Goal: Contribute content: Contribute content

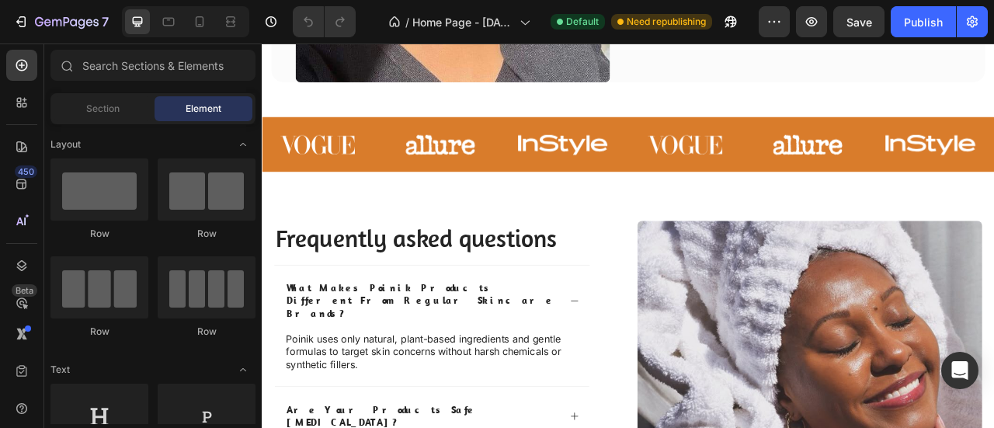
scroll to position [2900, 0]
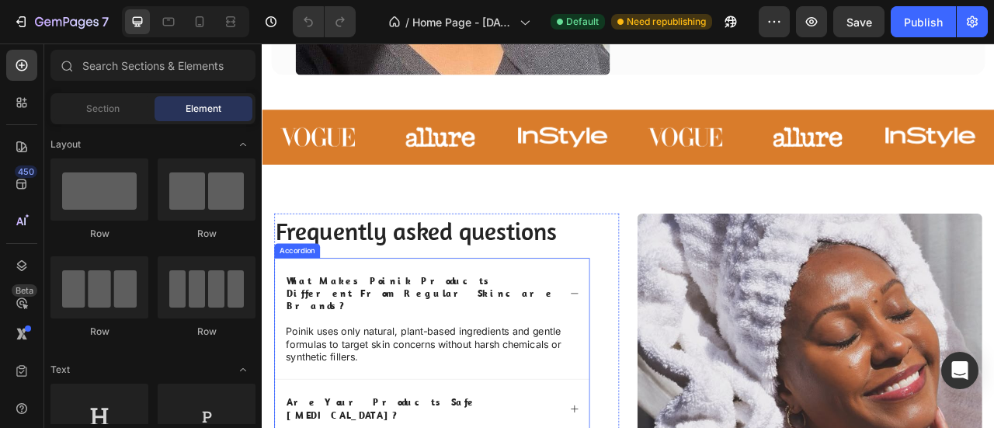
click at [448, 353] on p "what makes poinik products different from regular skincare brands?" at bounding box center [466, 361] width 346 height 48
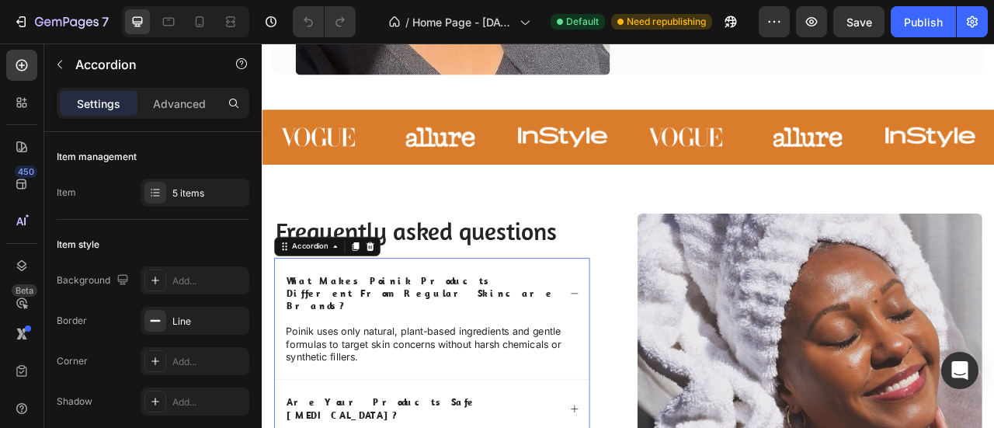
click at [448, 353] on p "what makes poinik products different from regular skincare brands?" at bounding box center [466, 361] width 346 height 48
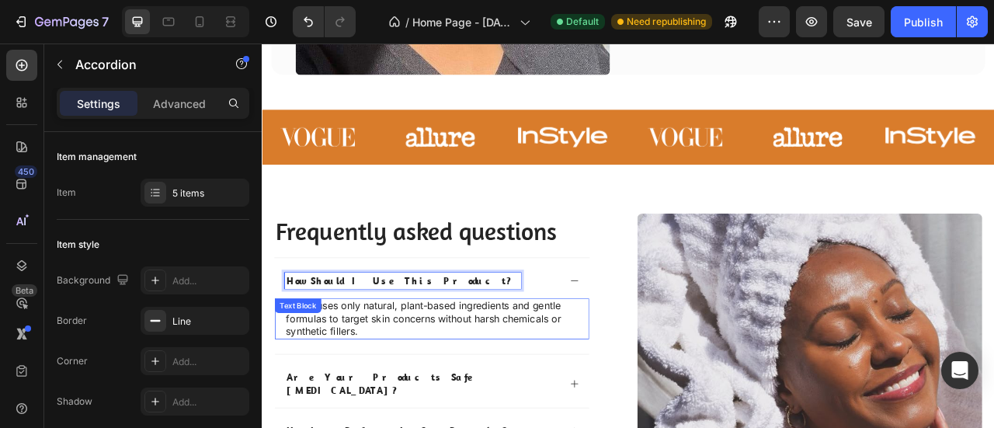
click at [498, 388] on p "Poinik uses only natural, plant-based ingredients and gentle formulas to target…" at bounding box center [478, 393] width 372 height 48
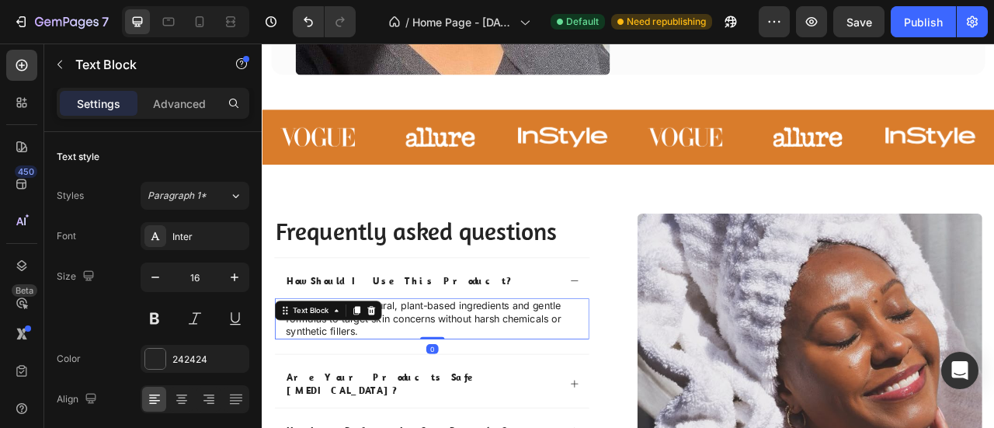
click at [498, 388] on p "Poinik uses only natural, plant-based ingredients and gentle formulas to target…" at bounding box center [478, 393] width 372 height 48
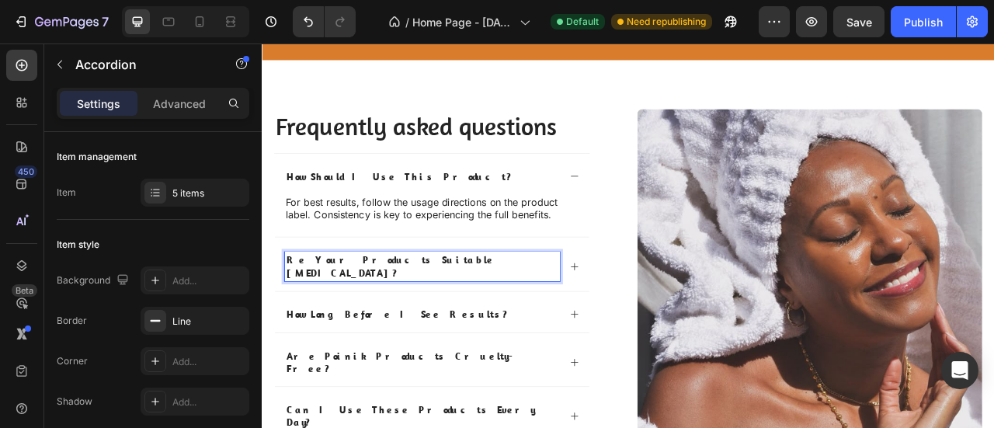
scroll to position [3028, 0]
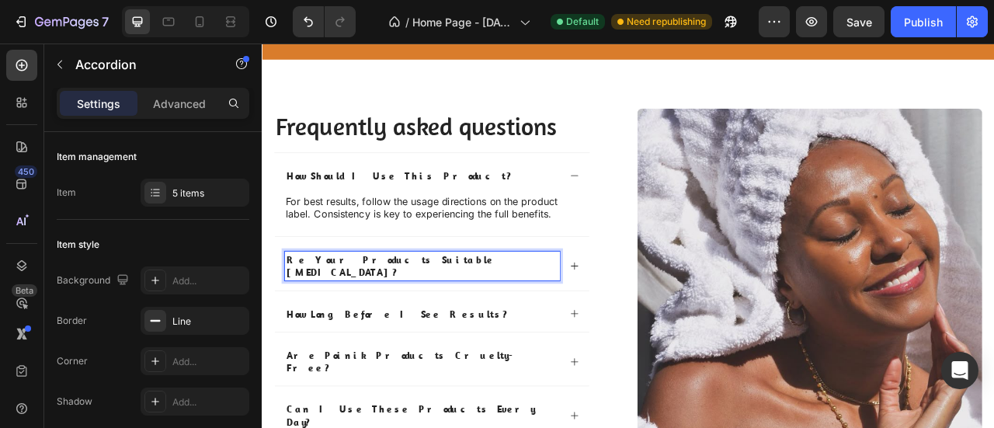
click at [595, 315] on div "re your products suitable for sensitive skin?" at bounding box center [465, 326] width 350 height 37
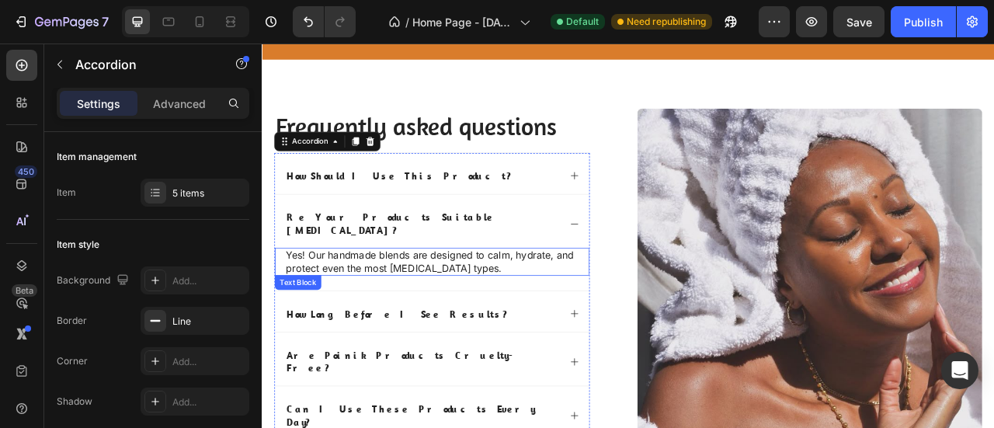
click at [498, 311] on p "Yes! Our handmade blends are designed to calm, hydrate, and protect even the mo…" at bounding box center [478, 320] width 372 height 33
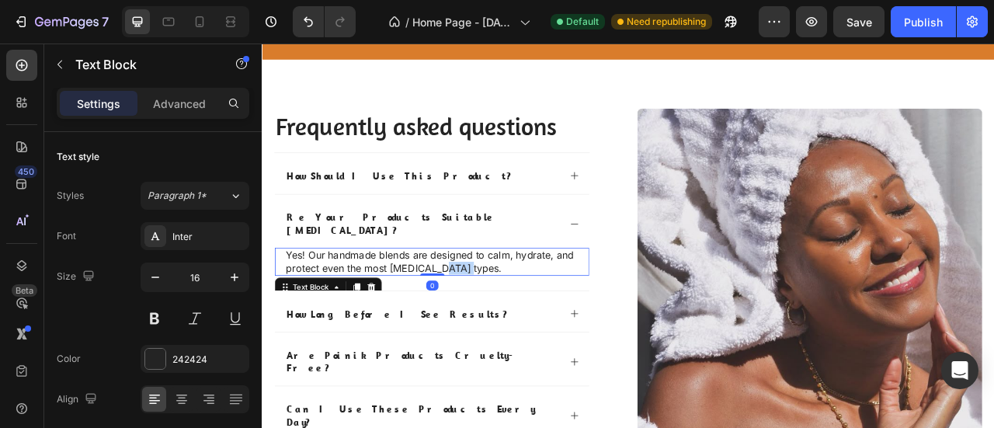
click at [498, 311] on p "Yes! Our handmade blends are designed to calm, hydrate, and protect even the mo…" at bounding box center [478, 320] width 372 height 33
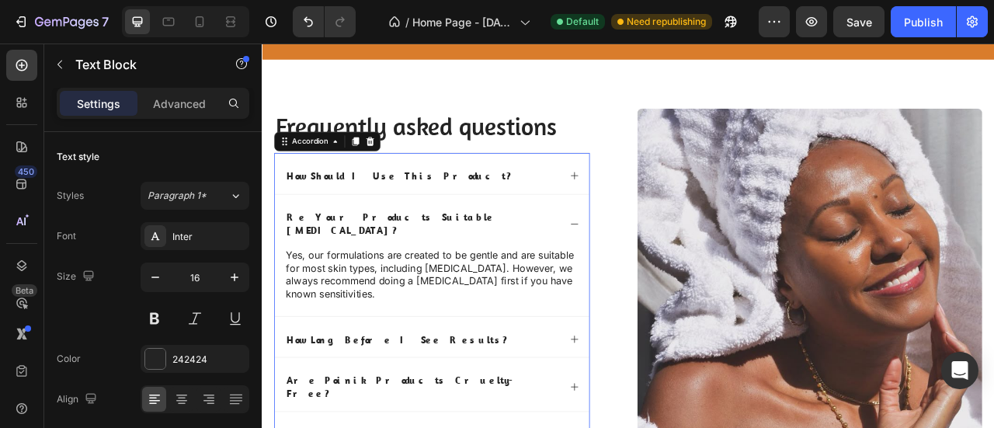
click at [653, 266] on icon at bounding box center [659, 272] width 12 height 12
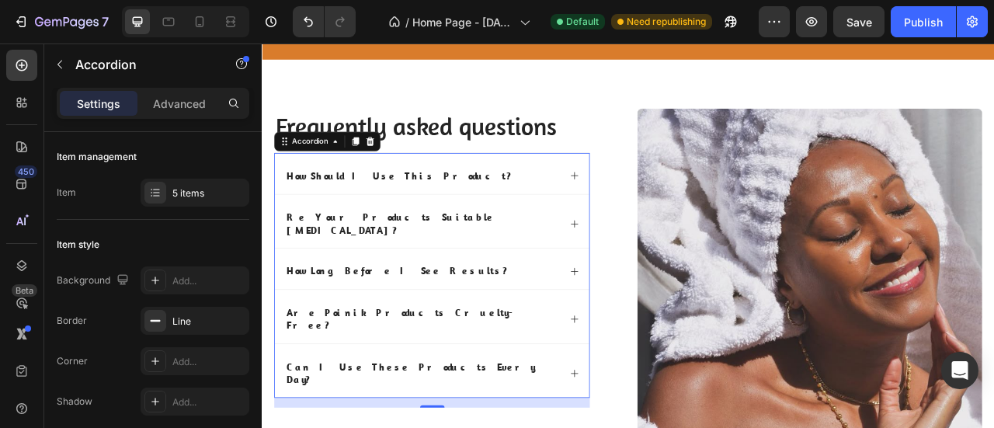
click at [390, 324] on div "how long before i see results?" at bounding box center [438, 332] width 296 height 21
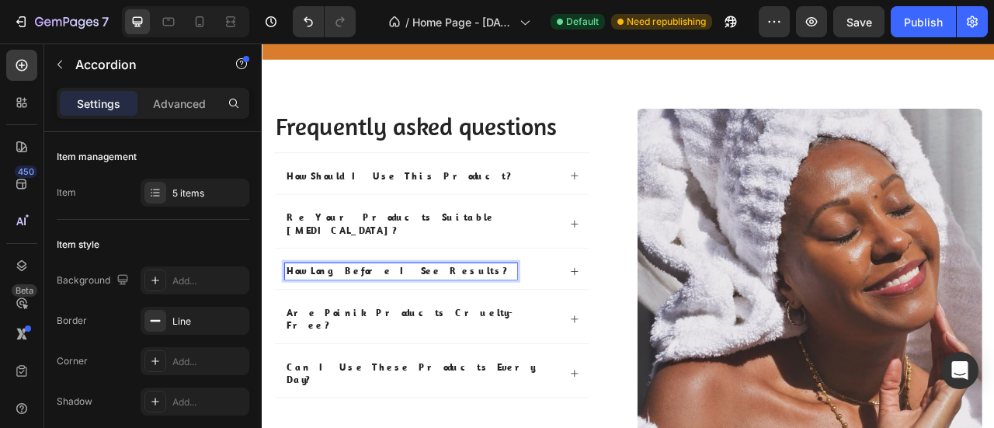
click at [390, 324] on div "how long before i see results?" at bounding box center [438, 332] width 296 height 21
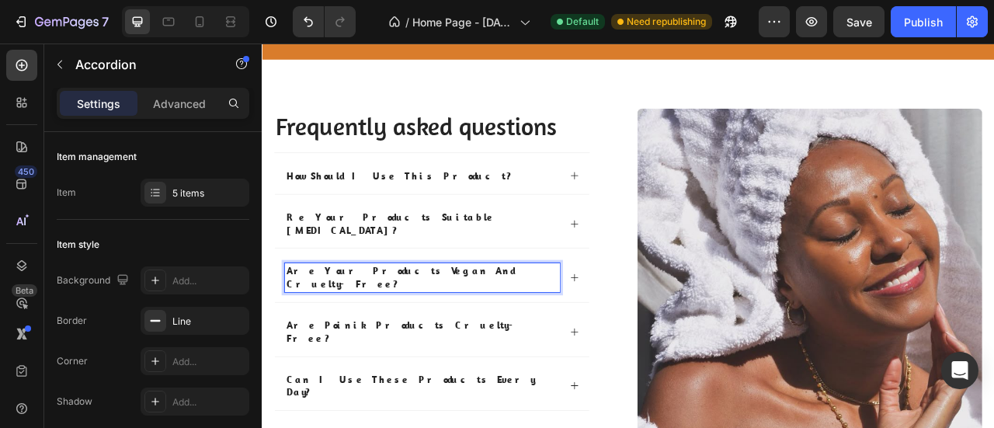
click at [624, 311] on div "Are your products vegan and cruelty-free?" at bounding box center [478, 338] width 400 height 68
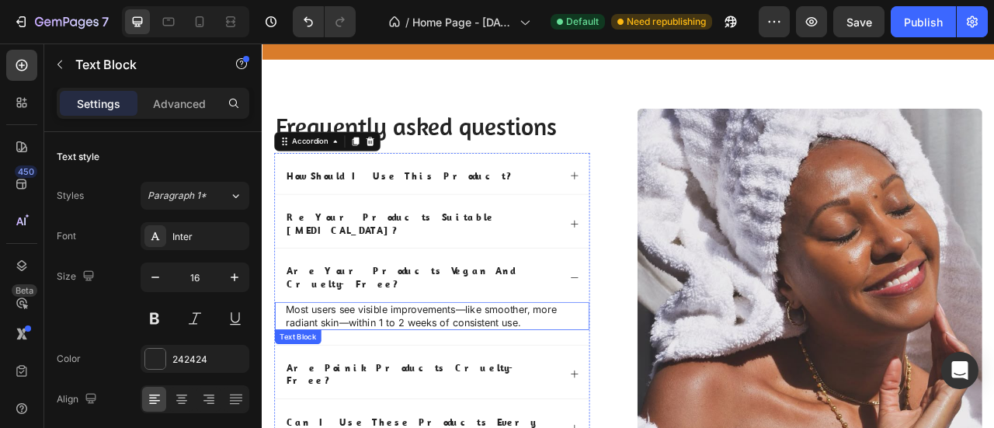
click at [505, 374] on p "Most users see visible improvements—like smoother, more radiant skin—within 1 t…" at bounding box center [478, 390] width 372 height 33
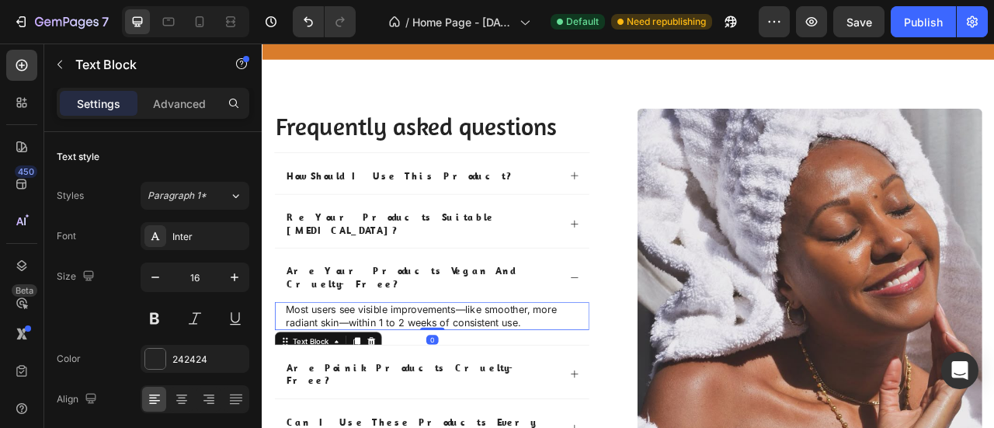
click at [505, 374] on p "Most users see visible improvements—like smoother, more radiant skin—within 1 t…" at bounding box center [478, 390] width 372 height 33
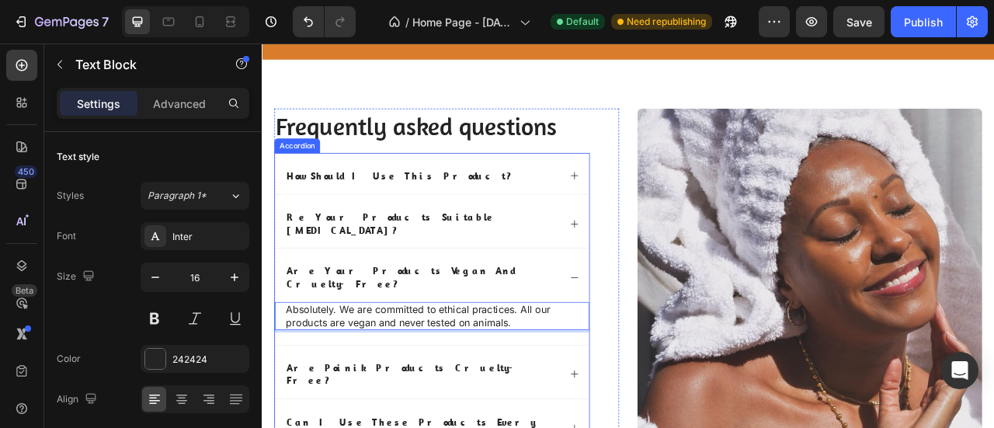
click at [646, 308] on div "Are your products vegan and cruelty-free?" at bounding box center [478, 338] width 400 height 68
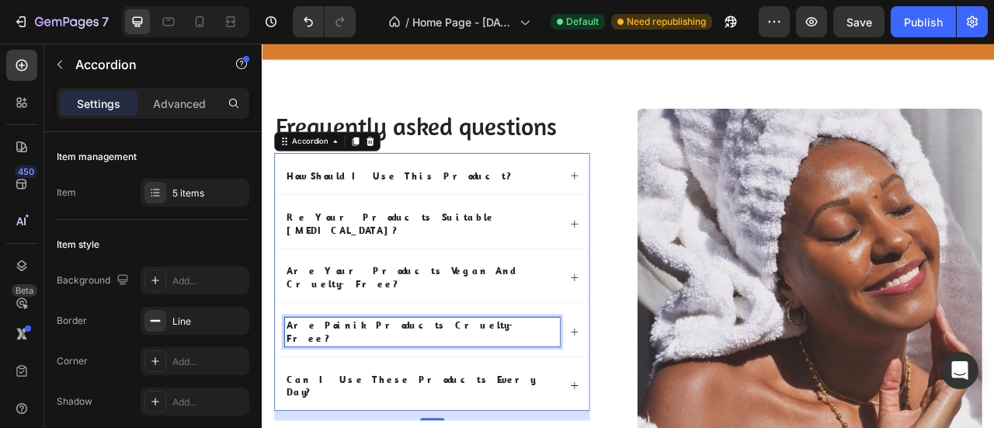
click at [454, 394] on p "are poinik products cruelty-free?" at bounding box center [466, 410] width 346 height 33
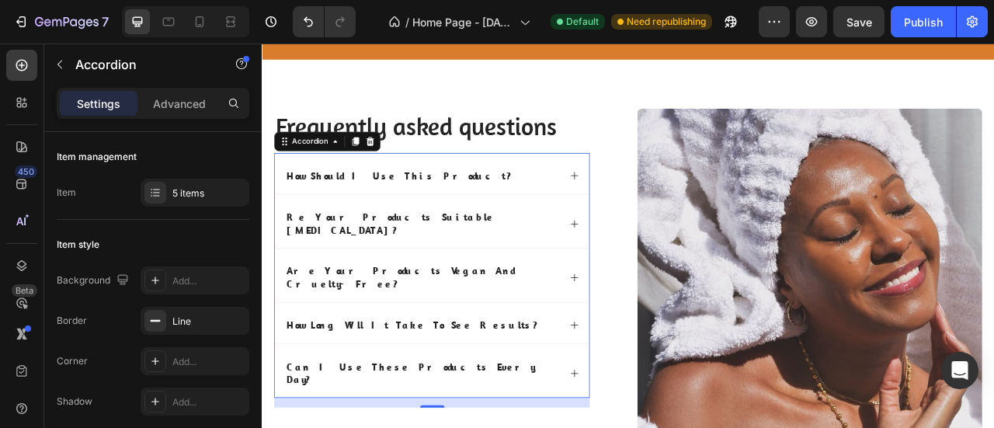
click at [653, 395] on icon at bounding box center [659, 401] width 12 height 12
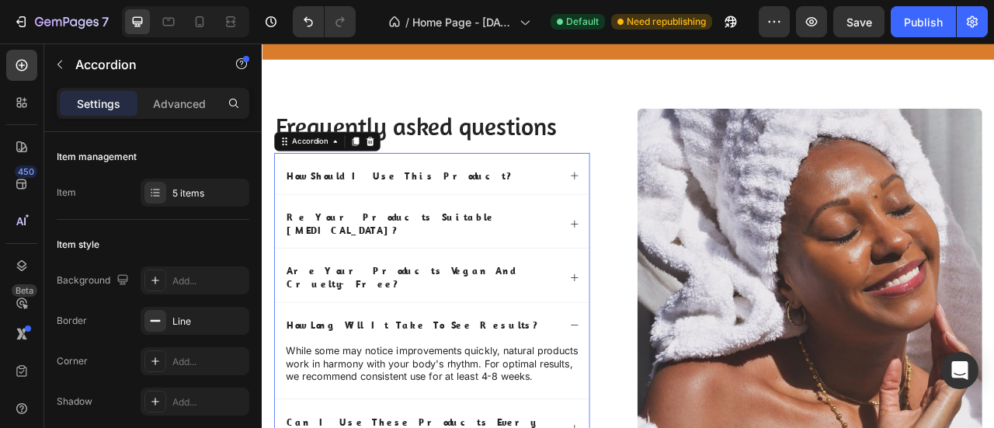
click at [652, 373] on div "How long will it take to see results?" at bounding box center [478, 399] width 400 height 52
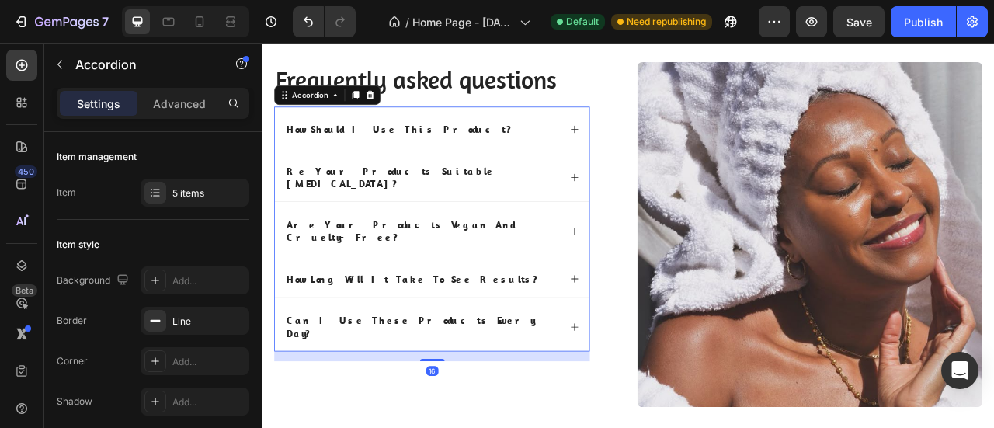
scroll to position [3090, 0]
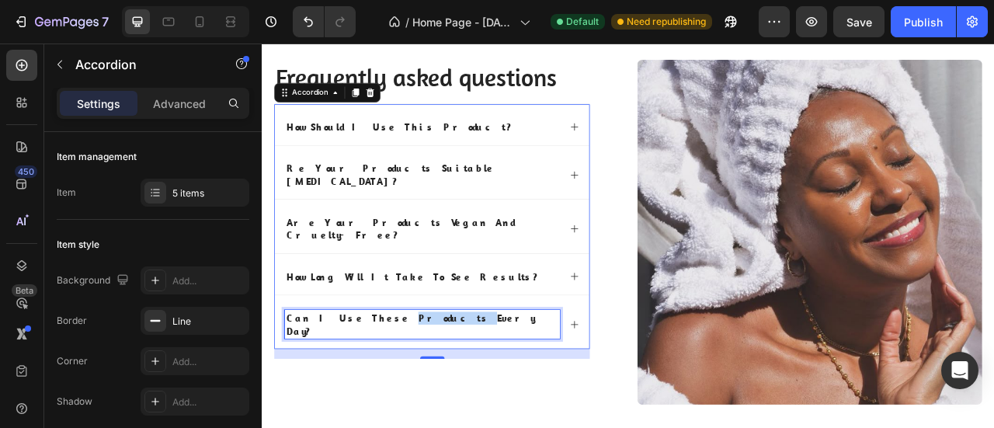
click at [405, 384] on p "can i use these products every day?" at bounding box center [466, 400] width 346 height 33
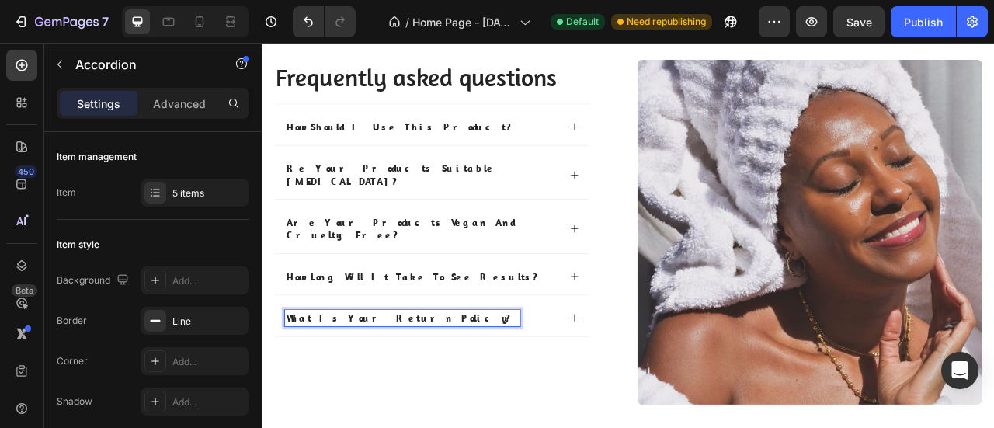
click at [531, 382] on div "What is your return policy?" at bounding box center [465, 392] width 350 height 21
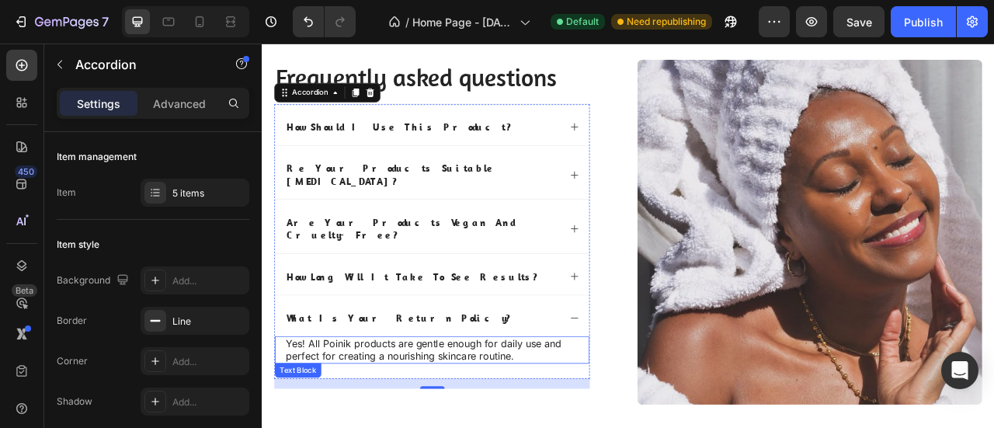
click at [493, 417] on p "Yes! All Poinik products are gentle enough for daily use and perfect for creati…" at bounding box center [478, 433] width 372 height 33
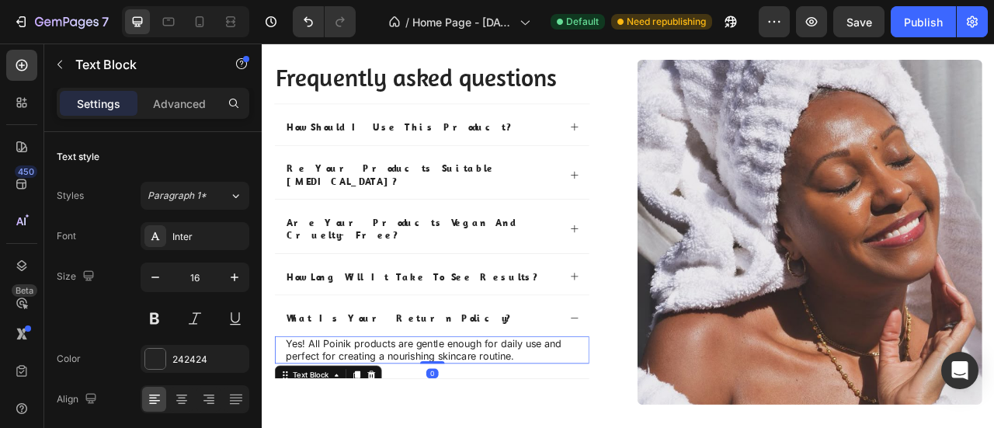
click at [494, 417] on p "Yes! All Poinik products are gentle enough for daily use and perfect for creati…" at bounding box center [478, 433] width 372 height 33
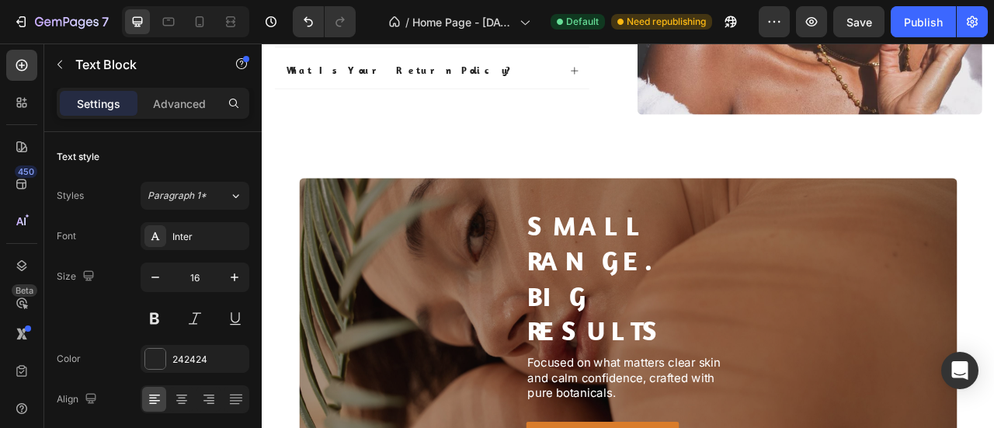
scroll to position [3448, 0]
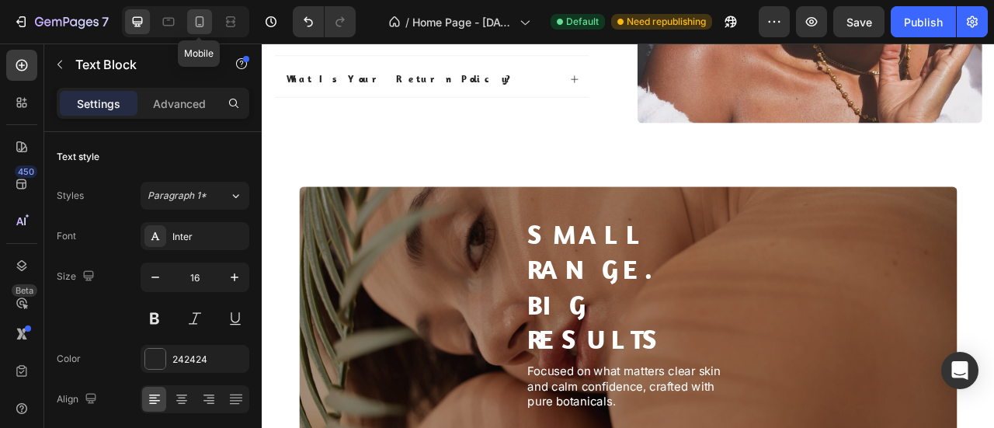
click at [201, 29] on icon at bounding box center [200, 22] width 16 height 16
type input "14"
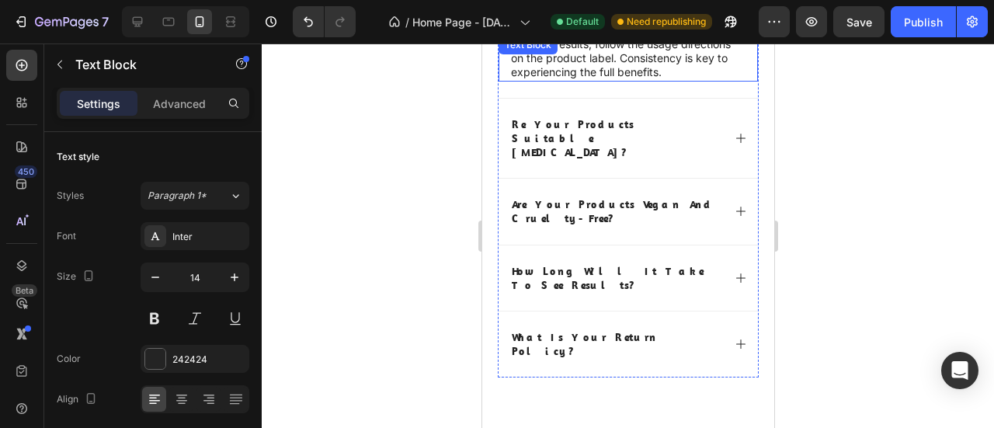
scroll to position [3434, 0]
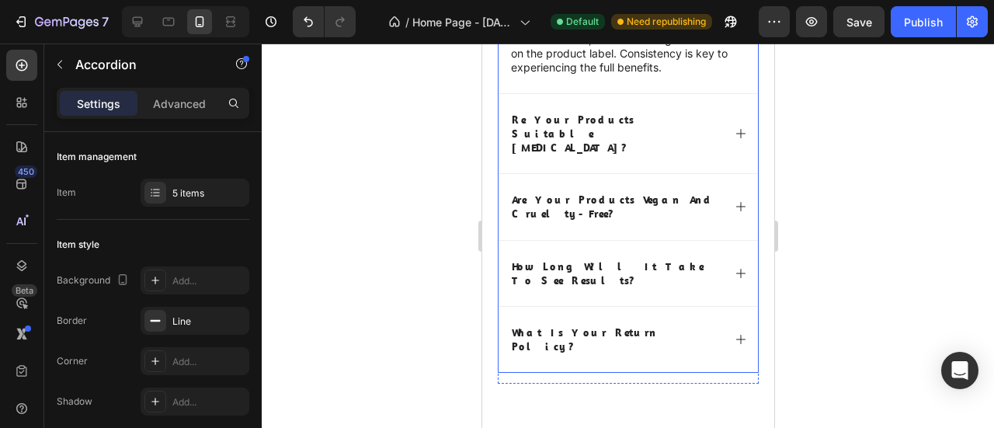
click at [709, 121] on div "re your products suitable for sensitive skin?" at bounding box center [615, 133] width 213 height 47
click at [717, 119] on div "re your products suitable for sensitive skin?" at bounding box center [627, 134] width 259 height 80
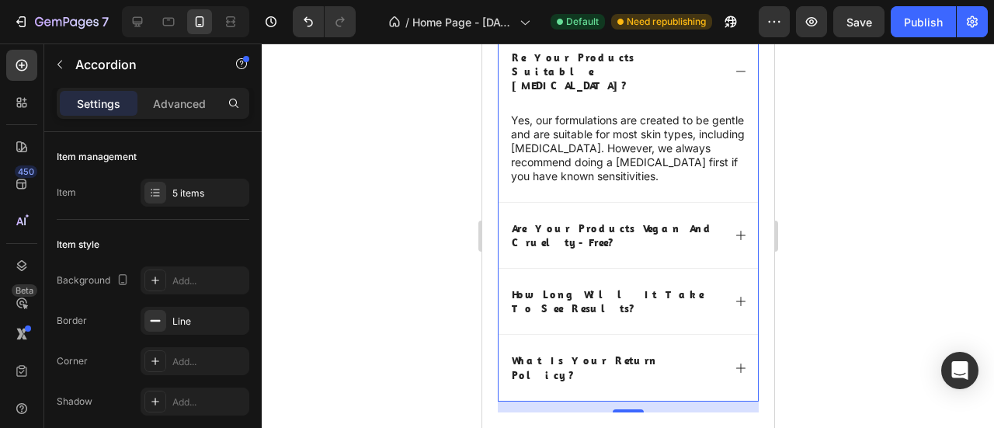
click at [734, 229] on icon at bounding box center [740, 235] width 12 height 12
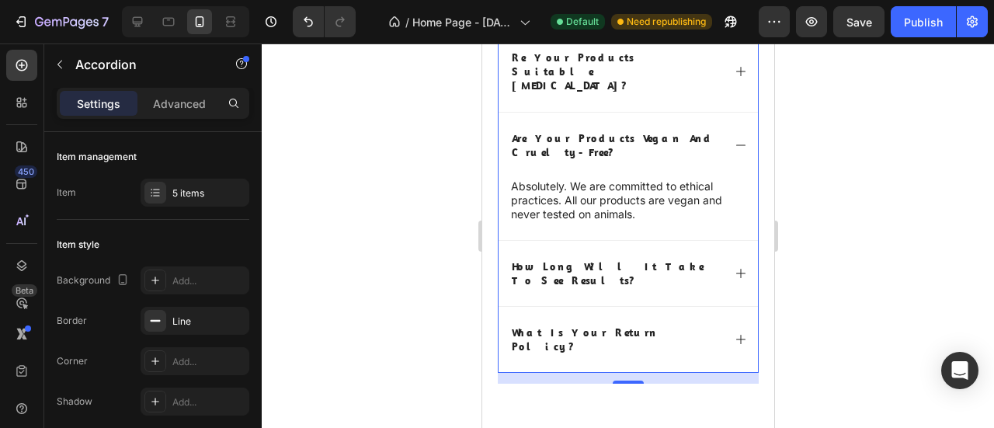
click at [716, 241] on div "how long will it take to see results?" at bounding box center [627, 273] width 259 height 65
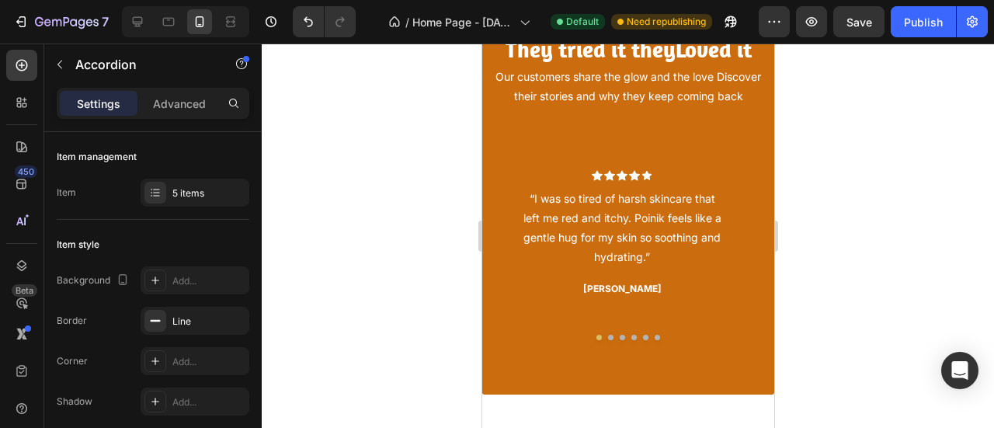
scroll to position [2016, 0]
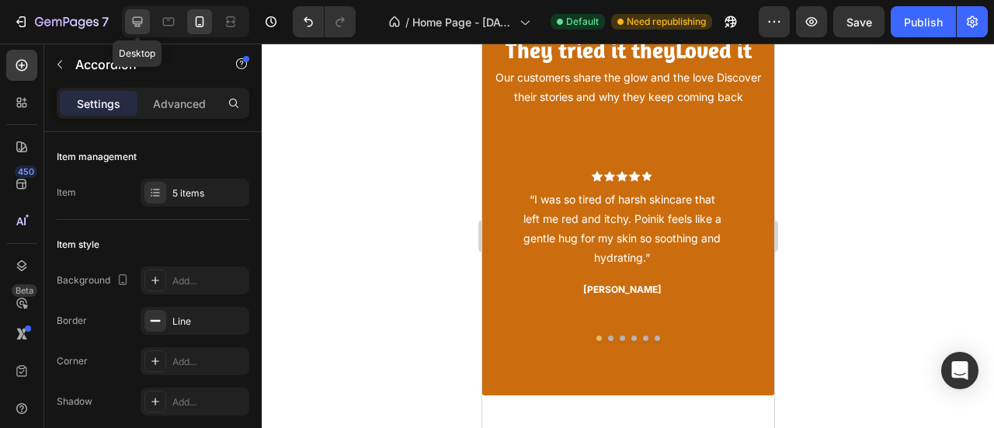
click at [138, 21] on icon at bounding box center [138, 22] width 10 height 10
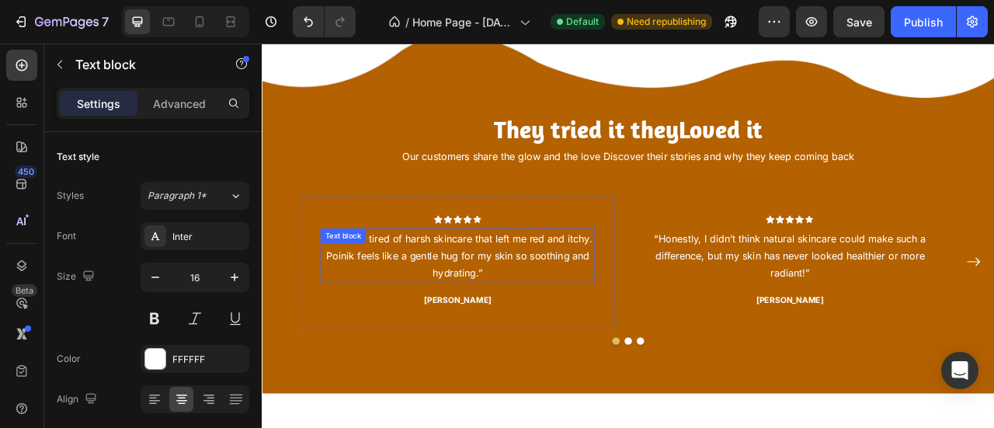
click at [564, 325] on p "“I was so tired of harsh skincare that left me red and itchy. Poinik feels like…" at bounding box center [510, 313] width 346 height 67
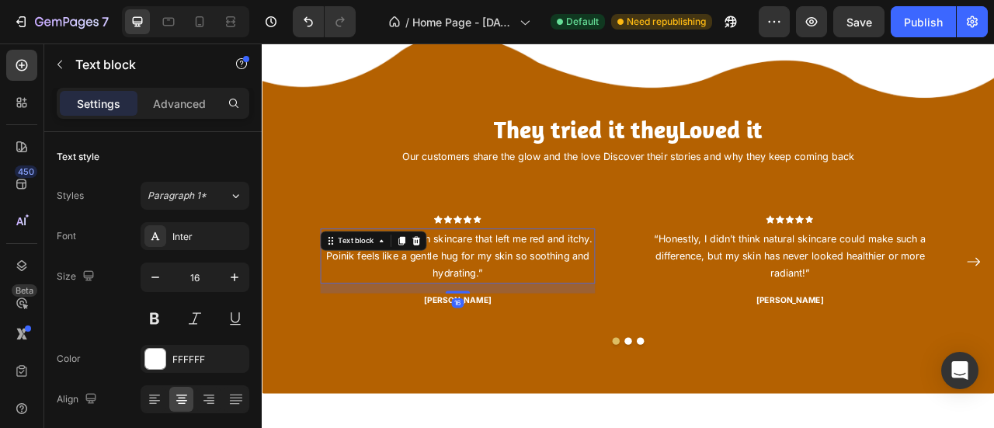
click at [564, 325] on p "“I was so tired of harsh skincare that left me red and itchy. Poinik feels like…" at bounding box center [510, 313] width 346 height 67
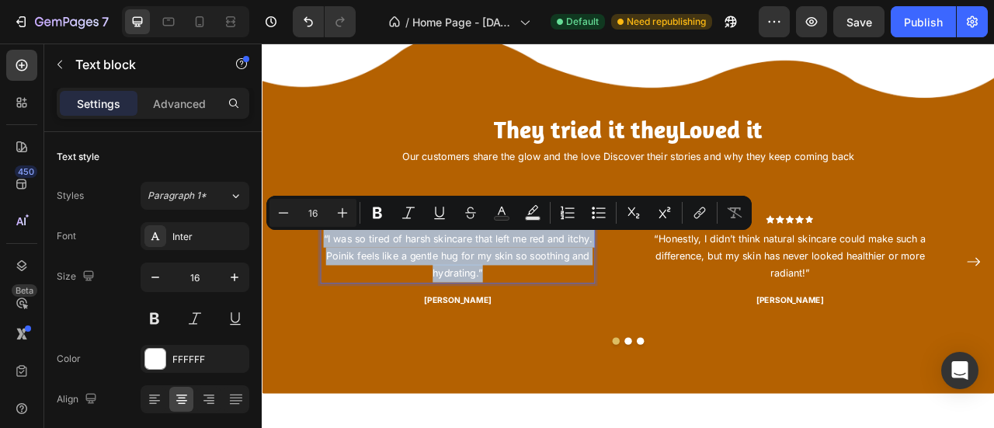
copy p "“I was so tired of harsh skincare that left me red and itchy. Poinik feels like…"
click at [447, 321] on p "“I was so tired of harsh skincare that left me red and itchy. Poinik feels like…" at bounding box center [510, 313] width 346 height 67
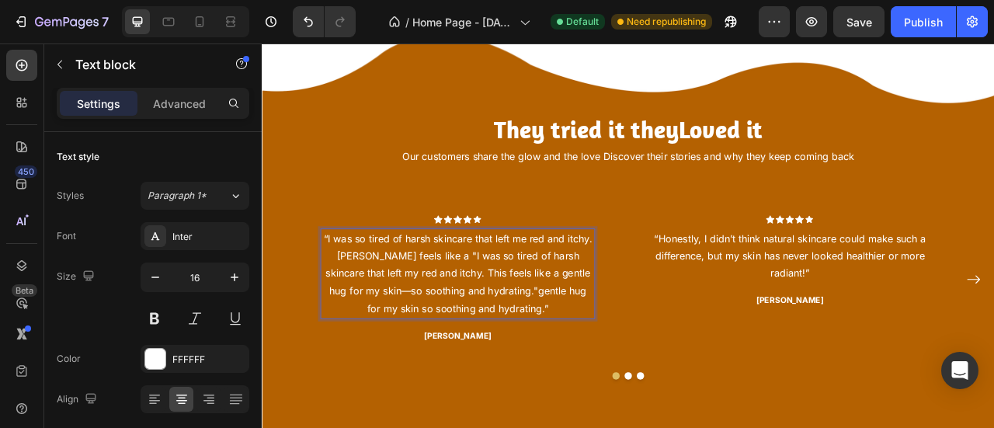
click at [447, 321] on p "“I was so tired of harsh skincare that left me red and itchy. Poinik feels like…" at bounding box center [510, 336] width 346 height 112
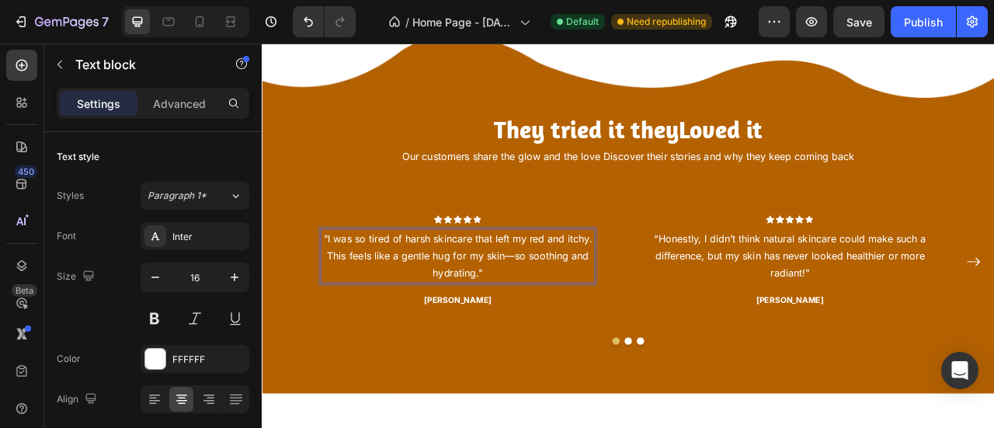
click at [580, 314] on p ""I was so tired of harsh skincare that left my red and itchy. This feels like a…" at bounding box center [510, 313] width 346 height 67
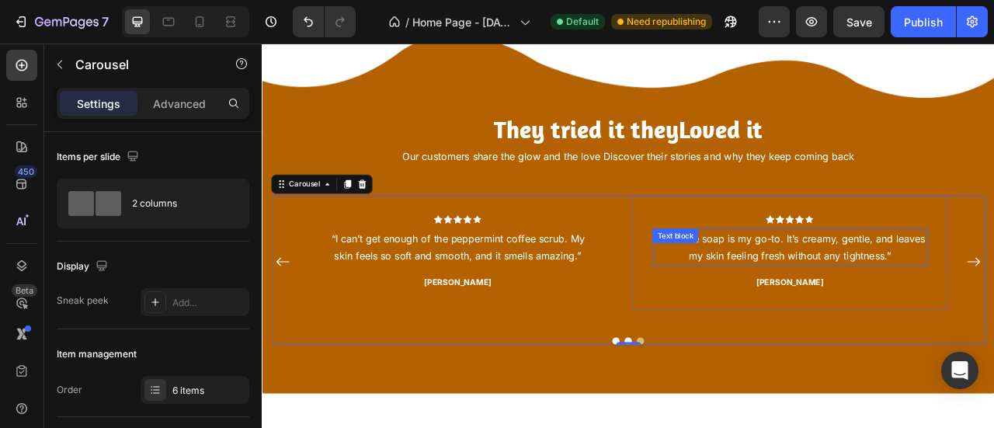
click at [823, 311] on p "“The aloe soap is my go-to. It’s creamy, gentle, and leaves my skin feeling fre…" at bounding box center [933, 302] width 346 height 45
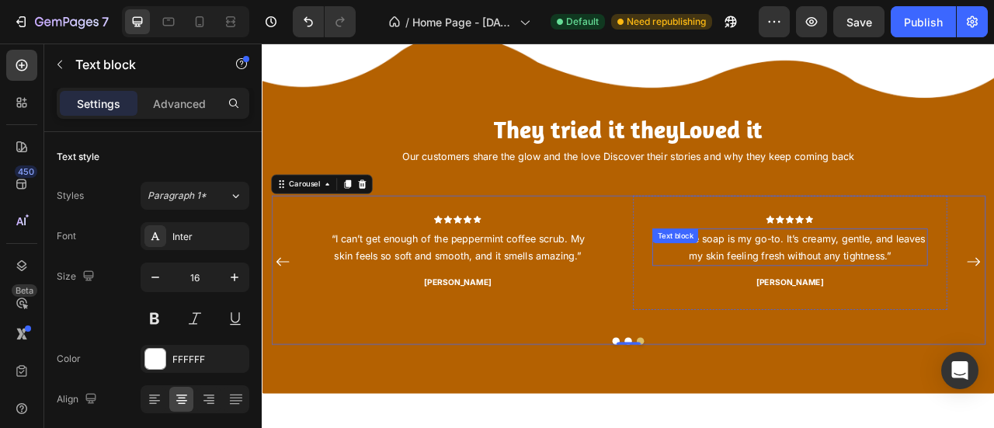
click at [823, 311] on p "“The aloe soap is my go-to. It’s creamy, gentle, and leaves my skin feeling fre…" at bounding box center [933, 302] width 346 height 45
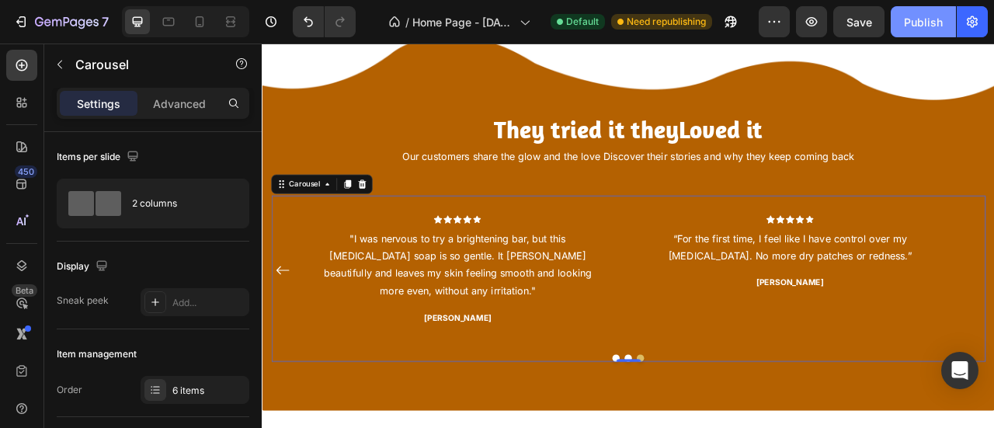
click at [932, 22] on div "Publish" at bounding box center [923, 22] width 39 height 16
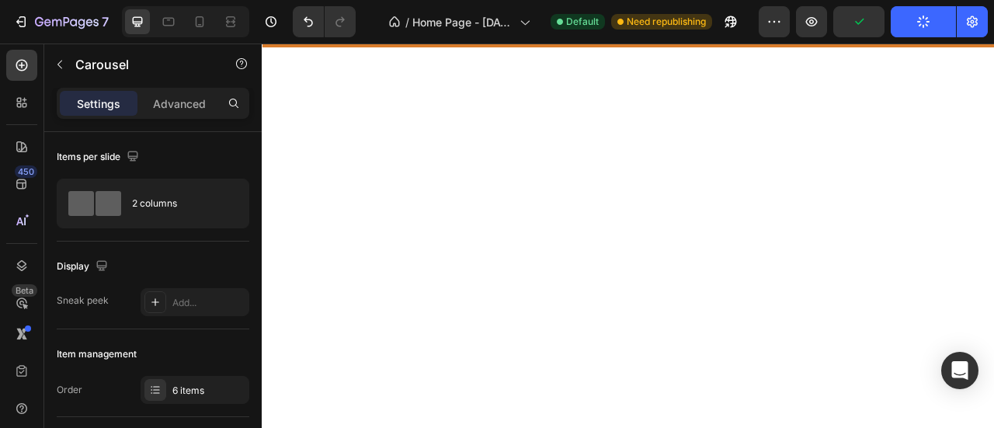
scroll to position [4122, 0]
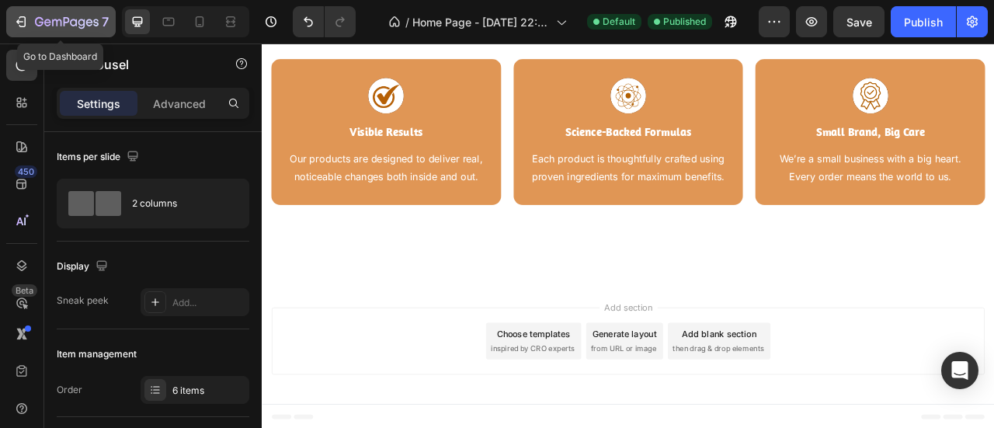
click at [52, 21] on icon "button" at bounding box center [56, 22] width 9 height 7
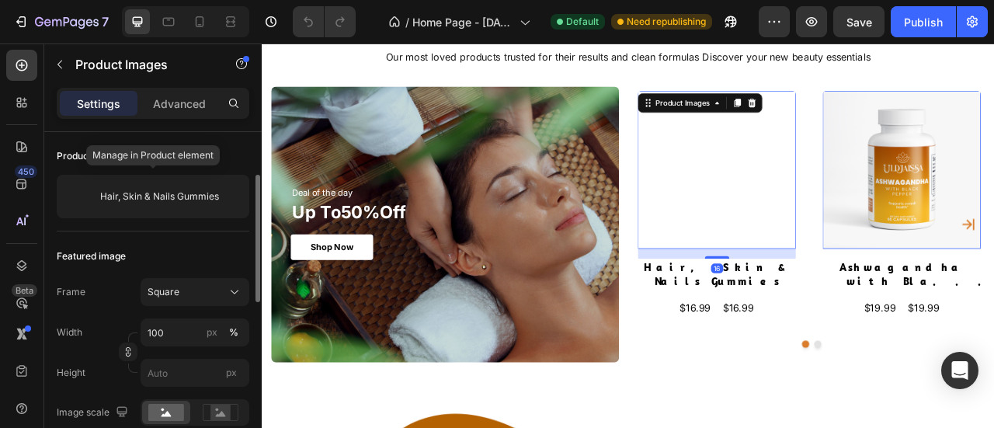
scroll to position [114, 0]
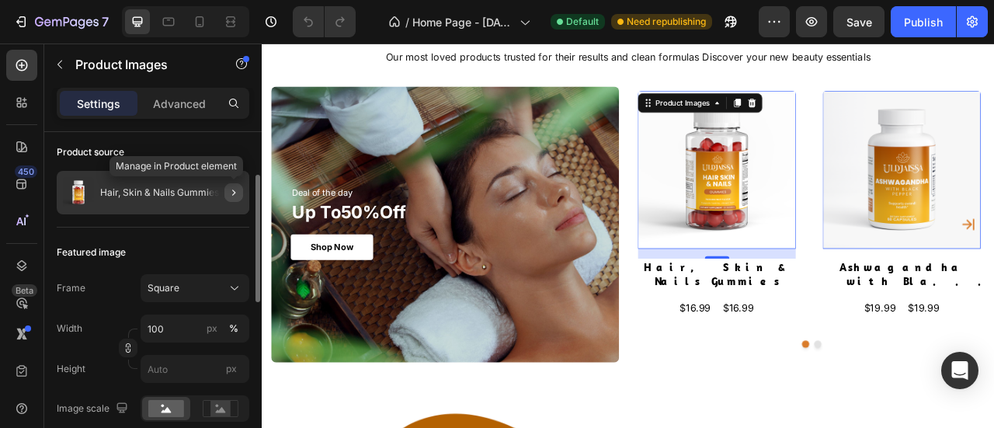
click at [231, 193] on icon "button" at bounding box center [234, 192] width 12 height 12
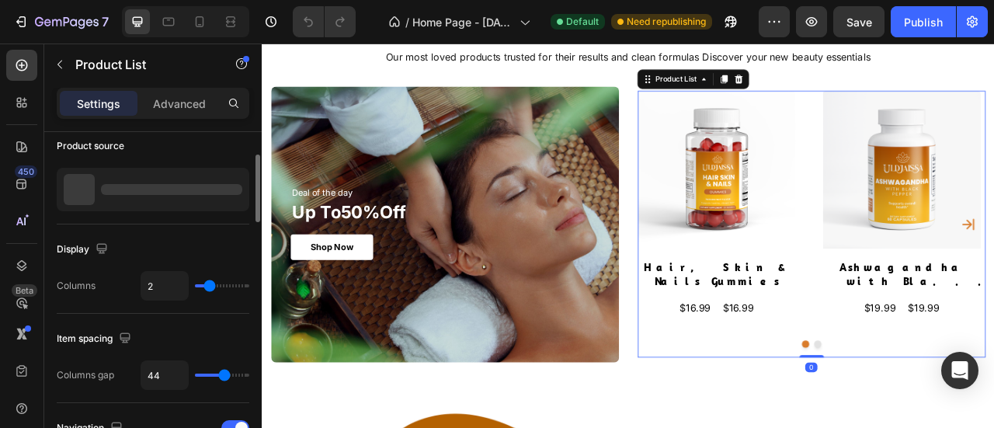
scroll to position [0, 0]
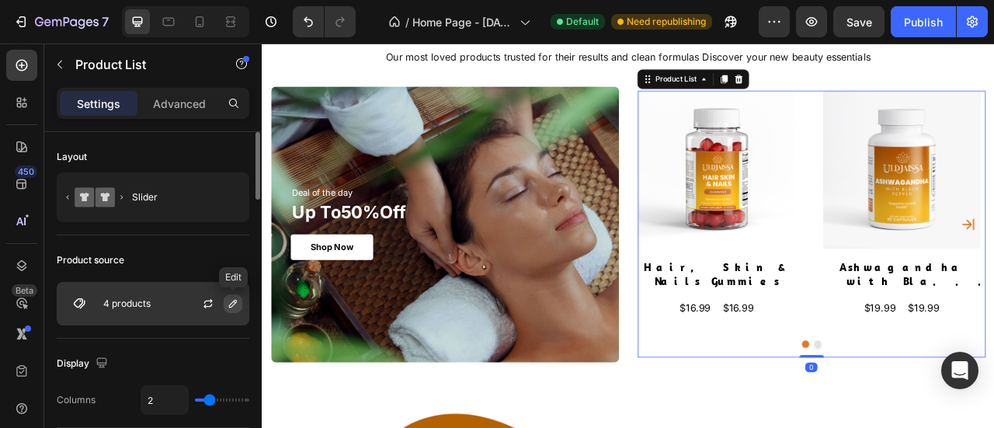
click at [236, 301] on icon "button" at bounding box center [233, 303] width 12 height 12
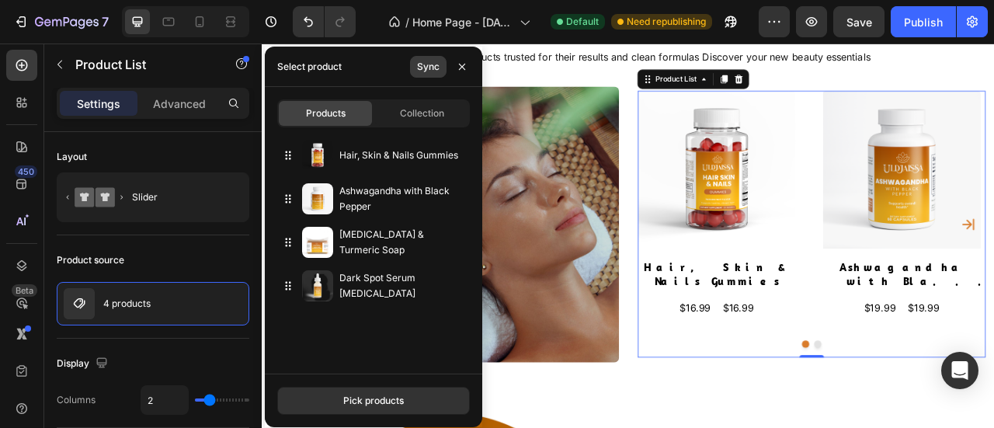
click at [441, 70] on button "Sync" at bounding box center [428, 67] width 37 height 22
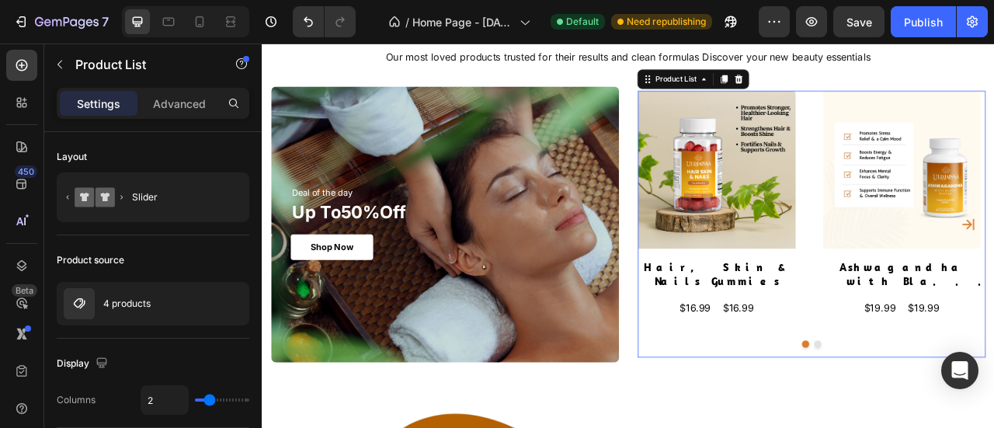
click at [958, 306] on div "Product Images Hair, Skin & Nails Gummies Product Title $16.99 Product Price Pr…" at bounding box center [960, 273] width 443 height 340
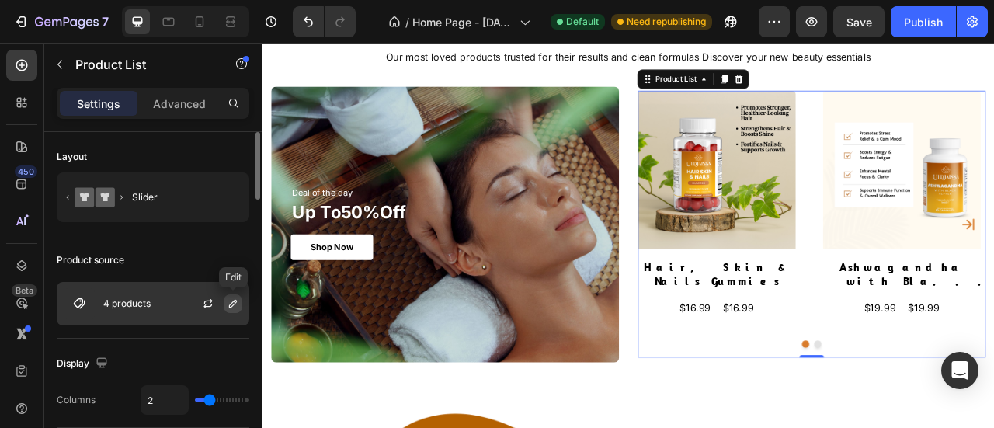
click at [241, 297] on button "button" at bounding box center [233, 303] width 19 height 19
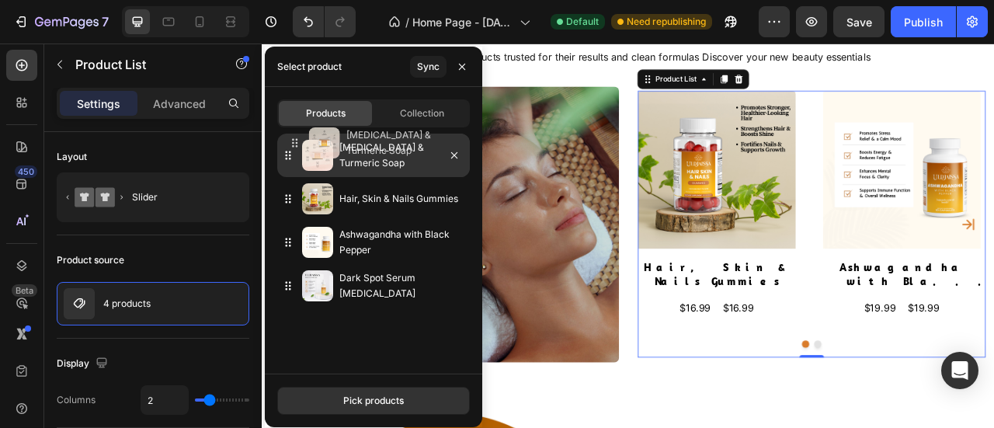
drag, startPoint x: 287, startPoint y: 248, endPoint x: 294, endPoint y: 148, distance: 99.6
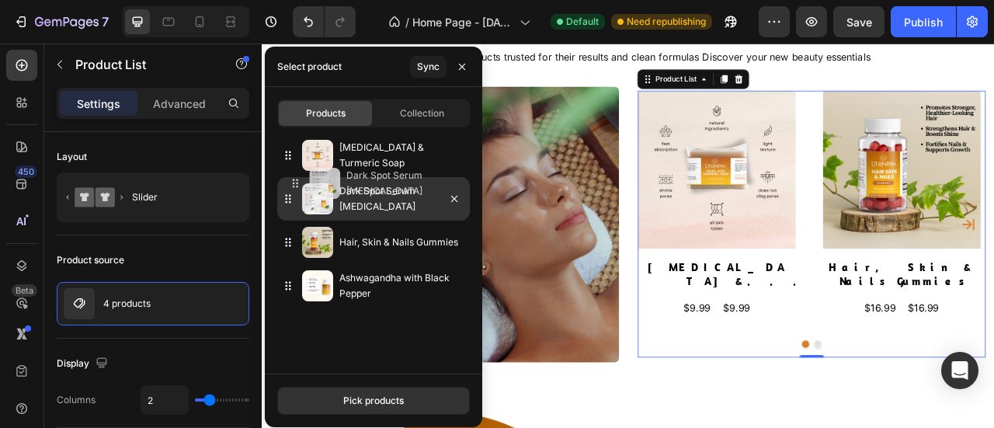
drag, startPoint x: 284, startPoint y: 294, endPoint x: 291, endPoint y: 192, distance: 102.8
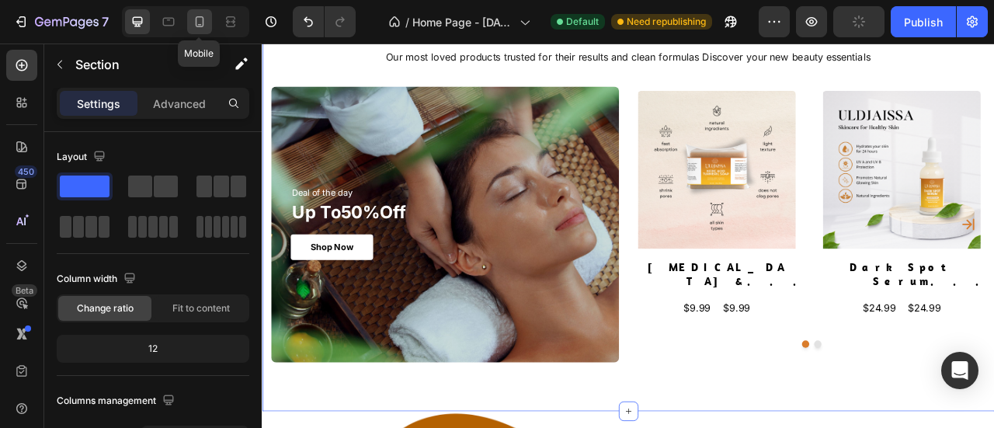
click at [197, 23] on icon at bounding box center [200, 22] width 16 height 16
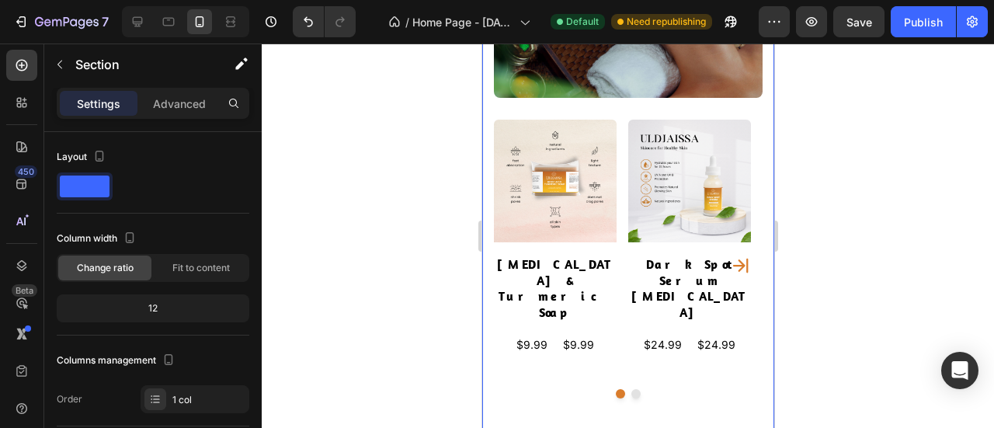
scroll to position [2019, 0]
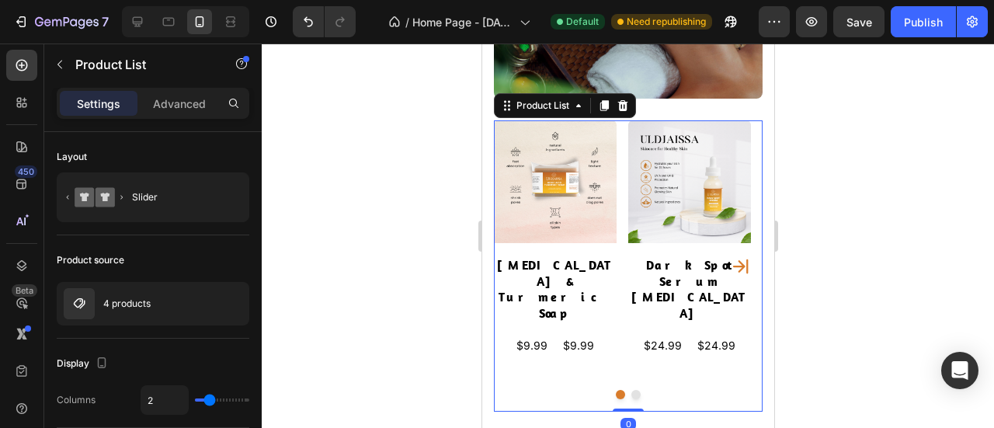
click at [732, 257] on icon "Carousel Next Arrow" at bounding box center [740, 266] width 19 height 19
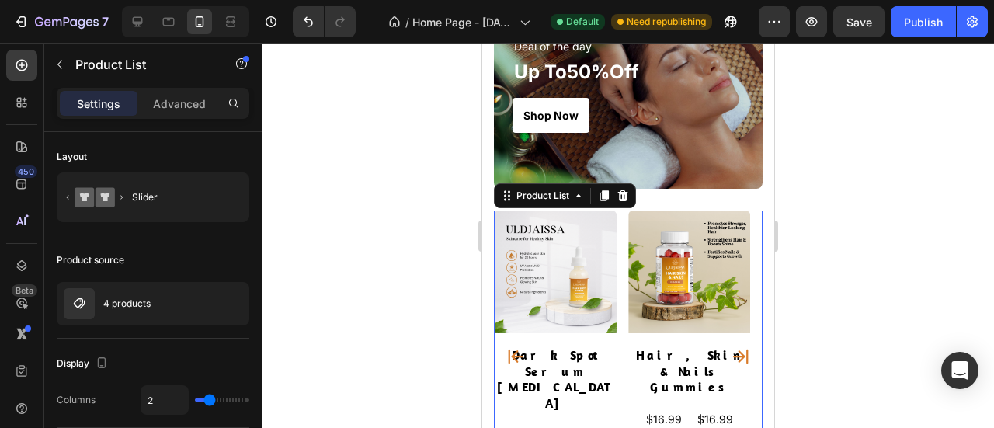
scroll to position [1929, 0]
click at [137, 18] on icon at bounding box center [138, 22] width 16 height 16
type input "1200"
type input "44"
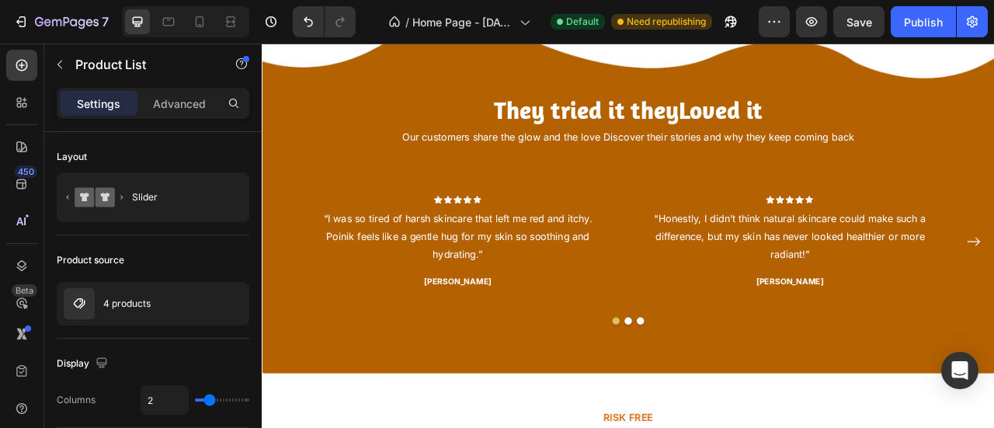
scroll to position [1990, 0]
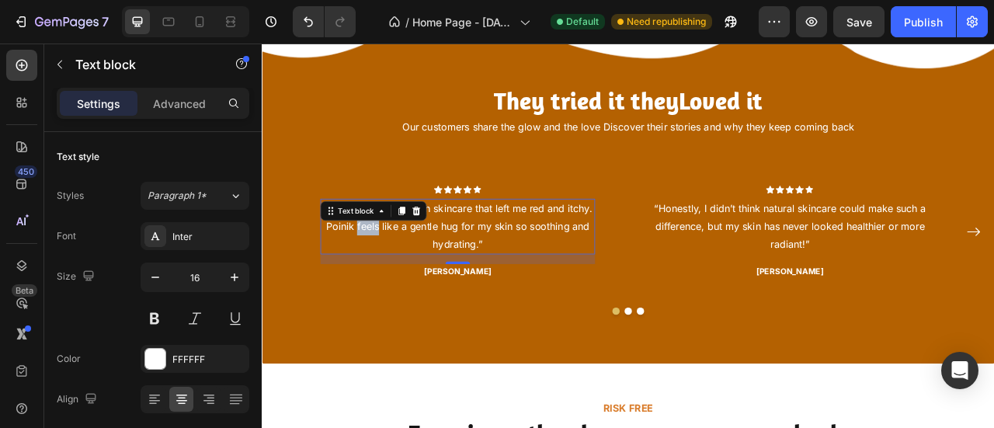
click at [381, 278] on p "“I was so tired of harsh skincare that left me red and itchy. Poinik feels like…" at bounding box center [510, 275] width 346 height 67
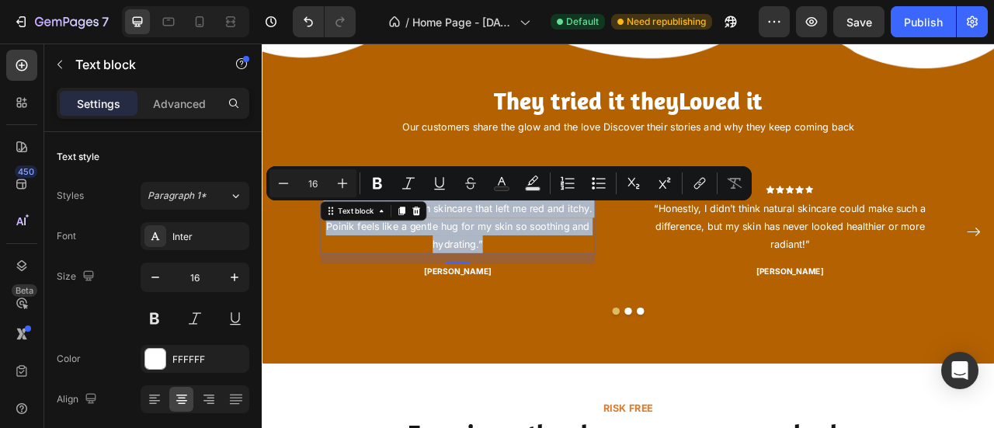
copy p "“I was so tired of harsh skincare that left me red and itchy. Poinik feels like…"
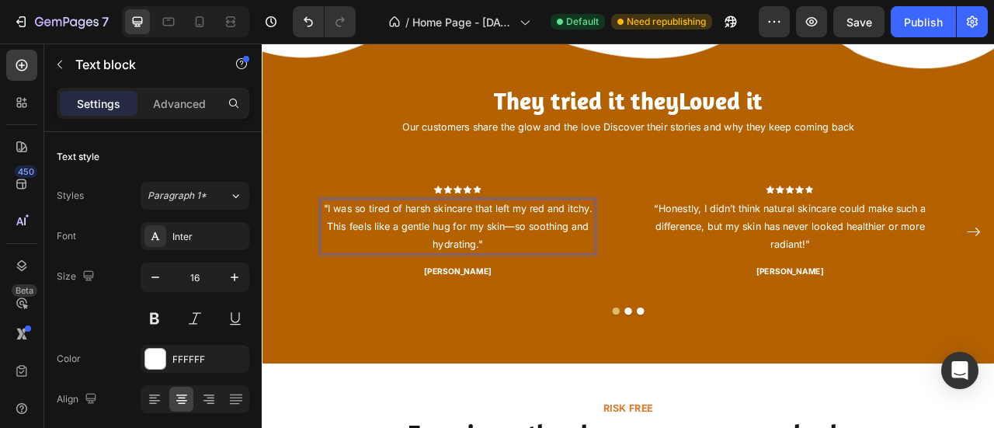
click at [576, 279] on p ""I was so tired of harsh skincare that left my red and itchy. This feels like a…" at bounding box center [510, 275] width 346 height 67
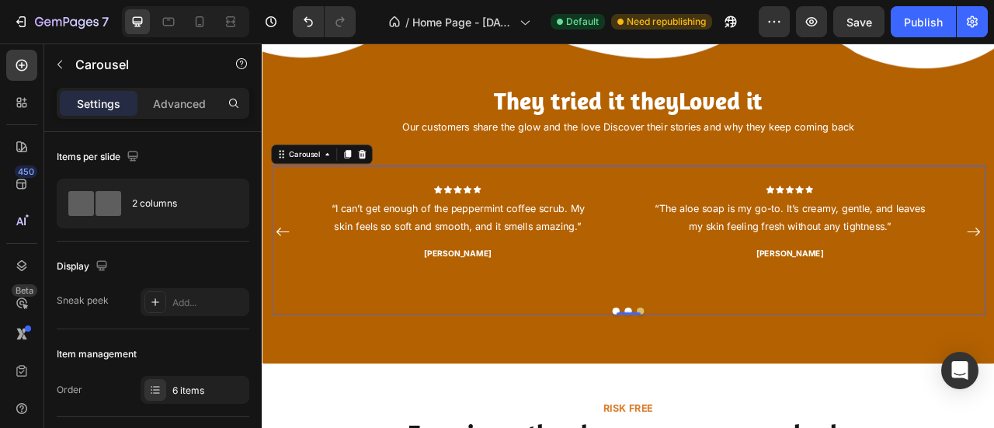
click at [993, 286] on div "Icon Icon Icon Icon Icon Row "I was so tired of harsh skincare that left my red…" at bounding box center [727, 283] width 909 height 168
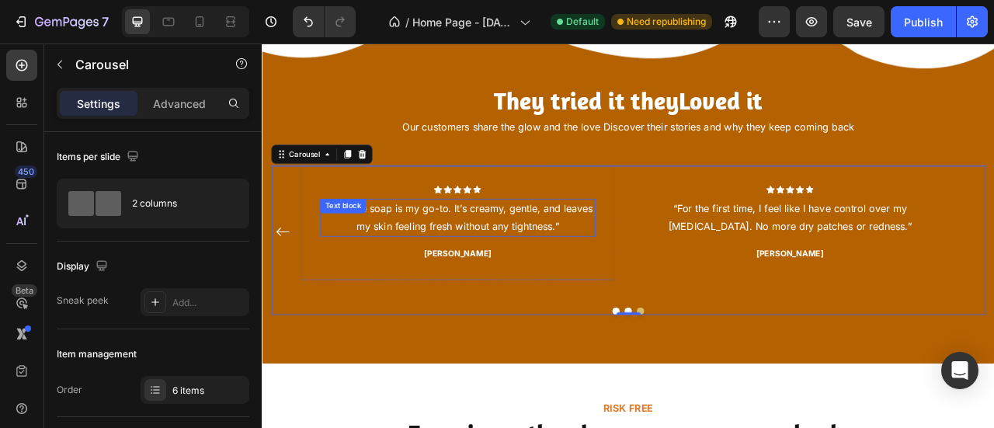
click at [502, 256] on p "“The aloe soap is my go-to. It’s creamy, gentle, and leaves my skin feeling fre…" at bounding box center [510, 264] width 346 height 45
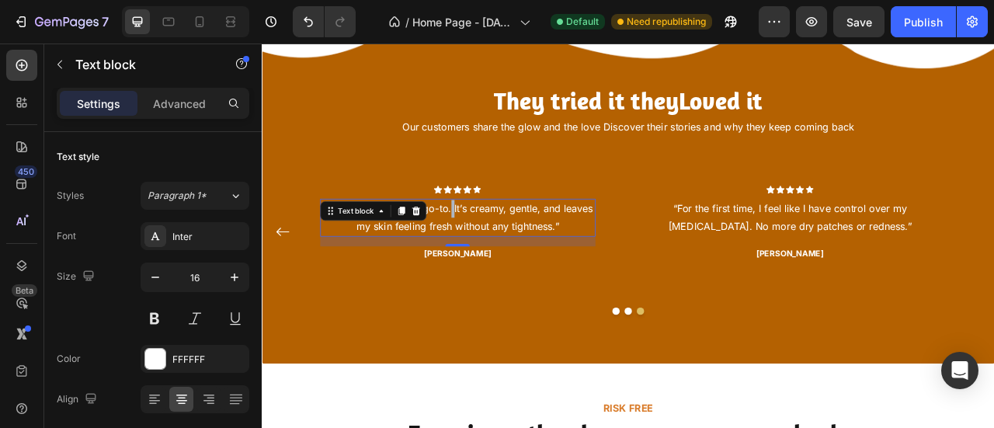
click at [502, 256] on p "“The aloe soap is my go-to. It’s creamy, gentle, and leaves my skin feeling fre…" at bounding box center [510, 264] width 346 height 45
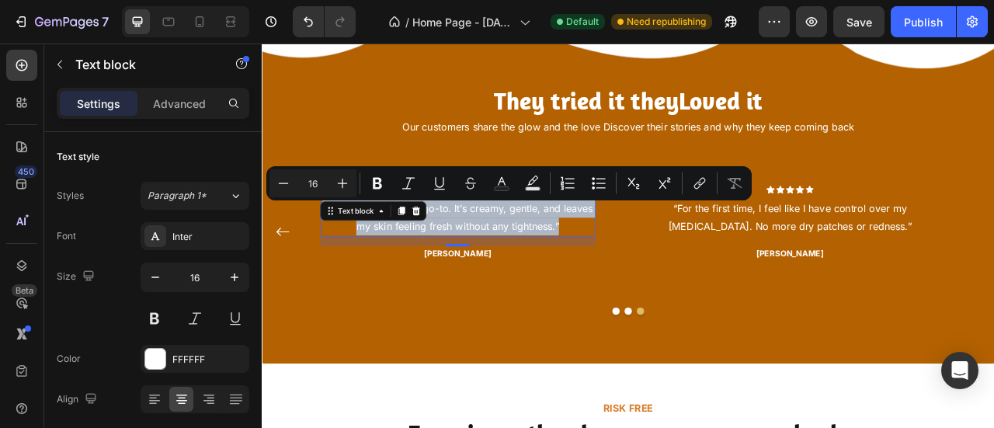
copy p "“The aloe soap is my go-to. It’s creamy, gentle, and leaves my skin feeling fre…"
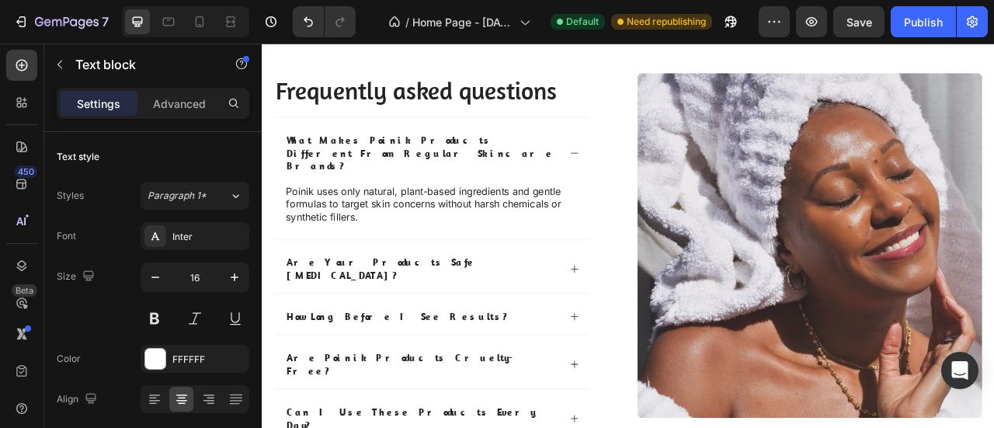
scroll to position [3076, 0]
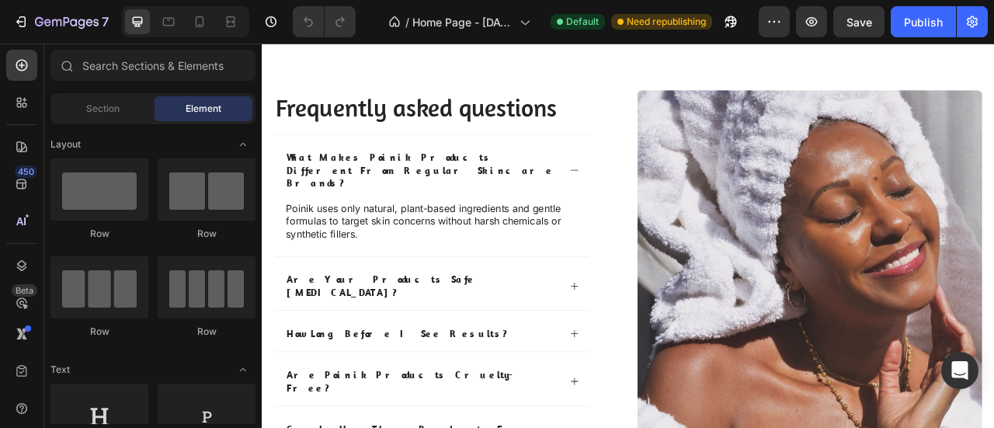
scroll to position [3100, 0]
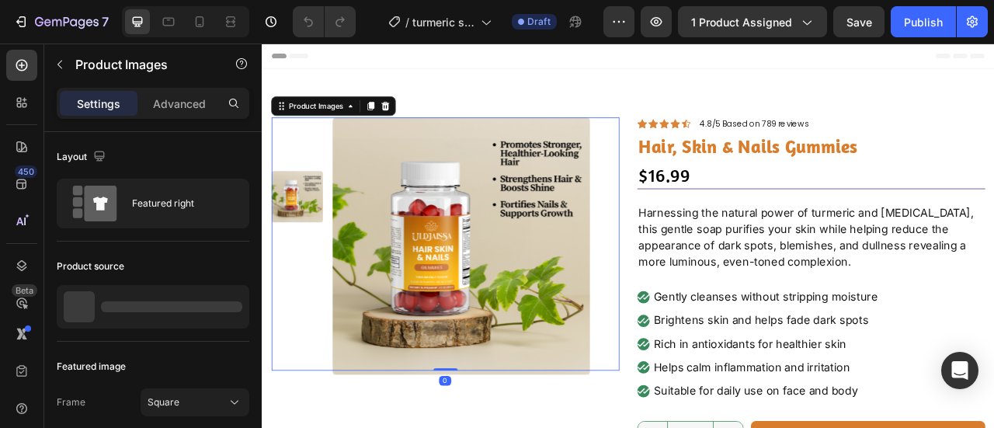
click at [384, 228] on img at bounding box center [515, 301] width 328 height 328
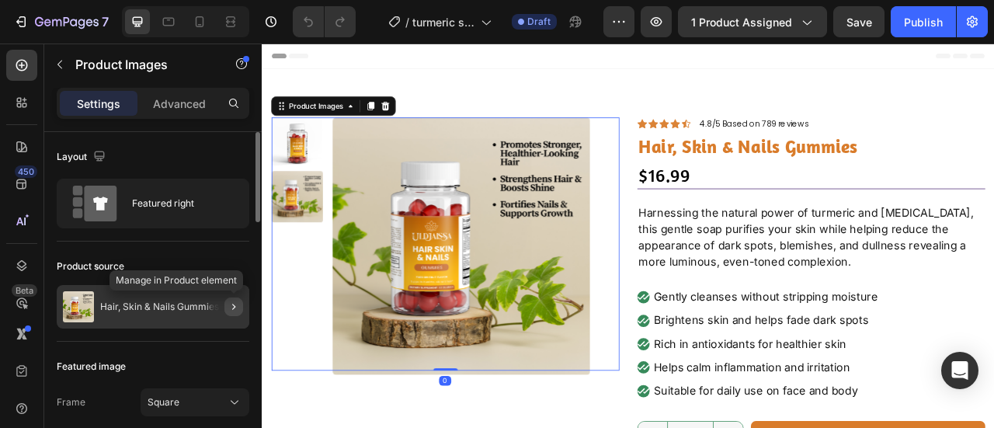
click at [230, 301] on icon "button" at bounding box center [234, 307] width 12 height 12
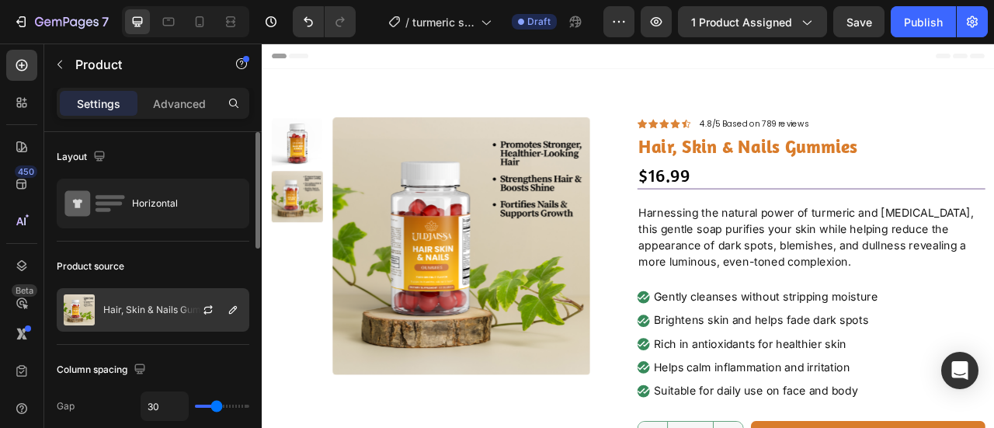
click at [183, 296] on div at bounding box center [214, 310] width 68 height 42
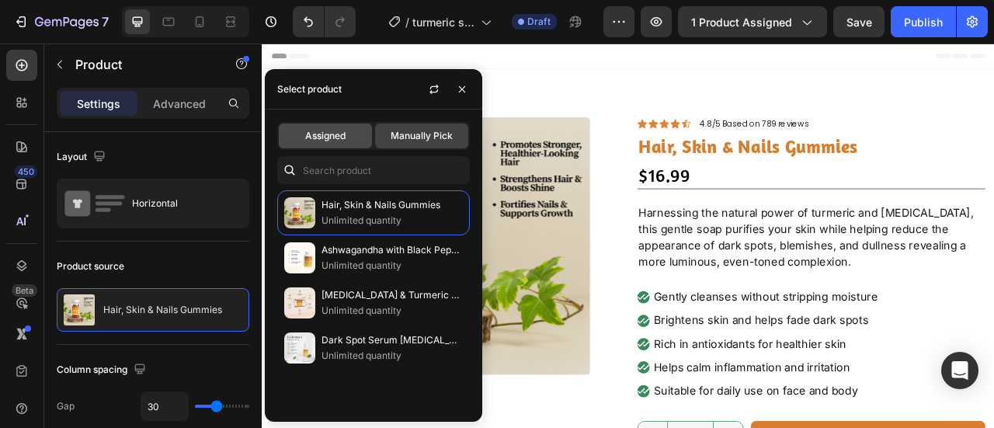
click at [342, 132] on span "Assigned" at bounding box center [325, 136] width 40 height 14
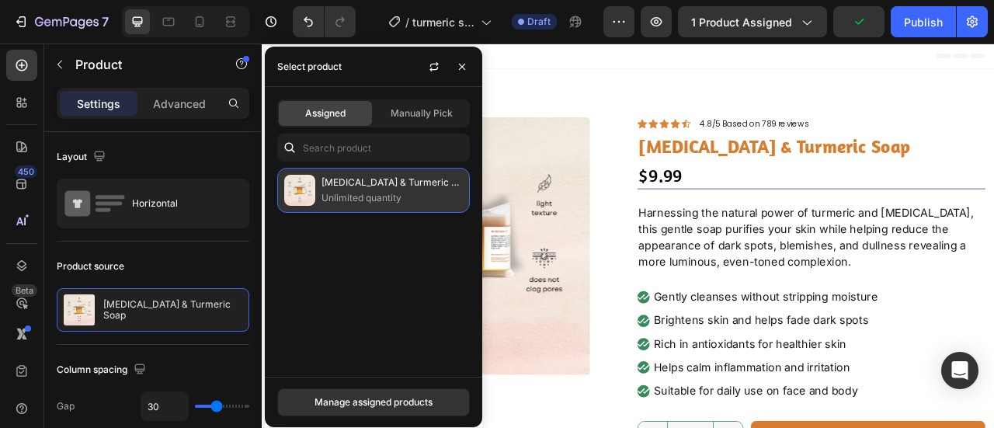
click at [352, 193] on p "Unlimited quantity" at bounding box center [392, 198] width 141 height 16
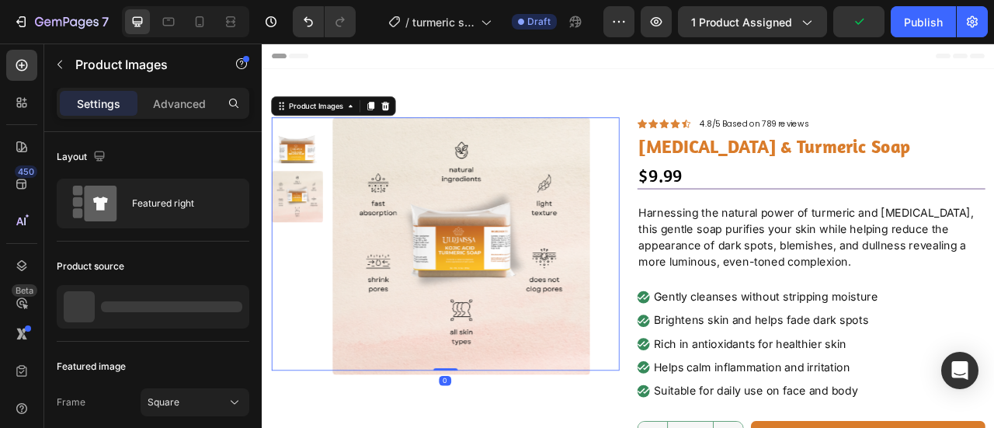
click at [704, 152] on div "Product Images 0" at bounding box center [494, 298] width 443 height 322
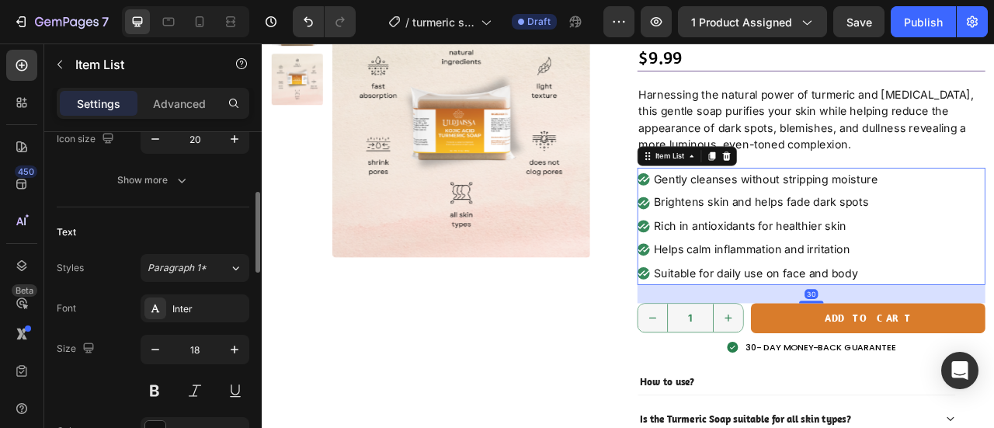
scroll to position [264, 0]
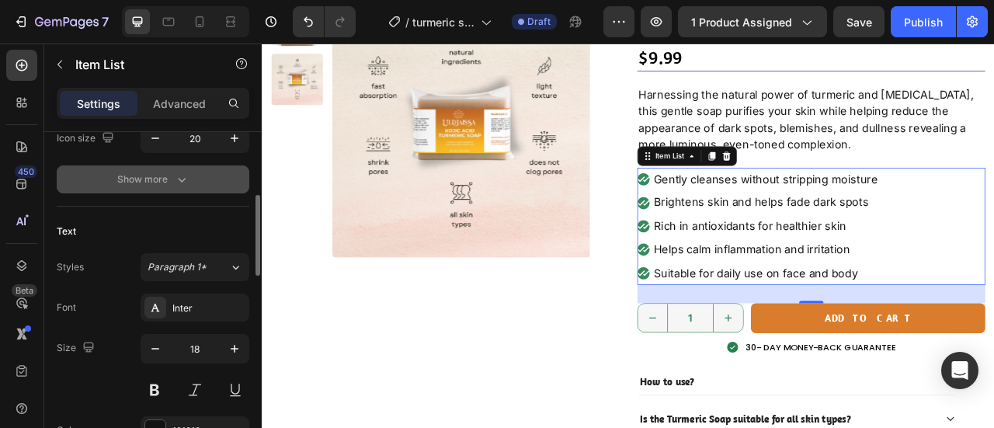
click at [165, 172] on div "Show more" at bounding box center [153, 180] width 72 height 16
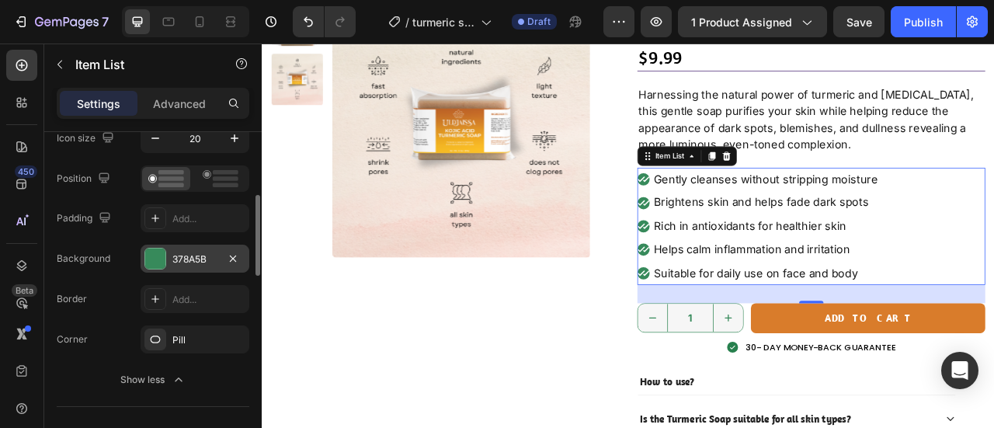
click at [155, 254] on div at bounding box center [155, 259] width 20 height 20
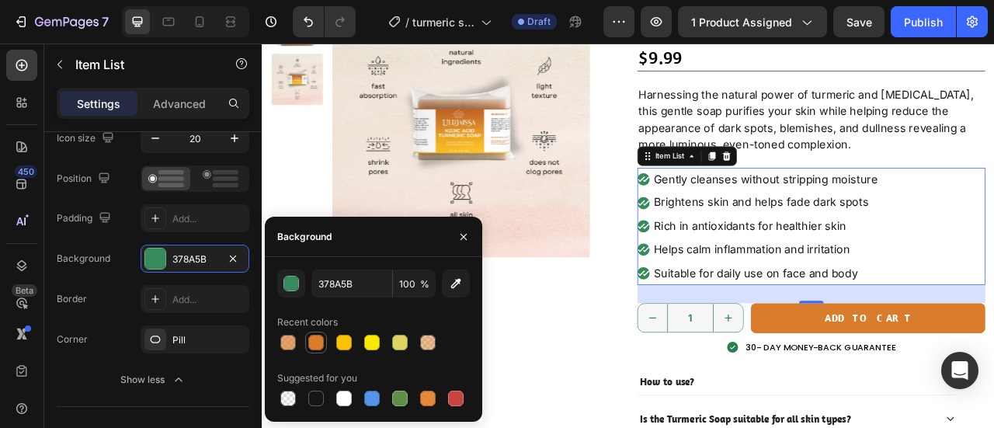
click at [322, 342] on div at bounding box center [316, 343] width 16 height 16
type input "D97C2B"
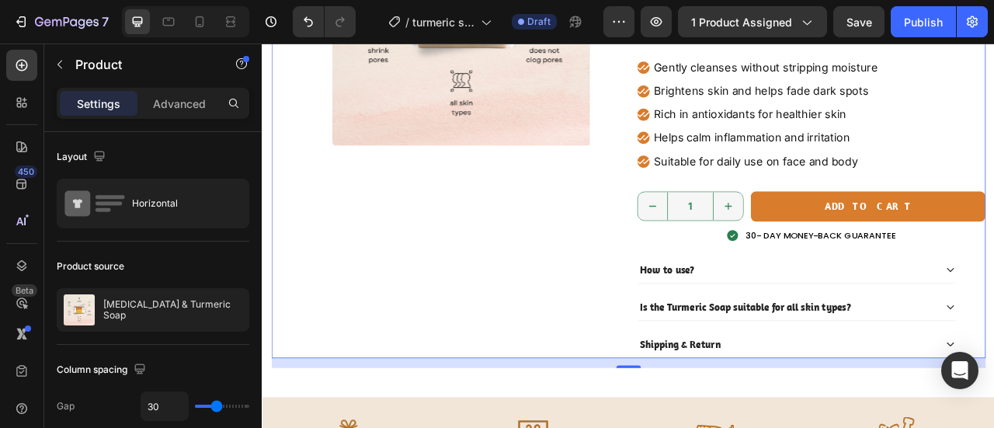
scroll to position [293, 0]
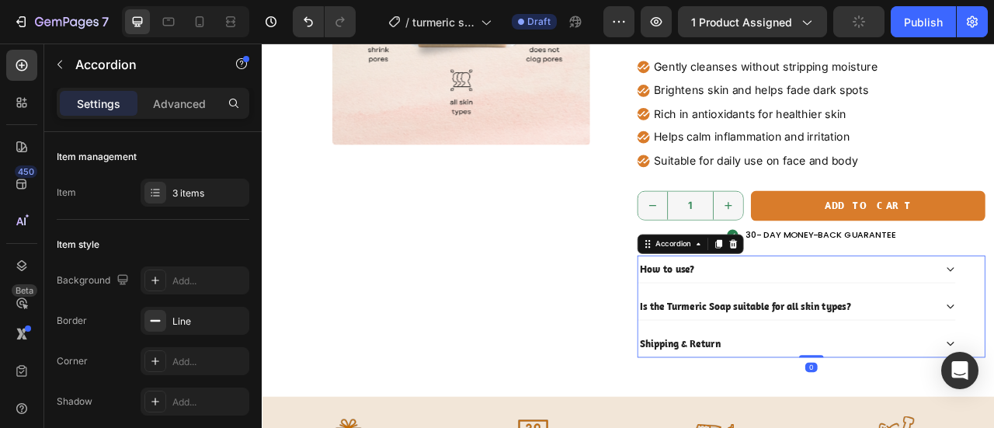
click at [924, 319] on div "How to use?" at bounding box center [929, 330] width 379 height 22
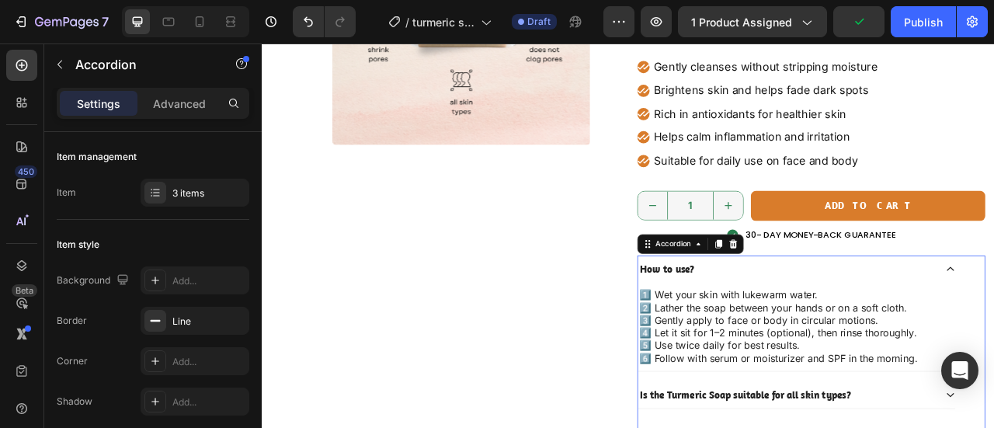
click at [924, 319] on div "How to use?" at bounding box center [929, 330] width 379 height 22
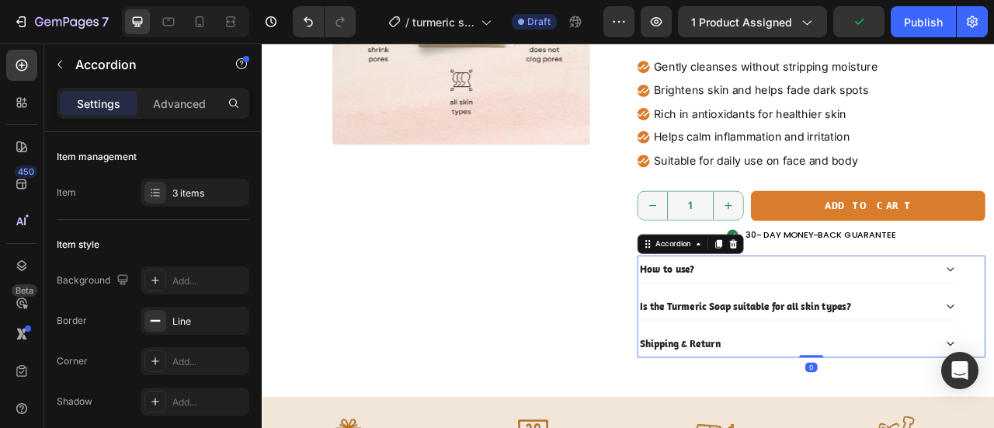
click at [993, 376] on div "Is the Turmeric Soap suitable for all skin types?" at bounding box center [929, 378] width 379 height 22
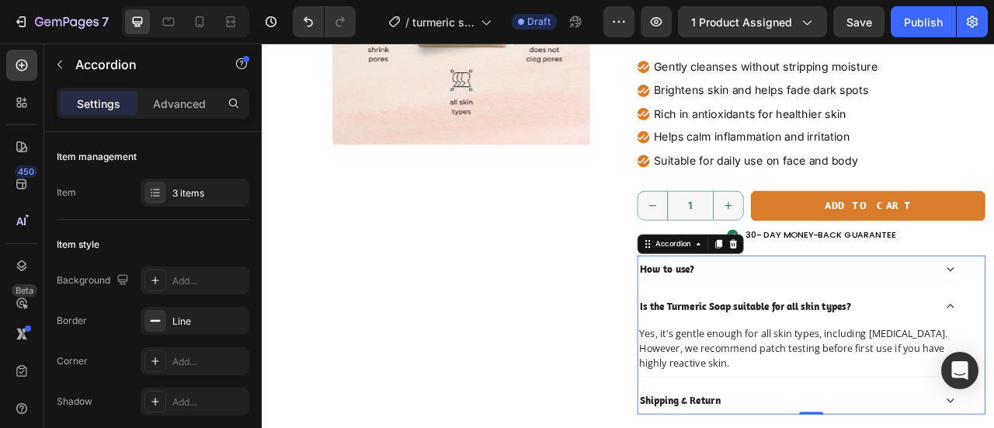
click at [993, 376] on div "Is the Turmeric Soap suitable for all skin types?" at bounding box center [929, 378] width 379 height 22
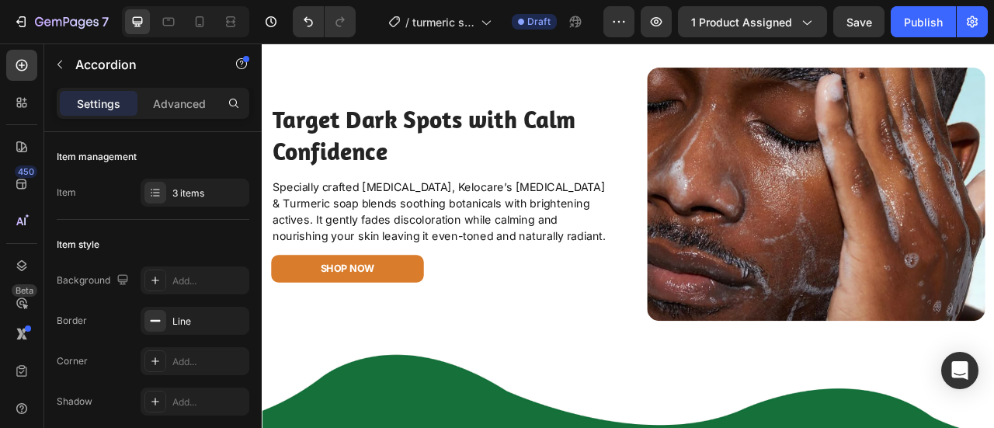
scroll to position [2309, 0]
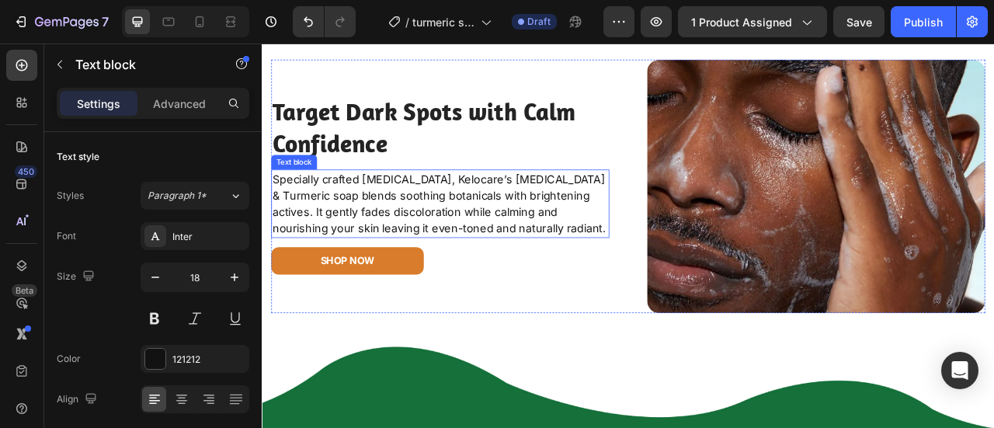
click at [551, 227] on p "Specially crafted for sensitive skin, Kelocare’s Kojic acid & Turmeric soap ble…" at bounding box center [488, 247] width 427 height 84
click at [551, 227] on div "Target Dark Spots with Calm Confidence Heading Specially crafted for sensitive …" at bounding box center [488, 225] width 430 height 323
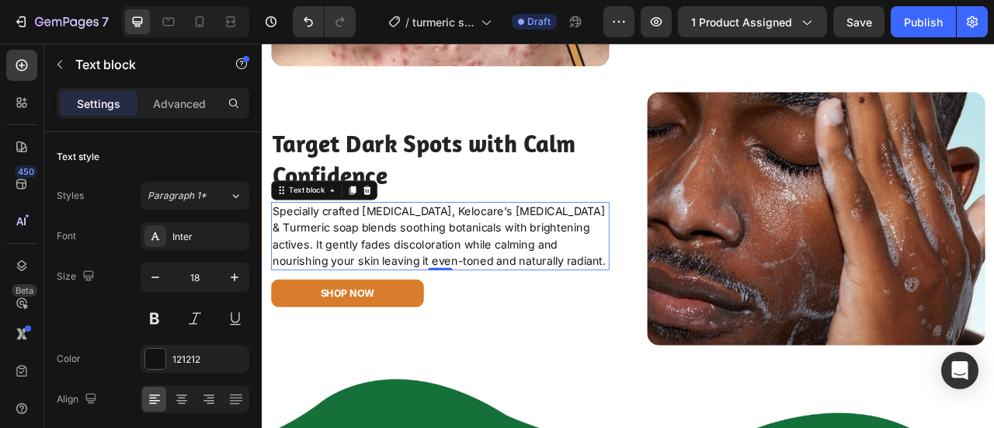
click at [464, 274] on p "Specially crafted for sensitive skin, Kelocare’s Kojic acid & Turmeric soap ble…" at bounding box center [488, 288] width 427 height 84
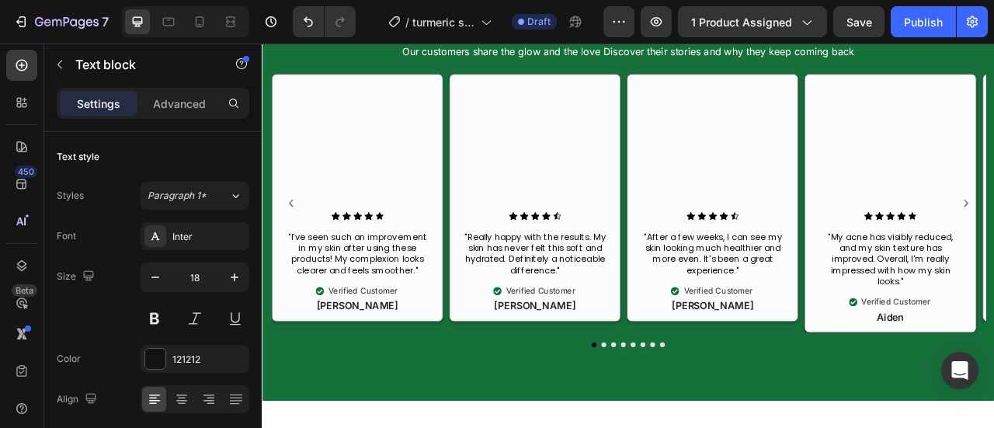
scroll to position [2852, 0]
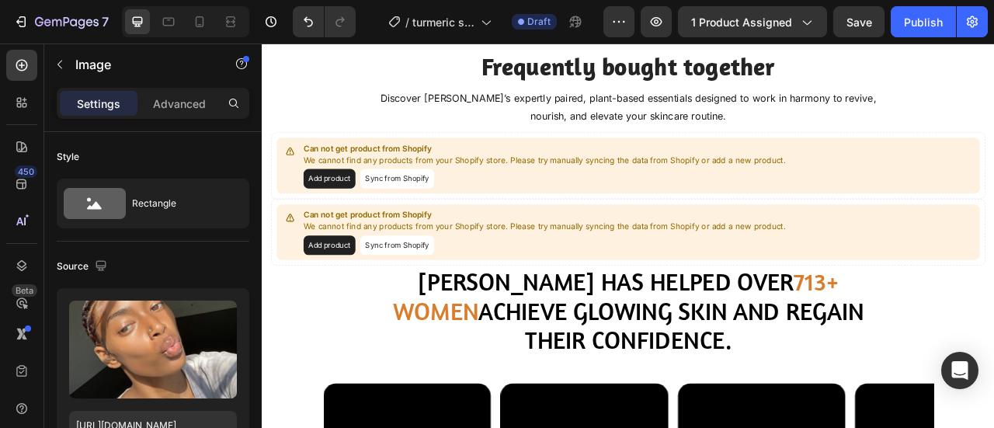
scroll to position [3770, 0]
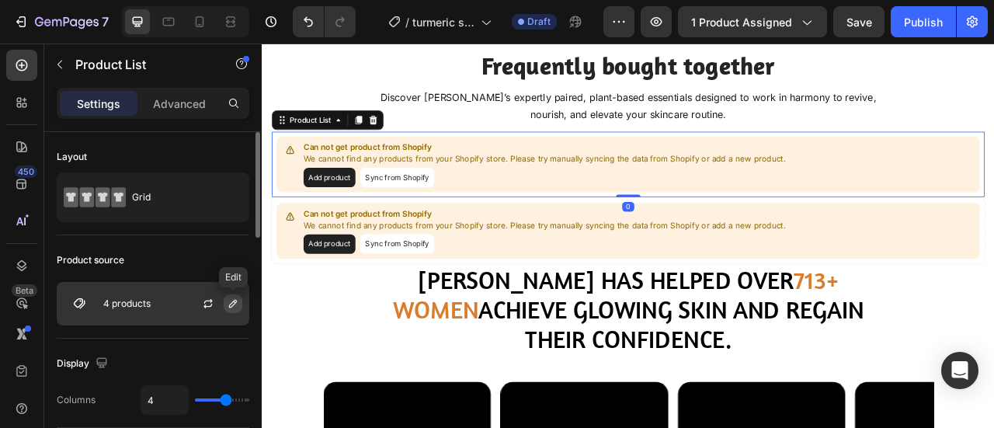
click at [234, 299] on icon "button" at bounding box center [233, 303] width 12 height 12
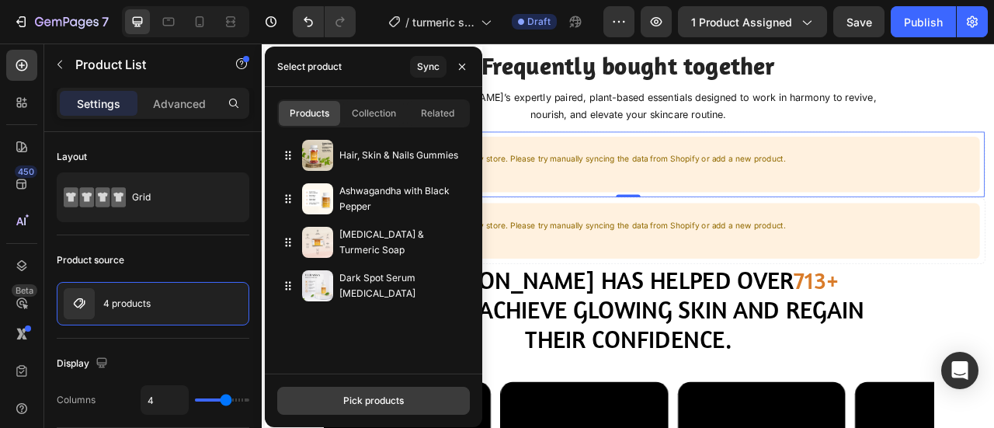
click at [362, 395] on div "Pick products" at bounding box center [373, 401] width 61 height 14
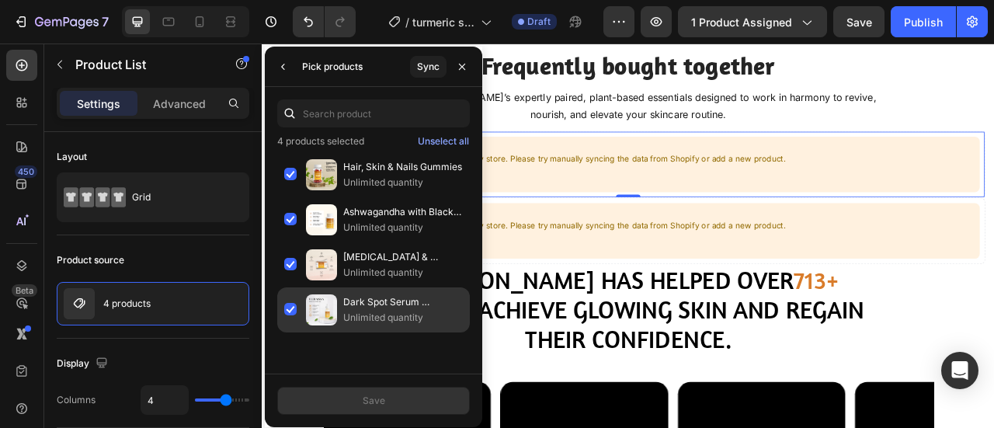
click at [367, 306] on p "Dark Spot Serum [MEDICAL_DATA]" at bounding box center [403, 302] width 120 height 16
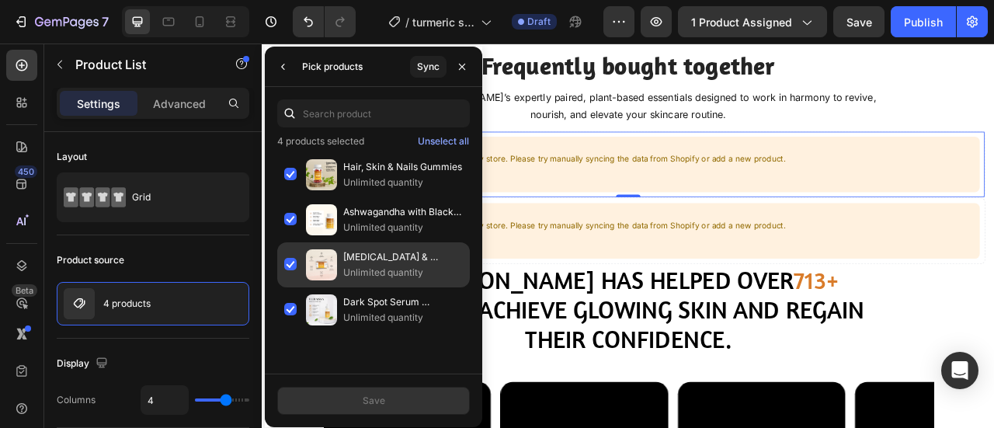
click at [287, 287] on div "Kojic Acid & Turmeric Soap Unlimited quantity" at bounding box center [373, 309] width 193 height 45
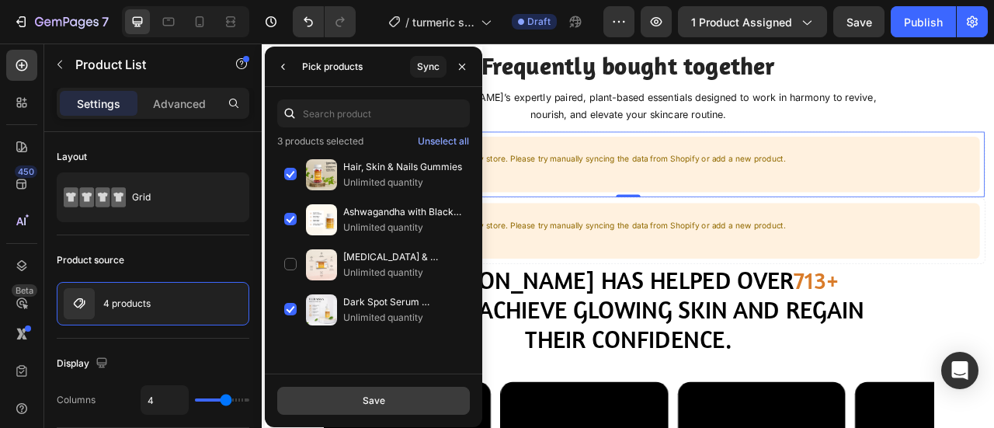
click at [363, 397] on div "Save" at bounding box center [374, 401] width 23 height 14
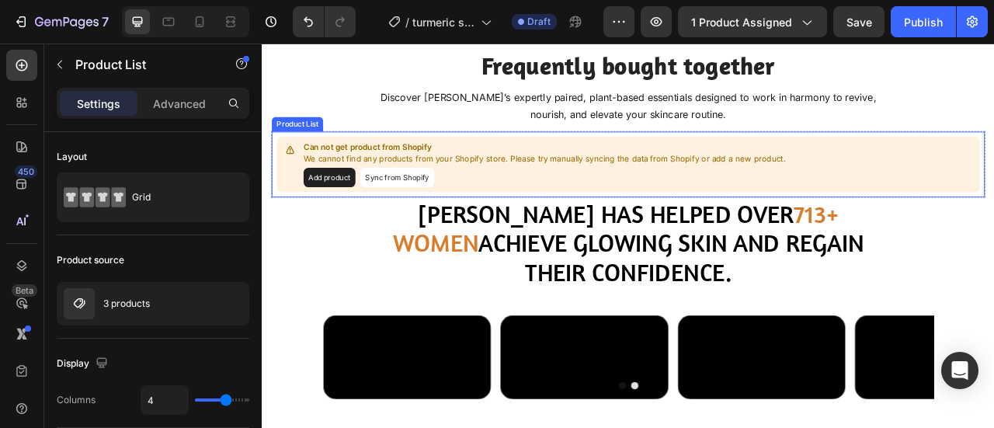
click at [457, 226] on button "Sync from Shopify" at bounding box center [434, 213] width 94 height 25
click at [416, 226] on button "Sync from Shopify" at bounding box center [434, 213] width 94 height 25
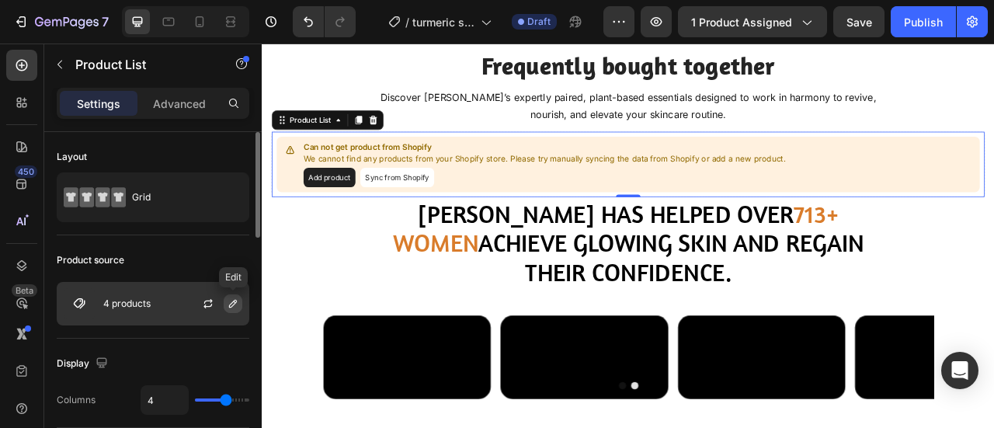
click at [237, 308] on icon "button" at bounding box center [233, 303] width 12 height 12
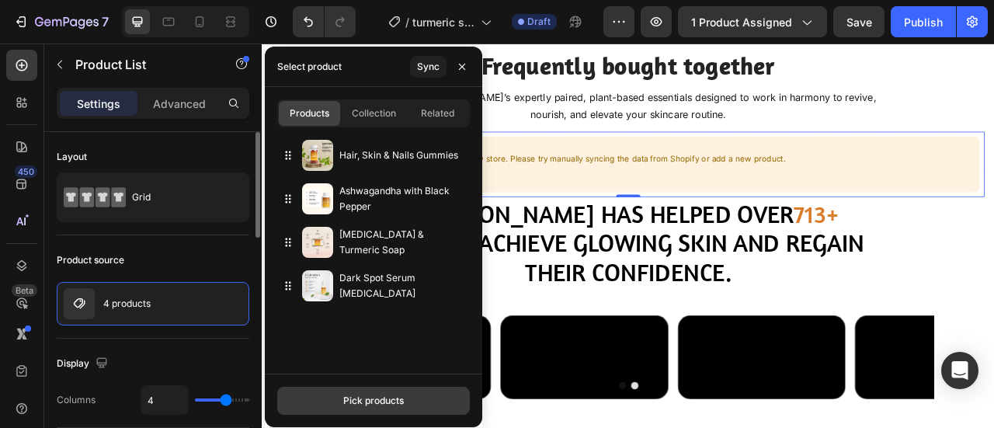
click at [357, 398] on div "Pick products" at bounding box center [373, 401] width 61 height 14
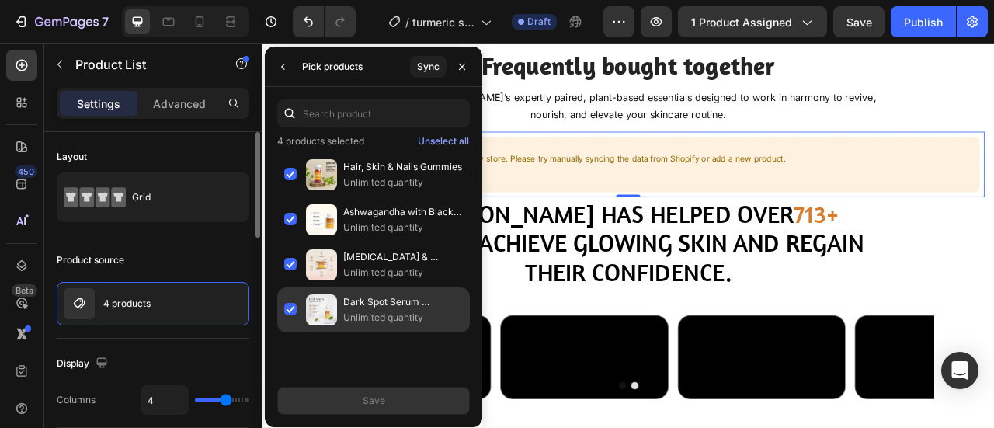
click at [290, 312] on div "Dark Spot Serum for Sensitive Skin Unlimited quantity" at bounding box center [373, 309] width 193 height 45
click at [280, 296] on div "Dark Spot Serum for Sensitive Skin Unlimited quantity" at bounding box center [373, 309] width 193 height 45
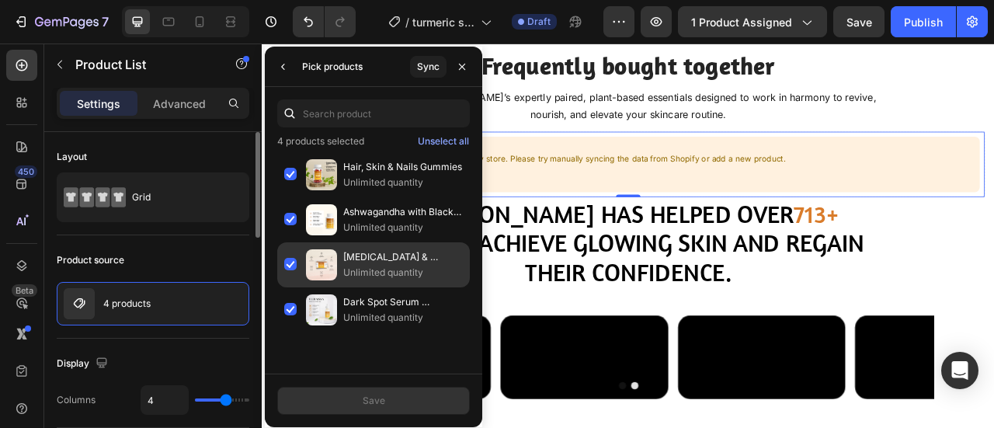
click at [297, 287] on div "Kojic Acid & Turmeric Soap Unlimited quantity" at bounding box center [373, 309] width 193 height 45
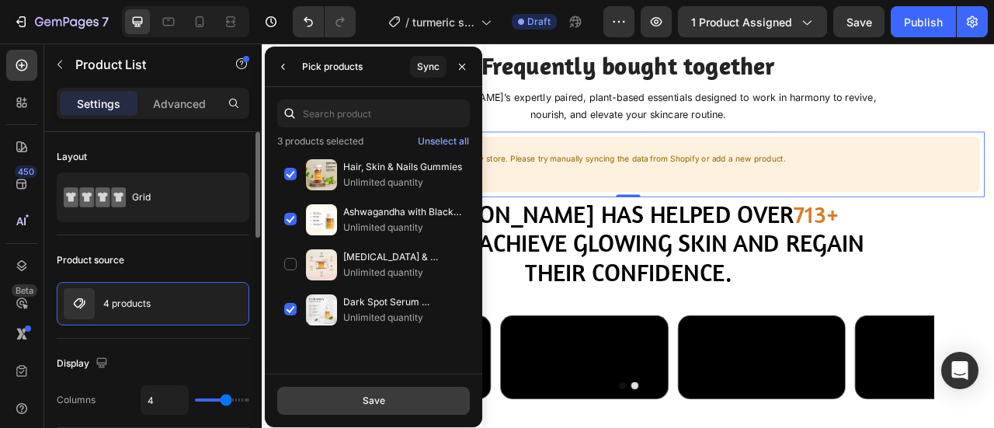
click at [379, 405] on div "Save" at bounding box center [374, 401] width 23 height 14
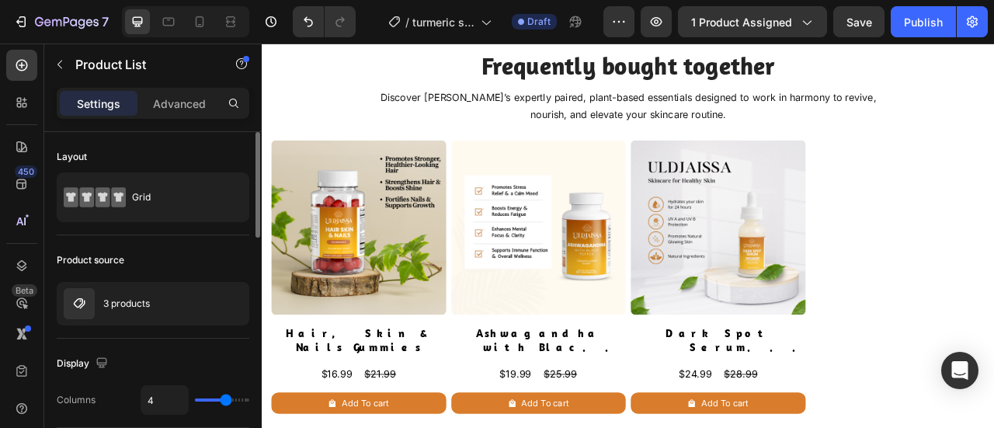
type input "3"
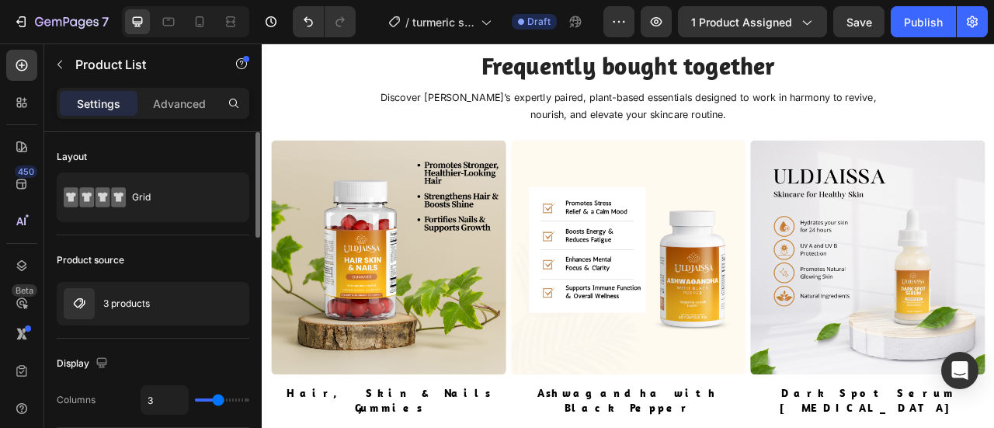
type input "3"
click at [221, 402] on input "range" at bounding box center [222, 399] width 54 height 3
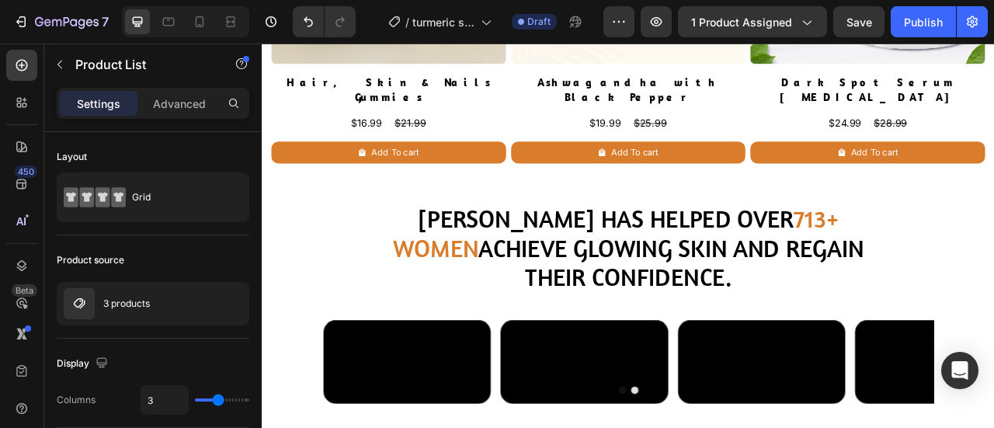
scroll to position [4323, 0]
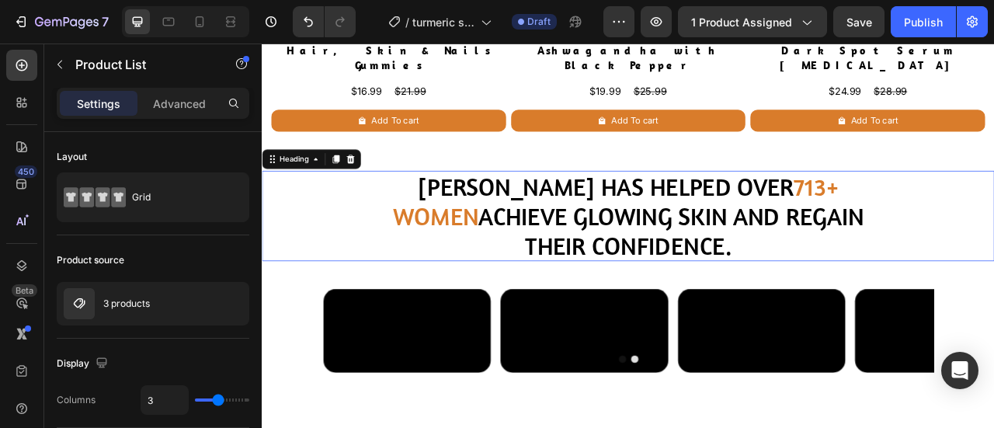
click at [683, 250] on h2 "Kelocare has helped over 713+ women achieve glowing skin and regain their confi…" at bounding box center [727, 262] width 621 height 115
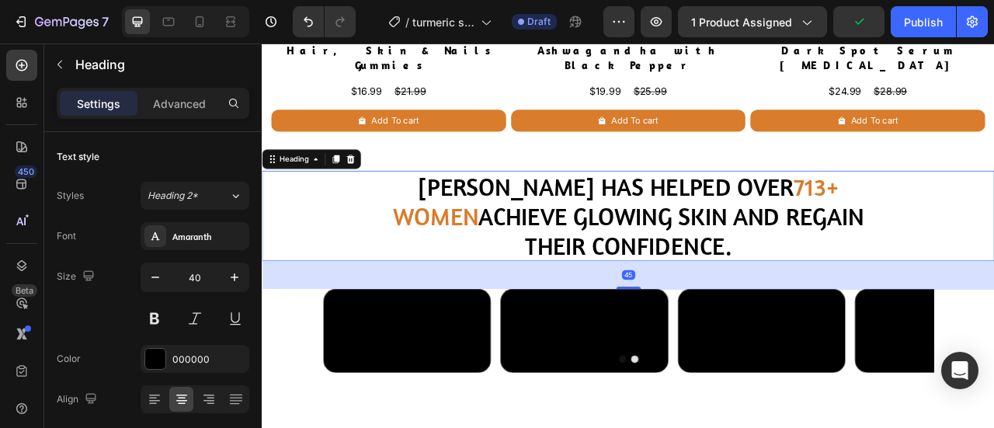
click at [565, 207] on p "Kelocare has helped over 713+ women achieve glowing skin and regain their confi…" at bounding box center [728, 263] width 618 height 112
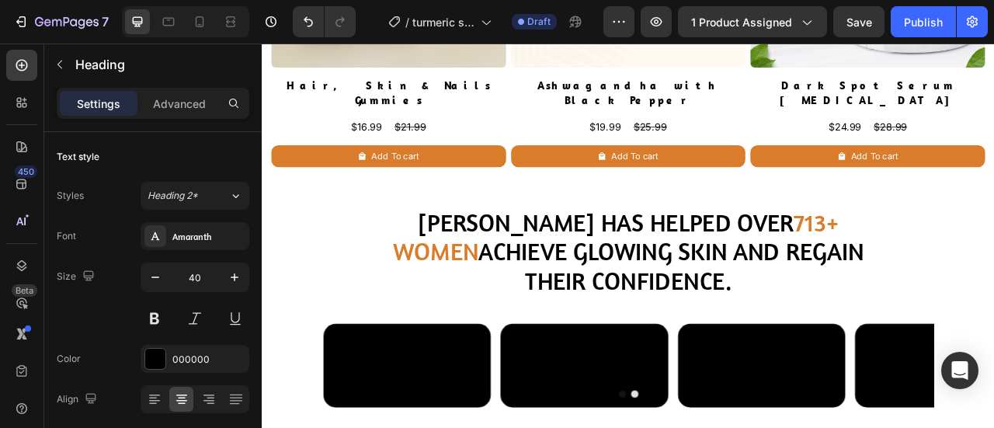
scroll to position [4188, 0]
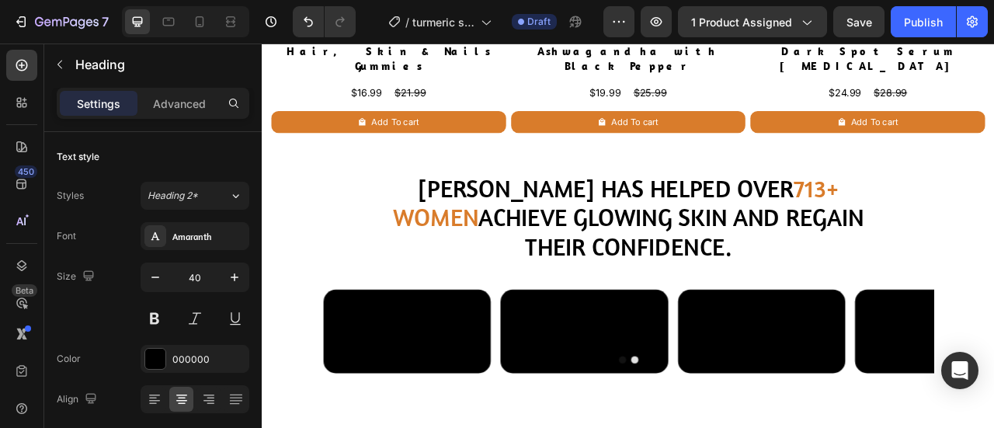
click at [563, 207] on h2 "Kelocare has helped over 713+ women achieve glowing skin and regain their confi…" at bounding box center [727, 264] width 621 height 115
drag, startPoint x: 569, startPoint y: 206, endPoint x: 439, endPoint y: 203, distance: 129.7
click at [439, 208] on p "Kelocare has helped over 713+ women achieve glowing skin and regain their confi…" at bounding box center [728, 264] width 618 height 112
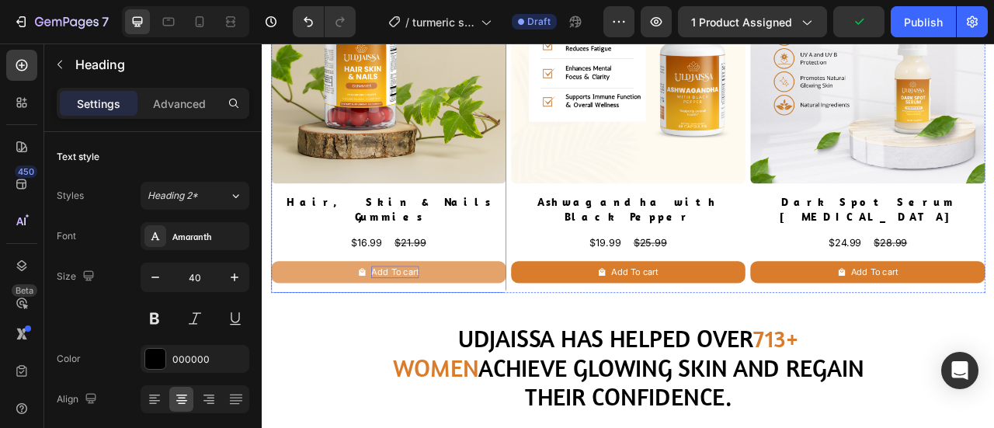
scroll to position [3998, 0]
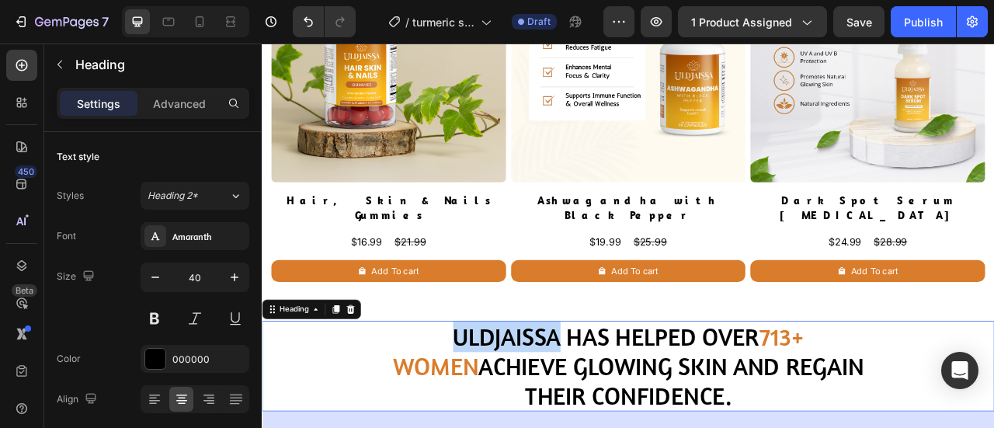
drag, startPoint x: 569, startPoint y: 397, endPoint x: 429, endPoint y: 395, distance: 140.6
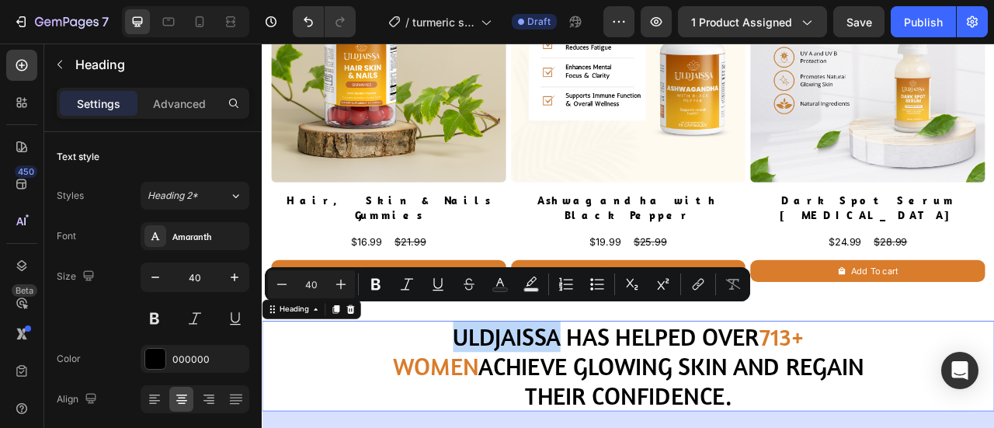
copy p "Uldjaissa"
click at [190, 17] on div at bounding box center [199, 21] width 25 height 25
type input "30"
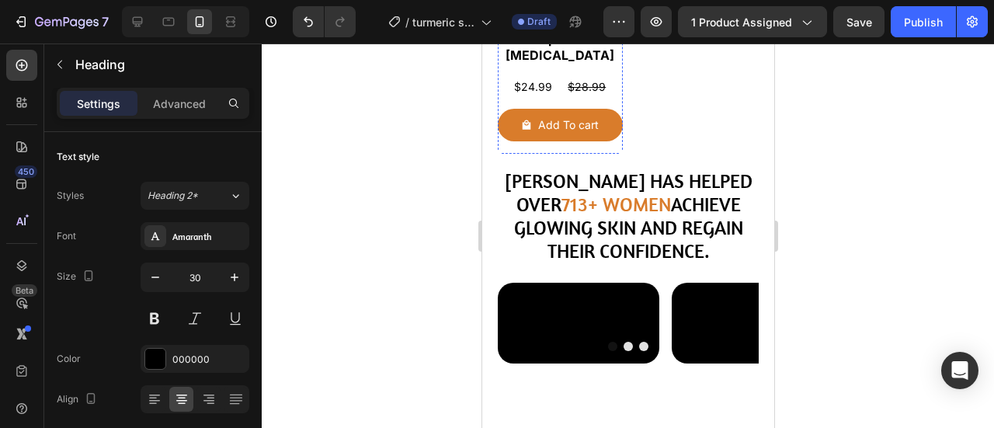
scroll to position [4221, 0]
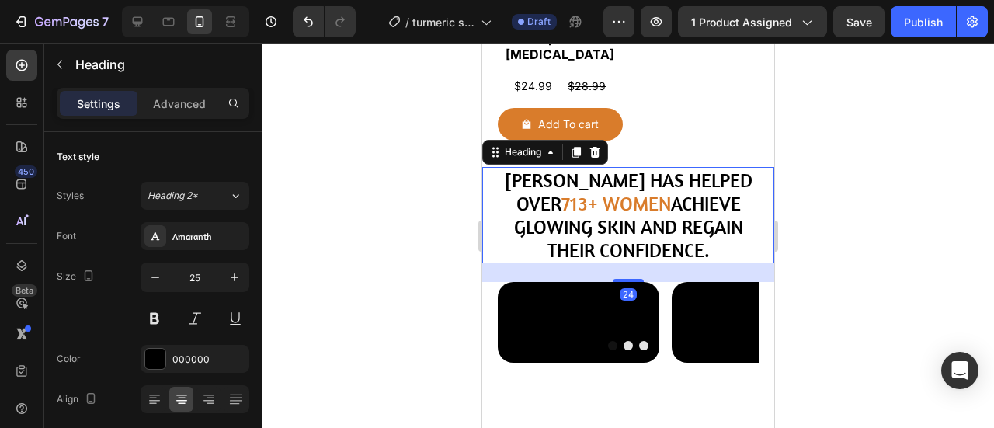
click at [578, 167] on h2 "Kelocare has helped over 713+ women achieve glowing skin and regain their confi…" at bounding box center [627, 215] width 261 height 96
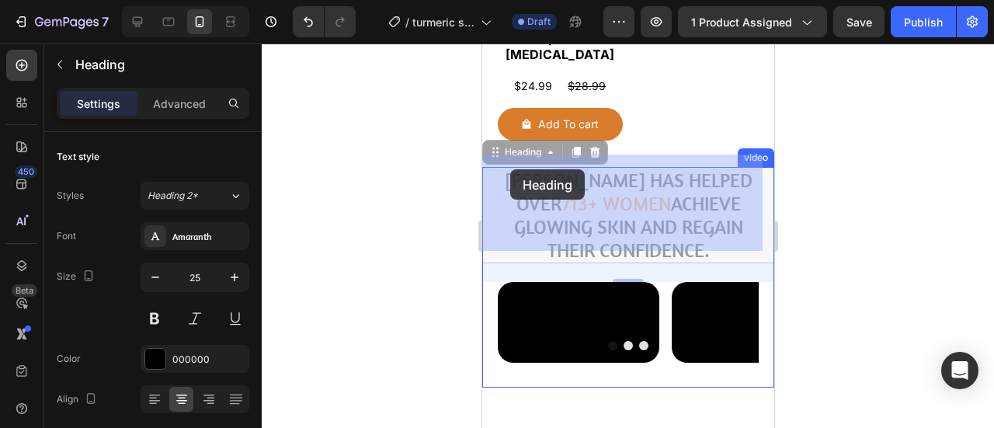
drag, startPoint x: 582, startPoint y: 165, endPoint x: 552, endPoint y: 166, distance: 29.5
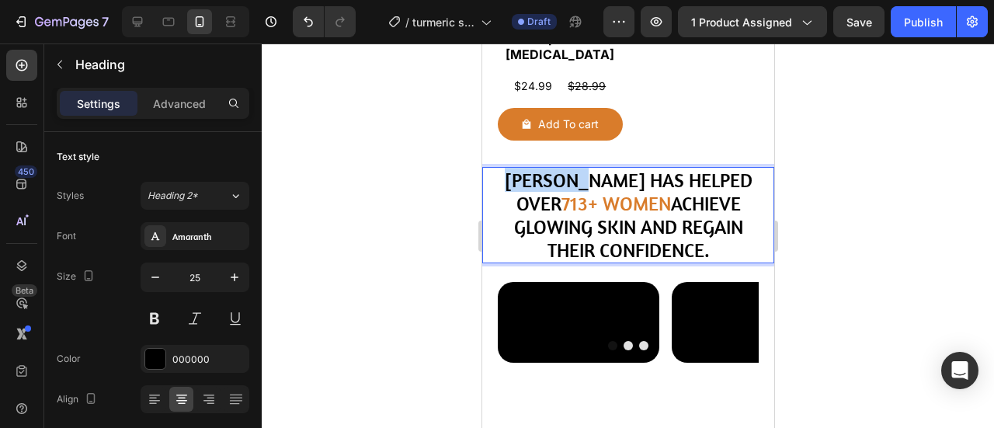
drag, startPoint x: 582, startPoint y: 170, endPoint x: 500, endPoint y: 170, distance: 81.6
click at [500, 170] on p "Kelocare has helped over 713+ women achieve glowing skin and regain their confi…" at bounding box center [628, 215] width 258 height 93
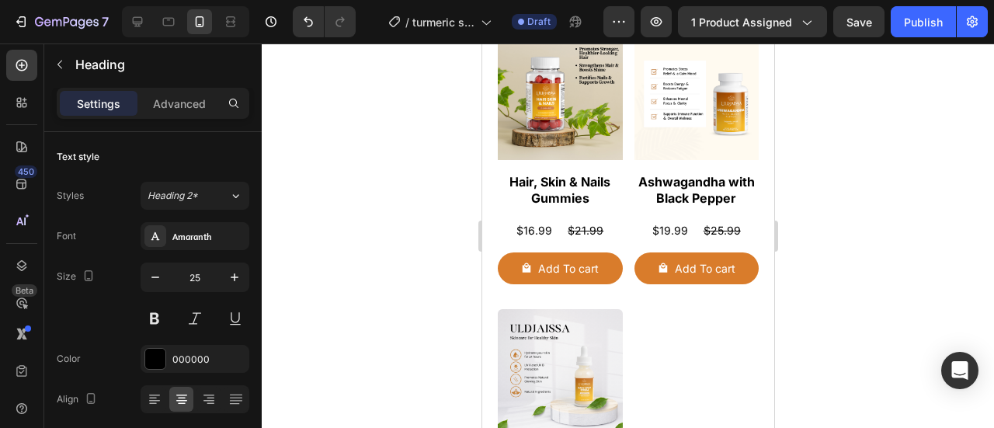
scroll to position [4158, 0]
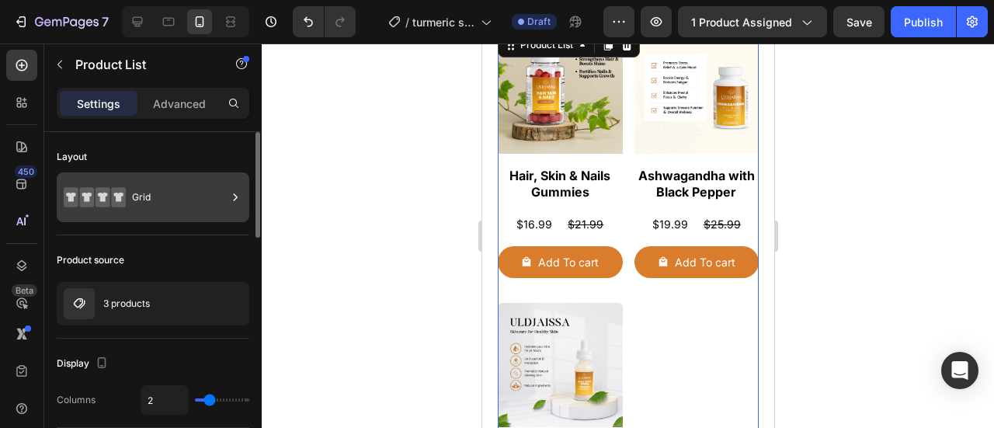
click at [235, 198] on icon at bounding box center [236, 196] width 4 height 7
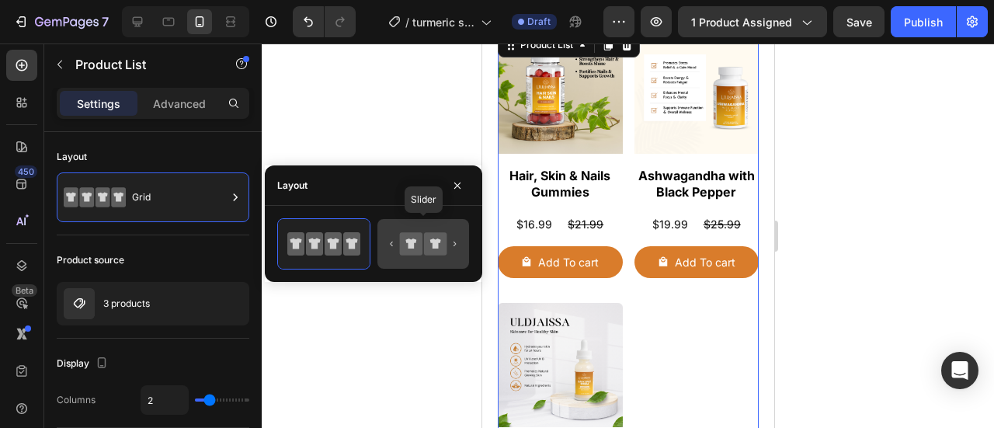
click at [429, 240] on icon at bounding box center [435, 244] width 23 height 23
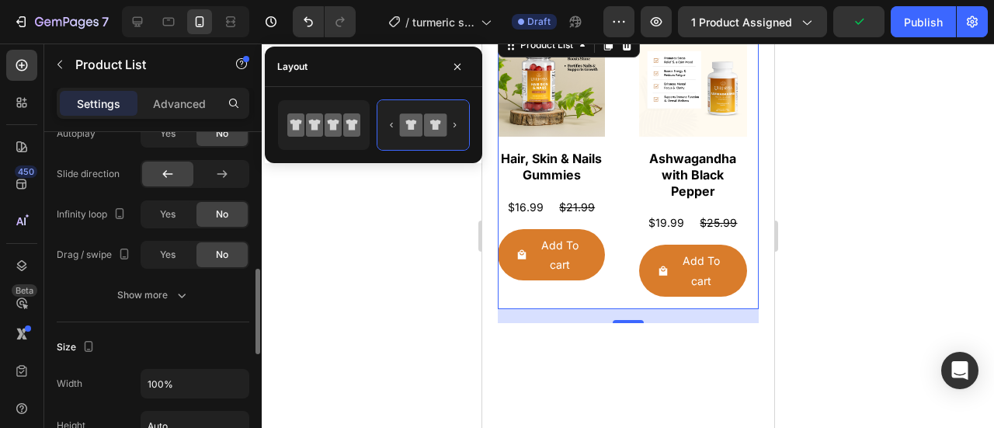
scroll to position [547, 0]
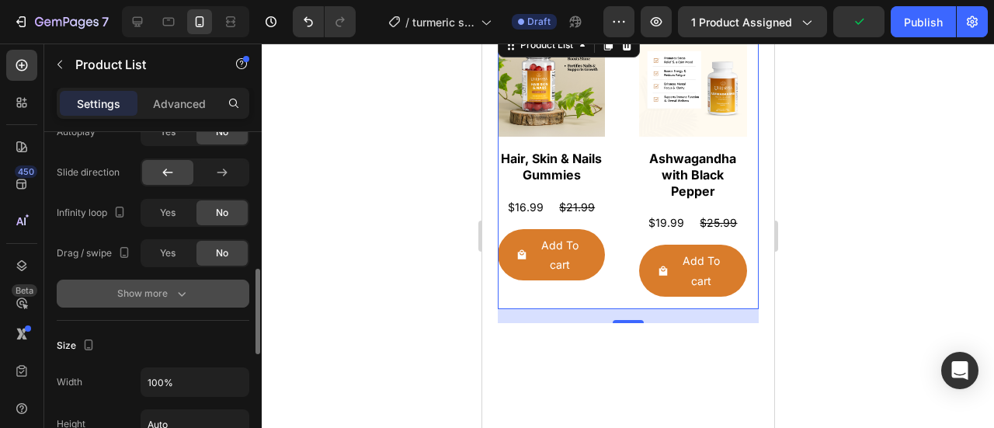
click at [186, 287] on icon "button" at bounding box center [182, 294] width 16 height 16
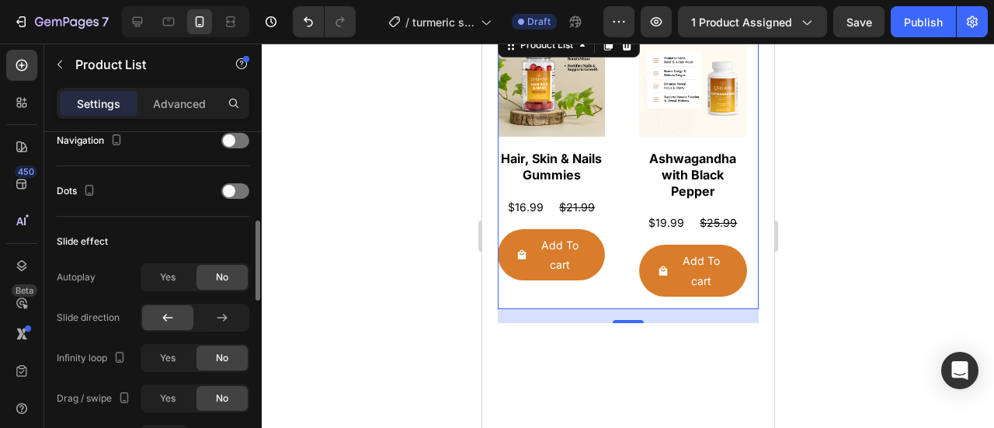
scroll to position [402, 0]
click at [235, 186] on span at bounding box center [229, 190] width 12 height 12
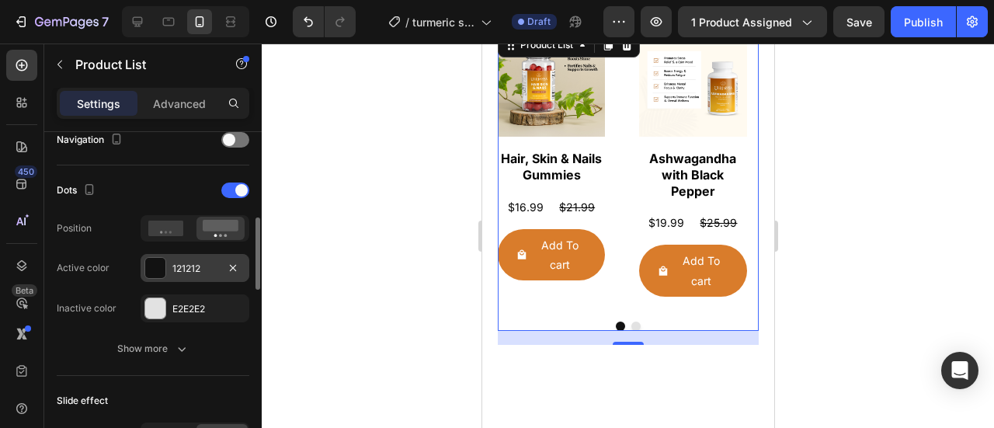
click at [186, 268] on div "121212" at bounding box center [194, 269] width 45 height 14
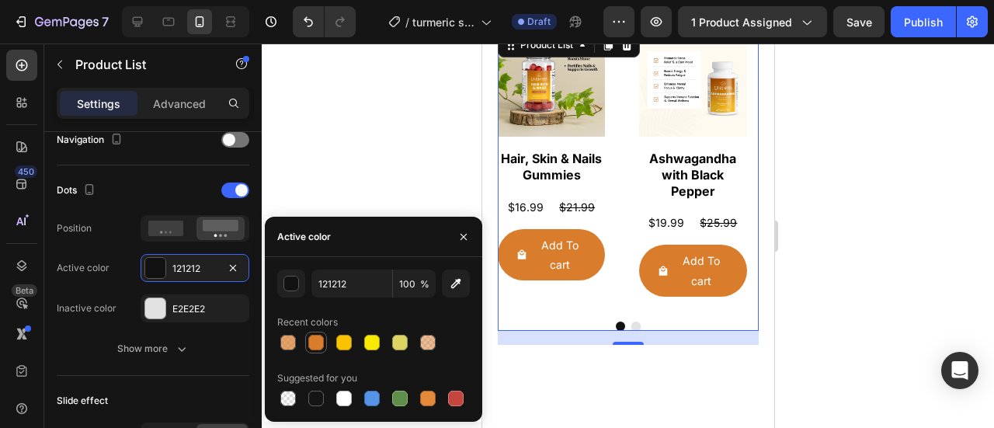
click at [315, 343] on div at bounding box center [316, 343] width 16 height 16
type input "D97C2B"
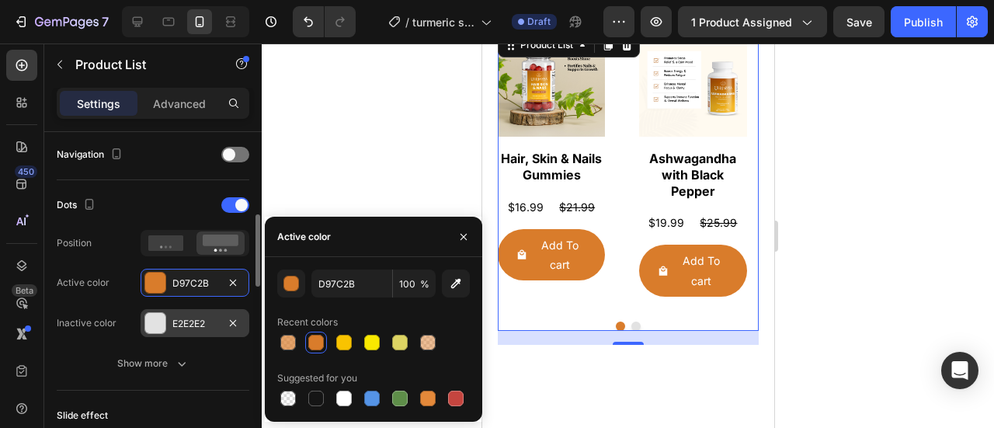
scroll to position [388, 0]
click at [176, 245] on icon at bounding box center [166, 243] width 36 height 16
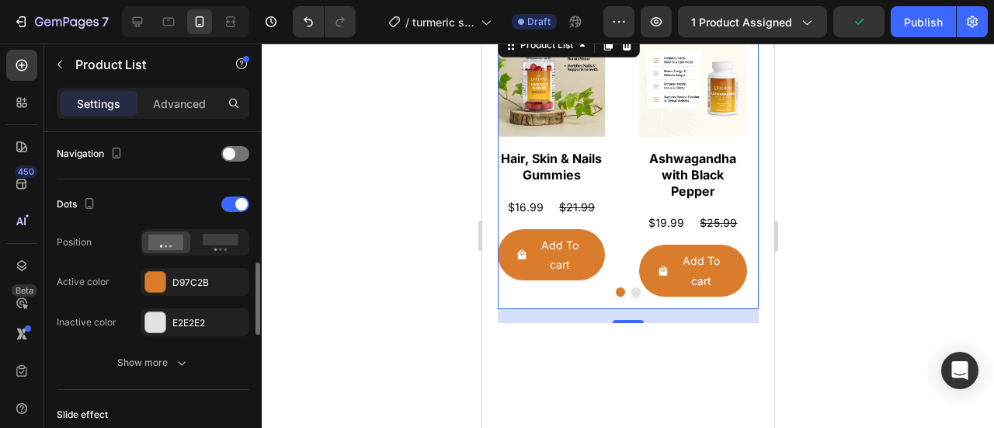
scroll to position [429, 0]
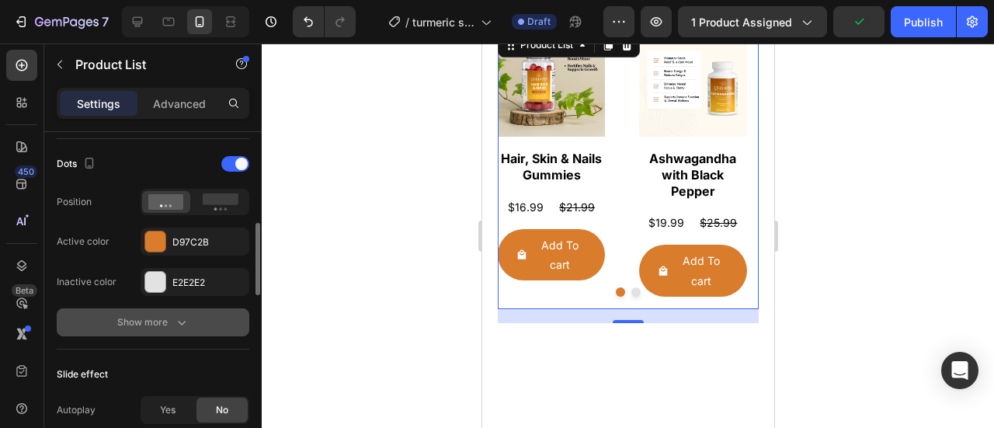
click at [148, 322] on div "Show more" at bounding box center [153, 323] width 72 height 16
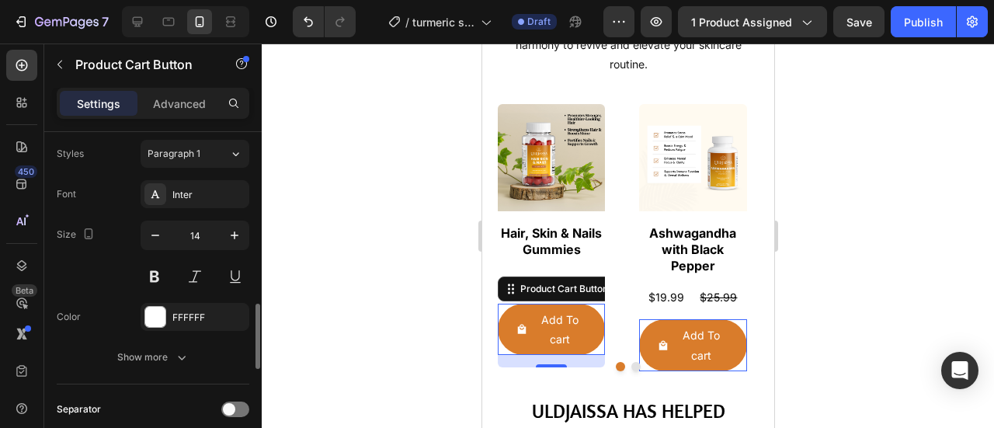
scroll to position [892, 0]
click at [154, 230] on icon "button" at bounding box center [156, 233] width 16 height 16
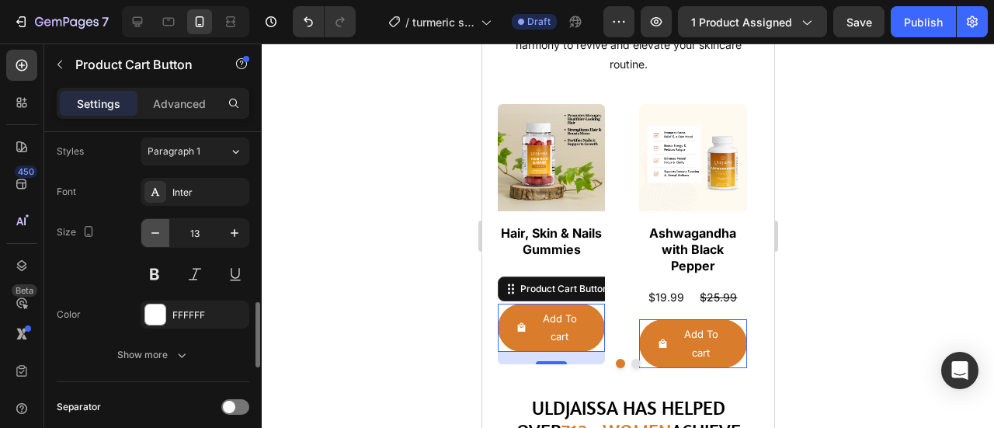
click at [154, 230] on icon "button" at bounding box center [156, 233] width 16 height 16
type input "12"
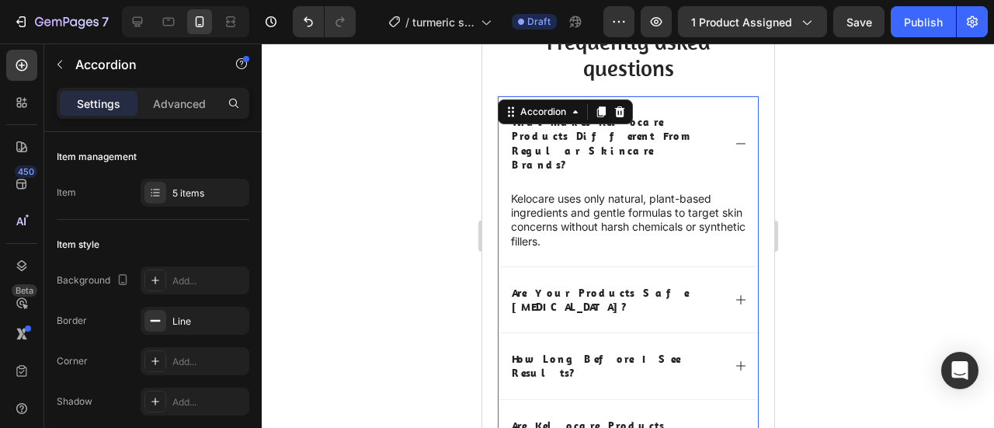
scroll to position [5209, 0]
click at [133, 22] on icon at bounding box center [138, 22] width 10 height 10
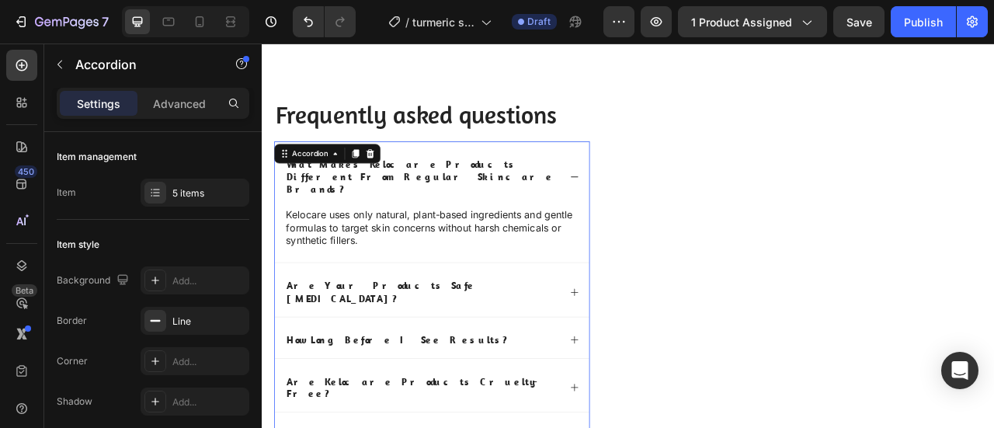
scroll to position [5008, 0]
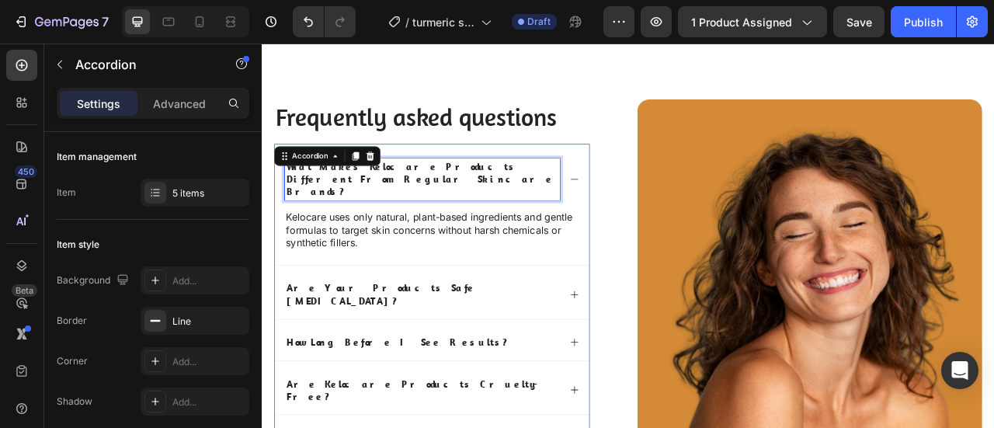
click at [489, 205] on p "what makes kelocare products different from regular skincare brands?" at bounding box center [466, 216] width 346 height 48
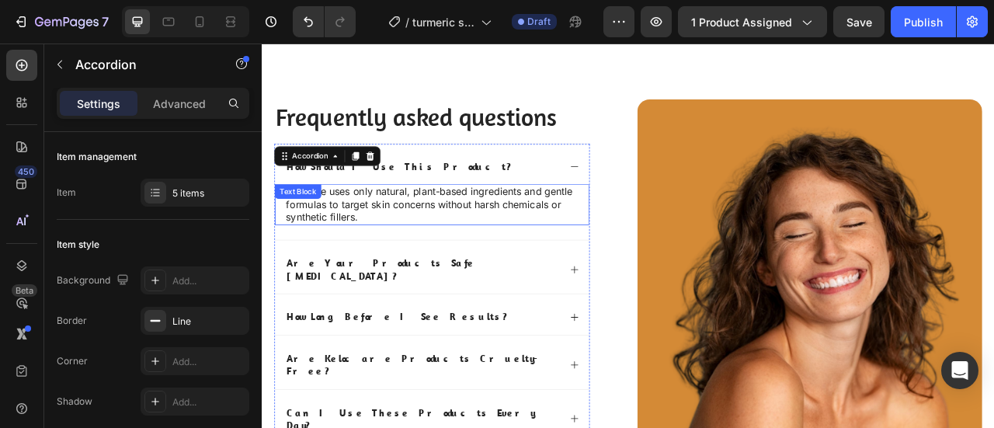
click at [476, 237] on p "Kelocare uses only natural, plant-based ingredients and gentle formulas to targ…" at bounding box center [478, 248] width 372 height 48
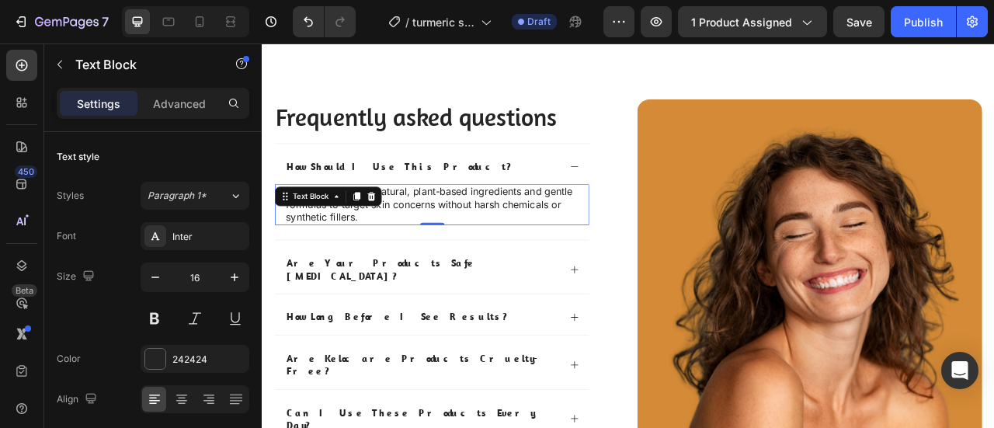
click at [476, 237] on p "Kelocare uses only natural, plant-based ingredients and gentle formulas to targ…" at bounding box center [478, 248] width 372 height 48
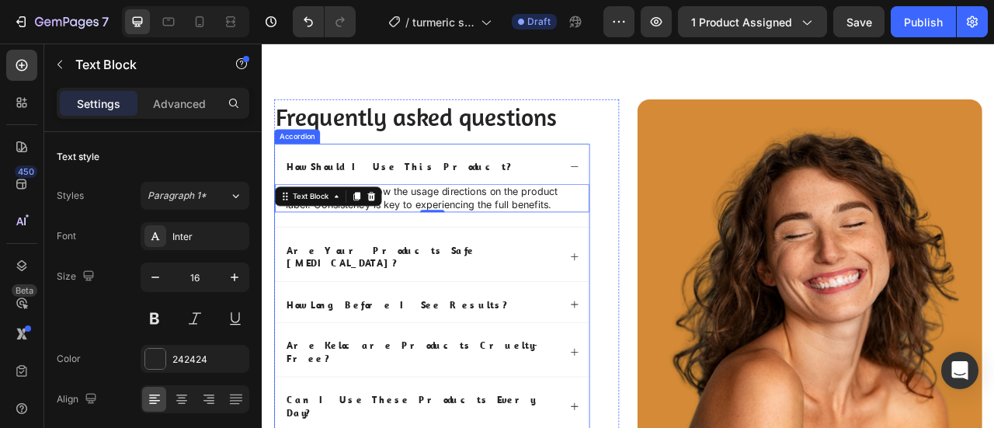
click at [489, 293] on div "are your products safe for sensitive skin?" at bounding box center [478, 311] width 400 height 68
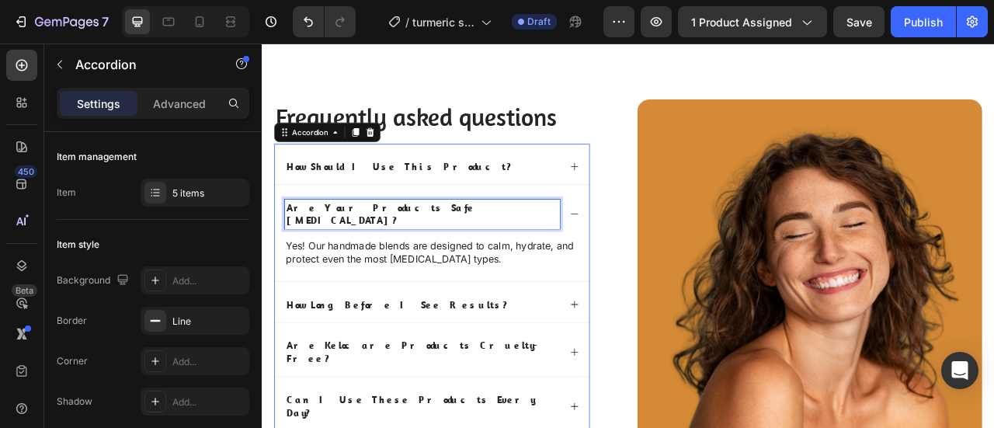
click at [498, 249] on p "are your products safe for sensitive skin?" at bounding box center [466, 260] width 346 height 33
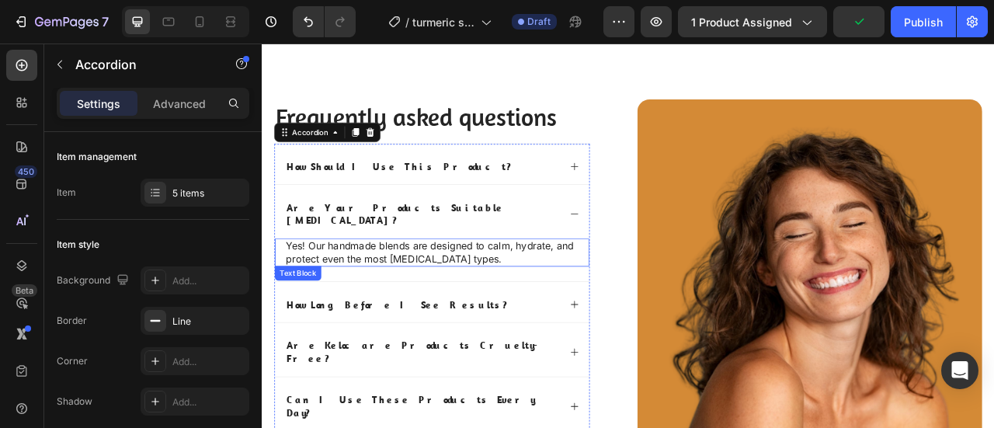
click at [495, 293] on p "Yes! Our handmade blends are designed to calm, hydrate, and protect even the mo…" at bounding box center [478, 309] width 372 height 33
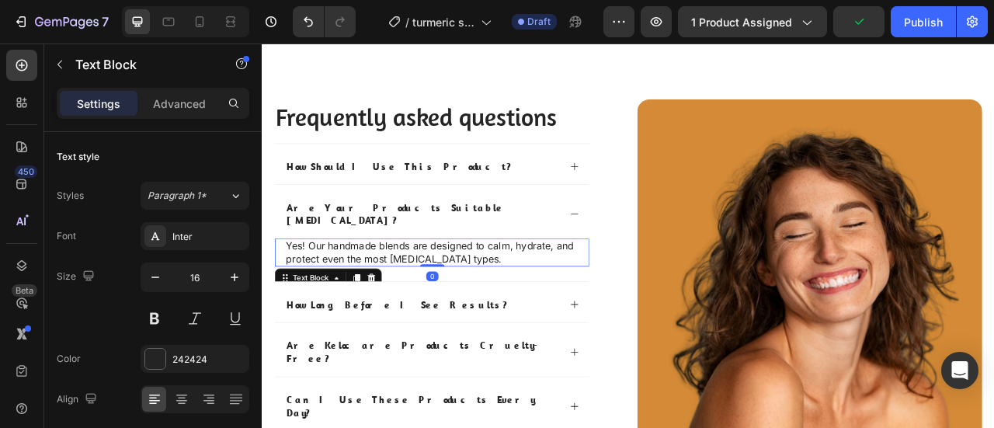
click at [495, 293] on p "Yes! Our handmade blends are designed to calm, hydrate, and protect even the mo…" at bounding box center [478, 309] width 372 height 33
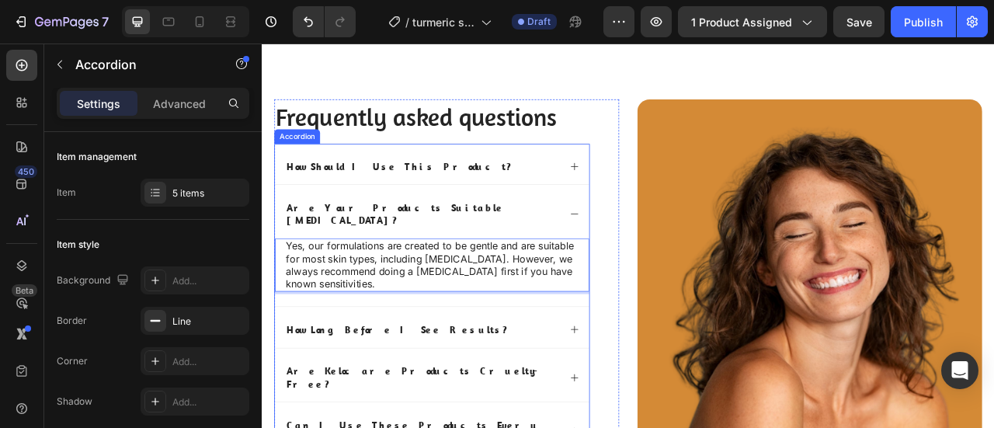
click at [653, 254] on icon at bounding box center [659, 260] width 12 height 12
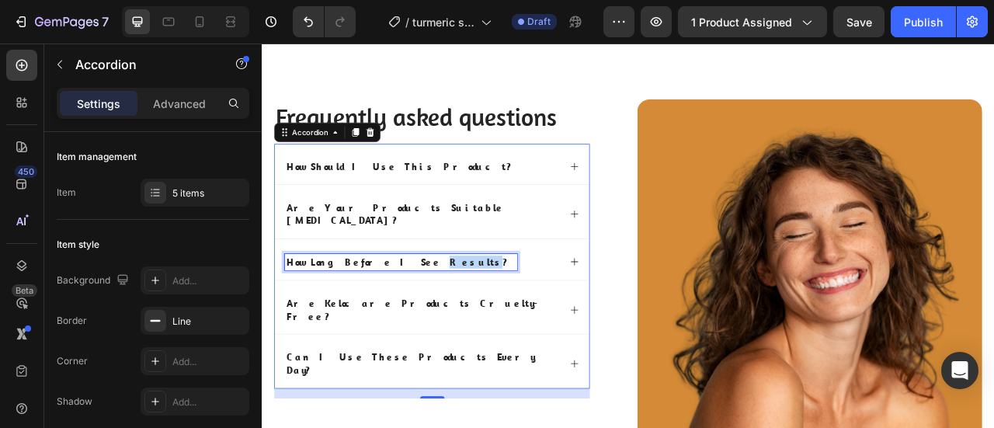
click at [423, 313] on p "how long before i see results?" at bounding box center [438, 321] width 291 height 16
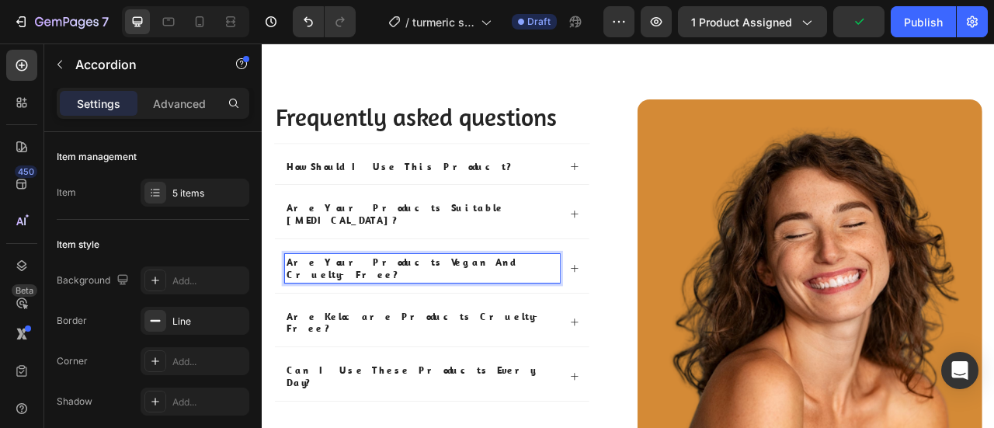
click at [628, 311] on div "Are your products vegan and cruelty-free?" at bounding box center [465, 329] width 350 height 37
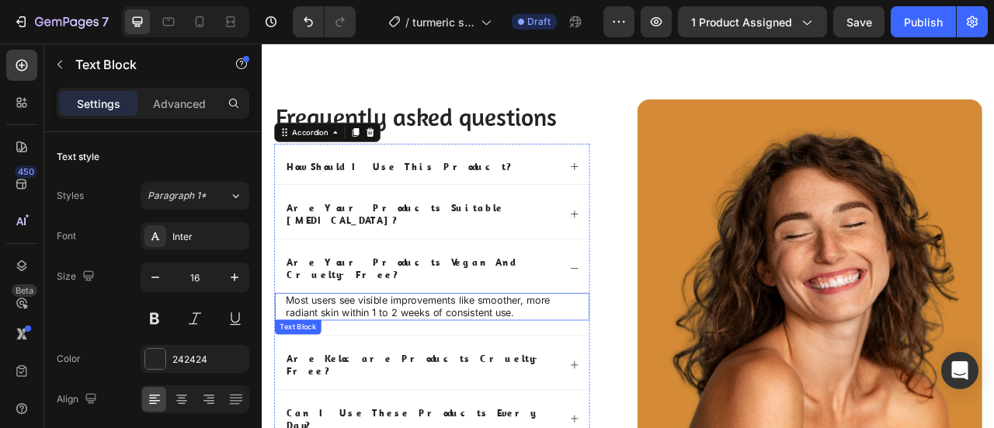
click at [511, 362] on p "Most users see visible improvements like smoother, more radiant skin within 1 t…" at bounding box center [478, 378] width 372 height 33
click at [649, 292] on div "Are your products vegan and cruelty-free?" at bounding box center [478, 326] width 400 height 68
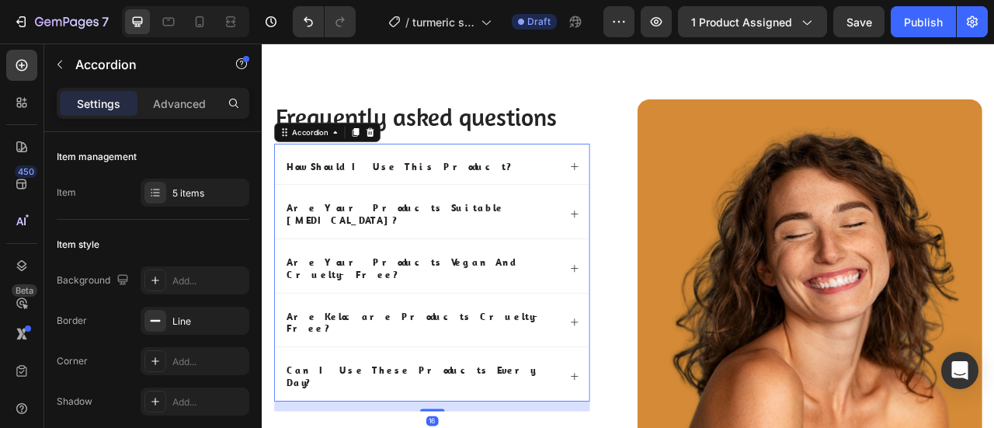
scroll to position [5107, 0]
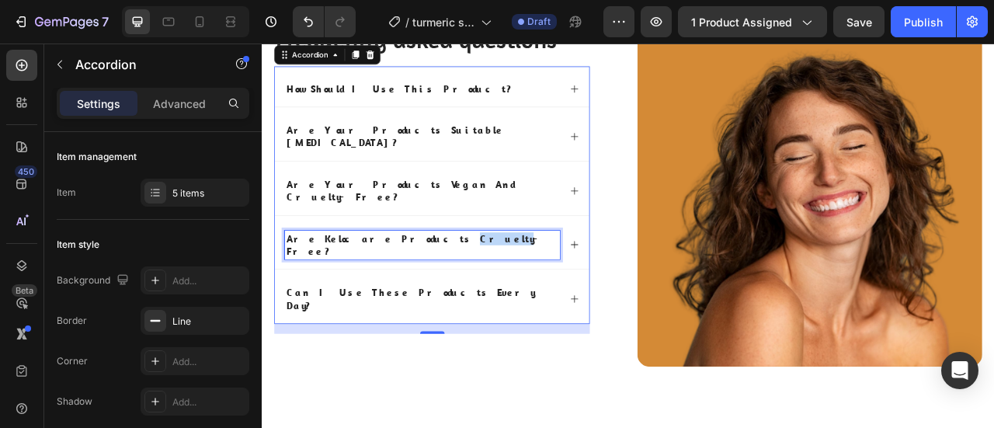
click at [416, 283] on p "are kelocare products cruelty-free?" at bounding box center [466, 299] width 346 height 33
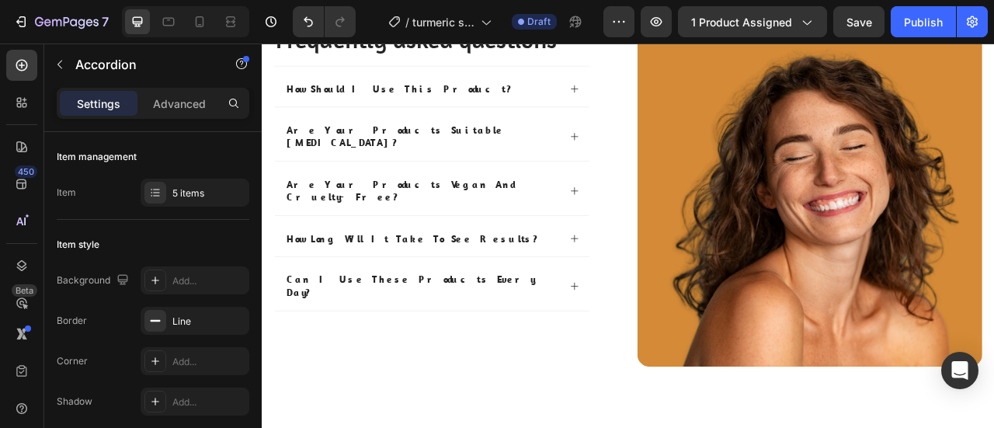
click at [652, 263] on div "How long will it take to see results?" at bounding box center [478, 289] width 400 height 52
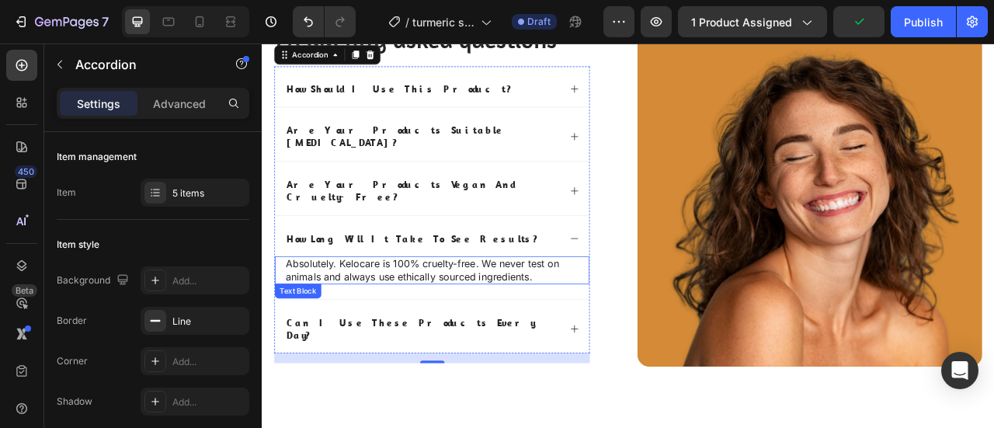
click at [440, 315] on p "Absolutely. Kelocare is 100% cruelty-free. We never test on animals and always …" at bounding box center [478, 331] width 372 height 33
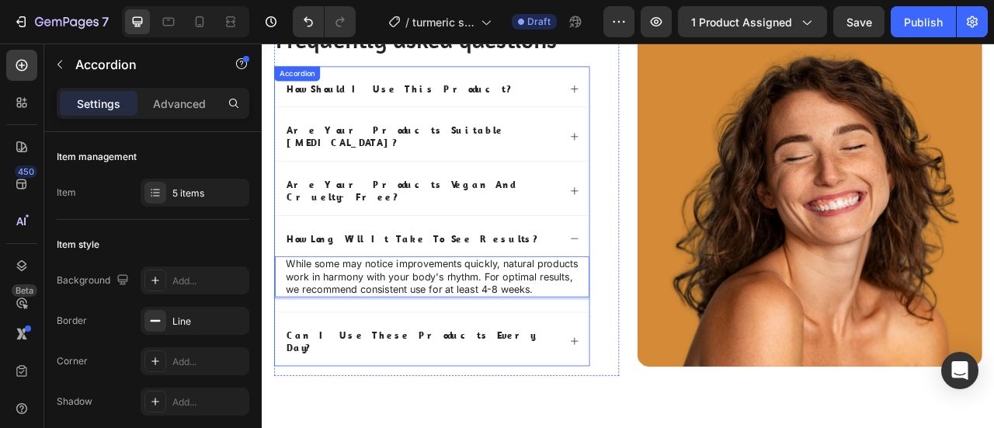
click at [655, 285] on icon at bounding box center [659, 291] width 12 height 12
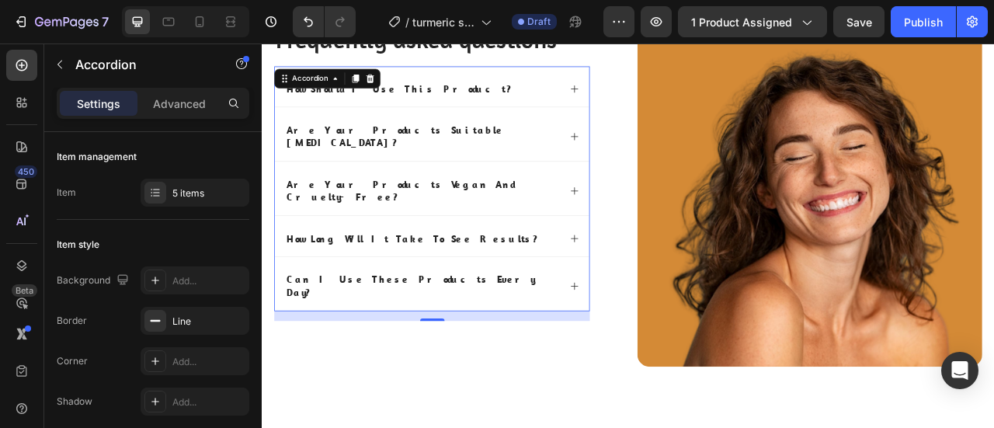
click at [424, 333] on div "can i use these products every day?" at bounding box center [465, 351] width 350 height 37
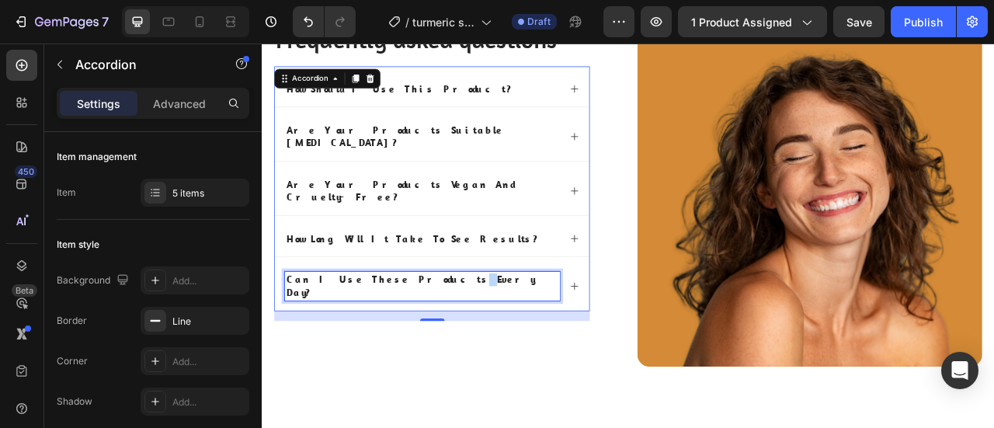
click at [424, 333] on div "can i use these products every day?" at bounding box center [465, 351] width 350 height 37
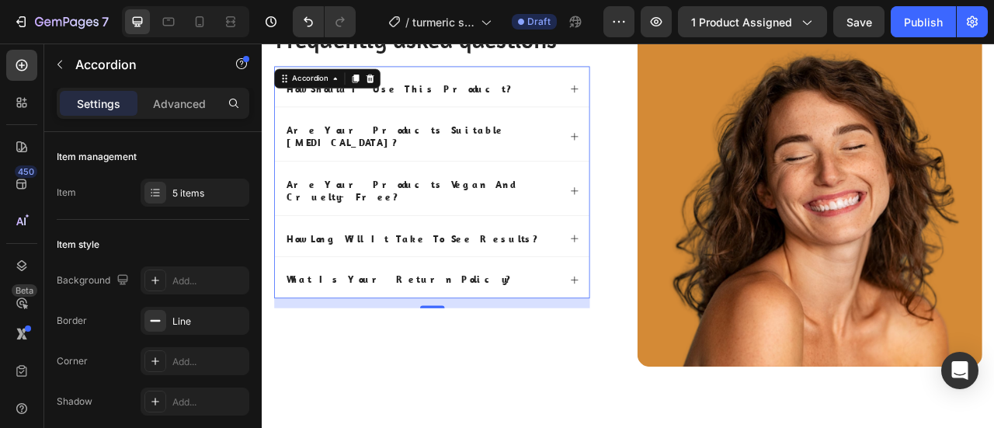
click at [525, 333] on div "What is your return policy?" at bounding box center [465, 343] width 350 height 21
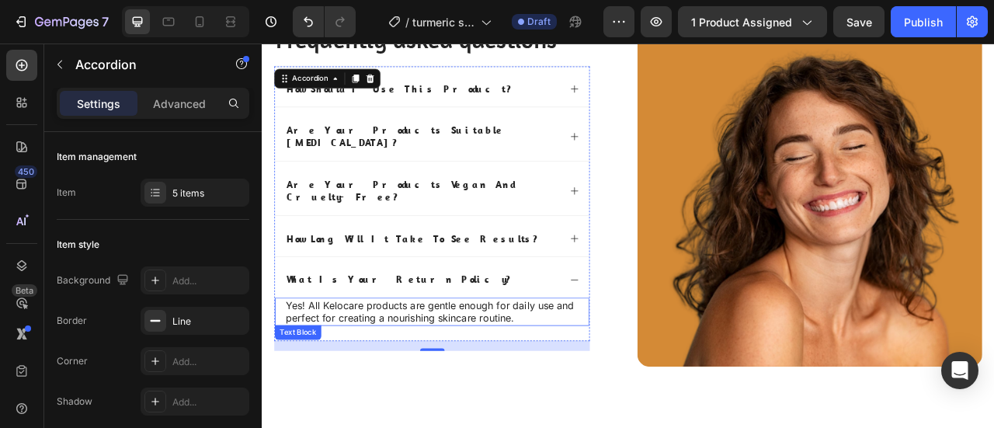
click at [425, 368] on p "Yes! All Kelocare products are gentle enough for daily use and perfect for crea…" at bounding box center [478, 384] width 372 height 33
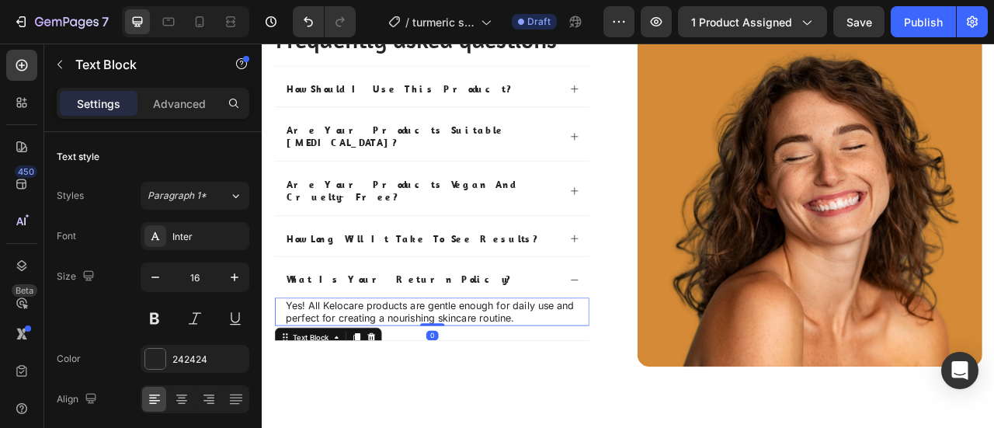
click at [425, 368] on p "Yes! All Kelocare products are gentle enough for daily use and perfect for crea…" at bounding box center [478, 384] width 372 height 33
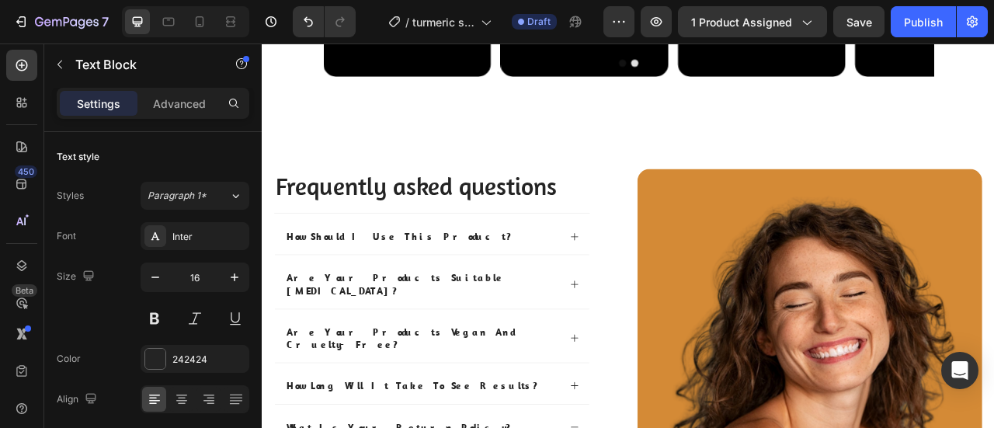
scroll to position [4772, 0]
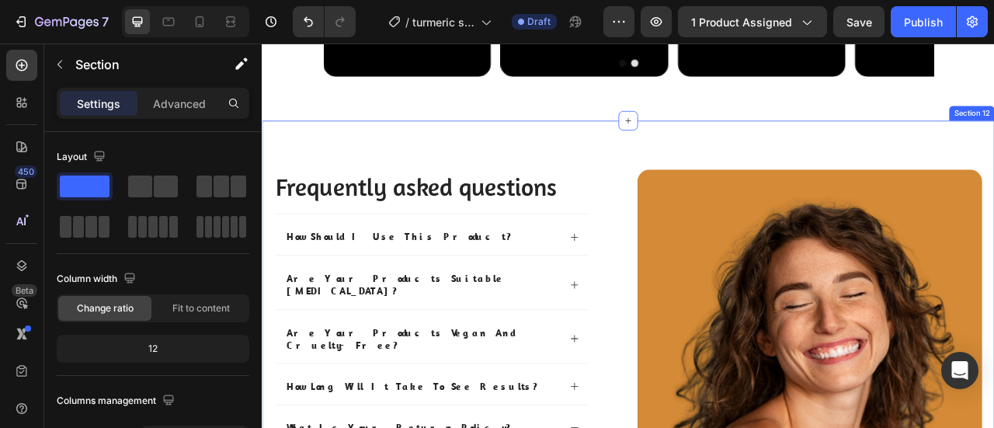
click at [689, 427] on div "Image Frequently asked questions Heading How should I use this product? Are you…" at bounding box center [728, 422] width 932 height 563
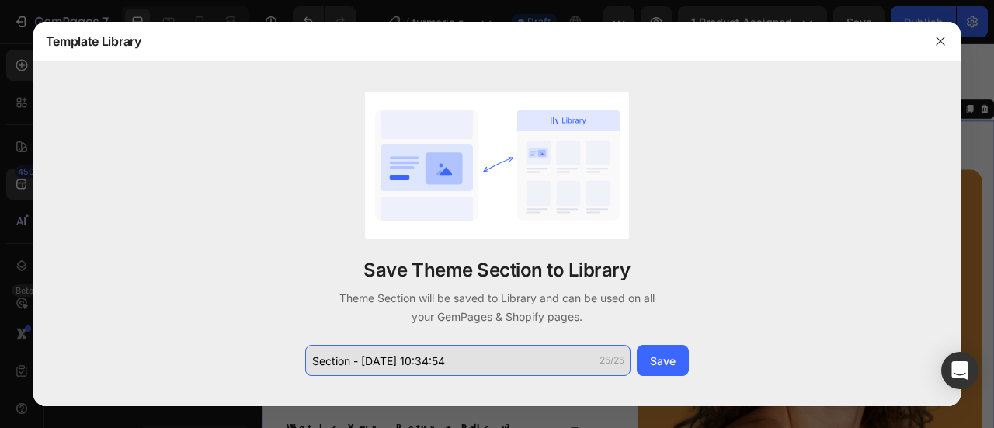
click at [415, 367] on input "Section - Aug 28 10:34:54" at bounding box center [467, 360] width 325 height 31
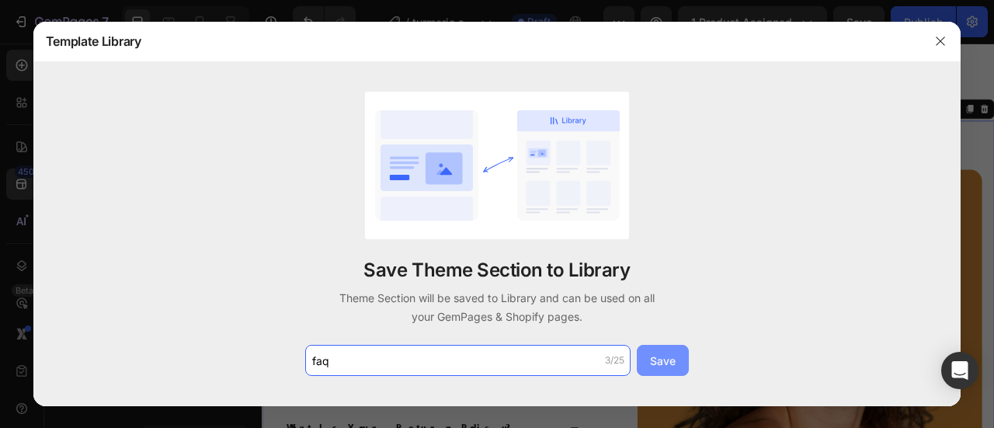
type input "faq"
click at [667, 352] on button "Save" at bounding box center [663, 360] width 52 height 31
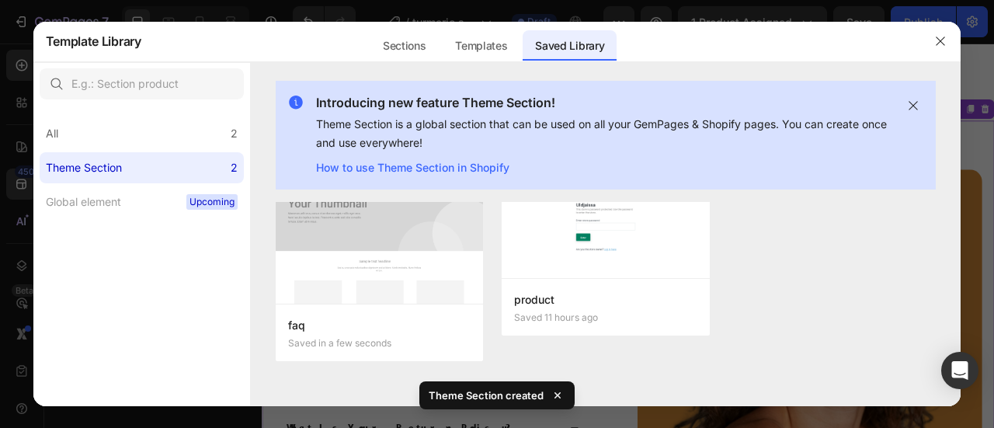
scroll to position [51, 0]
click at [937, 44] on icon "button" at bounding box center [941, 41] width 9 height 9
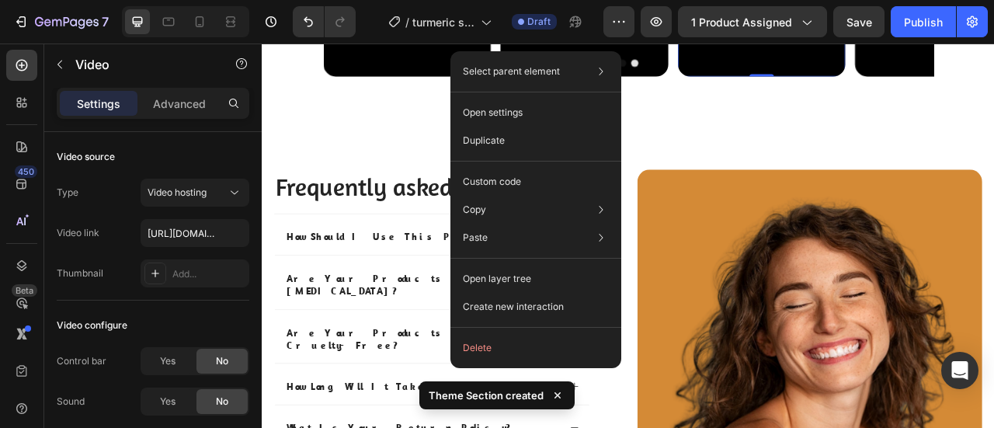
click at [859, 85] on video at bounding box center [897, 32] width 213 height 106
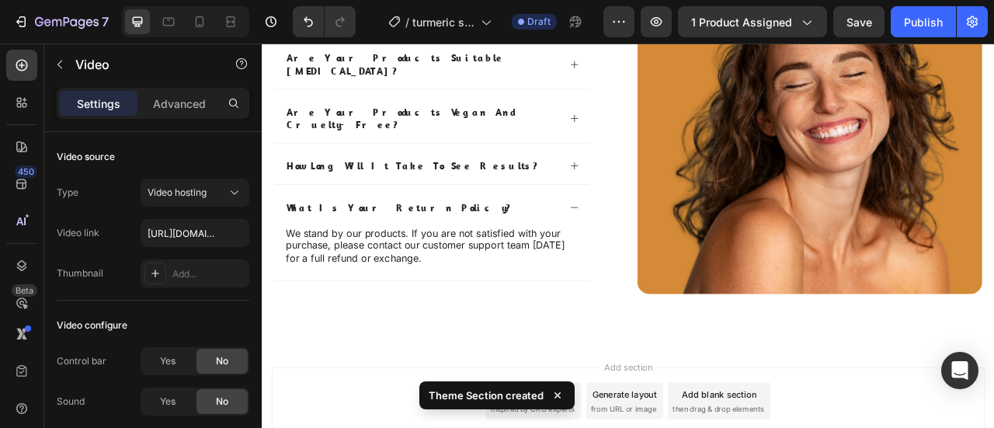
scroll to position [5070, 0]
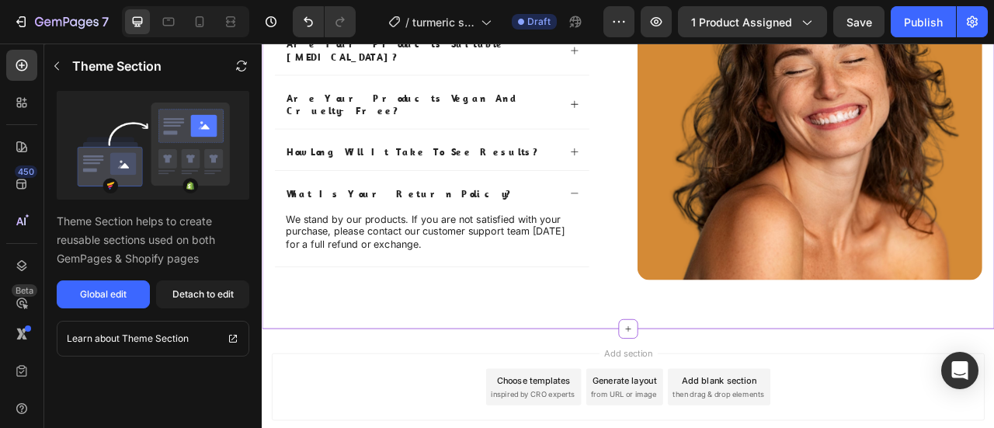
click at [196, 294] on div "Detach to edit" at bounding box center [202, 294] width 61 height 14
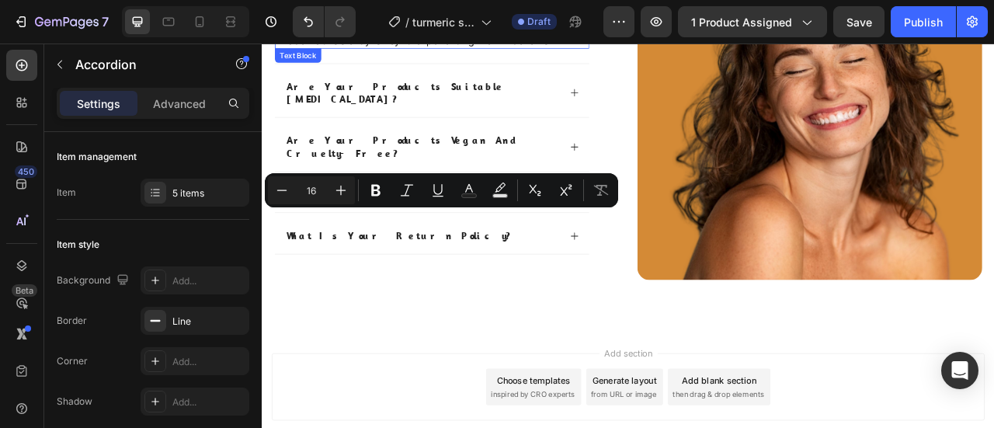
click at [645, 48] on p "For best results, follow the usage directions on the product label. Consistency…" at bounding box center [478, 32] width 372 height 33
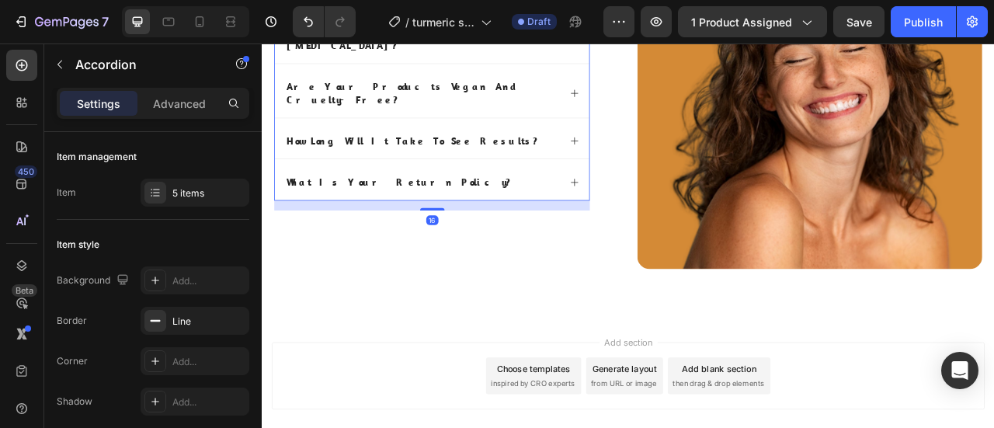
scroll to position [5379, 0]
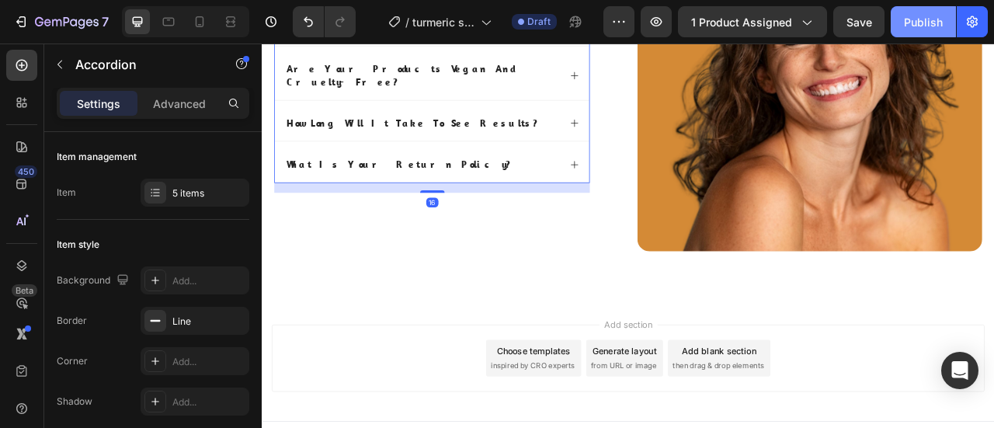
click at [926, 25] on div "Publish" at bounding box center [923, 22] width 39 height 16
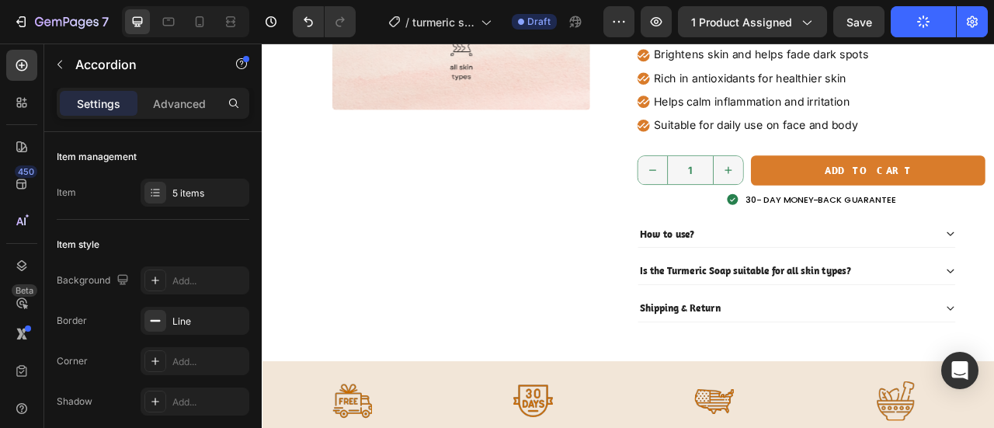
scroll to position [318, 0]
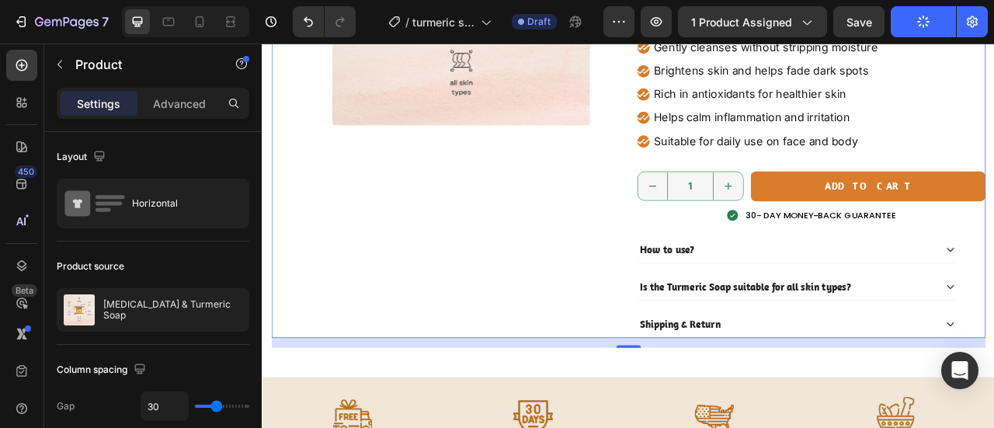
click at [524, 244] on div "Product Images" at bounding box center [494, 119] width 443 height 598
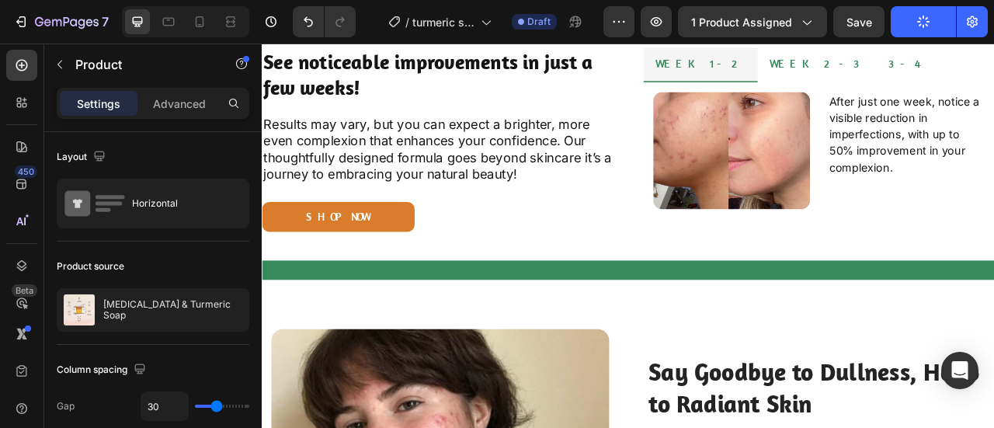
scroll to position [1568, 0]
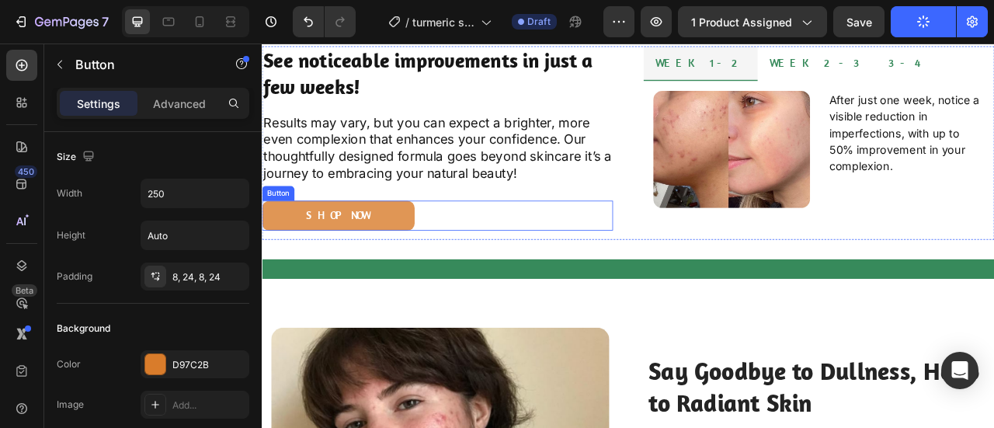
click at [401, 258] on link "shop now" at bounding box center [359, 261] width 194 height 37
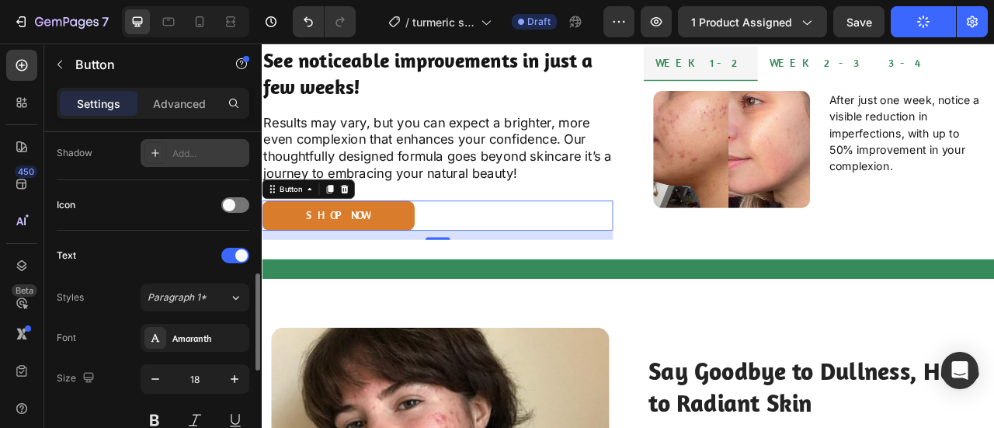
scroll to position [369, 0]
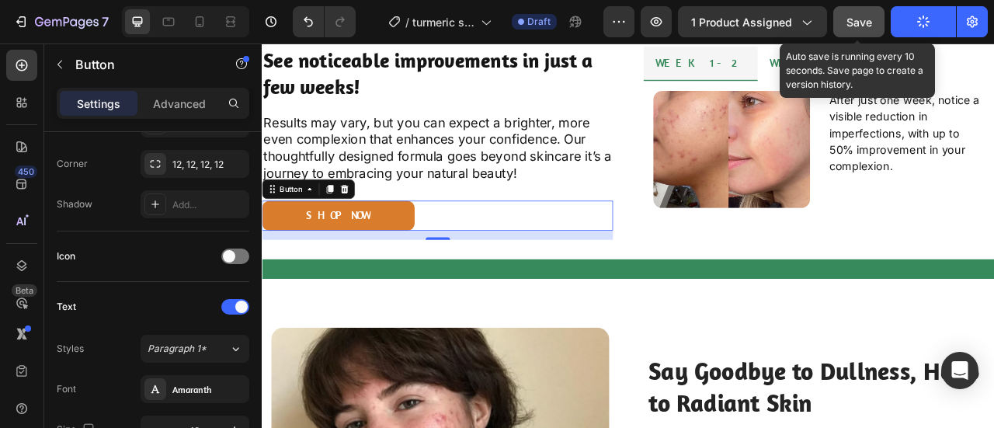
click at [848, 23] on span "Save" at bounding box center [860, 22] width 26 height 13
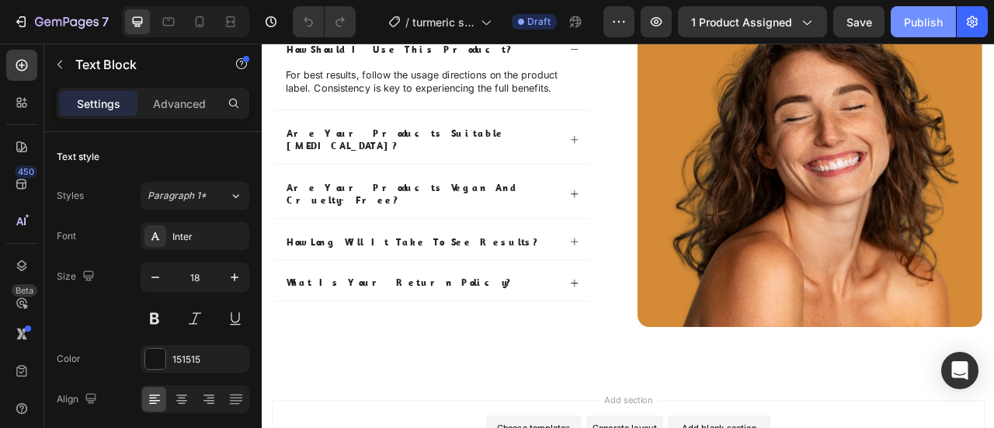
scroll to position [4923, 0]
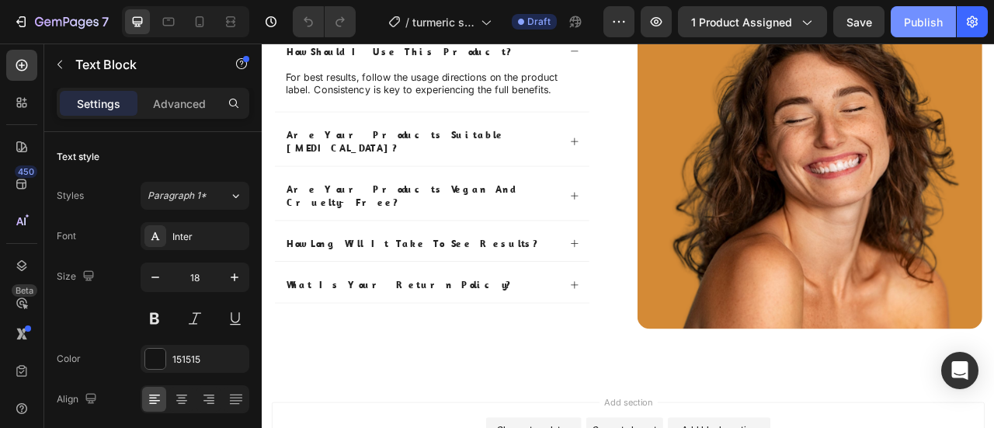
click at [927, 15] on div "Publish" at bounding box center [923, 22] width 39 height 16
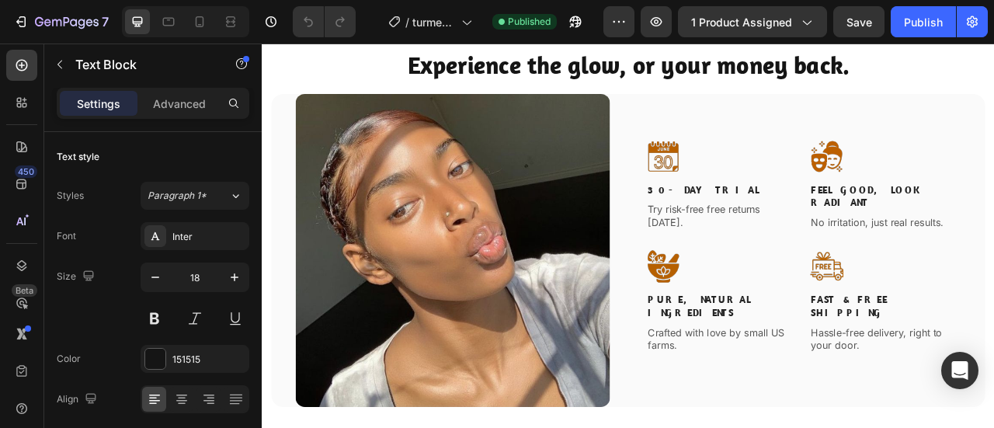
scroll to position [3349, 0]
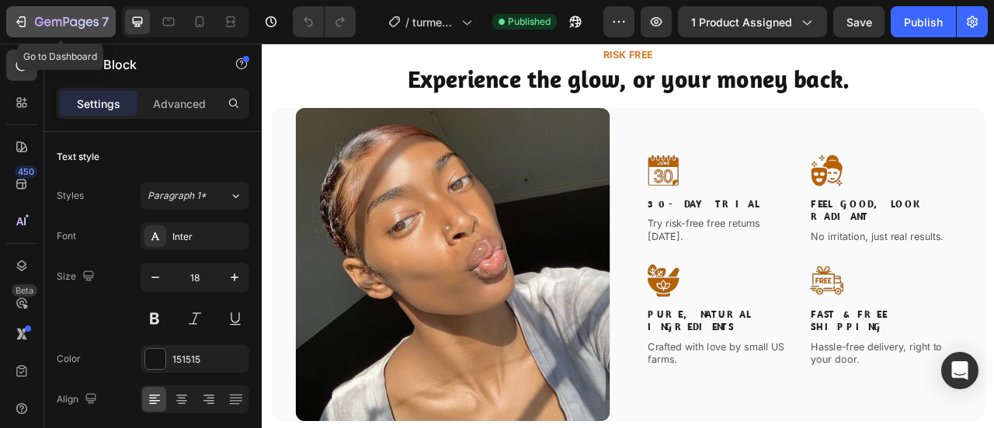
click at [20, 19] on icon "button" at bounding box center [21, 22] width 16 height 16
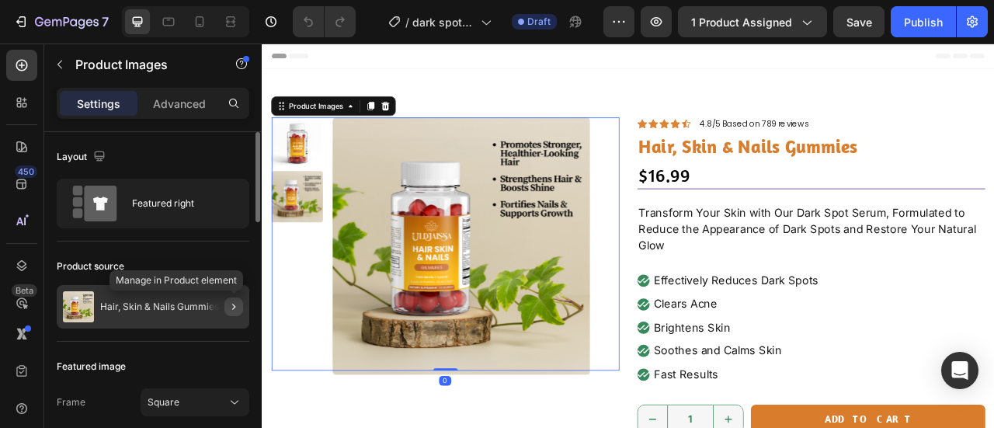
click at [238, 305] on icon "button" at bounding box center [234, 307] width 12 height 12
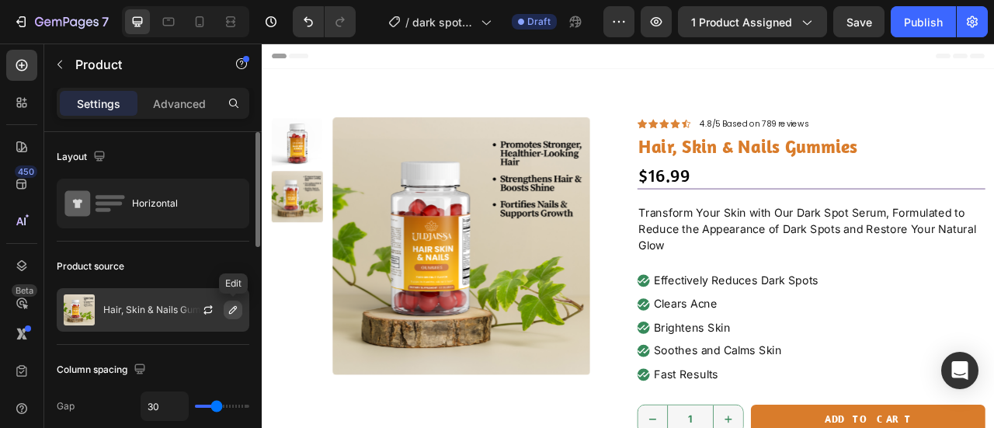
click at [235, 309] on icon "button" at bounding box center [233, 310] width 8 height 8
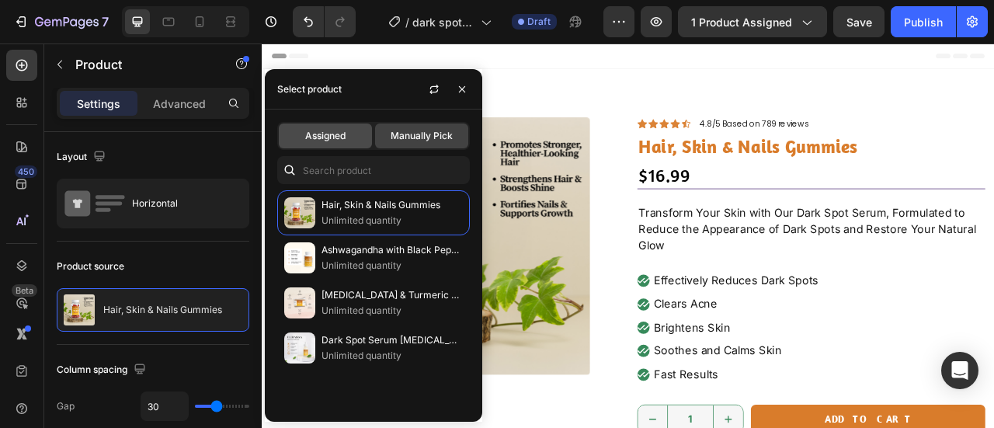
click at [350, 126] on div "Assigned" at bounding box center [325, 135] width 93 height 25
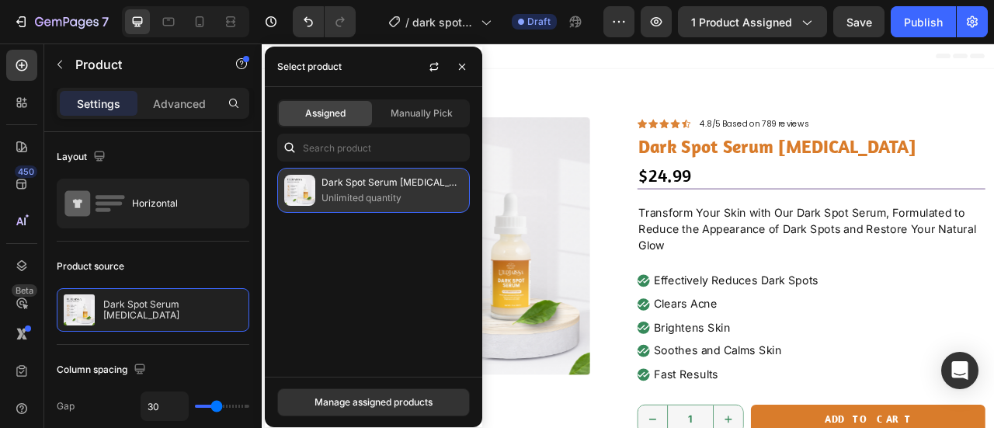
click at [352, 194] on p "Unlimited quantity" at bounding box center [392, 198] width 141 height 16
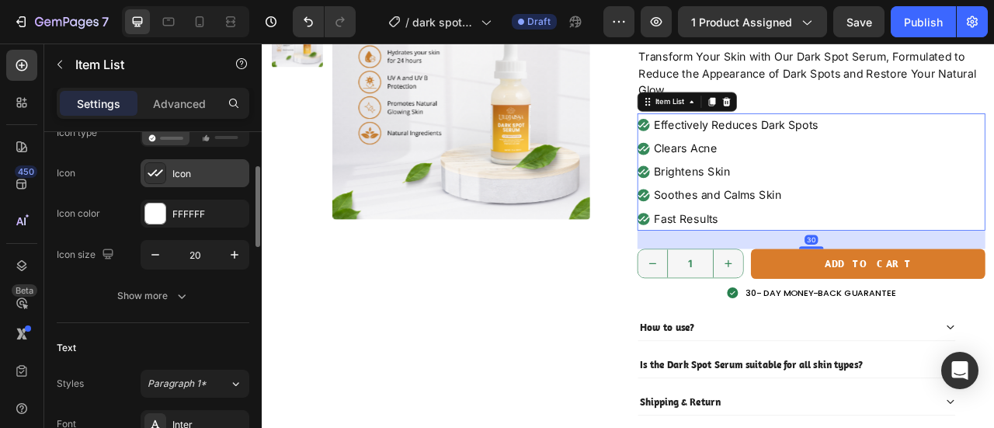
scroll to position [149, 0]
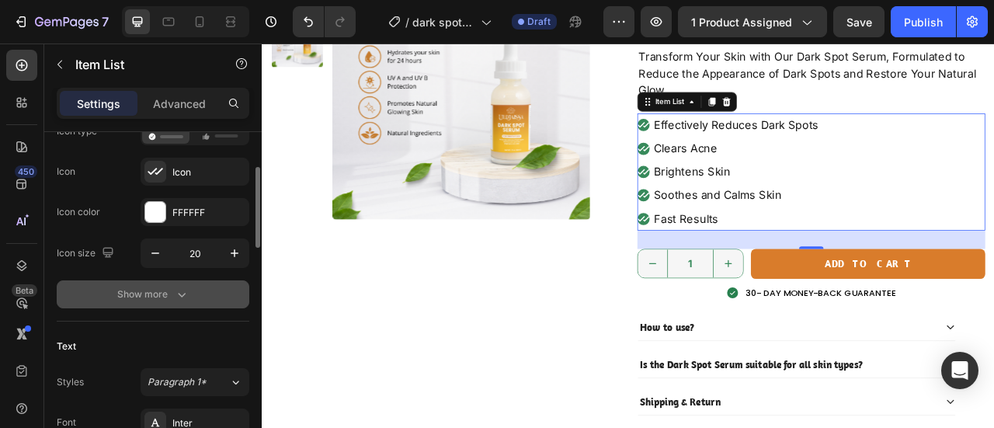
click at [183, 294] on icon "button" at bounding box center [182, 295] width 8 height 5
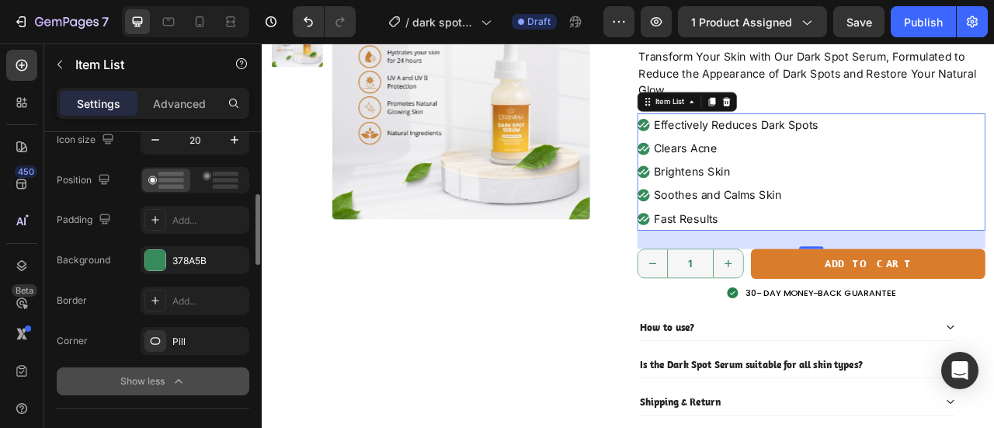
scroll to position [288, 0]
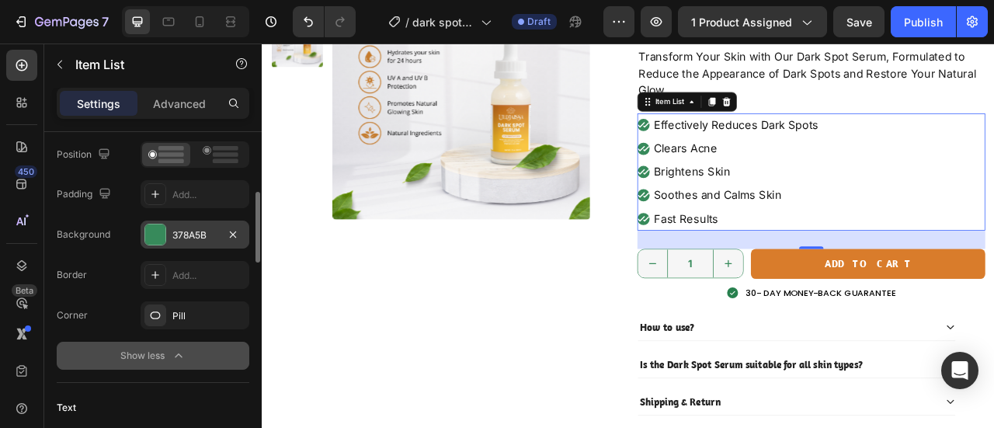
click at [186, 240] on div "378A5B" at bounding box center [195, 235] width 109 height 28
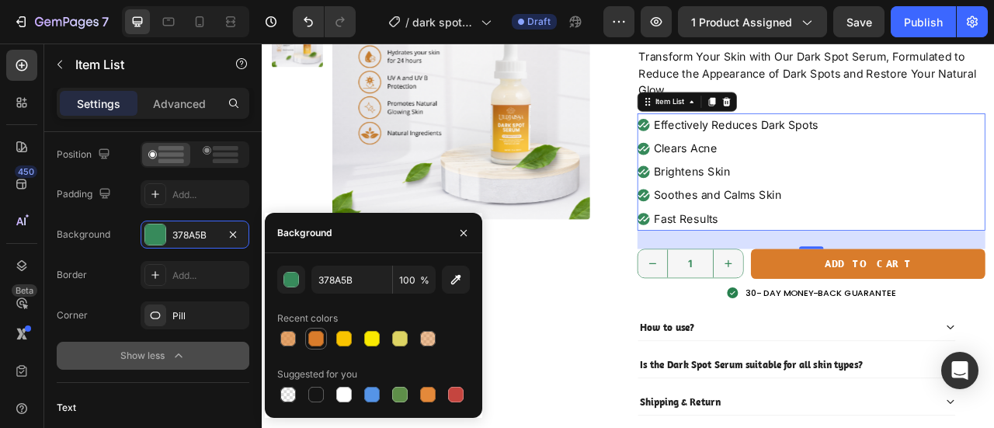
click at [311, 338] on div at bounding box center [316, 339] width 16 height 16
type input "D97C2B"
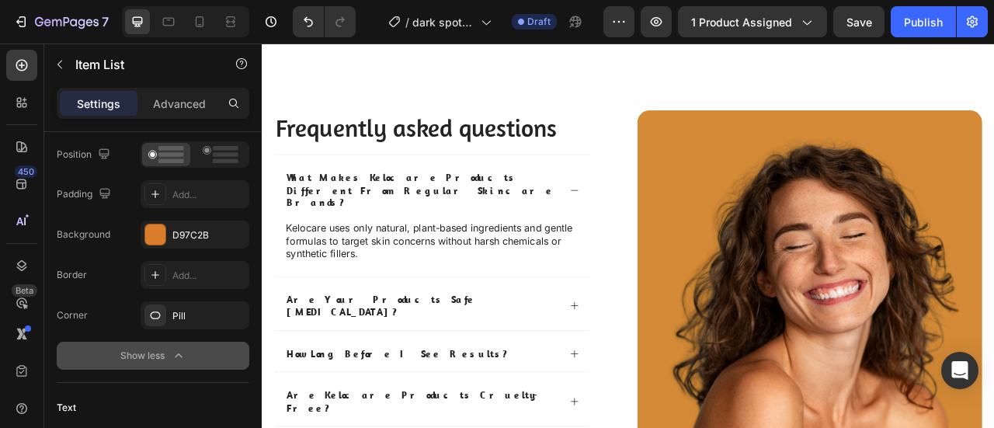
scroll to position [4654, 0]
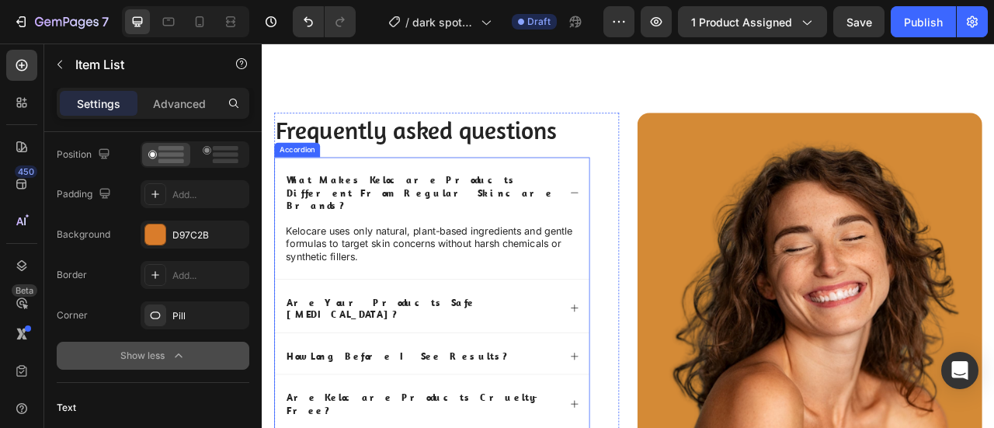
click at [420, 212] on p "what makes kelocare products different from regular skincare brands?" at bounding box center [466, 233] width 346 height 48
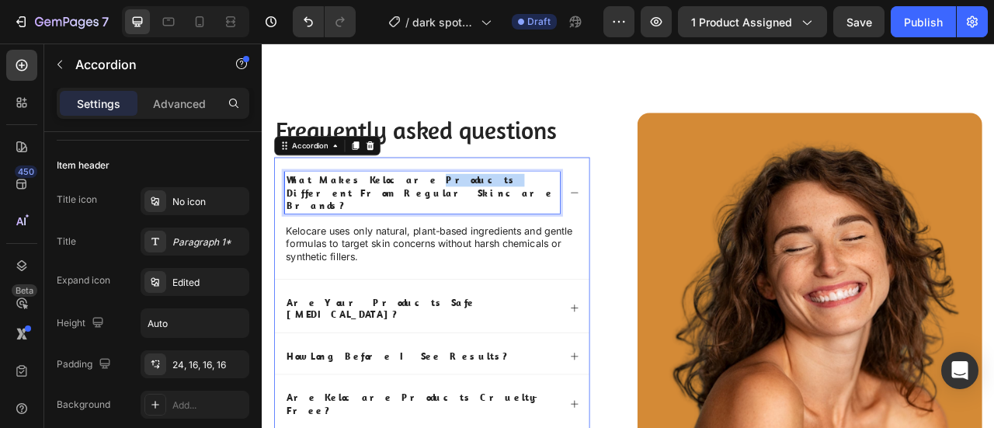
scroll to position [0, 0]
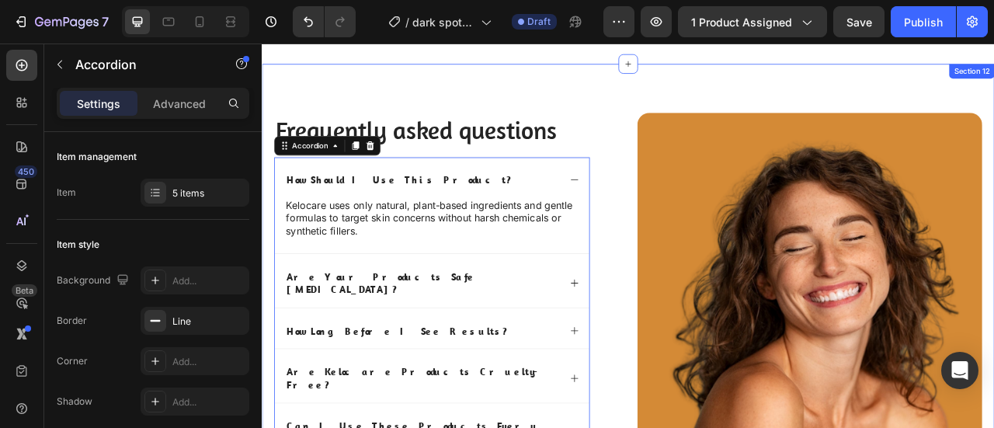
click at [567, 116] on div "Image Frequently asked questions Heading How should I use this product? Kelocar…" at bounding box center [728, 357] width 932 height 576
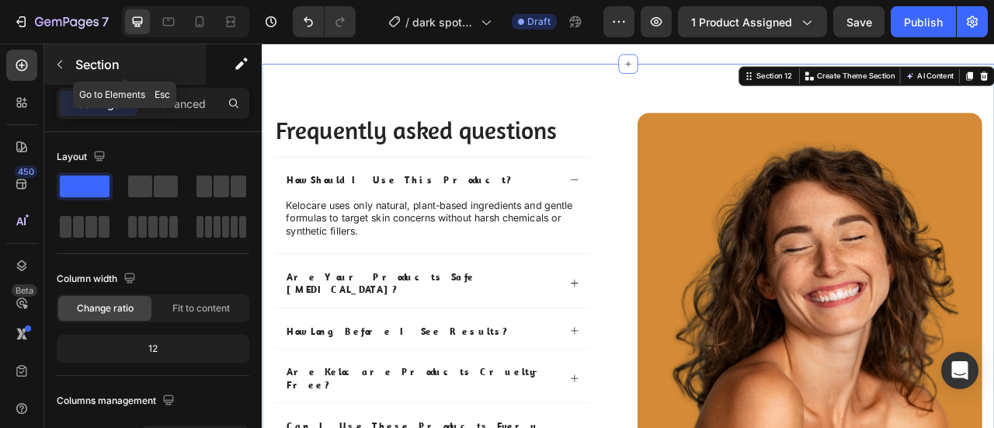
click at [54, 72] on button "button" at bounding box center [59, 64] width 25 height 25
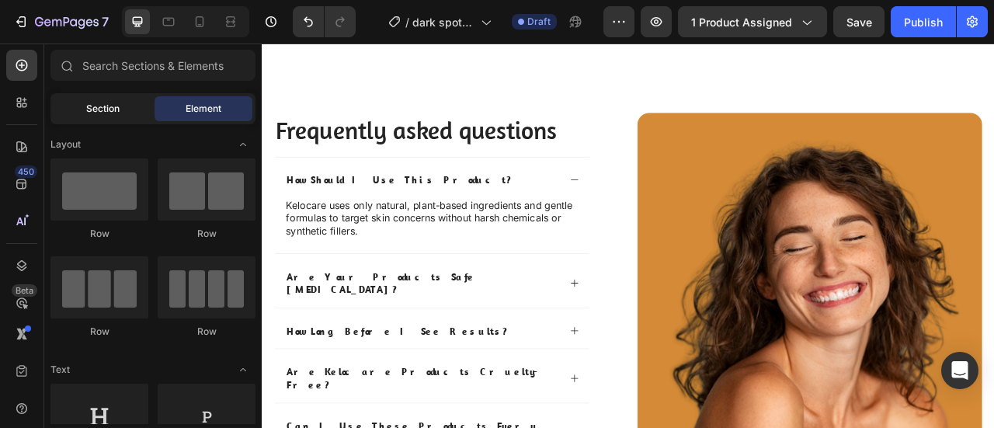
click at [85, 100] on div "Section" at bounding box center [103, 108] width 98 height 25
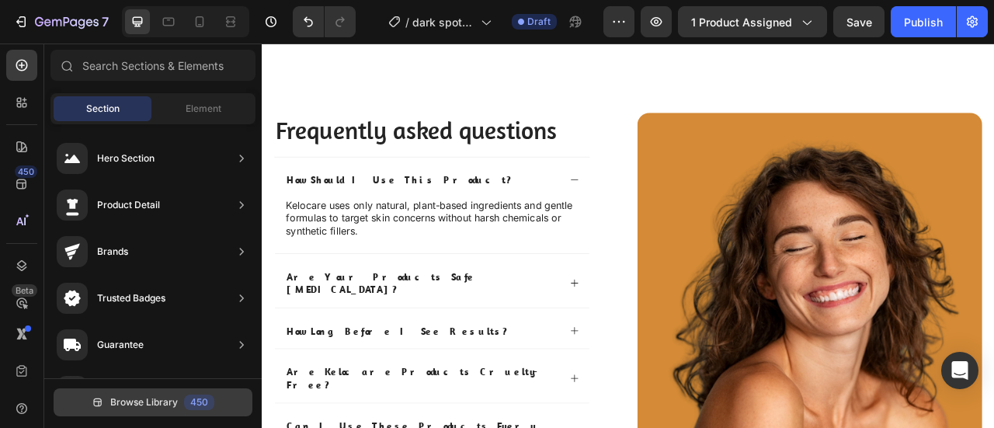
click at [116, 401] on span "Browse Library" at bounding box center [144, 402] width 68 height 14
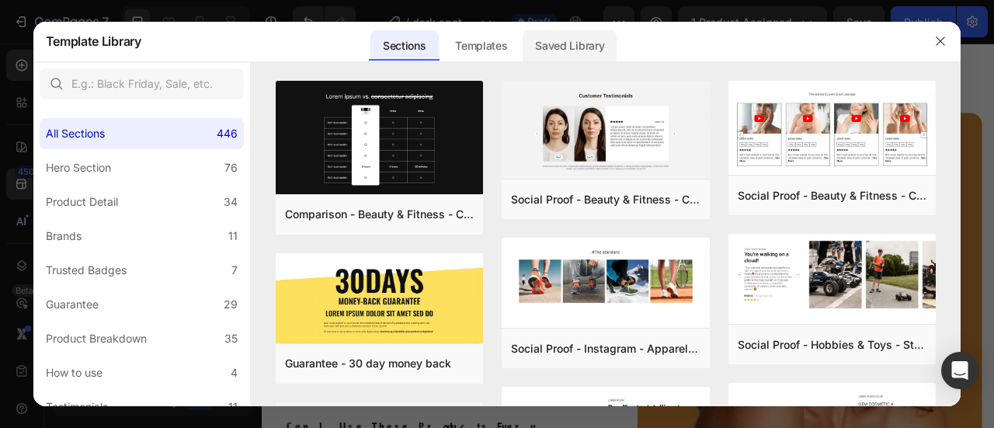
click at [568, 36] on div "Saved Library" at bounding box center [570, 45] width 94 height 31
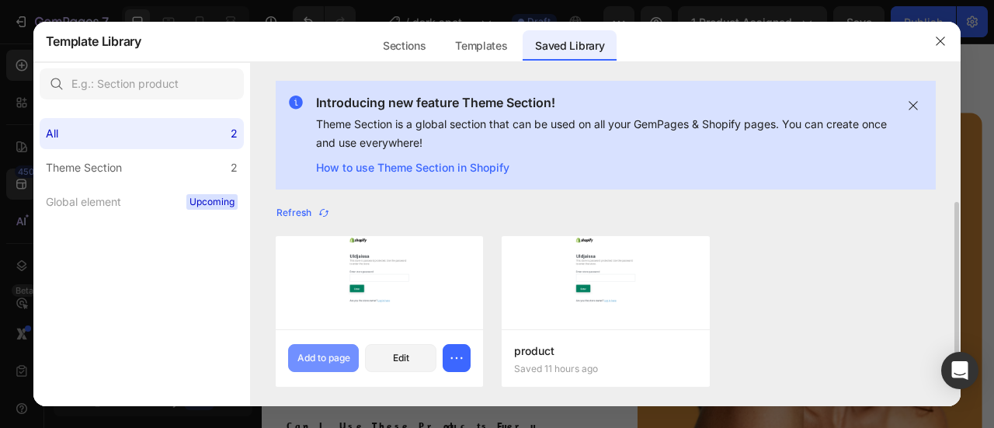
click at [311, 353] on div "Add to page" at bounding box center [323, 358] width 53 height 14
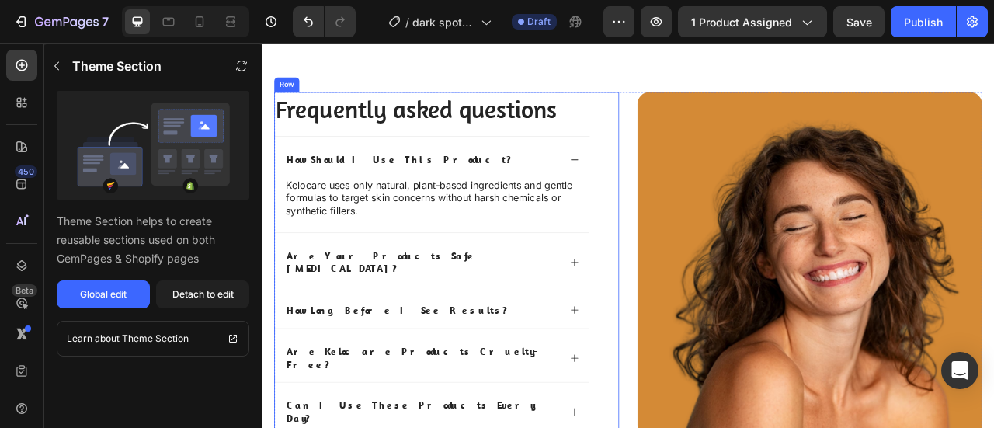
scroll to position [4378, 0]
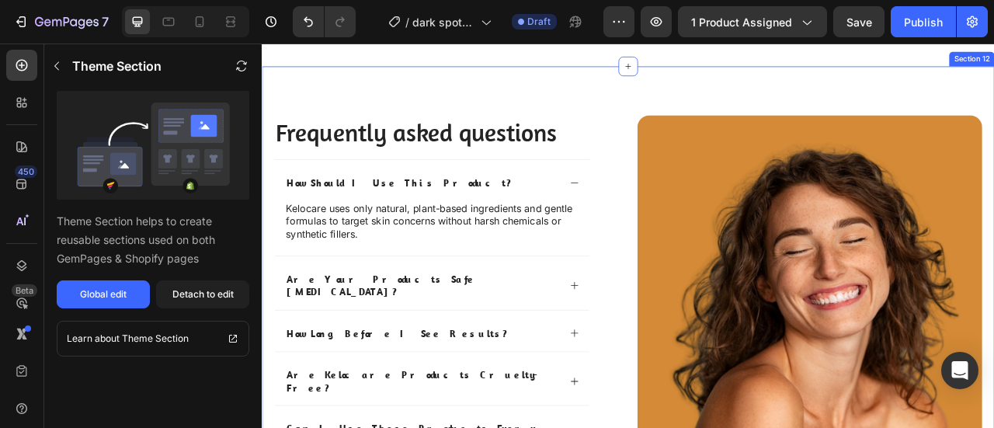
click at [712, 384] on div "Image Frequently asked questions Heading how should i use this product? Kelocar…" at bounding box center [728, 360] width 932 height 576
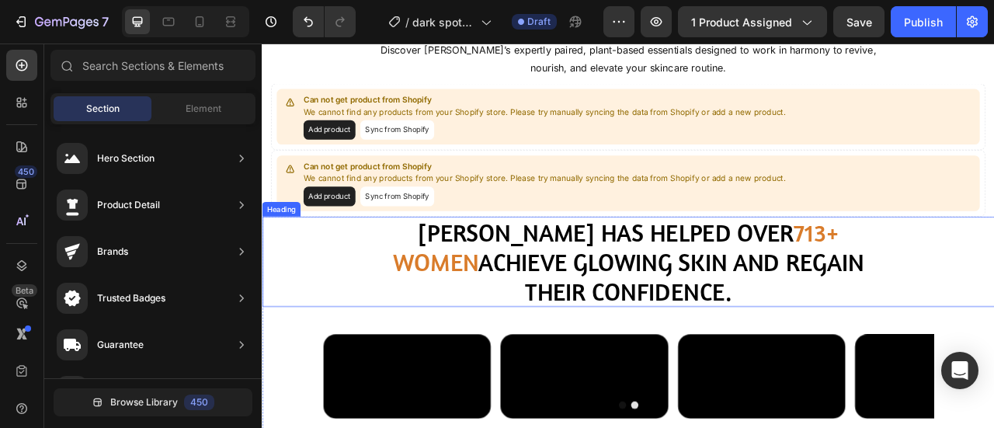
scroll to position [3874, 0]
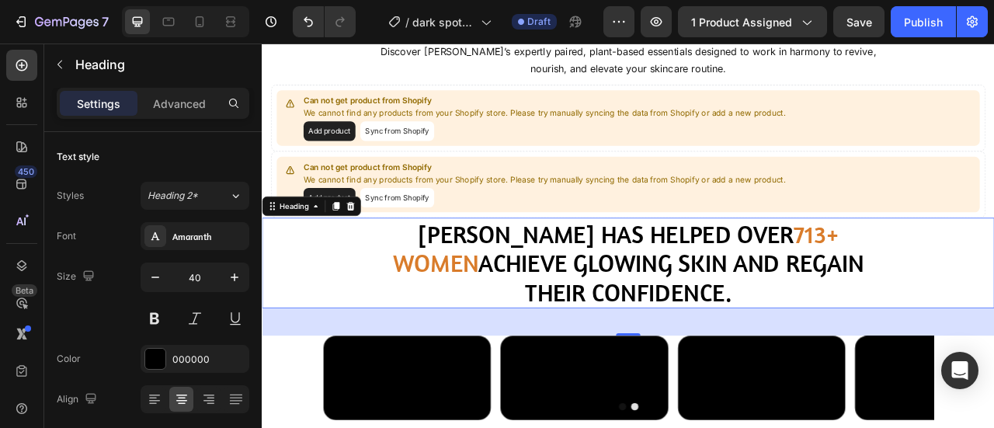
click at [585, 281] on h2 "Kelocare has helped over 713+ women achieve glowing skin and regain their confi…" at bounding box center [727, 322] width 621 height 115
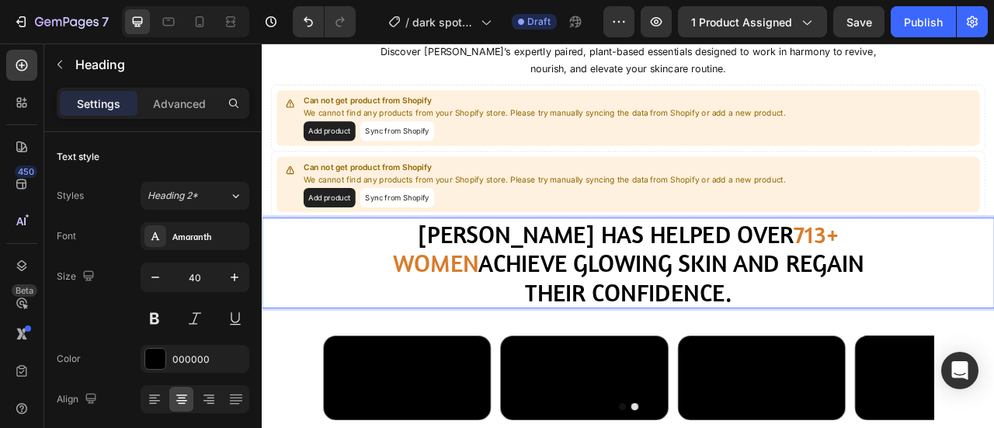
click at [562, 281] on h2 "Kelocare has helped over 713+ women achieve glowing skin and regain their confi…" at bounding box center [727, 322] width 621 height 115
drag, startPoint x: 571, startPoint y: 281, endPoint x: 395, endPoint y: 287, distance: 176.4
click at [395, 287] on div "Kelocare has helped over 713+ women achieve glowing skin and regain their confi…" at bounding box center [728, 322] width 932 height 115
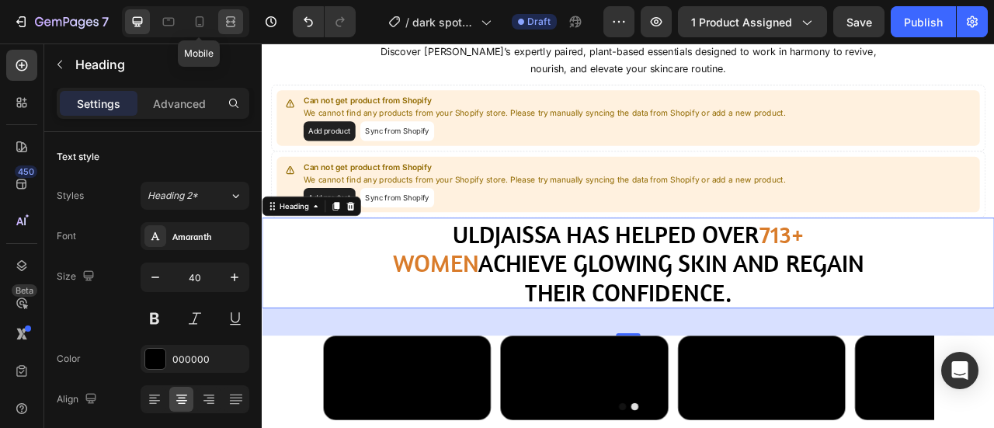
drag, startPoint x: 194, startPoint y: 21, endPoint x: 227, endPoint y: 30, distance: 33.9
click at [195, 21] on icon at bounding box center [200, 22] width 16 height 16
type input "30"
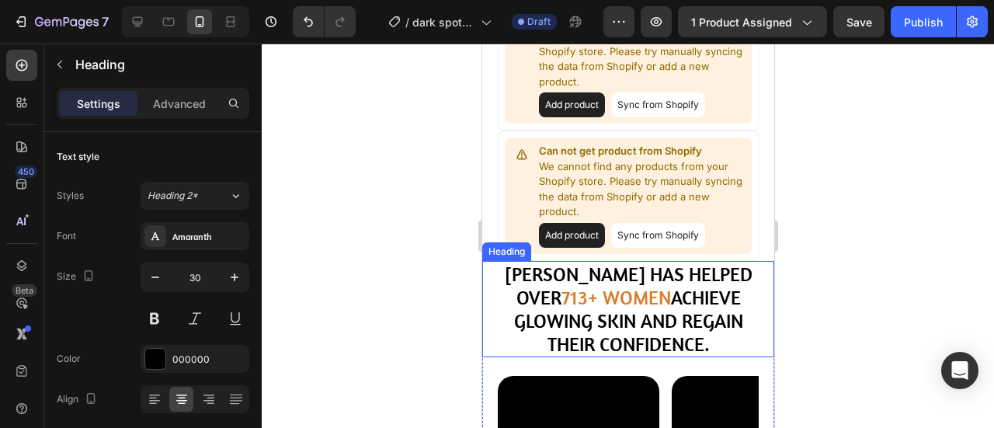
scroll to position [3890, 0]
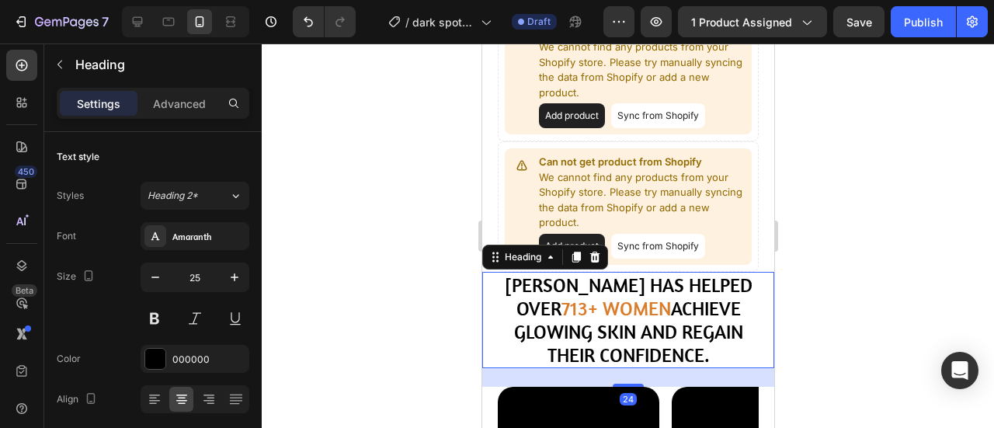
click at [584, 285] on h2 "Kelocare has helped over 713+ women achieve glowing skin and regain their confi…" at bounding box center [627, 320] width 261 height 96
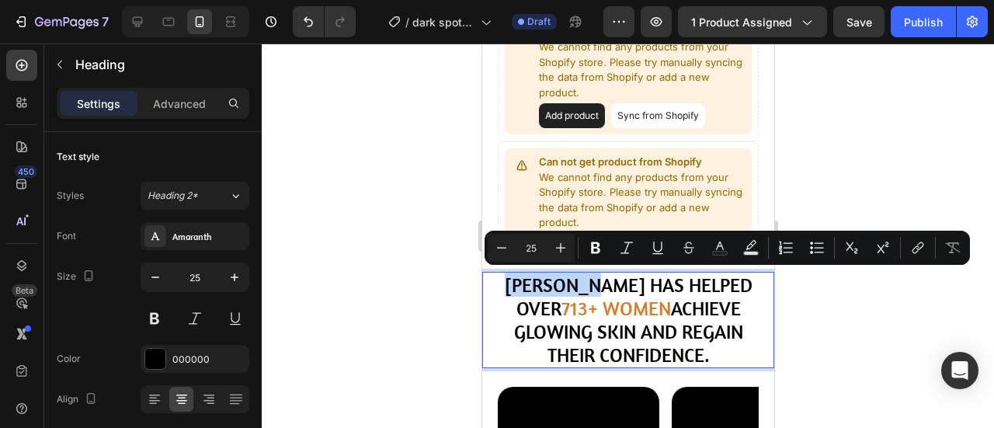
drag, startPoint x: 584, startPoint y: 285, endPoint x: 523, endPoint y: 284, distance: 61.4
click at [523, 284] on p "Kelocare has helped over 713+ women achieve glowing skin and regain their confi…" at bounding box center [628, 319] width 258 height 93
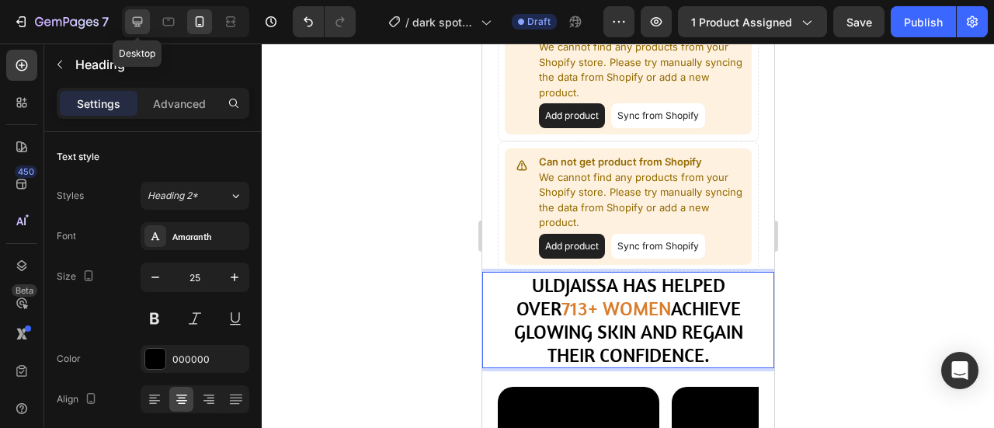
click at [131, 19] on icon at bounding box center [138, 22] width 16 height 16
type input "40"
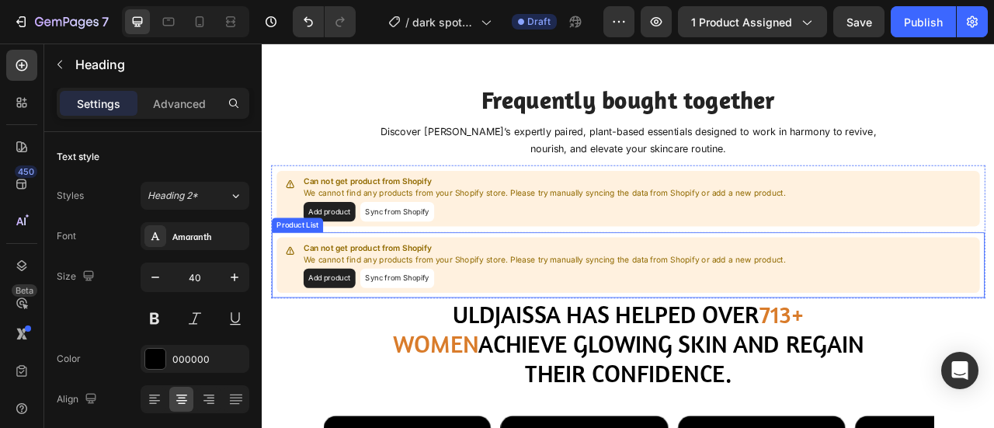
scroll to position [3644, 0]
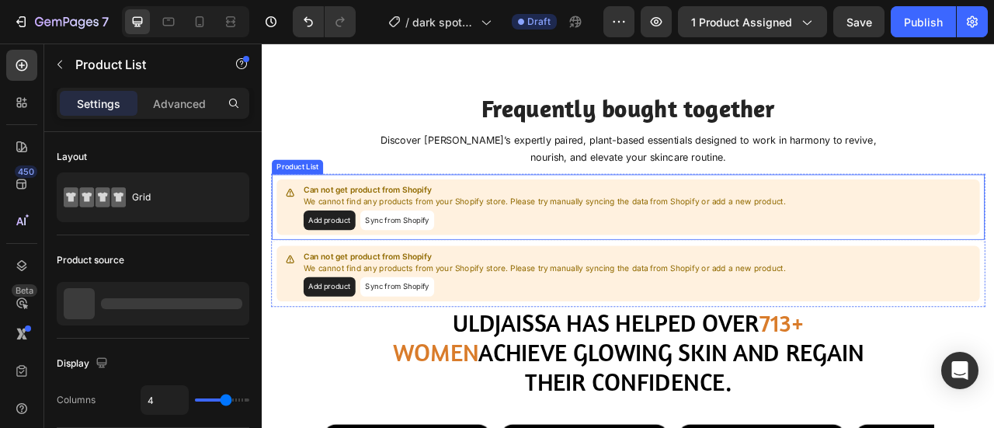
click at [437, 280] on button "Sync from Shopify" at bounding box center [434, 268] width 94 height 25
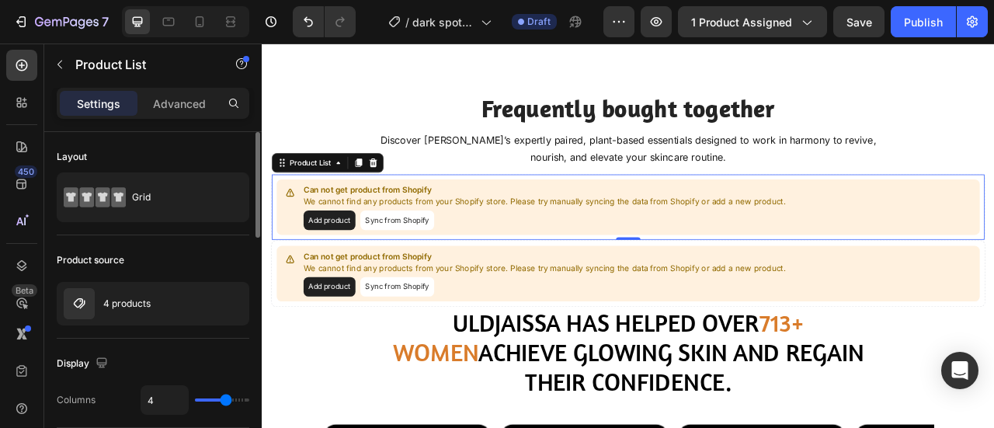
type input "3"
click at [218, 398] on input "range" at bounding box center [222, 399] width 54 height 3
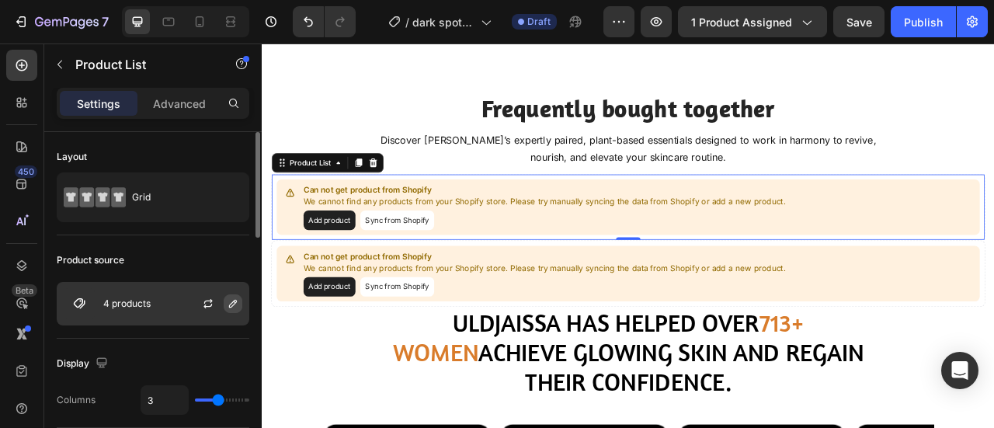
click at [237, 297] on icon "button" at bounding box center [233, 303] width 12 height 12
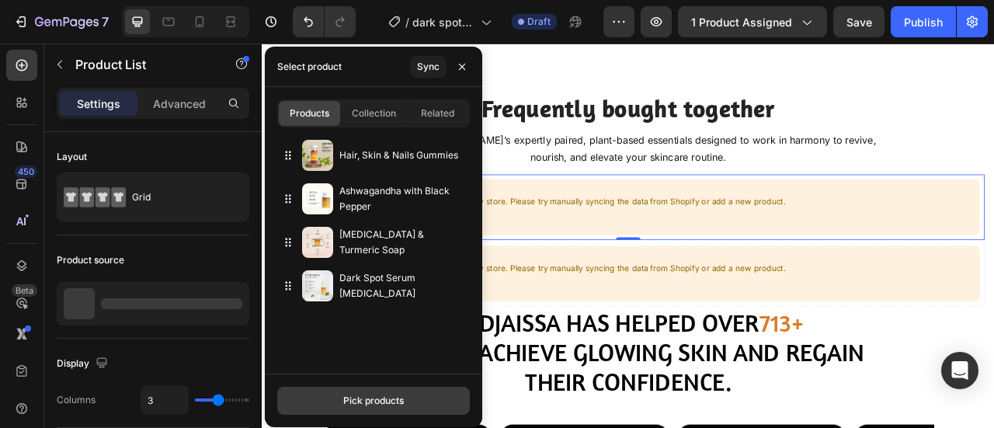
click at [351, 398] on div "Pick products" at bounding box center [373, 401] width 61 height 14
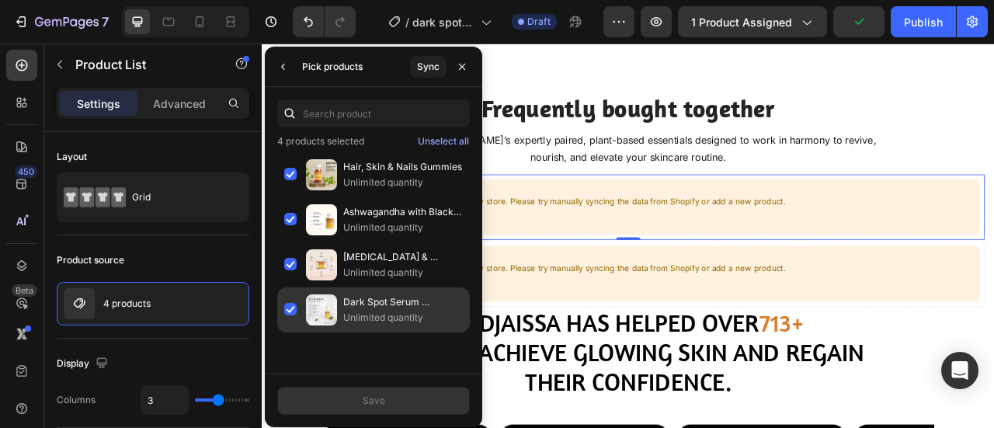
click at [291, 295] on div "Dark Spot Serum for Sensitive Skin Unlimited quantity" at bounding box center [373, 309] width 193 height 45
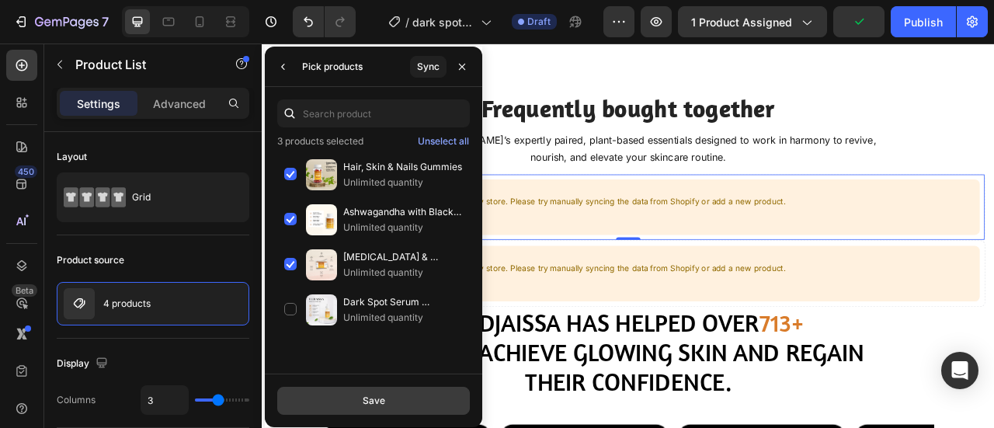
click at [353, 408] on button "Save" at bounding box center [373, 401] width 193 height 28
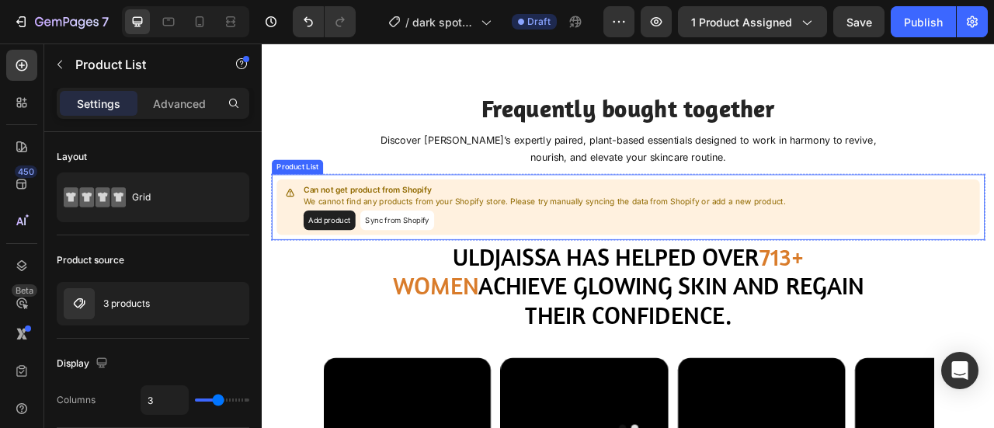
click at [433, 280] on button "Sync from Shopify" at bounding box center [434, 268] width 94 height 25
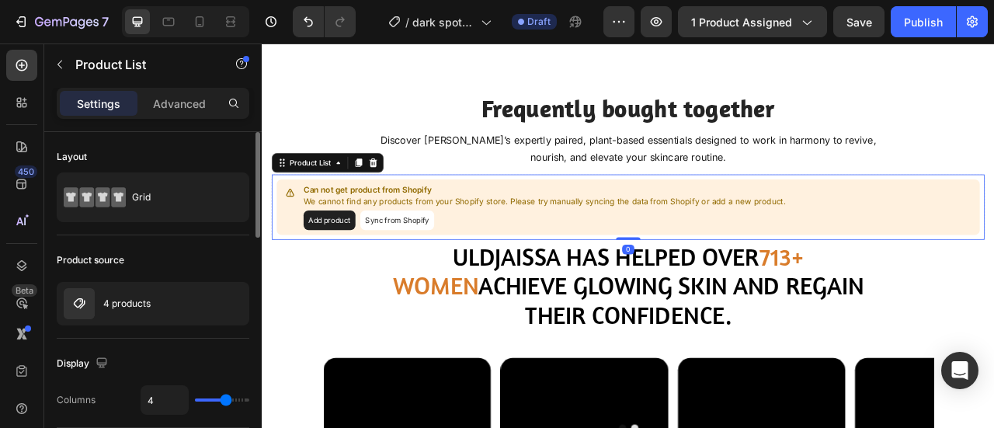
type input "3"
click at [216, 402] on input "range" at bounding box center [222, 399] width 54 height 3
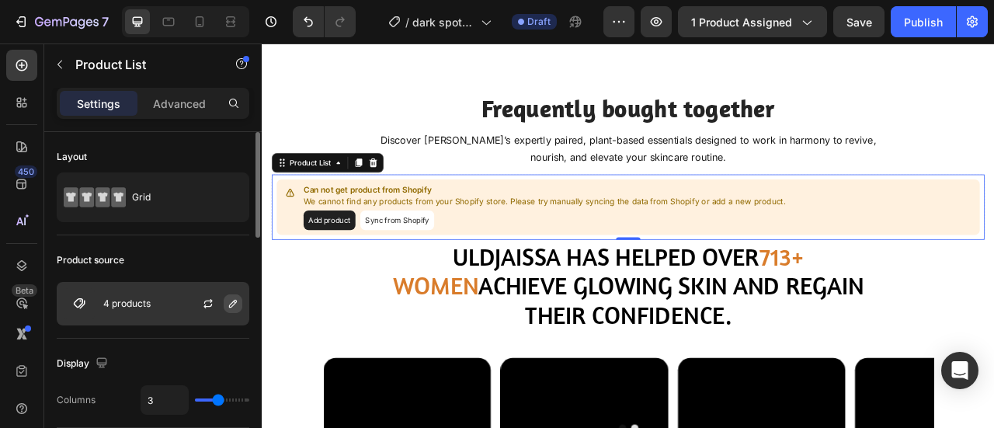
click at [232, 302] on icon "button" at bounding box center [233, 303] width 12 height 12
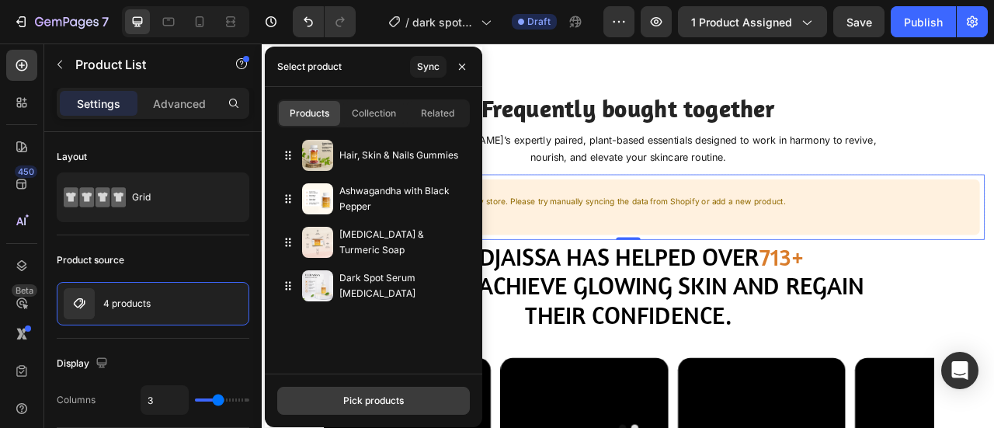
click at [361, 401] on div "Pick products" at bounding box center [373, 401] width 61 height 14
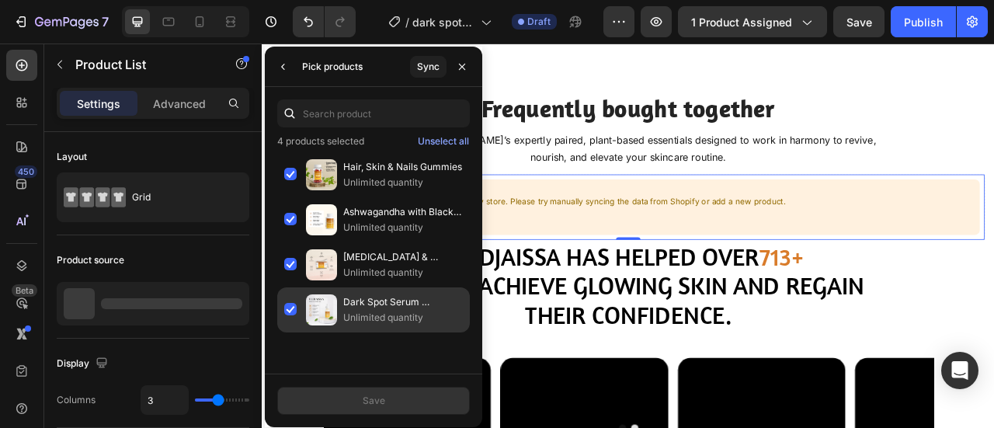
click at [294, 308] on div "Dark Spot Serum for Sensitive Skin Unlimited quantity" at bounding box center [373, 309] width 193 height 45
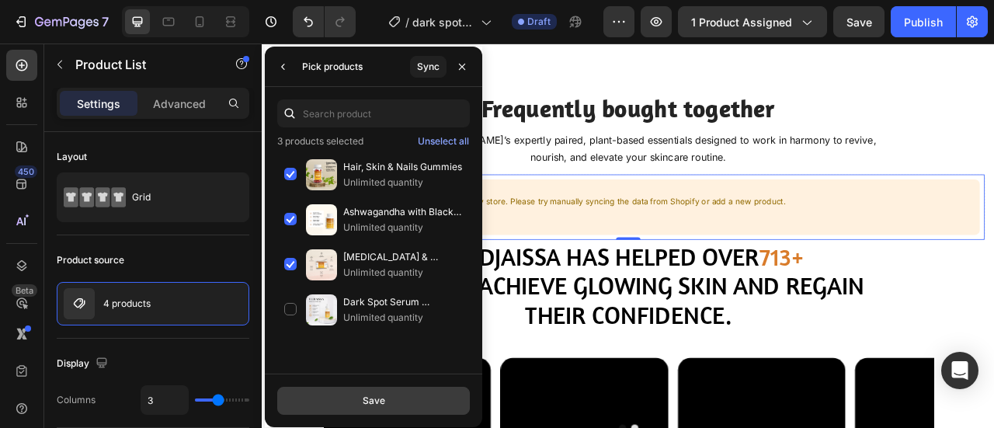
click at [367, 403] on div "Save" at bounding box center [374, 401] width 23 height 14
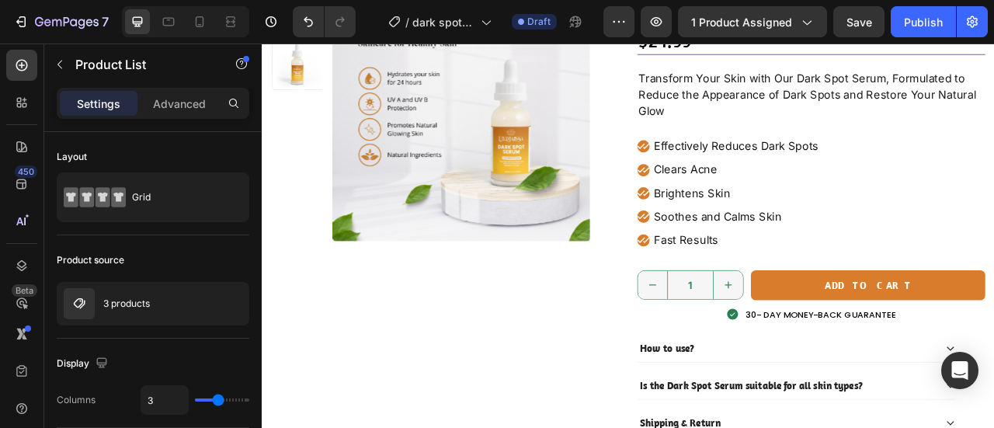
scroll to position [0, 0]
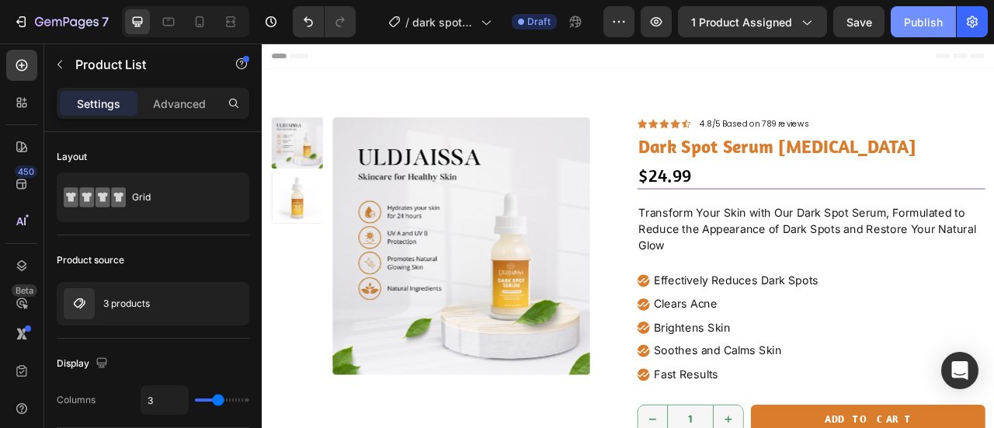
click at [919, 23] on div "Publish" at bounding box center [923, 22] width 39 height 16
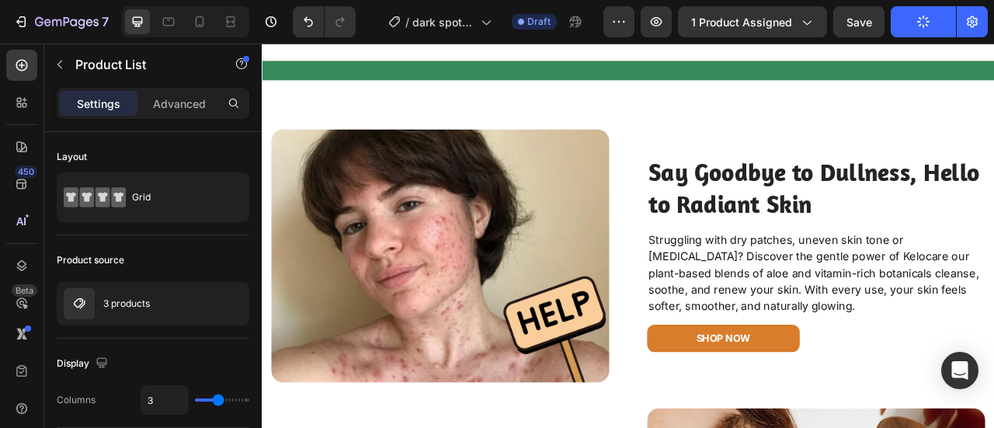
scroll to position [1748, 0]
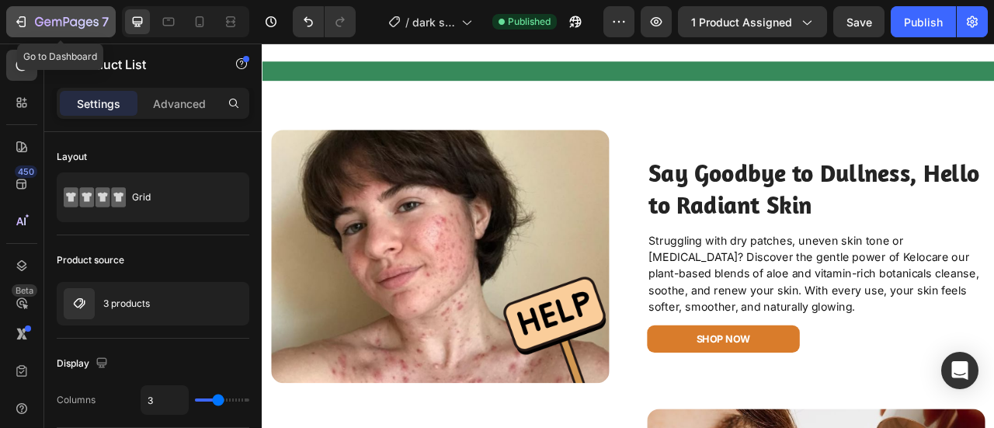
click at [14, 17] on icon "button" at bounding box center [21, 22] width 16 height 16
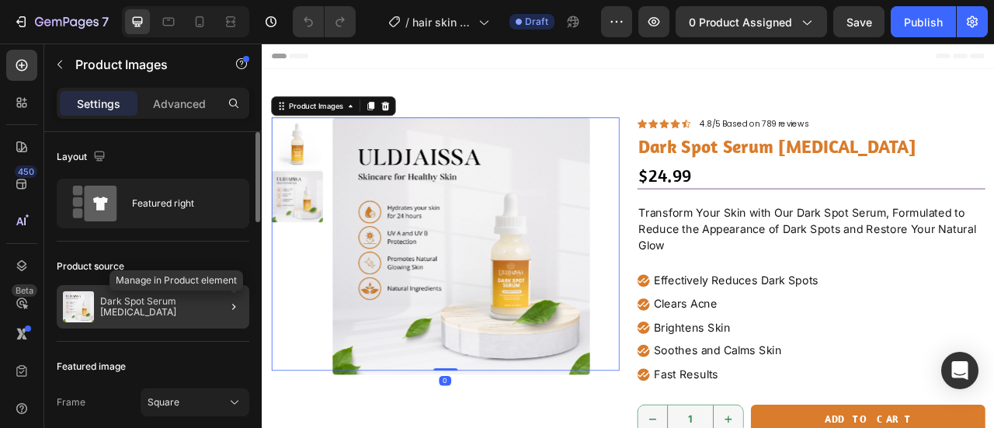
click at [226, 297] on div at bounding box center [233, 306] width 19 height 19
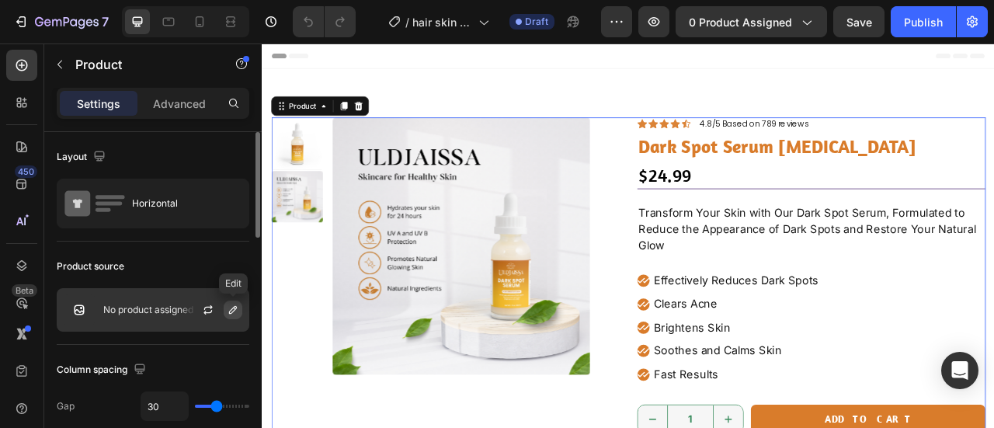
click at [237, 315] on button "button" at bounding box center [233, 310] width 19 height 19
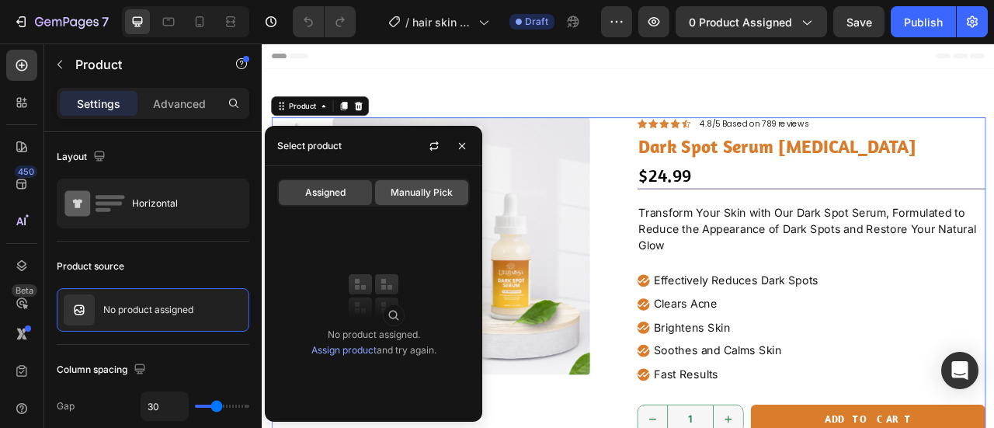
click at [438, 192] on span "Manually Pick" at bounding box center [422, 193] width 62 height 14
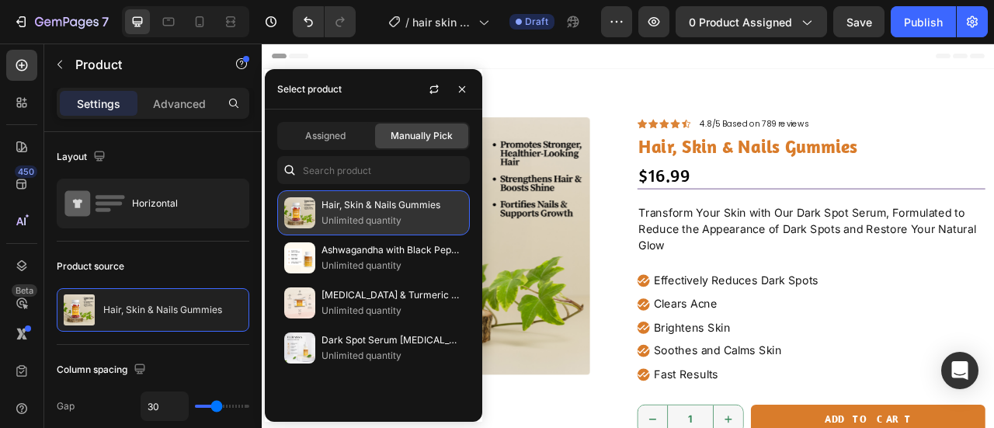
click at [348, 220] on p "Unlimited quantity" at bounding box center [392, 221] width 141 height 16
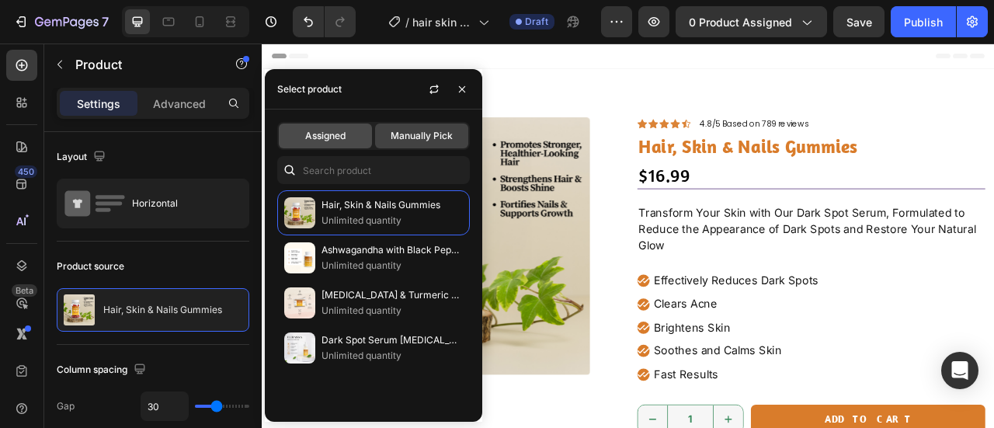
click at [332, 140] on span "Assigned" at bounding box center [325, 136] width 40 height 14
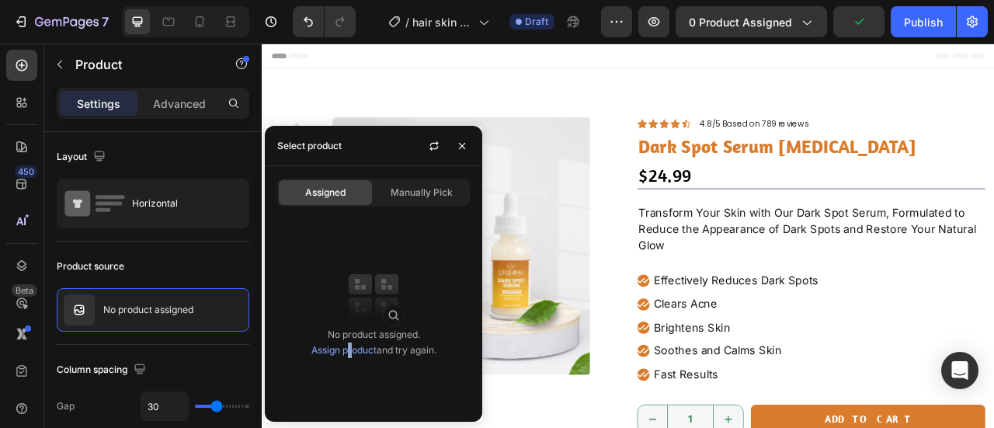
click at [351, 352] on div "No product assigned. Assign product and try again." at bounding box center [373, 342] width 125 height 31
click at [351, 352] on link "Assign product" at bounding box center [343, 350] width 65 height 12
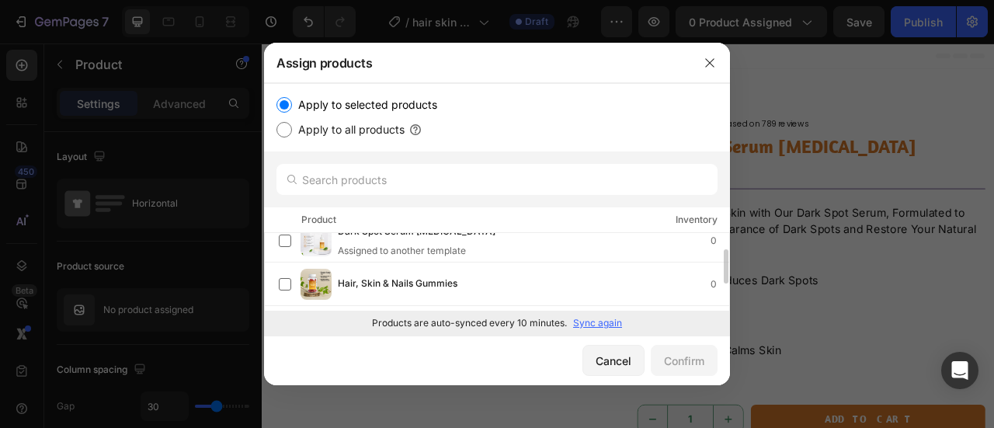
scroll to position [67, 0]
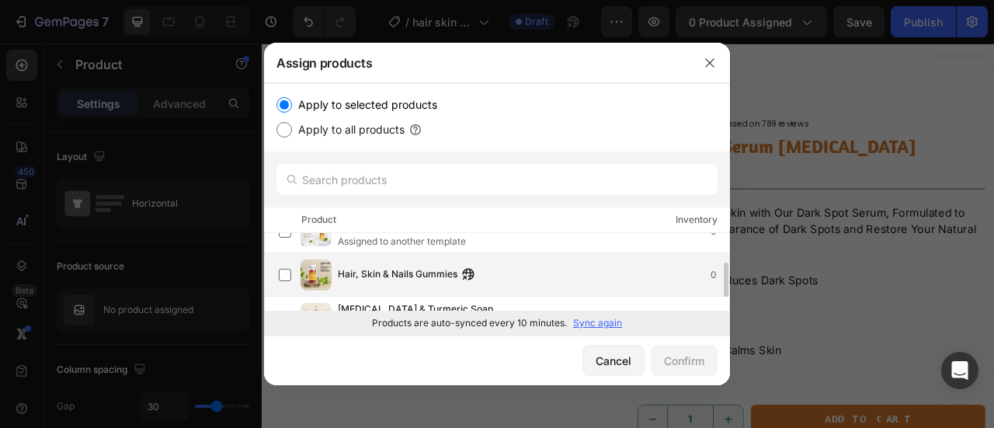
click at [384, 281] on span "Hair, Skin & Nails Gummies" at bounding box center [398, 274] width 120 height 17
click at [702, 373] on button "Confirm" at bounding box center [684, 360] width 67 height 31
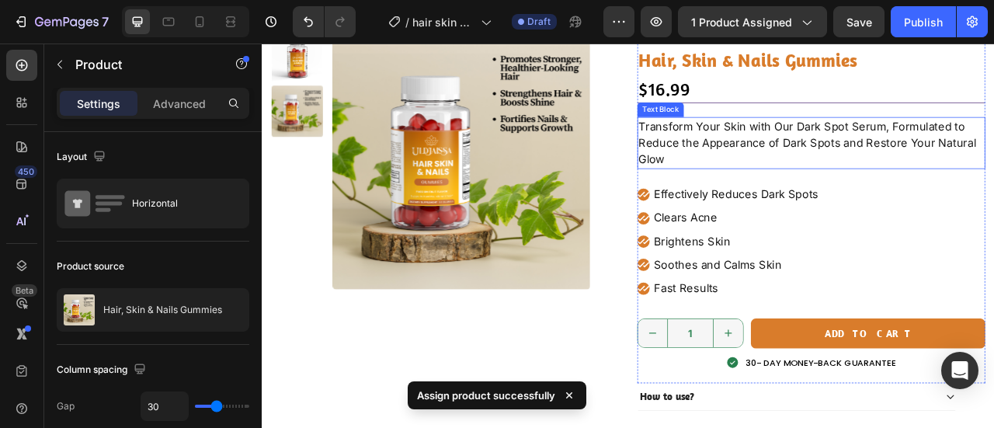
scroll to position [110, 0]
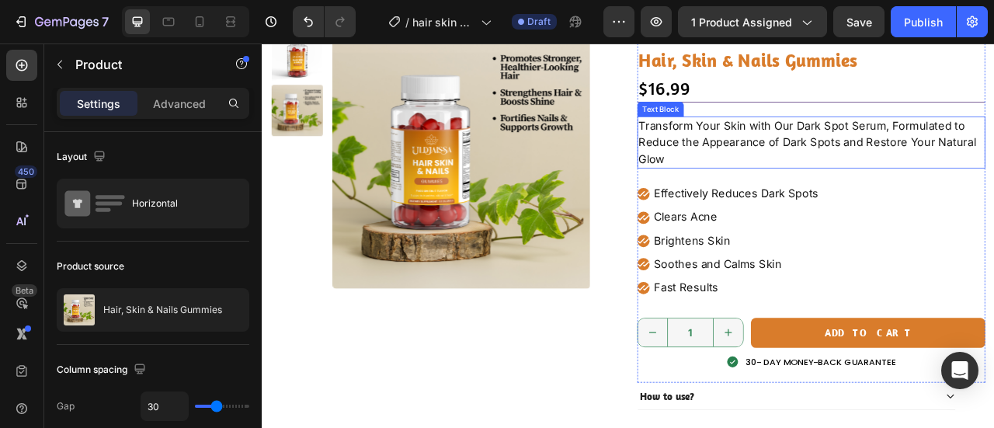
click at [805, 162] on p "Transform Your Skin with Our Dark Spot Serum, Formulated to Reduce the Appearan…" at bounding box center [961, 168] width 440 height 63
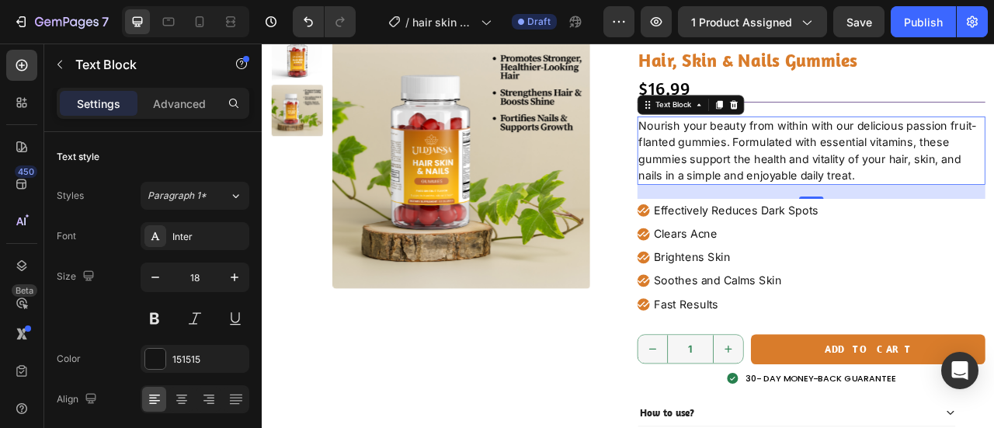
click at [937, 210] on p "Nourish your beauty from within with our delicious passion fruit-flanted gummie…" at bounding box center [961, 179] width 440 height 84
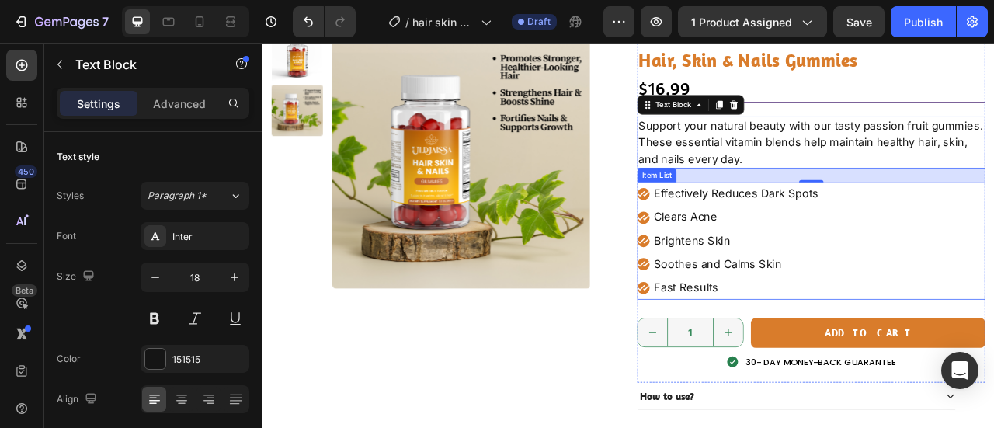
click at [879, 232] on p "Effectively Reduces Dark Spots" at bounding box center [865, 234] width 210 height 25
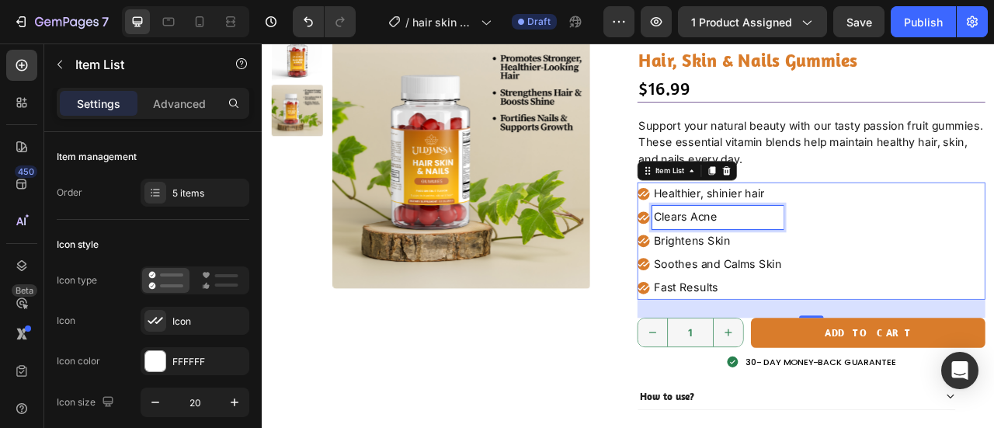
click at [850, 267] on p "Clears Acne" at bounding box center [841, 264] width 162 height 25
click at [809, 290] on p "Brightens Skin" at bounding box center [841, 294] width 162 height 25
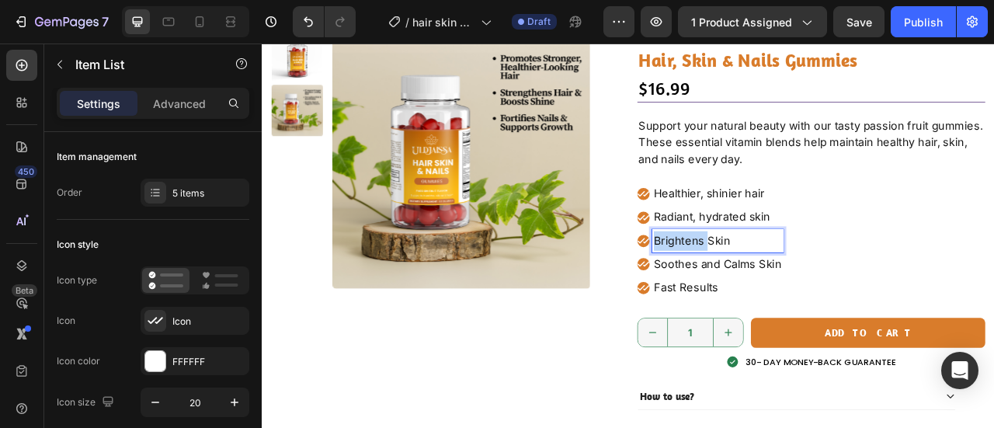
click at [809, 290] on p "Brightens Skin" at bounding box center [841, 294] width 162 height 25
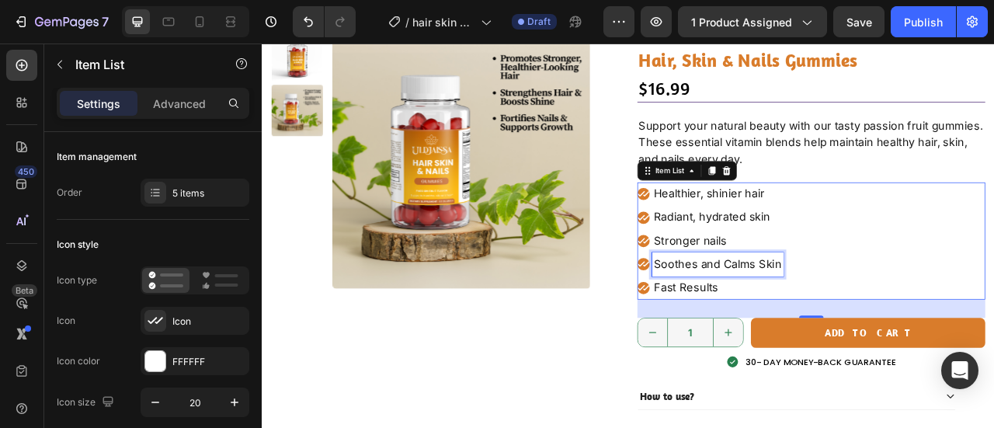
click at [837, 318] on p "Soothes and Calms Skin" at bounding box center [841, 323] width 162 height 25
click at [824, 353] on p "Fast Results" at bounding box center [834, 354] width 148 height 25
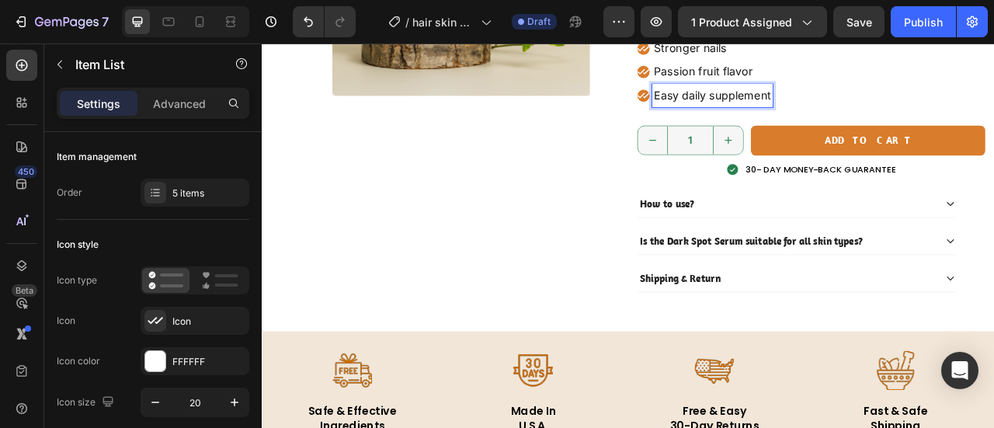
scroll to position [354, 0]
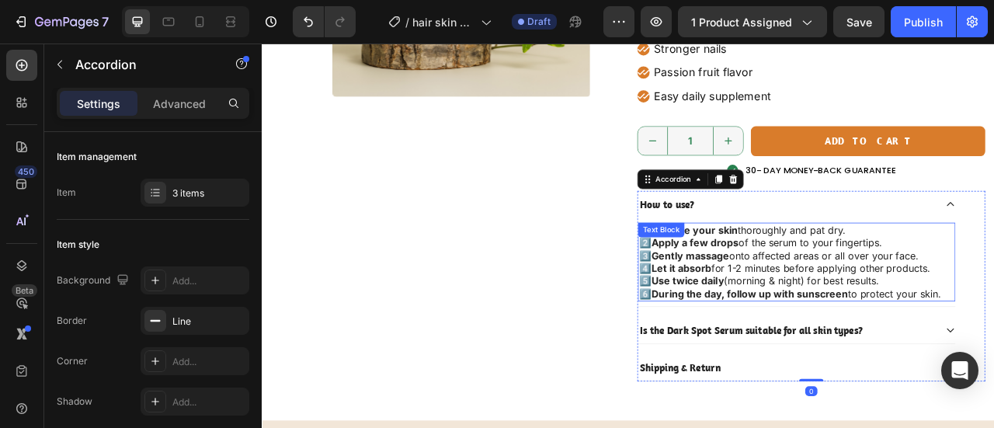
click at [952, 321] on span "for 1-2 minutes before applying other products." at bounding box center [972, 329] width 279 height 16
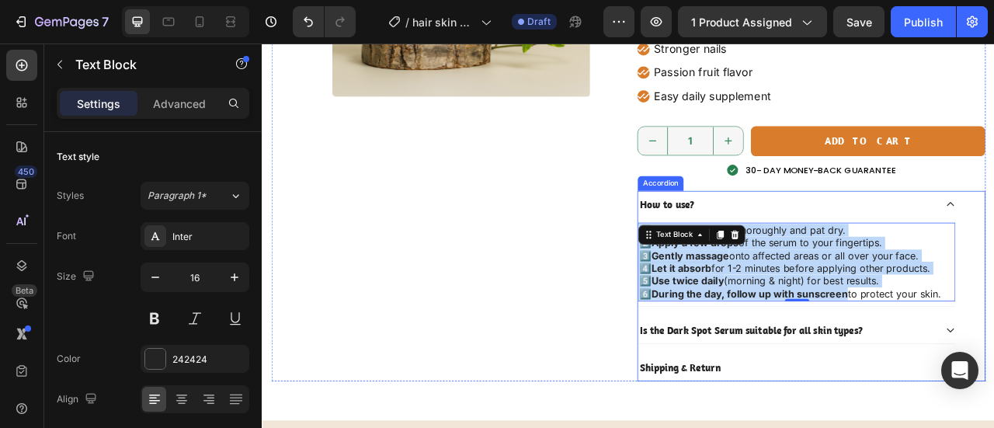
click at [904, 409] on p "Is the Dark Spot Serum suitable for all skin types?" at bounding box center [885, 407] width 284 height 17
click at [904, 408] on p "Is the Dark Spot Serum suitable for all skin types?" at bounding box center [885, 407] width 284 height 17
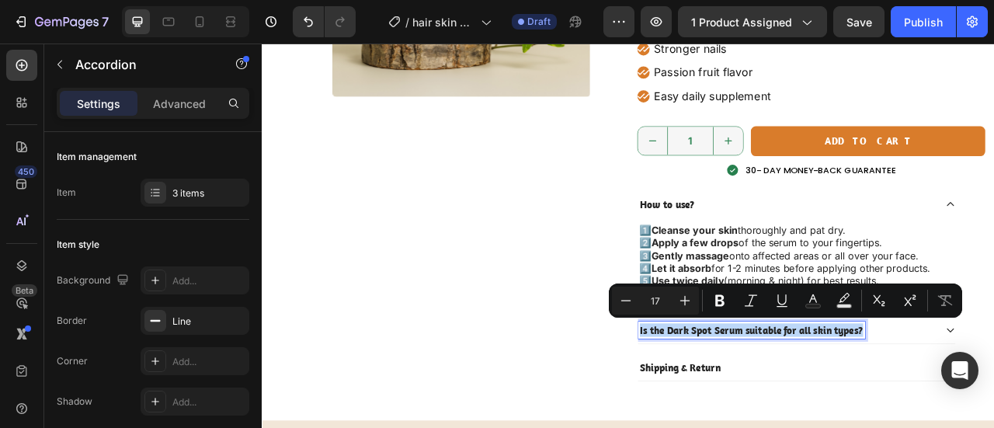
copy p "Is the Dark Spot Serum suitable for all skin types?"
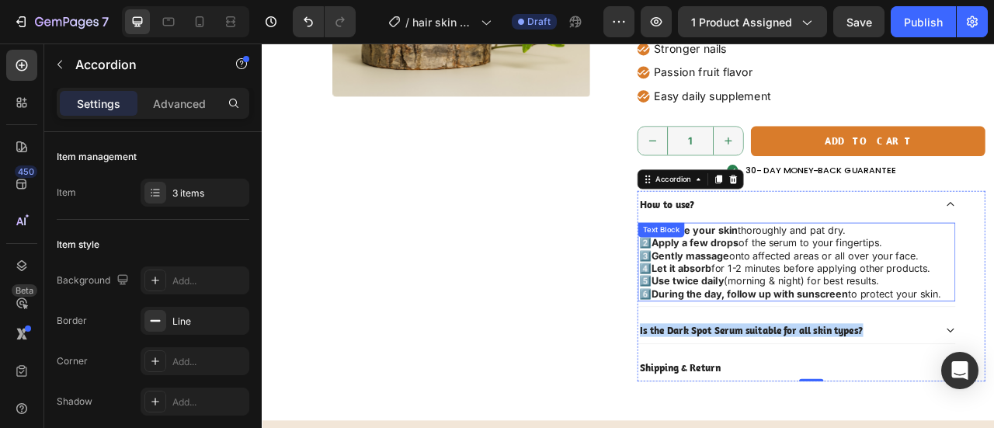
click at [934, 348] on span "(morning & night) for best results." at bounding box center [948, 345] width 197 height 16
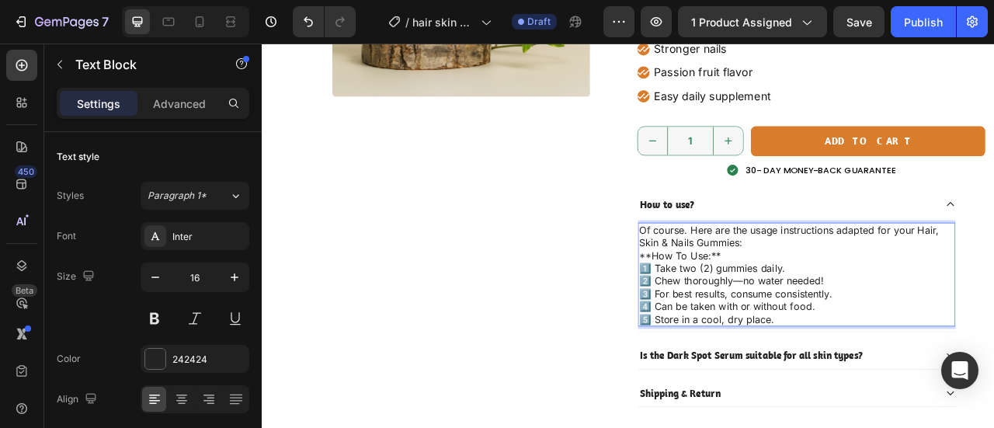
click at [742, 325] on p "1️⃣ Take two (2) gummies daily. 2️⃣ Chew thoroughly—no water needed! 3️⃣ For be…" at bounding box center [942, 361] width 401 height 81
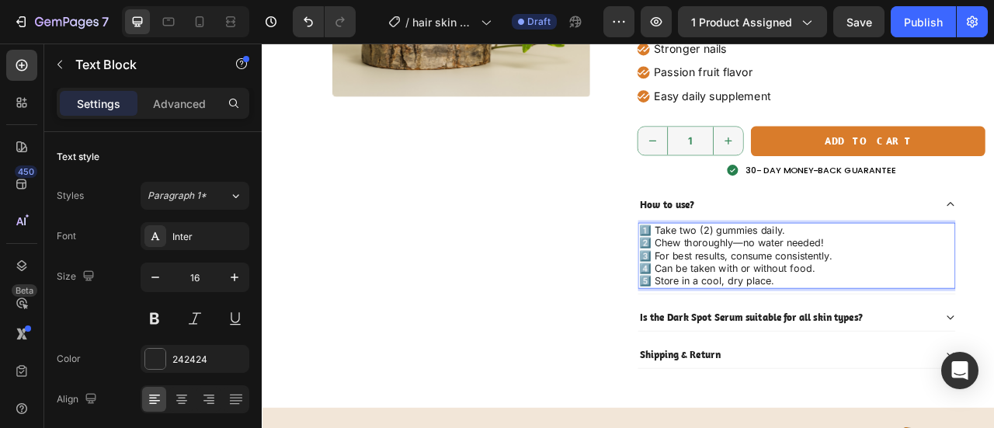
click at [867, 296] on p "1️⃣ Take two (2) gummies daily. 2️⃣ Chew thoroughly—no water needed! 3️⃣ For be…" at bounding box center [942, 313] width 401 height 81
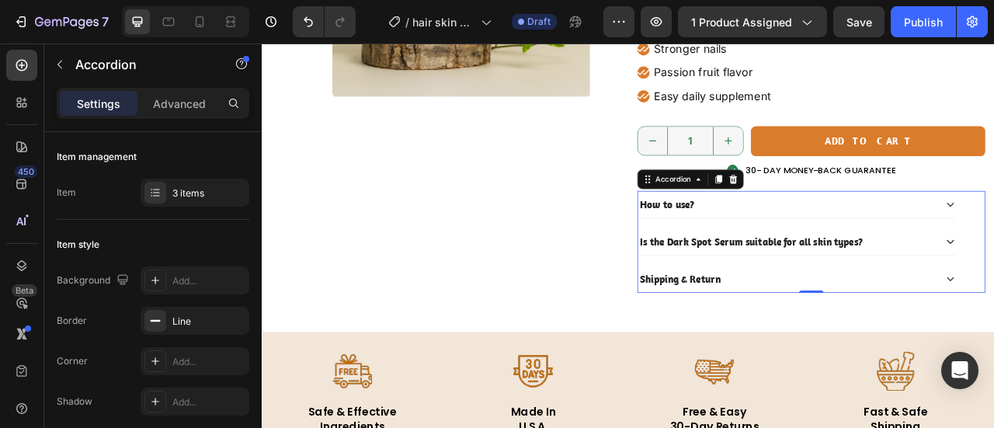
click at [968, 302] on div "Is the Dark Spot Serum suitable for all skin types?" at bounding box center [942, 295] width 404 height 34
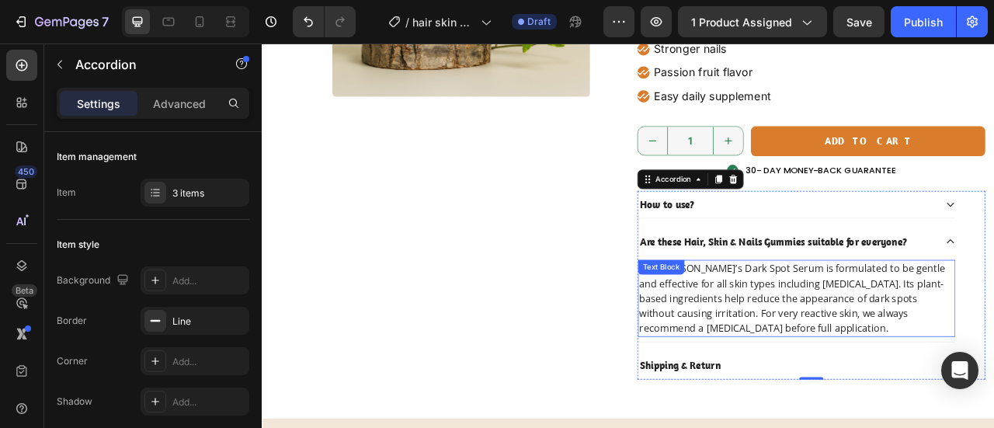
click at [888, 346] on span "Yes, Kelocare’s Dark Spot Serum is formulated to be gentle and effective for al…" at bounding box center [936, 367] width 389 height 93
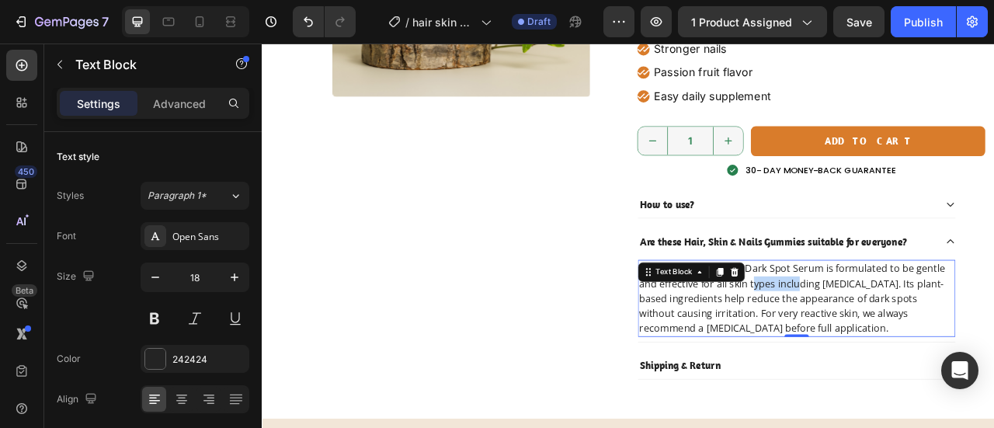
click at [888, 346] on span "Yes, Kelocare’s Dark Spot Serum is formulated to be gentle and effective for al…" at bounding box center [936, 367] width 389 height 93
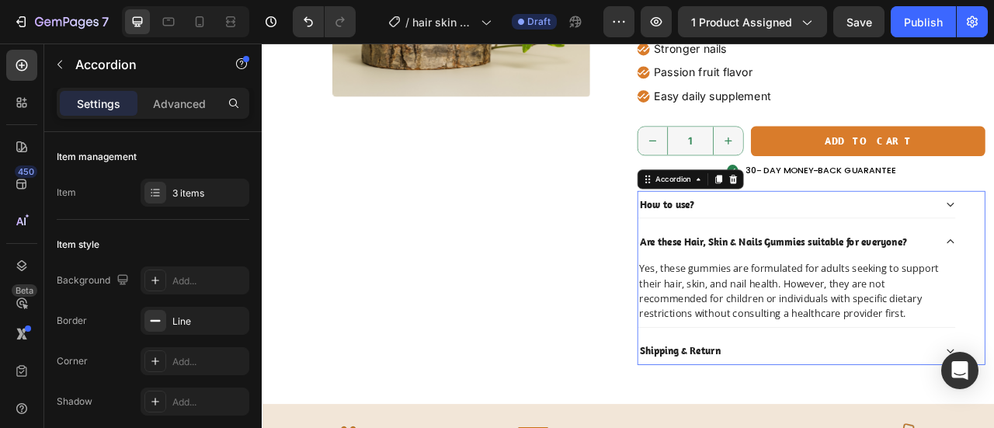
click at [993, 287] on div "Are these Hair, Skin & Nails Gummies suitable for everyone?" at bounding box center [942, 295] width 404 height 34
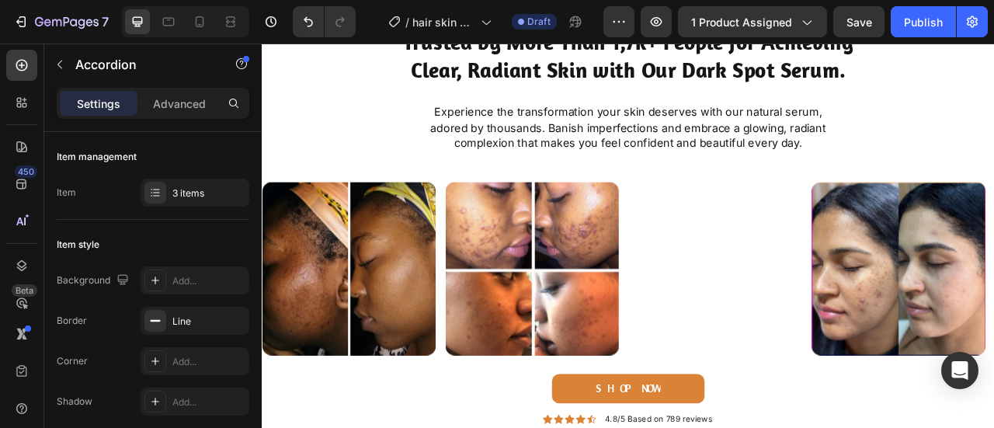
scroll to position [948, 0]
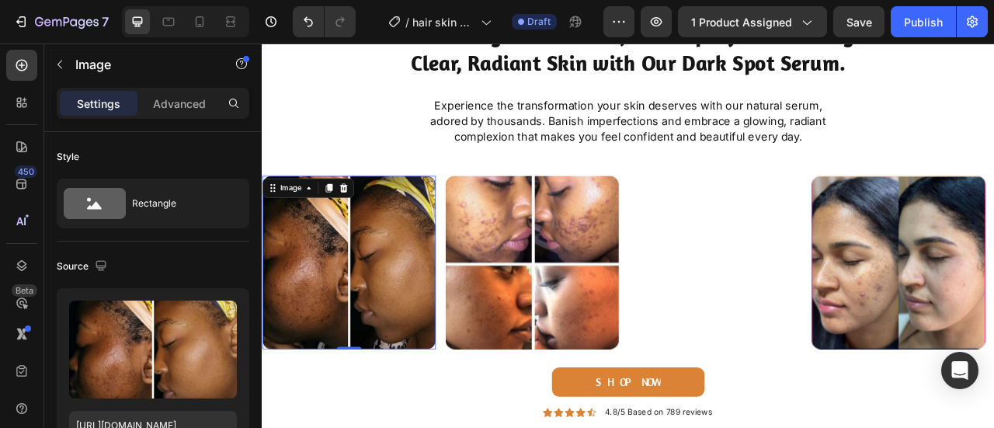
click at [305, 351] on img at bounding box center [372, 321] width 221 height 221
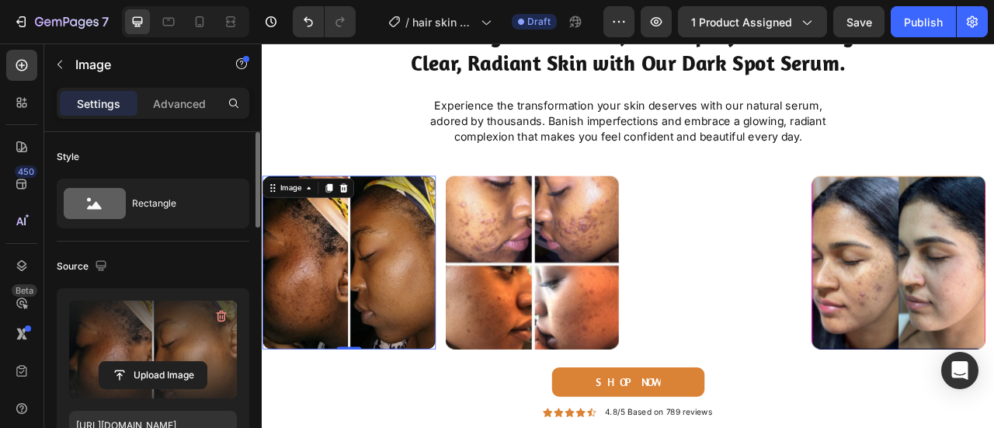
click at [134, 332] on label at bounding box center [153, 350] width 168 height 98
click at [134, 362] on input "file" at bounding box center [152, 375] width 107 height 26
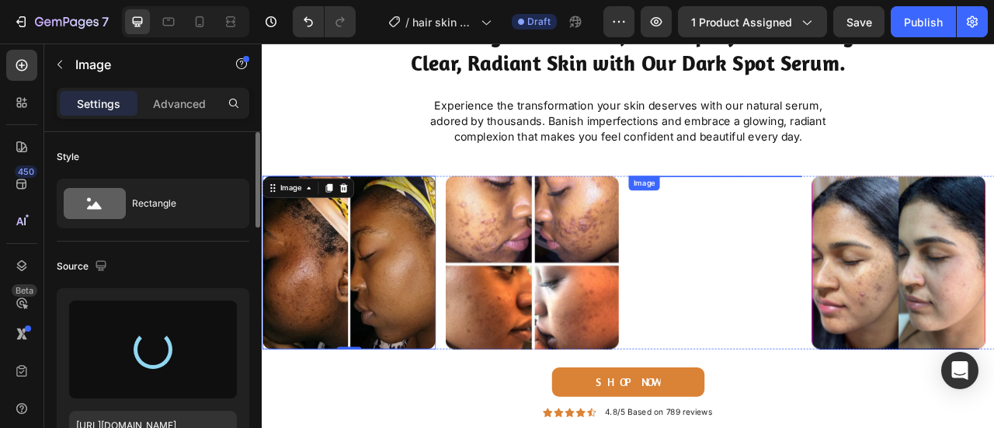
type input "https://cdn.shopify.com/s/files/1/0950/7481/2200/files/gempages_581869071591539…"
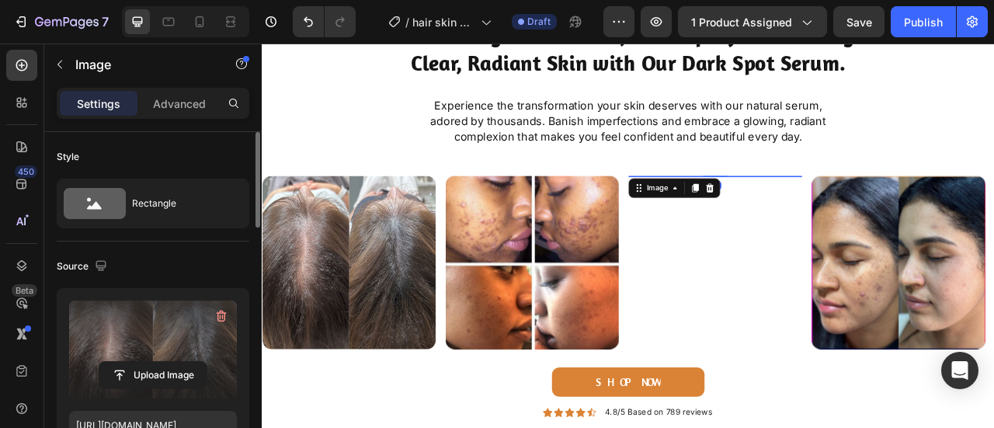
click at [876, 211] on img at bounding box center [838, 211] width 221 height 0
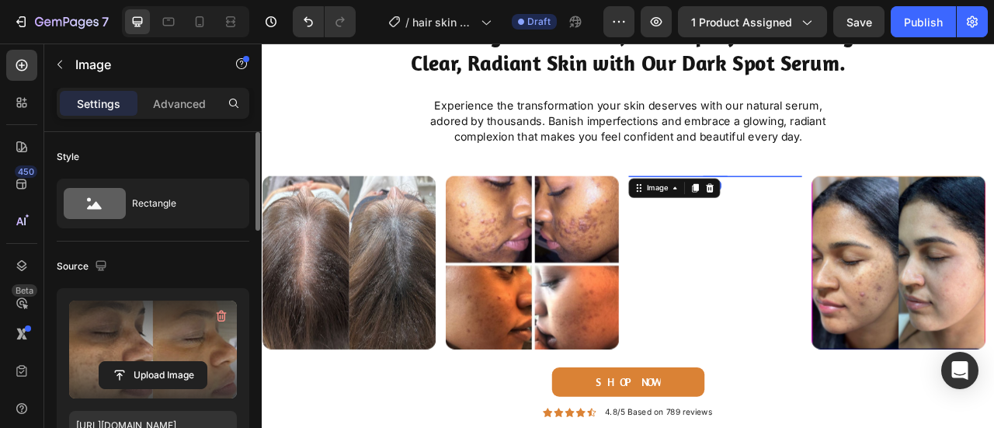
click at [165, 336] on label at bounding box center [153, 350] width 168 height 98
click at [165, 362] on input "file" at bounding box center [152, 375] width 107 height 26
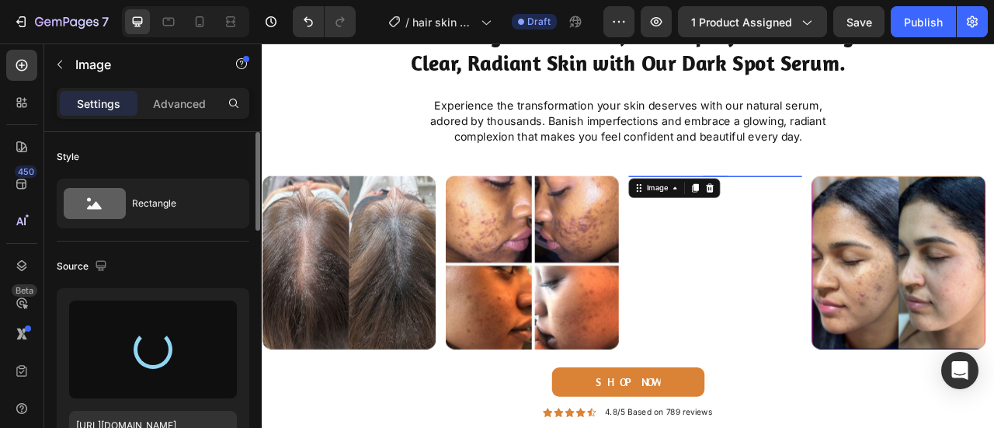
type input "[URL][DOMAIN_NAME]"
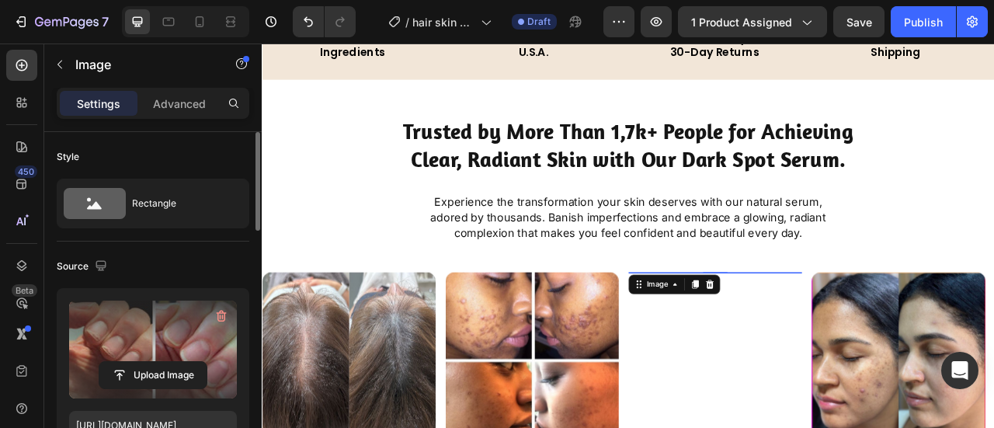
scroll to position [851, 0]
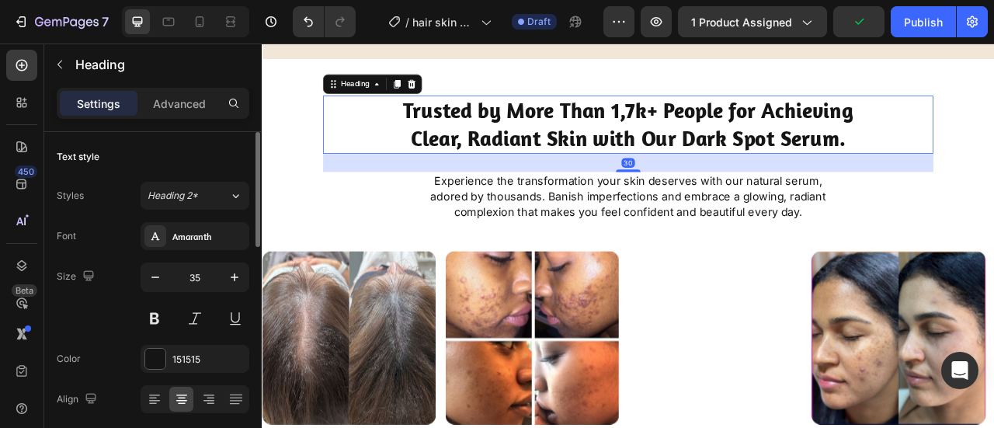
click at [854, 158] on h2 "Trusted by More Than 1,7k+ People for Achieving Clear, Radiant Skin with Our Da…" at bounding box center [727, 147] width 621 height 74
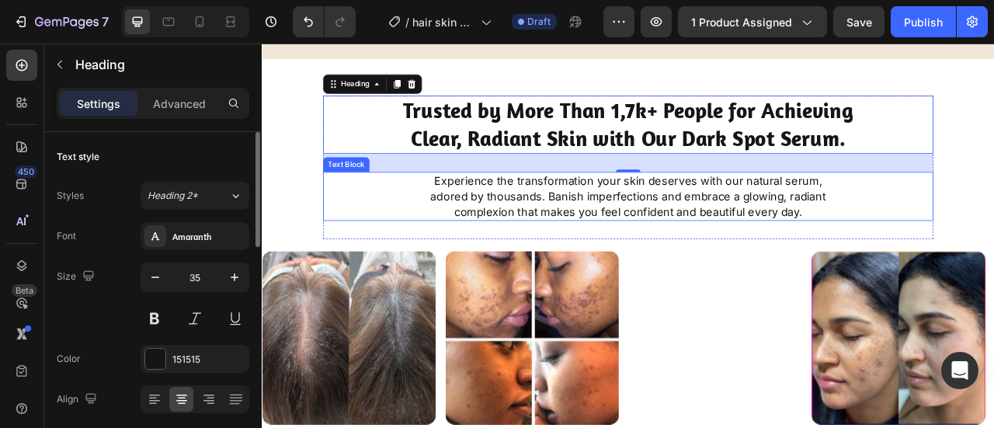
click at [912, 263] on p "Experience the transformation your skin deserves with our natural serum, adored…" at bounding box center [727, 237] width 541 height 59
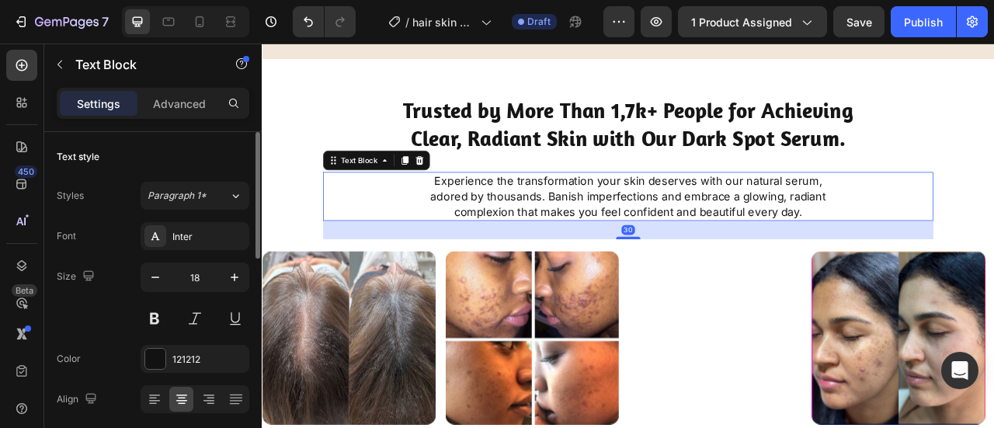
click at [911, 260] on p "Experience the transformation your skin deserves with our natural serum, adored…" at bounding box center [727, 237] width 541 height 59
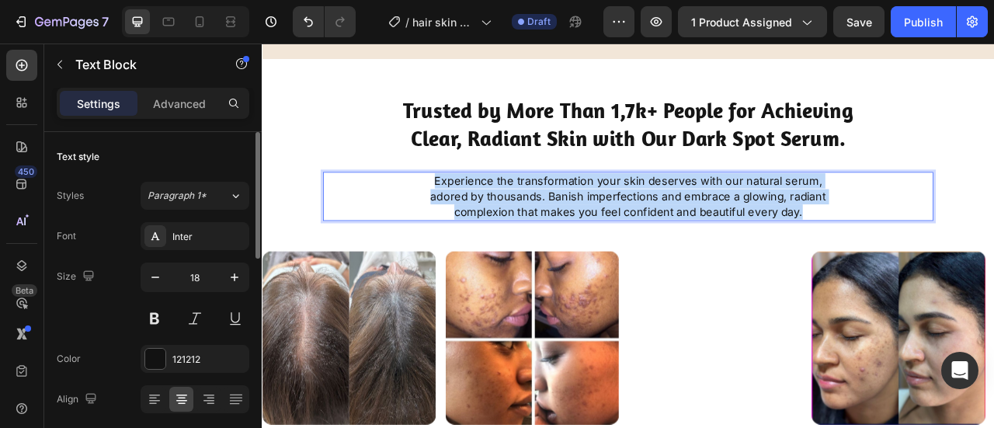
copy p "Experience the transformation your skin deserves with our natural serum, adored…"
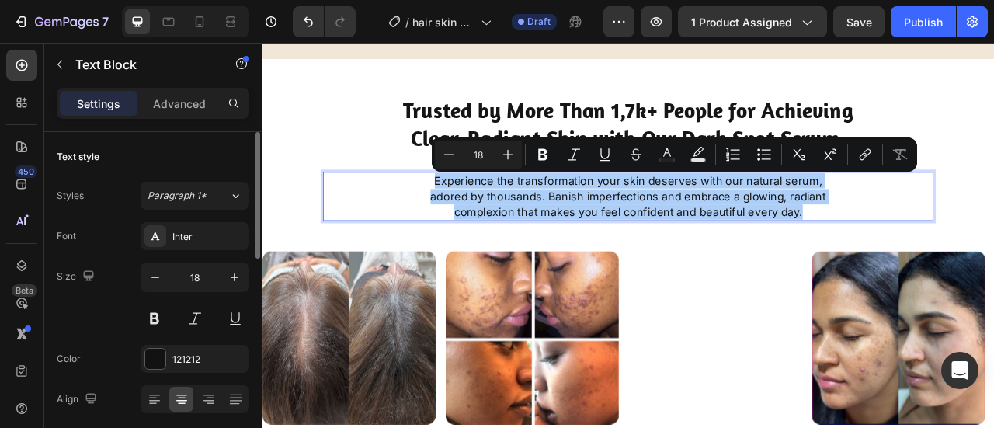
click at [686, 141] on div "Text Background Color" at bounding box center [698, 155] width 28 height 28
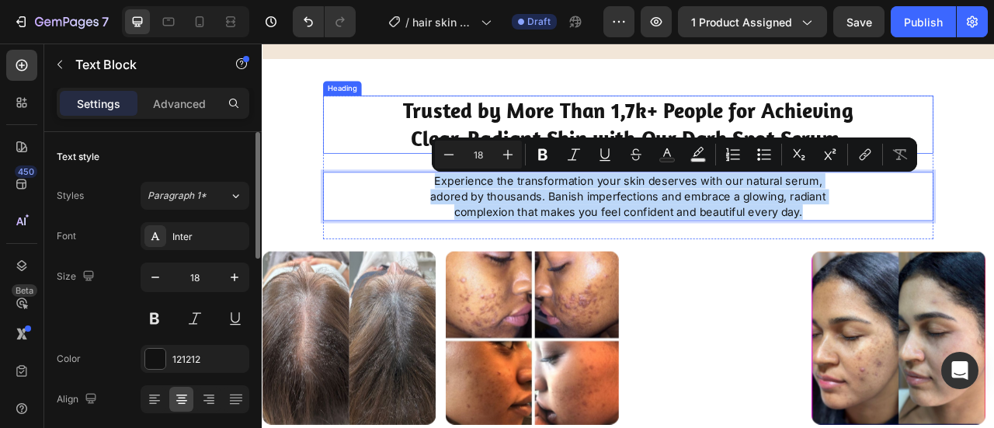
click at [791, 130] on p "Trusted by More Than 1,7k+ People for Achieving Clear, Radiant Skin with Our Da…" at bounding box center [728, 146] width 618 height 71
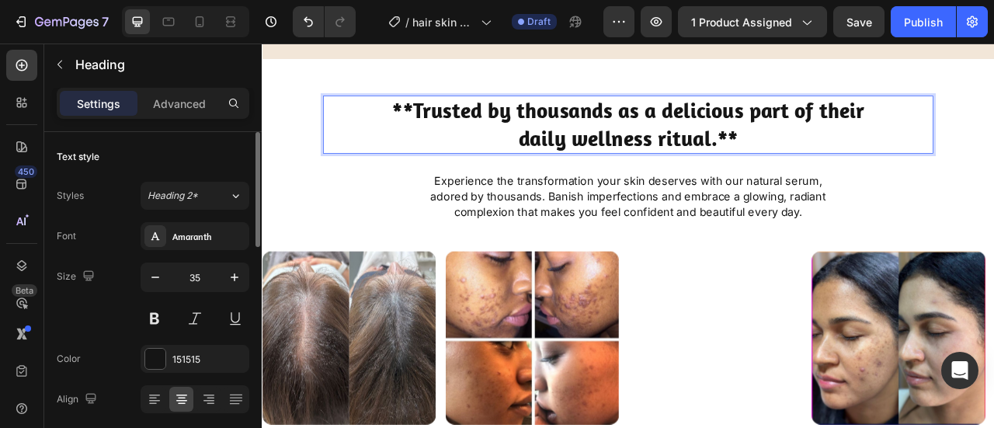
click at [868, 174] on p "**Trusted by thousands as a delicious part of their daily wellness ritual.**" at bounding box center [728, 146] width 618 height 71
click at [442, 123] on p "**Trusted by thousands as a delicious part of their daily wellness ritual." at bounding box center [728, 146] width 618 height 71
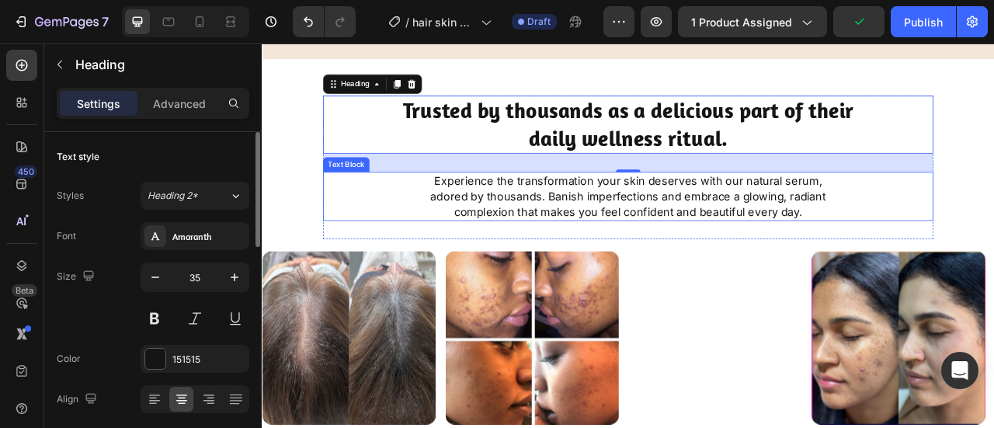
click at [725, 254] on p "Experience the transformation your skin deserves with our natural serum, adored…" at bounding box center [727, 237] width 541 height 59
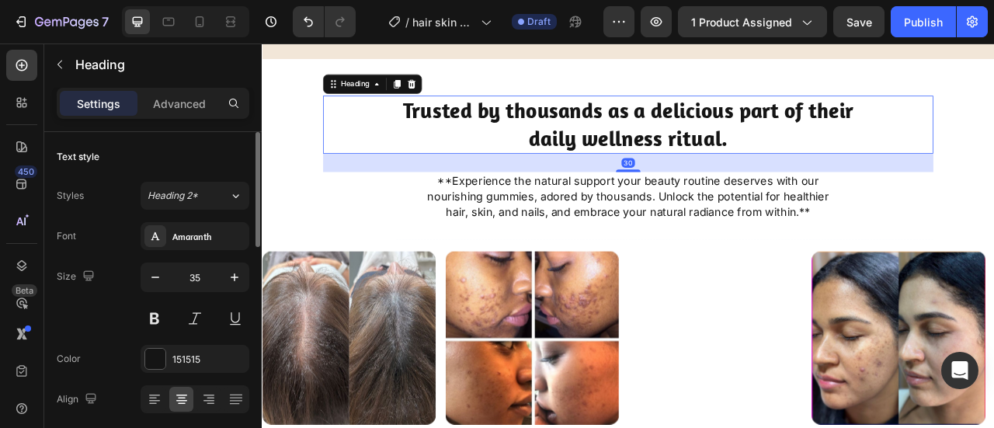
click at [802, 132] on p "Trusted by thousands as a delicious part of their daily wellness ritual." at bounding box center [728, 146] width 618 height 71
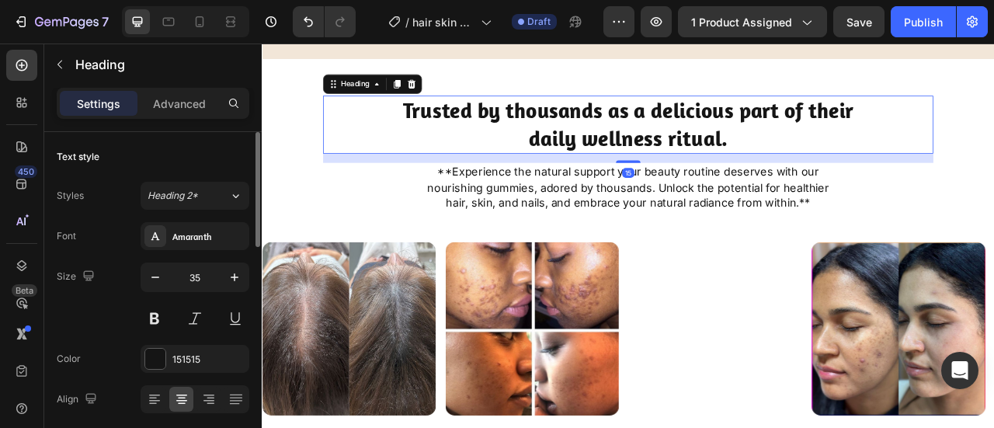
drag, startPoint x: 731, startPoint y: 202, endPoint x: 742, endPoint y: 190, distance: 15.9
click at [742, 183] on div "15" at bounding box center [805, 183] width 777 height 0
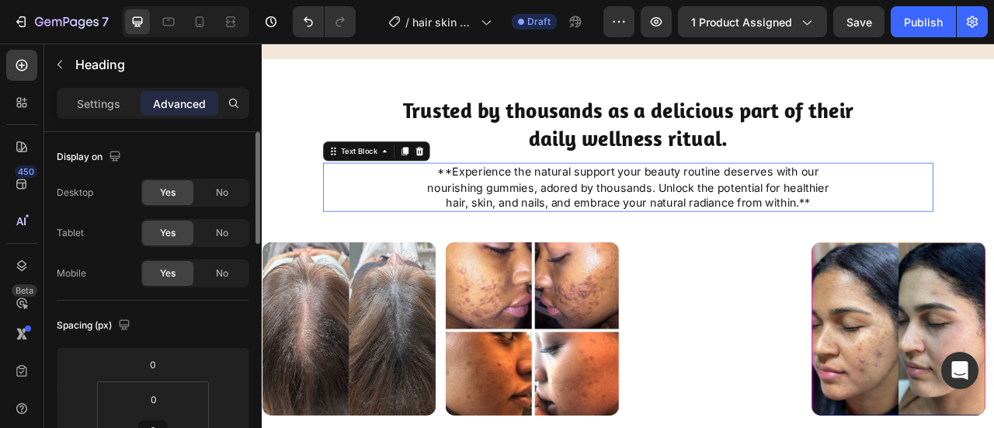
click at [957, 245] on p "**Experience the natural support your beauty routine deserves with our nourishi…" at bounding box center [727, 226] width 541 height 59
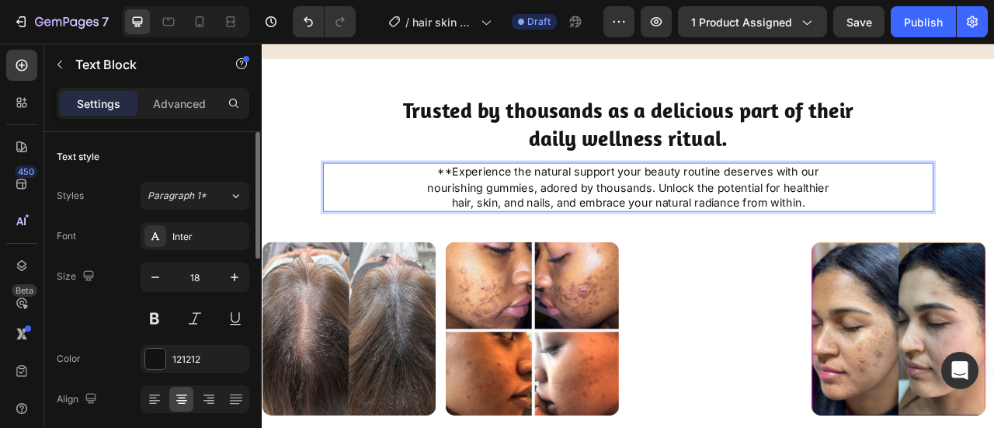
click at [501, 203] on p "**Experience the natural support your beauty routine deserves with our nourishi…" at bounding box center [727, 226] width 541 height 59
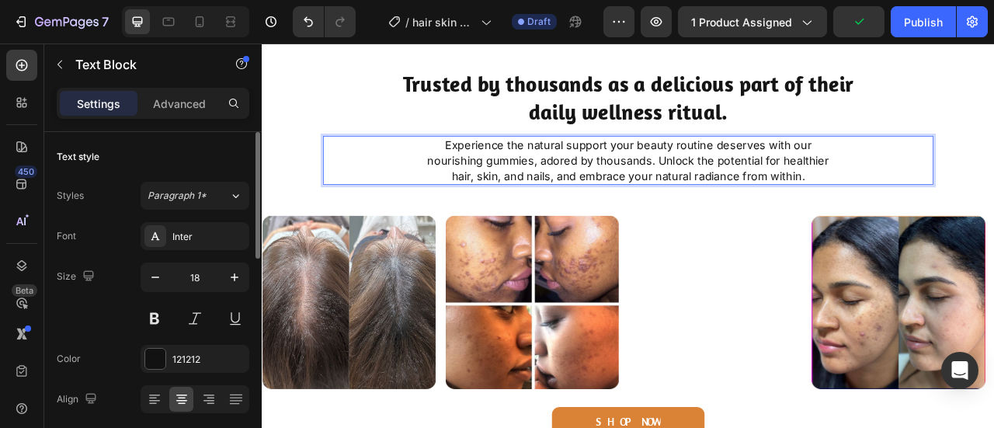
scroll to position [887, 0]
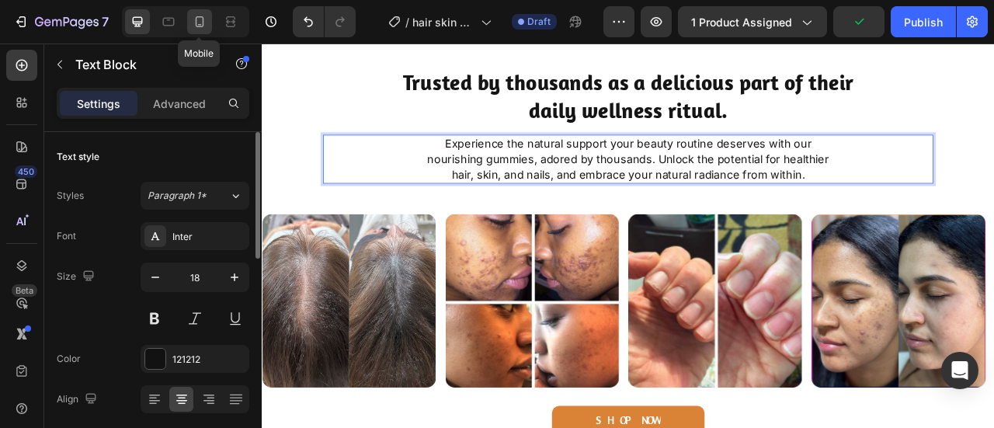
click at [199, 24] on icon at bounding box center [200, 21] width 9 height 11
type input "14"
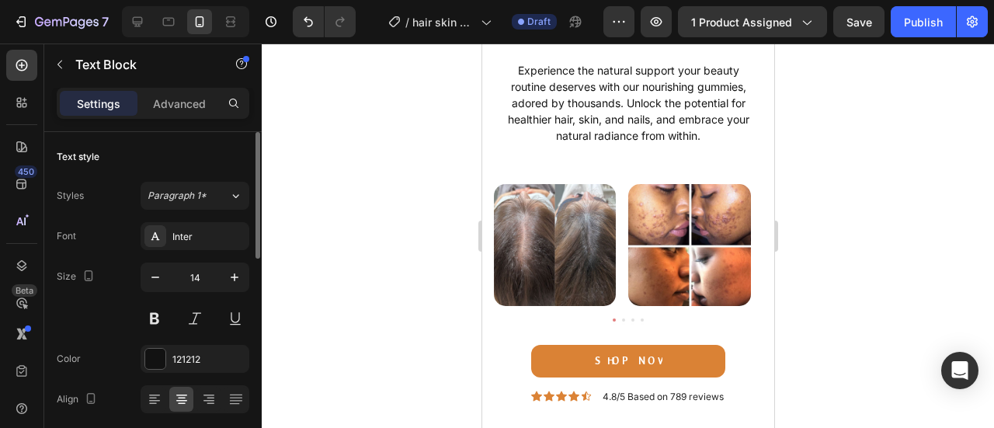
scroll to position [1129, 0]
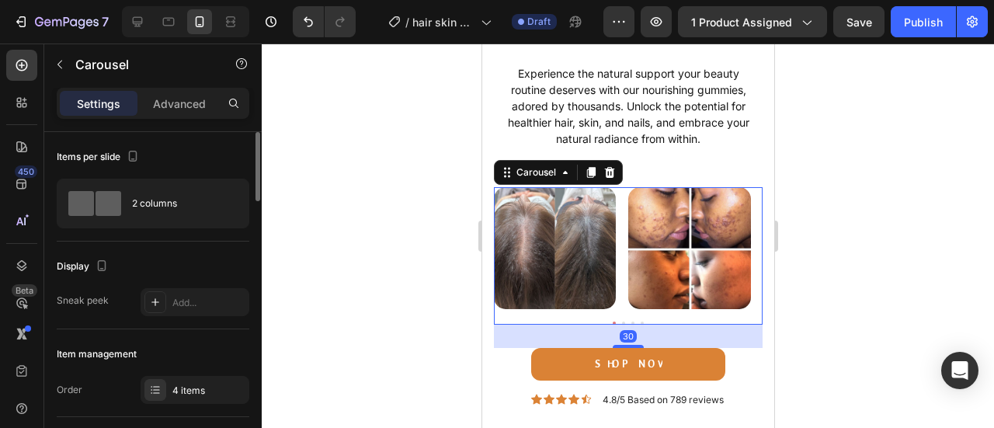
click at [621, 322] on button "Dot" at bounding box center [622, 323] width 3 height 3
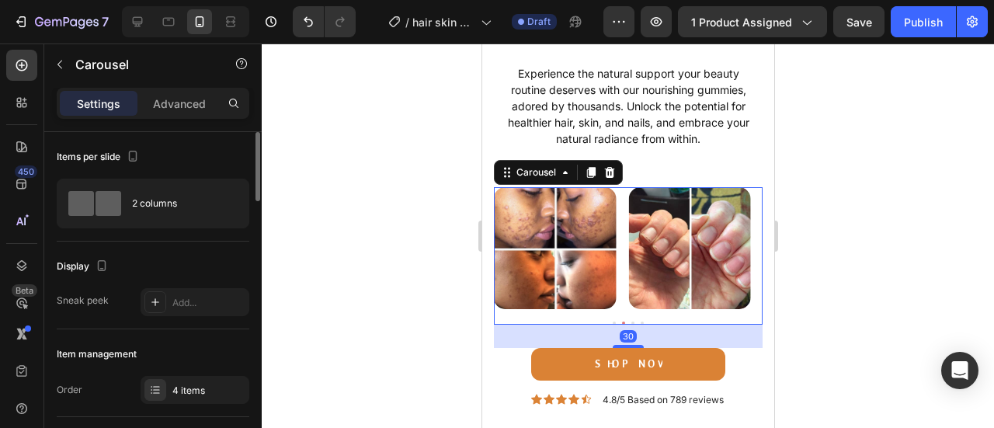
click at [631, 323] on button "Dot" at bounding box center [632, 323] width 3 height 3
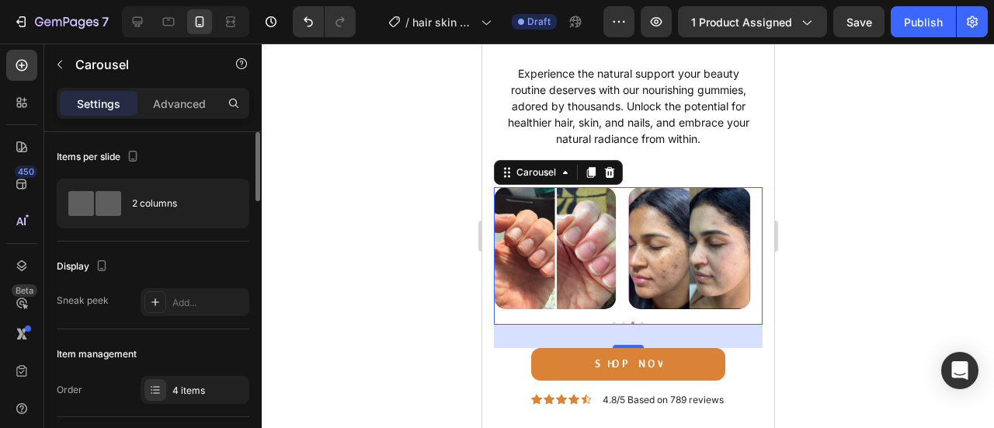
click at [640, 322] on button "Dot" at bounding box center [641, 323] width 3 height 3
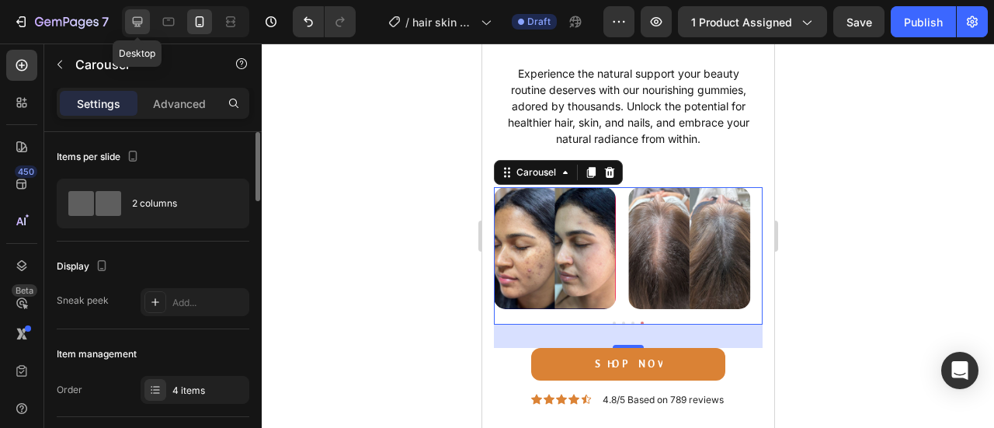
click at [141, 19] on icon at bounding box center [138, 22] width 16 height 16
type input "1200"
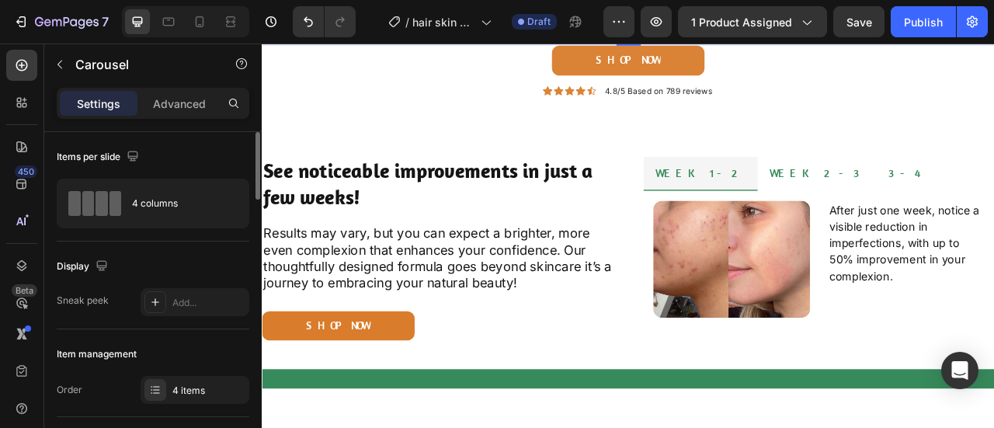
scroll to position [1539, 0]
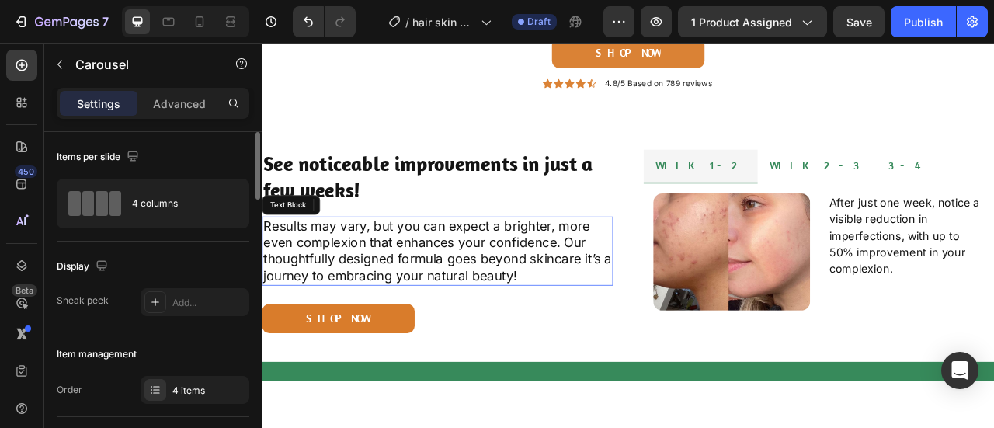
click at [529, 322] on p "Results may vary, but you can expect a brighter, more even complexion that enha…" at bounding box center [484, 307] width 443 height 85
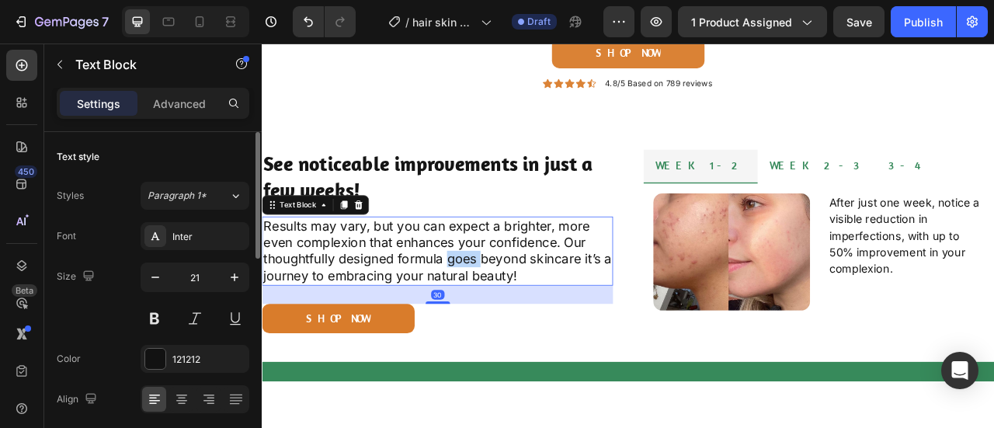
click at [529, 322] on p "Results may vary, but you can expect a brighter, more even complexion that enha…" at bounding box center [484, 307] width 443 height 85
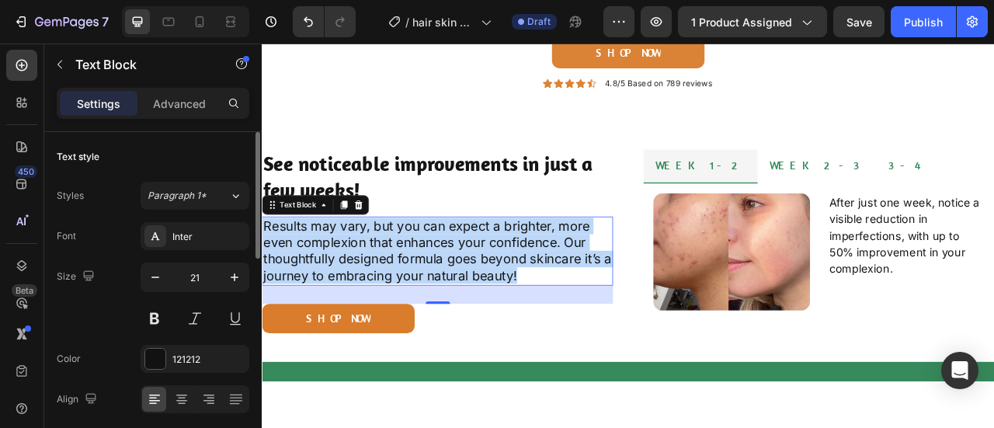
click at [565, 319] on p "Results may vary, but you can expect a brighter, more even complexion that enha…" at bounding box center [484, 307] width 443 height 85
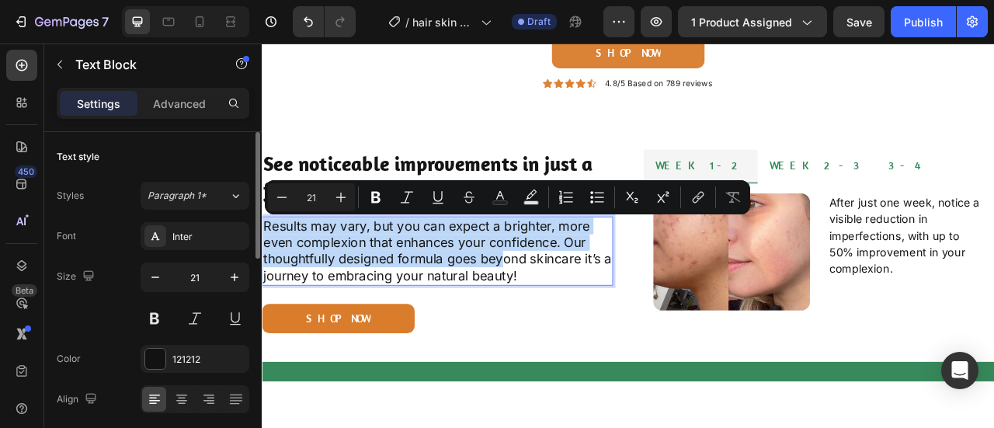
click at [565, 319] on p "Results may vary, but you can expect a brighter, more even complexion that enha…" at bounding box center [484, 307] width 443 height 85
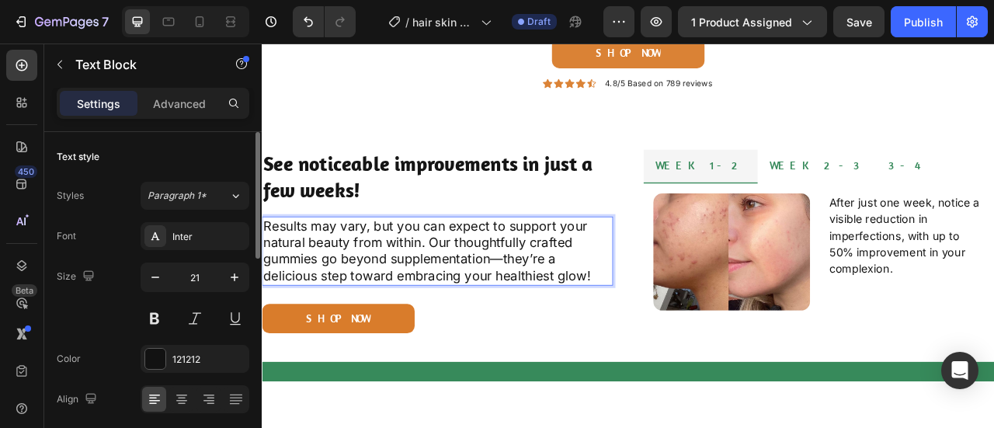
click at [563, 318] on p "Results may vary, but you can expect to support your natural beauty from within…" at bounding box center [484, 307] width 443 height 85
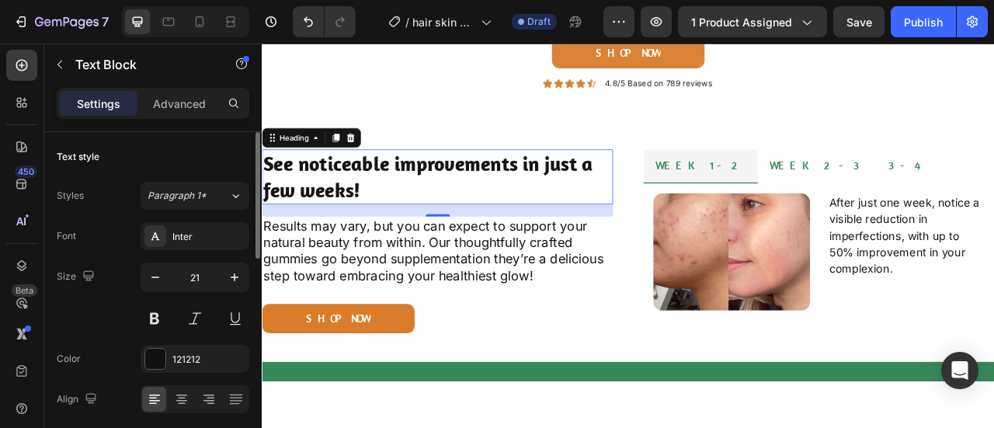
click at [536, 206] on h2 "See noticeable improvements in just a few weeks!" at bounding box center [485, 213] width 447 height 70
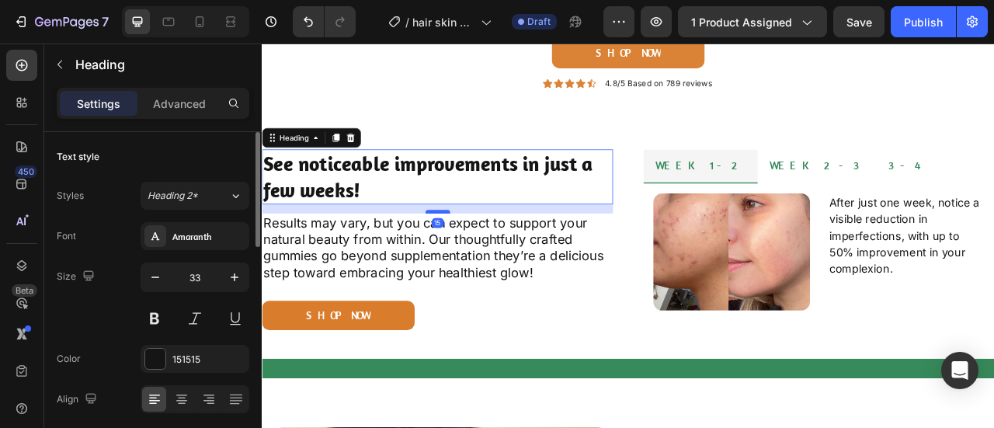
click at [483, 255] on div at bounding box center [485, 257] width 31 height 5
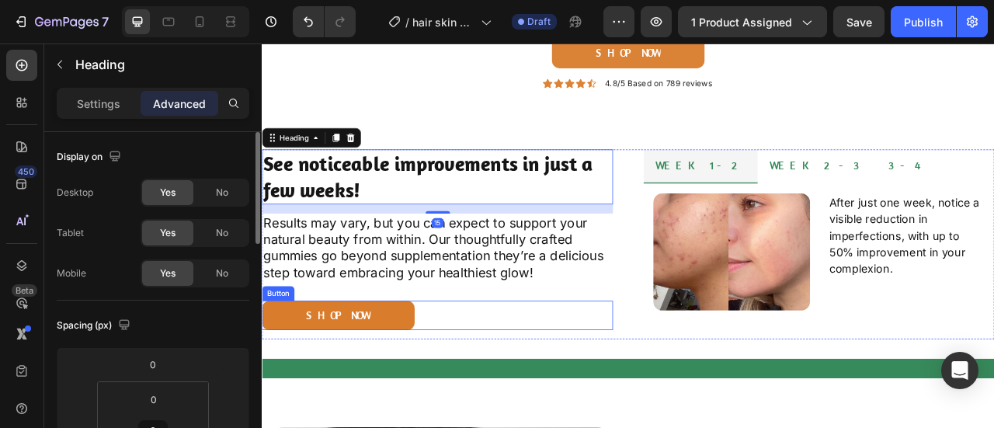
click at [520, 388] on div "shop now Button" at bounding box center [485, 388] width 447 height 37
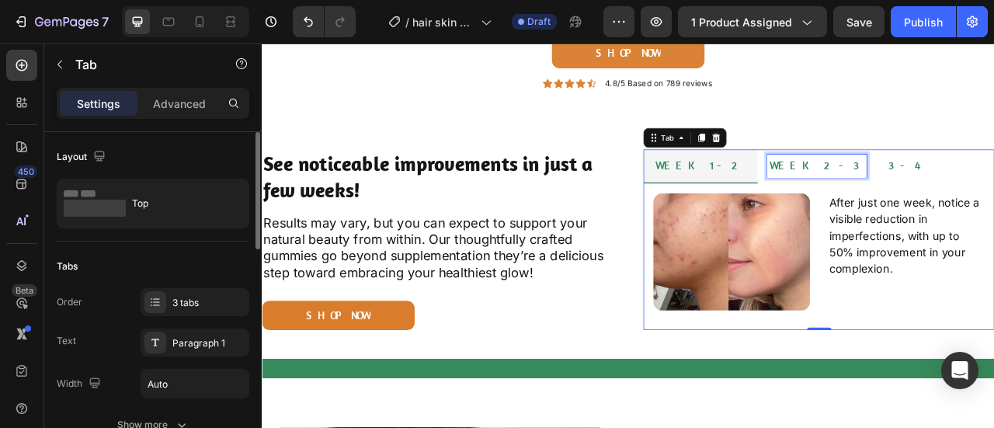
click at [907, 204] on p "week 2-3" at bounding box center [968, 198] width 122 height 25
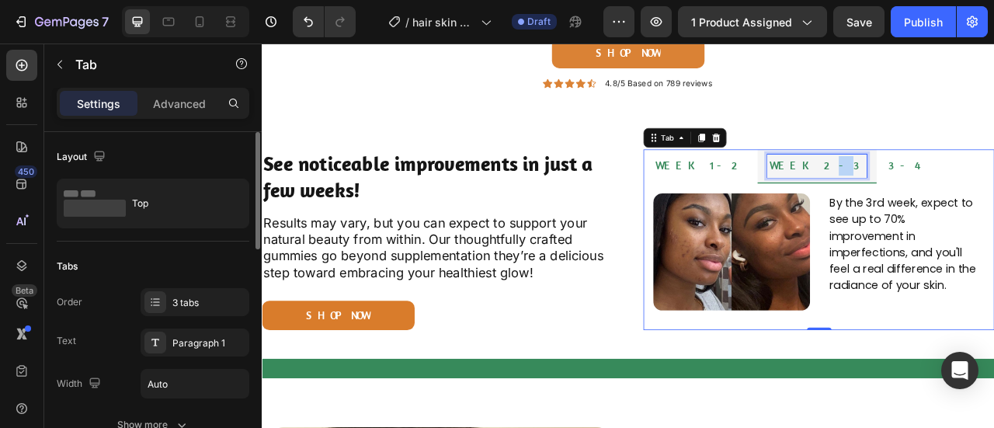
click at [907, 204] on p "week 2-3" at bounding box center [968, 198] width 122 height 25
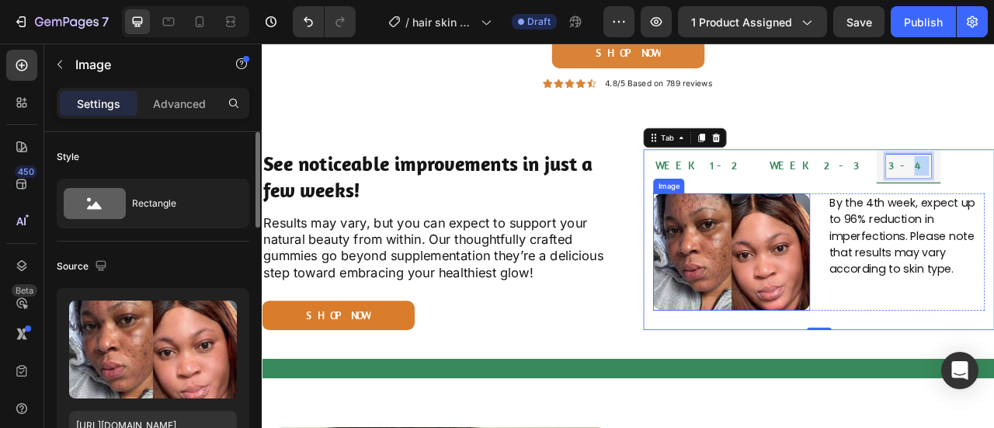
click at [829, 309] on img at bounding box center [860, 308] width 200 height 149
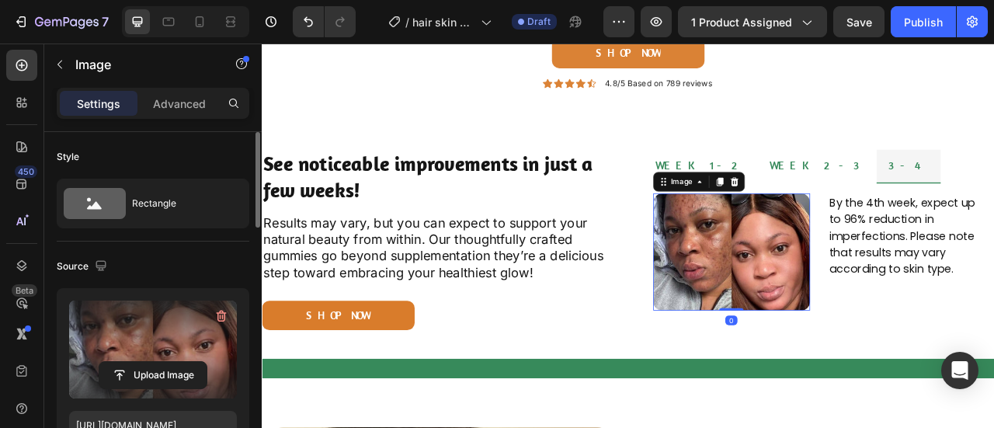
click at [160, 329] on label at bounding box center [153, 350] width 168 height 98
click at [160, 362] on input "file" at bounding box center [152, 375] width 107 height 26
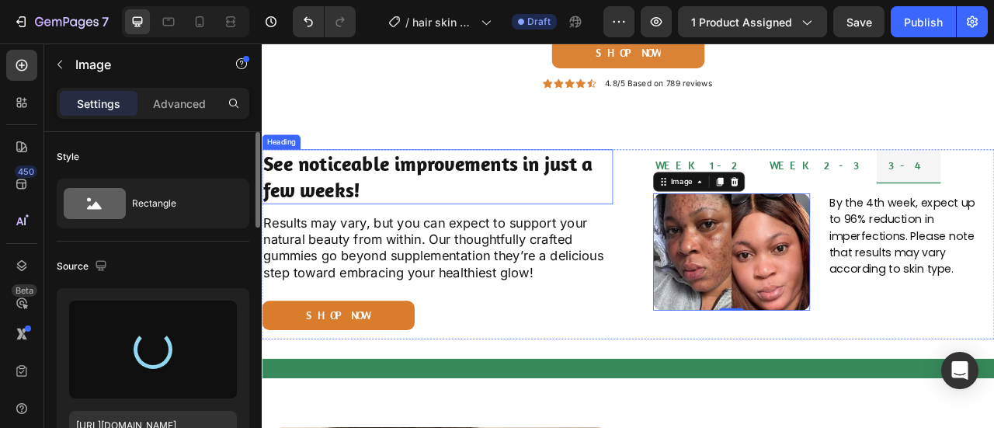
type input "https://cdn.shopify.com/s/files/1/0950/7481/2200/files/gempages_581869071591539…"
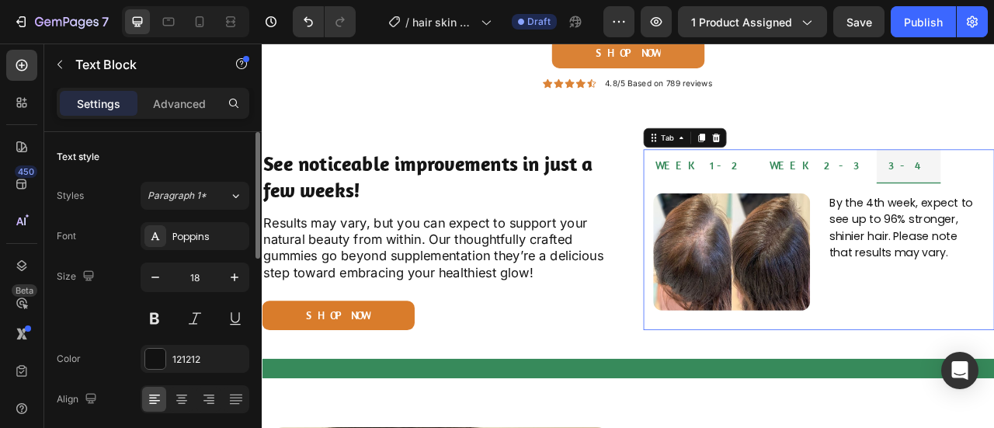
click at [907, 199] on p "week 2-3" at bounding box center [968, 198] width 122 height 25
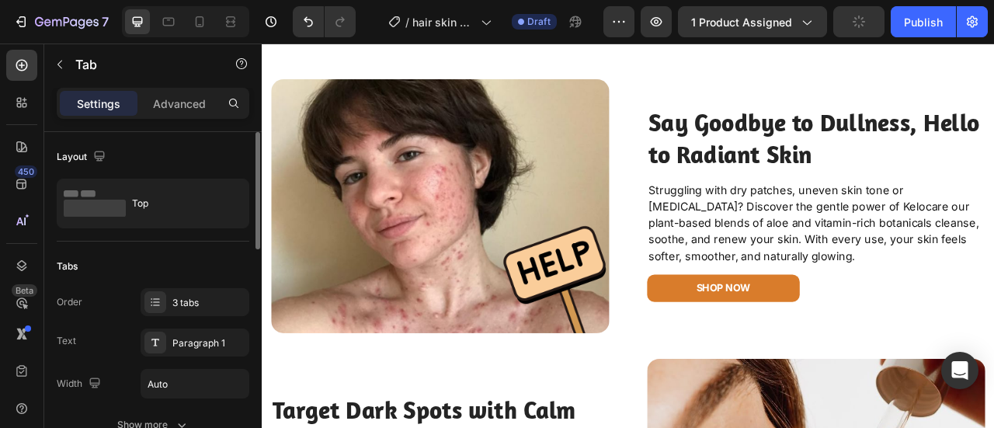
scroll to position [1981, 0]
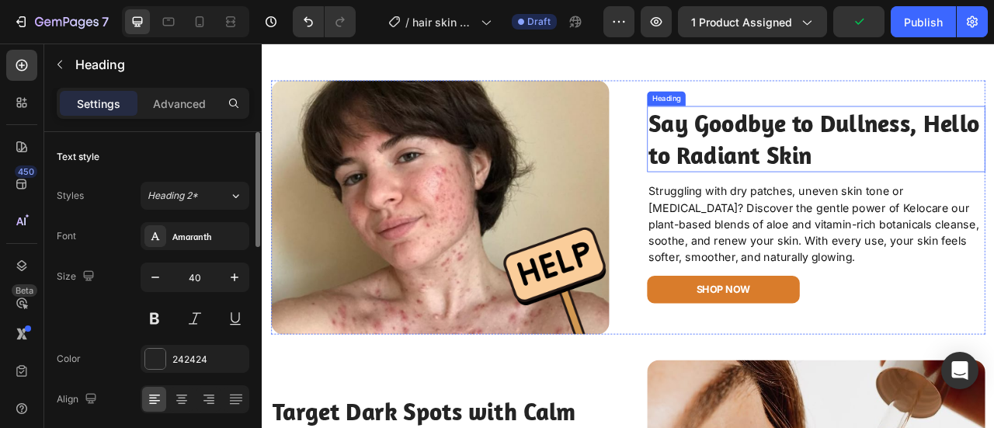
click at [979, 203] on h2 "Say Goodbye to Dullness, Hello to Radiant Skin" at bounding box center [967, 165] width 430 height 84
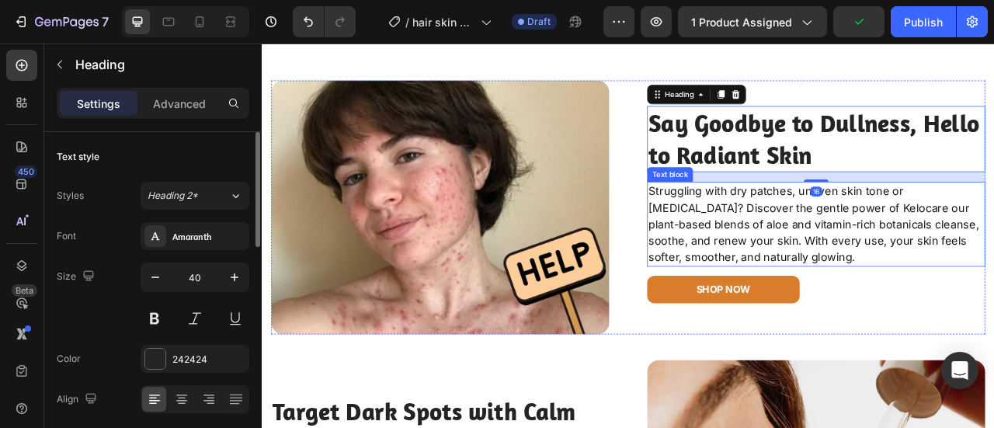
click at [932, 325] on p "Struggling with dry patches, uneven skin tone or sensitive skin? Discover the g…" at bounding box center [966, 273] width 427 height 105
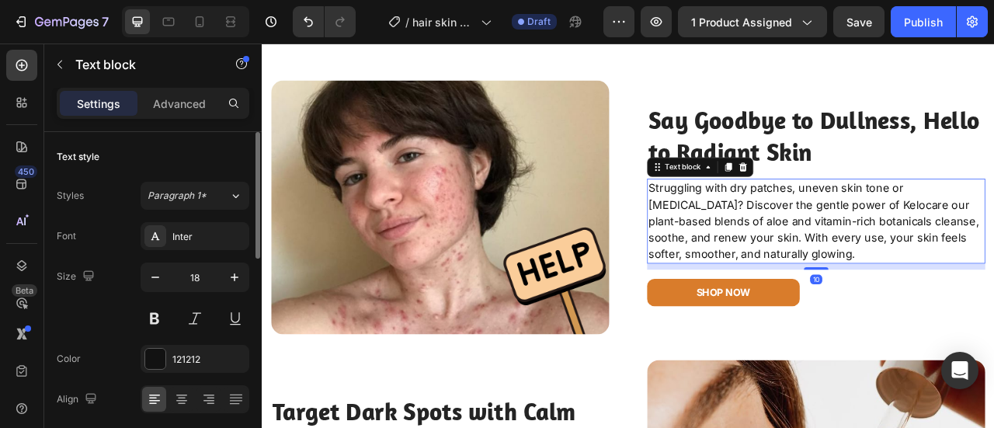
drag, startPoint x: 959, startPoint y: 365, endPoint x: 959, endPoint y: 374, distance: 9.3
click at [959, 374] on div "Say Goodbye to Dullness, Hello to Radiant Skin Heading Struggling with dry patc…" at bounding box center [967, 251] width 430 height 323
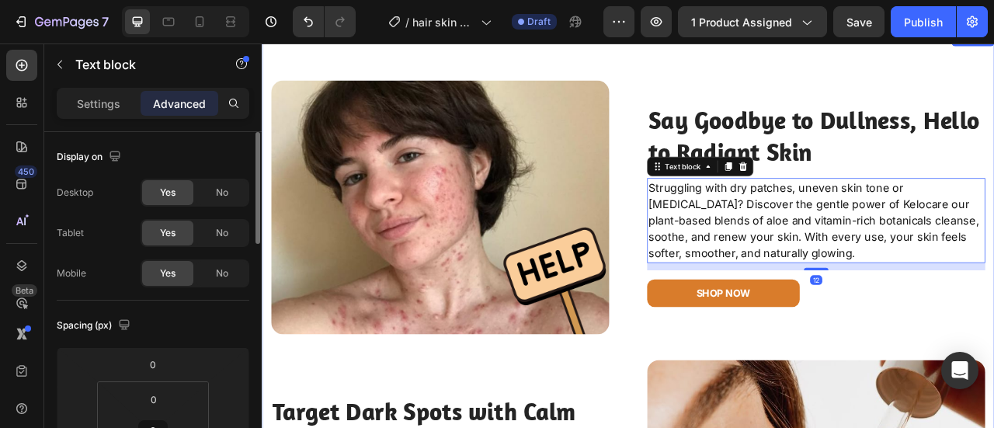
click at [950, 117] on div "Image Say Goodbye to Dullness, Hello to Radiant Skin Heading Struggling with dr…" at bounding box center [728, 417] width 932 height 779
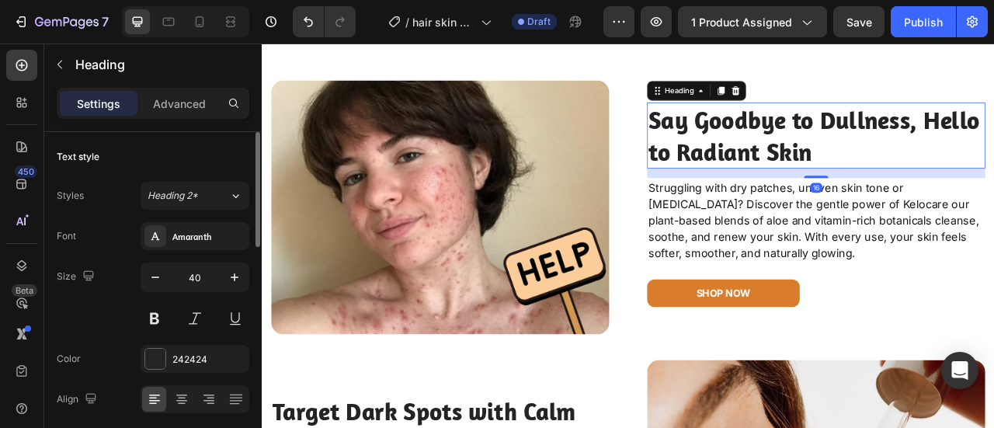
click at [910, 202] on h2 "Say Goodbye to Dullness, Hello to Radiant Skin" at bounding box center [967, 160] width 430 height 84
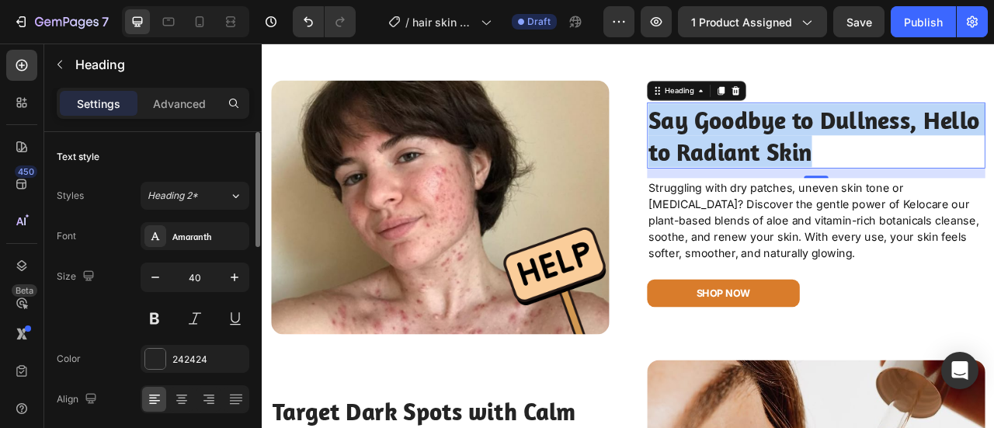
click at [890, 297] on p "Struggling with dry patches, uneven skin tone or sensitive skin? Discover the g…" at bounding box center [966, 268] width 427 height 105
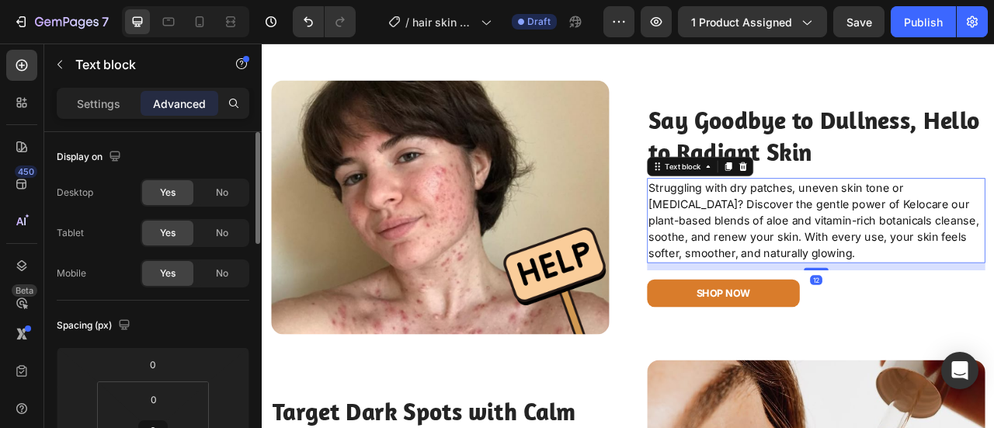
click at [890, 297] on p "Struggling with dry patches, uneven skin tone or sensitive skin? Discover the g…" at bounding box center [966, 268] width 427 height 105
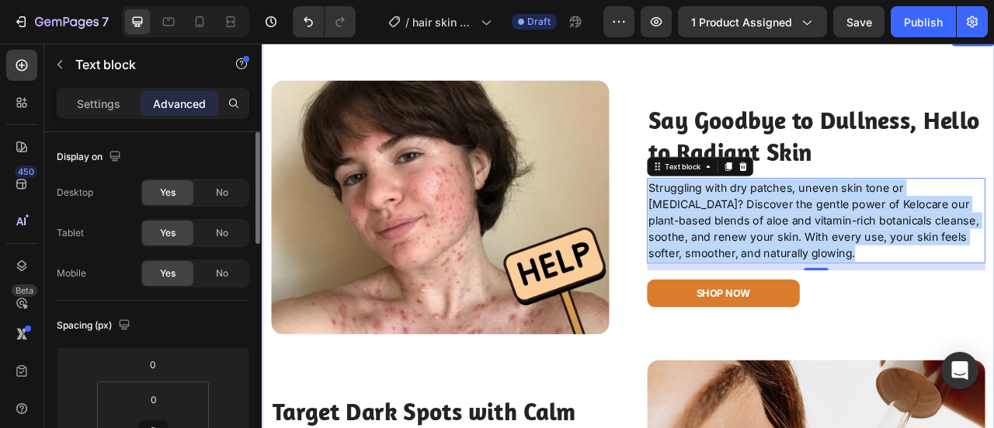
click at [970, 143] on div "Say Goodbye to Dullness, Hello to Radiant Skin Heading Struggling with dry patc…" at bounding box center [967, 251] width 430 height 323
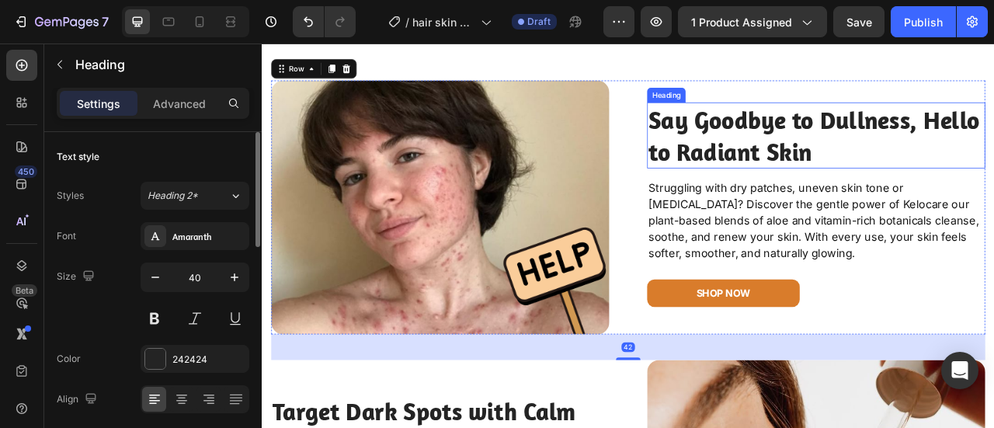
click at [933, 200] on p "Say Goodbye to Dullness, Hello to Radiant Skin" at bounding box center [966, 160] width 427 height 81
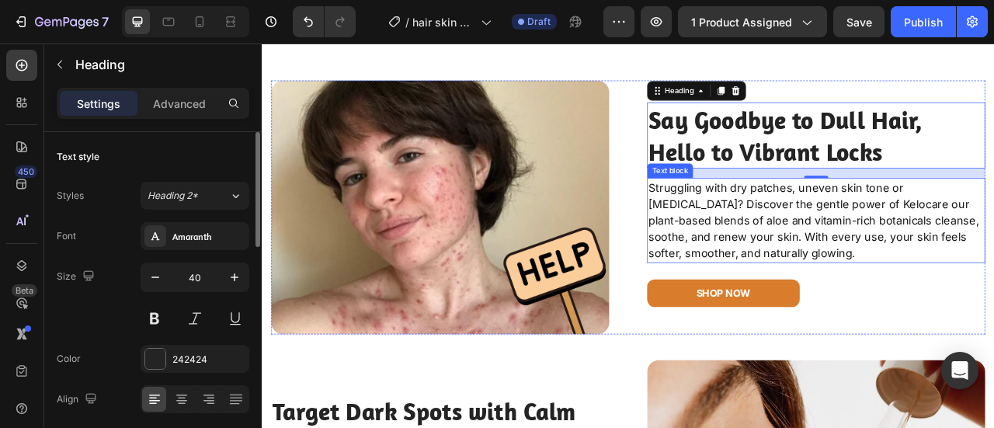
click at [979, 312] on p "Struggling with dry patches, uneven skin tone or sensitive skin? Discover the g…" at bounding box center [966, 268] width 427 height 105
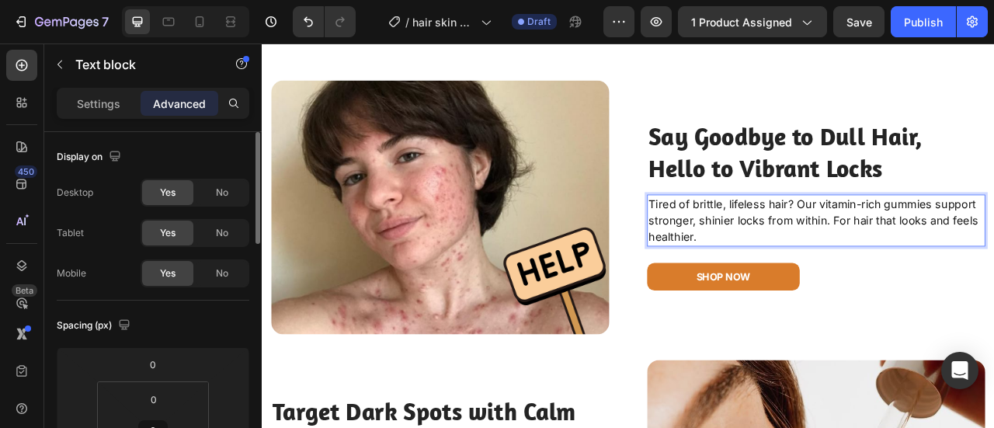
scroll to position [2002, 0]
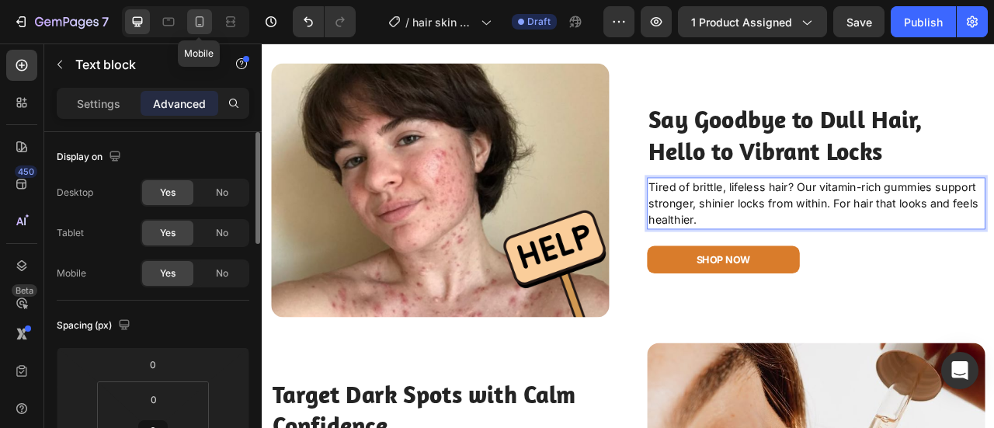
click at [205, 7] on div "Mobile" at bounding box center [185, 21] width 127 height 31
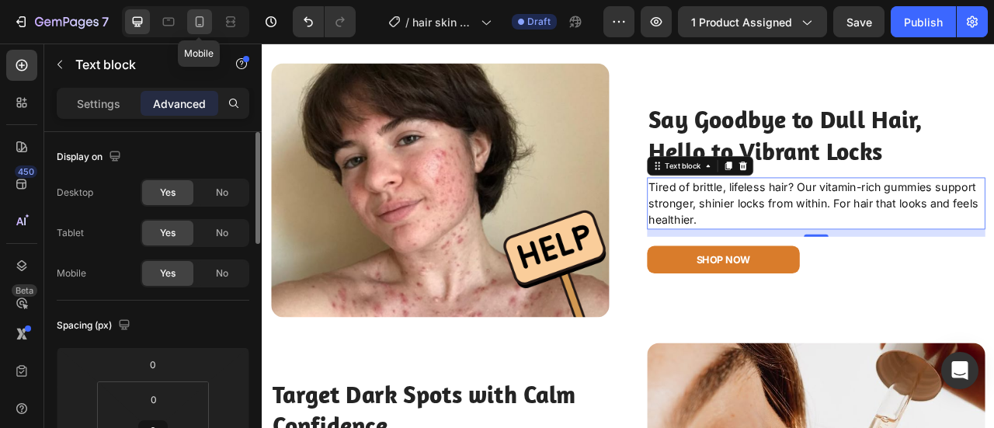
click at [199, 26] on icon at bounding box center [200, 22] width 16 height 16
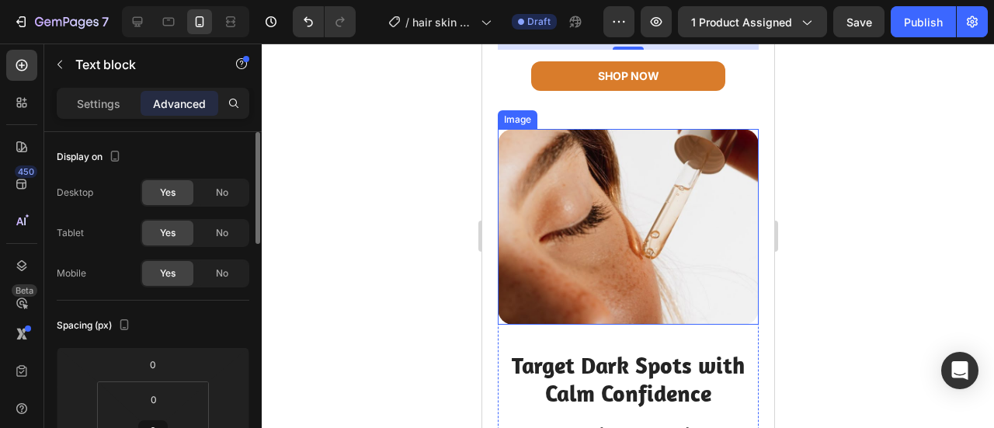
scroll to position [2490, 0]
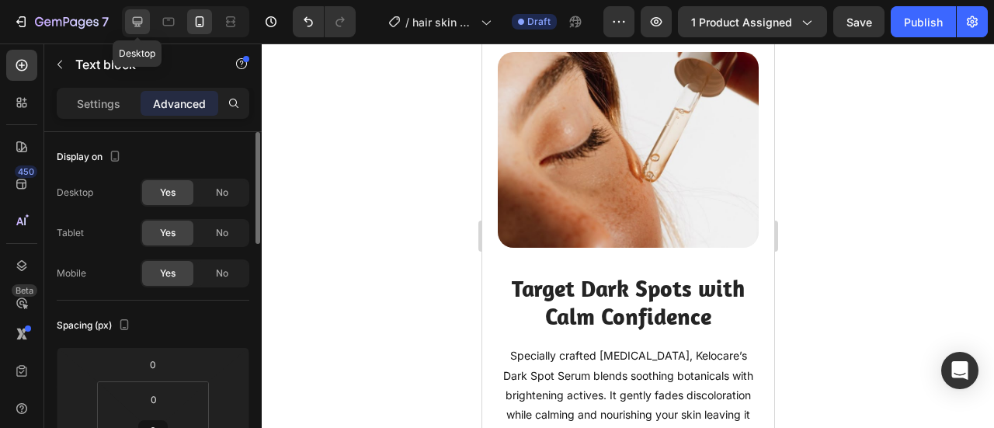
click at [132, 29] on icon at bounding box center [138, 22] width 16 height 16
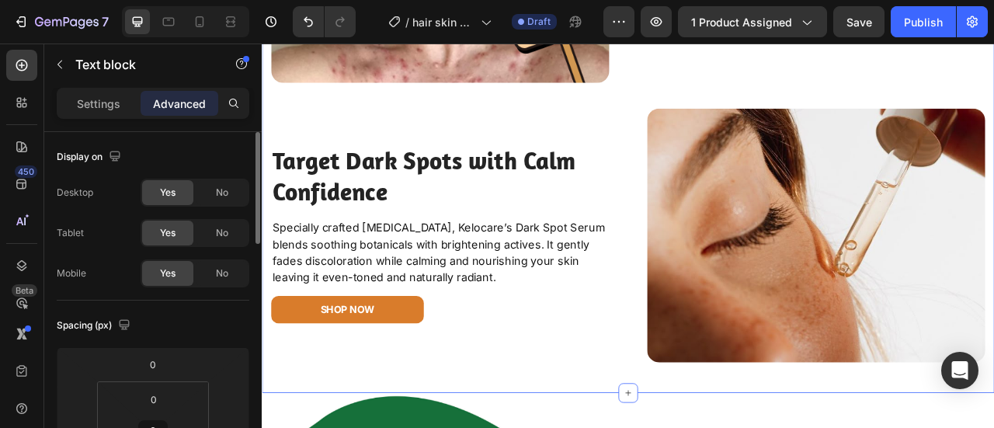
scroll to position [2375, 0]
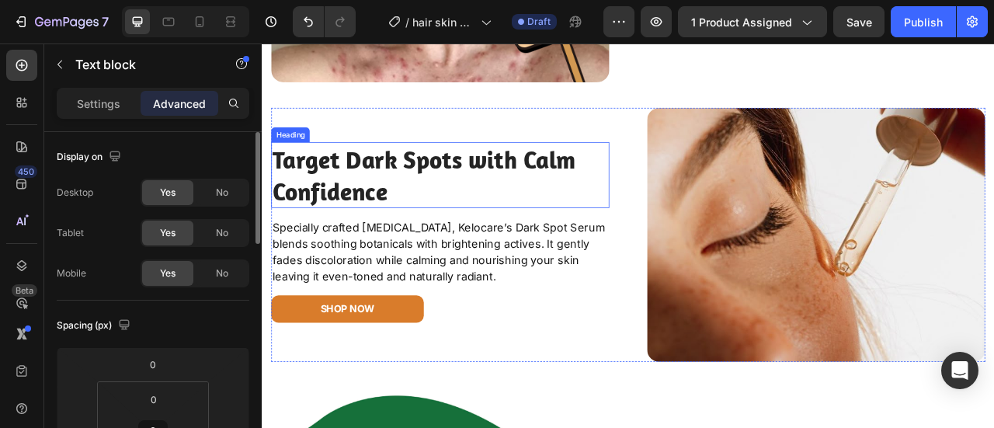
click at [412, 225] on h2 "Target Dark Spots with Calm Confidence" at bounding box center [488, 211] width 430 height 84
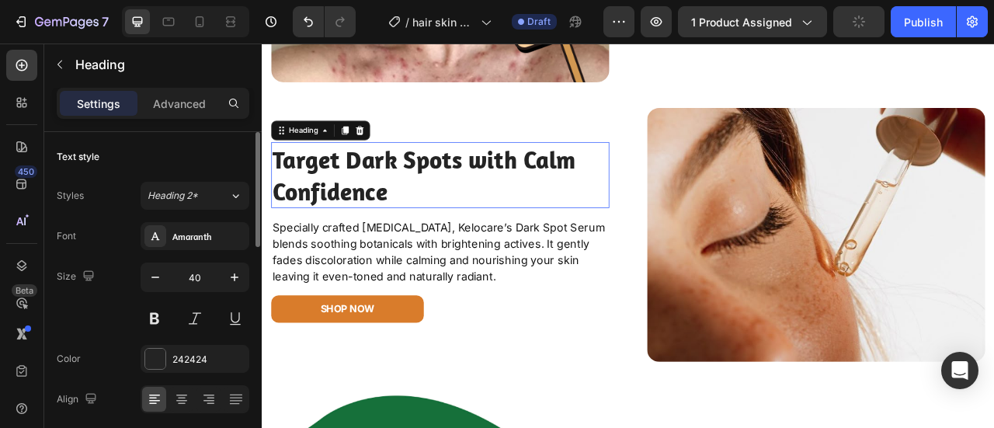
click at [412, 225] on h2 "Target Dark Spots with Calm Confidence" at bounding box center [488, 211] width 430 height 84
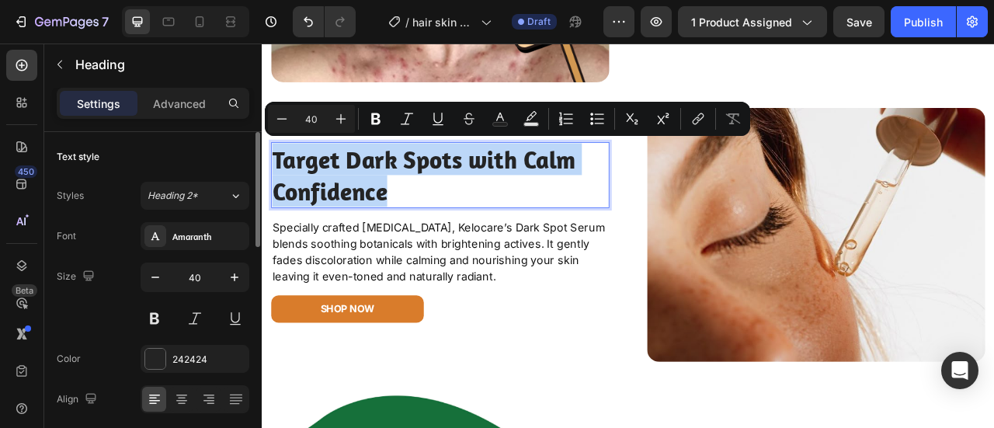
click at [442, 223] on p "Target Dark Spots with Calm Confidence" at bounding box center [488, 210] width 427 height 81
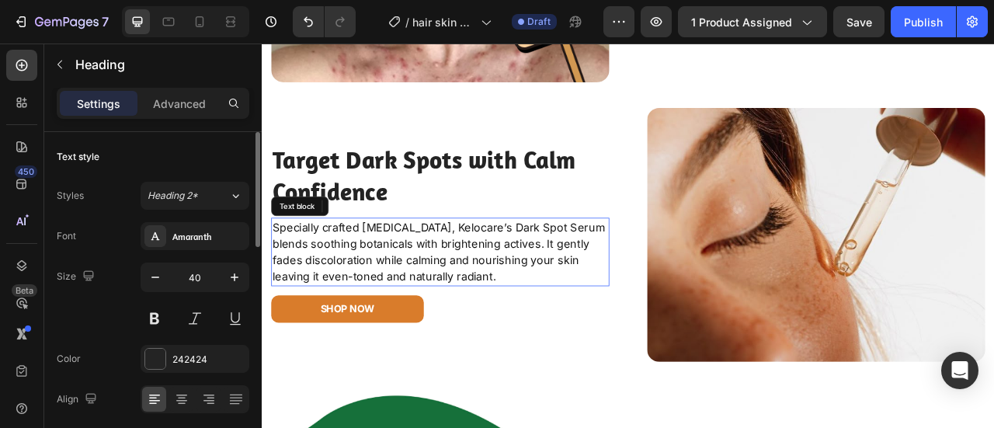
click at [454, 295] on p "Specially crafted for sensitive skin, Kelocare’s Dark Spot Serum blends soothin…" at bounding box center [488, 308] width 427 height 84
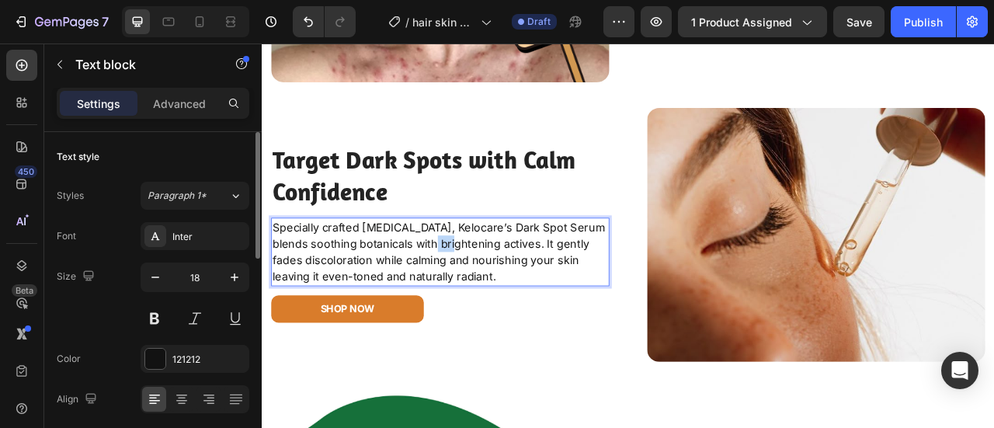
click at [454, 295] on p "Specially crafted for sensitive skin, Kelocare’s Dark Spot Serum blends soothin…" at bounding box center [488, 308] width 427 height 84
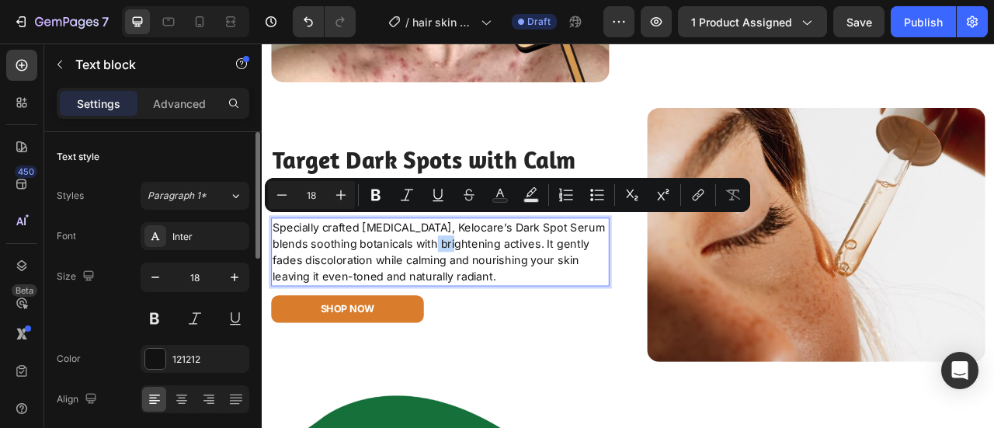
copy p "Specially crafted for sensitive skin, Kelocare’s Dark Spot Serum blends soothin…"
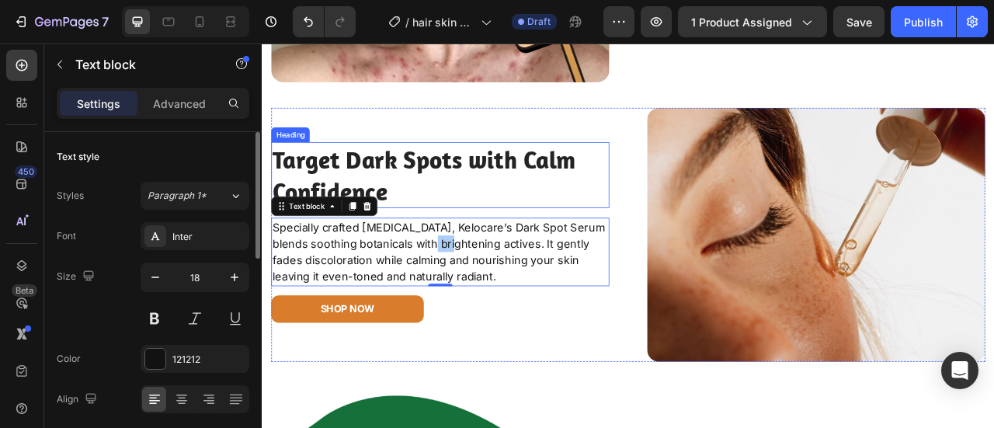
type input "121212"
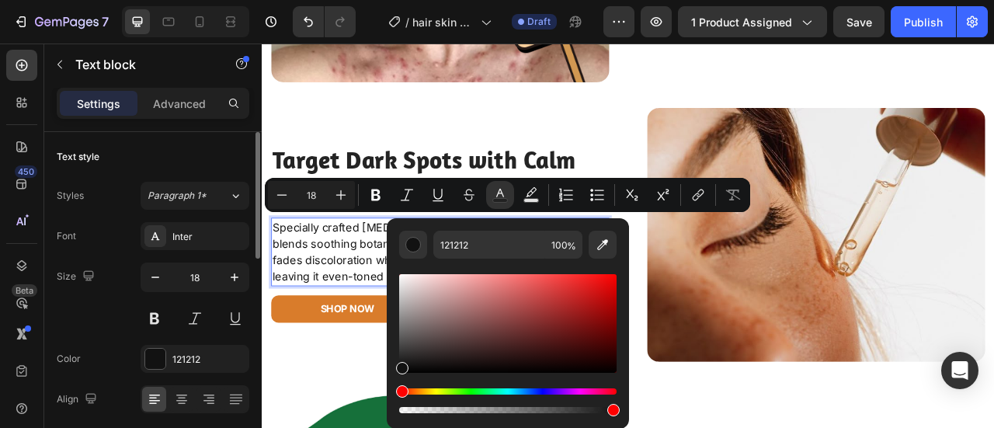
click at [500, 183] on button "Text Color" at bounding box center [500, 195] width 28 height 28
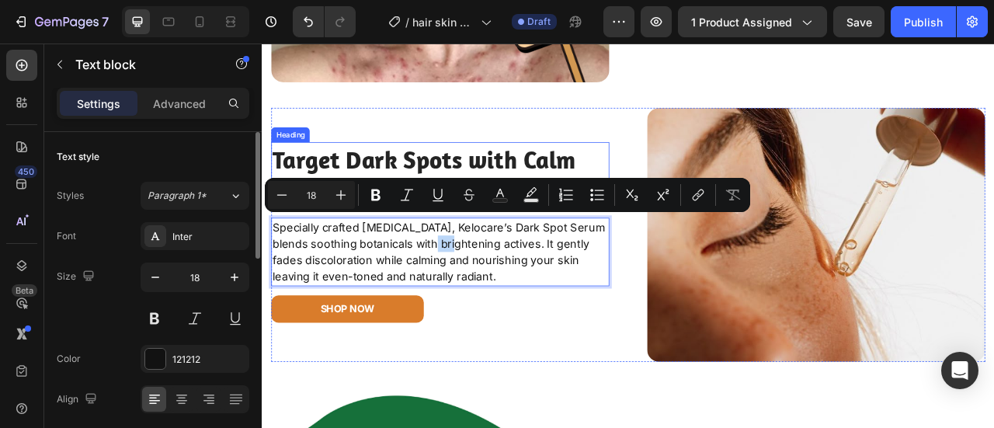
click at [510, 203] on p "Target Dark Spots with Calm Confidence" at bounding box center [488, 210] width 427 height 81
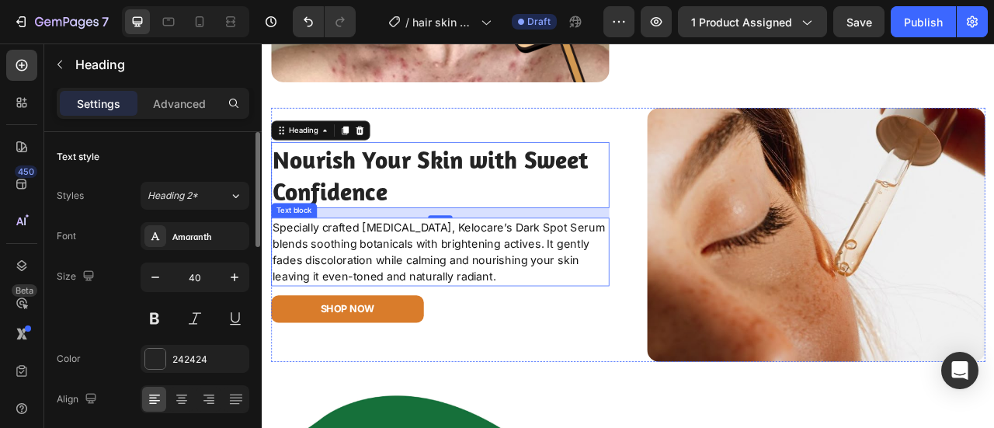
click at [536, 311] on p "Specially crafted for sensitive skin, Kelocare’s Dark Spot Serum blends soothin…" at bounding box center [488, 308] width 427 height 84
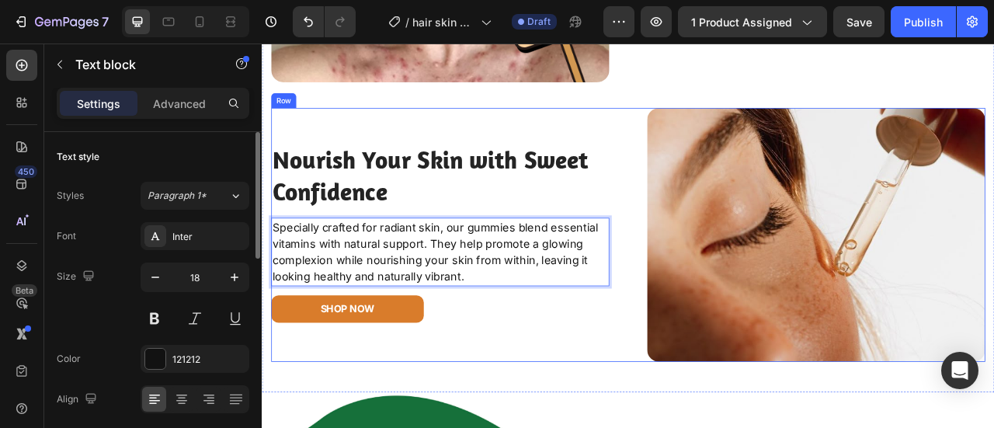
click at [539, 412] on div "Nourish Your Skin with Sweet Confidence Heading Specially crafted for radiant s…" at bounding box center [488, 286] width 430 height 323
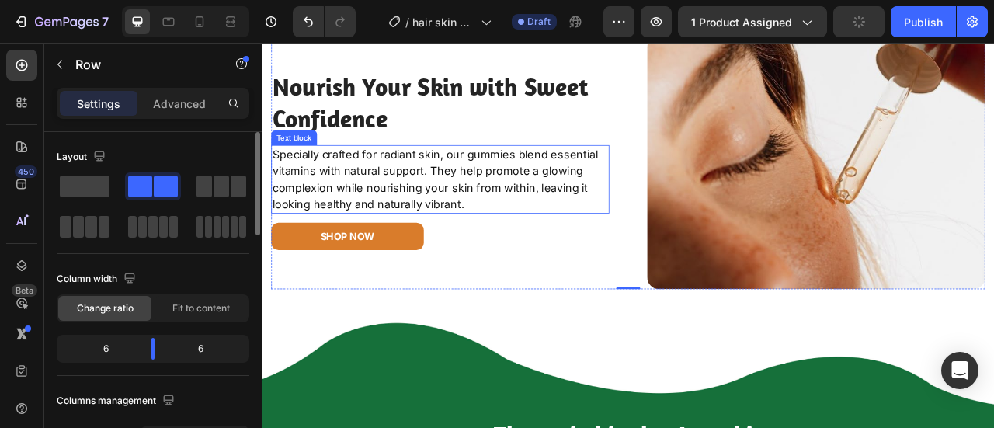
scroll to position [2453, 0]
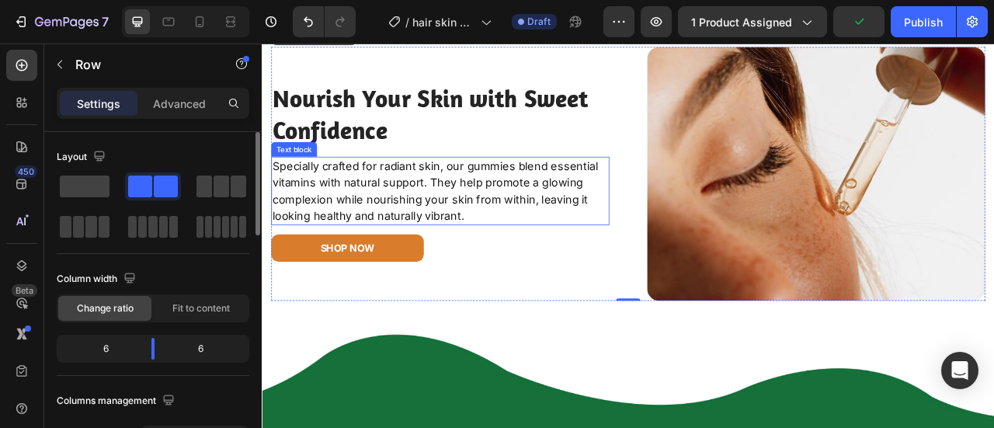
click at [566, 219] on p "Specially crafted for radiant skin, our gummies blend essential vitamins with n…" at bounding box center [488, 231] width 427 height 84
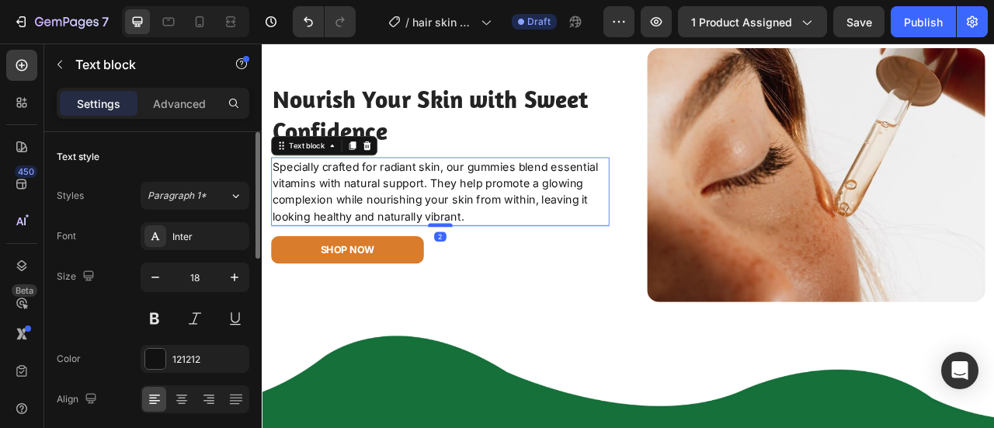
scroll to position [2450, 0]
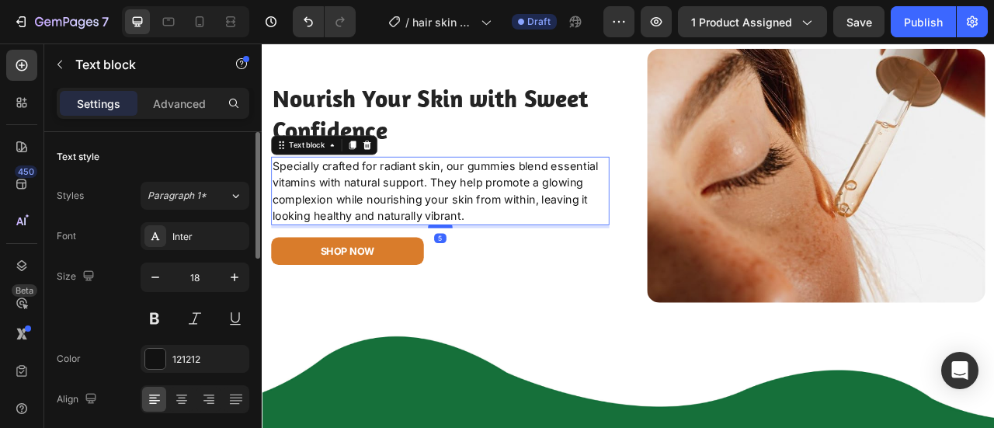
click at [487, 273] on div at bounding box center [488, 275] width 31 height 5
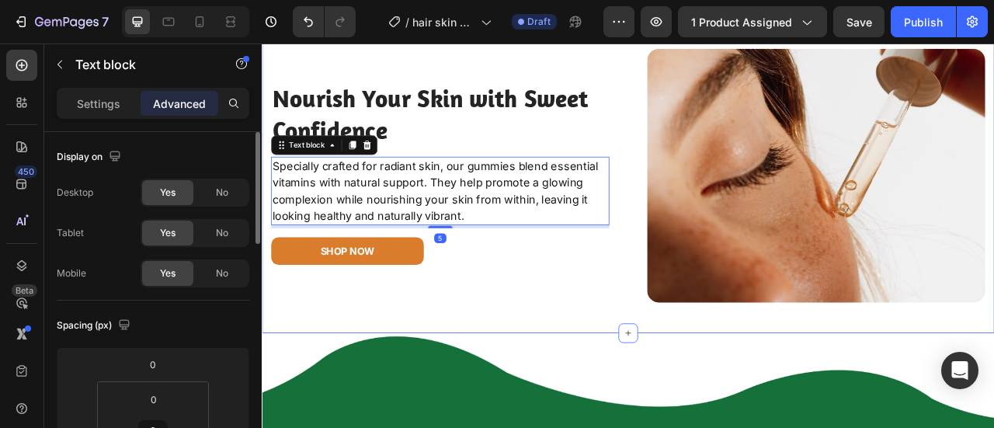
click at [698, 375] on div "Image Say Goodbye to Dull Hair, Hello to Vibrant Locks Heading Tired of brittle…" at bounding box center [728, 22] width 932 height 779
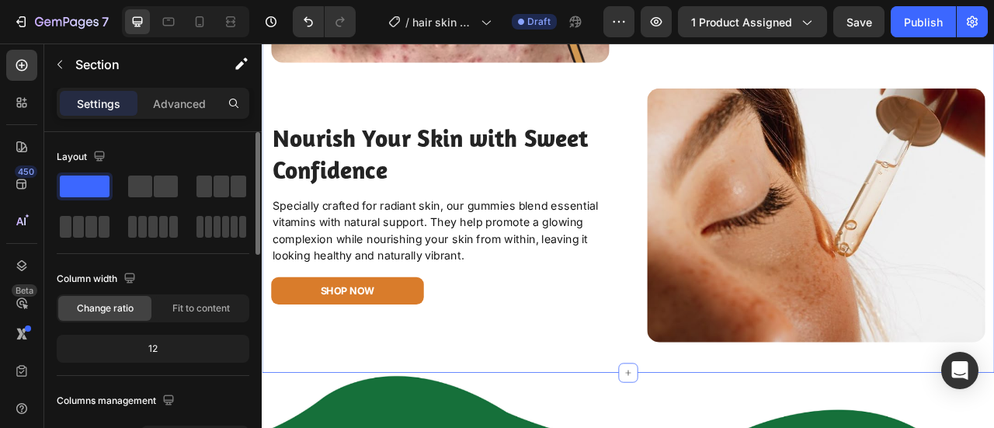
scroll to position [2392, 0]
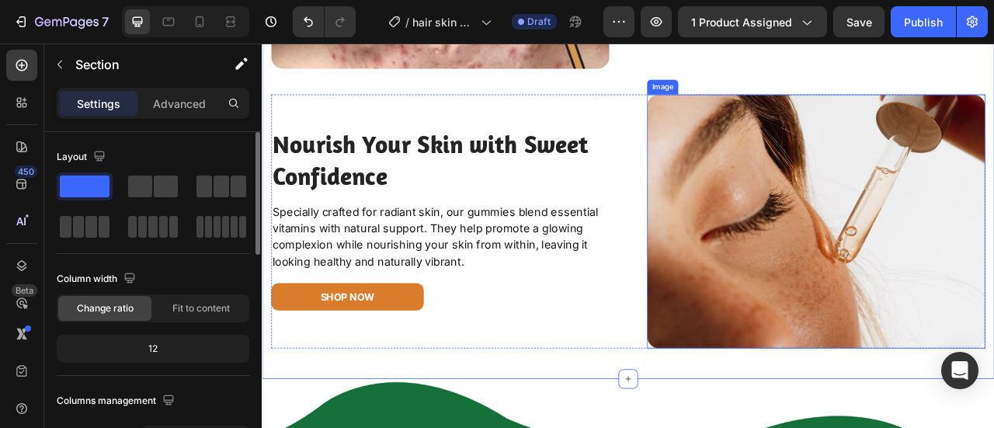
click at [989, 183] on img at bounding box center [967, 269] width 430 height 323
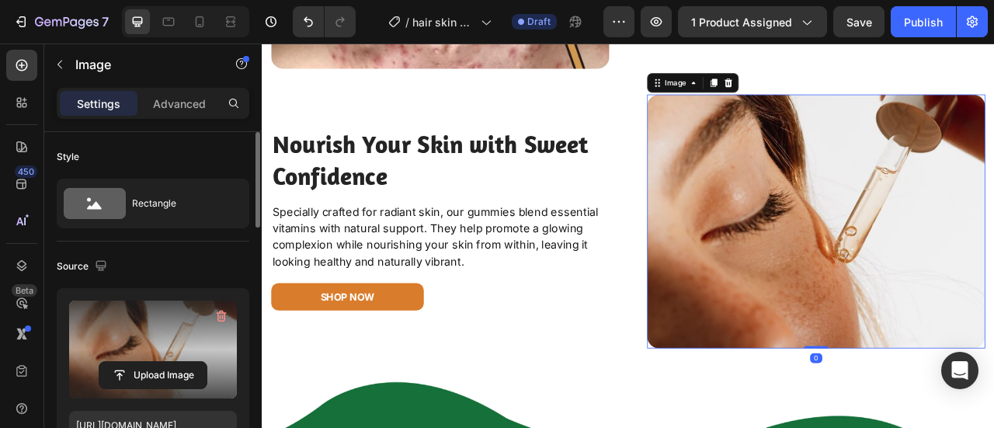
click at [149, 327] on label at bounding box center [153, 350] width 168 height 98
click at [149, 362] on input "file" at bounding box center [152, 375] width 107 height 26
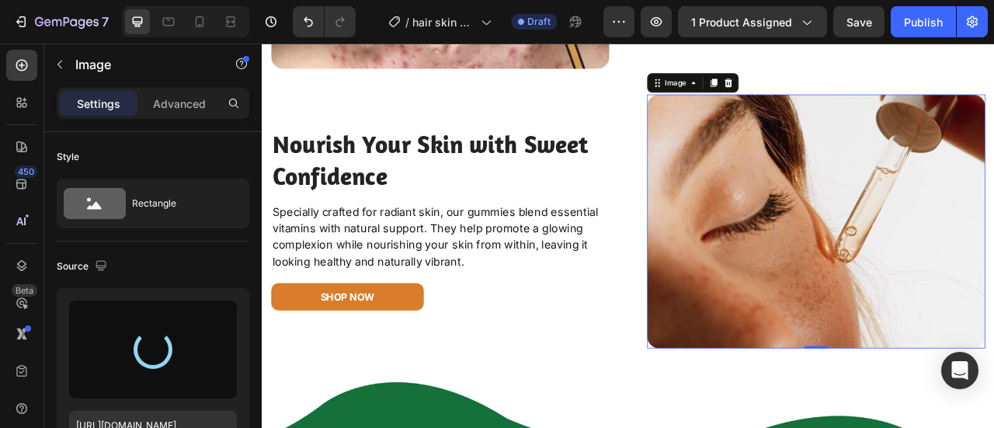
type input "https://cdn.shopify.com/s/files/1/0950/7481/2200/files/gempages_581869071591539…"
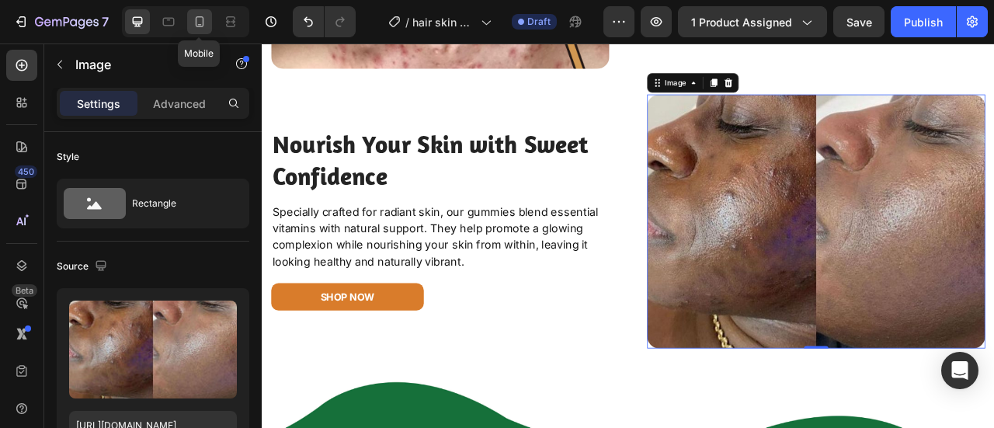
click at [196, 20] on icon at bounding box center [200, 21] width 9 height 11
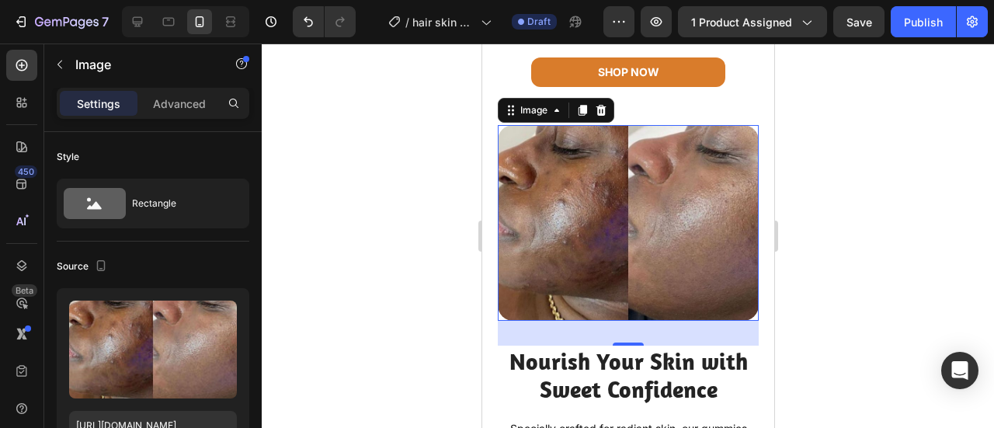
scroll to position [2435, 0]
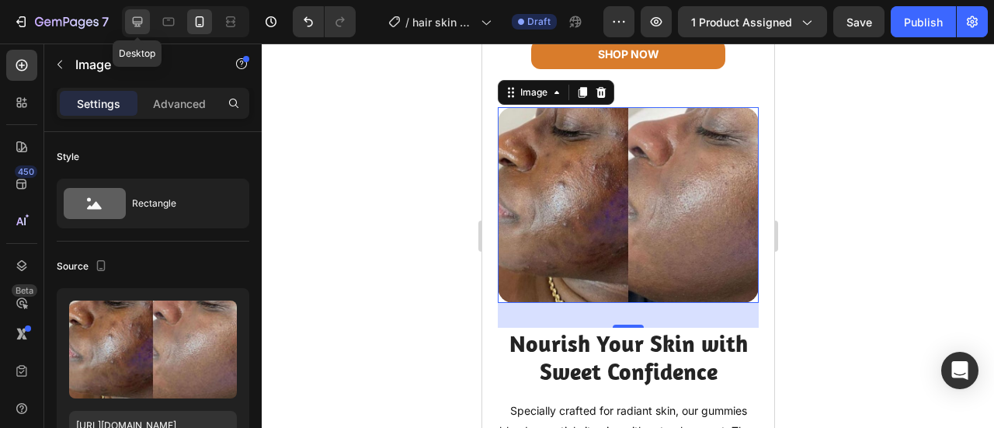
click at [137, 23] on icon at bounding box center [138, 22] width 16 height 16
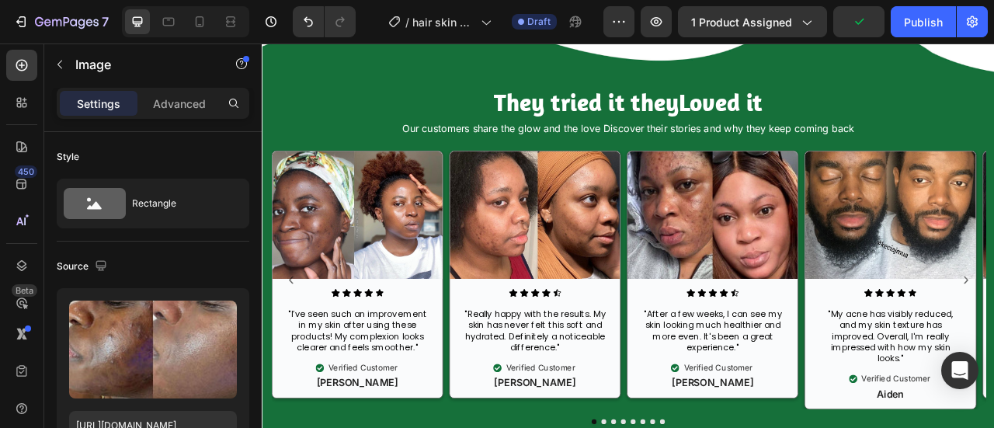
scroll to position [2882, 0]
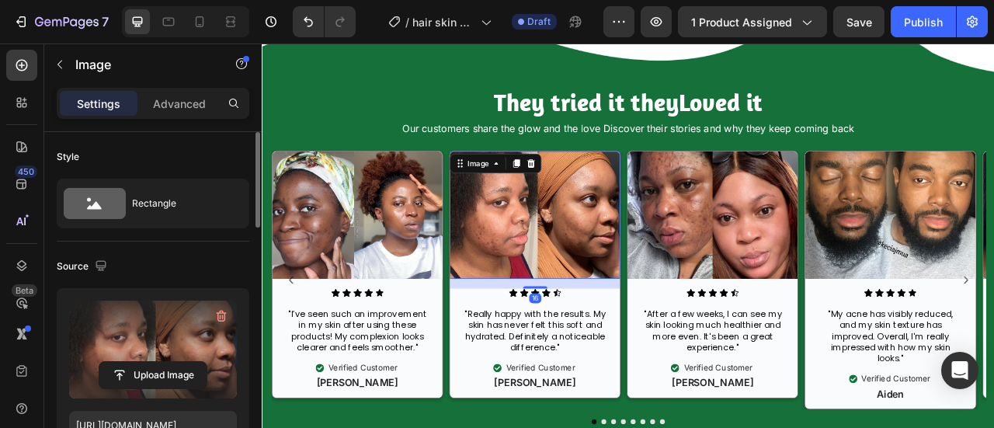
click at [154, 337] on label at bounding box center [153, 350] width 168 height 98
click at [154, 362] on input "file" at bounding box center [152, 375] width 107 height 26
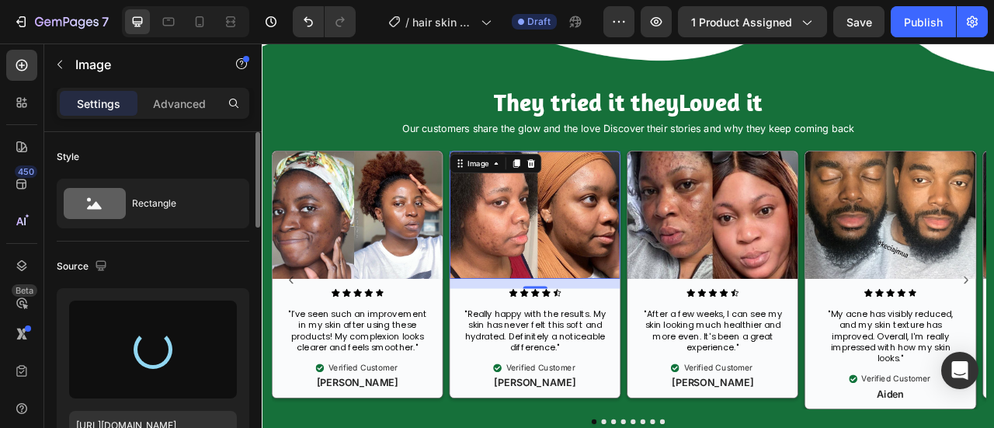
type input "https://cdn.shopify.com/s/files/1/0950/7481/2200/files/gempages_581869071591539…"
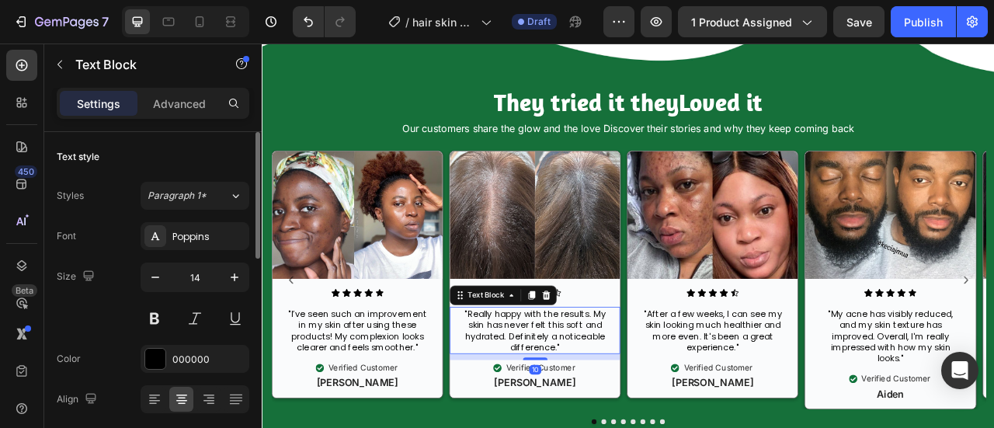
click at [600, 404] on p ""Really happy with the results. My skin has never felt this soft and hydrated. …" at bounding box center [608, 408] width 183 height 57
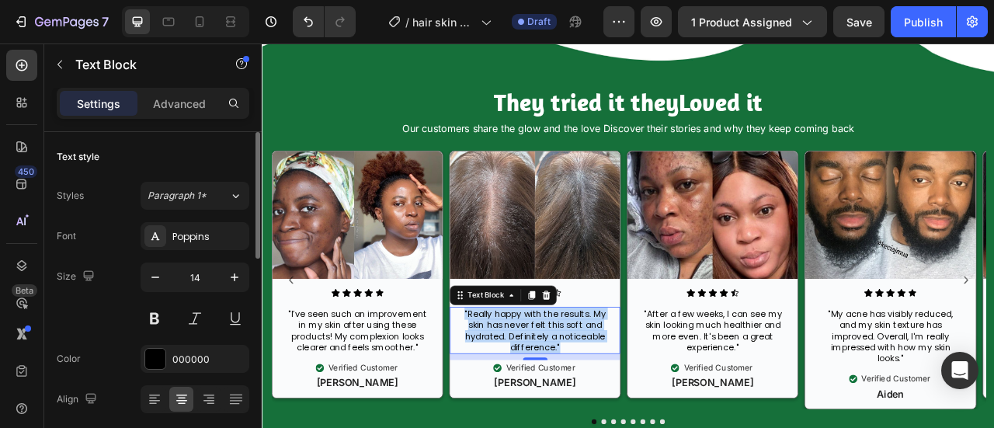
copy p ""Really happy with the results. My skin has never felt this soft and hydrated. …"
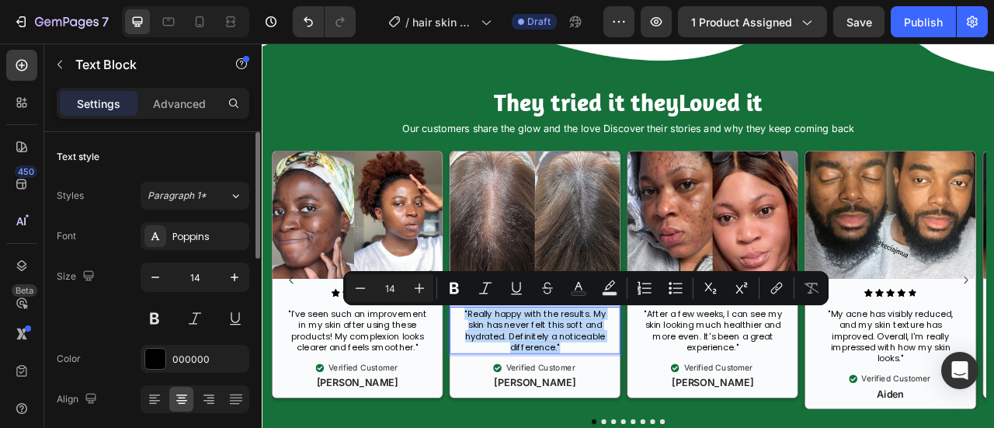
click at [659, 410] on p ""Really happy with the results. My skin has never felt this soft and hydrated. …" at bounding box center [608, 408] width 183 height 57
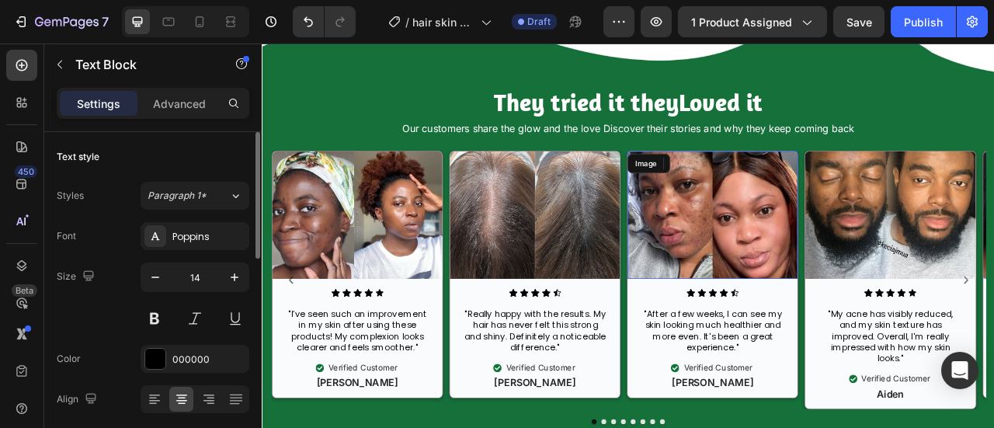
click at [750, 285] on img at bounding box center [834, 261] width 217 height 162
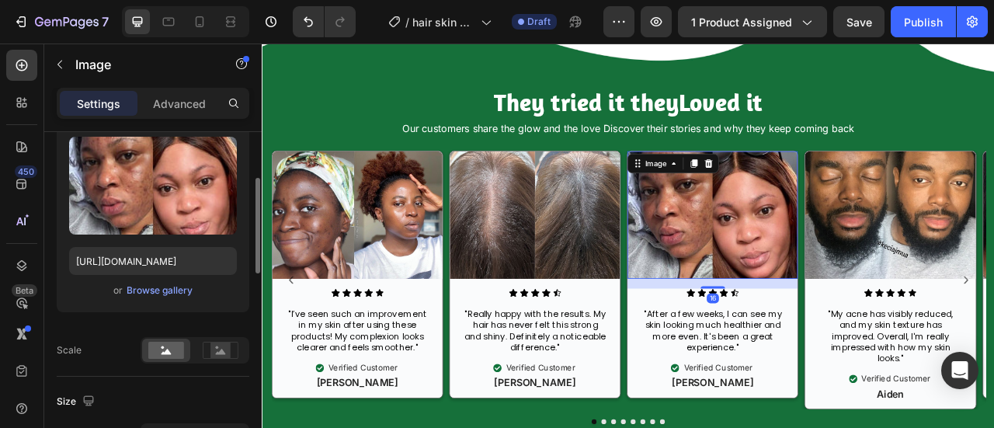
scroll to position [165, 0]
click at [169, 287] on div "Browse gallery" at bounding box center [160, 290] width 66 height 14
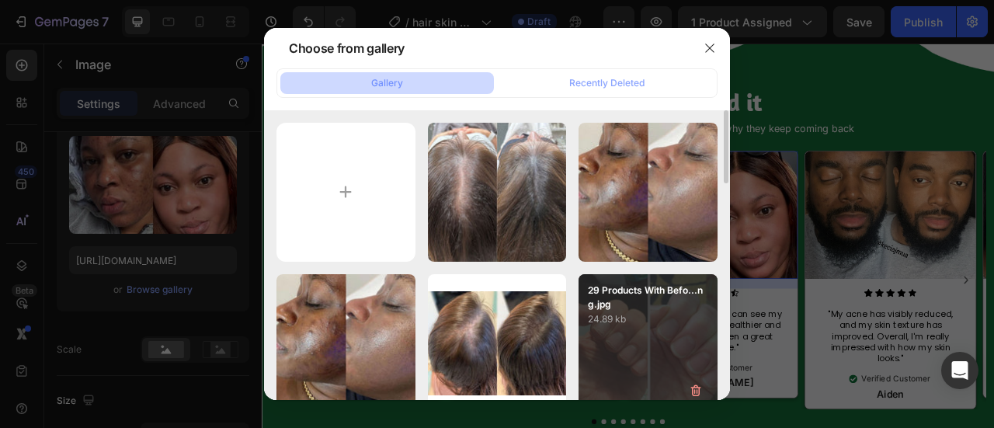
click at [663, 341] on div "29 Products With Befo...ng.jpg 24.89 kb" at bounding box center [648, 343] width 139 height 139
type input "https://cdn.shopify.com/s/files/1/0950/7481/2200/files/gempages_581869071591539…"
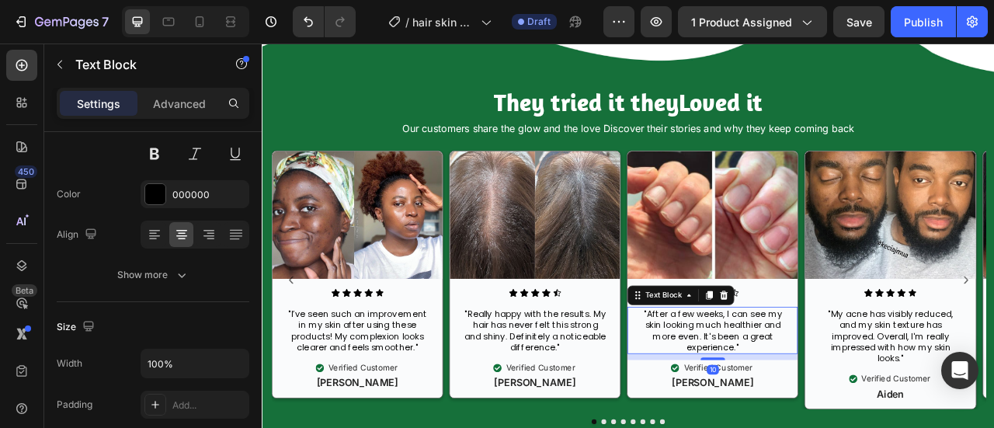
click at [906, 427] on div ""After a few weeks, I can see my skin looking much healthier and more even. It'…" at bounding box center [835, 408] width 186 height 60
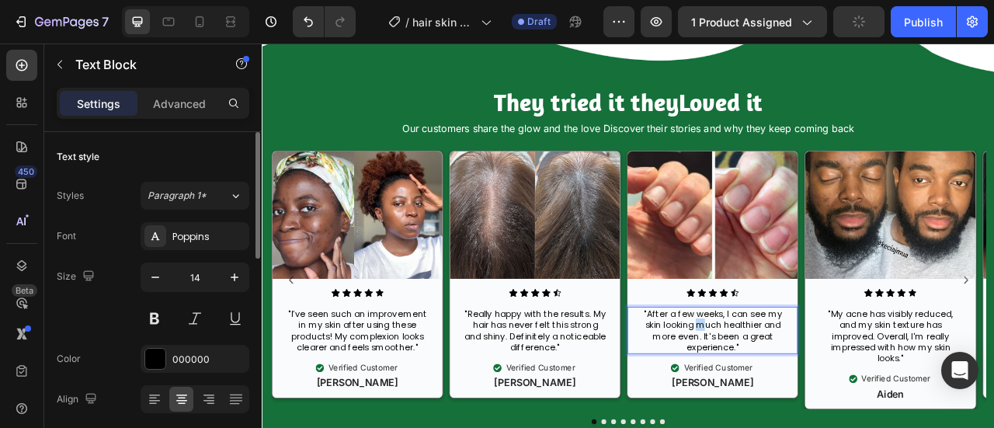
click at [822, 406] on p ""After a few weeks, I can see my skin looking much healthier and more even. It'…" at bounding box center [834, 408] width 183 height 57
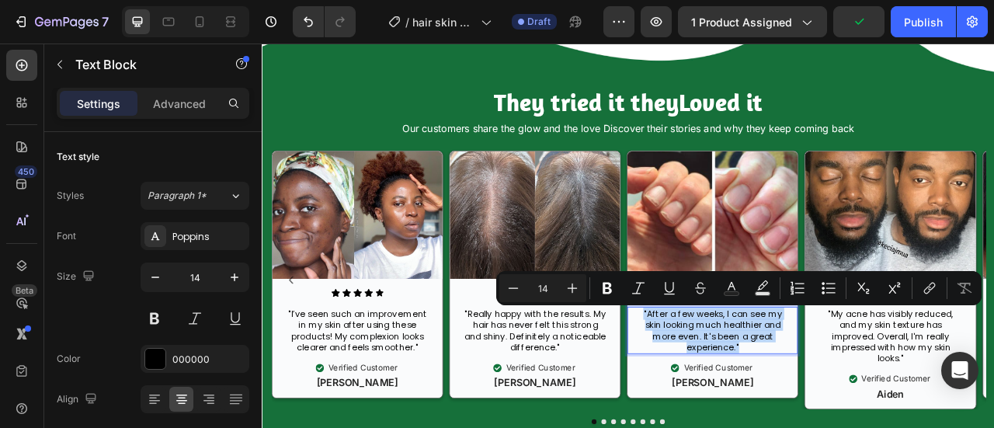
copy p ""After a few weeks, I can see my skin looking much healthier and more even. It'…"
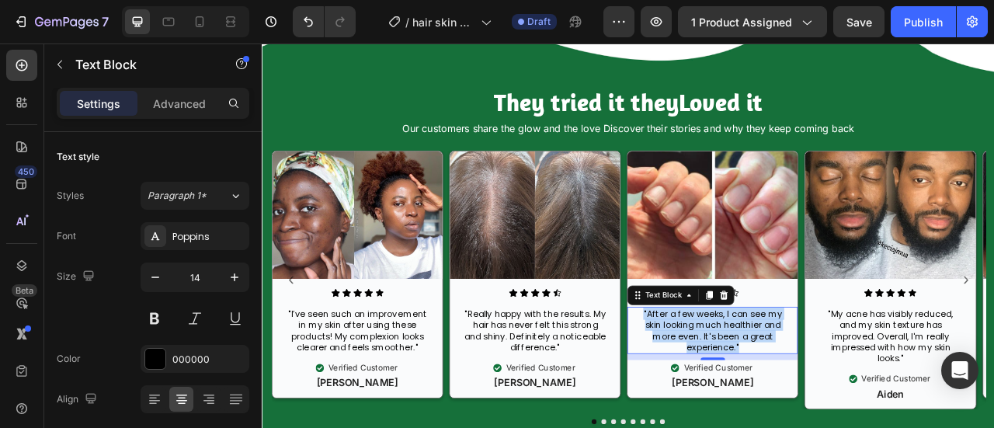
click at [841, 397] on p ""After a few weeks, I can see my skin looking much healthier and more even. It'…" at bounding box center [834, 408] width 183 height 57
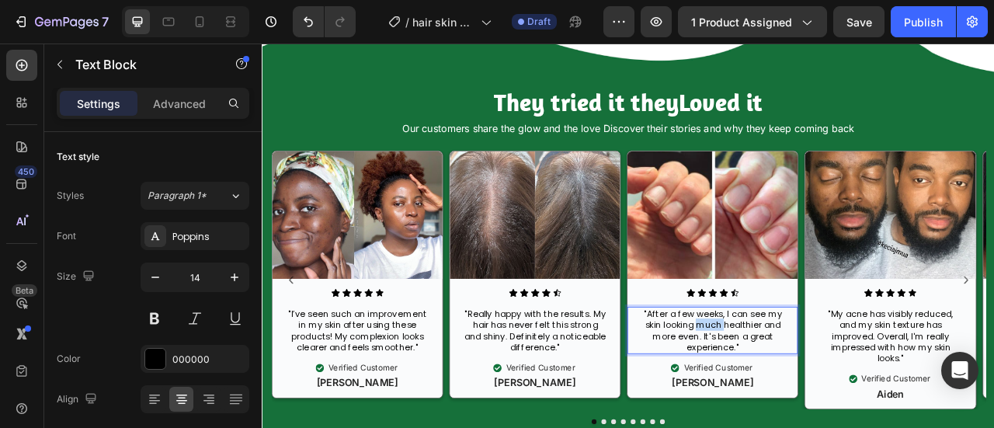
click at [841, 397] on p ""After a few weeks, I can see my skin looking much healthier and more even. It'…" at bounding box center [834, 408] width 183 height 57
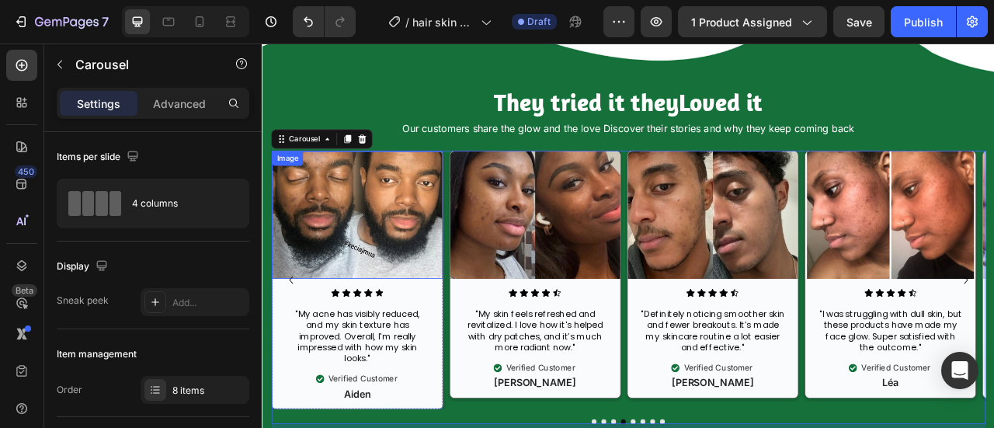
click at [584, 267] on img at bounding box center [608, 261] width 217 height 162
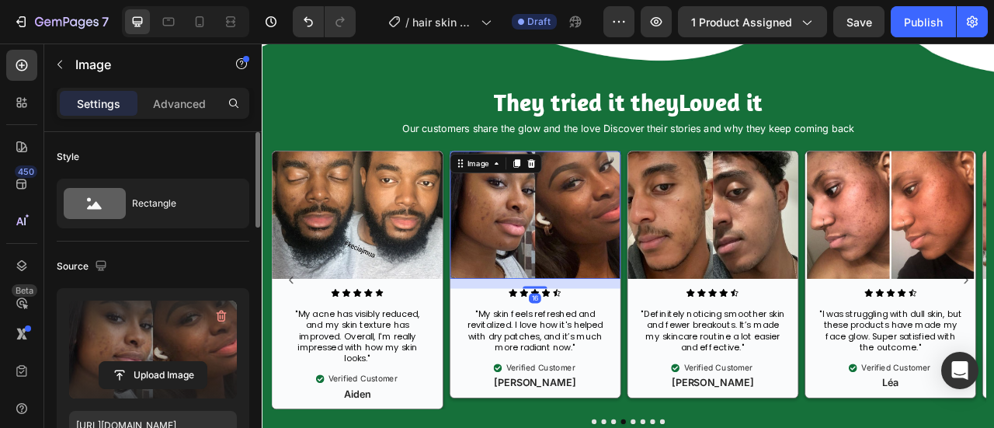
click at [154, 329] on label at bounding box center [153, 350] width 168 height 98
click at [154, 362] on input "file" at bounding box center [152, 375] width 107 height 26
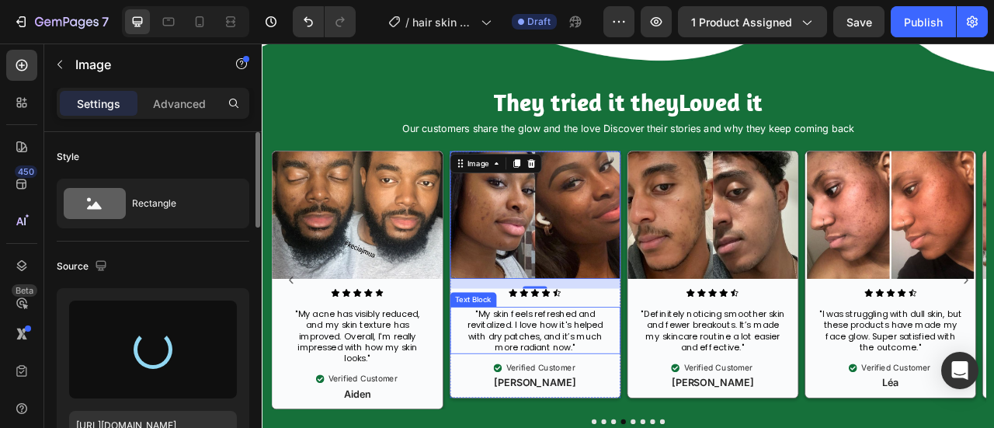
type input "https://cdn.shopify.com/s/files/1/0950/7481/2200/files/gempages_581869071591539…"
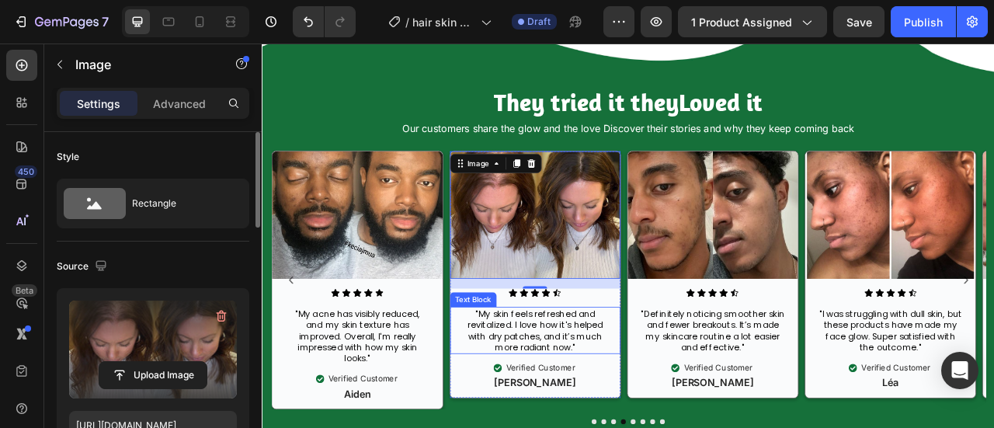
click at [586, 408] on p ""My skin feels refreshed and revitalized. I love how it's helped with dry patch…" at bounding box center [608, 408] width 183 height 57
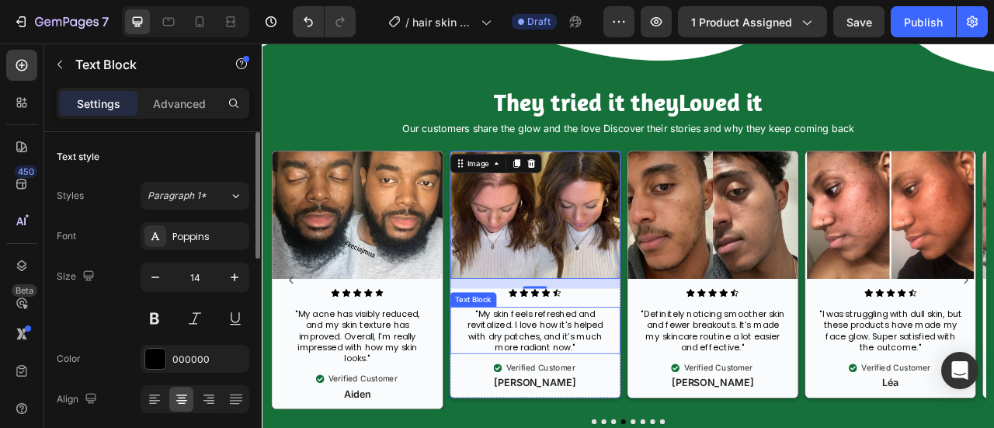
click at [586, 408] on p ""My skin feels refreshed and revitalized. I love how it's helped with dry patch…" at bounding box center [608, 408] width 183 height 57
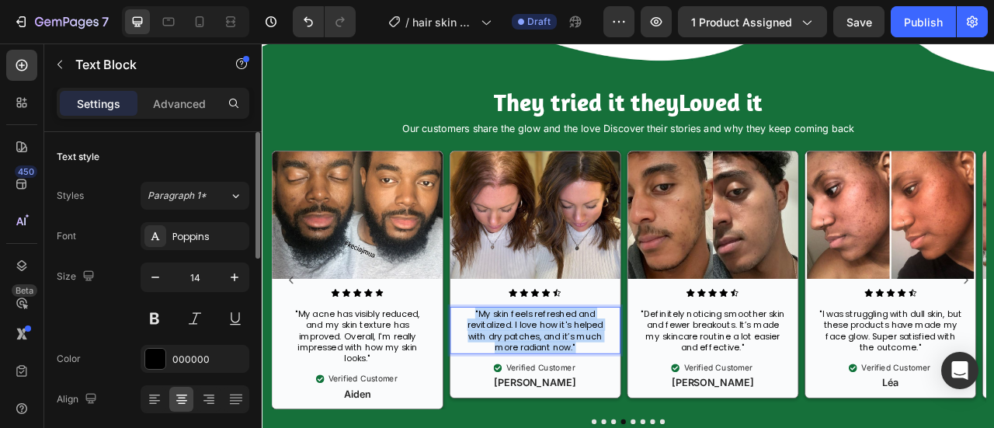
copy p ""My skin feels refreshed and revitalized. I love how it's helped with dry patch…"
click at [615, 402] on p ""My skin feels refreshed and revitalized. I love how it's helped with dry patch…" at bounding box center [608, 408] width 183 height 57
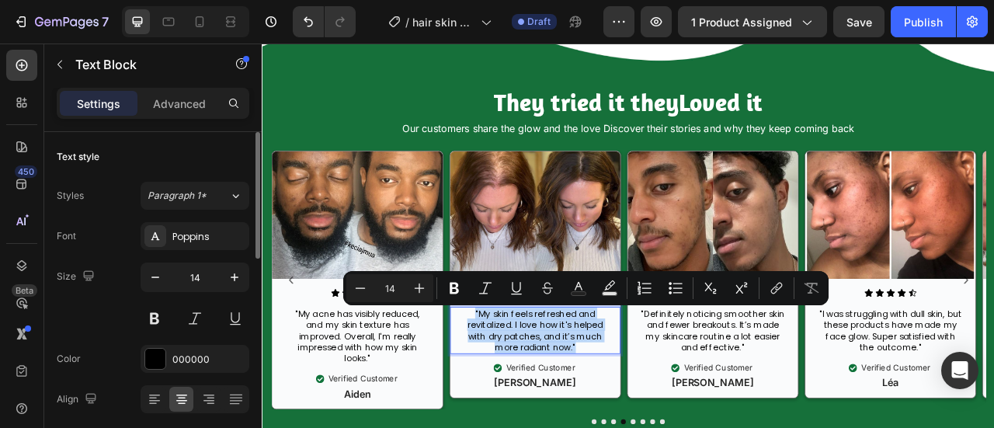
click at [615, 402] on p ""My skin feels refreshed and revitalized. I love how it's helped with dry patch…" at bounding box center [608, 408] width 183 height 57
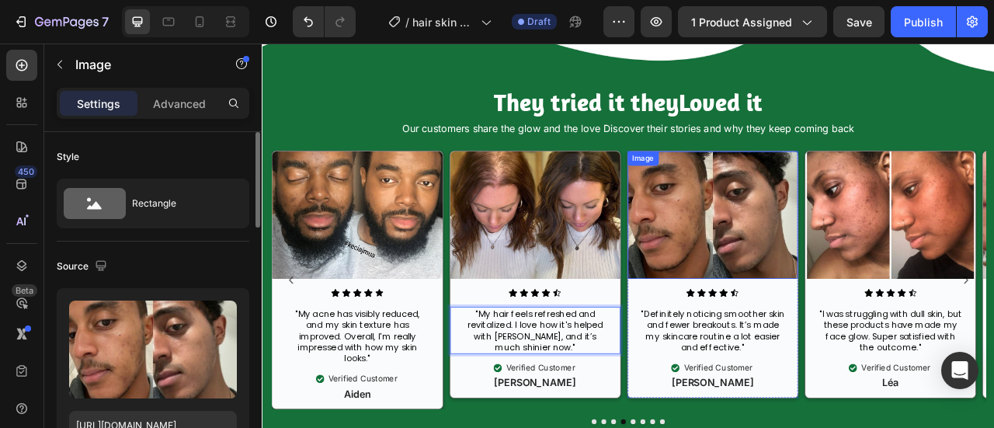
click at [811, 260] on img at bounding box center [834, 261] width 217 height 162
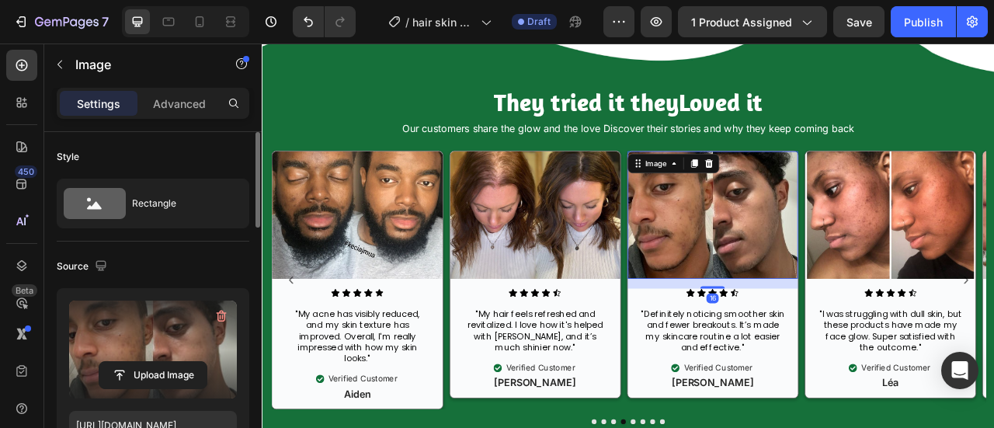
click at [144, 323] on label at bounding box center [153, 350] width 168 height 98
click at [144, 362] on input "file" at bounding box center [152, 375] width 107 height 26
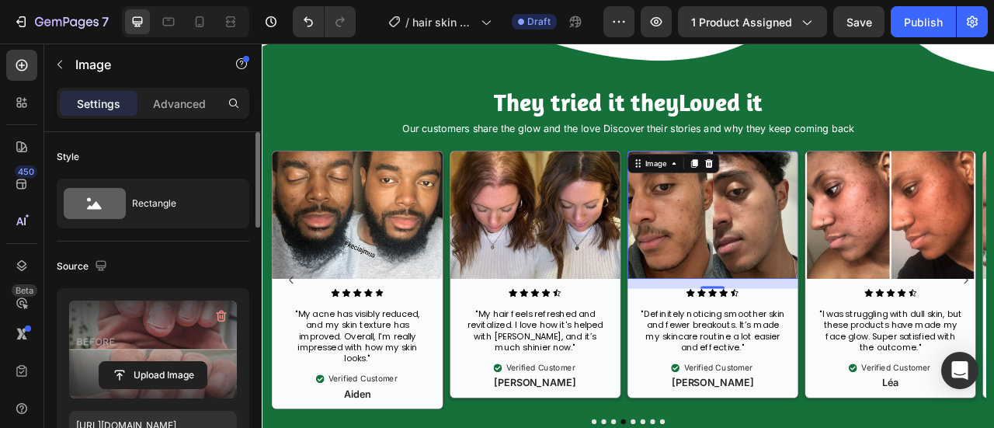
type input "https://cdn.shopify.com/s/files/1/0950/7481/2200/files/gempages_581869071591539…"
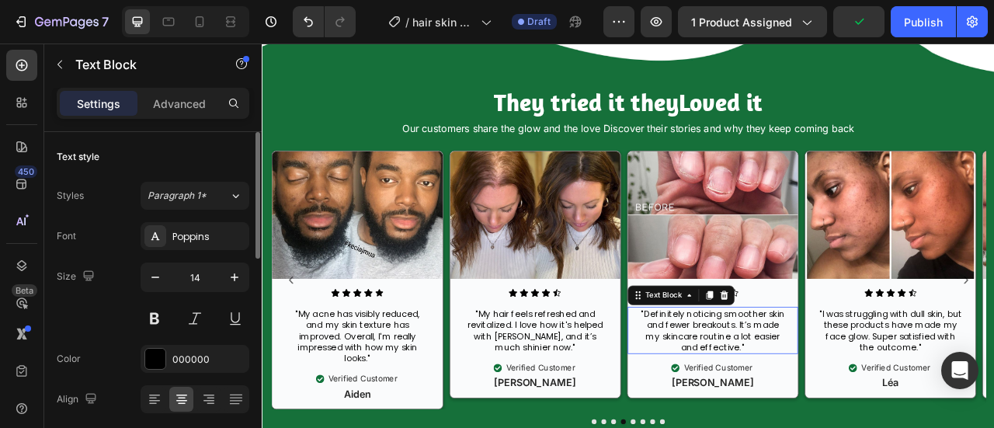
click at [824, 384] on p ""Definitely noticing smoother skin and fewer breakouts. It’s made my skincare r…" at bounding box center [834, 408] width 183 height 57
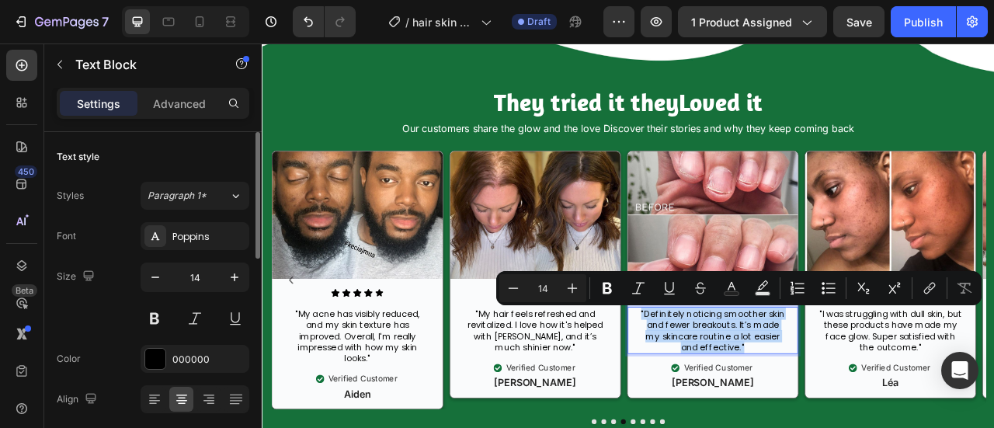
copy p ""Definitely noticing smoother skin and fewer breakouts. It’s made my skincare r…"
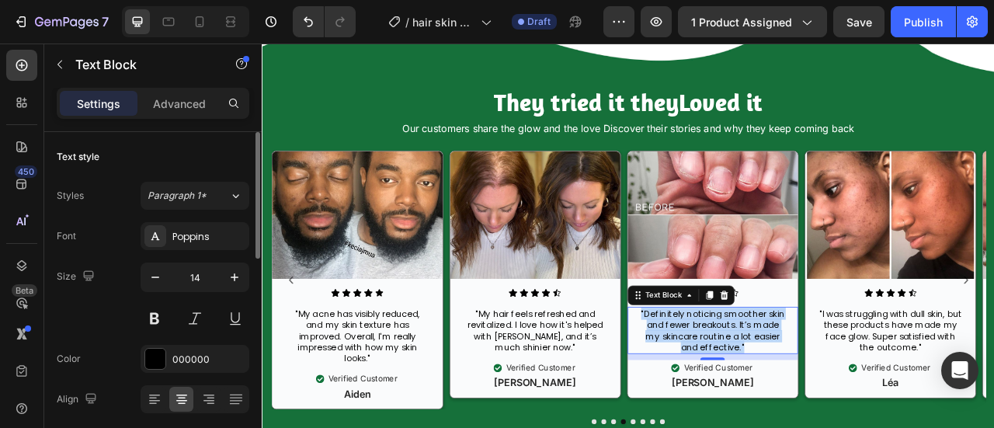
click at [878, 412] on p ""Definitely noticing smoother skin and fewer breakouts. It’s made my skincare r…" at bounding box center [834, 408] width 183 height 57
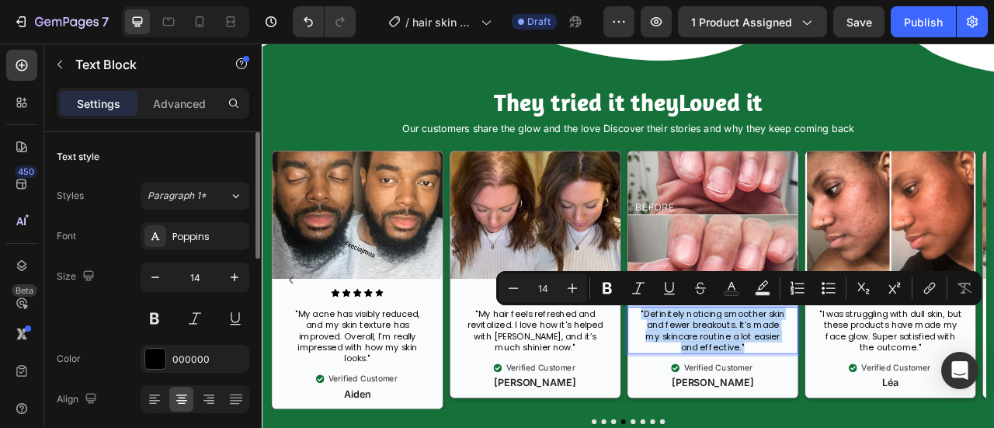
click at [878, 412] on p ""Definitely noticing smoother skin and fewer breakouts. It’s made my skincare r…" at bounding box center [834, 408] width 183 height 57
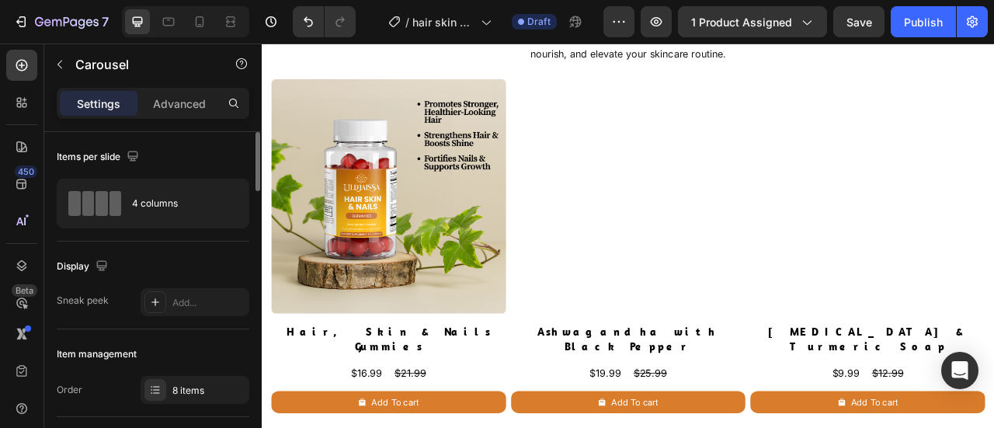
scroll to position [3978, 0]
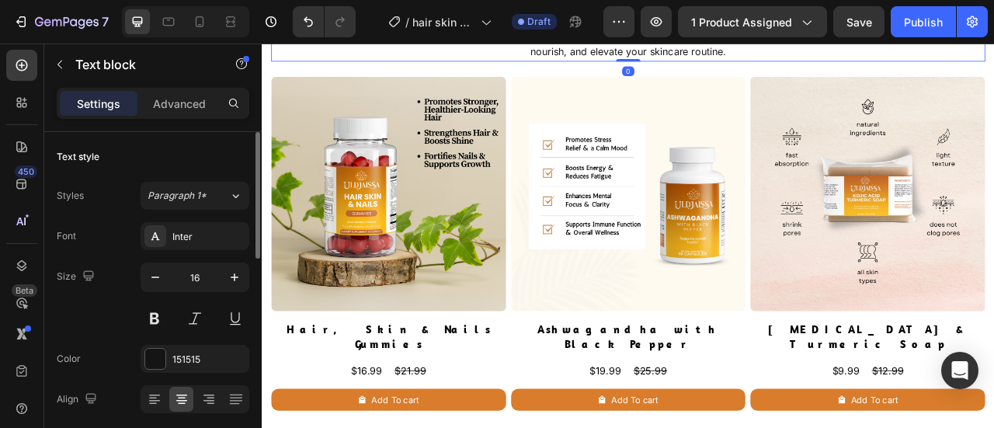
click at [499, 64] on p "Discover Kelocare’s expertly paired, plant-based essentials designed to work in…" at bounding box center [727, 41] width 673 height 45
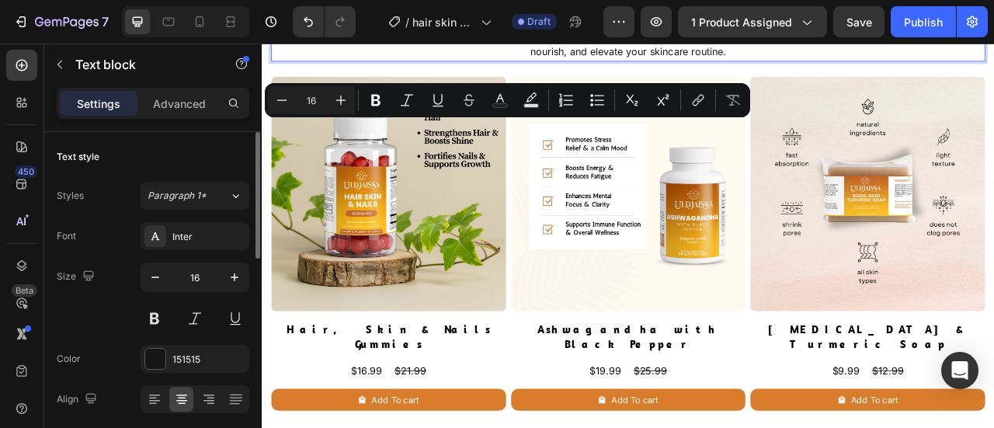
drag, startPoint x: 498, startPoint y: 151, endPoint x: 450, endPoint y: 148, distance: 48.2
click at [450, 64] on p "Discover Kelocare’s expertly paired, plant-based essentials designed to work in…" at bounding box center [727, 41] width 673 height 45
drag, startPoint x: 503, startPoint y: 150, endPoint x: 450, endPoint y: 150, distance: 52.8
click at [450, 64] on p "Discover Uldjaissa’s expertly paired, plant-based essentials designed to work i…" at bounding box center [727, 41] width 673 height 45
copy p "Uldjaissa"
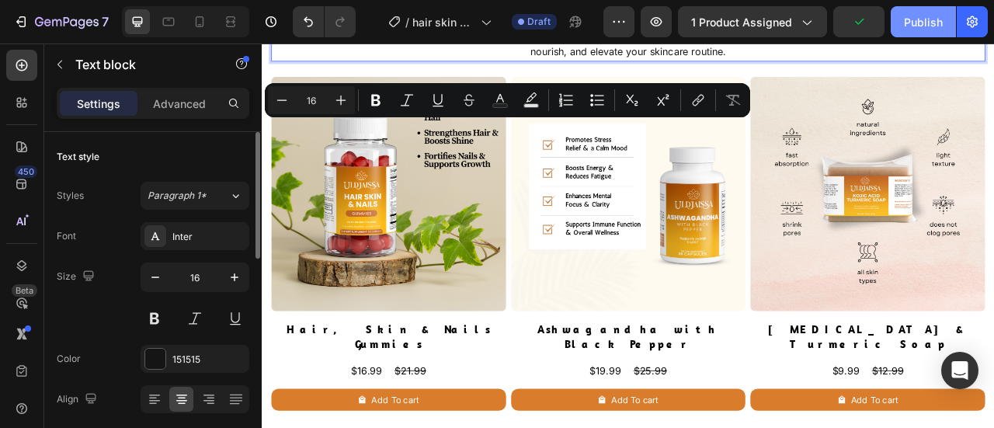
click at [916, 15] on div "Publish" at bounding box center [923, 22] width 39 height 16
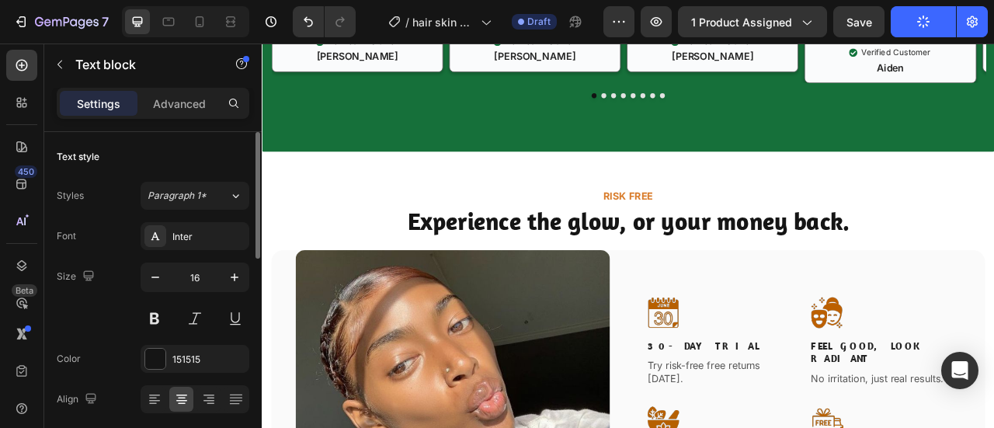
scroll to position [3295, 0]
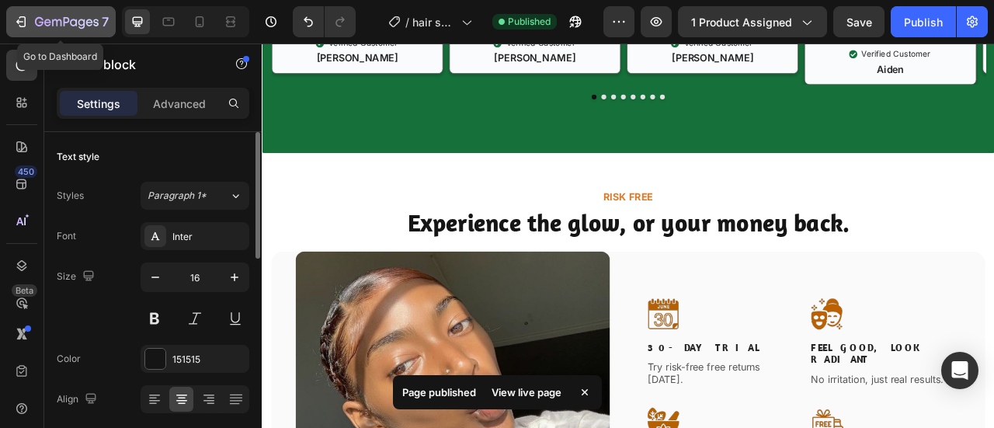
click at [15, 19] on icon "button" at bounding box center [21, 22] width 16 height 16
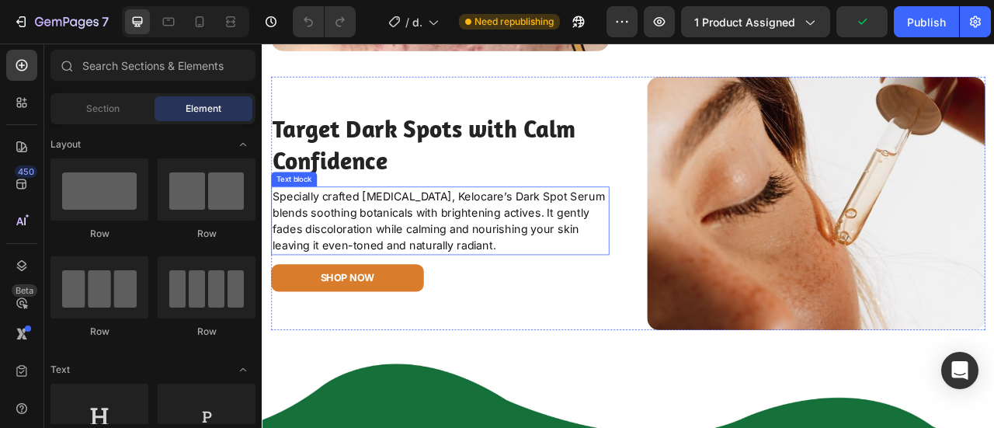
scroll to position [2215, 0]
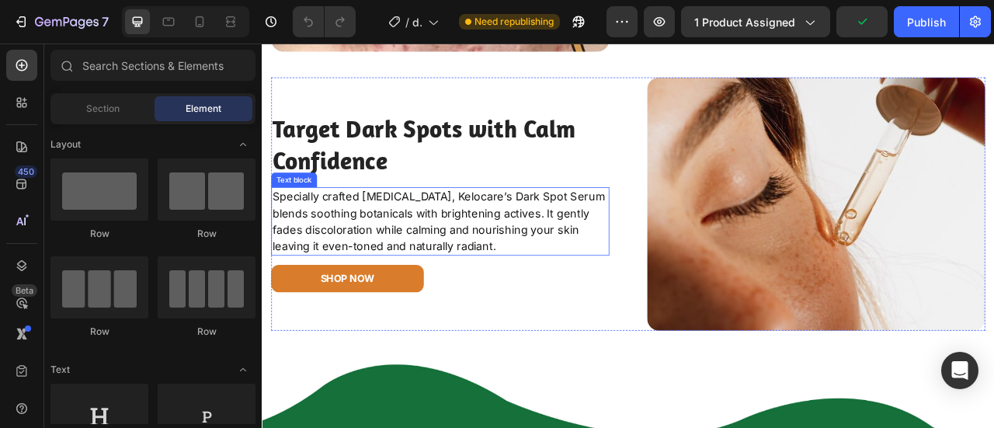
click at [572, 233] on p "Specially crafted [MEDICAL_DATA], Kelocare’s Dark Spot Serum blends soothing bo…" at bounding box center [488, 270] width 427 height 84
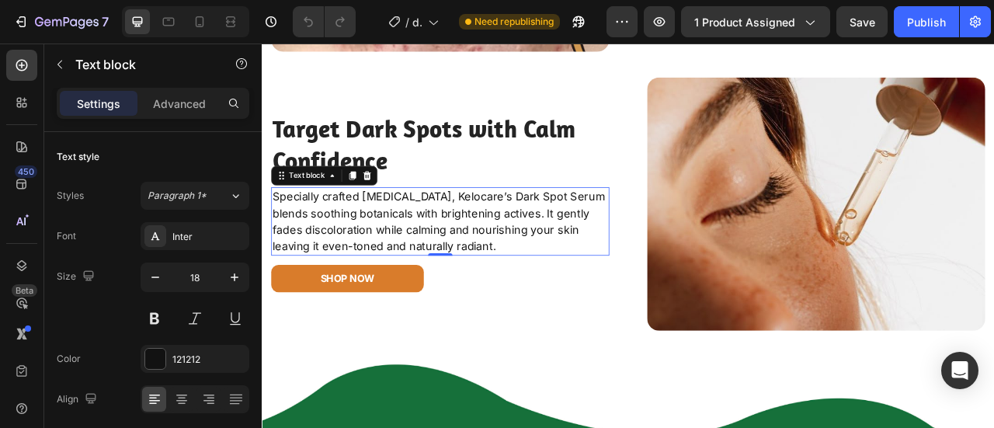
click at [564, 231] on p "Specially crafted [MEDICAL_DATA], Kelocare’s Dark Spot Serum blends soothing bo…" at bounding box center [488, 270] width 427 height 84
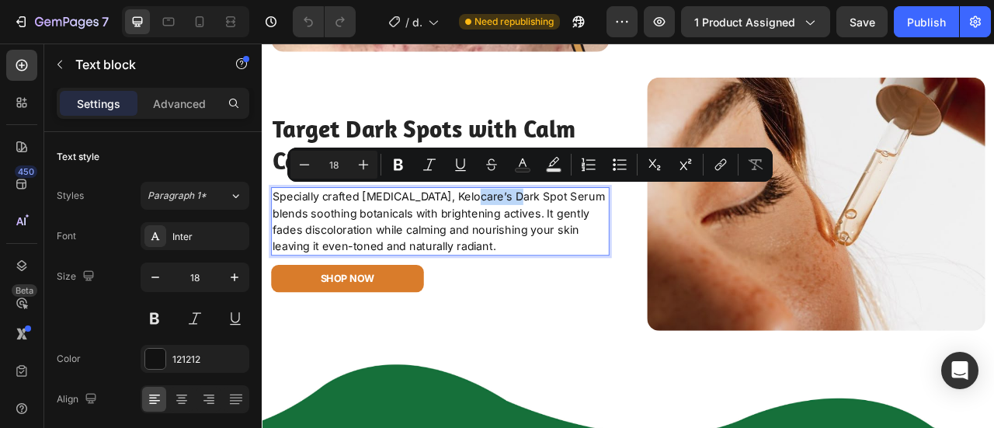
drag, startPoint x: 564, startPoint y: 231, endPoint x: 512, endPoint y: 229, distance: 52.1
click at [512, 229] on p "Specially crafted [MEDICAL_DATA], Kelocare’s Dark Spot Serum blends soothing bo…" at bounding box center [488, 270] width 427 height 84
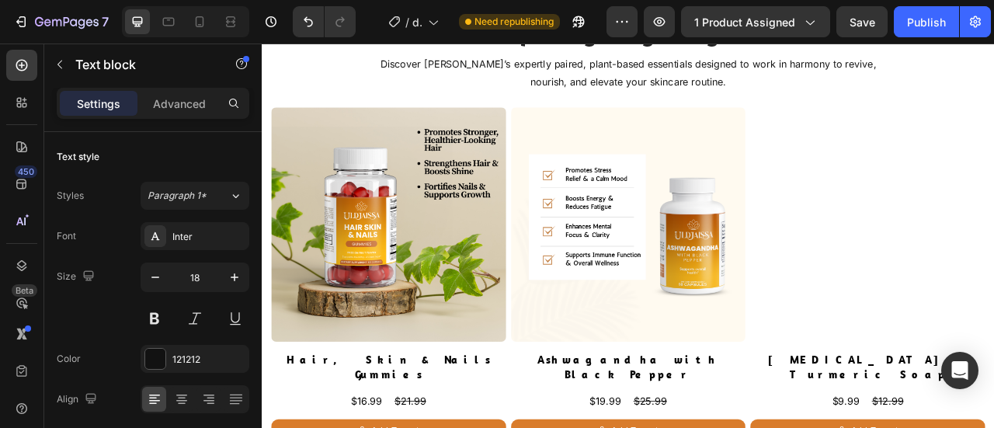
scroll to position [3736, 0]
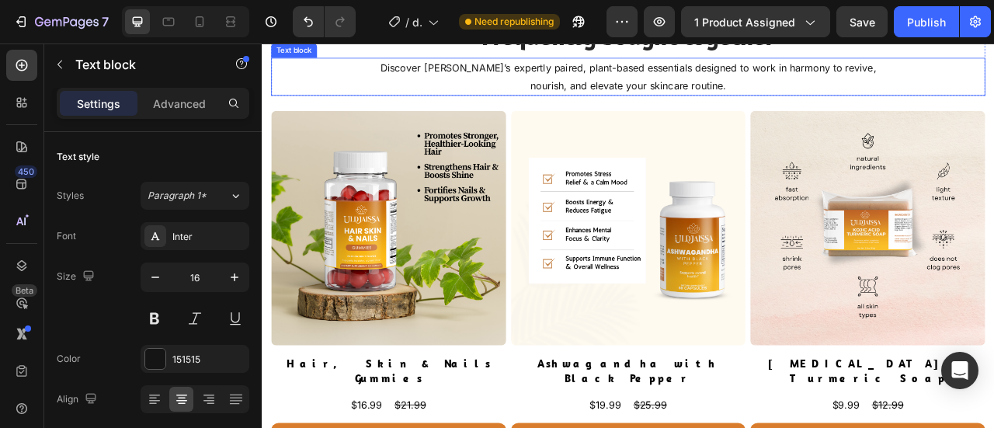
click at [497, 108] on p "Discover [PERSON_NAME]’s expertly paired, plant-based essentials designed to wo…" at bounding box center [727, 85] width 673 height 45
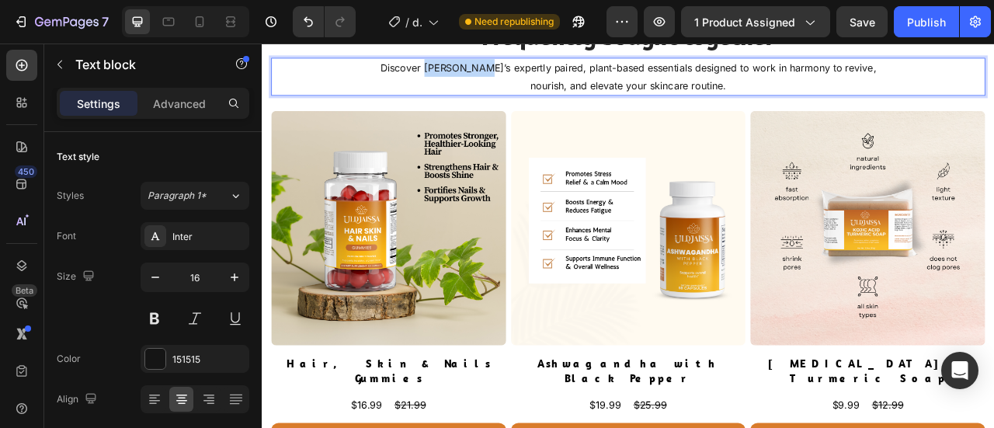
click at [496, 108] on p "Discover [PERSON_NAME]’s expertly paired, plant-based essentials designed to wo…" at bounding box center [727, 85] width 673 height 45
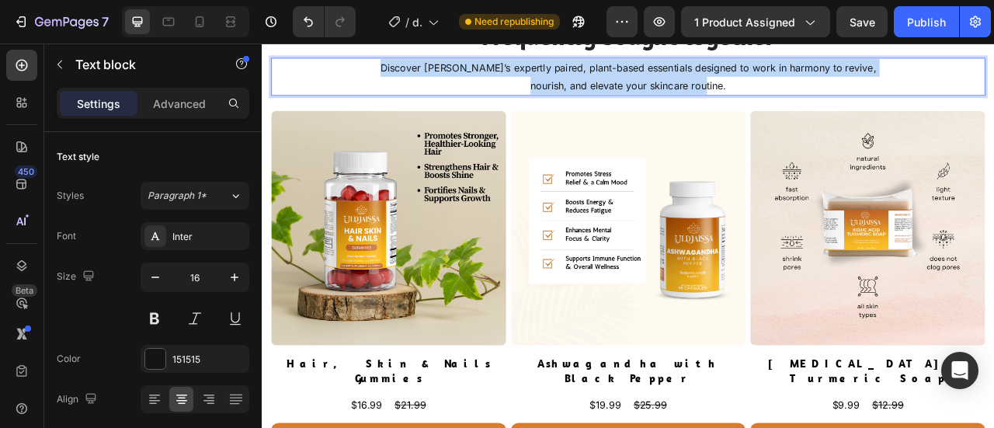
click at [498, 108] on p "Discover [PERSON_NAME]’s expertly paired, plant-based essentials designed to wo…" at bounding box center [727, 85] width 673 height 45
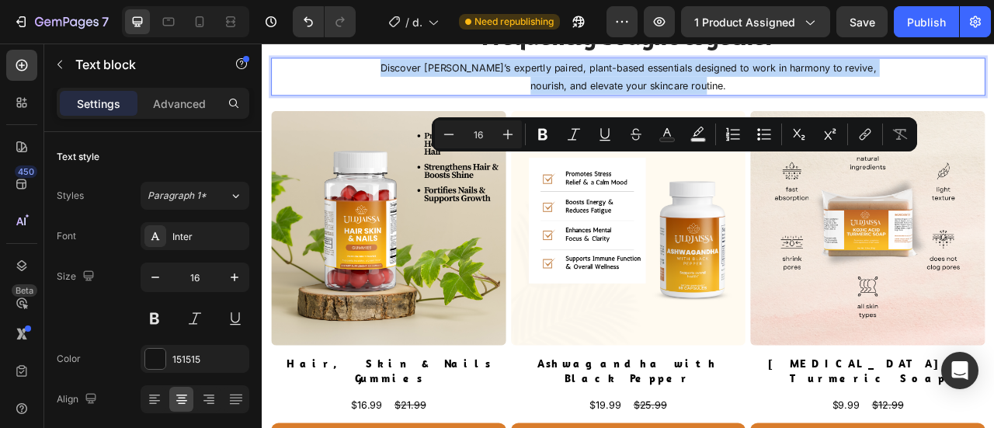
click at [498, 108] on p "Discover [PERSON_NAME]’s expertly paired, plant-based essentials designed to wo…" at bounding box center [727, 85] width 673 height 45
click at [472, 108] on p "Discover [PERSON_NAME]’s expertly paired, plant-based essentials designed to wo…" at bounding box center [727, 85] width 673 height 45
click at [491, 108] on p "Discover [PERSON_NAME]’s expertly paired, plant-based essentials designed to wo…" at bounding box center [727, 85] width 673 height 45
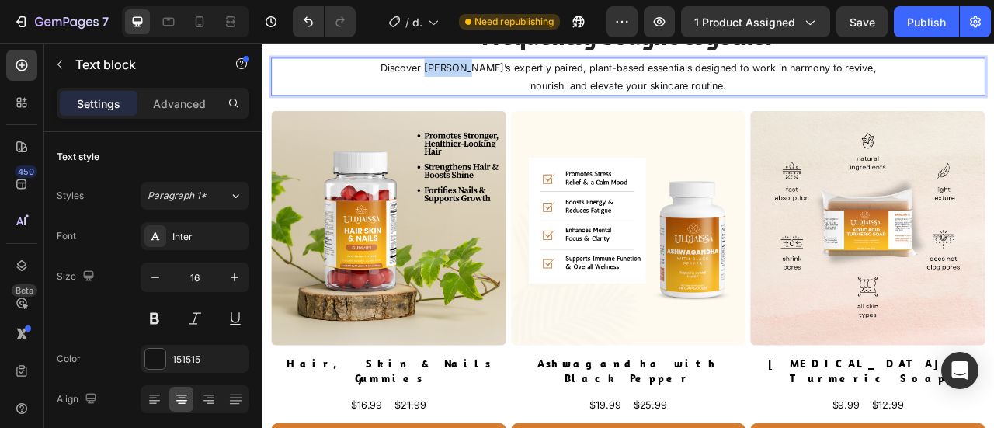
drag, startPoint x: 501, startPoint y: 193, endPoint x: 452, endPoint y: 195, distance: 49.0
click at [452, 108] on p "Discover [PERSON_NAME]’s expertly paired, plant-based essentials designed to wo…" at bounding box center [727, 85] width 673 height 45
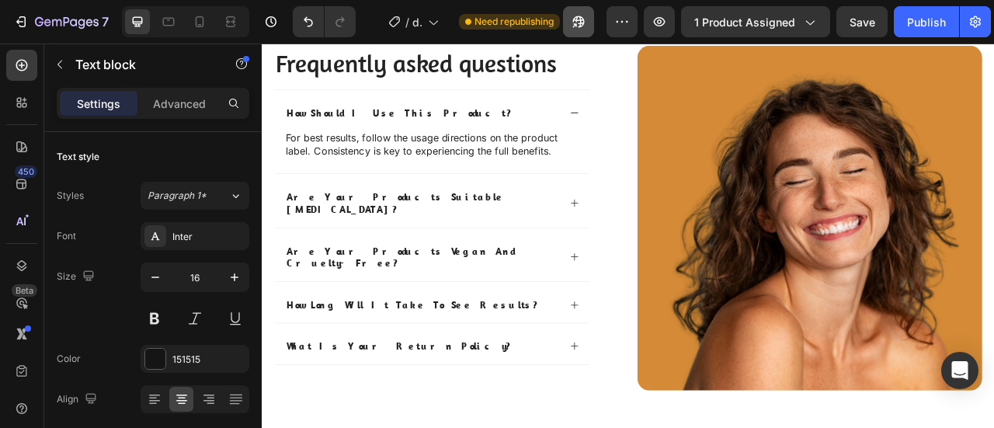
scroll to position [5036, 0]
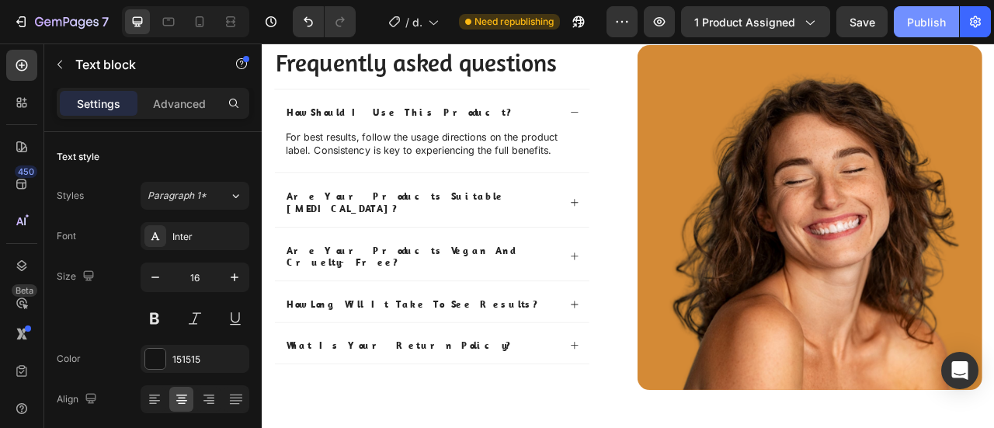
click at [911, 12] on button "Publish" at bounding box center [926, 21] width 65 height 31
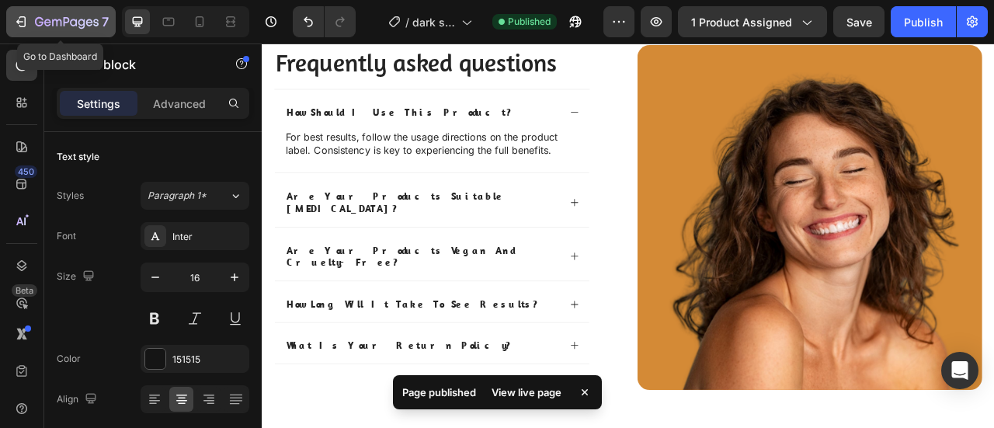
click at [19, 27] on icon "button" at bounding box center [21, 22] width 16 height 16
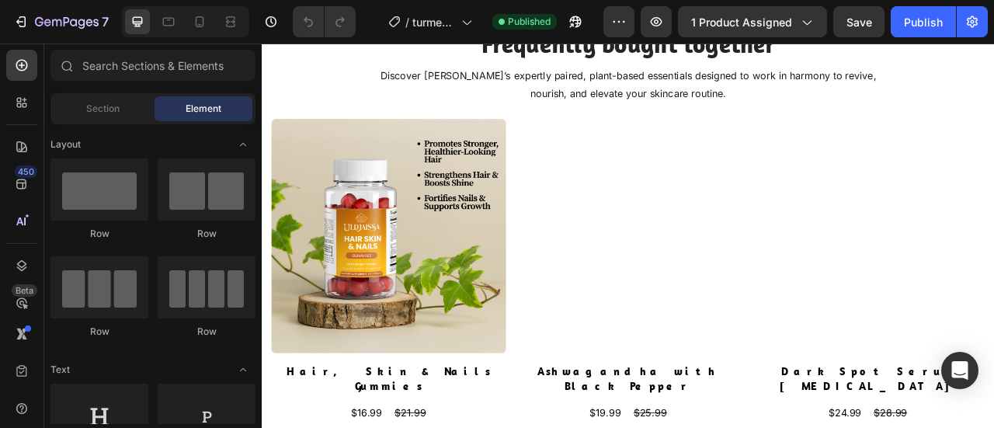
scroll to position [3798, 0]
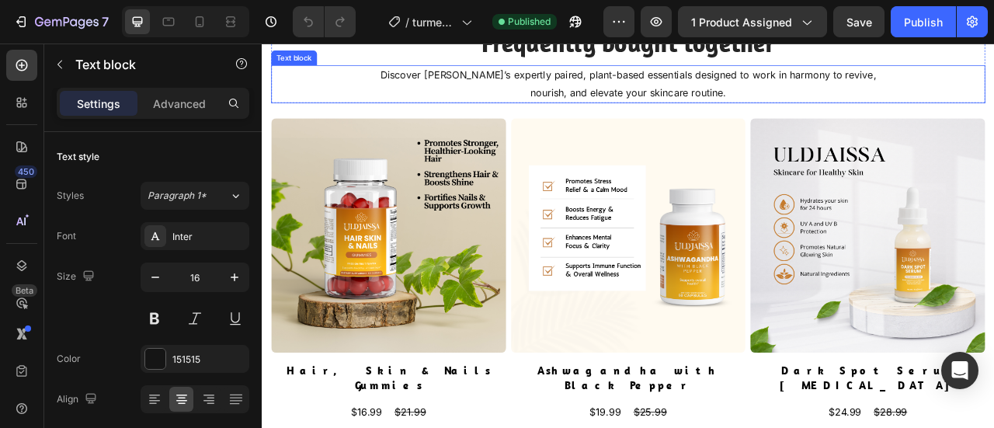
click at [497, 117] on p "Discover [PERSON_NAME]’s expertly paired, plant-based essentials designed to wo…" at bounding box center [727, 94] width 673 height 45
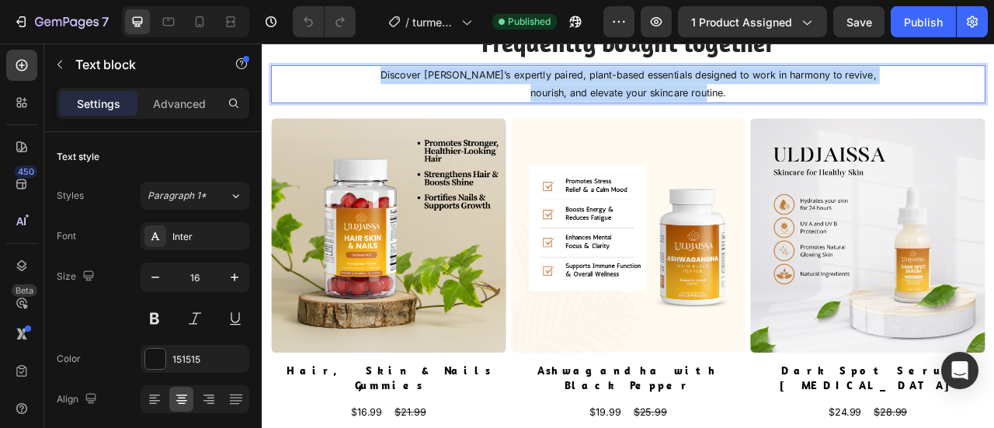
click at [497, 117] on p "Discover [PERSON_NAME]’s expertly paired, plant-based essentials designed to wo…" at bounding box center [727, 94] width 673 height 45
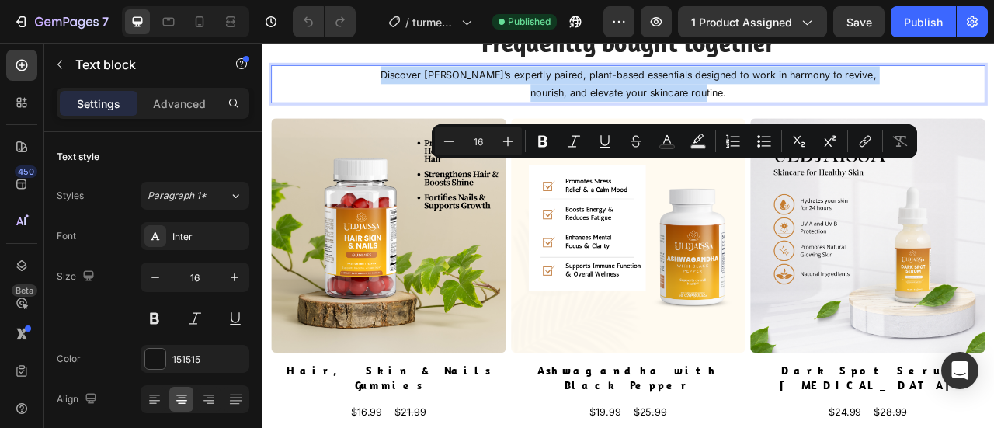
click at [497, 117] on p "Discover [PERSON_NAME]’s expertly paired, plant-based essentials designed to wo…" at bounding box center [727, 94] width 673 height 45
click at [505, 117] on p "Discover [PERSON_NAME]’s expertly paired, plant-based essentials designed to wo…" at bounding box center [727, 94] width 673 height 45
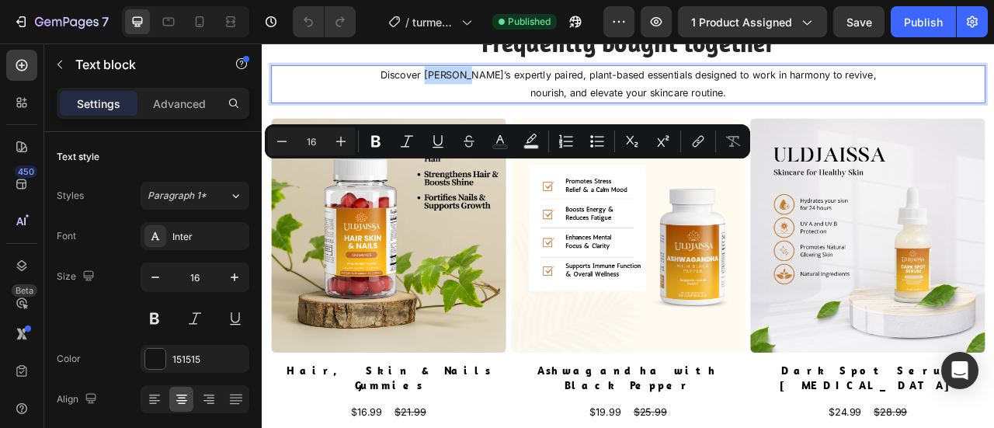
drag, startPoint x: 497, startPoint y: 201, endPoint x: 448, endPoint y: 202, distance: 48.9
click at [448, 117] on p "Discover [PERSON_NAME]’s expertly paired, plant-based essentials designed to wo…" at bounding box center [727, 94] width 673 height 45
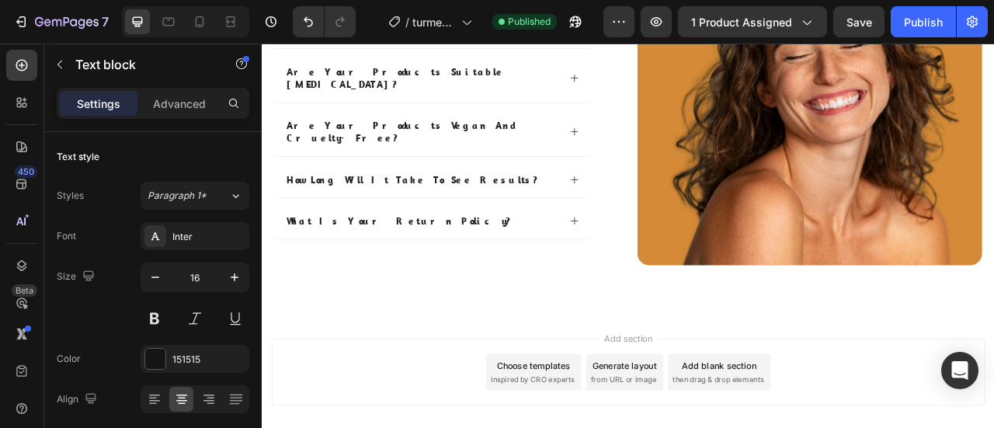
scroll to position [5267, 0]
click at [917, 26] on div "Publish" at bounding box center [923, 22] width 39 height 16
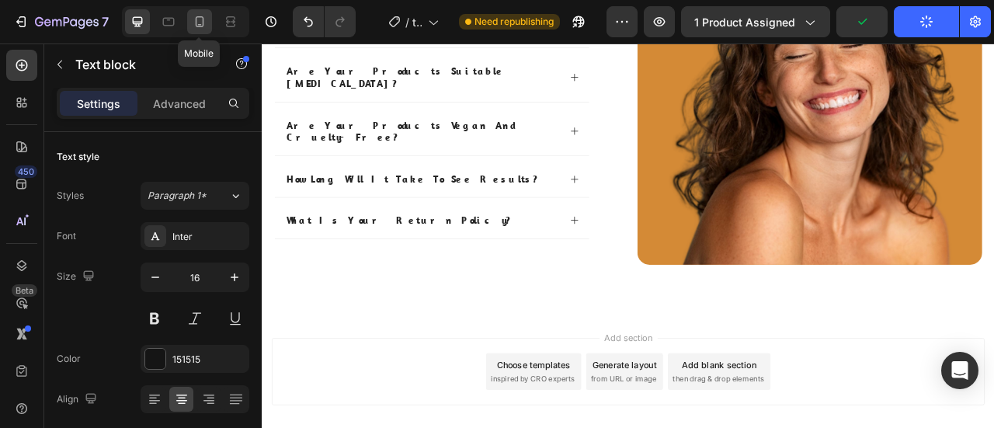
click at [201, 30] on div at bounding box center [199, 21] width 25 height 25
type input "14"
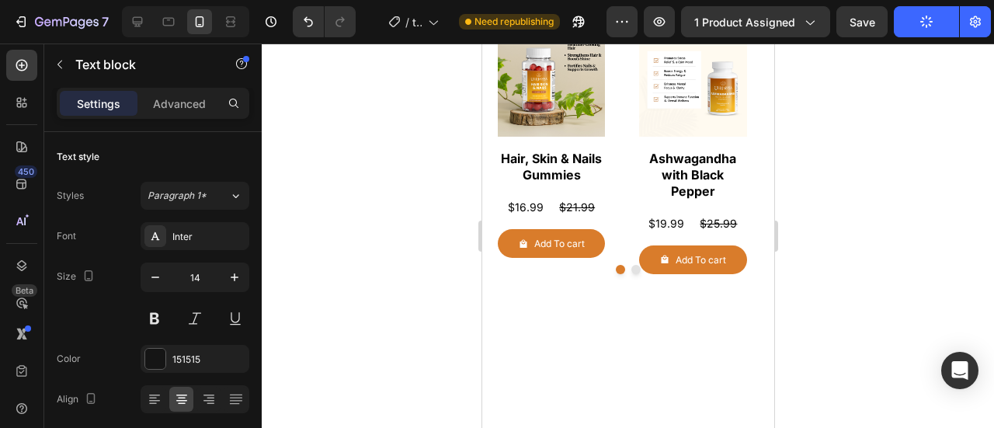
scroll to position [3838, 0]
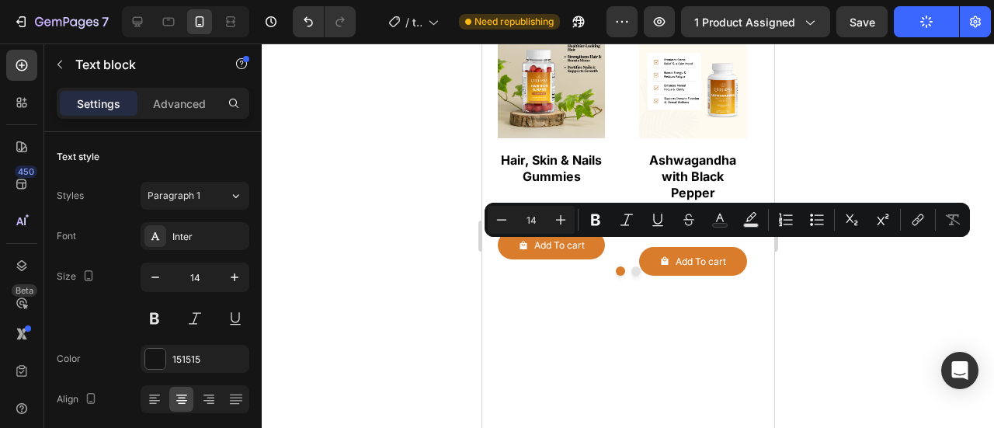
drag, startPoint x: 603, startPoint y: 251, endPoint x: 562, endPoint y: 248, distance: 40.5
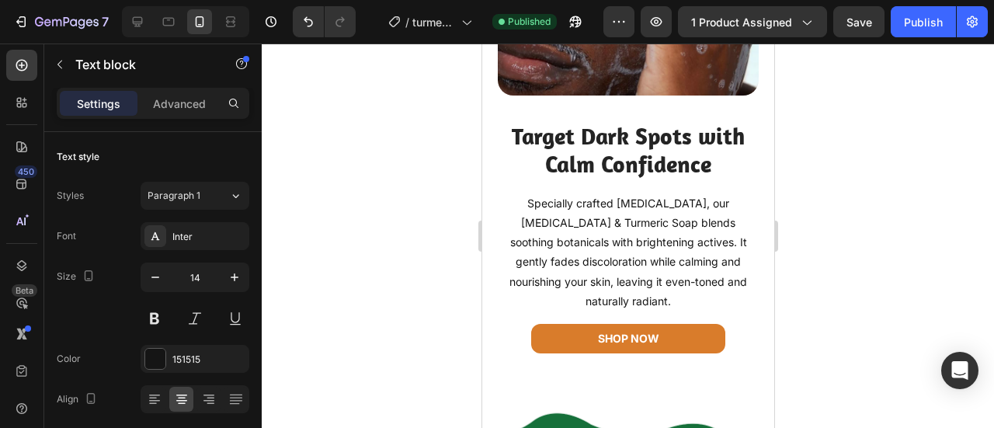
scroll to position [2501, 0]
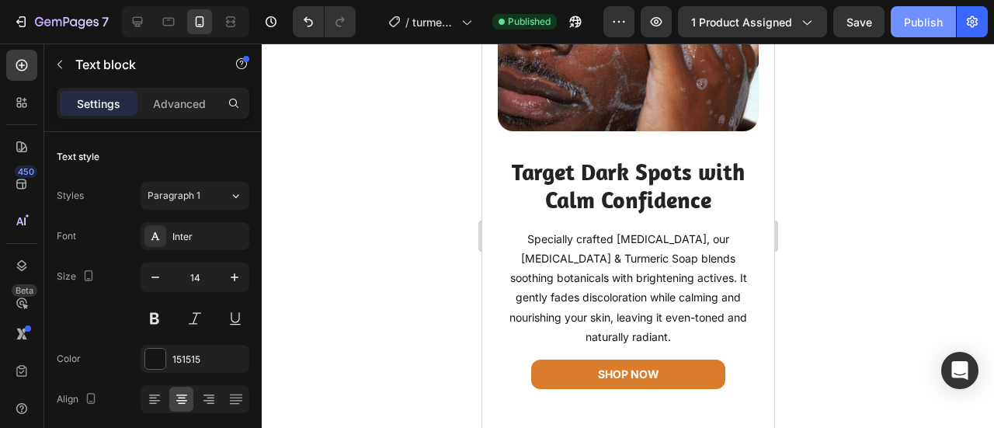
click at [933, 21] on div "Publish" at bounding box center [923, 22] width 39 height 16
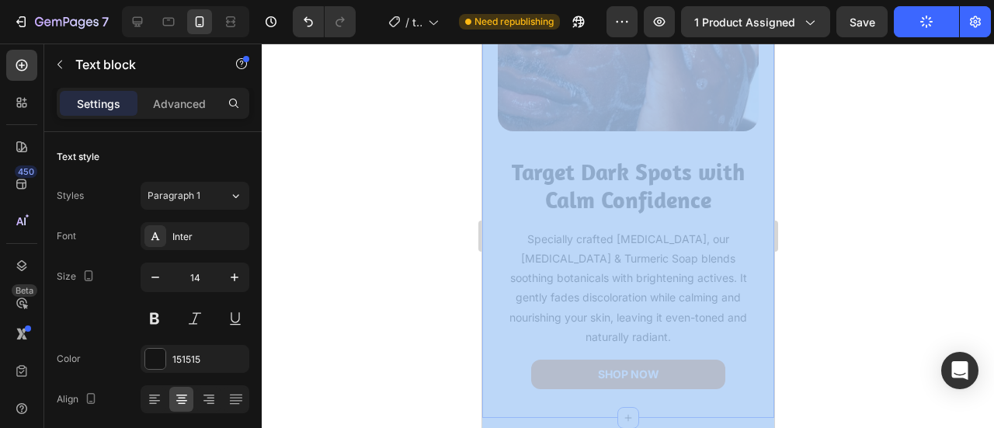
drag, startPoint x: 811, startPoint y: 170, endPoint x: 495, endPoint y: 106, distance: 322.5
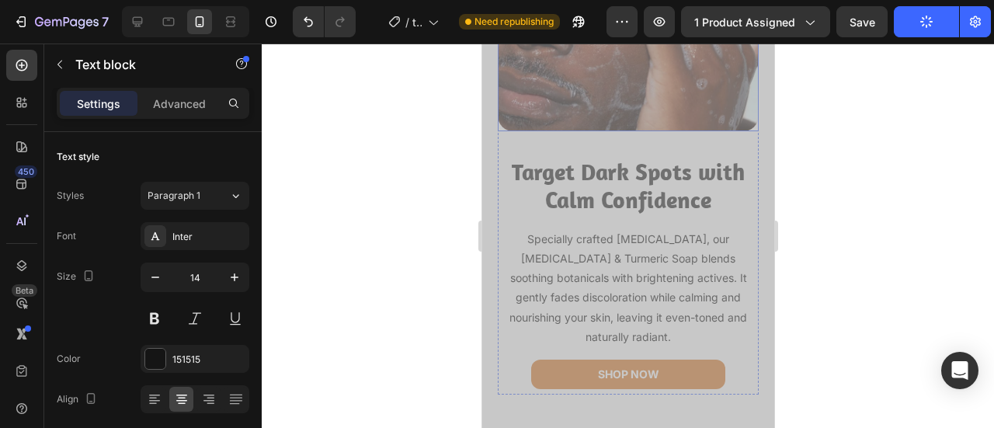
click at [558, 127] on img at bounding box center [627, 34] width 261 height 196
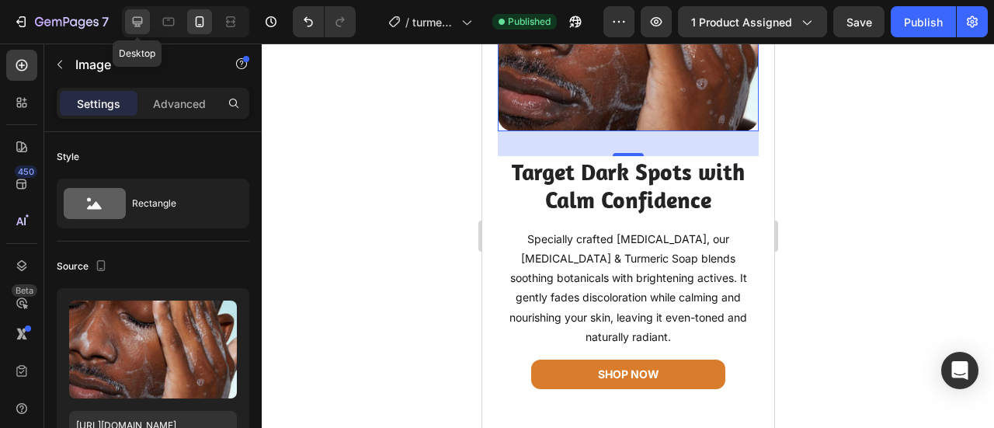
click at [137, 27] on icon at bounding box center [138, 22] width 16 height 16
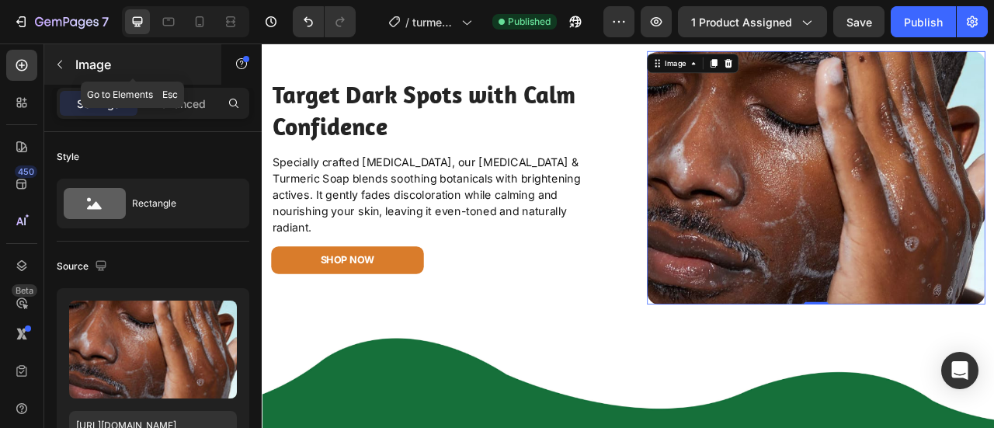
scroll to position [2269, 0]
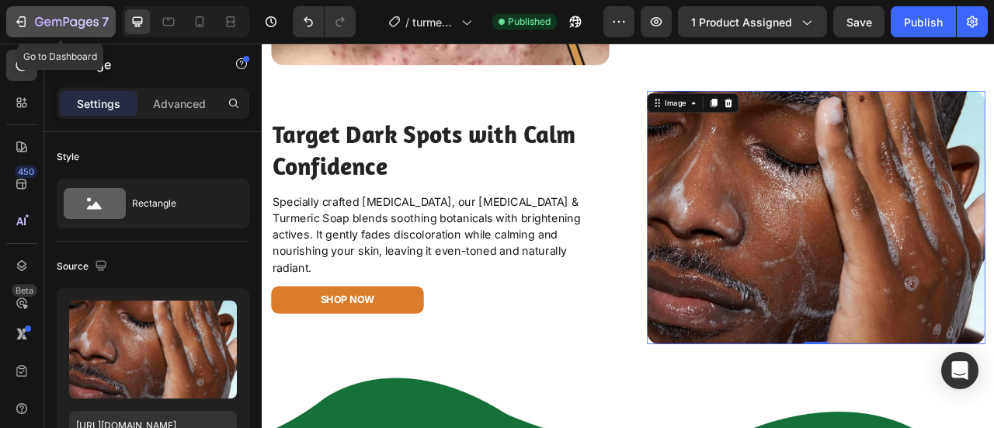
click at [22, 23] on icon "button" at bounding box center [21, 22] width 16 height 16
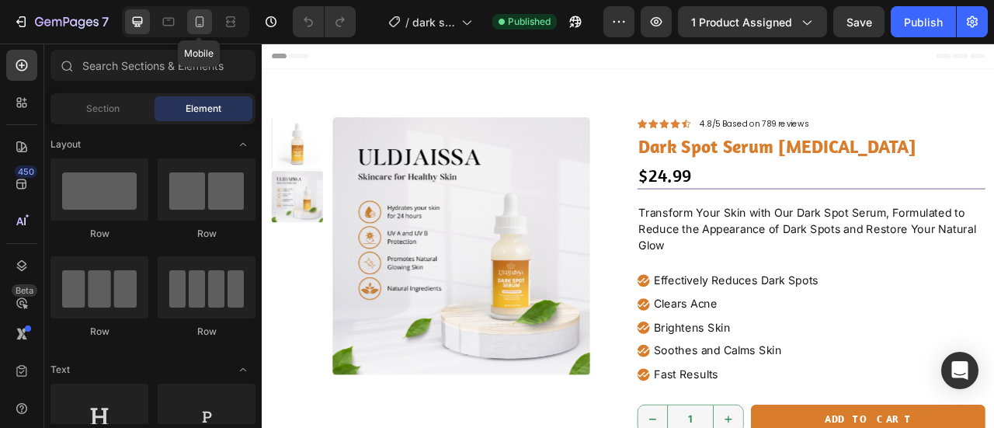
click at [196, 27] on icon at bounding box center [200, 22] width 16 height 16
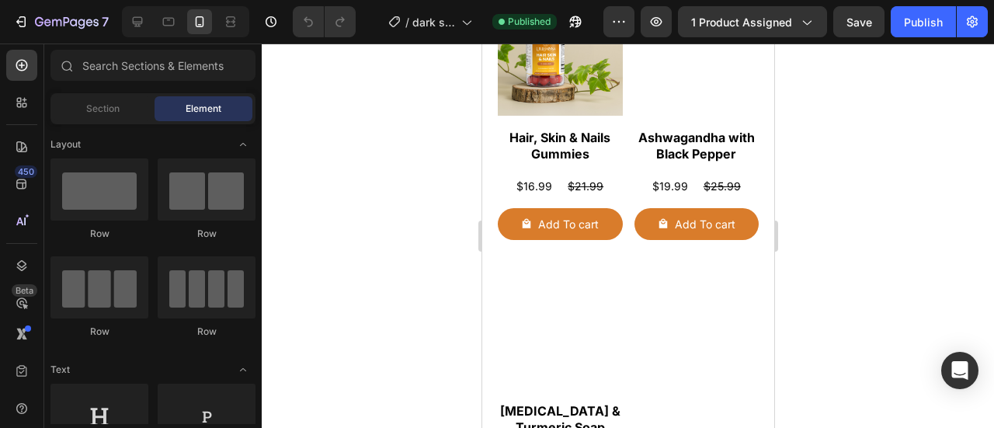
scroll to position [4559, 0]
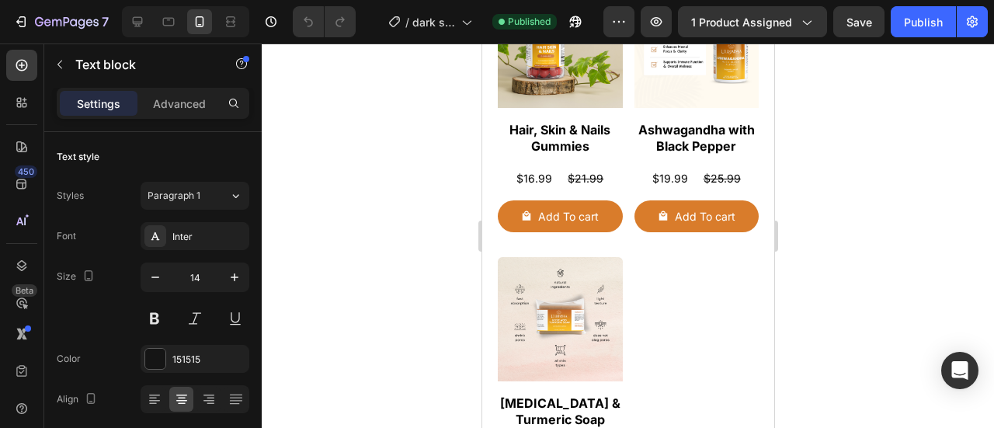
drag, startPoint x: 603, startPoint y: 203, endPoint x: 562, endPoint y: 200, distance: 41.3
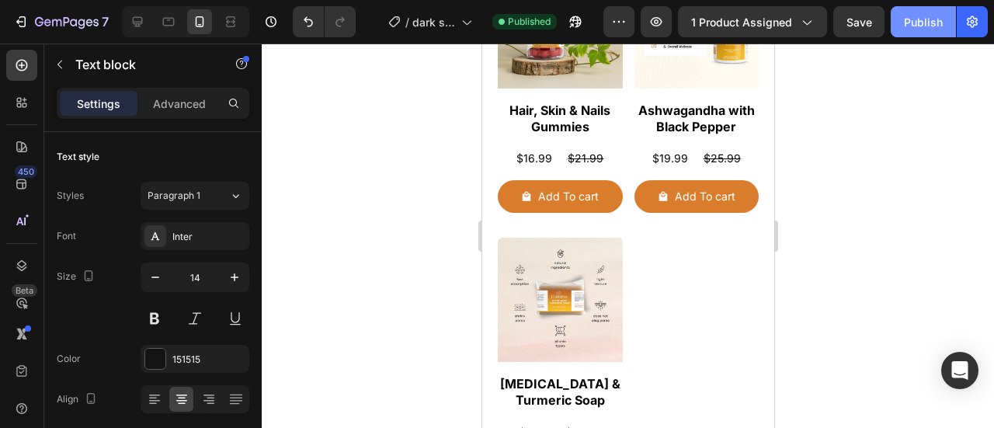
click at [921, 14] on div "Publish" at bounding box center [923, 22] width 39 height 16
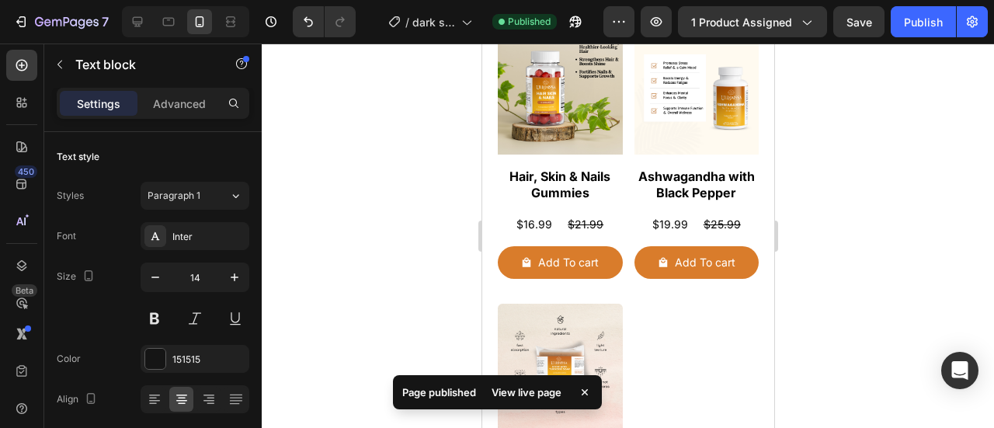
scroll to position [4808, 0]
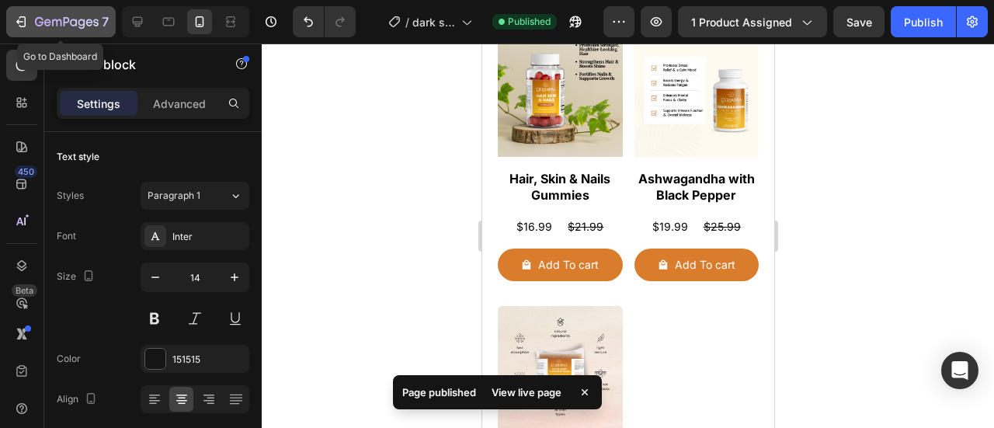
click at [22, 18] on icon "button" at bounding box center [21, 22] width 16 height 16
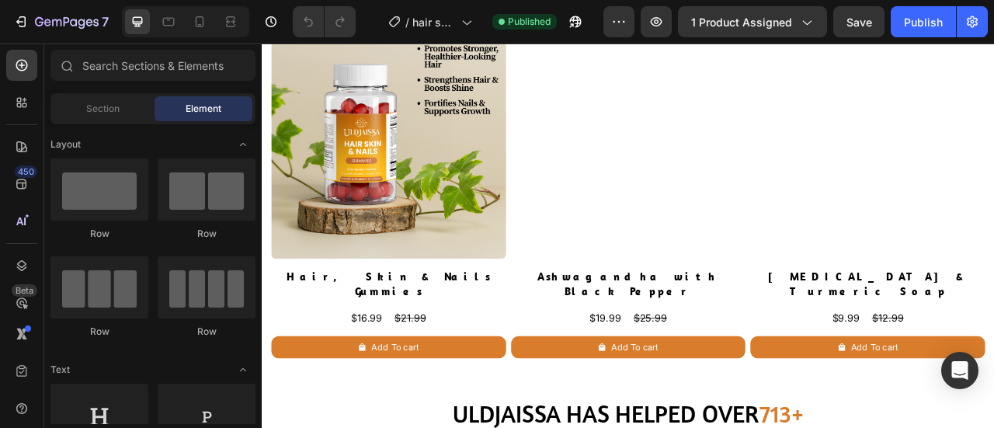
scroll to position [3949, 0]
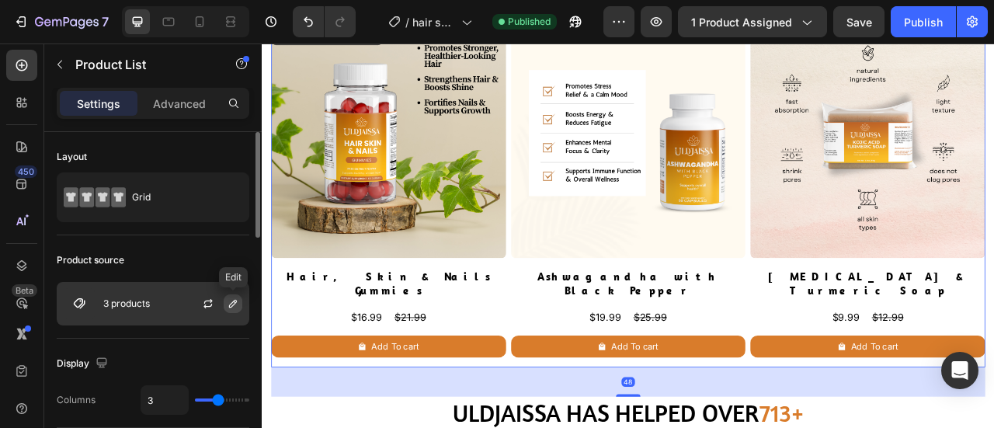
click at [235, 304] on icon "button" at bounding box center [233, 303] width 12 height 12
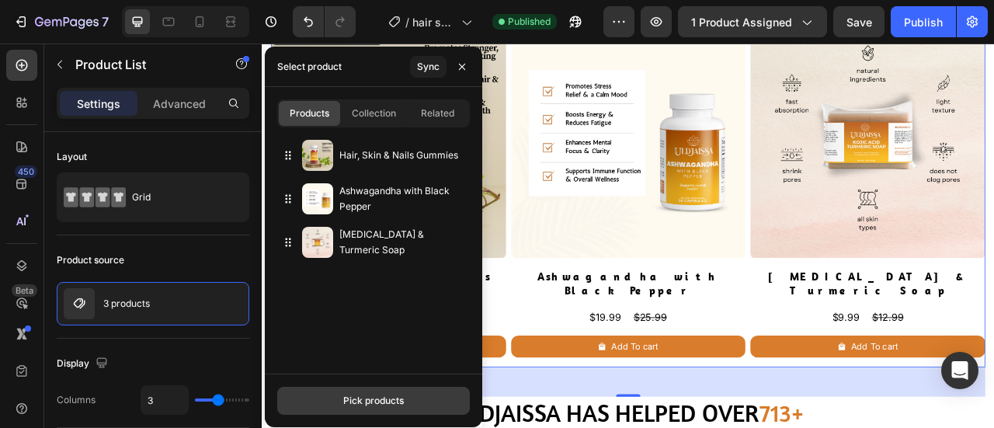
click at [348, 395] on div "Pick products" at bounding box center [373, 401] width 61 height 14
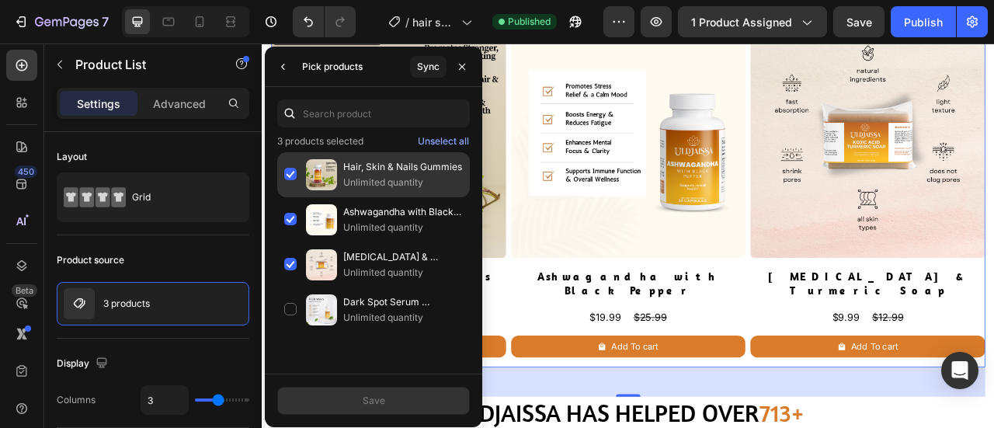
click at [286, 197] on div "Hair, Skin & Nails Gummies Unlimited quantity" at bounding box center [373, 219] width 193 height 45
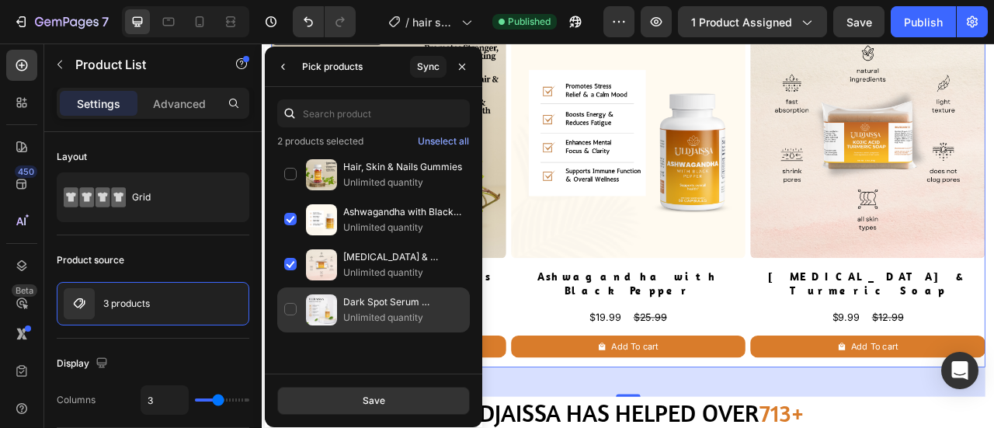
click at [299, 305] on div "Dark Spot Serum [MEDICAL_DATA] Unlimited quantity" at bounding box center [373, 309] width 193 height 45
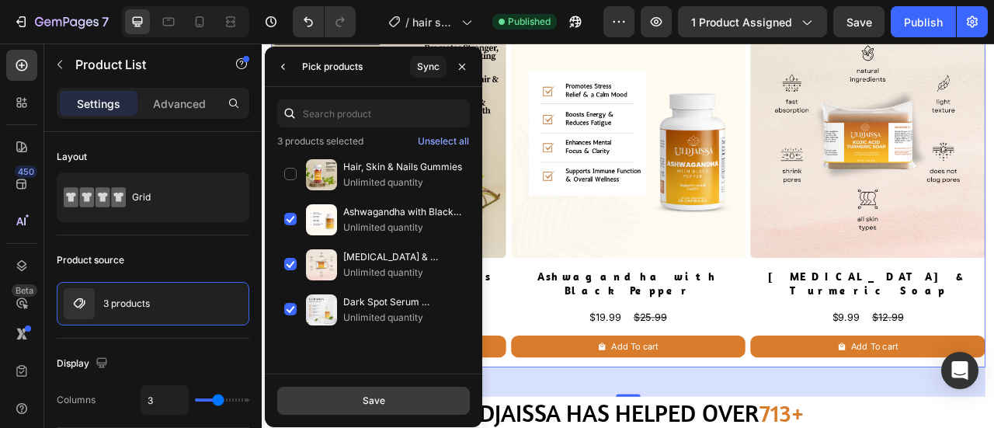
click at [360, 398] on button "Save" at bounding box center [373, 401] width 193 height 28
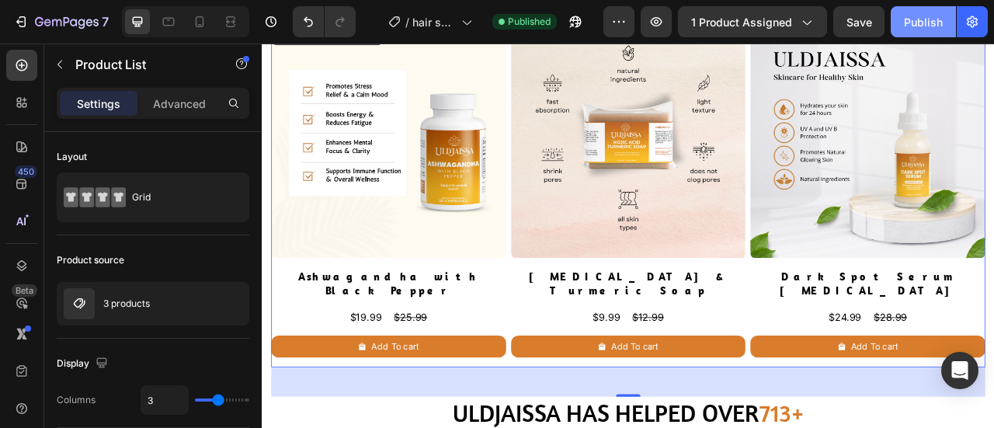
click at [915, 27] on div "Publish" at bounding box center [923, 22] width 39 height 16
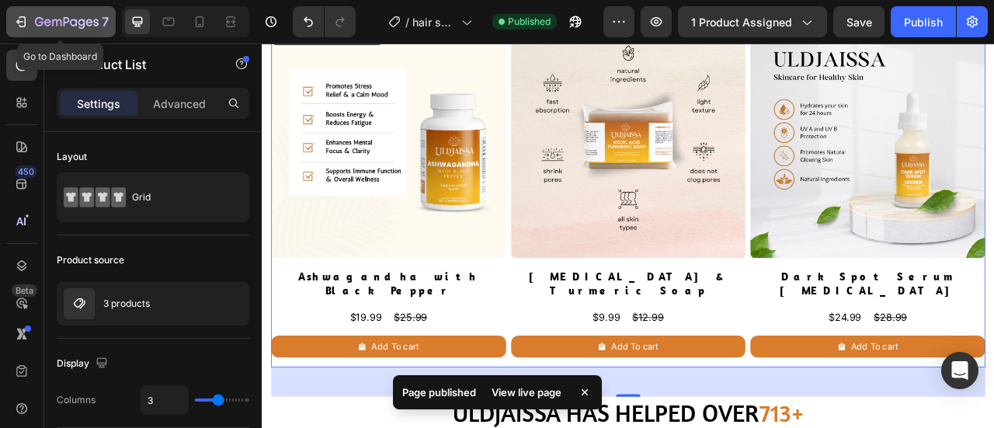
click at [23, 18] on icon "button" at bounding box center [21, 22] width 16 height 16
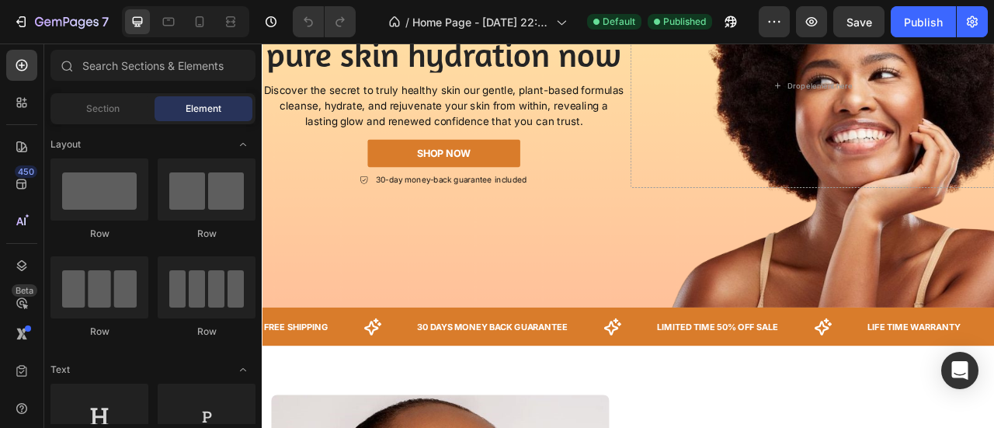
scroll to position [150, 0]
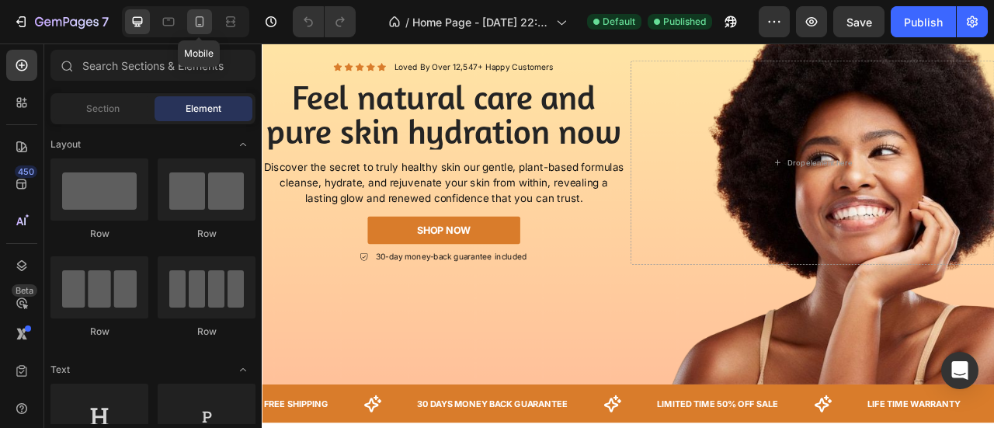
click at [197, 27] on icon at bounding box center [200, 22] width 16 height 16
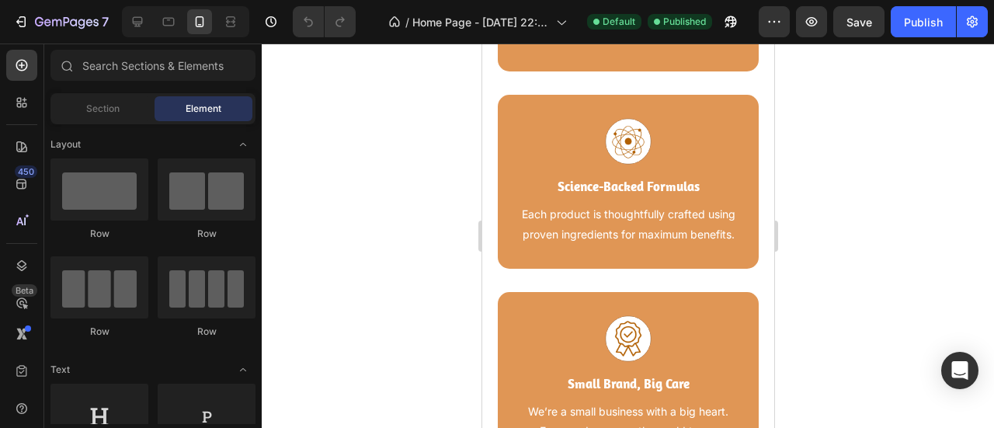
scroll to position [5129, 0]
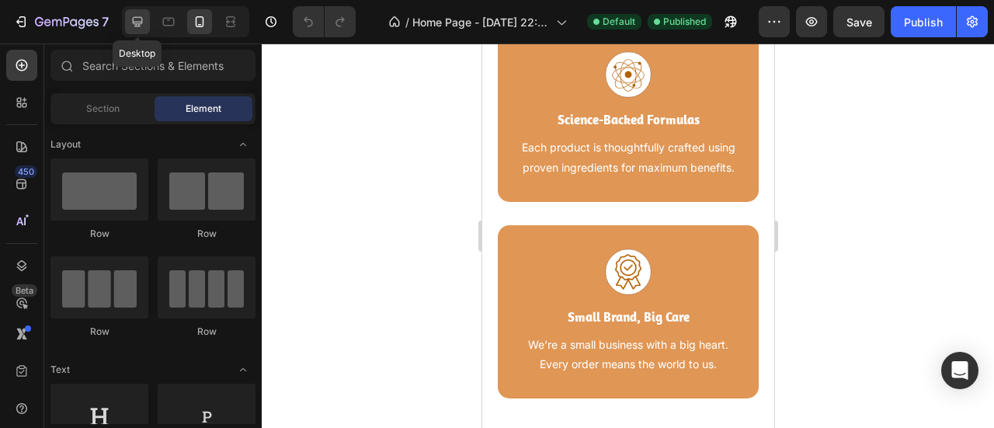
click at [137, 25] on icon at bounding box center [138, 22] width 16 height 16
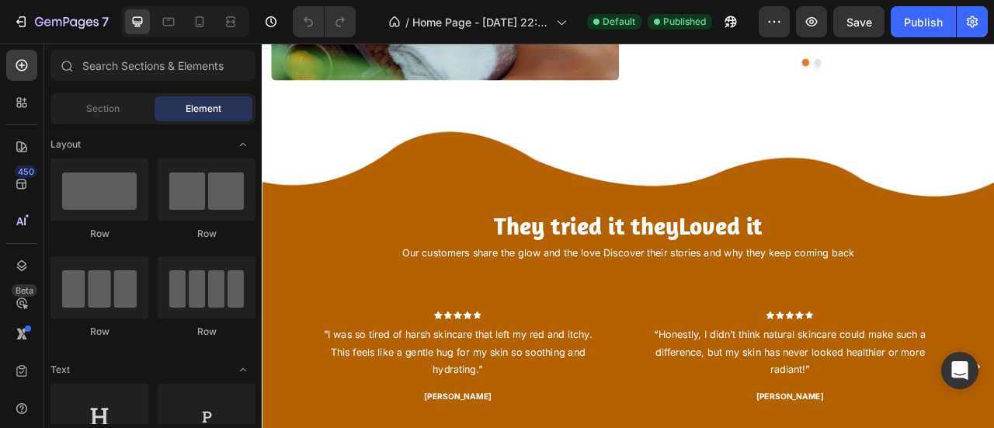
scroll to position [2162, 0]
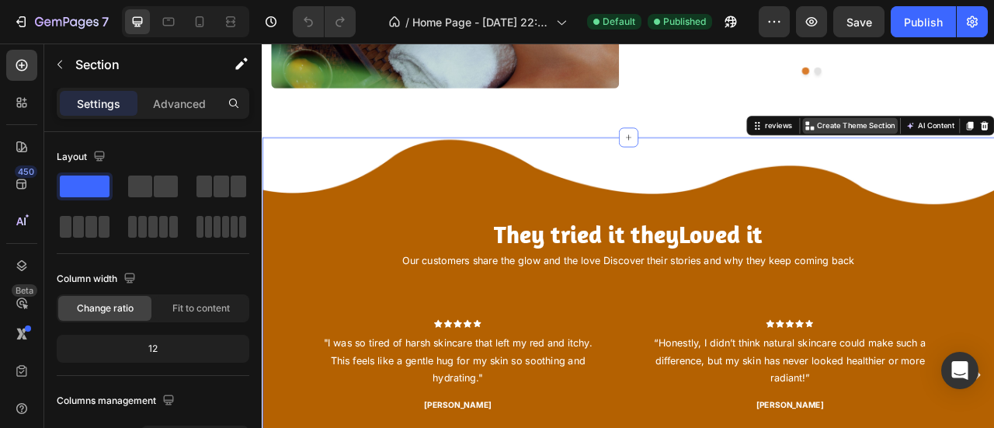
click at [993, 154] on div "Create Theme Section" at bounding box center [1009, 147] width 121 height 20
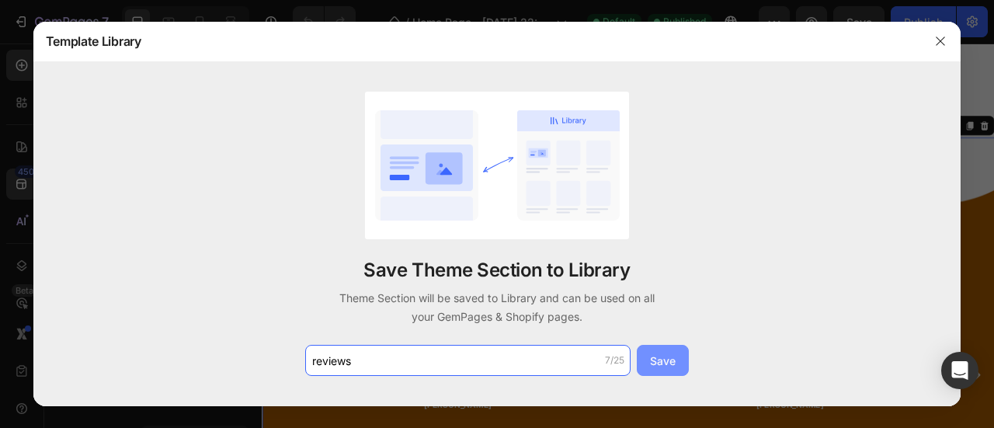
type input "reviews"
click at [650, 358] on div "Save" at bounding box center [663, 361] width 26 height 16
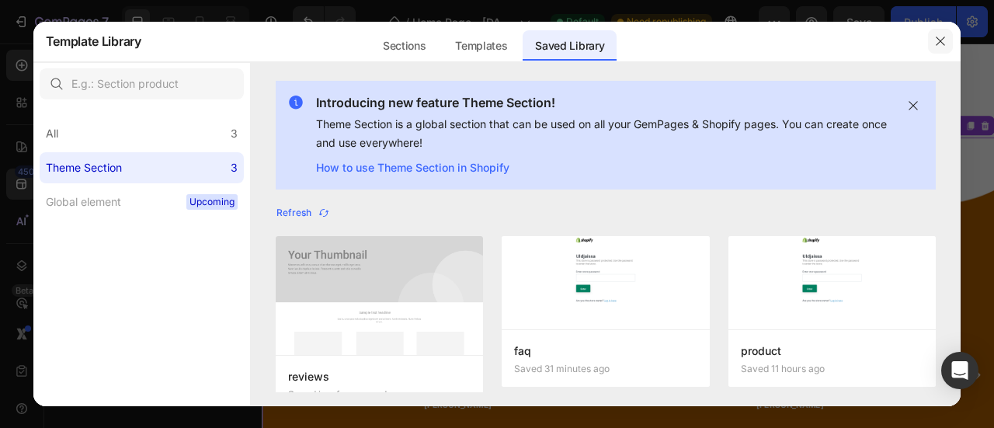
click at [936, 43] on icon "button" at bounding box center [940, 41] width 12 height 12
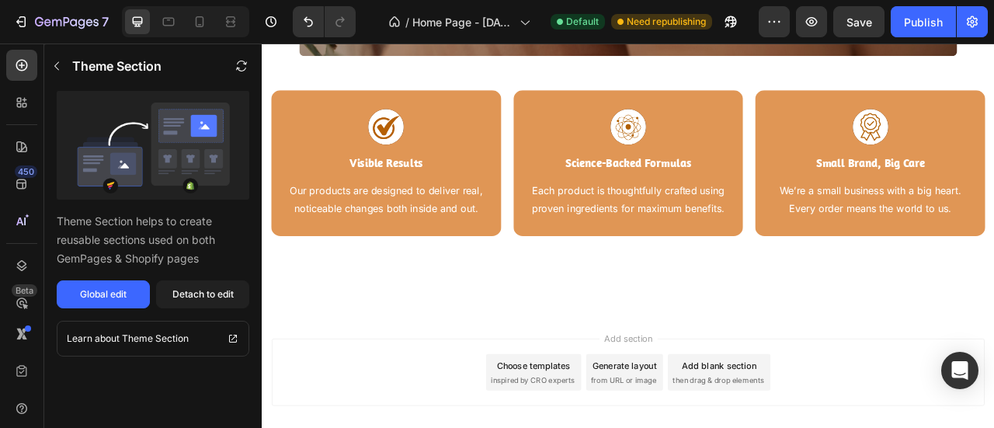
scroll to position [4019, 0]
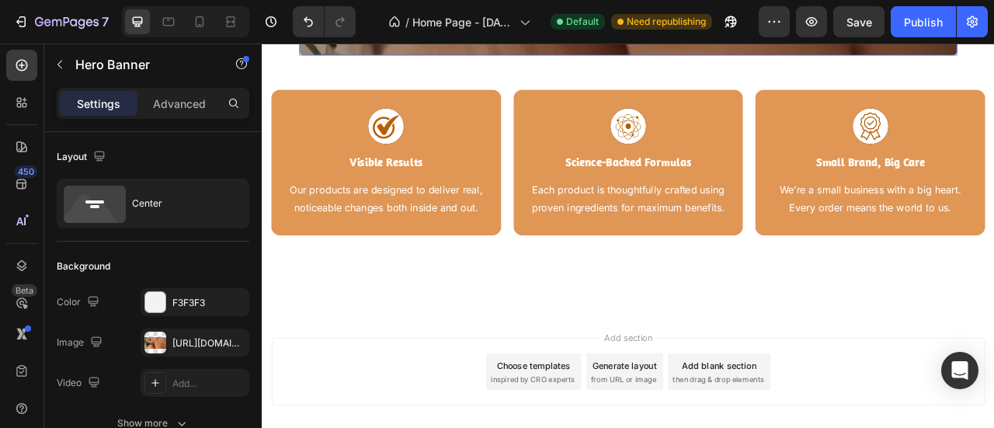
click at [884, 57] on div "Small Range. Big Results Heading Focused on what matters clear skin and calm co…" at bounding box center [728, 13] width 932 height 748
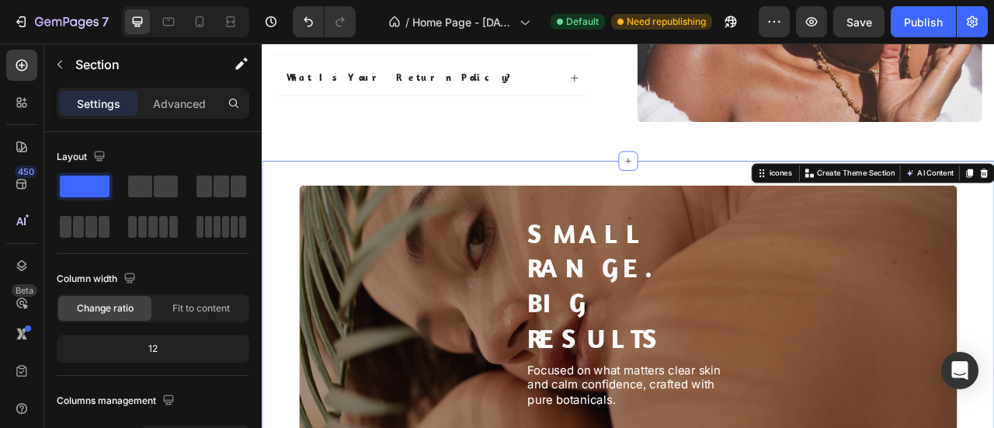
scroll to position [3483, 0]
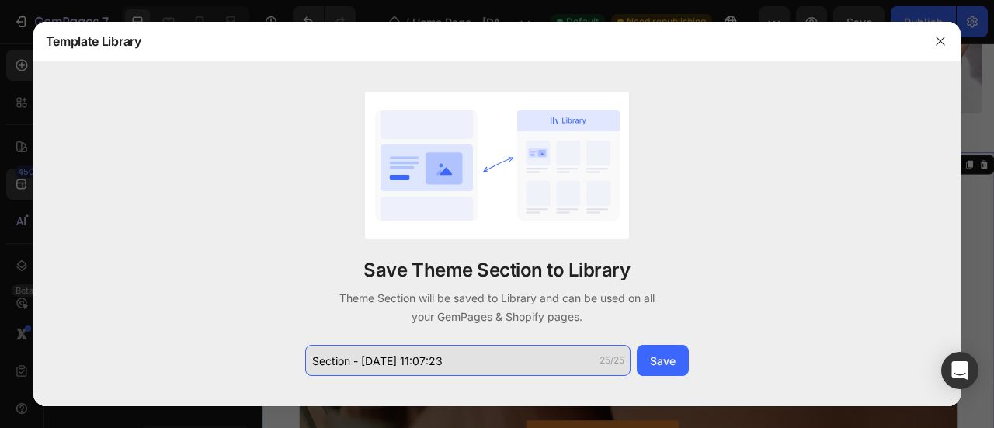
click at [450, 359] on input "Section - Aug 28 11:07:23" at bounding box center [467, 360] width 325 height 31
type input "footer ashwaghandha"
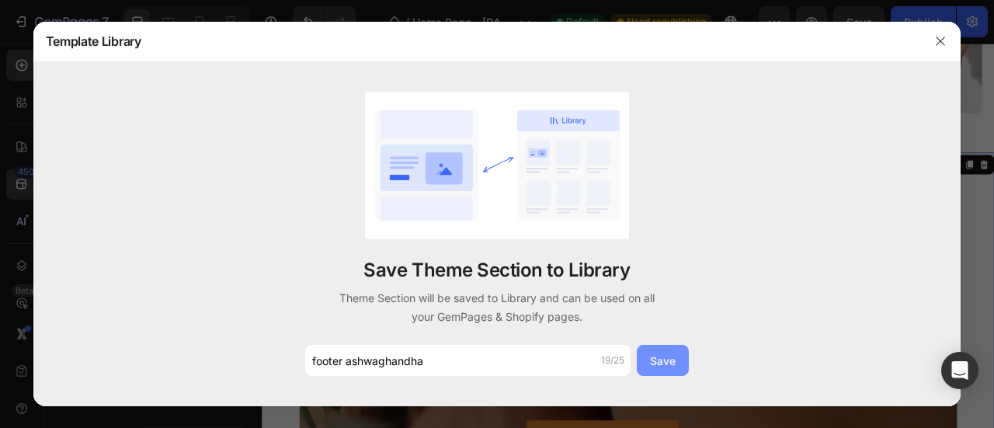
click at [680, 358] on button "Save" at bounding box center [663, 360] width 52 height 31
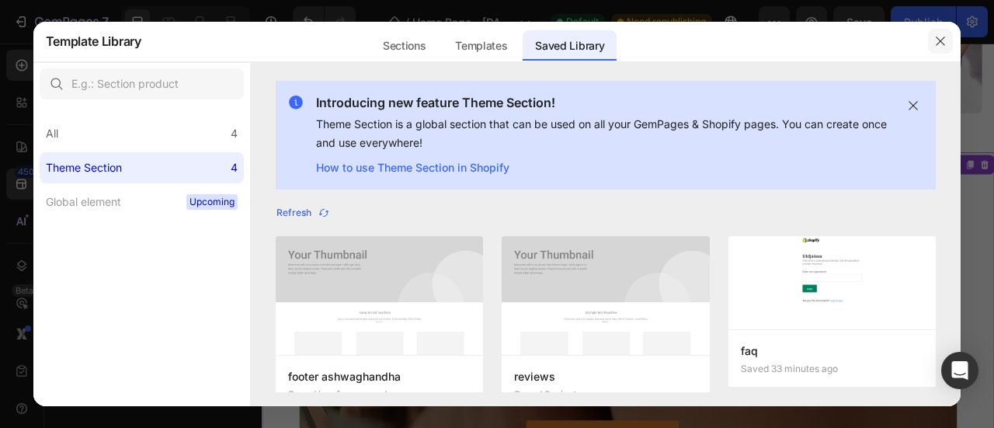
click at [940, 38] on icon "button" at bounding box center [940, 41] width 12 height 12
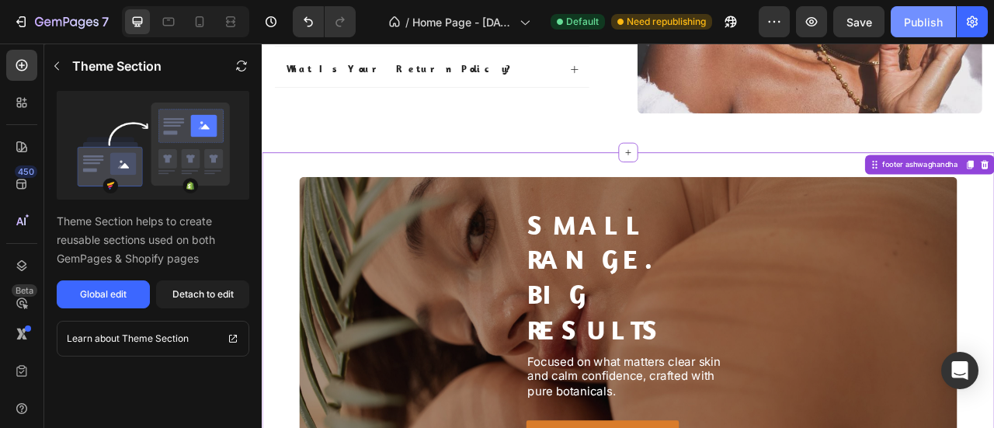
click at [927, 21] on div "Publish" at bounding box center [923, 22] width 39 height 16
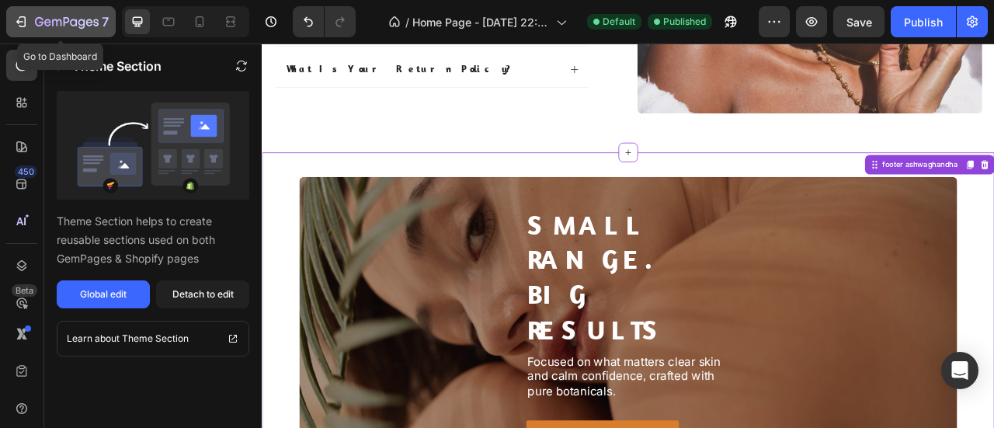
click at [31, 18] on div "7" at bounding box center [61, 21] width 96 height 19
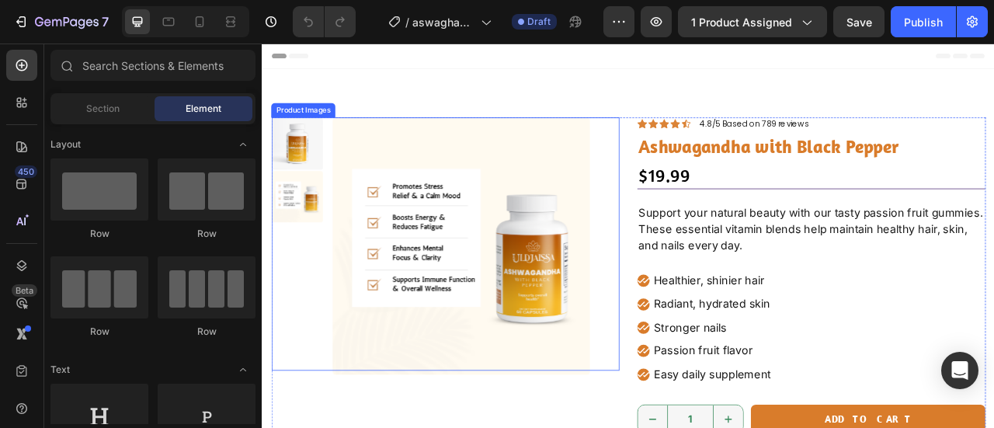
click at [537, 225] on img at bounding box center [515, 301] width 328 height 328
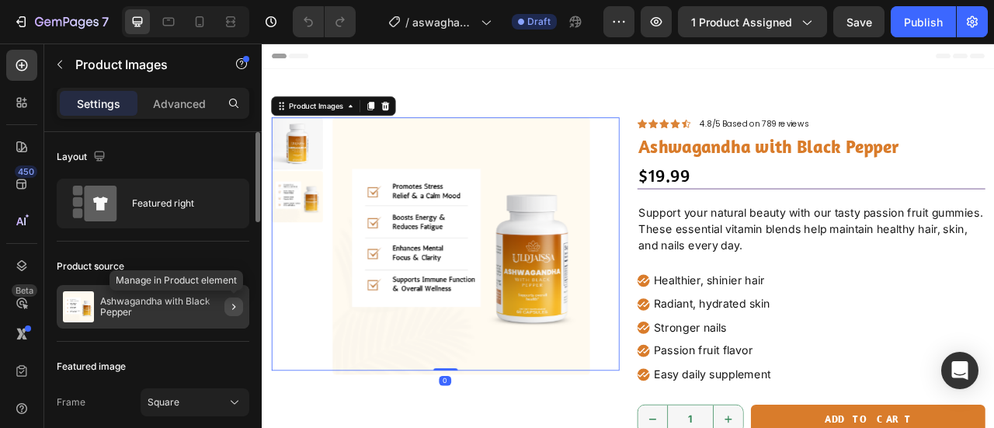
click at [229, 301] on icon "button" at bounding box center [234, 307] width 12 height 12
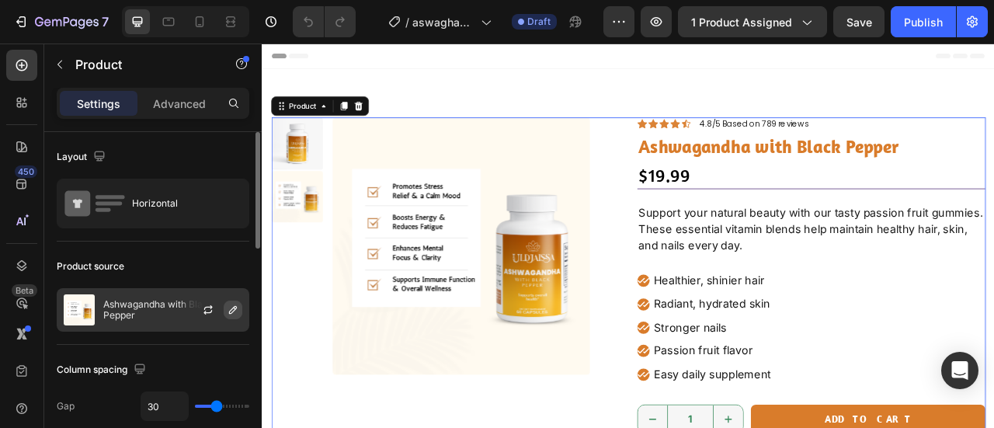
click at [241, 304] on button "button" at bounding box center [233, 310] width 19 height 19
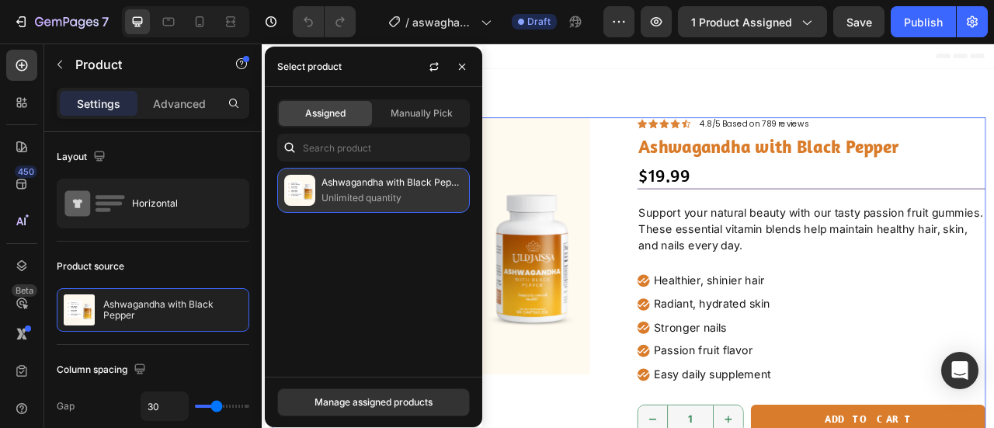
click at [370, 193] on p "Unlimited quantity" at bounding box center [392, 198] width 141 height 16
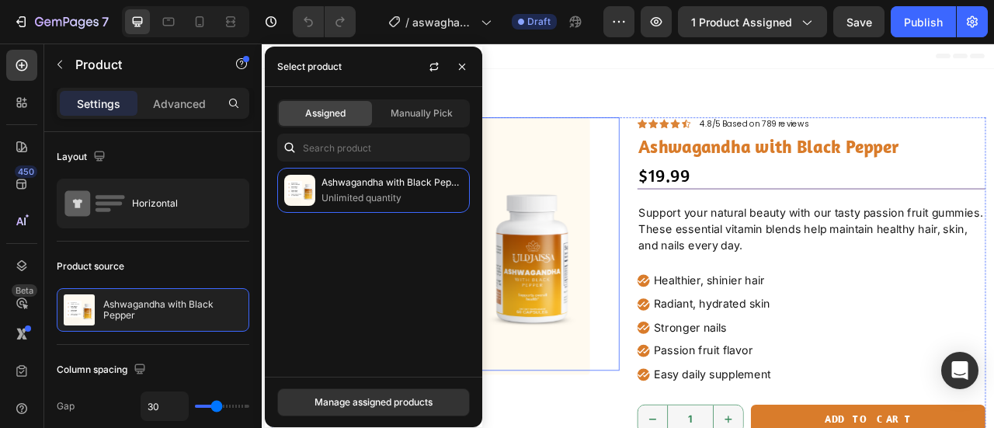
click at [665, 174] on img at bounding box center [515, 301] width 328 height 328
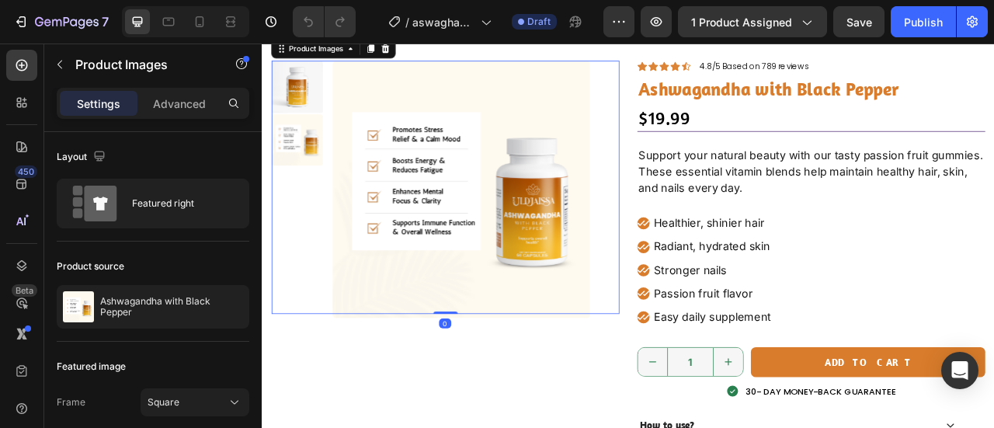
scroll to position [103, 0]
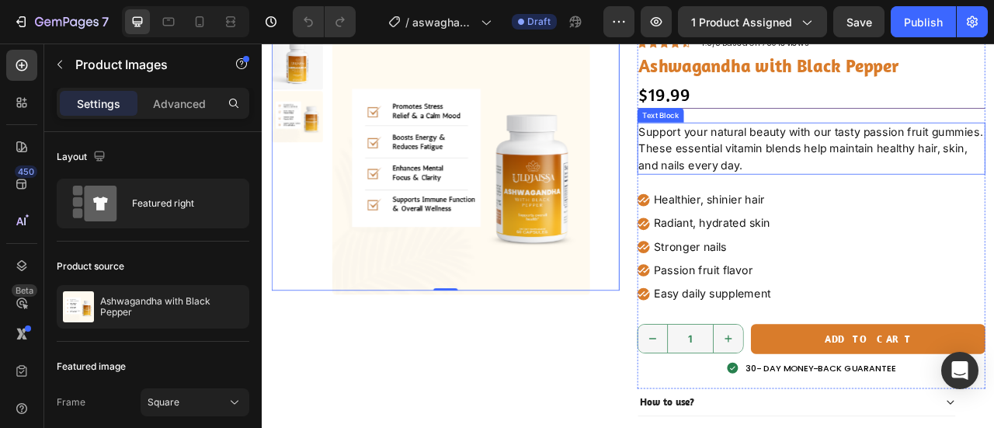
click at [898, 162] on p "Support your natural beauty with our tasty passion fruit gummies. These essenti…" at bounding box center [961, 176] width 440 height 63
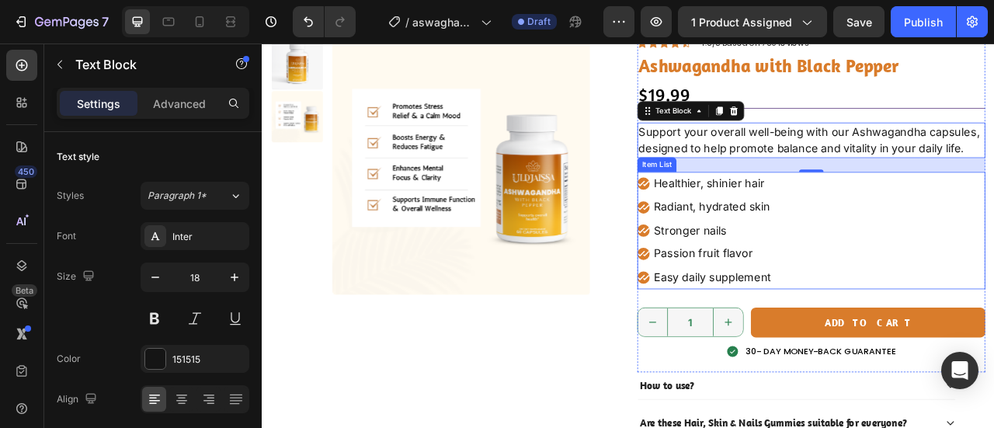
click at [857, 221] on p "Healthier, shinier hair" at bounding box center [834, 221] width 149 height 25
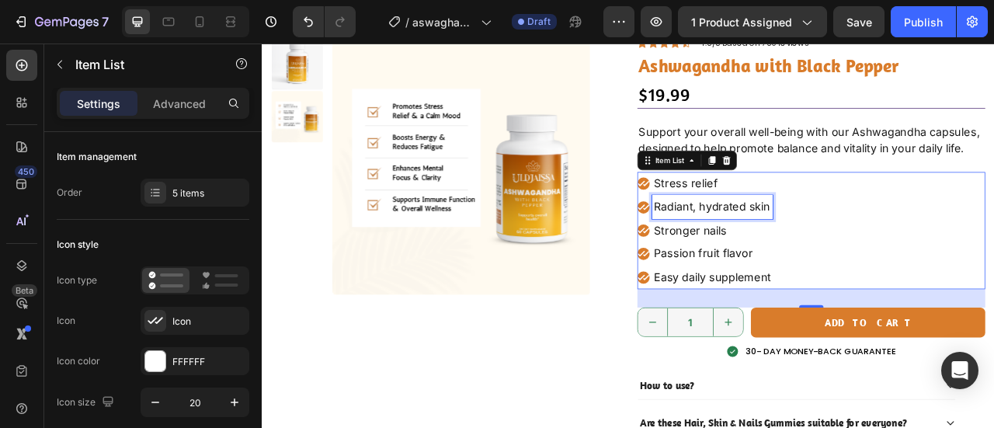
click at [833, 256] on p "Radiant, hydrated skin" at bounding box center [834, 250] width 149 height 25
click at [826, 270] on p "Stronger nails" at bounding box center [834, 281] width 149 height 25
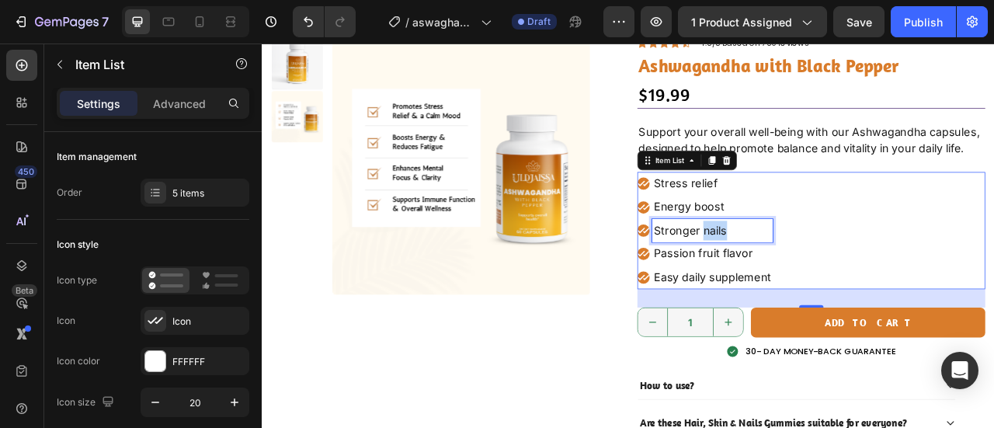
click at [826, 270] on p "Stronger nails" at bounding box center [834, 281] width 149 height 25
click at [817, 304] on p "Passion fruit flavor" at bounding box center [834, 310] width 149 height 25
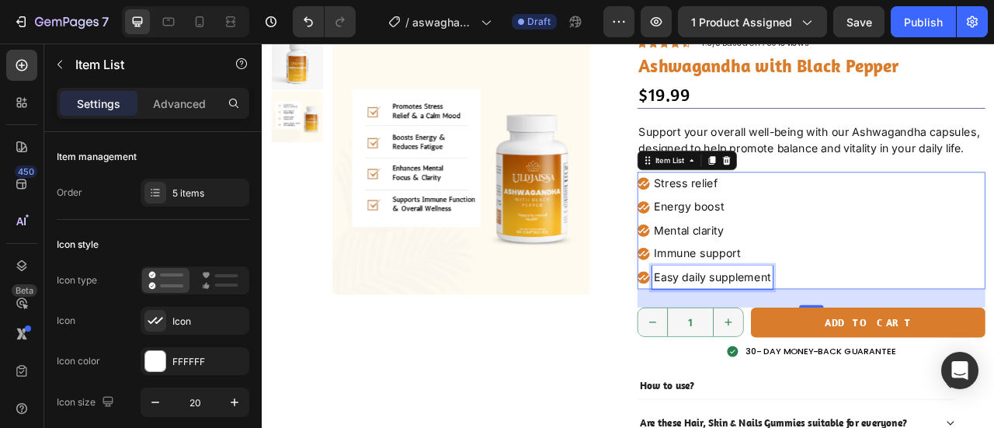
click at [846, 336] on p "Easy daily supplement" at bounding box center [834, 341] width 149 height 25
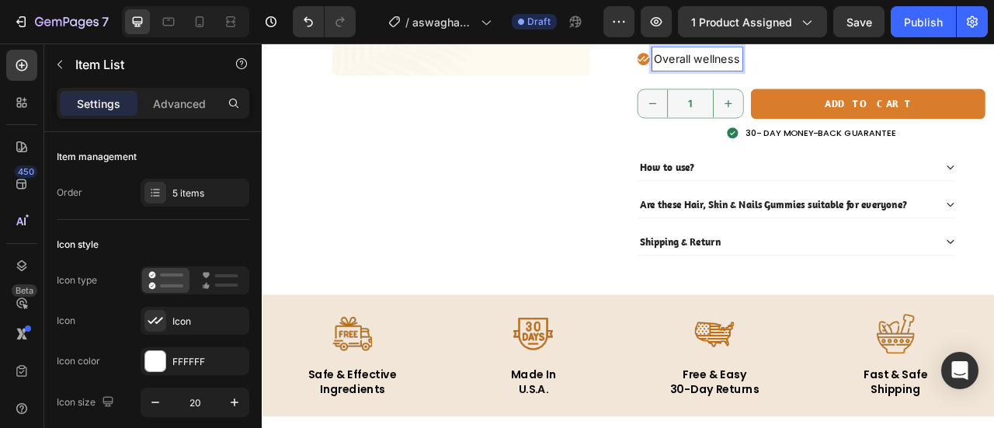
scroll to position [382, 0]
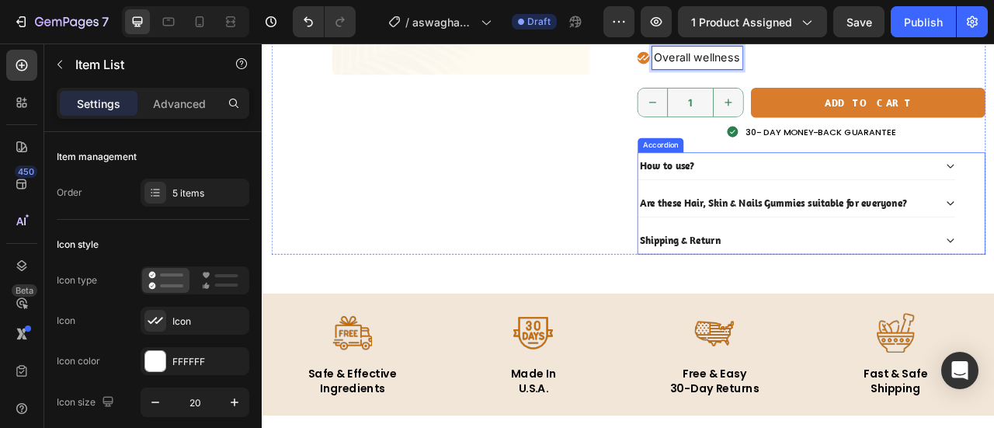
click at [966, 207] on div "How to use?" at bounding box center [942, 199] width 404 height 34
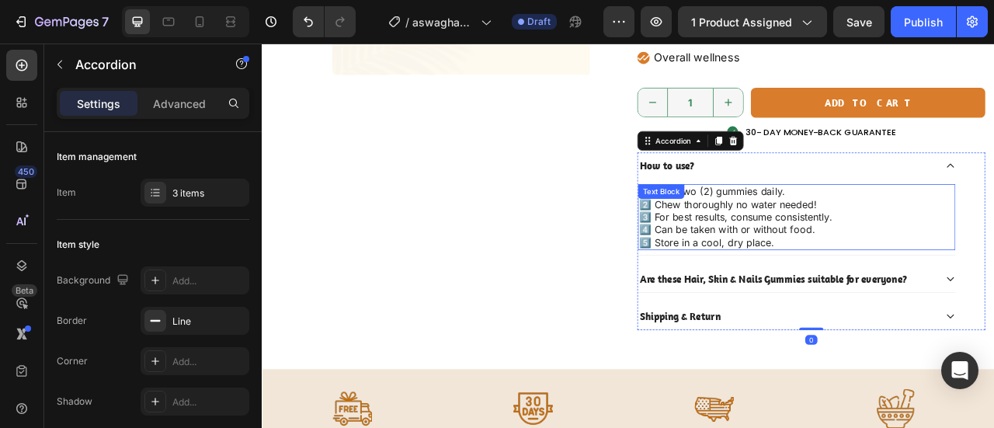
click at [868, 254] on p "1️⃣ Take two (2) gummies daily. 2️⃣ Chew thoroughly no water needed! 3️⃣ For be…" at bounding box center [942, 264] width 401 height 81
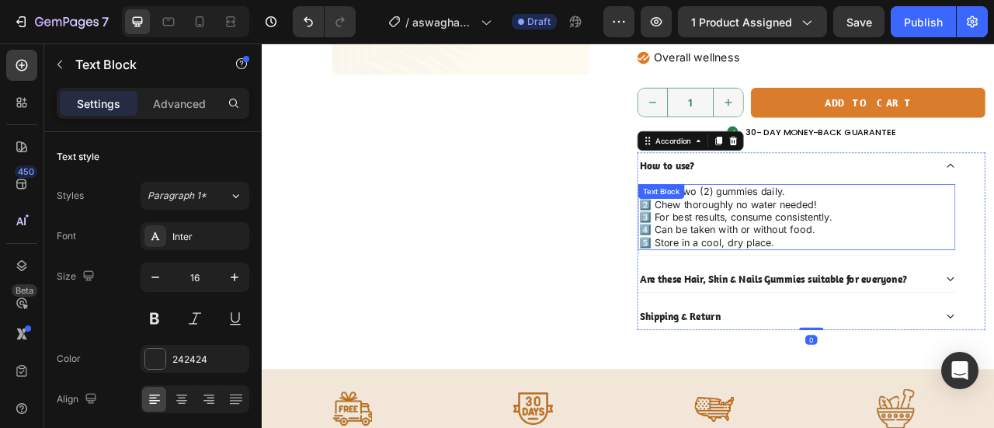
click at [868, 254] on p "1️⃣ Take two (2) gummies daily. 2️⃣ Chew thoroughly no water needed! 3️⃣ For be…" at bounding box center [942, 264] width 401 height 81
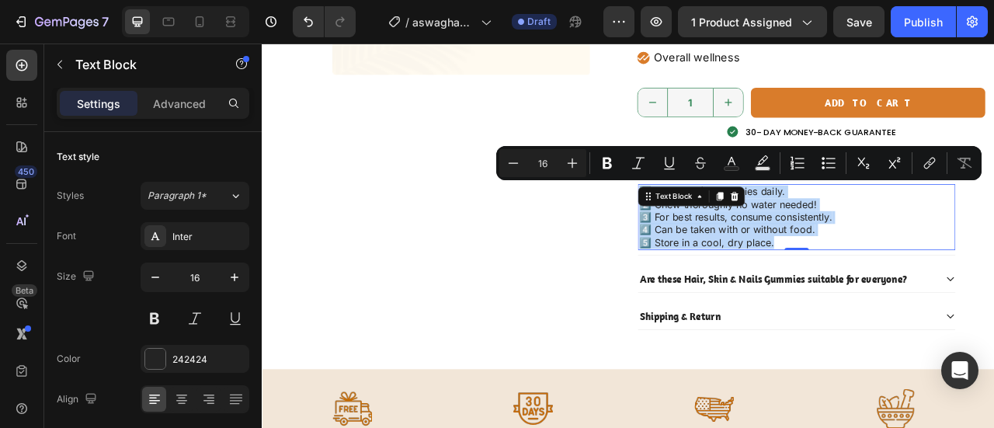
click at [966, 276] on p "1️⃣ Take two (2) gummies daily. 2️⃣ Chew thoroughly no water needed! 3️⃣ For be…" at bounding box center [942, 264] width 401 height 81
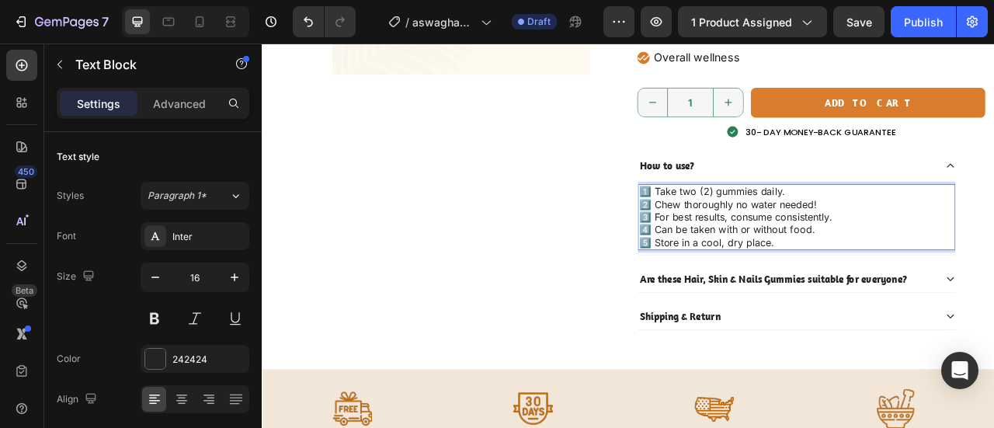
click at [966, 276] on p "1️⃣ Take two (2) gummies daily. 2️⃣ Chew thoroughly no water needed! 3️⃣ For be…" at bounding box center [942, 264] width 401 height 81
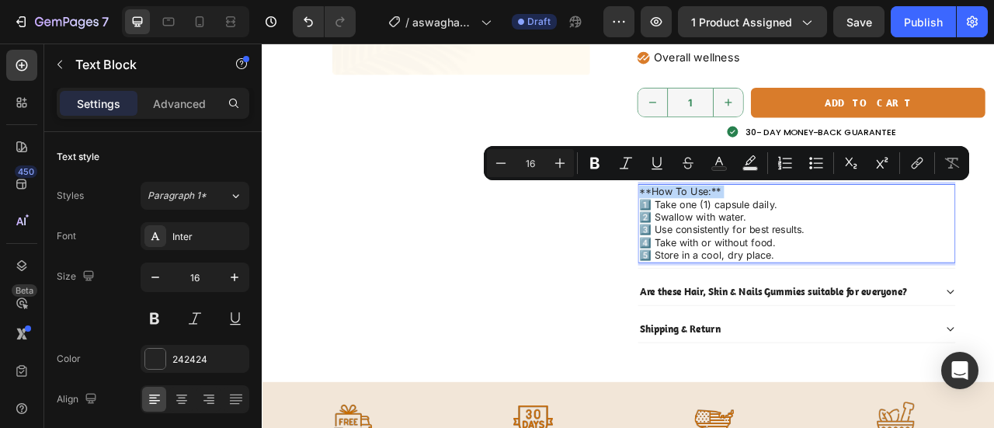
drag, startPoint x: 736, startPoint y: 247, endPoint x: 736, endPoint y: 226, distance: 21.0
click at [740, 226] on div "**How To Use:** 1️⃣ Take one (1) capsule daily. 2️⃣ Swallow with water. 3️⃣ Use…" at bounding box center [942, 272] width 404 height 100
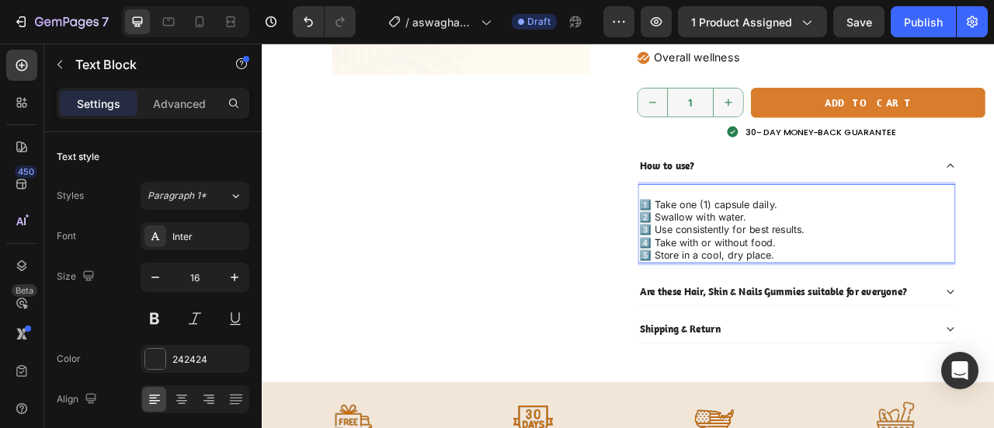
click at [742, 247] on p "1️⃣ Take one (1) capsule daily. 2️⃣ Swallow with water. 3️⃣ Use consistently fo…" at bounding box center [942, 280] width 401 height 81
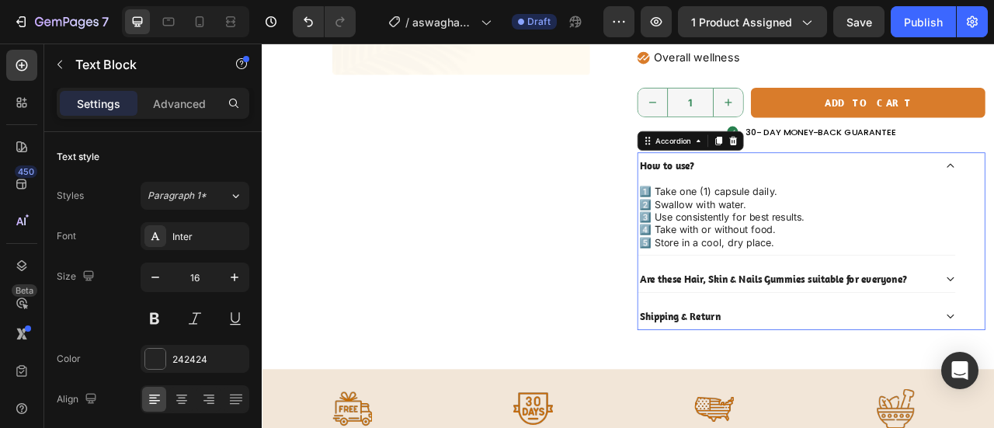
click at [993, 189] on div "How to use?" at bounding box center [929, 199] width 379 height 22
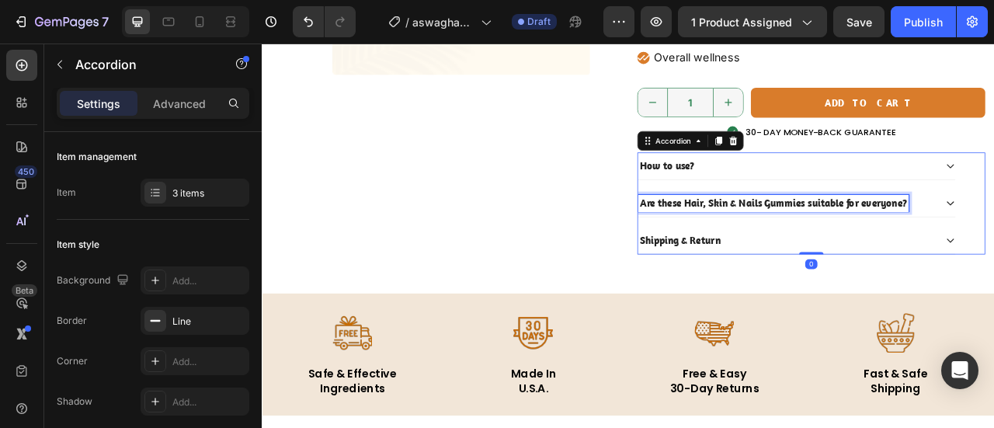
click at [967, 238] on p "Are these Hair, Skin & Nails Gummies suitable for everyone?" at bounding box center [913, 246] width 340 height 17
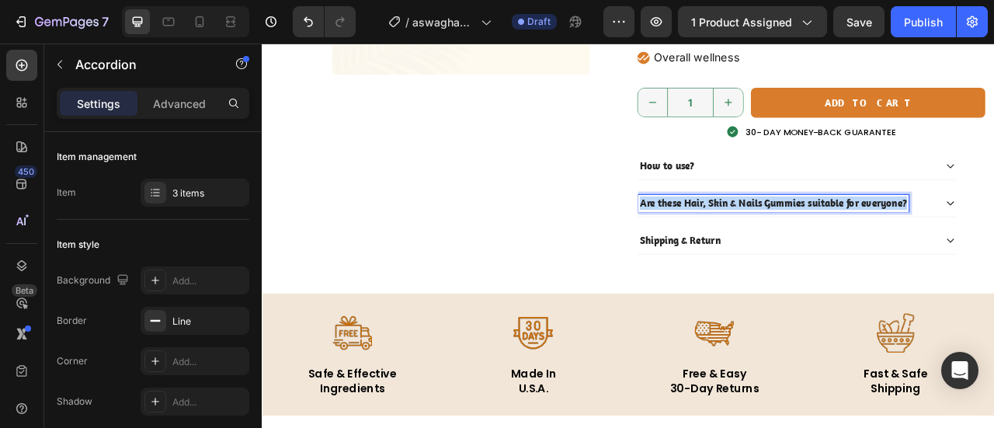
copy p "Are these Hair, Skin & Nails Gummies suitable for everyone?"
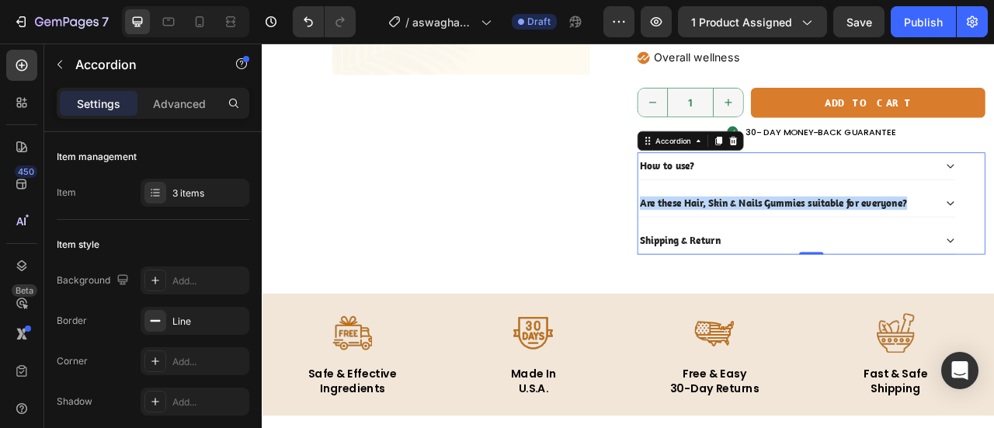
click at [989, 238] on p "Are these Hair, Skin & Nails Gummies suitable for everyone?" at bounding box center [913, 246] width 340 height 17
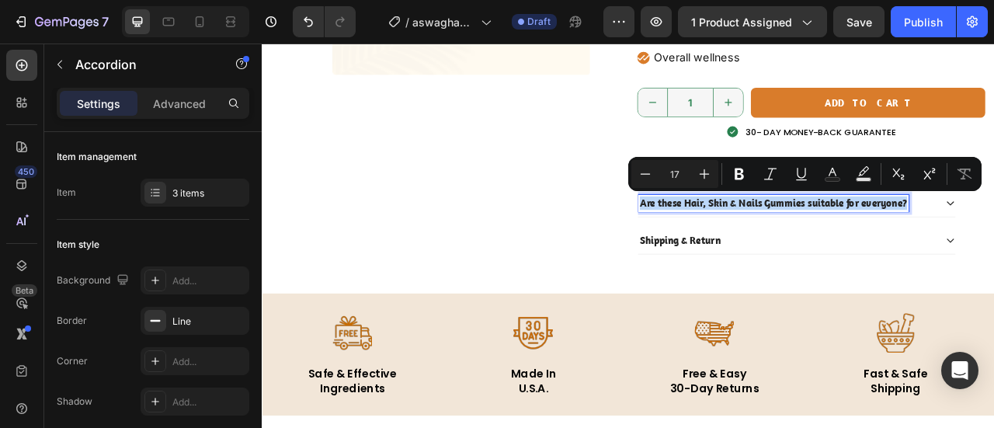
click at [989, 238] on p "Are these Hair, Skin & Nails Gummies suitable for everyone?" at bounding box center [913, 246] width 340 height 17
click at [990, 241] on p "Are these Hair, Skin & Nails Gummies suitable for everyone?" at bounding box center [913, 246] width 340 height 17
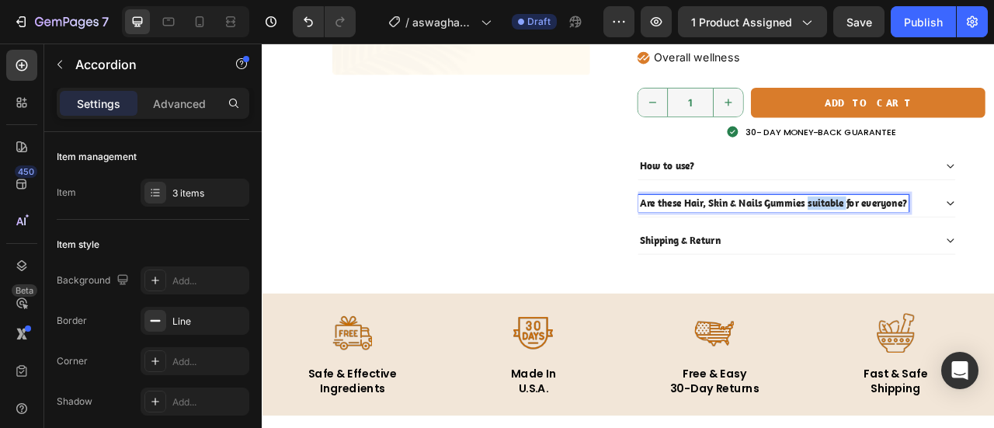
click at [990, 241] on p "Are these Hair, Skin & Nails Gummies suitable for everyone?" at bounding box center [913, 246] width 340 height 17
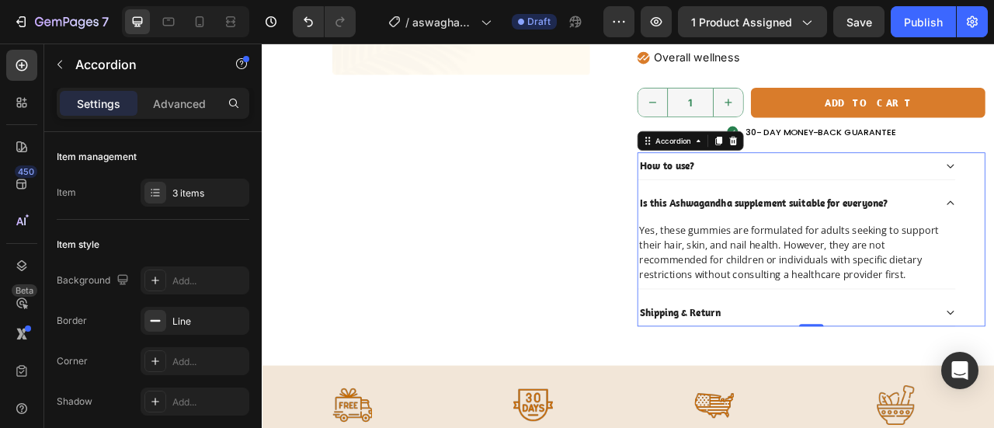
click at [927, 346] on div "Yes, these gummies are formulated for adults seeking to support their hair, ski…" at bounding box center [942, 309] width 404 height 92
click at [963, 329] on span "Yes, these gummies are formulated for adults seeking to support their hair, ski…" at bounding box center [932, 309] width 381 height 74
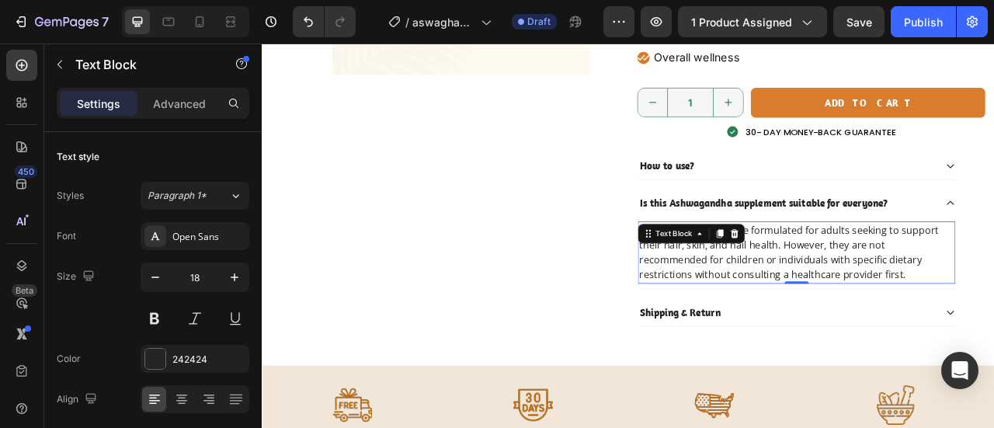
click at [963, 329] on span "Yes, these gummies are formulated for adults seeking to support their hair, ski…" at bounding box center [932, 309] width 381 height 74
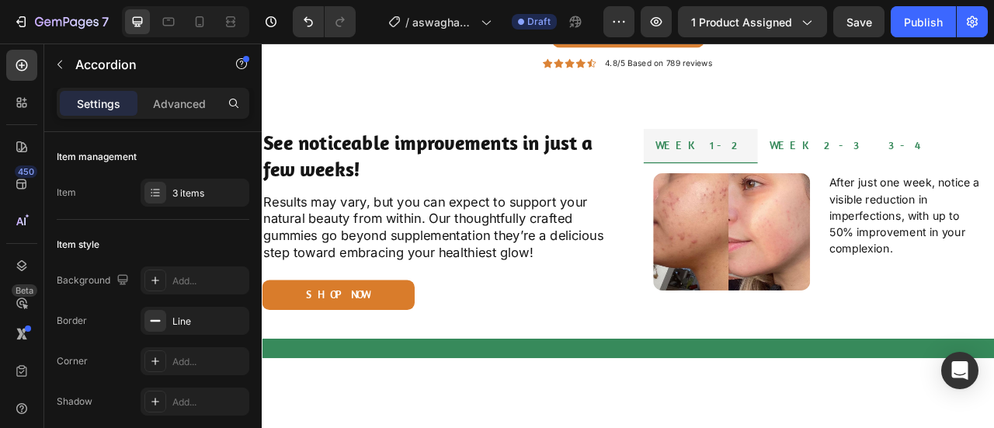
scroll to position [1243, 0]
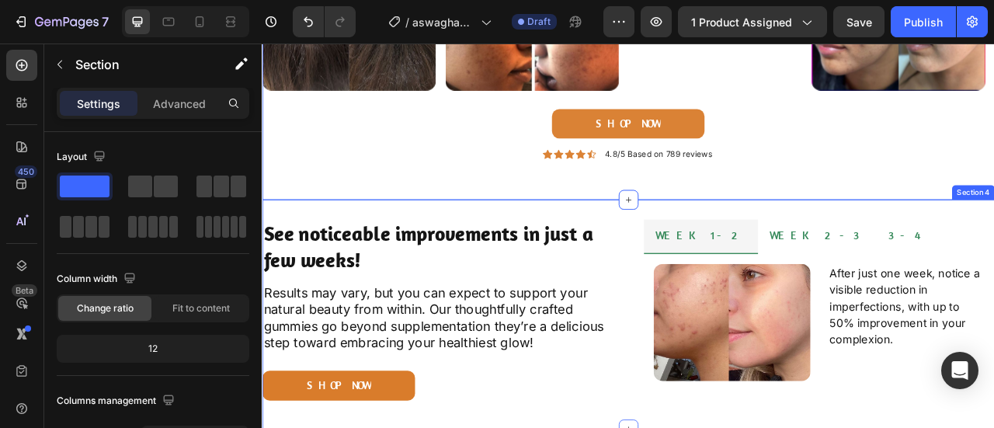
click at [697, 258] on div "See noticeable improvements in just a few weeks! Heading Results may vary, but …" at bounding box center [728, 387] width 932 height 291
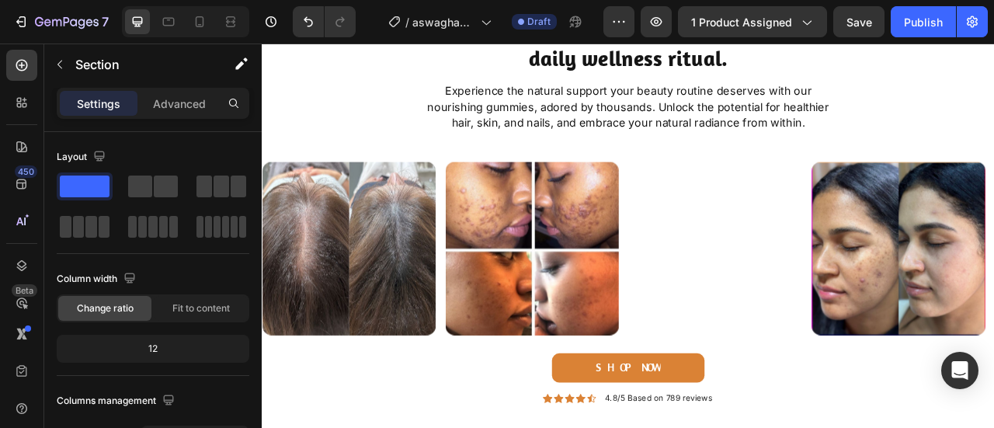
scroll to position [833, 0]
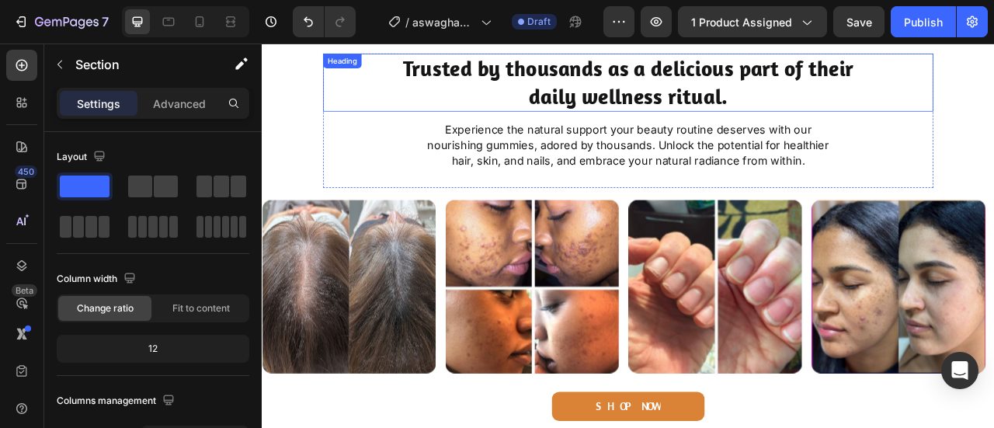
click at [746, 96] on h2 "Trusted by thousands as a delicious part of their daily wellness ritual." at bounding box center [727, 93] width 621 height 74
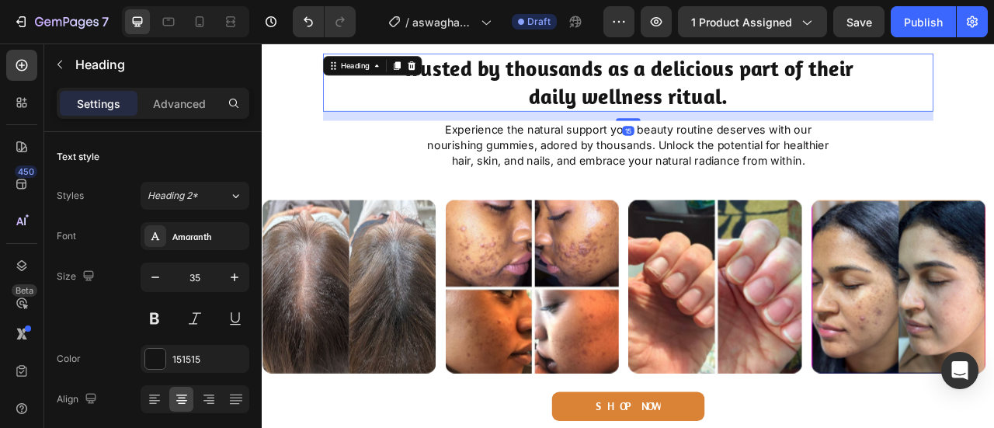
click at [746, 96] on h2 "Trusted by thousands as a delicious part of their daily wellness ritual." at bounding box center [727, 93] width 621 height 74
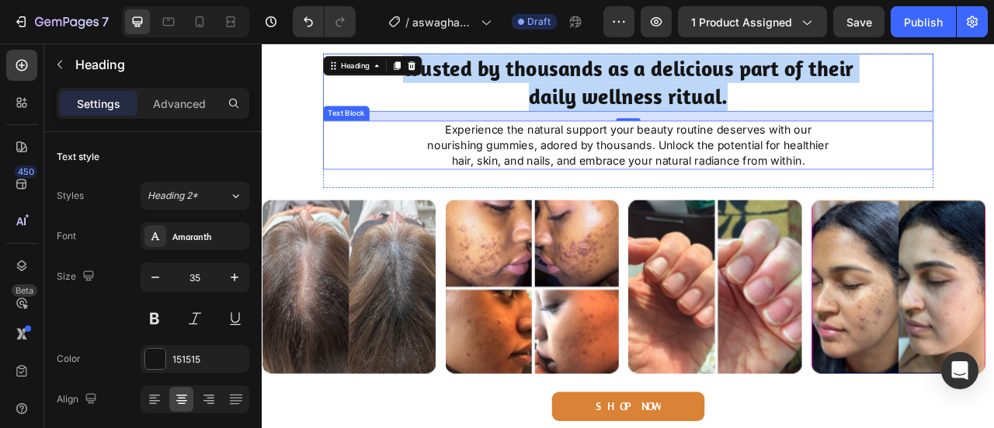
click at [809, 194] on p "Experience the natural support your beauty routine deserves with our nourishing…" at bounding box center [727, 172] width 541 height 59
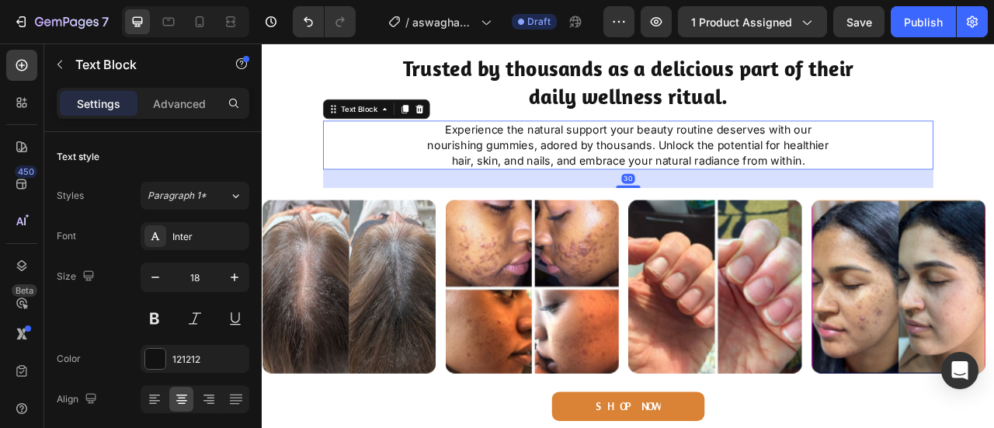
click at [809, 194] on p "Experience the natural support your beauty routine deserves with our nourishing…" at bounding box center [727, 172] width 541 height 59
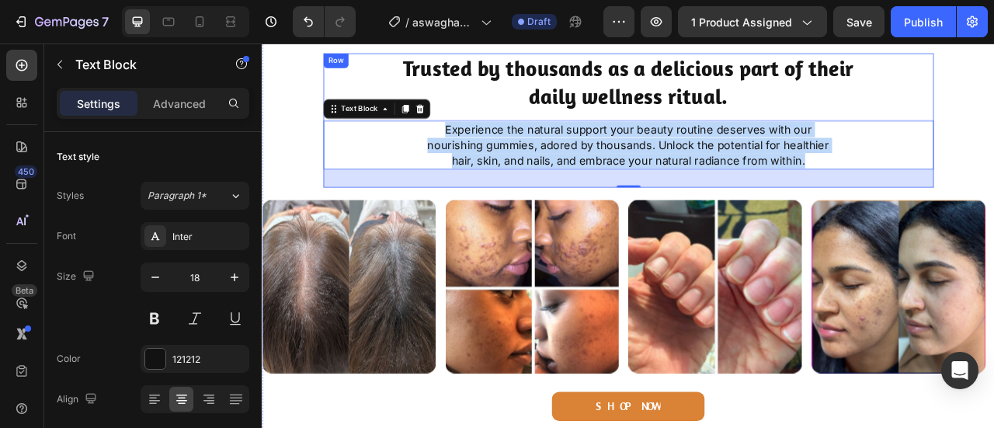
click at [690, 90] on p "Trusted by thousands as a delicious part of their daily wellness ritual." at bounding box center [728, 92] width 618 height 71
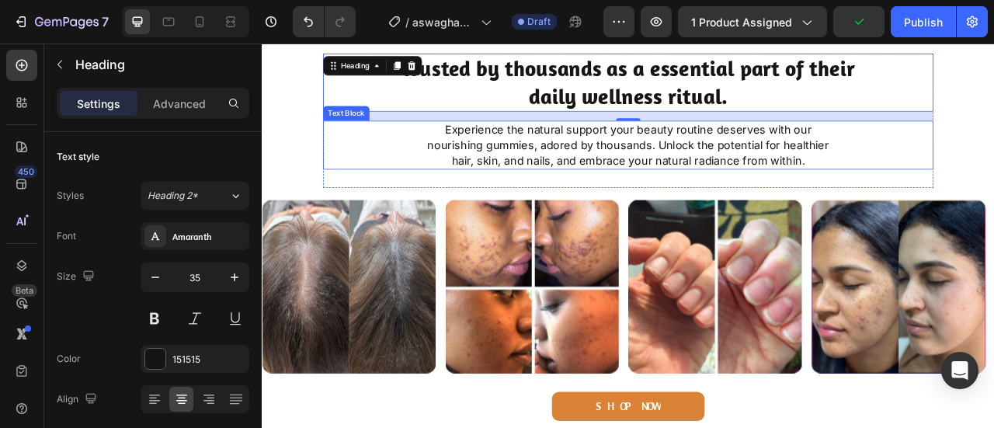
click at [911, 199] on p "Experience the natural support your beauty routine deserves with our nourishing…" at bounding box center [727, 172] width 541 height 59
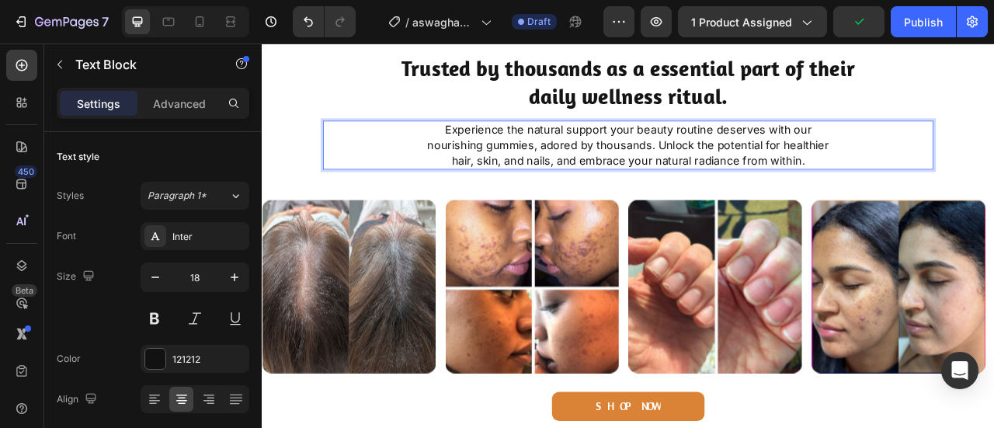
click at [897, 180] on p "Experience the natural support your beauty routine deserves with our nourishing…" at bounding box center [727, 172] width 541 height 59
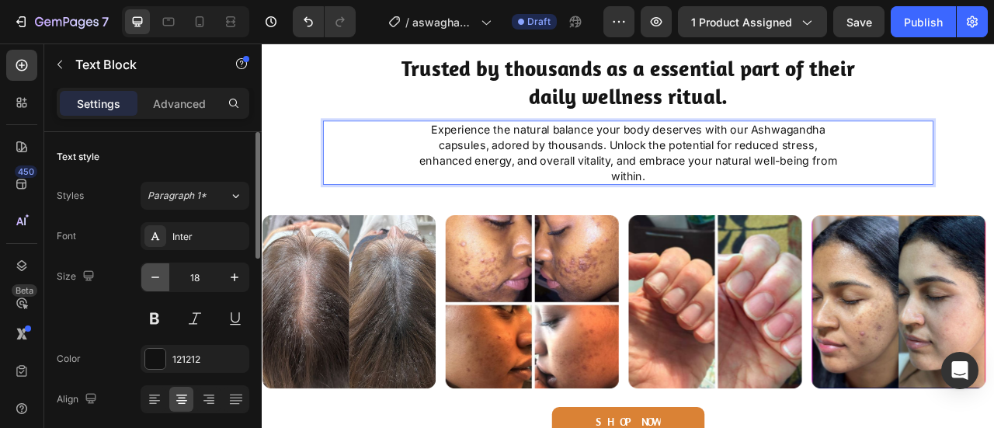
click at [151, 276] on icon "button" at bounding box center [156, 278] width 16 height 16
type input "17"
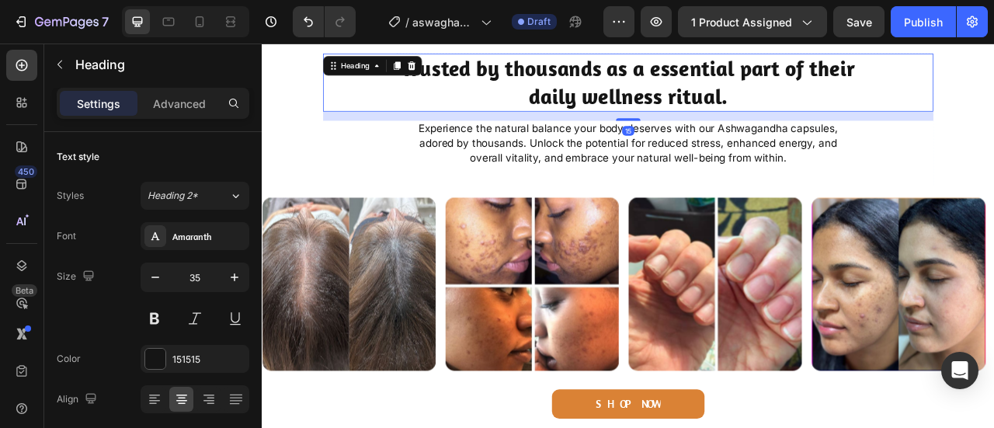
click at [551, 99] on p "Trusted by thousands as a essential part of their daily wellness ritual." at bounding box center [728, 92] width 618 height 71
click at [190, 26] on div at bounding box center [199, 21] width 25 height 25
type input "25"
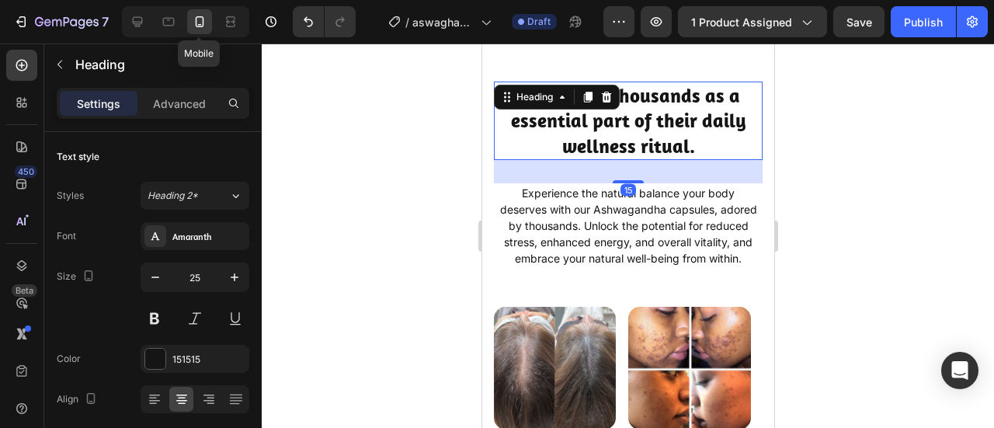
scroll to position [735, 0]
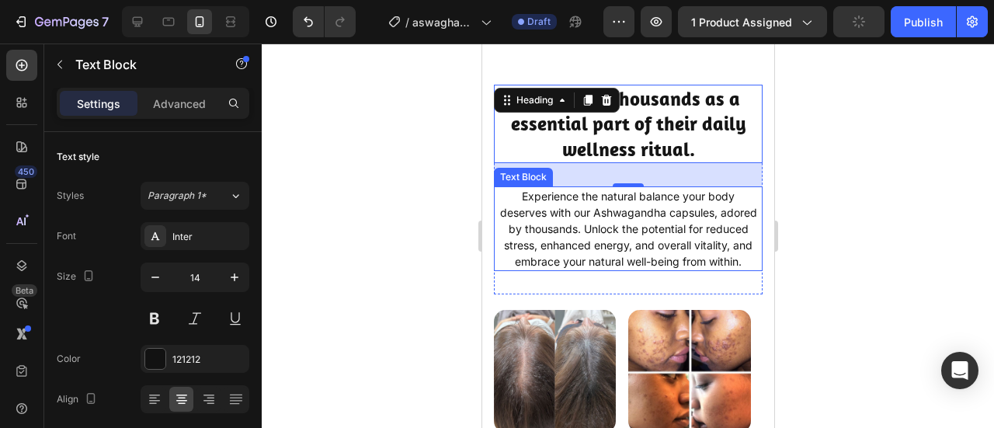
click at [565, 231] on p "Experience the natural balance your body deserves with our Ashwagandha capsules…" at bounding box center [628, 229] width 258 height 82
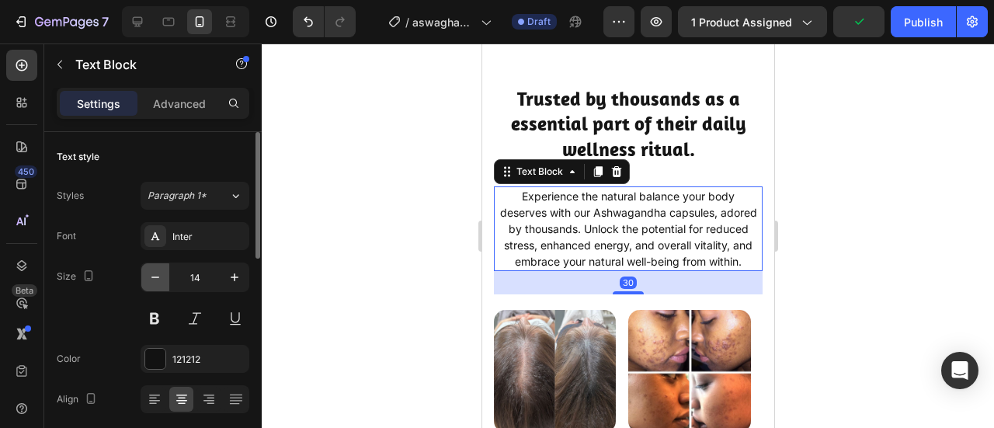
click at [156, 276] on icon "button" at bounding box center [156, 278] width 16 height 16
type input "13"
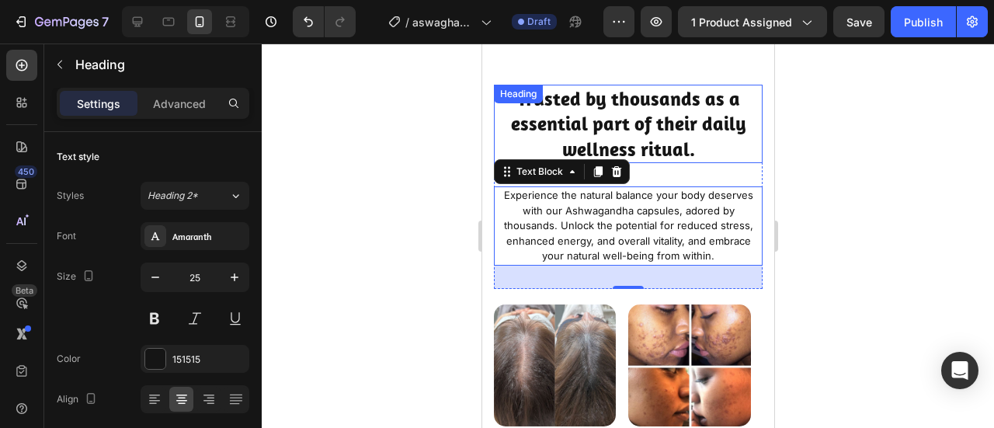
click at [634, 106] on p "Trusted by thousands as a essential part of their daily wellness ritual." at bounding box center [628, 124] width 258 height 76
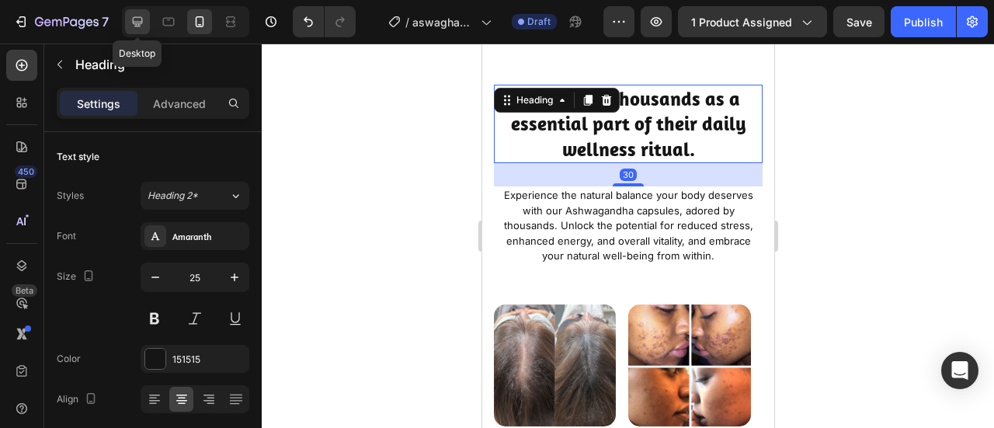
click at [134, 28] on icon at bounding box center [138, 22] width 16 height 16
type input "35"
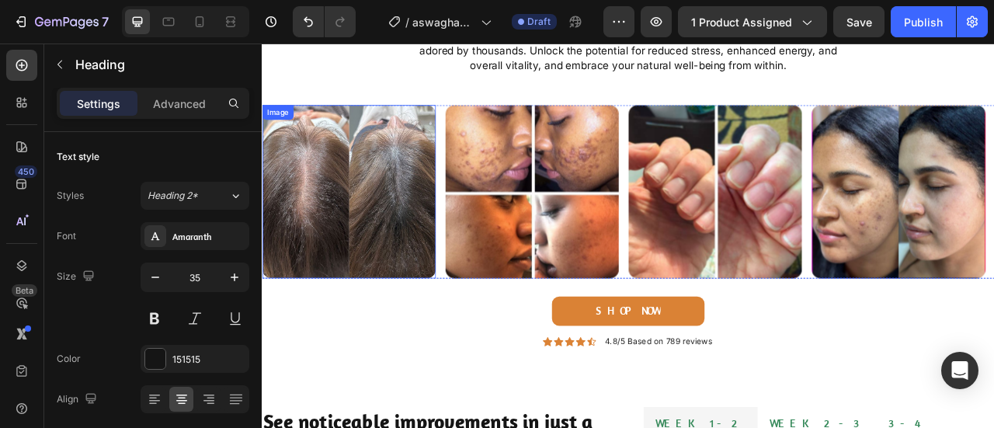
scroll to position [1003, 0]
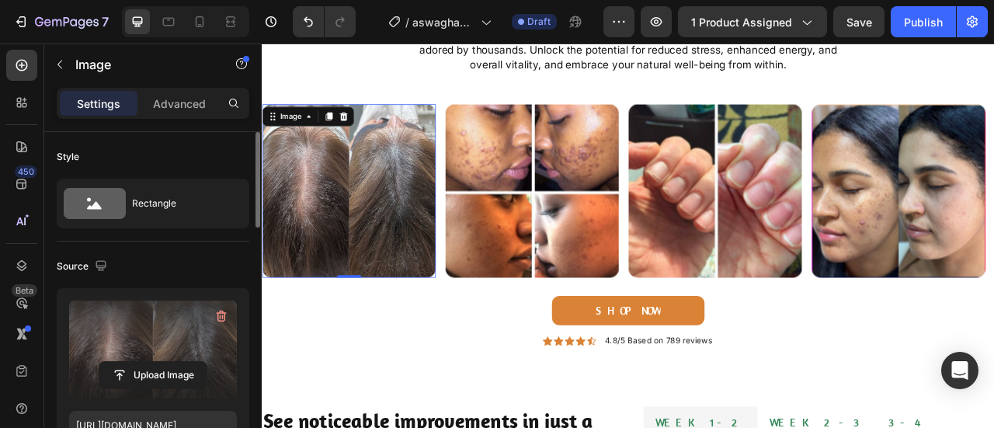
click at [144, 335] on label at bounding box center [153, 350] width 168 height 98
click at [144, 362] on input "file" at bounding box center [152, 375] width 107 height 26
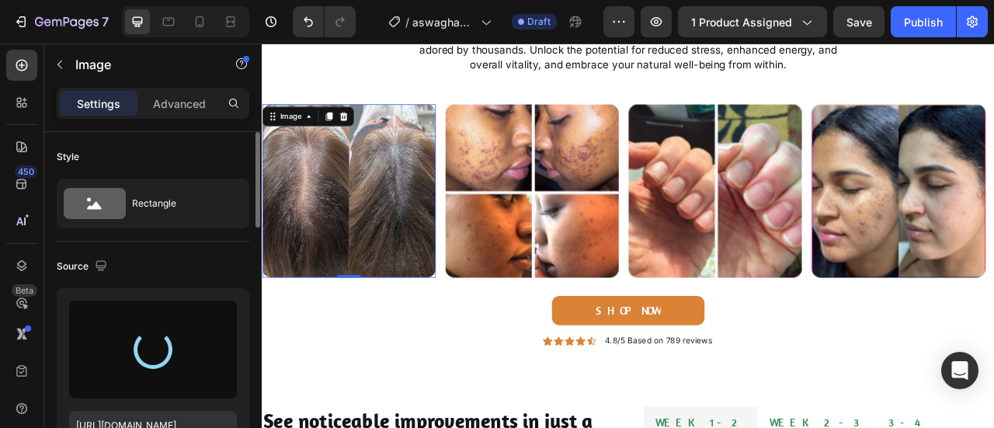
type input "https://cdn.shopify.com/s/files/1/0950/7481/2200/files/gempages_581869071591539…"
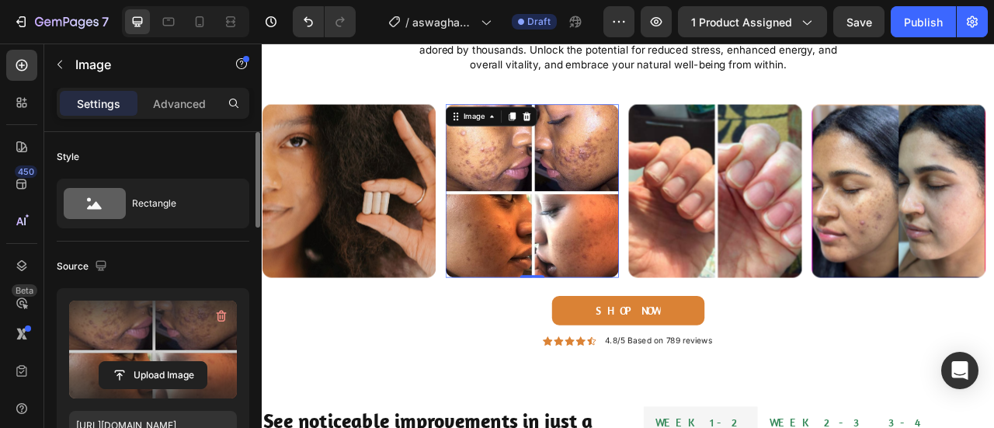
click at [136, 313] on label at bounding box center [153, 350] width 168 height 98
click at [136, 362] on input "file" at bounding box center [152, 375] width 107 height 26
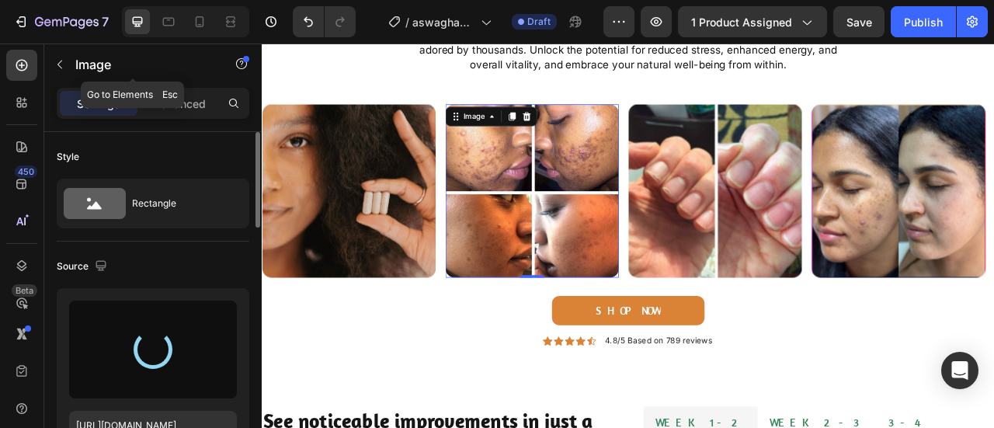
type input "https://cdn.shopify.com/s/files/1/0950/7481/2200/files/gempages_581869071591539…"
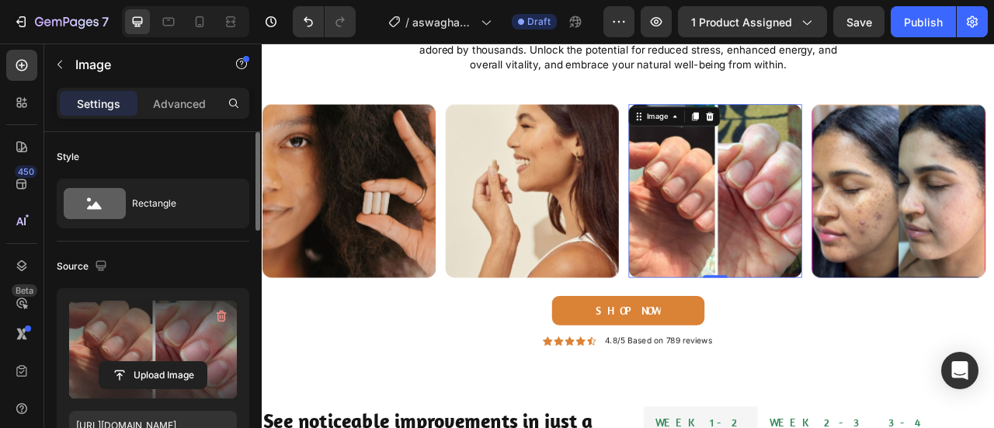
click at [140, 315] on label at bounding box center [153, 350] width 168 height 98
click at [140, 362] on input "file" at bounding box center [152, 375] width 107 height 26
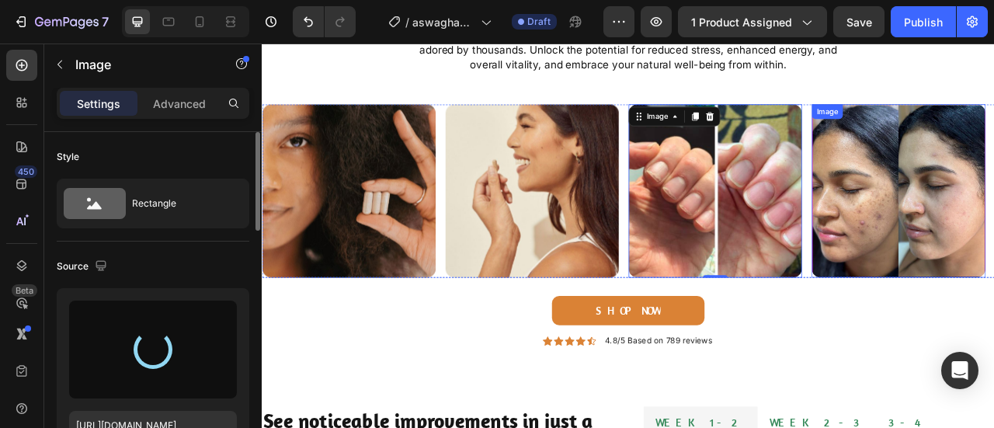
type input "https://cdn.shopify.com/s/files/1/0950/7481/2200/files/gempages_581869071591539…"
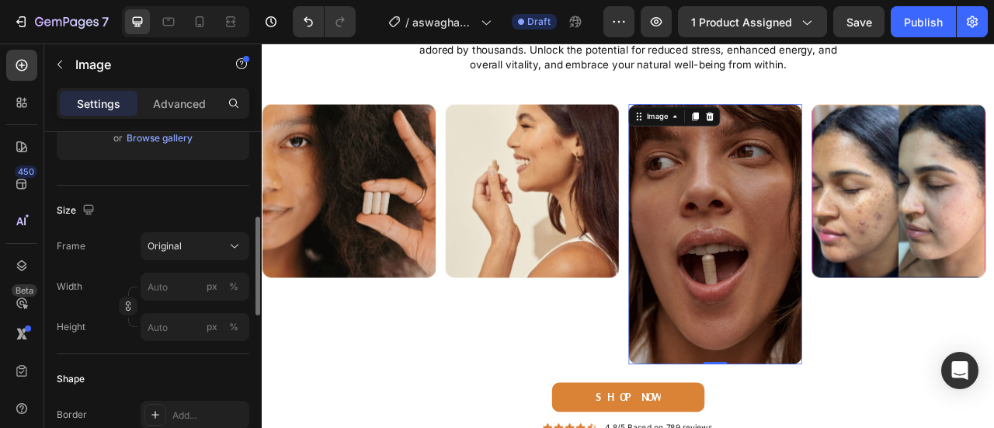
scroll to position [309, 0]
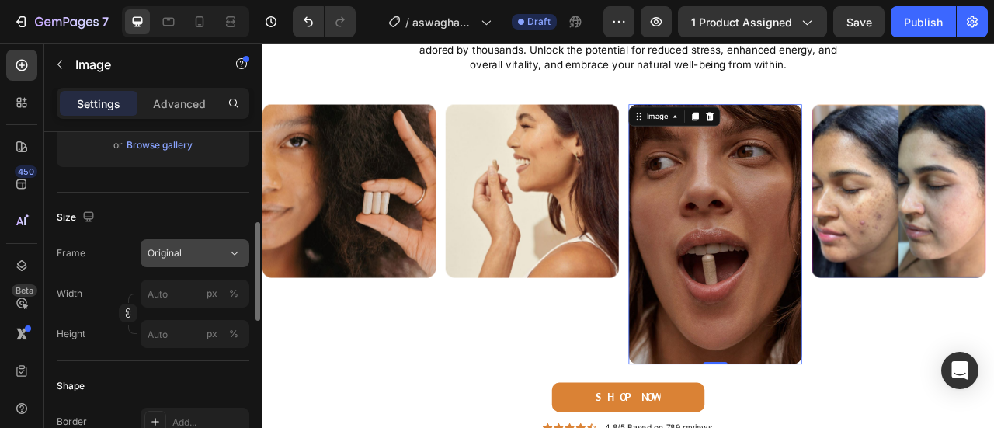
click at [200, 257] on div "Original" at bounding box center [186, 253] width 76 height 14
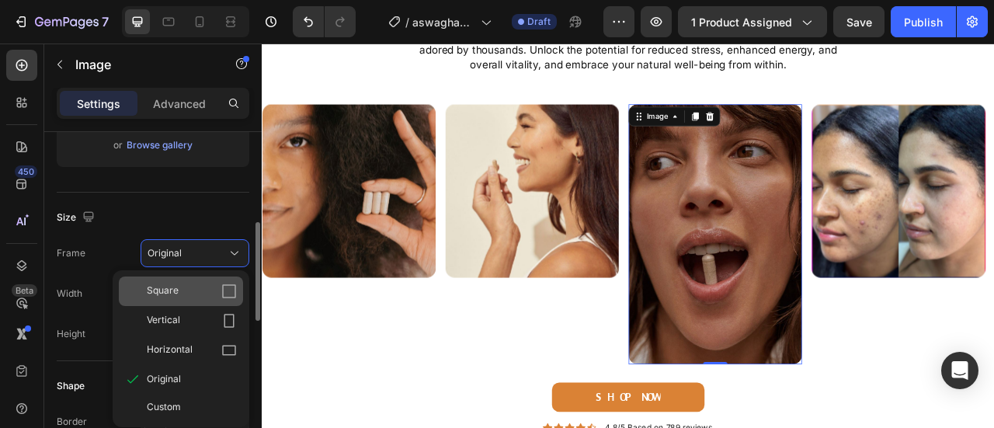
click at [203, 288] on div "Square" at bounding box center [192, 291] width 90 height 16
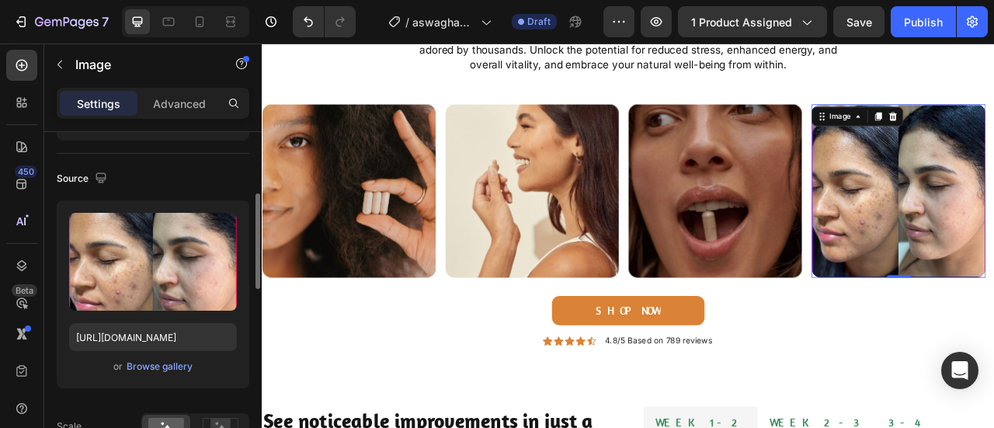
scroll to position [86, 0]
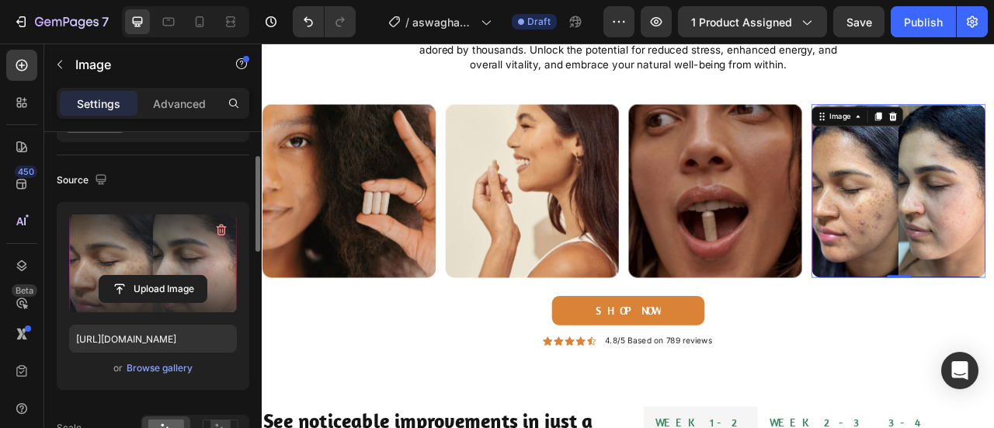
click at [180, 248] on label at bounding box center [153, 263] width 168 height 98
click at [180, 276] on input "file" at bounding box center [152, 289] width 107 height 26
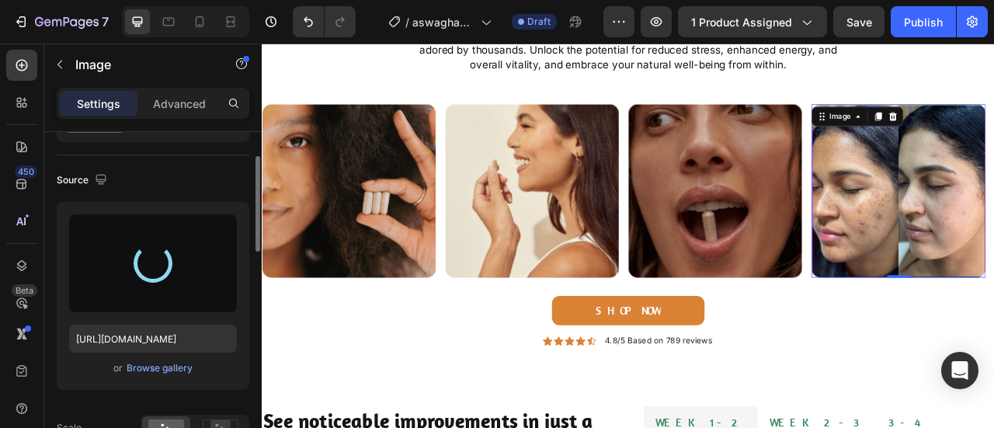
type input "https://cdn.shopify.com/s/files/1/0950/7481/2200/files/gempages_581869071591539…"
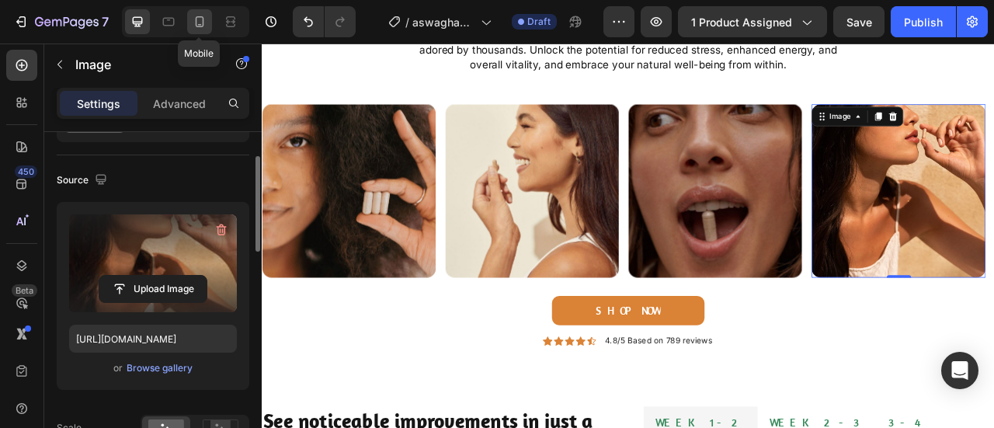
click at [198, 18] on icon at bounding box center [200, 22] width 16 height 16
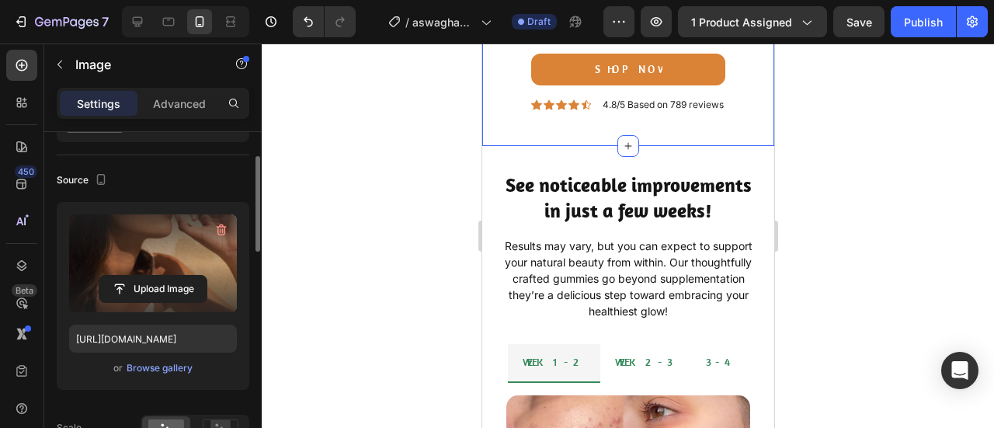
scroll to position [1212, 0]
click at [137, 30] on div at bounding box center [137, 21] width 25 height 25
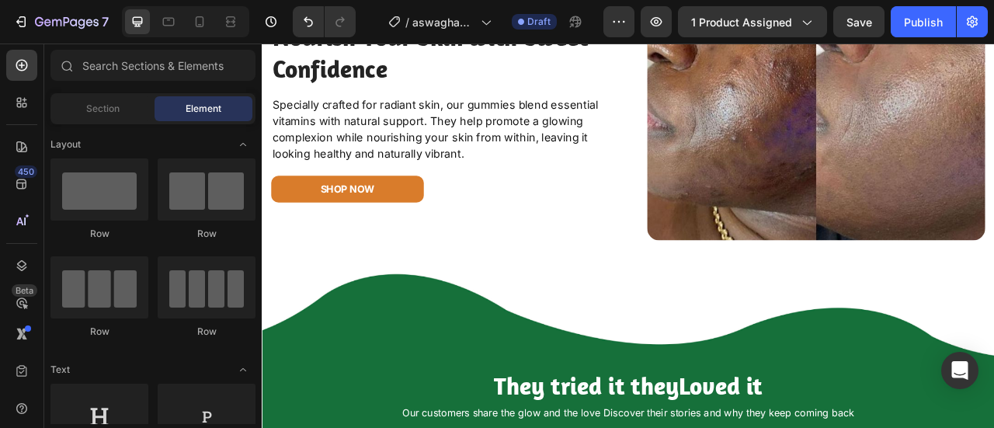
scroll to position [1987, 0]
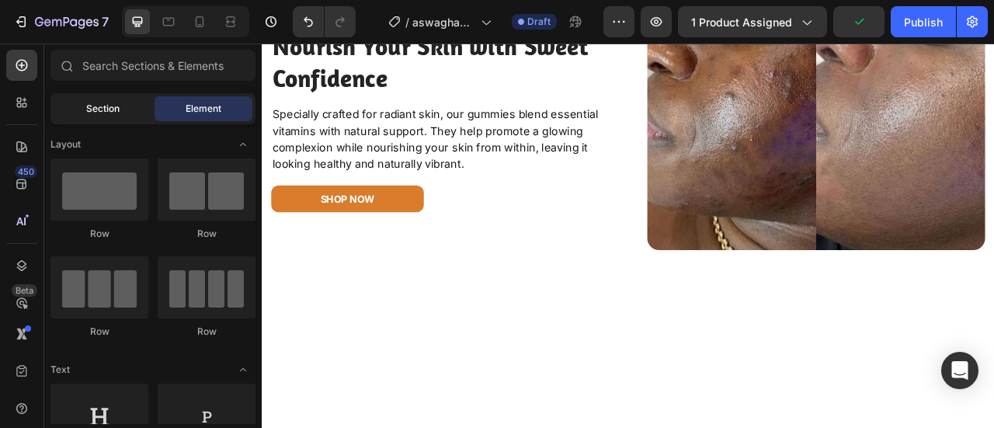
click at [118, 108] on span "Section" at bounding box center [102, 109] width 33 height 14
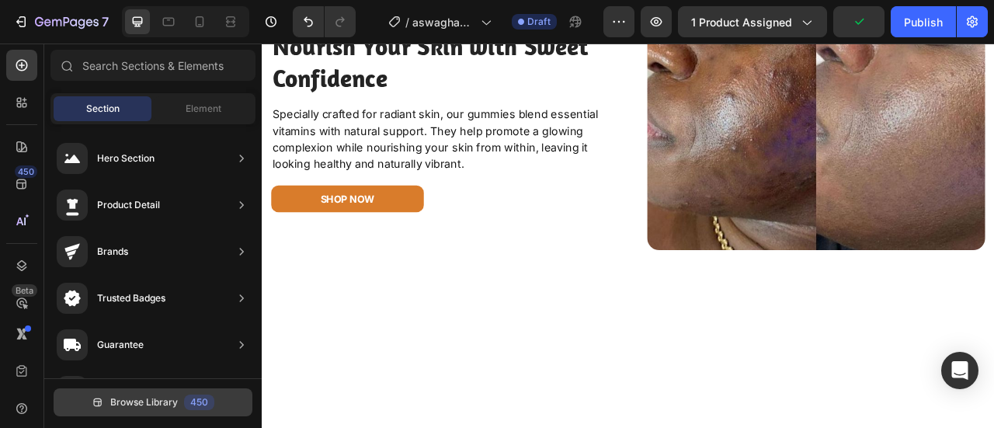
click at [141, 395] on button "Browse Library 450" at bounding box center [153, 402] width 199 height 28
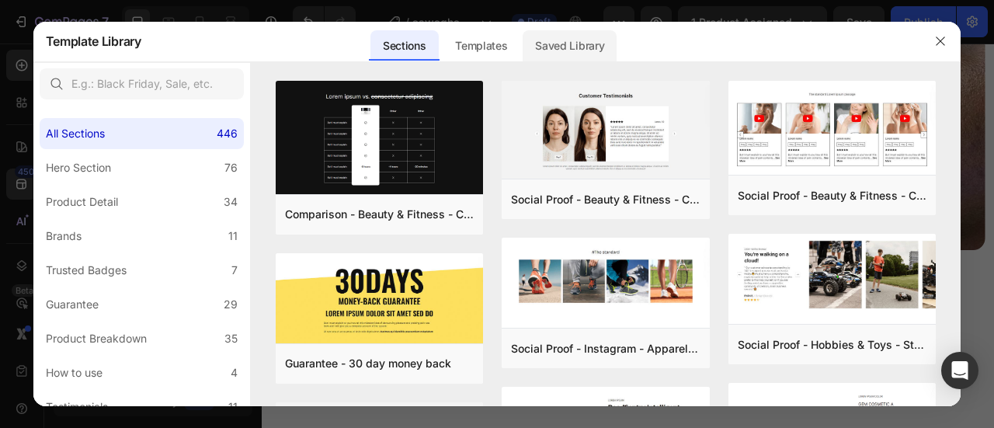
click at [568, 54] on div "Saved Library" at bounding box center [570, 45] width 94 height 31
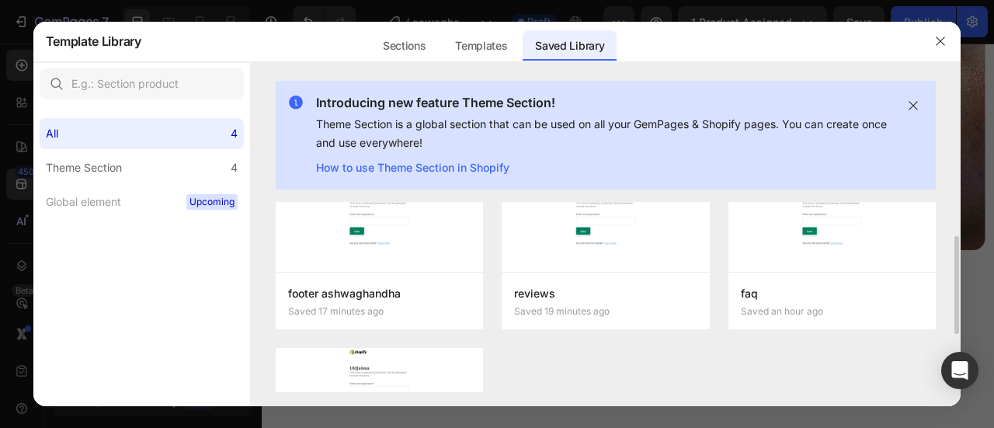
scroll to position [57, 0]
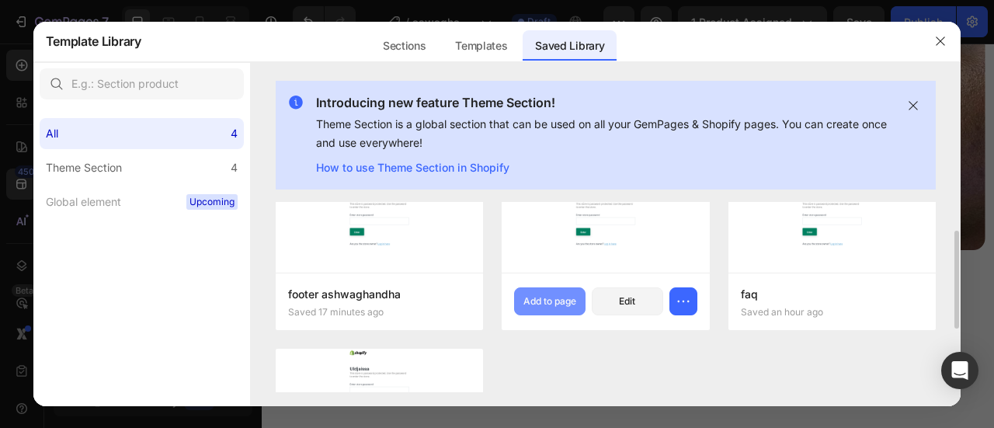
click at [562, 297] on div "Add to page" at bounding box center [549, 301] width 53 height 14
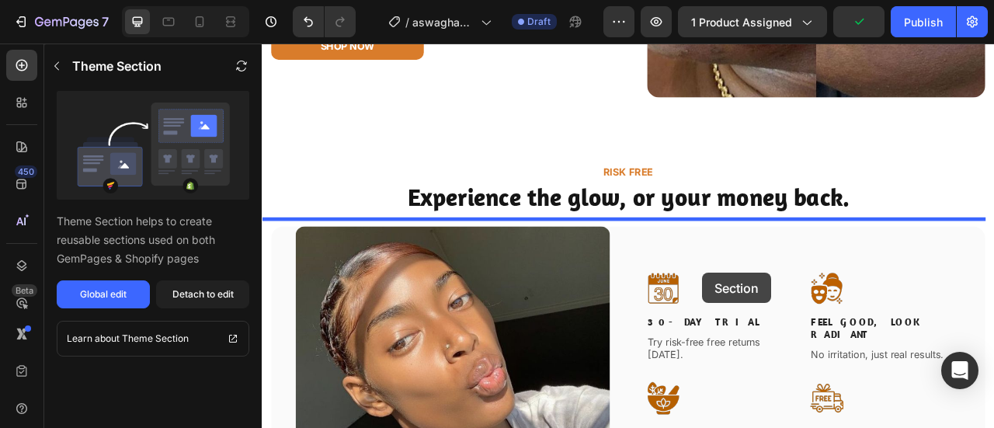
scroll to position [2187, 0]
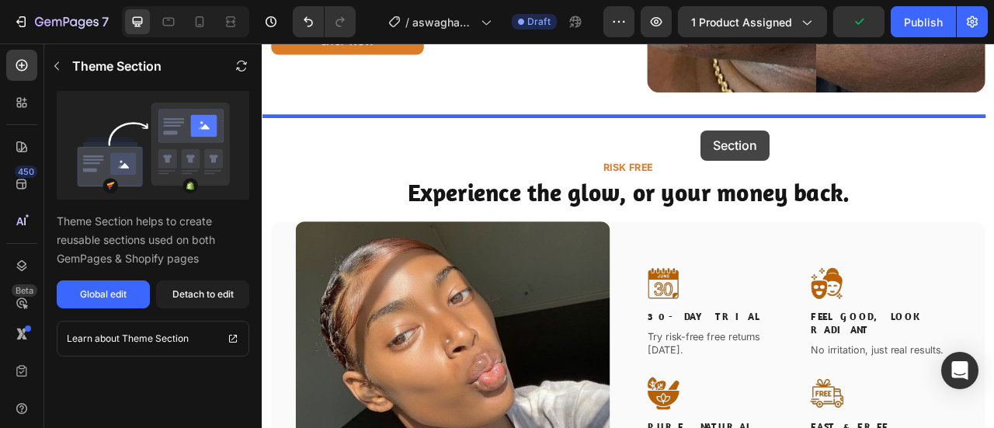
drag, startPoint x: 709, startPoint y: 328, endPoint x: 820, endPoint y: 154, distance: 206.4
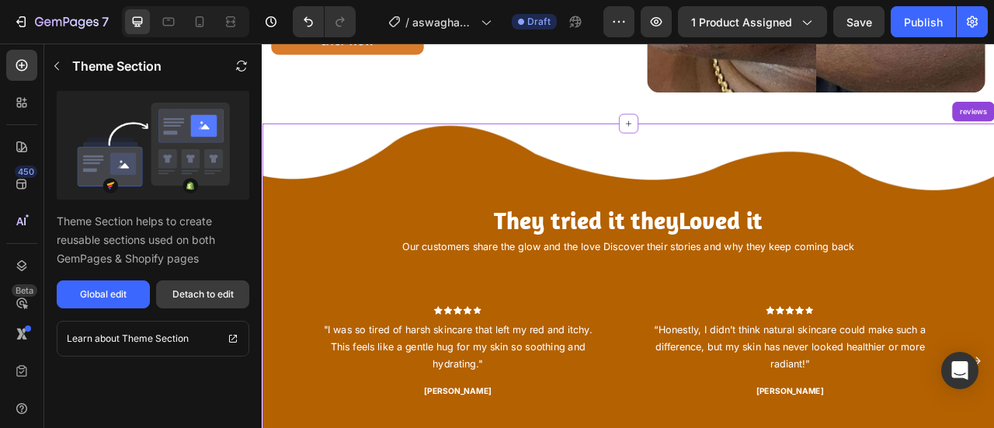
click at [207, 304] on button "Detach to edit" at bounding box center [202, 294] width 93 height 28
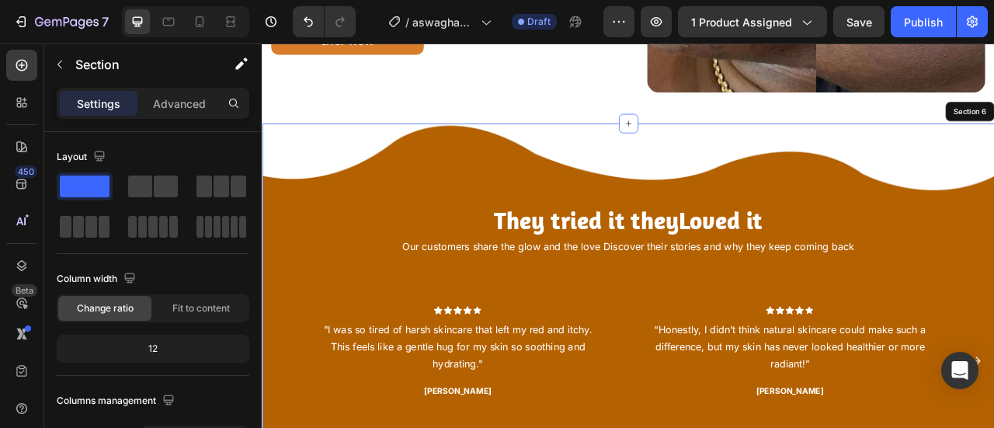
click at [577, 158] on div "They tried it they Loved it Heading Our customers share the glow and the love D…" at bounding box center [728, 384] width 932 height 481
click at [545, 395] on p ""I was so tired of harsh skincare that left my red and itchy. This feels like a…" at bounding box center [510, 428] width 346 height 67
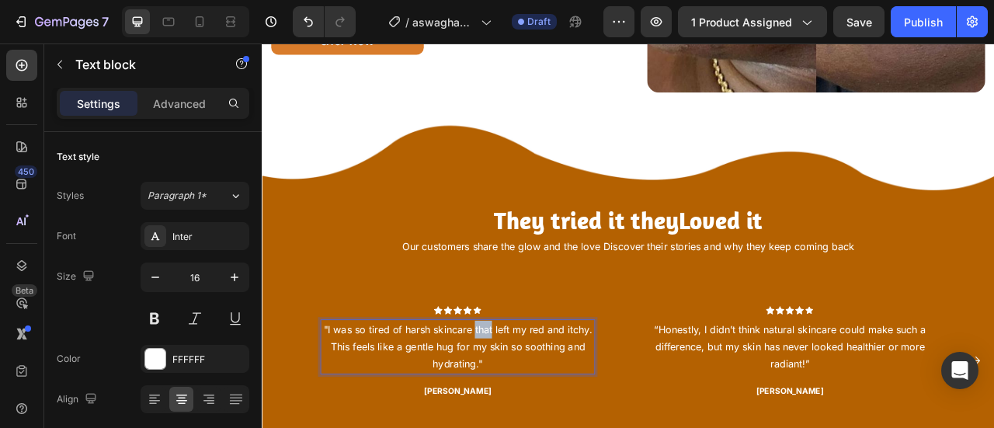
click at [545, 395] on p ""I was so tired of harsh skincare that left my red and itchy. This feels like a…" at bounding box center [510, 428] width 346 height 67
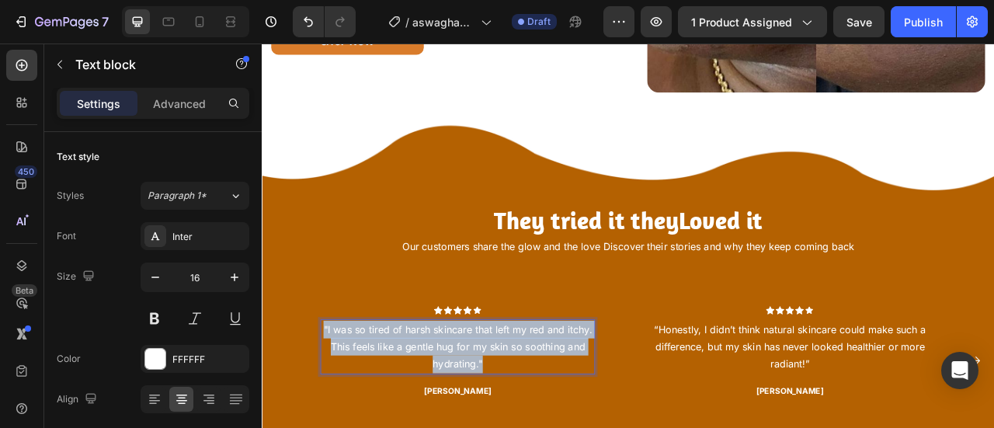
copy p ""I was so tired of harsh skincare that left my red and itchy. This feels like a…"
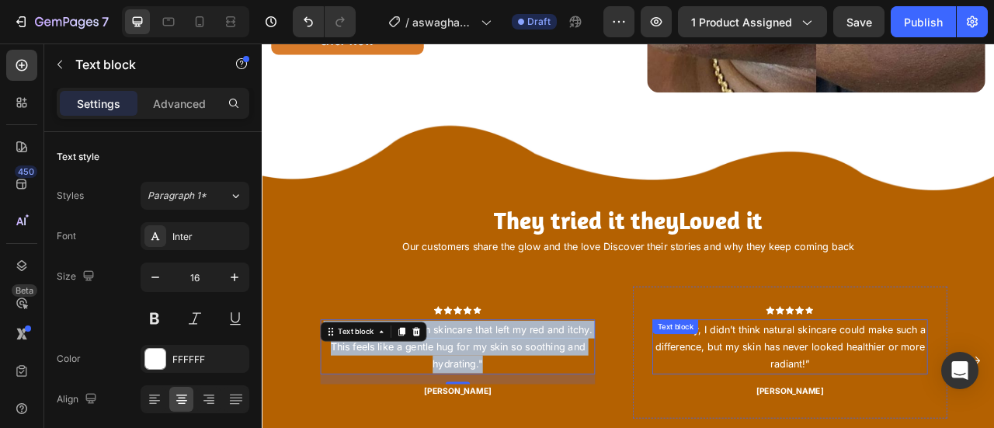
click at [993, 405] on p "“Honestly, I didn’t think natural skincare could make such a difference, but my…" at bounding box center [933, 428] width 346 height 67
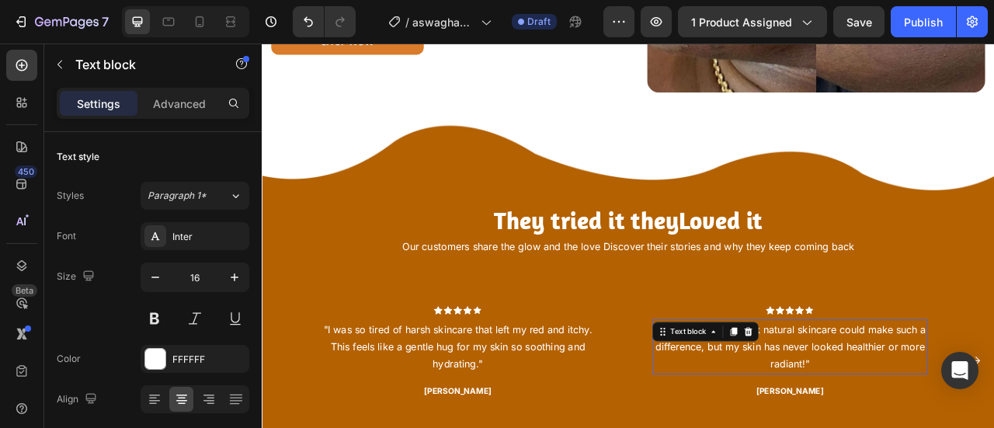
click at [993, 405] on p "“Honestly, I didn’t think natural skincare could make such a difference, but my…" at bounding box center [933, 428] width 346 height 67
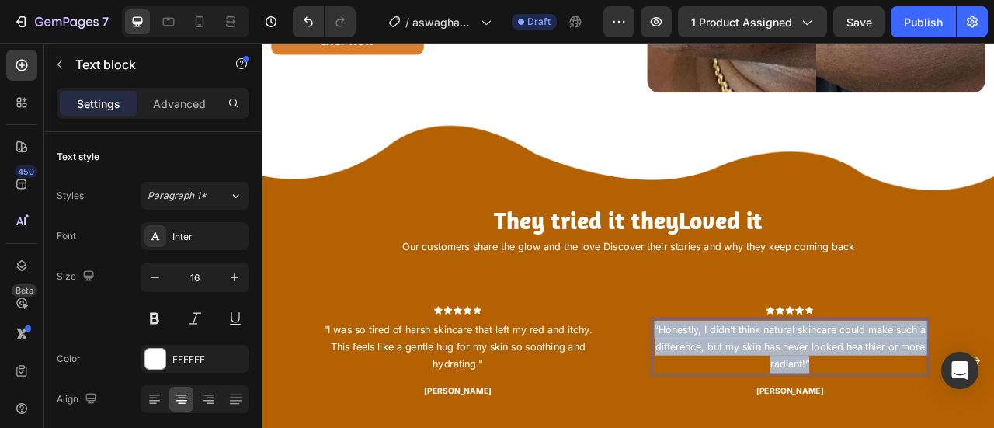
copy p "“Honestly, I didn’t think natural skincare could make such a difference, but my…"
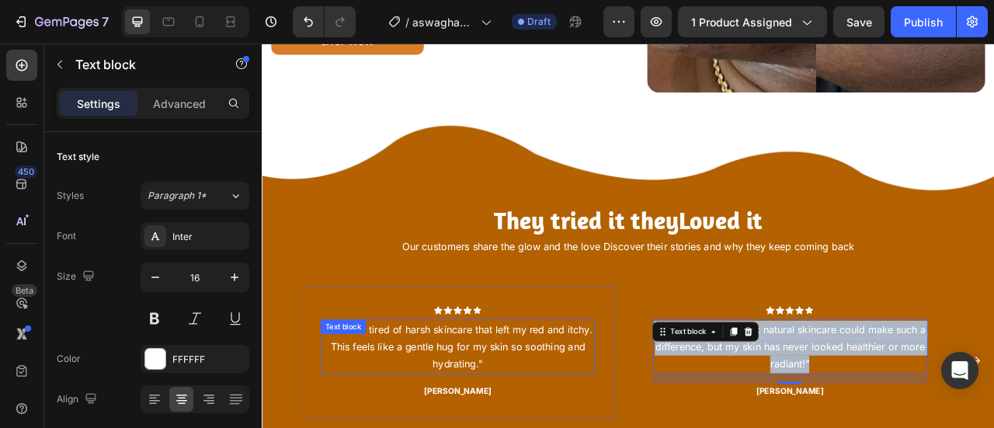
click at [499, 425] on p ""I was so tired of harsh skincare that left my red and itchy. This feels like a…" at bounding box center [510, 428] width 346 height 67
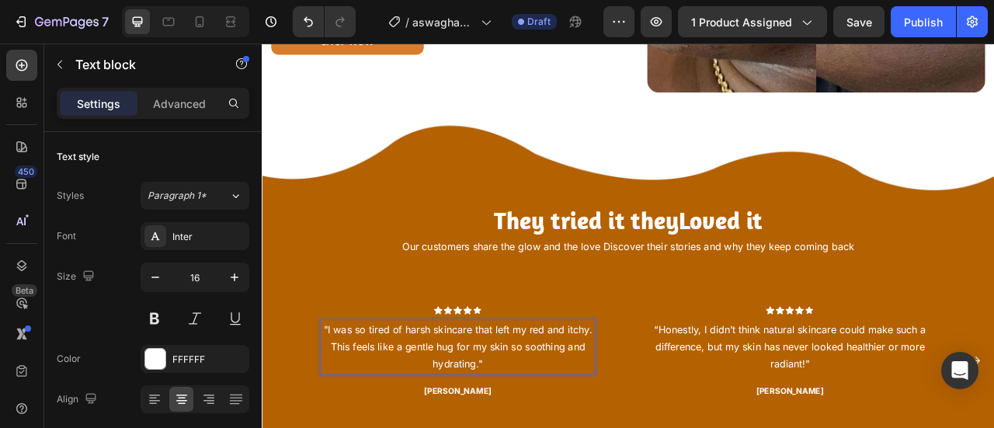
click at [499, 425] on p ""I was so tired of harsh skincare that left my red and itchy. This feels like a…" at bounding box center [510, 428] width 346 height 67
click at [636, 420] on p ""I was so tired of constant stress and low energy. This feels like a calming hu…" at bounding box center [510, 428] width 346 height 67
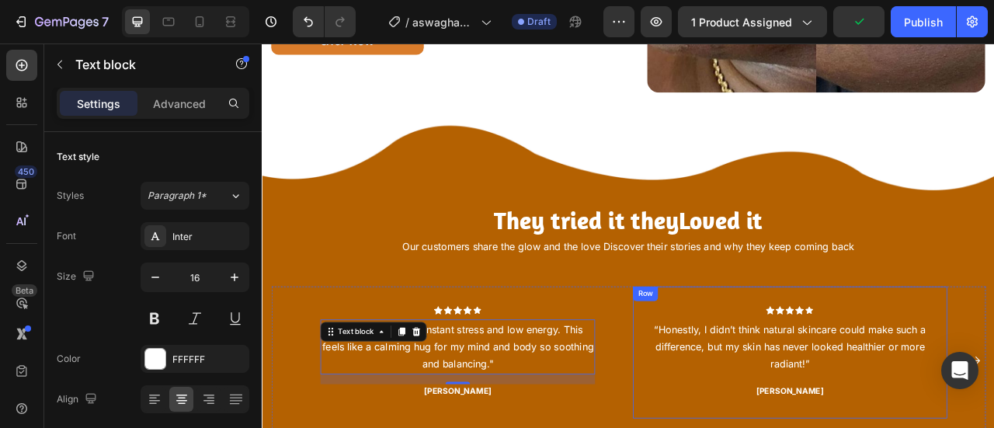
click at [950, 420] on p "“Honestly, I didn’t think natural skincare could make such a difference, but my…" at bounding box center [933, 428] width 346 height 67
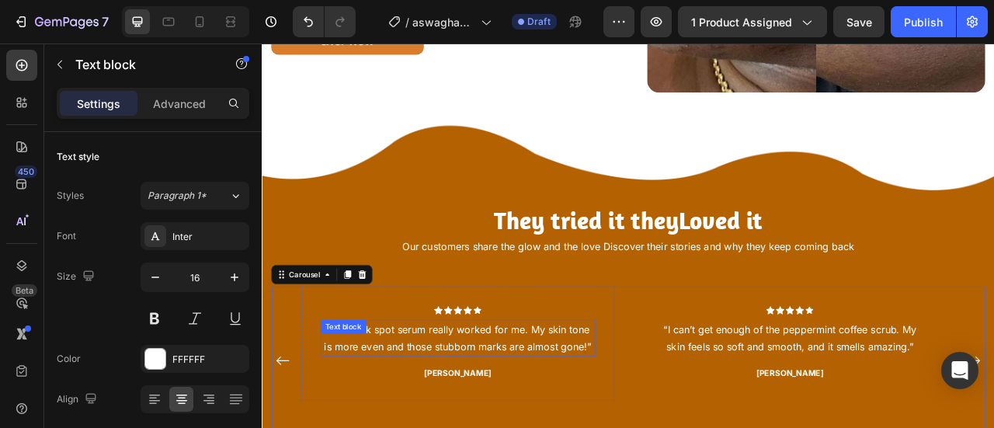
click at [588, 423] on p "“The dark spot serum really worked for me. My skin tone is more even and those …" at bounding box center [510, 417] width 346 height 45
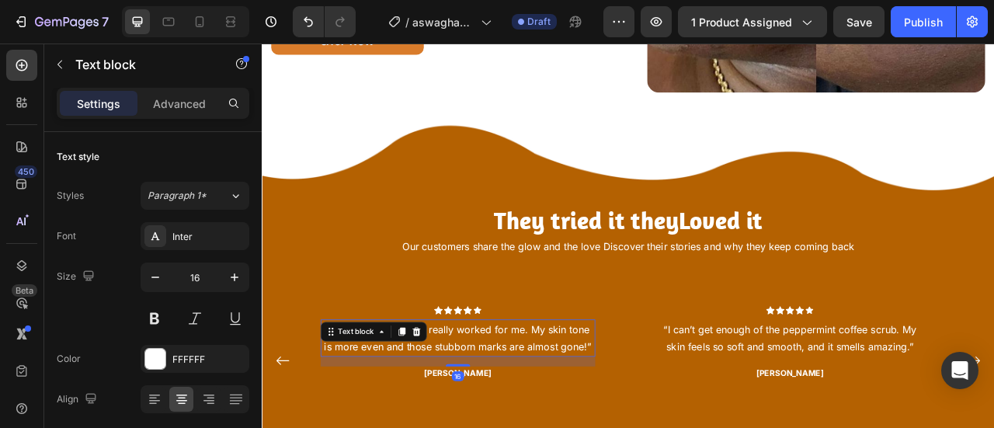
click at [588, 423] on p "“The dark spot serum really worked for me. My skin tone is more even and those …" at bounding box center [510, 417] width 346 height 45
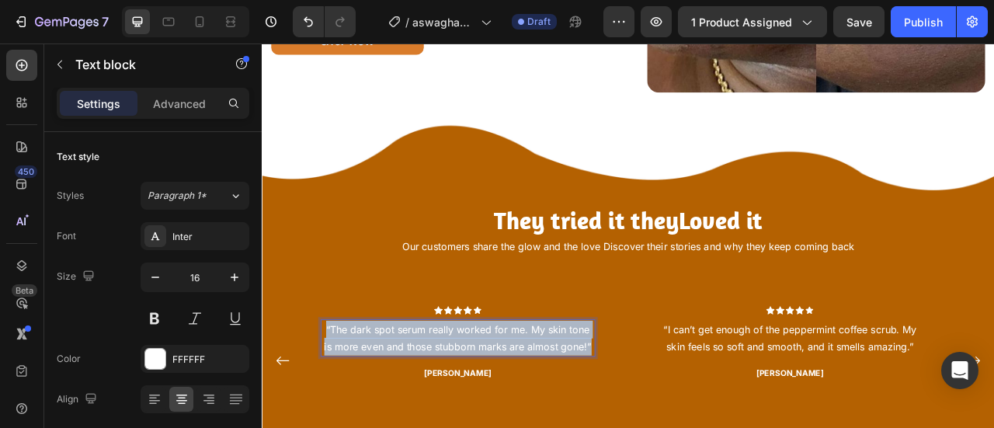
copy p "“The dark spot serum really worked for me. My skin tone is more even and those …"
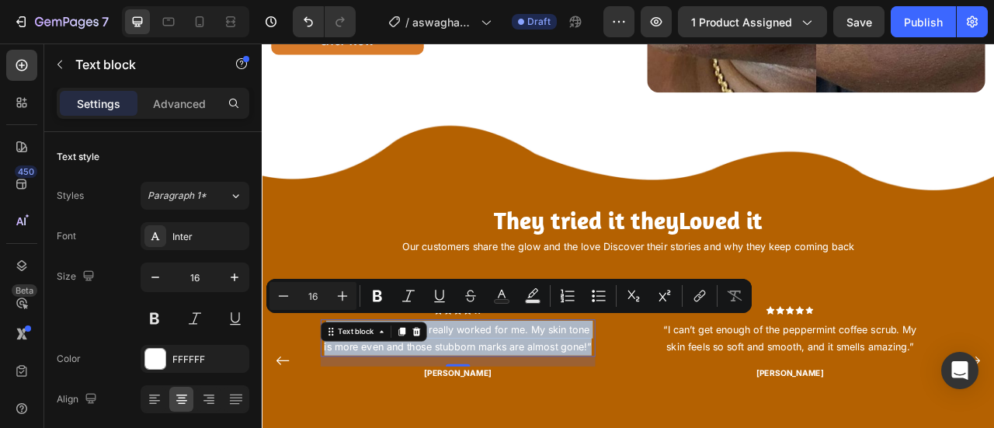
click at [607, 409] on p "“The dark spot serum really worked for me. My skin tone is more even and those …" at bounding box center [510, 417] width 346 height 45
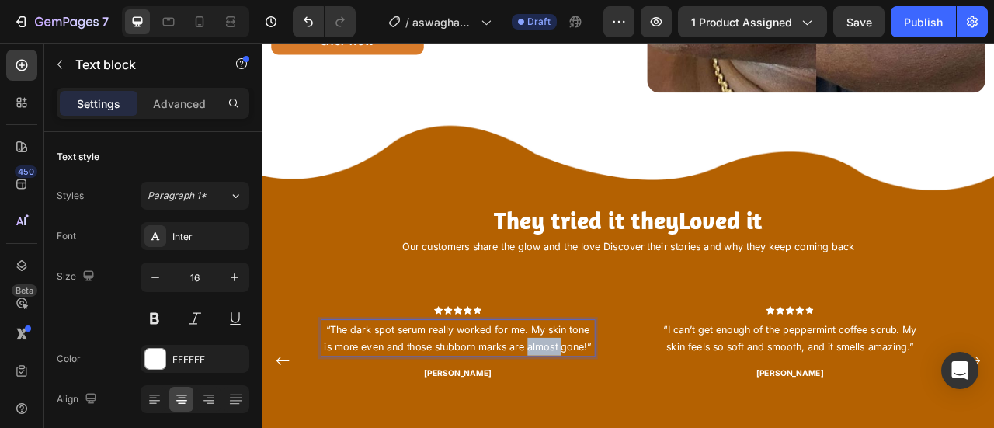
click at [607, 409] on p "“The dark spot serum really worked for me. My skin tone is more even and those …" at bounding box center [510, 417] width 346 height 45
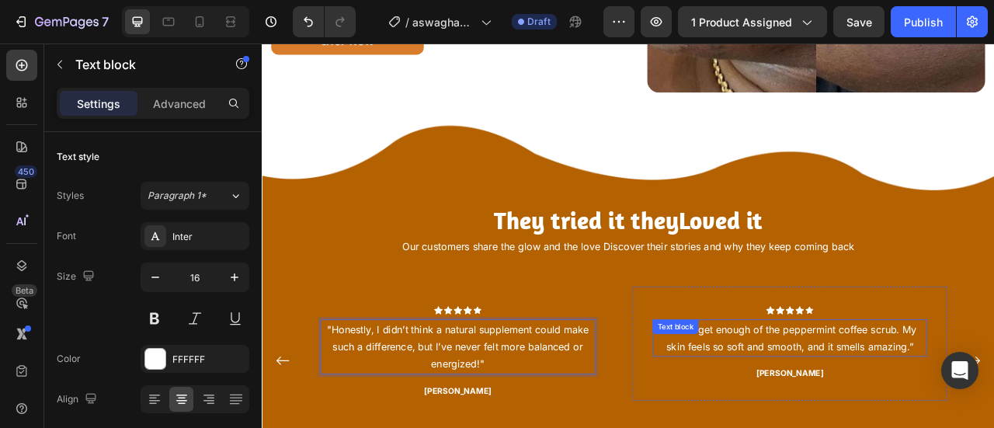
click at [783, 399] on div "Text block" at bounding box center [787, 403] width 52 height 14
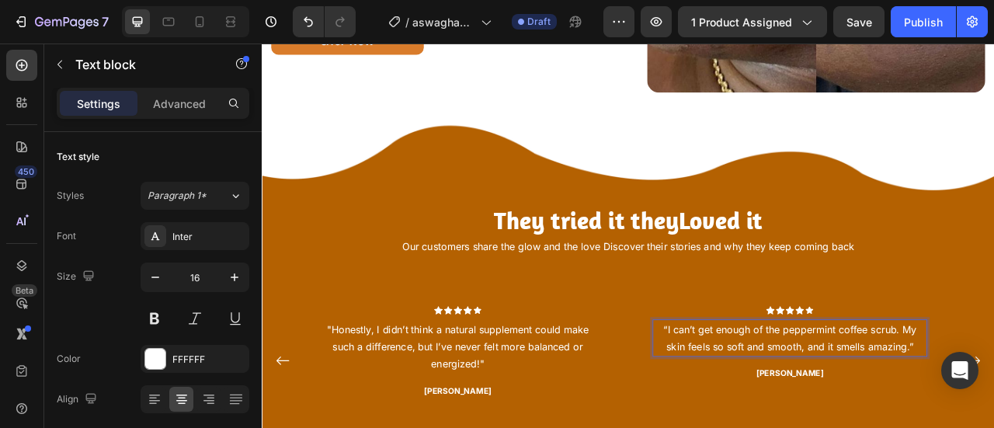
click at [786, 418] on p "“I can’t get enough of the peppermint coffee scrub. My skin feels so soft and s…" at bounding box center [933, 417] width 346 height 45
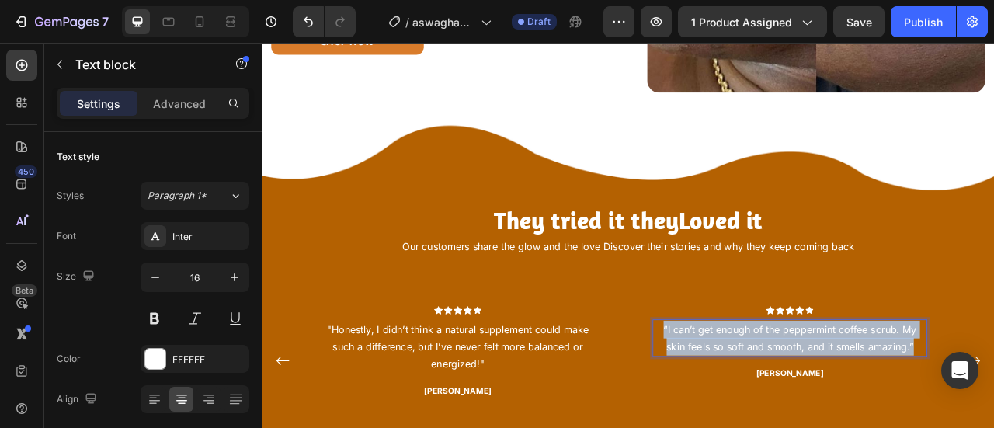
copy p "“I can’t get enough of the peppermint coffee scrub. My skin feels so soft and s…"
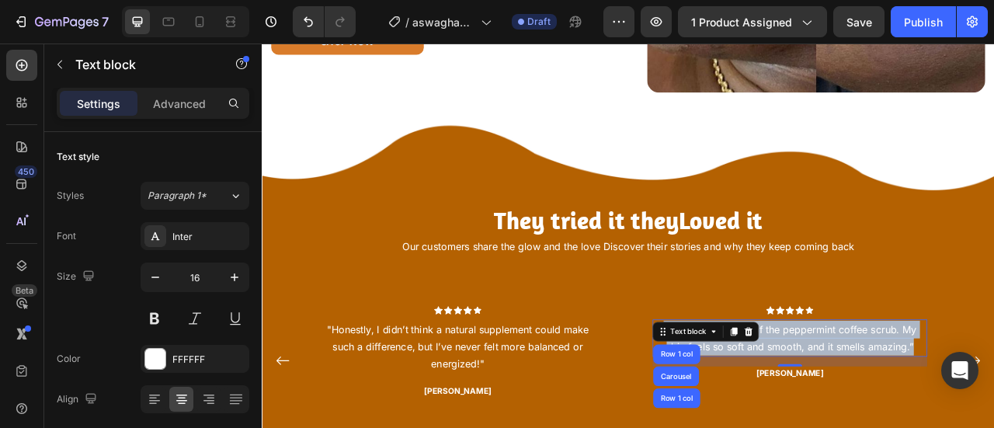
click at [993, 419] on p "“I can’t get enough of the peppermint coffee scrub. My skin feels so soft and s…" at bounding box center [933, 417] width 346 height 45
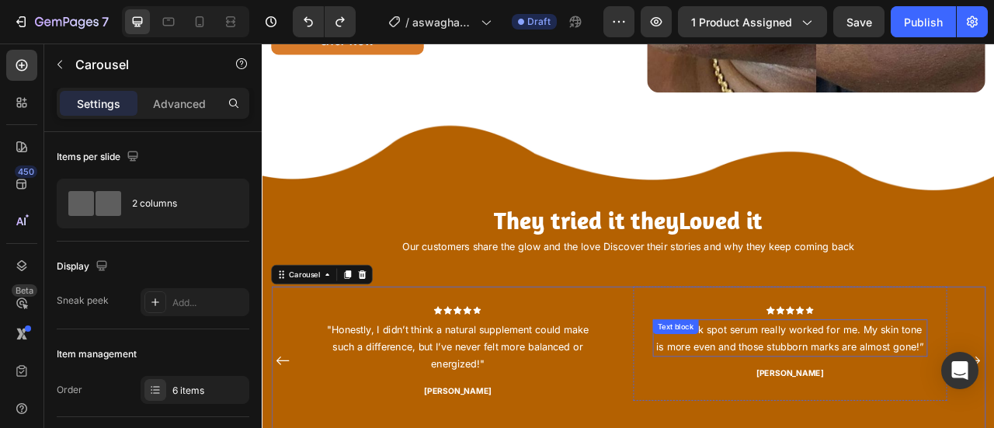
click at [965, 423] on p "“The dark spot serum really worked for me. My skin tone is more even and those …" at bounding box center [933, 417] width 346 height 45
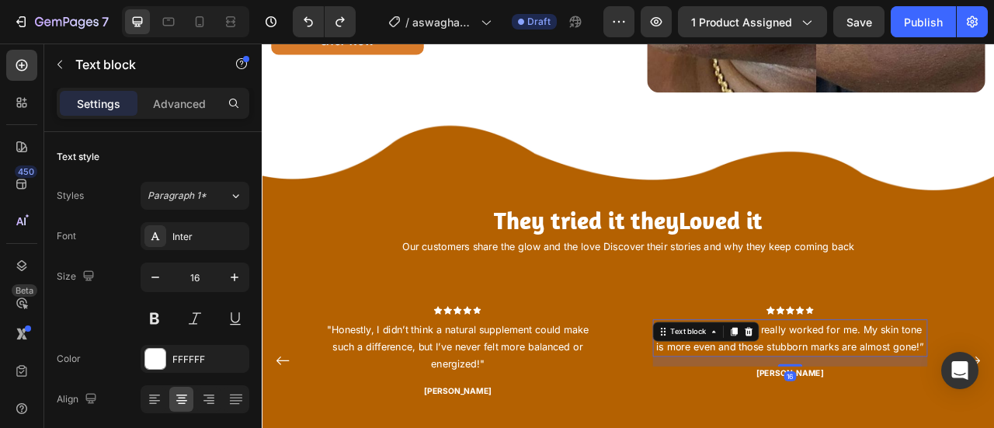
copy div "Header Image Say Goodbye to Dull Hair, Hello to Vibrant Locks Heading Tired of …"
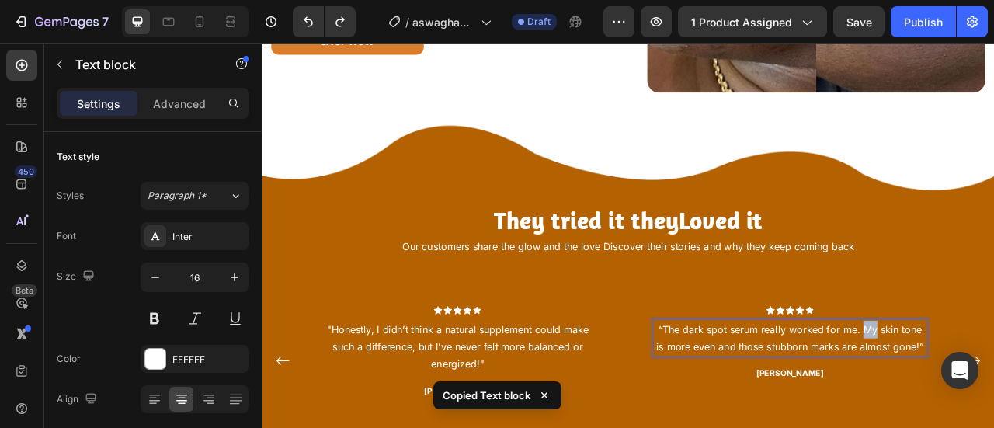
click at [993, 402] on p "“The dark spot serum really worked for me. My skin tone is more even and those …" at bounding box center [933, 417] width 346 height 45
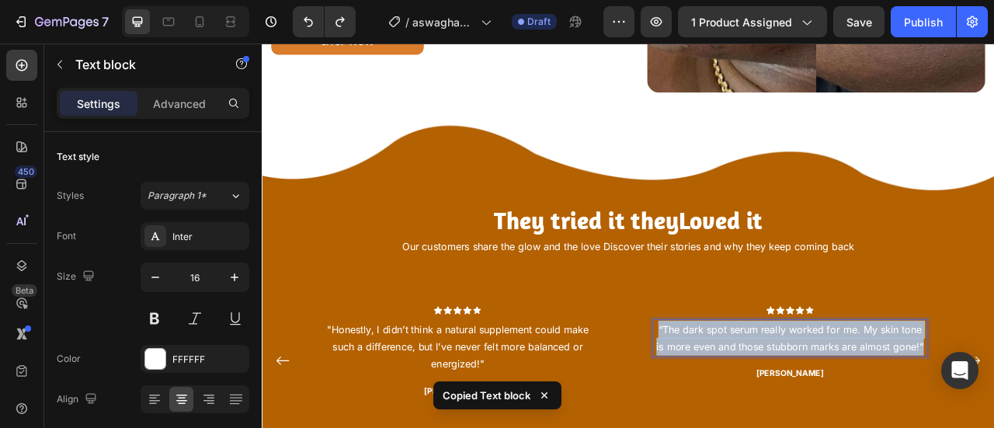
copy p "“The dark spot serum really worked for me. My skin tone is more even and those …"
click at [972, 402] on p "“The dark spot serum really worked for me. My skin tone is more even and those …" at bounding box center [933, 417] width 346 height 45
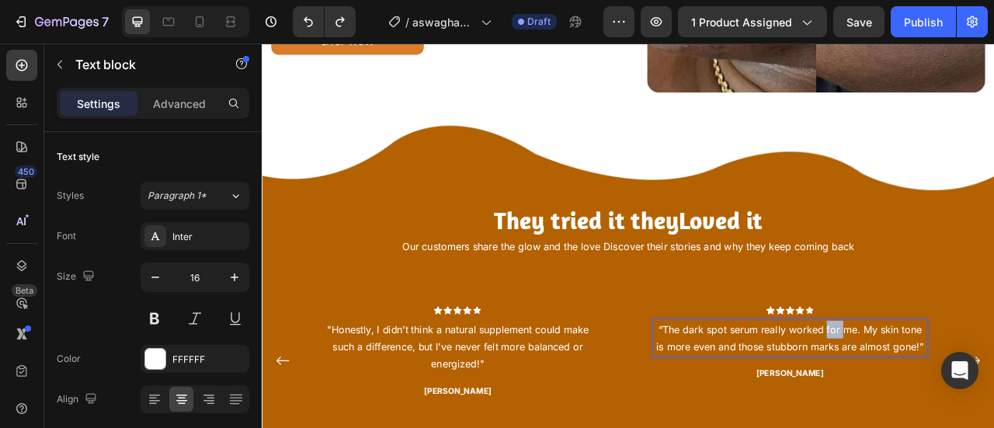
click at [972, 402] on p "“The dark spot serum really worked for me. My skin tone is more even and those …" at bounding box center [933, 417] width 346 height 45
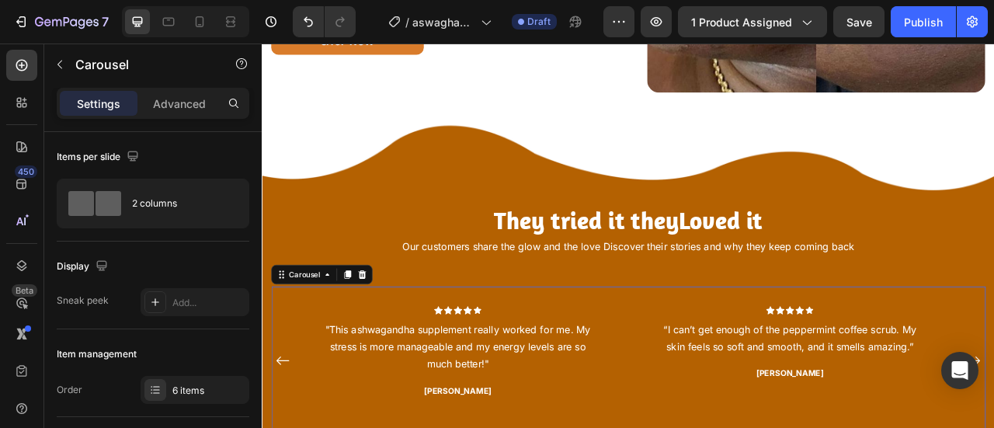
drag, startPoint x: 1225, startPoint y: 413, endPoint x: 1115, endPoint y: 514, distance: 149.0
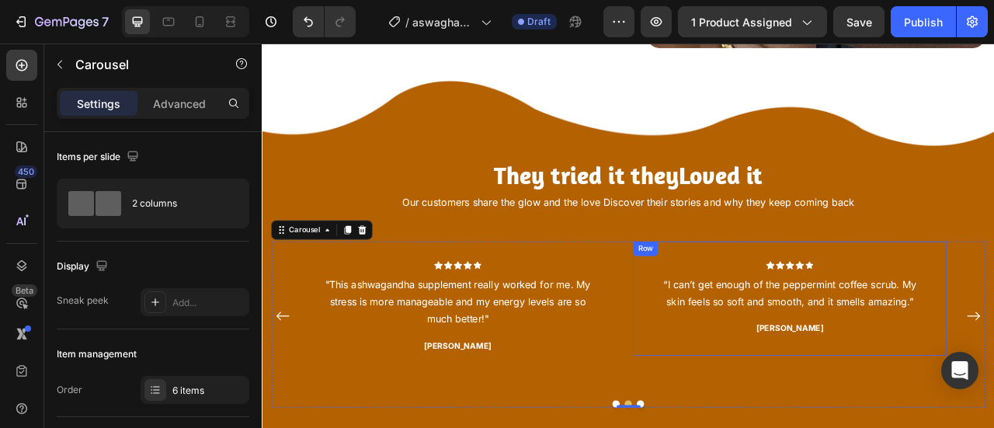
scroll to position [2245, 0]
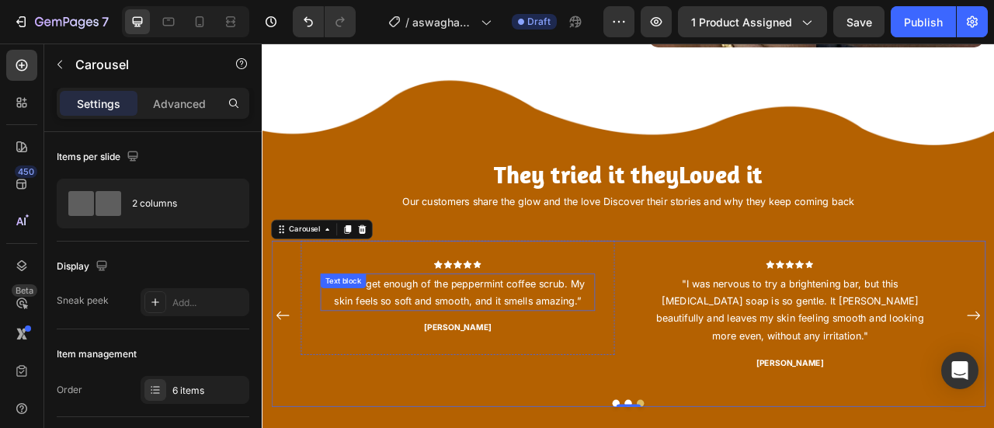
click at [579, 350] on p "“I can’t get enough of the peppermint coffee scrub. My skin feels so soft and s…" at bounding box center [510, 360] width 346 height 45
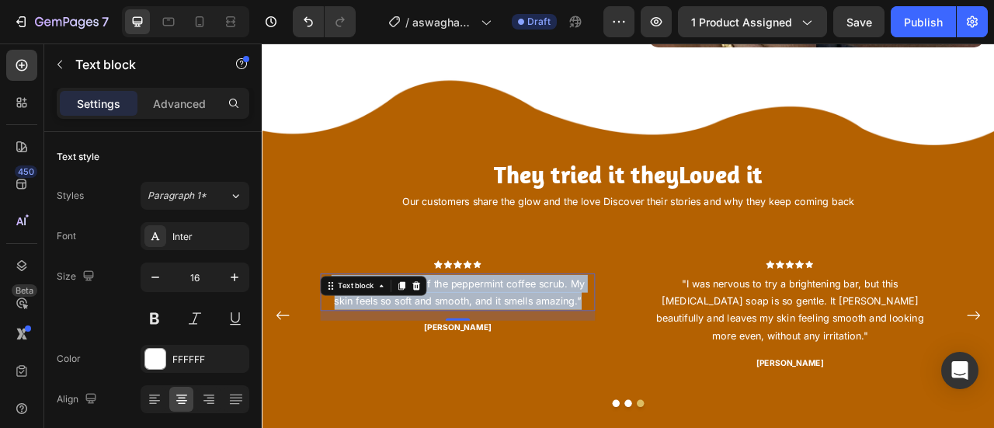
click at [579, 362] on p "“I can’t get enough of the peppermint coffee scrub. My skin feels so soft and s…" at bounding box center [510, 360] width 346 height 45
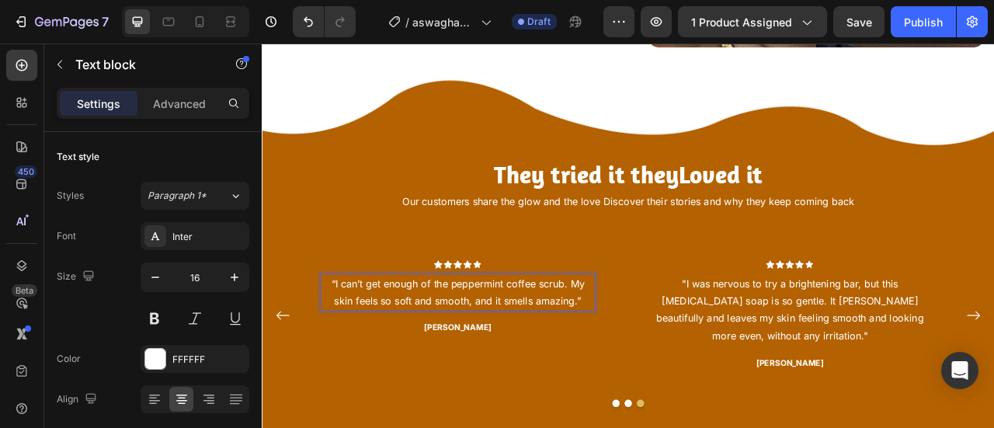
click at [579, 362] on p "“I can’t get enough of the peppermint coffee scrub. My skin feels so soft and s…" at bounding box center [510, 360] width 346 height 45
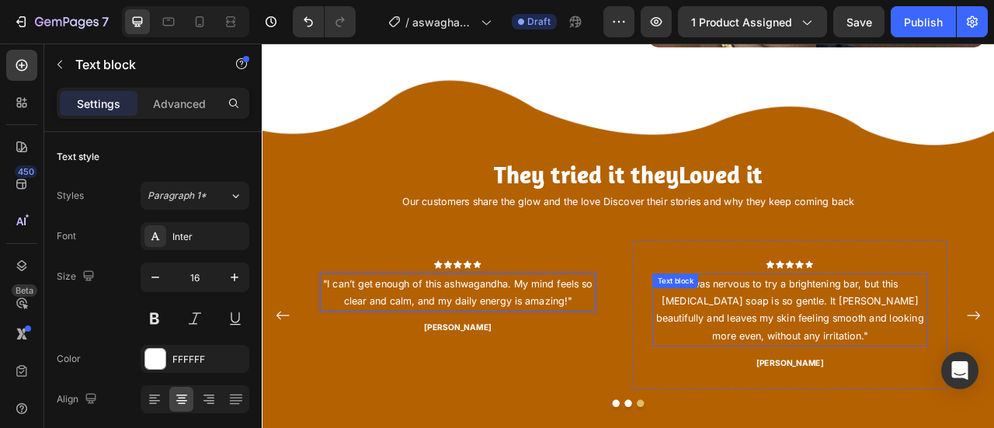
click at [905, 361] on p ""I was nervous to try a brightening bar, but this [MEDICAL_DATA] soap is so gen…" at bounding box center [933, 382] width 346 height 89
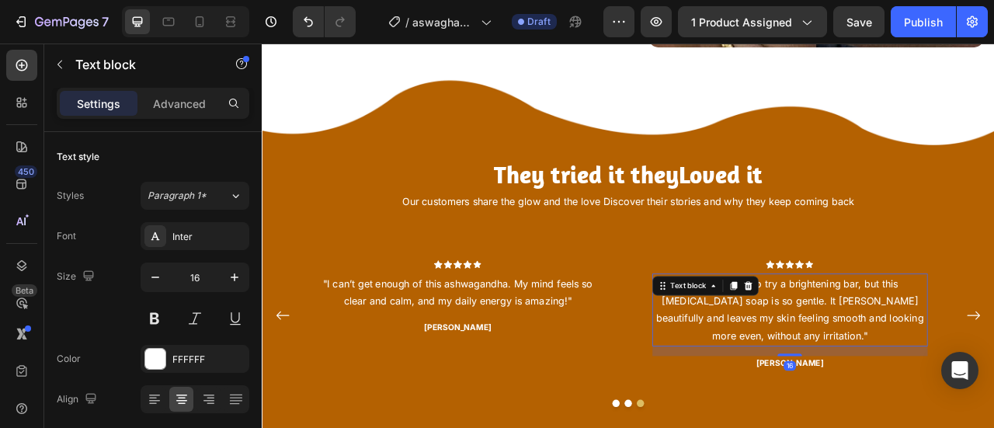
click at [905, 361] on p ""I was nervous to try a brightening bar, but this [MEDICAL_DATA] soap is so gen…" at bounding box center [933, 382] width 346 height 89
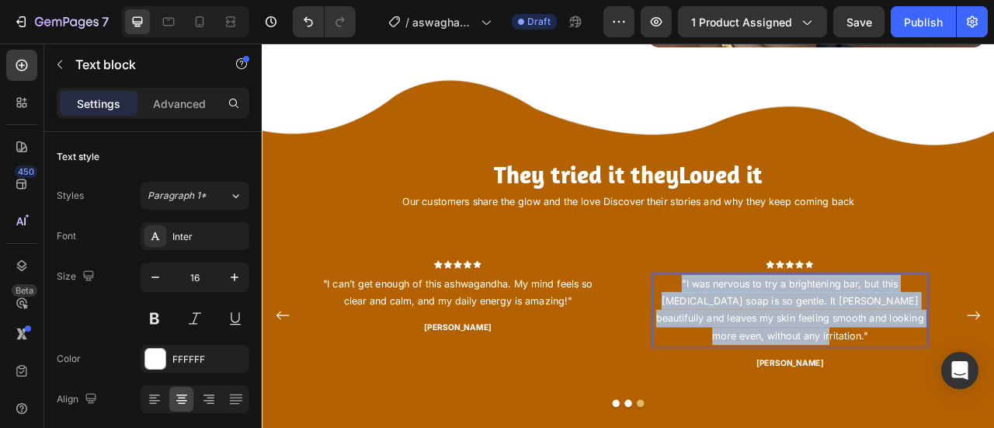
copy p ""I was nervous to try a brightening bar, but this [MEDICAL_DATA] soap is so gen…"
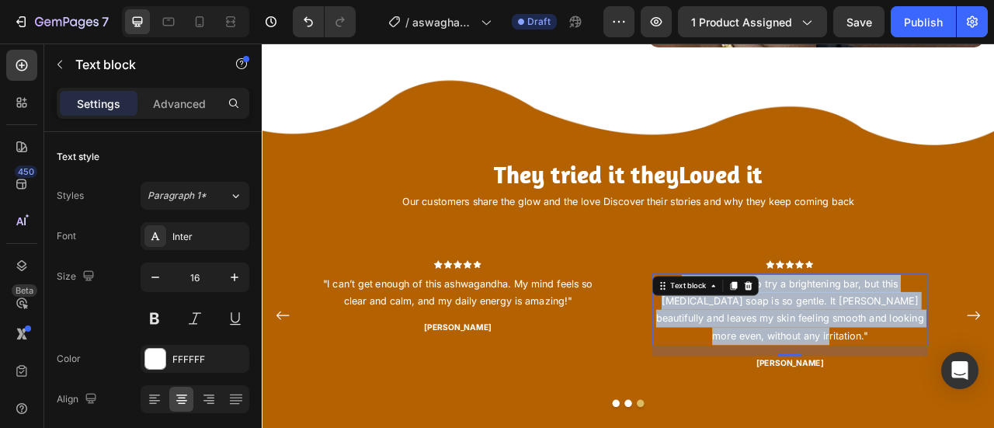
click at [986, 410] on p ""I was nervous to try a brightening bar, but this [MEDICAL_DATA] soap is so gen…" at bounding box center [933, 382] width 346 height 89
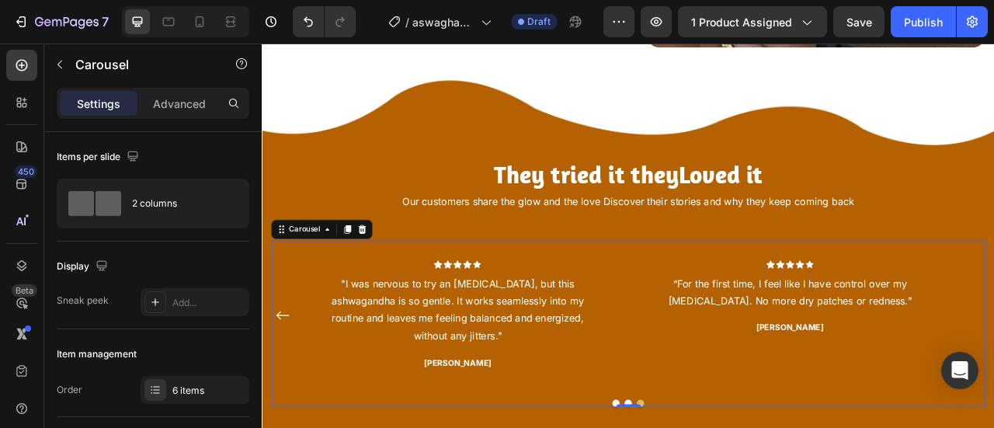
click at [993, 380] on div "Icon Icon Icon Icon Icon Row "I was so tired of constant stress and low energy.…" at bounding box center [727, 389] width 909 height 190
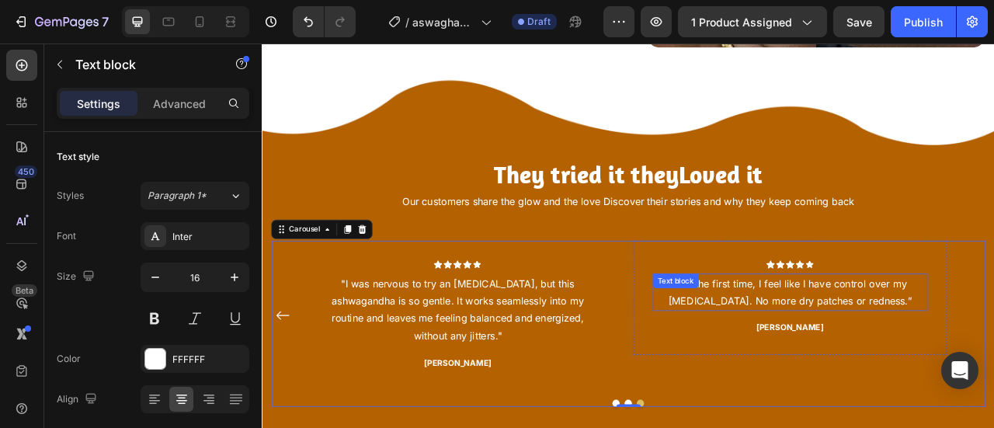
click at [941, 358] on p "“For the first time, I feel like I have control over my [MEDICAL_DATA]. No more…" at bounding box center [933, 360] width 346 height 45
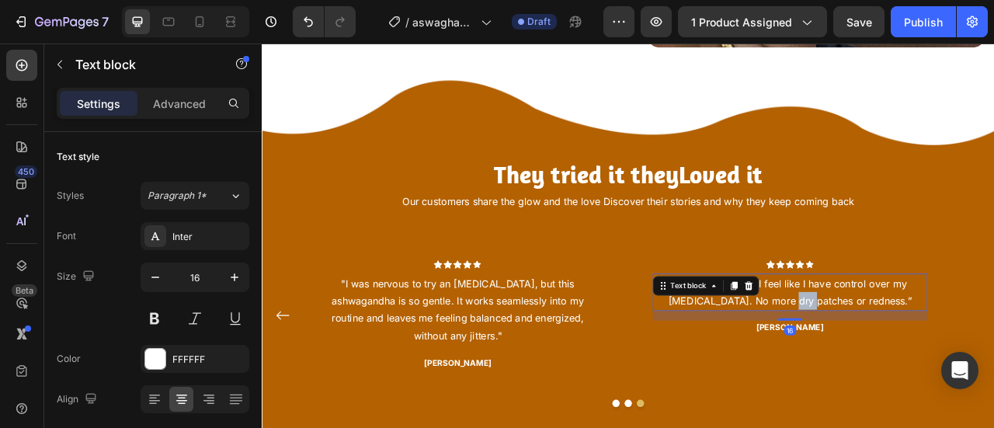
click at [941, 358] on p "“For the first time, I feel like I have control over my [MEDICAL_DATA]. No more…" at bounding box center [933, 360] width 346 height 45
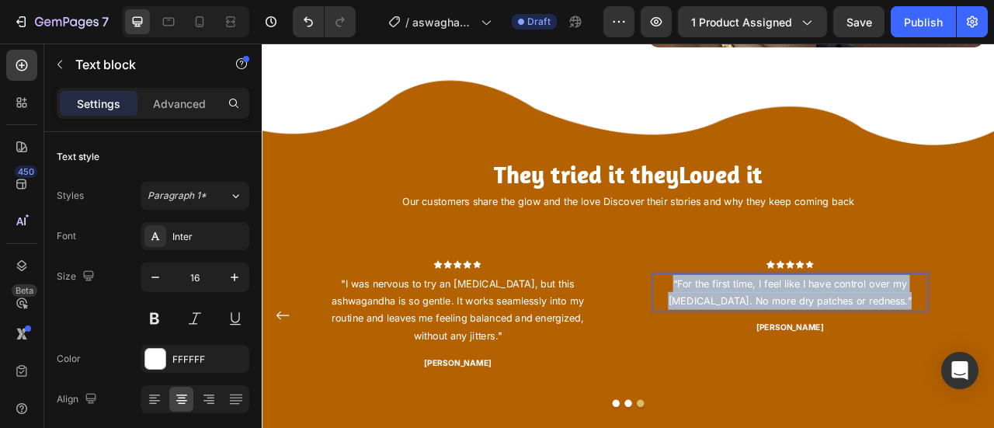
copy p "“For the first time, I feel like I have control over my [MEDICAL_DATA]. No more…"
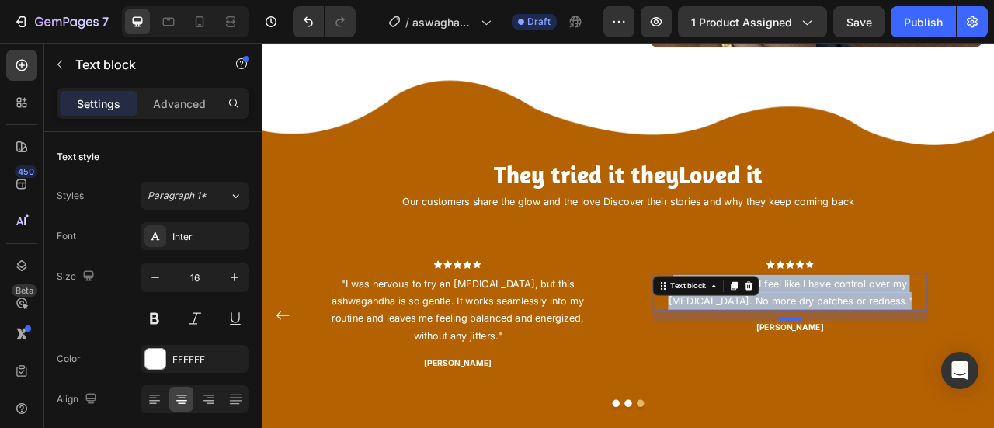
click at [993, 345] on p "“For the first time, I feel like I have control over my [MEDICAL_DATA]. No more…" at bounding box center [933, 360] width 346 height 45
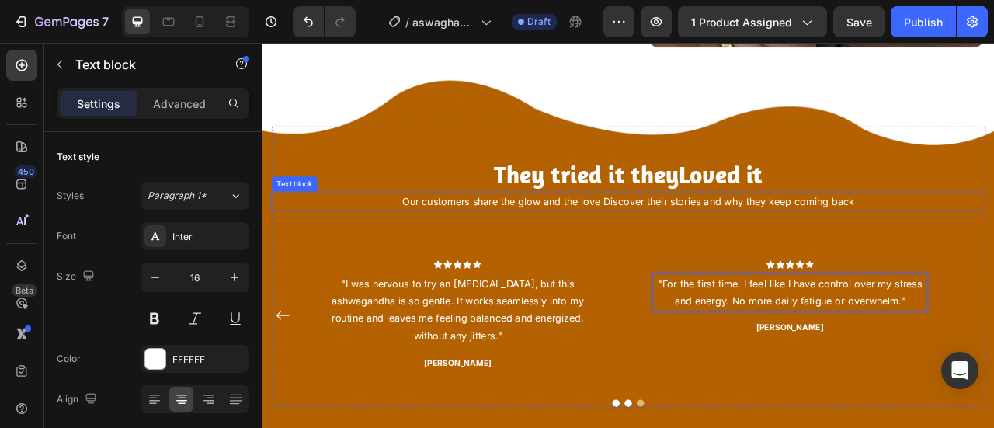
click at [930, 241] on p "Our customers share the glow and the love Discover their stories and why they k…" at bounding box center [728, 244] width 906 height 23
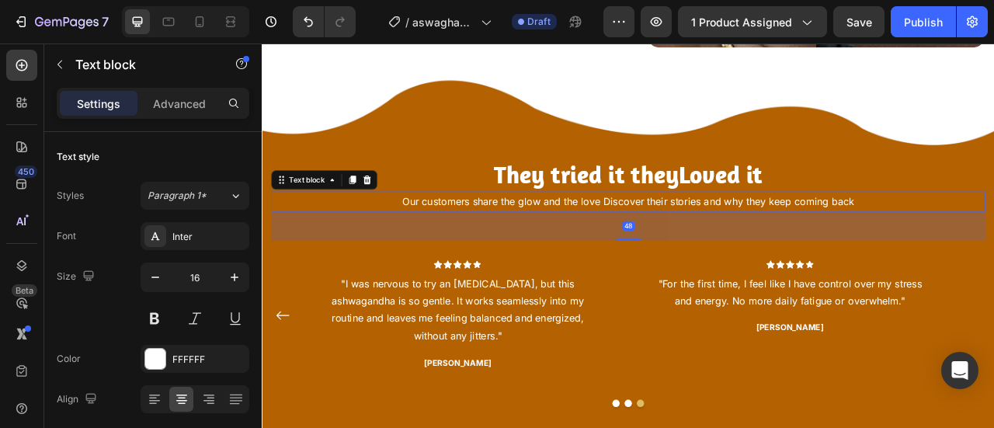
click at [930, 241] on p "Our customers share the glow and the love Discover their stories and why they k…" at bounding box center [728, 244] width 906 height 23
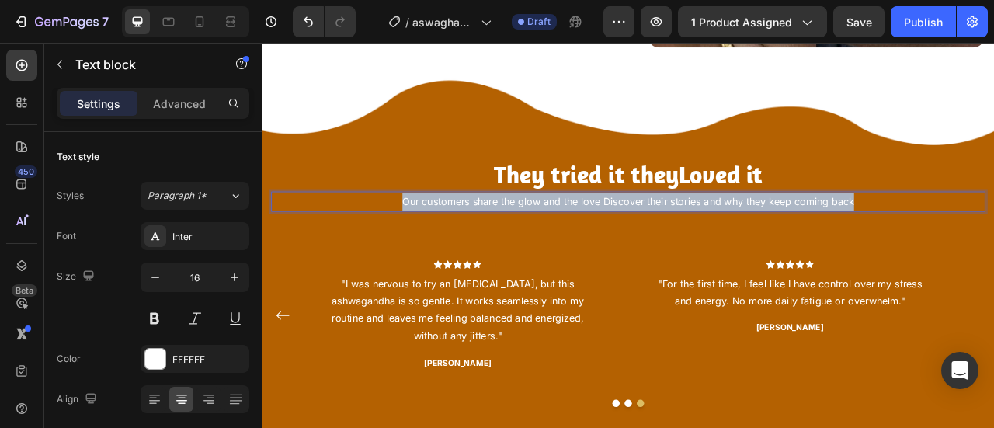
copy p "Our customers share the glow and the love Discover their stories and why they k…"
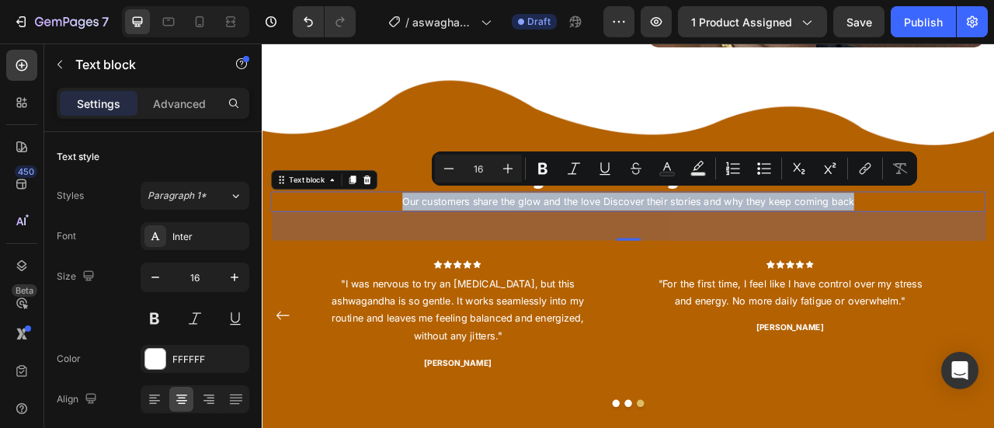
click at [972, 233] on p "Our customers share the glow and the love Discover their stories and why they k…" at bounding box center [728, 244] width 906 height 23
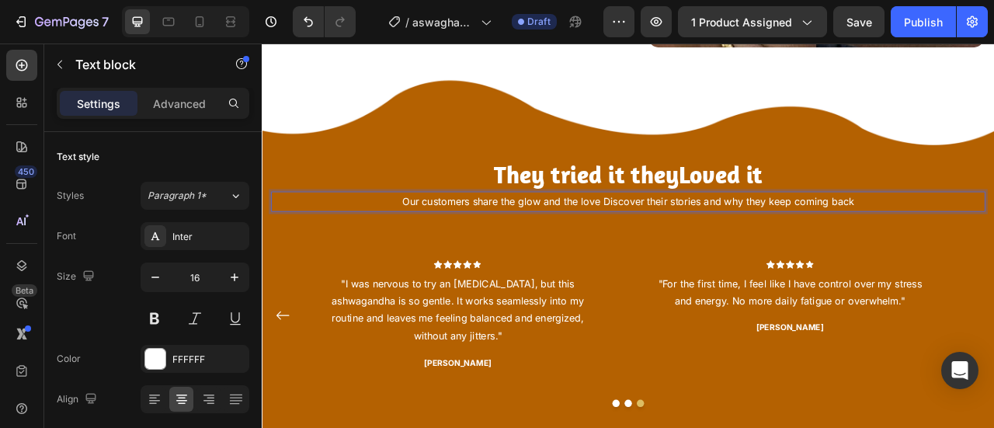
click at [974, 238] on p "Our customers share the glow and the love Discover their stories and why they k…" at bounding box center [728, 244] width 906 height 23
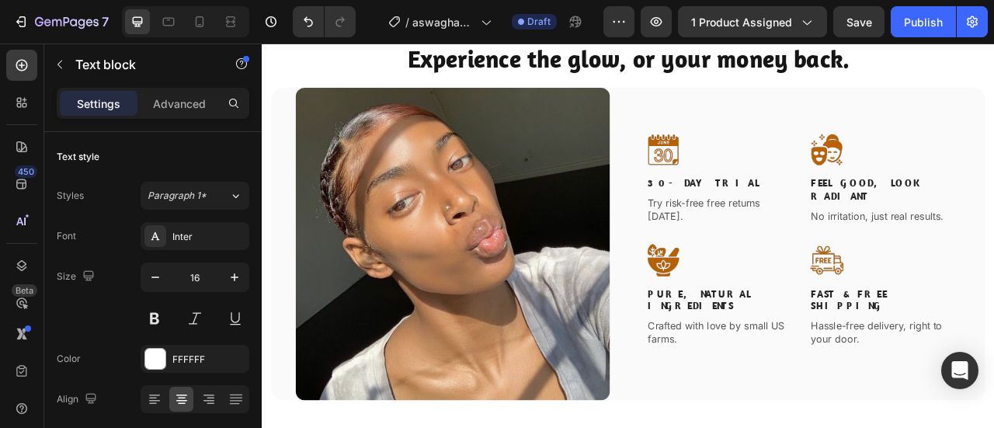
scroll to position [2779, 0]
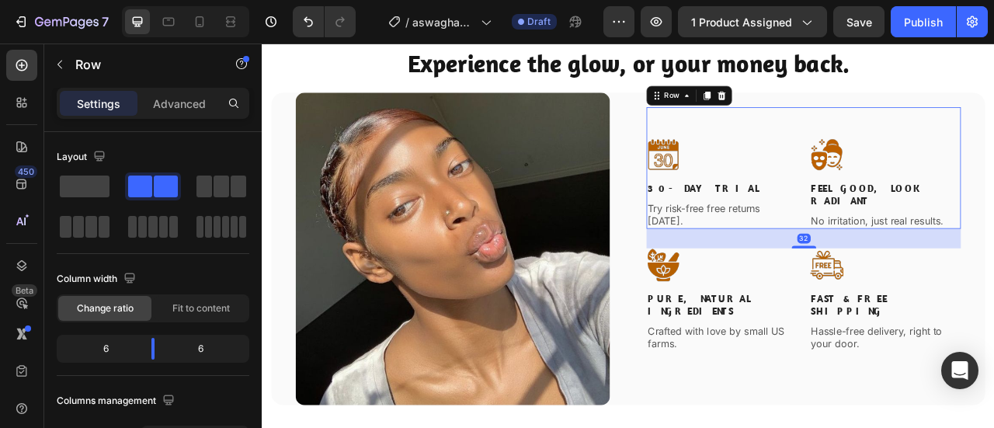
click at [993, 162] on div "Image 30-Day Trial Text block Try risk-free free returns within 30 days. Text b…" at bounding box center [951, 201] width 400 height 154
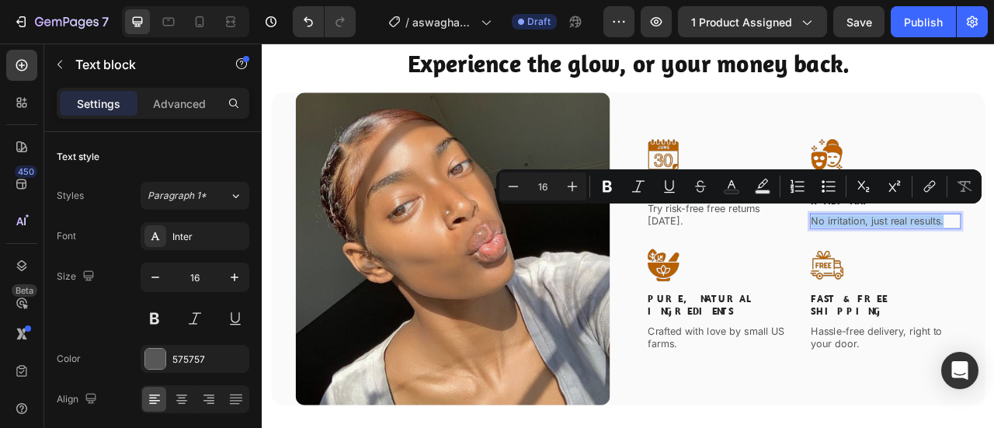
drag, startPoint x: 783, startPoint y: 214, endPoint x: 830, endPoint y: 193, distance: 51.4
click at [913, 195] on div "Minus 16 Plus Bold Italic Underline Strikethrough Text Color Text Background Co…" at bounding box center [738, 186] width 479 height 28
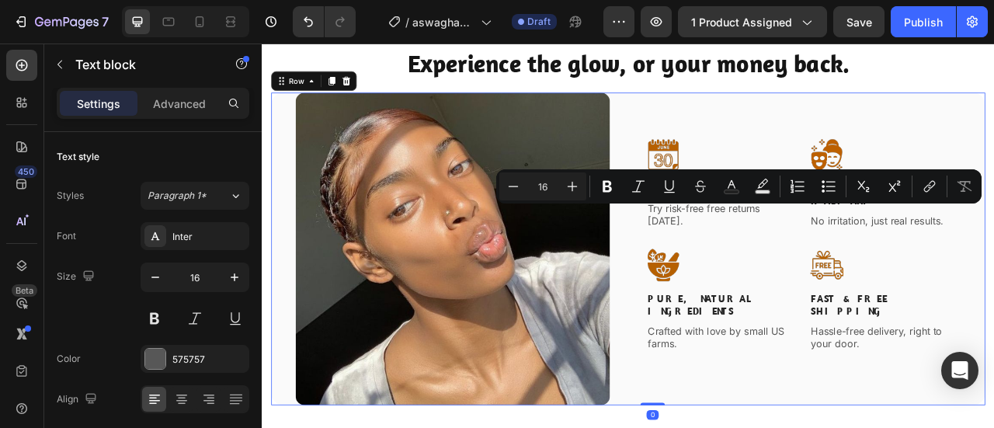
click at [993, 112] on div "Image 30-Day Trial Text block Try risk-free free returns within 30 days. Text b…" at bounding box center [951, 305] width 400 height 398
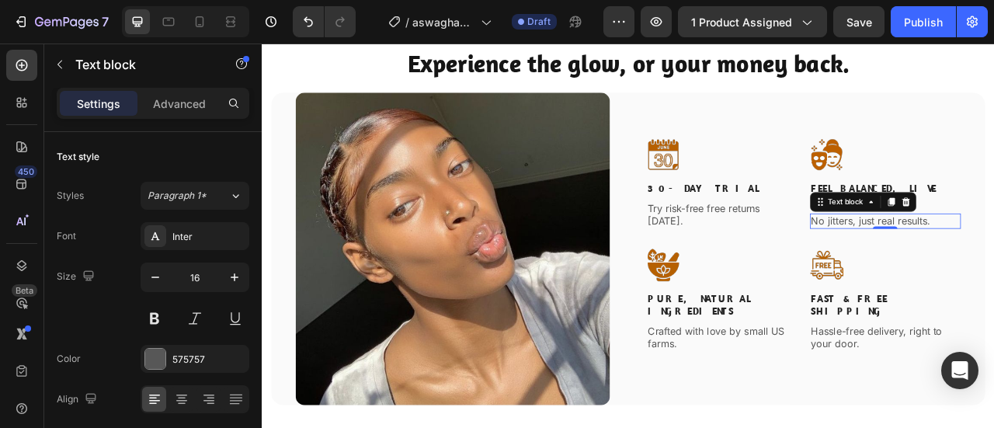
click at [59, 75] on button "Copy Hex" at bounding box center [29, 65] width 59 height 19
click at [33, 19] on link "Close" at bounding box center [16, 9] width 33 height 19
click at [969, 191] on img at bounding box center [980, 184] width 43 height 43
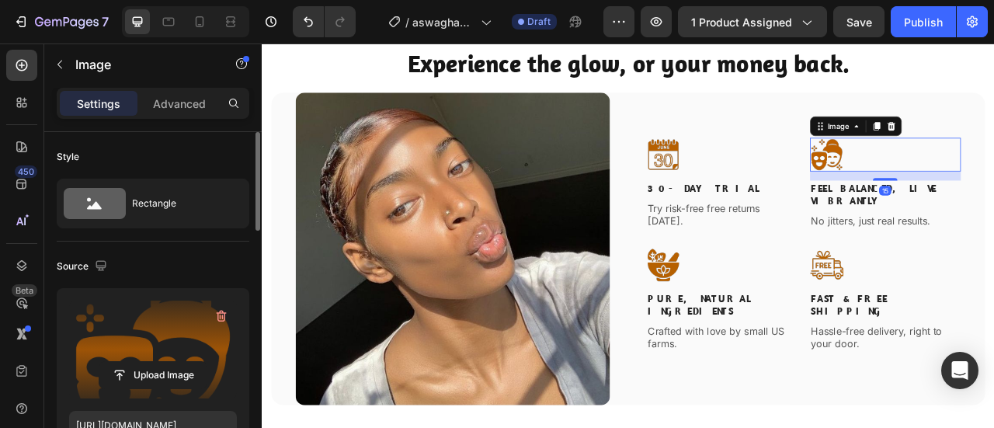
click at [152, 324] on label at bounding box center [153, 350] width 168 height 98
click at [152, 362] on input "file" at bounding box center [152, 375] width 107 height 26
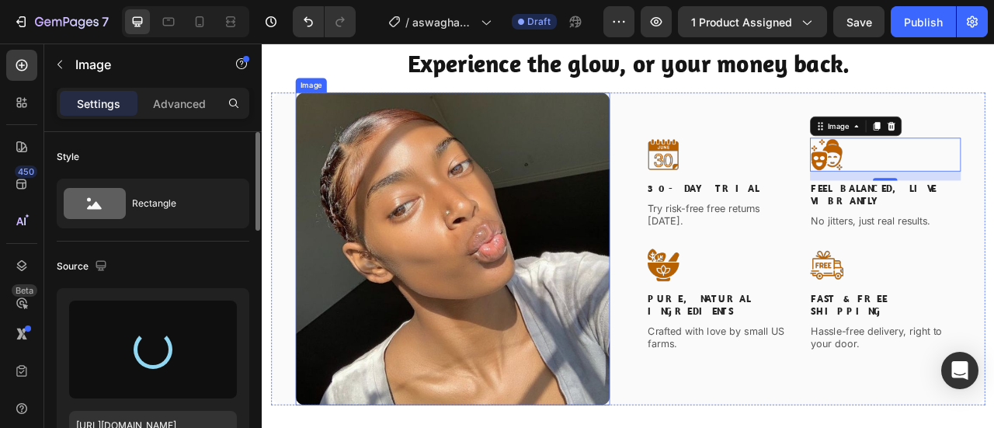
type input "https://cdn.shopify.com/s/files/1/0950/7481/2200/files/gempages_581869071591539…"
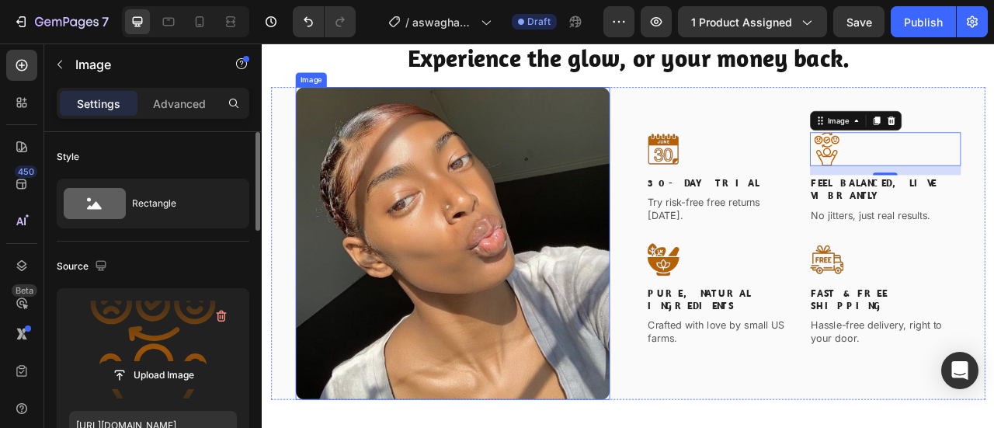
scroll to position [2787, 0]
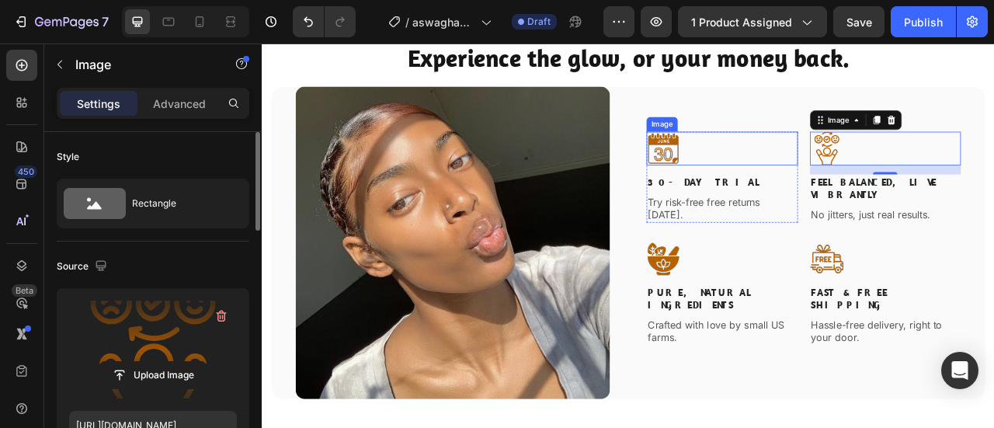
click at [787, 184] on div at bounding box center [847, 176] width 193 height 43
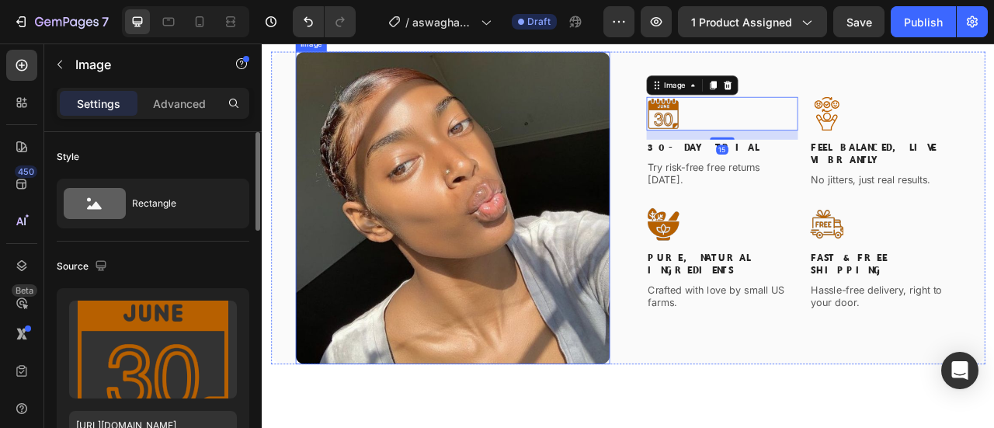
scroll to position [2808, 0]
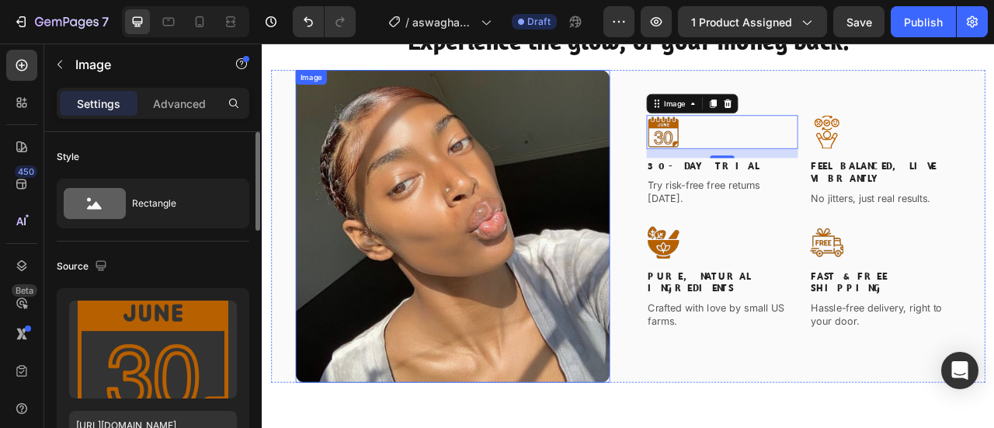
drag, startPoint x: 499, startPoint y: 315, endPoint x: 507, endPoint y: 315, distance: 7.8
click at [506, 315] on img at bounding box center [504, 276] width 400 height 398
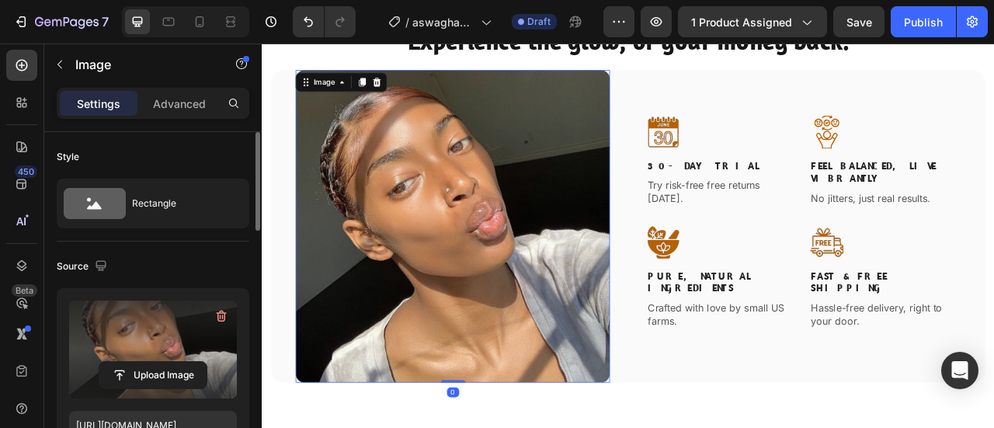
click at [185, 332] on label at bounding box center [153, 350] width 168 height 98
click at [185, 362] on input "file" at bounding box center [152, 375] width 107 height 26
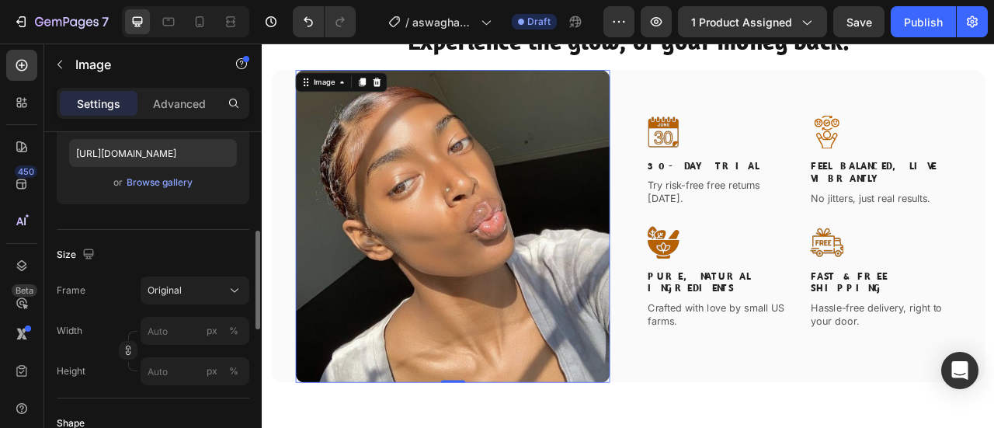
scroll to position [309, 0]
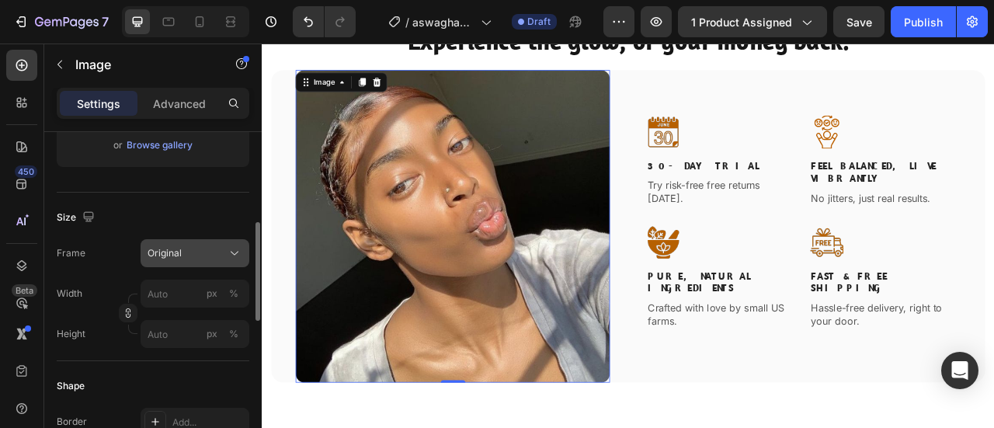
type input "https://cdn.shopify.com/s/files/1/0950/7481/2200/files/gempages_581869071591539…"
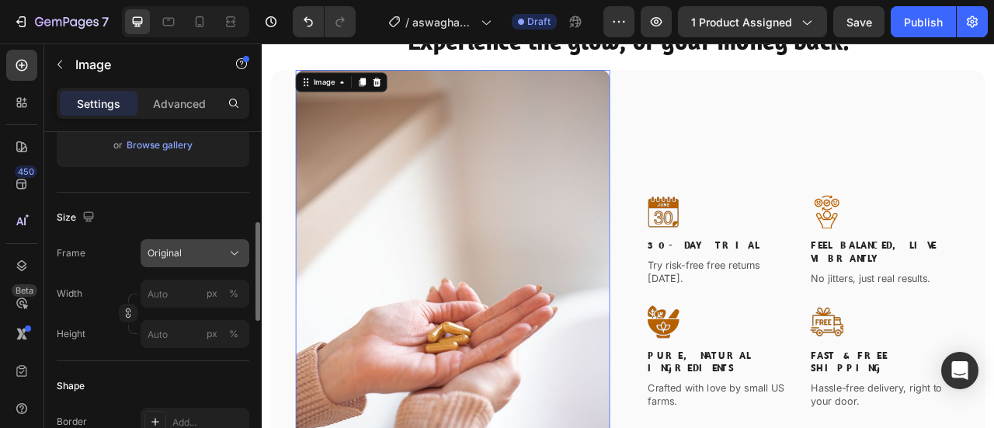
click at [224, 249] on div "Original" at bounding box center [195, 253] width 95 height 16
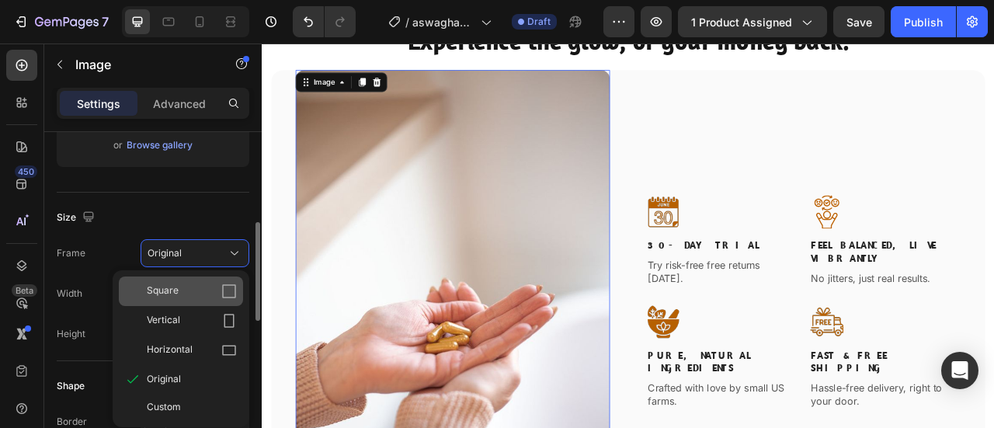
click at [221, 293] on icon at bounding box center [229, 291] width 16 height 16
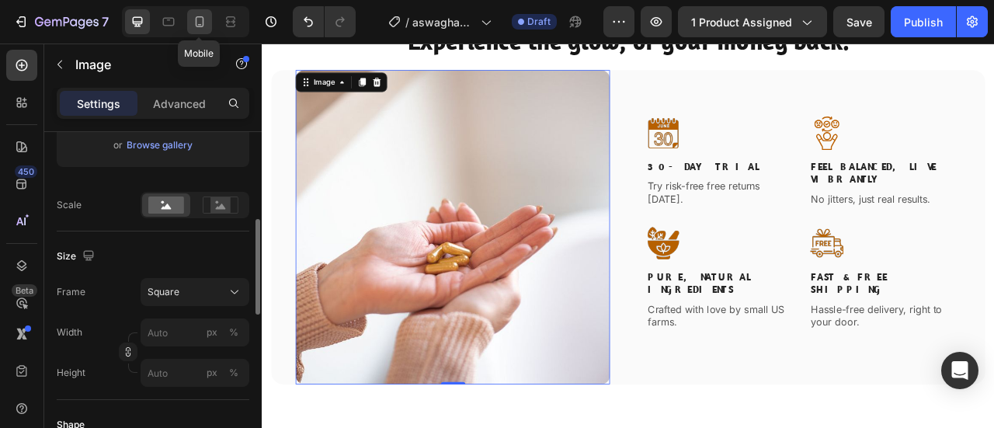
click at [199, 16] on icon at bounding box center [200, 22] width 16 height 16
type input "100"
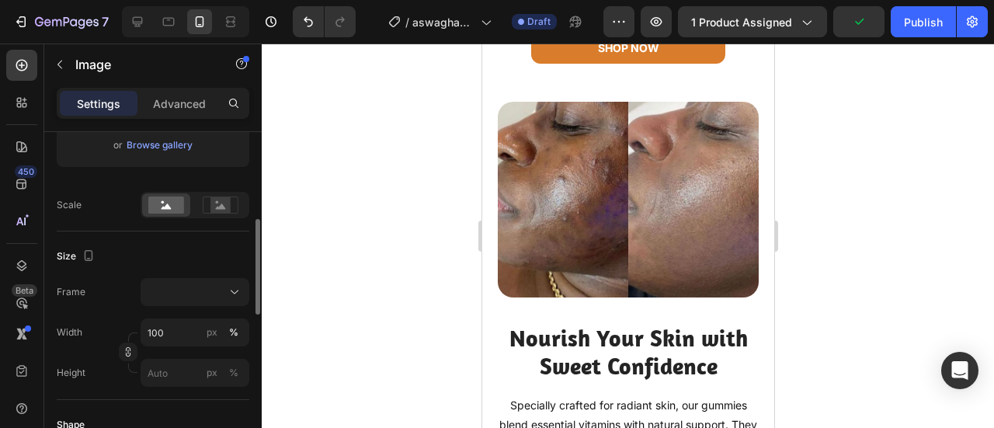
scroll to position [1869, 0]
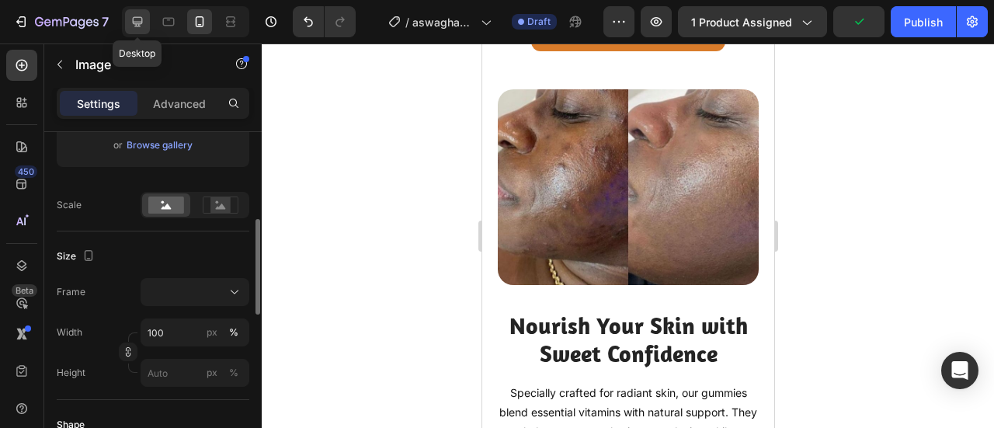
click at [143, 30] on div at bounding box center [137, 21] width 25 height 25
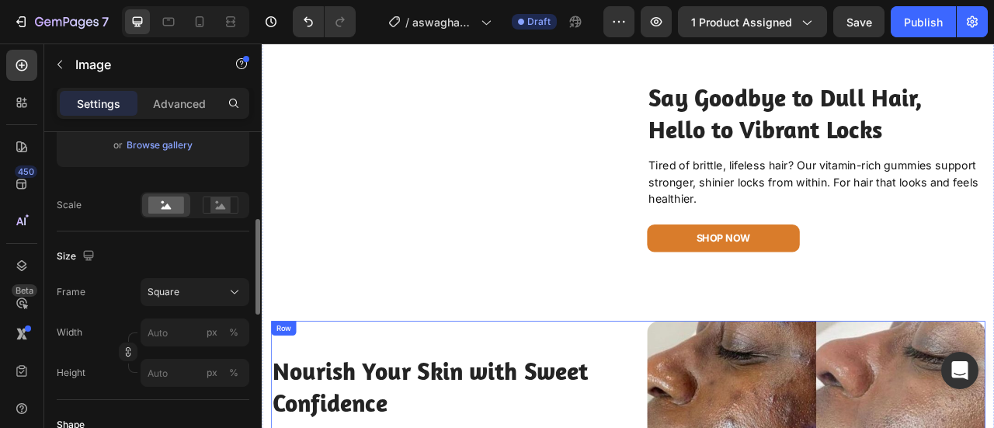
scroll to position [1548, 0]
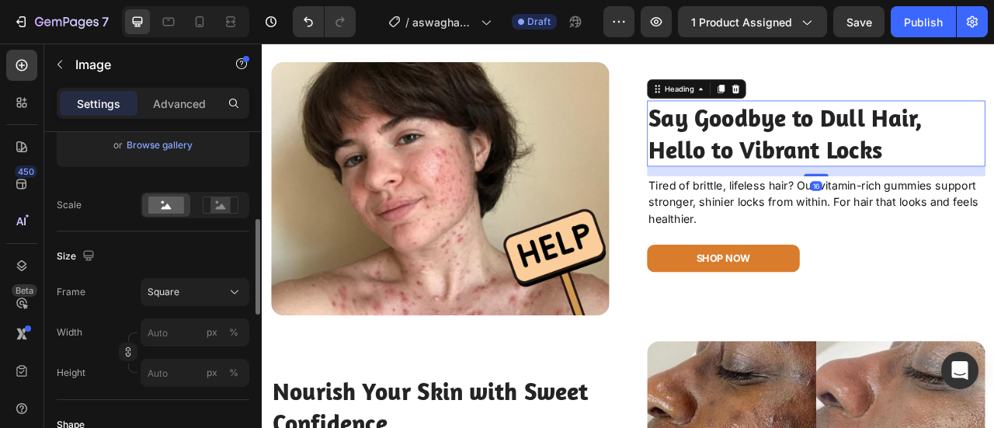
click at [902, 177] on h2 "Say Goodbye to Dull Hair, Hello to Vibrant Locks" at bounding box center [967, 158] width 430 height 84
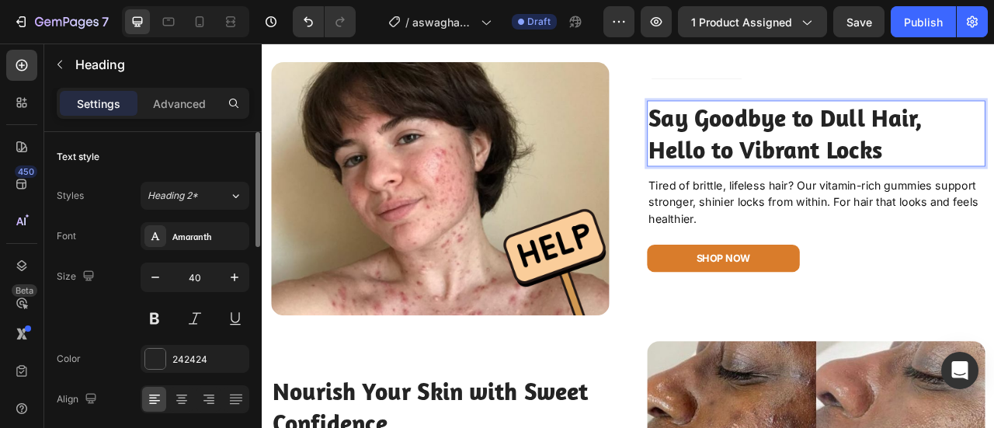
scroll to position [1501, 0]
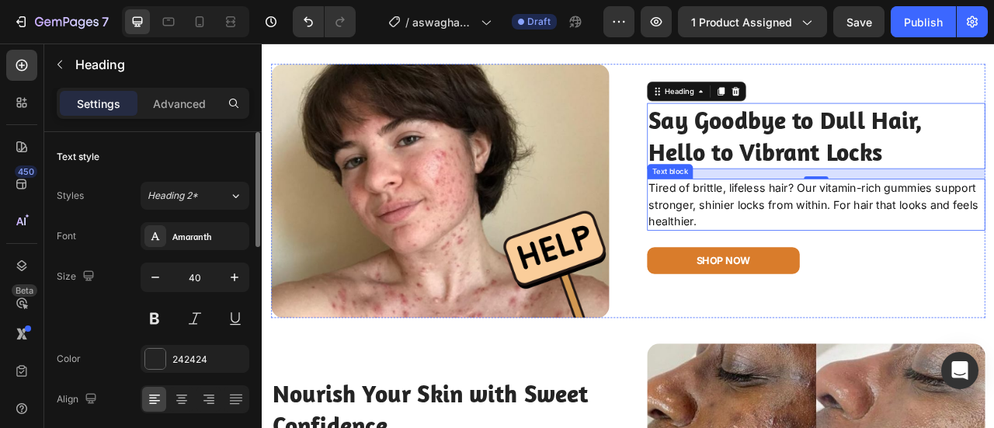
click at [993, 280] on p "Tired of brittle, lifeless hair? Our vitamin-rich gummies support stronger, shi…" at bounding box center [966, 248] width 427 height 63
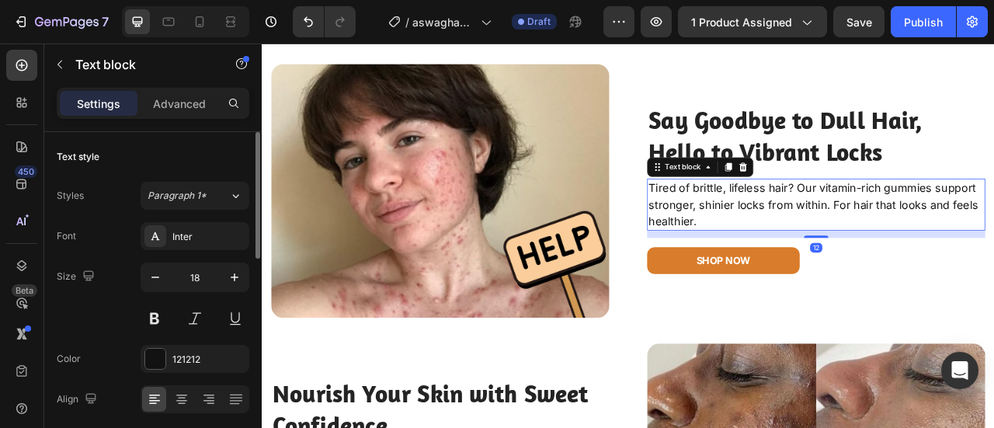
click at [993, 280] on p "Tired of brittle, lifeless hair? Our vitamin-rich gummies support stronger, shi…" at bounding box center [966, 248] width 427 height 63
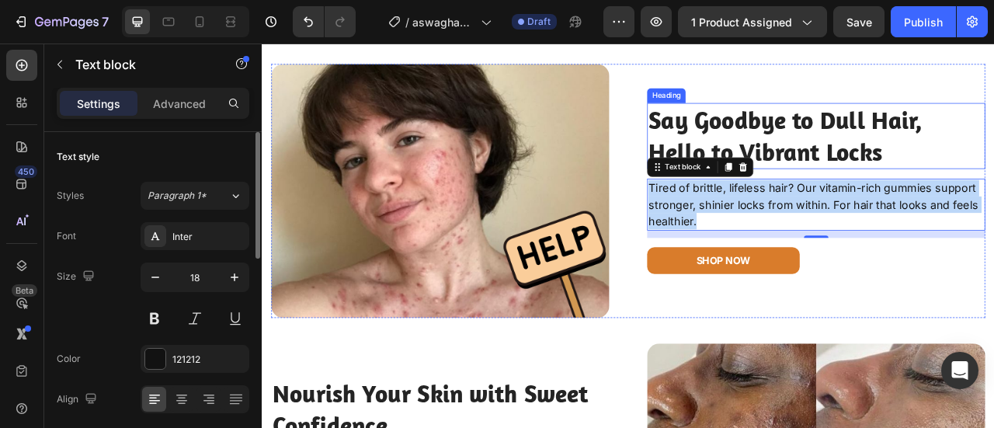
click at [958, 201] on p "Say Goodbye to Dull Hair, Hello to Vibrant Locks" at bounding box center [966, 160] width 427 height 81
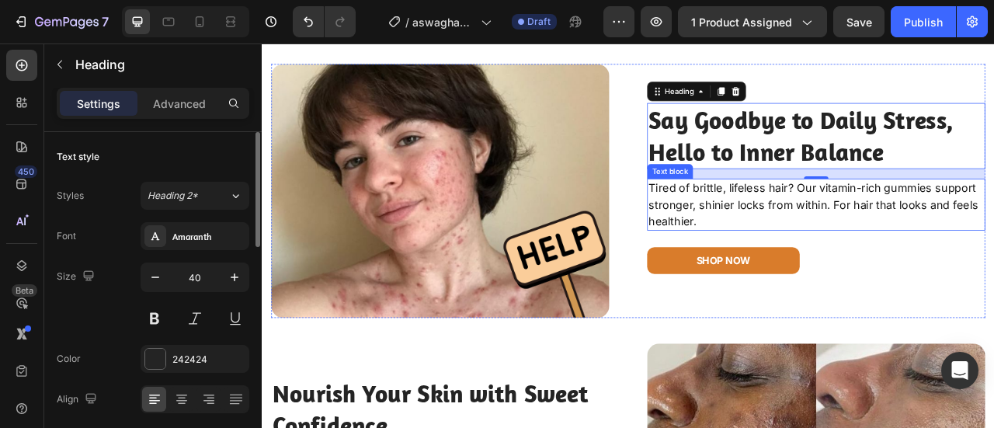
click at [873, 280] on p "Tired of brittle, lifeless hair? Our vitamin-rich gummies support stronger, shi…" at bounding box center [966, 248] width 427 height 63
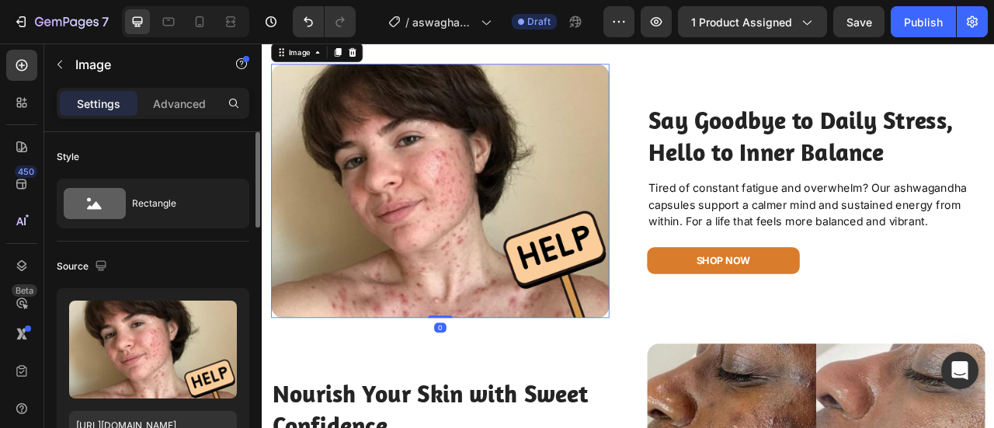
click at [630, 256] on img at bounding box center [488, 230] width 430 height 323
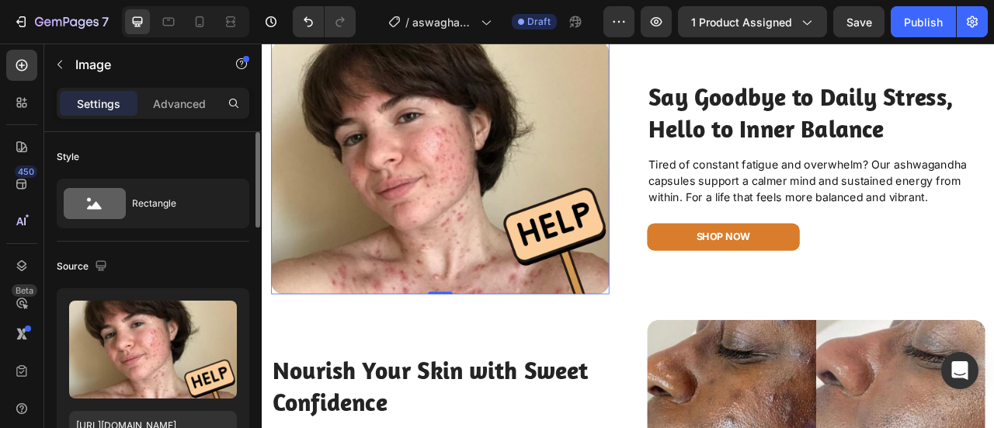
scroll to position [1583, 0]
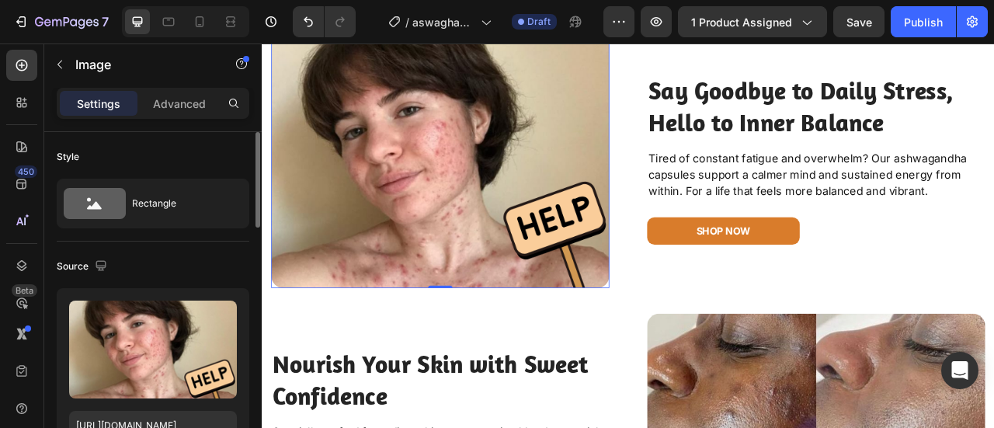
click at [453, 258] on img at bounding box center [488, 193] width 430 height 323
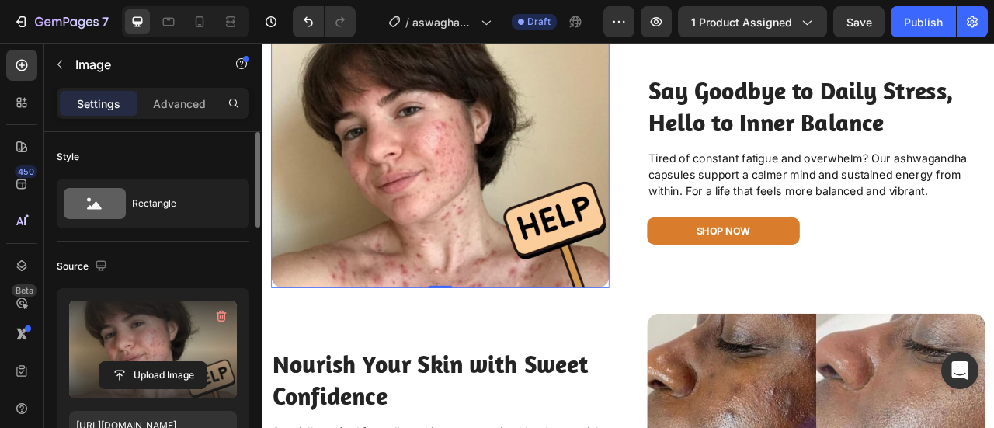
click at [144, 343] on label at bounding box center [153, 350] width 168 height 98
click at [144, 362] on input "file" at bounding box center [152, 375] width 107 height 26
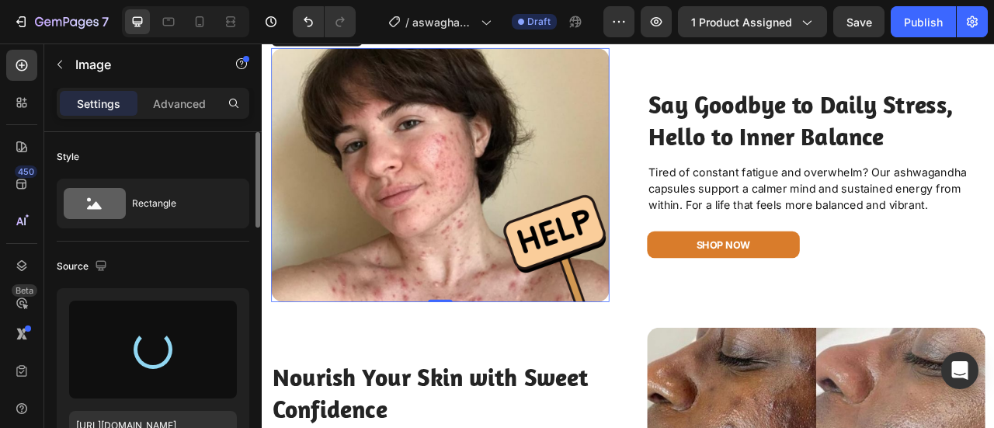
scroll to position [1501, 0]
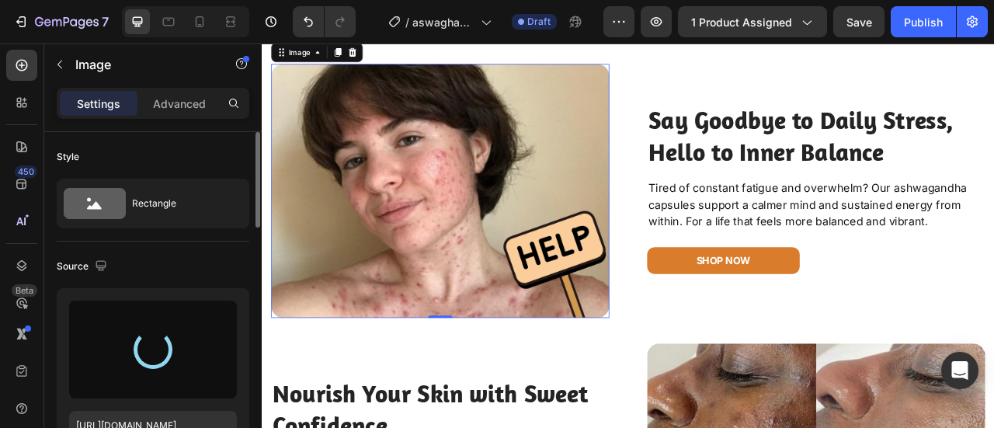
type input "https://cdn.shopify.com/s/files/1/0950/7481/2200/files/gempages_581869071591539…"
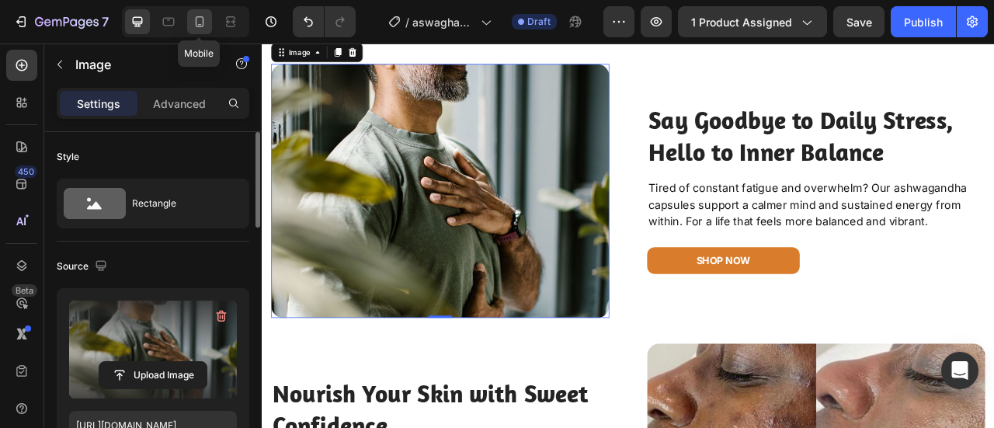
click at [195, 16] on icon at bounding box center [200, 22] width 16 height 16
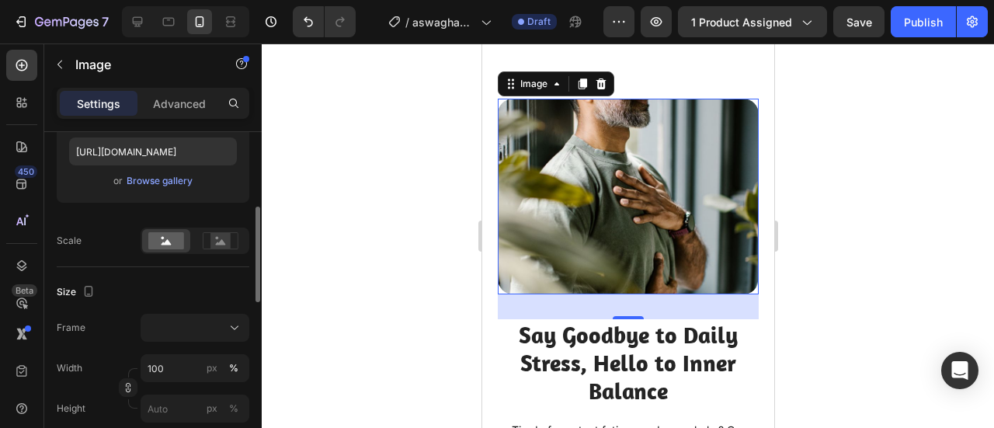
scroll to position [274, 0]
click at [188, 343] on div "Frame Width 100 px % Height px %" at bounding box center [153, 367] width 193 height 109
click at [221, 332] on div at bounding box center [195, 327] width 95 height 16
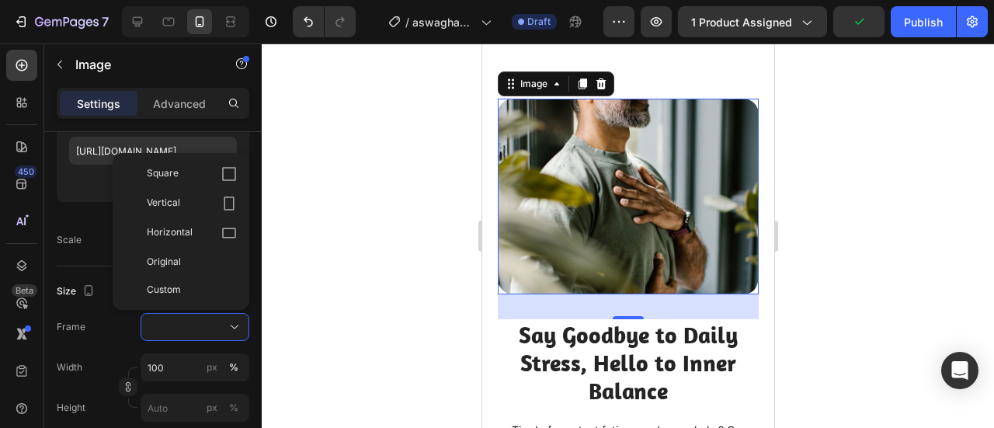
click at [221, 176] on div "Square" at bounding box center [192, 174] width 90 height 16
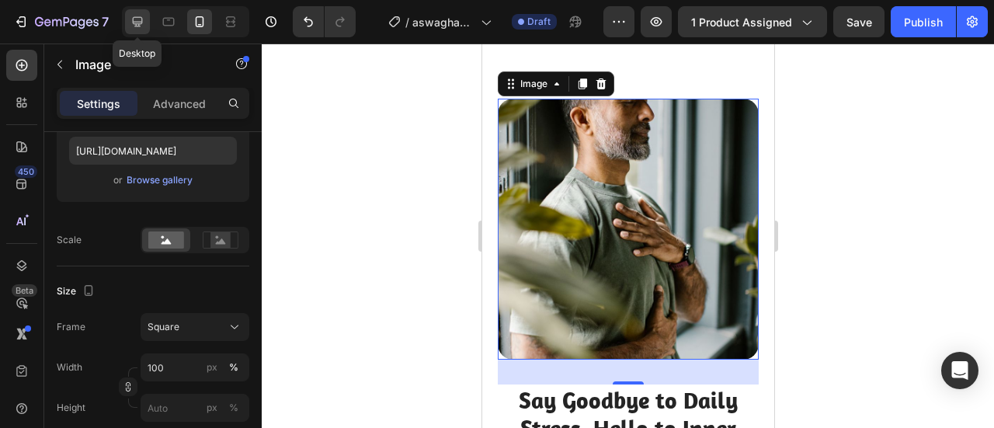
click at [130, 15] on icon at bounding box center [138, 22] width 16 height 16
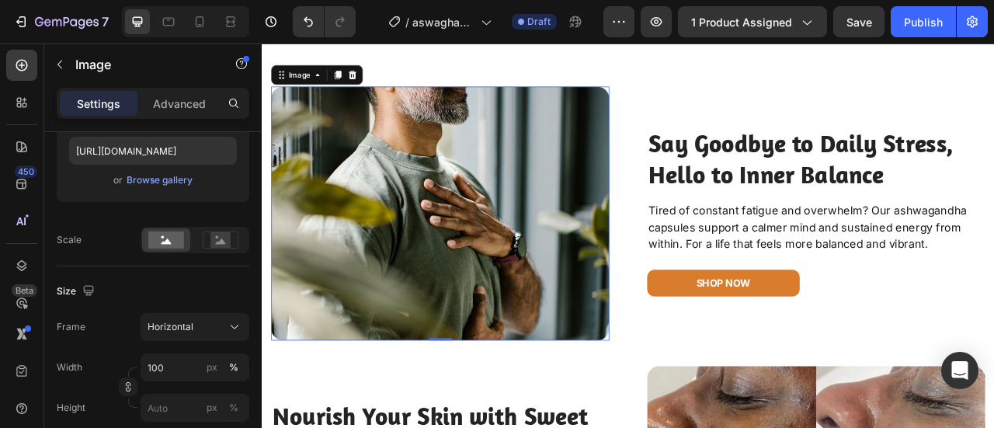
scroll to position [1511, 0]
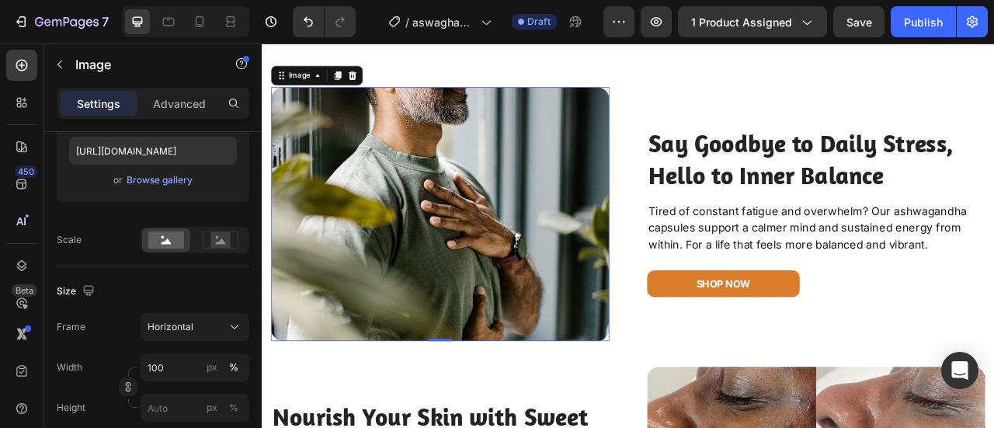
click at [529, 186] on img at bounding box center [488, 260] width 430 height 323
click at [229, 332] on icon at bounding box center [235, 327] width 16 height 16
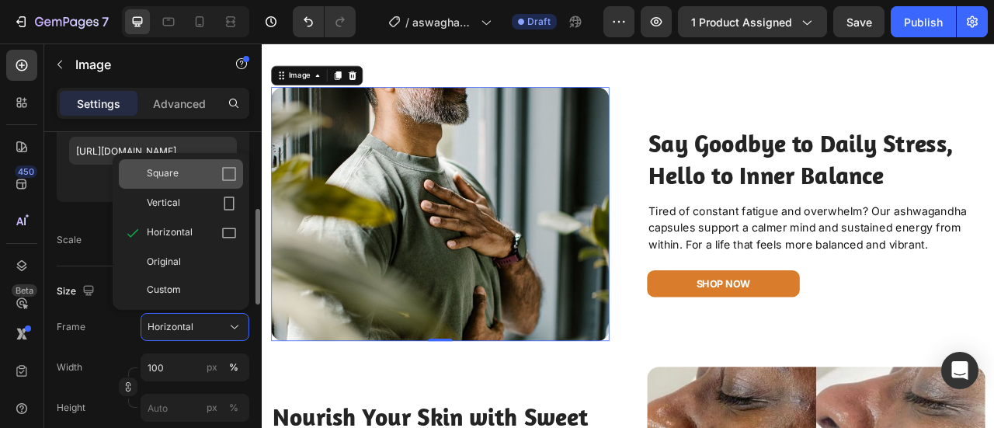
click at [215, 172] on div "Square" at bounding box center [192, 174] width 90 height 16
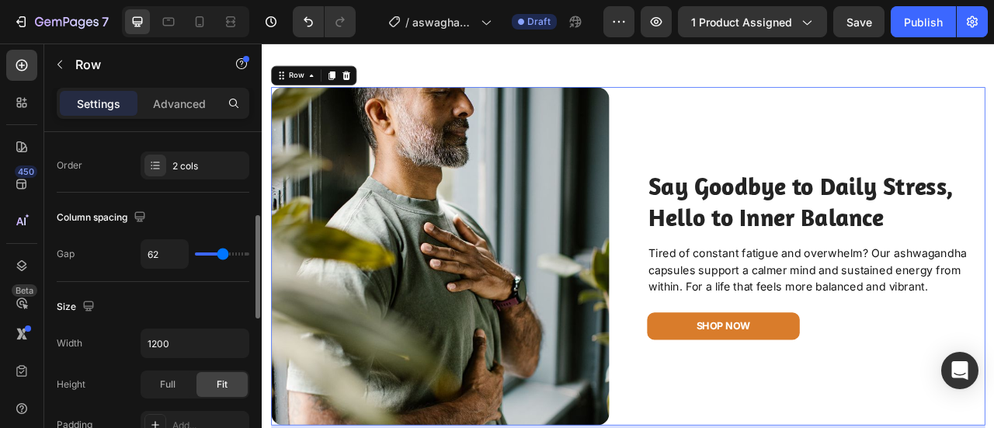
click at [748, 124] on div "Image Say Goodbye to Daily Stress, Hello to Inner Balance Heading Tired of cons…" at bounding box center [727, 314] width 909 height 430
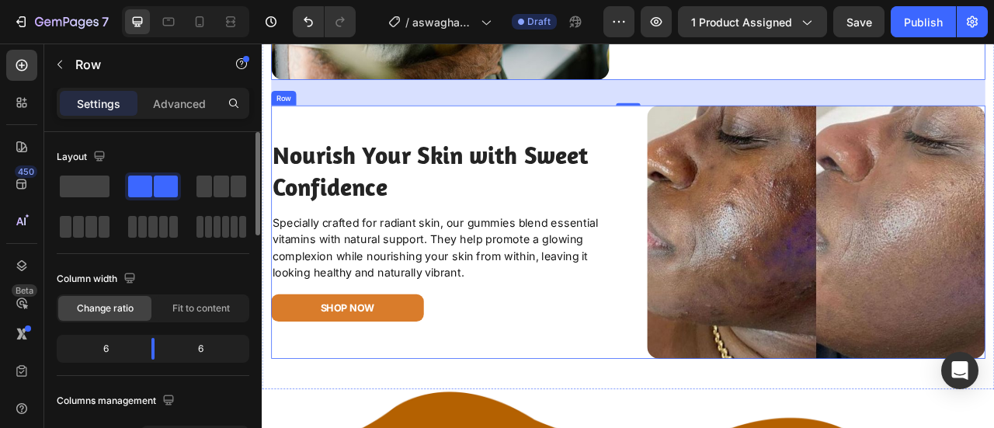
click at [690, 339] on div "Nourish Your Skin with Sweet Confidence Heading Specially crafted for radiant s…" at bounding box center [488, 283] width 430 height 323
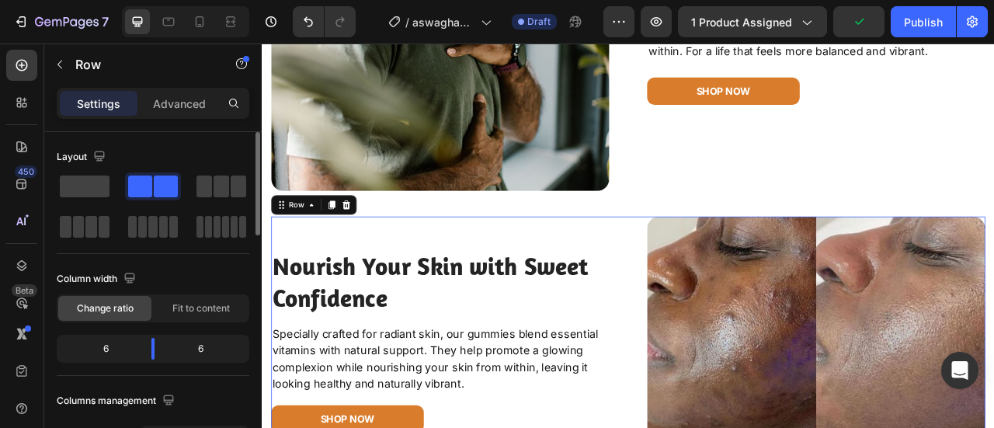
scroll to position [1791, 0]
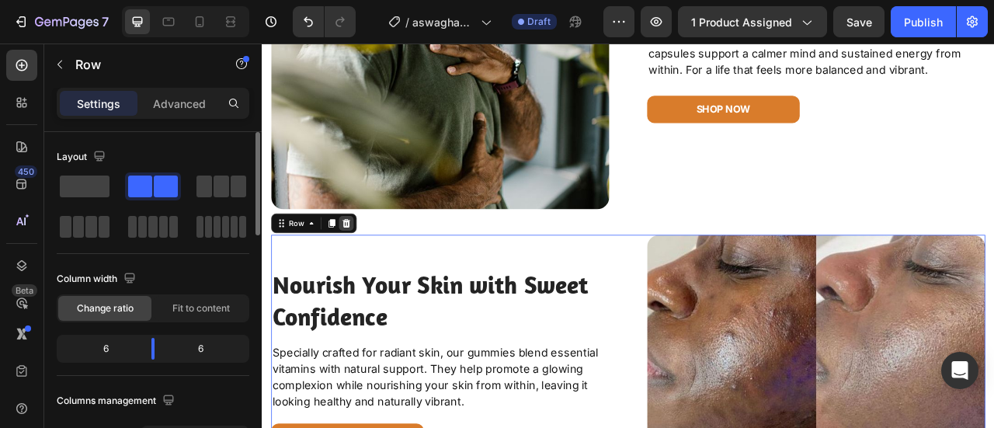
click at [368, 273] on div at bounding box center [369, 272] width 19 height 19
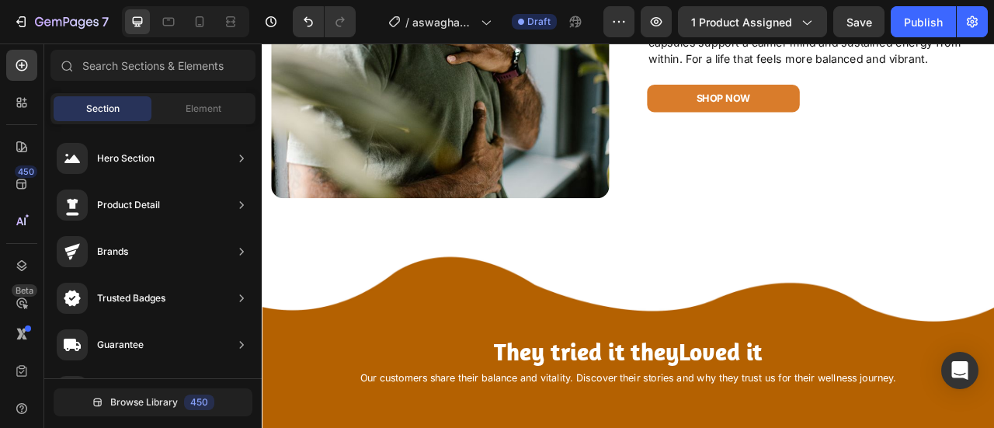
scroll to position [1811, 0]
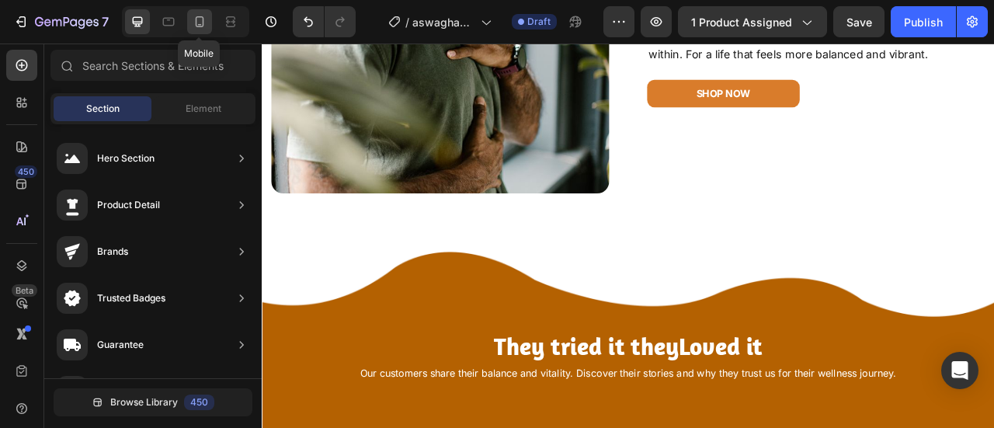
click at [204, 21] on icon at bounding box center [200, 22] width 16 height 16
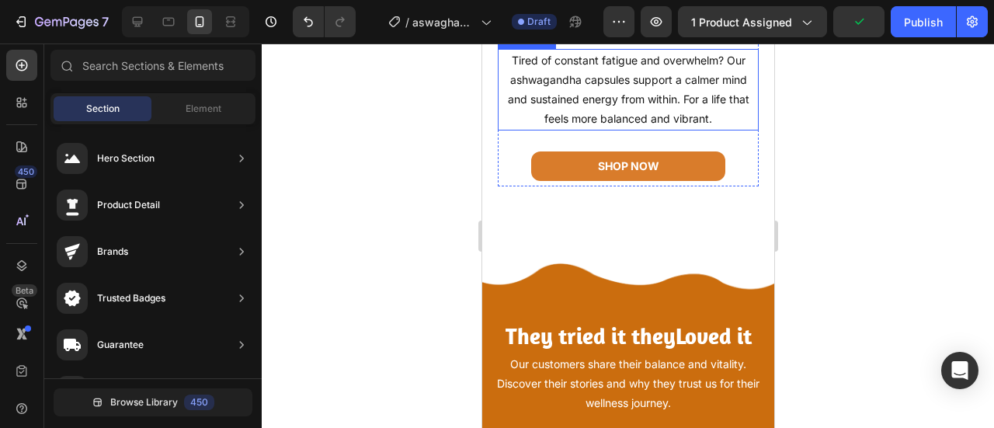
scroll to position [1831, 0]
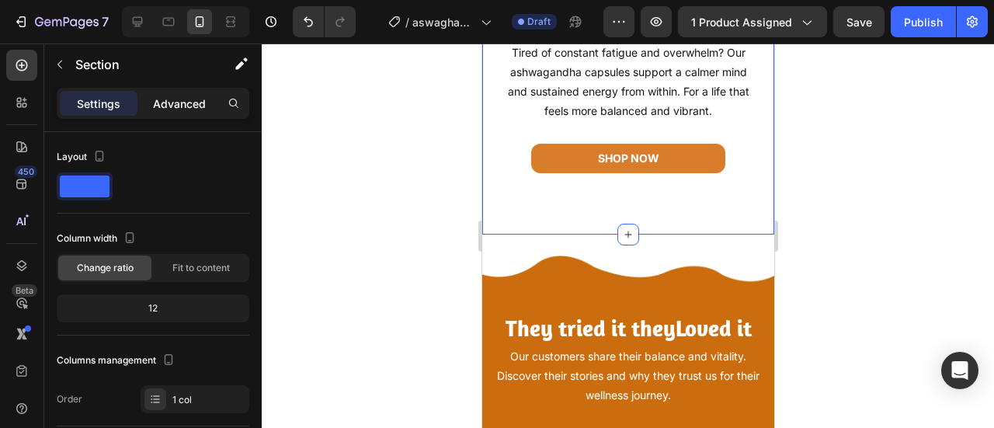
click at [165, 103] on p "Advanced" at bounding box center [179, 104] width 53 height 16
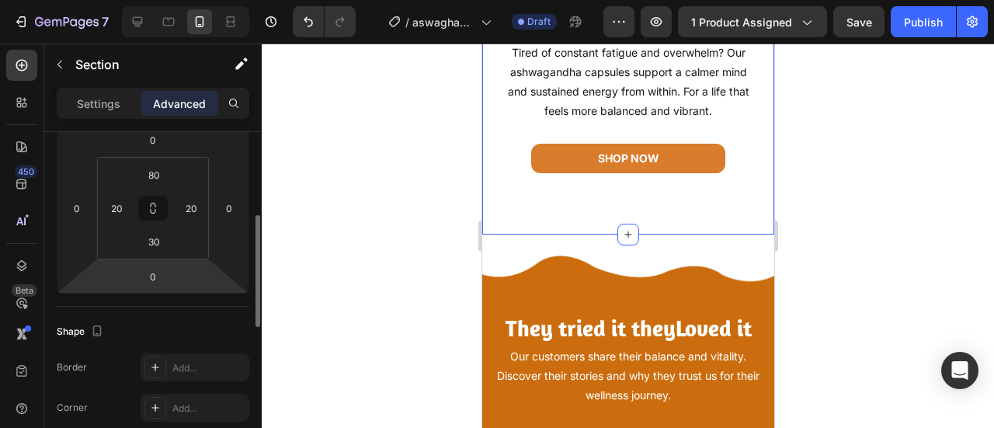
scroll to position [231, 0]
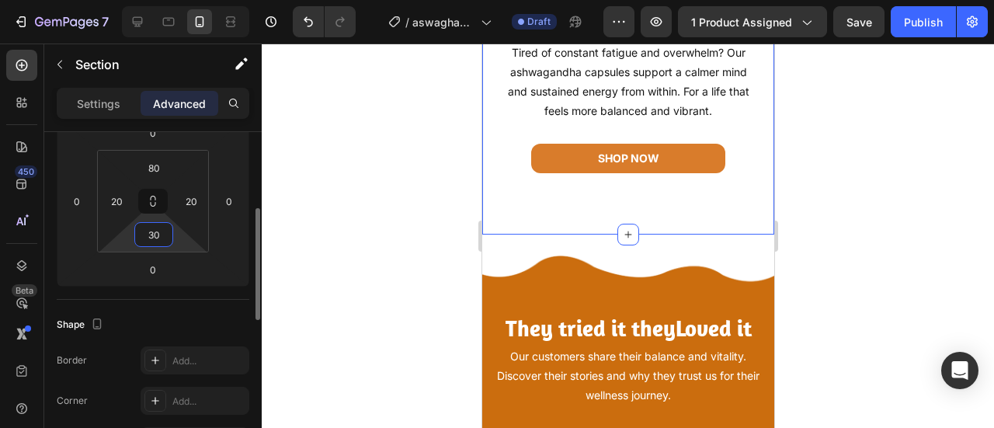
click at [151, 232] on input "30" at bounding box center [153, 234] width 31 height 23
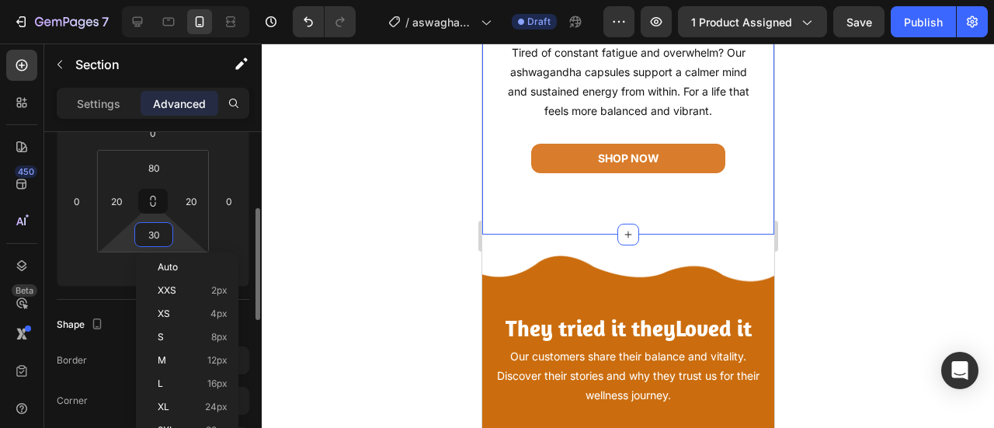
type input "0"
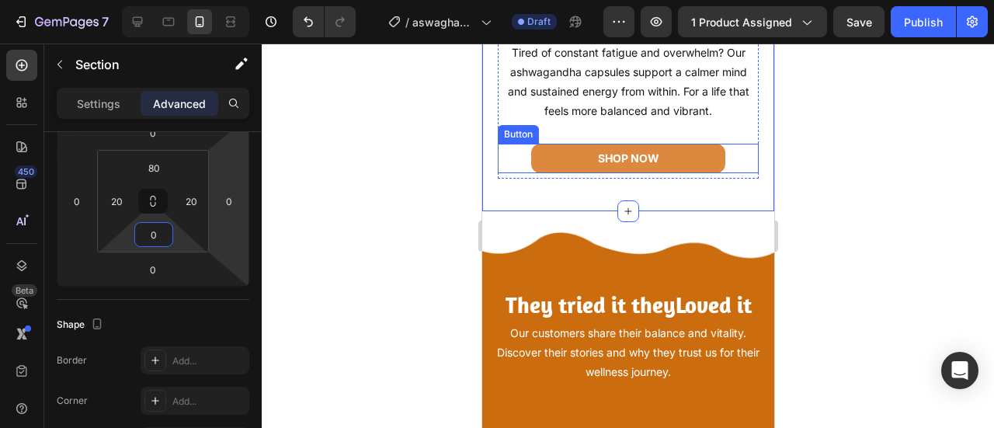
click at [711, 149] on link "shop now" at bounding box center [627, 159] width 194 height 30
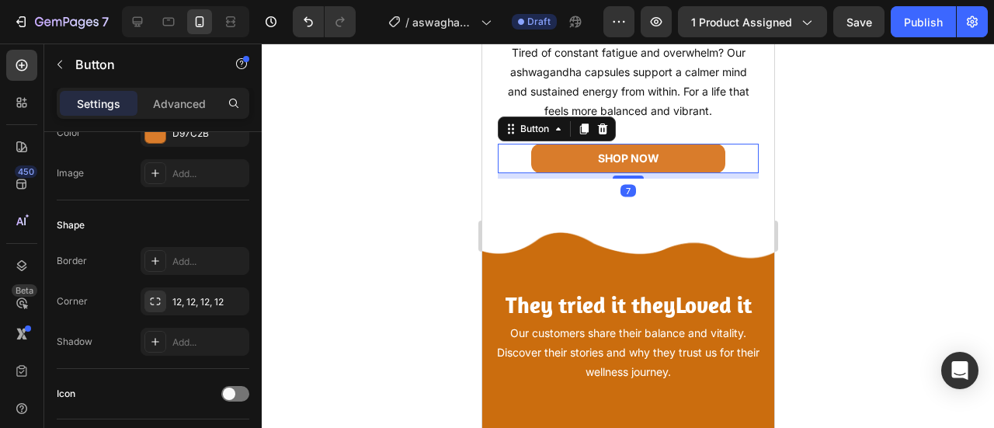
scroll to position [0, 0]
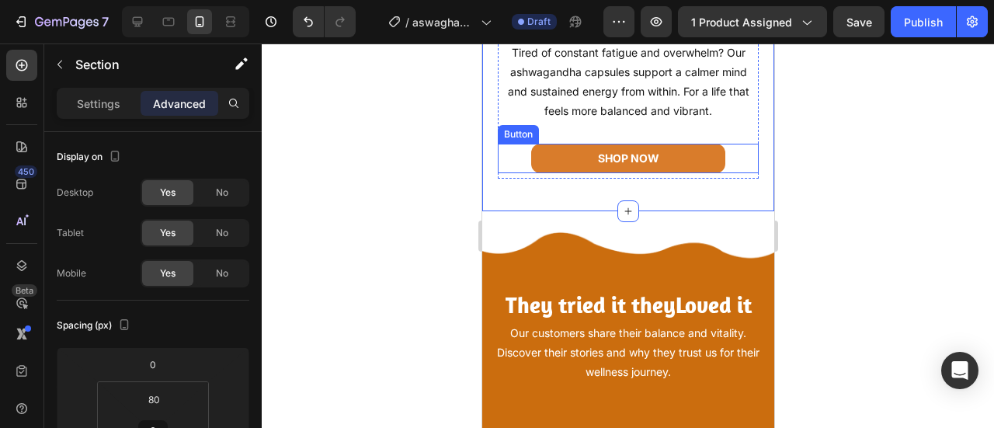
click at [722, 155] on div "shop now Button" at bounding box center [627, 159] width 261 height 30
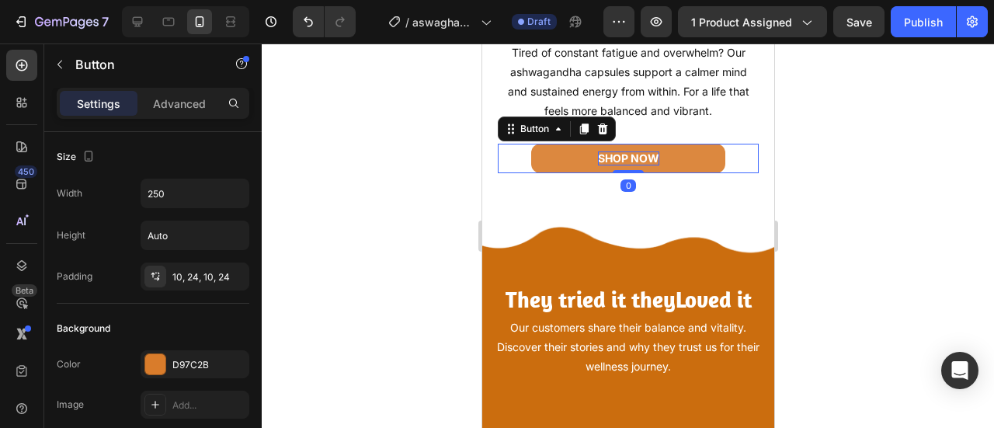
drag, startPoint x: 628, startPoint y: 164, endPoint x: 638, endPoint y: 148, distance: 18.1
click at [637, 148] on div "shop now Button 0" at bounding box center [627, 159] width 261 height 30
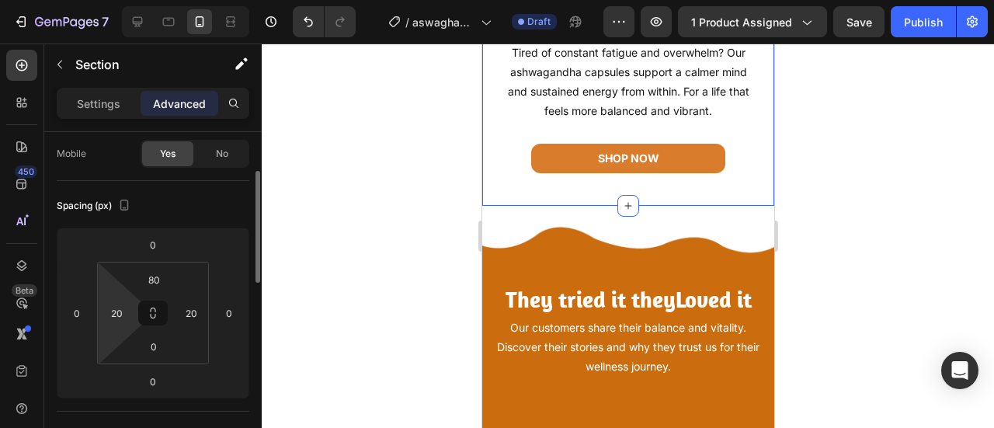
scroll to position [129, 0]
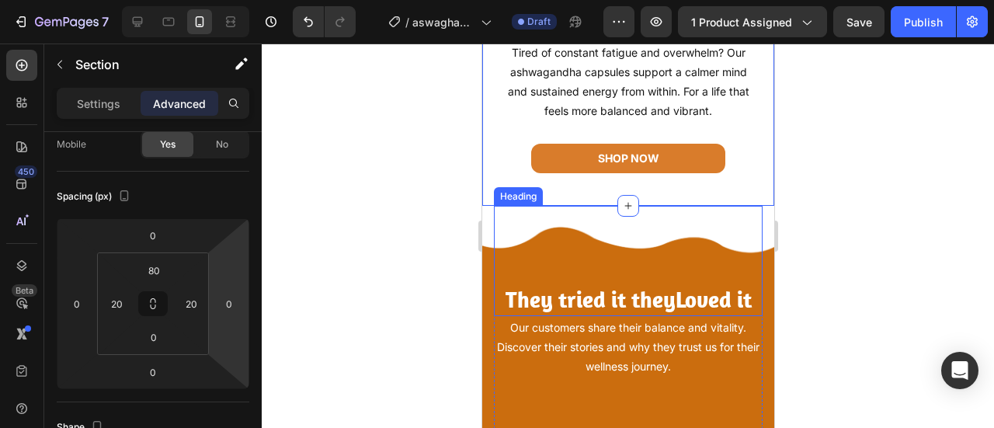
click at [655, 215] on div "They tried it they Loved it Heading" at bounding box center [627, 261] width 269 height 110
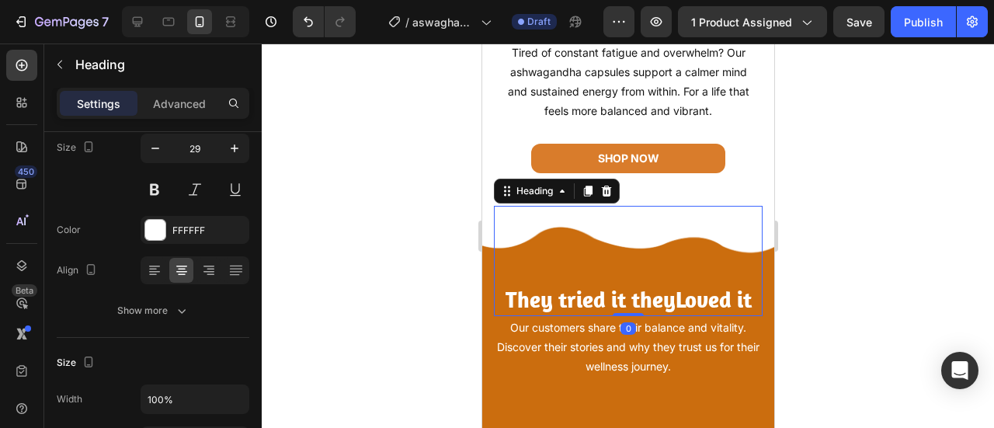
scroll to position [0, 0]
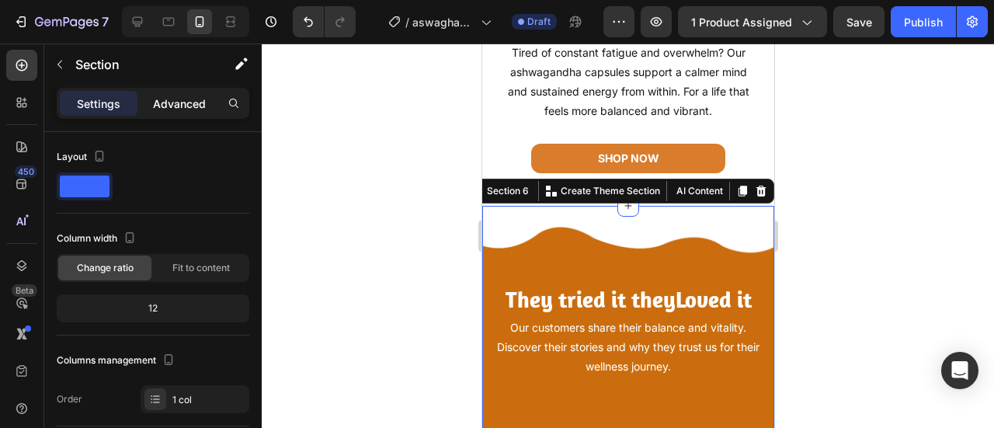
click at [174, 109] on p "Advanced" at bounding box center [179, 104] width 53 height 16
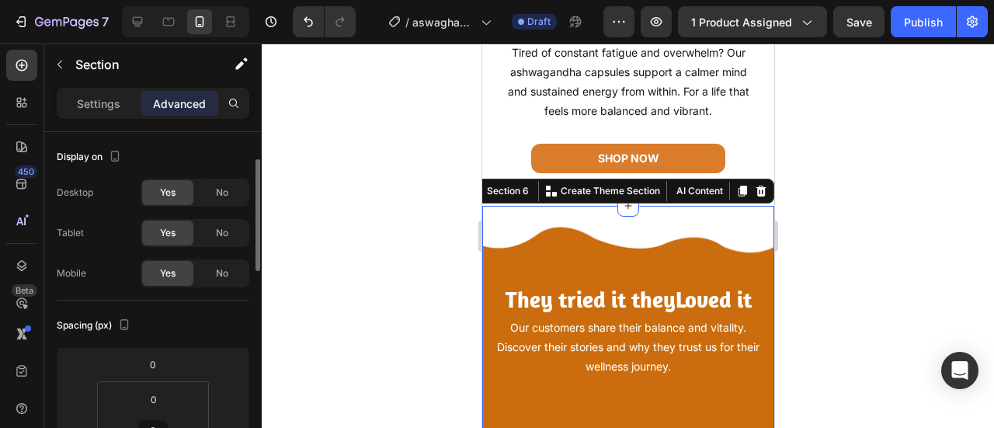
scroll to position [87, 0]
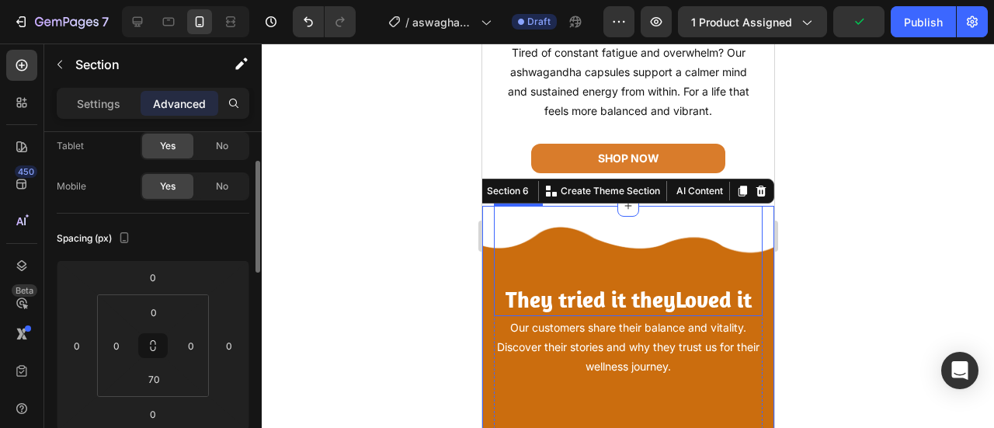
click at [624, 265] on div "They tried it they Loved it Heading" at bounding box center [627, 261] width 269 height 110
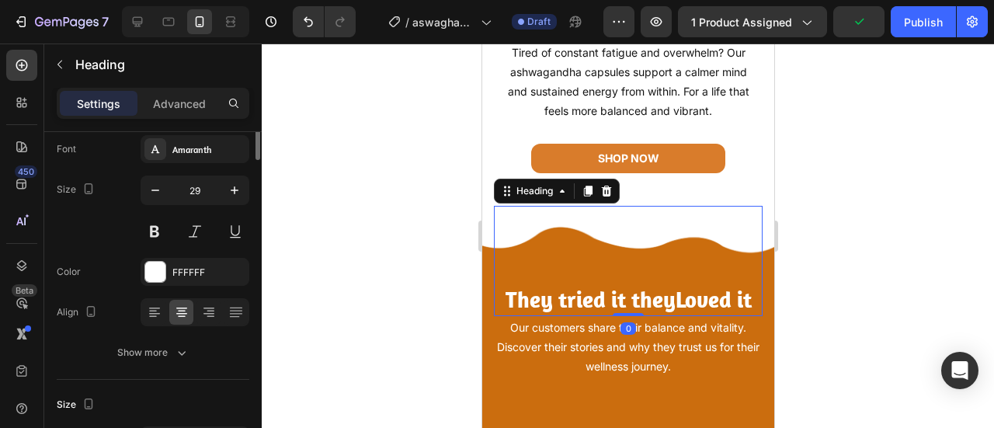
scroll to position [0, 0]
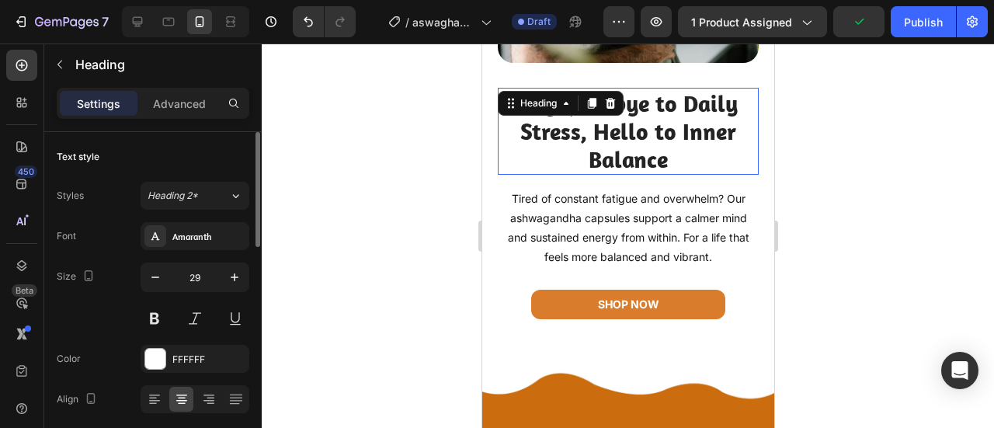
click at [700, 141] on h2 "Say Goodbye to Daily Stress, Hello to Inner Balance" at bounding box center [627, 131] width 261 height 87
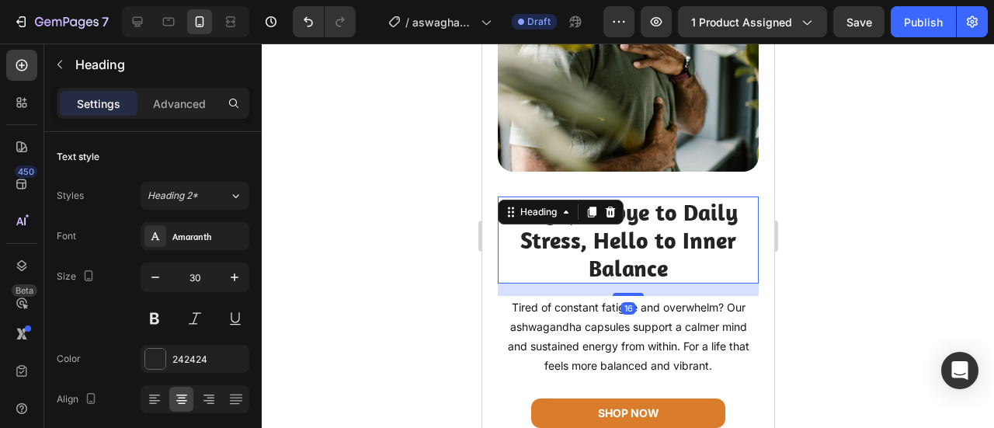
scroll to position [1577, 0]
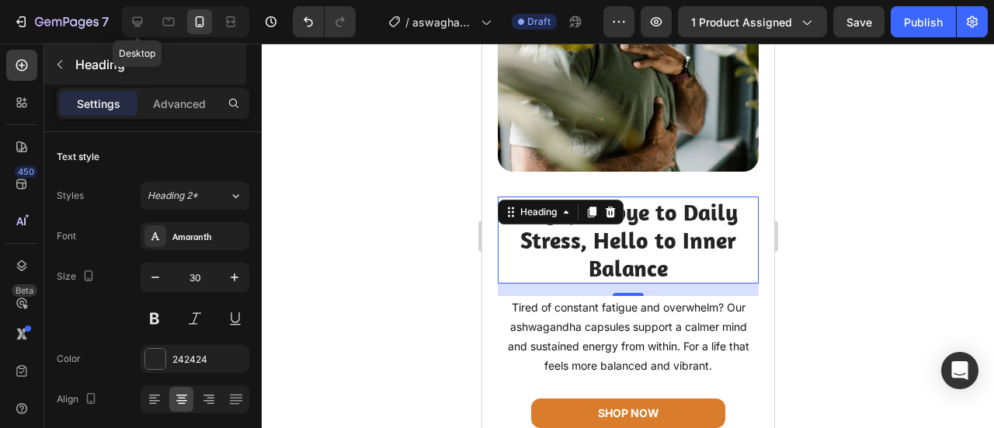
drag, startPoint x: 130, startPoint y: 26, endPoint x: 197, endPoint y: 54, distance: 72.7
click at [130, 25] on icon at bounding box center [138, 22] width 16 height 16
type input "40"
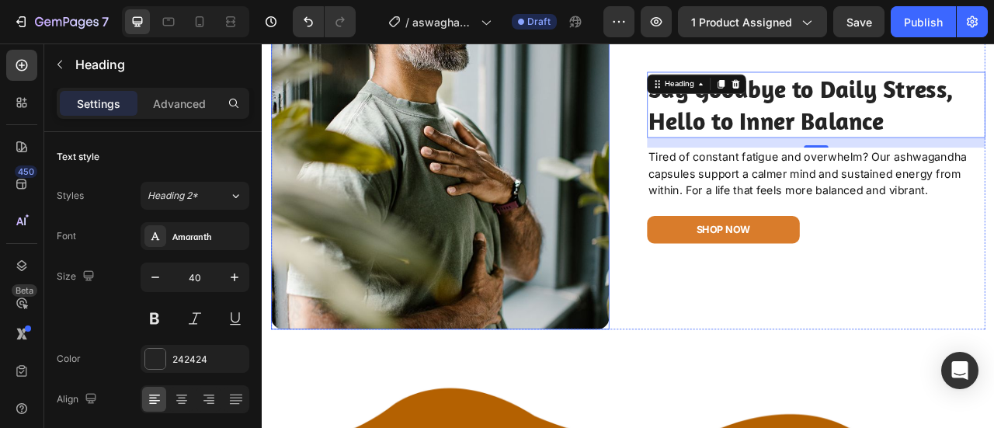
scroll to position [1650, 0]
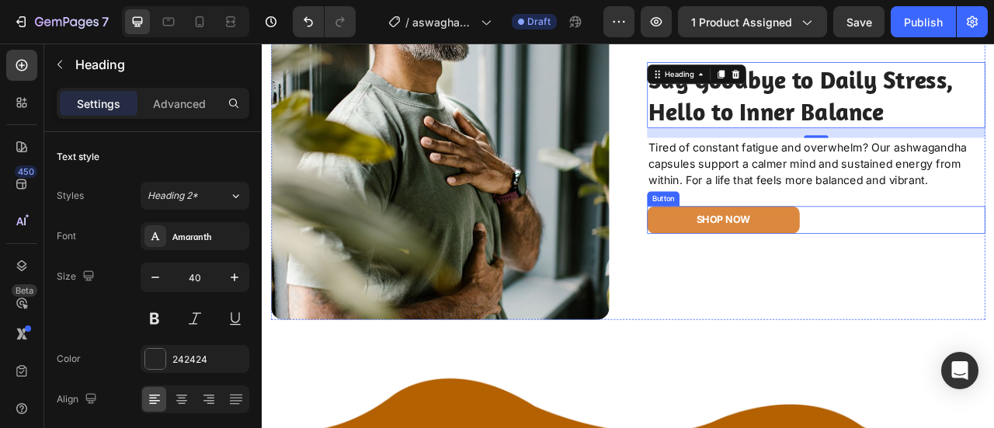
click at [757, 263] on link "shop now" at bounding box center [849, 267] width 194 height 35
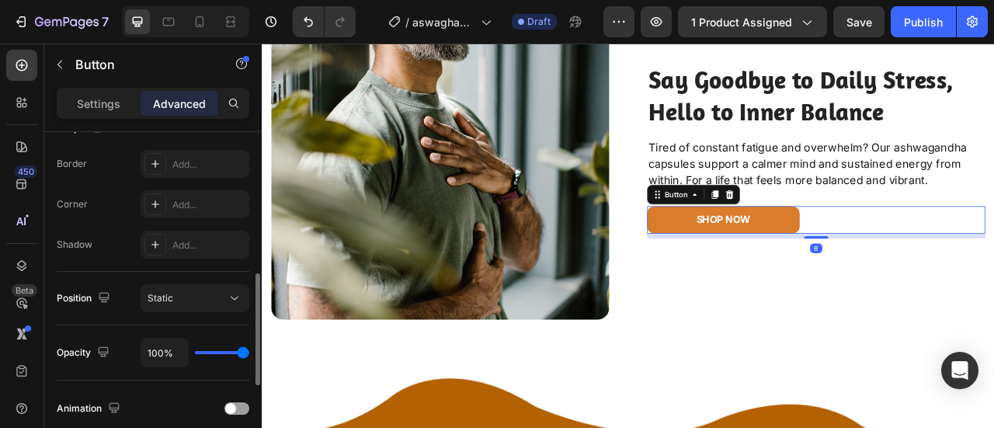
scroll to position [429, 0]
click at [126, 97] on div "Settings" at bounding box center [99, 103] width 78 height 25
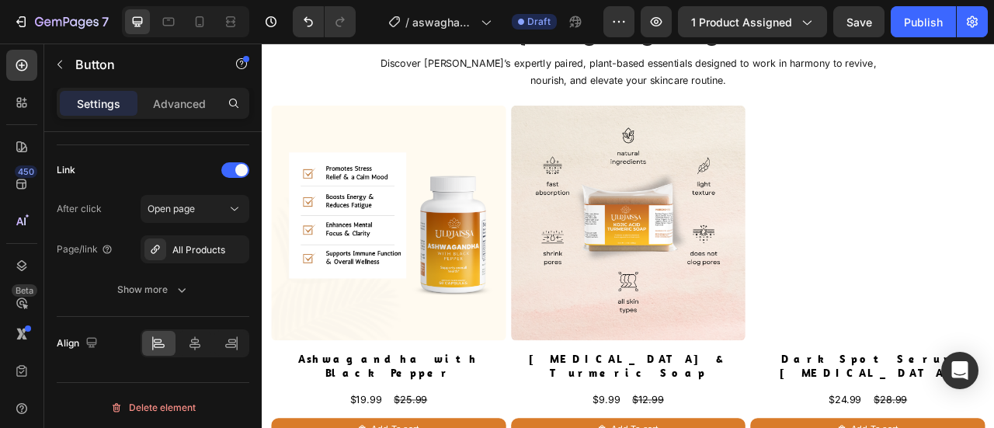
scroll to position [3301, 0]
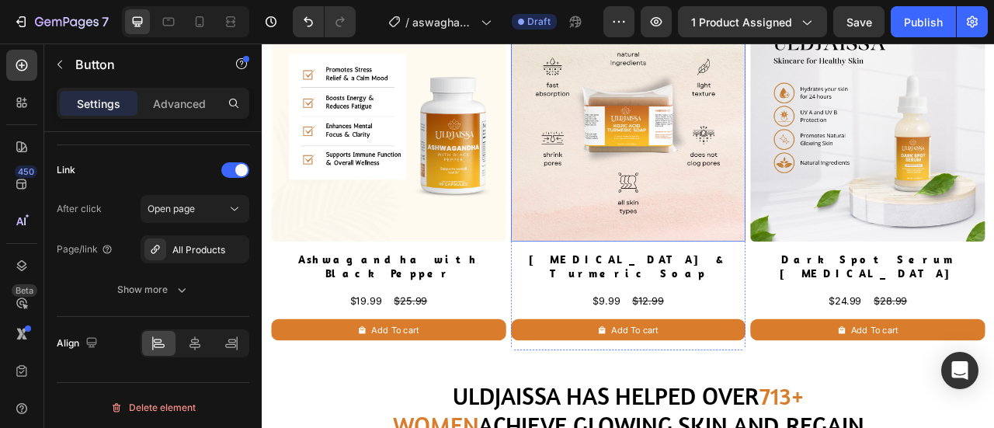
click at [572, 360] on div "$9.99 Product Price Product Price $12.99 Product Price Product Price Row" at bounding box center [422, 371] width 299 height 22
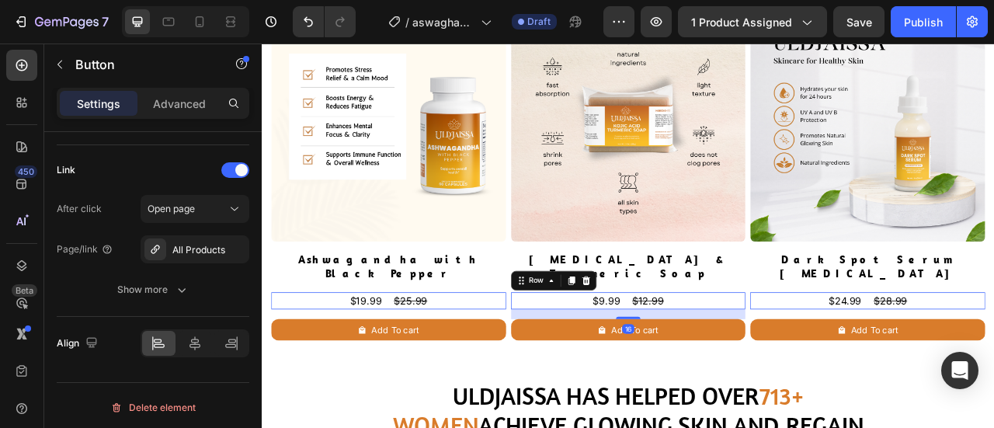
scroll to position [0, 0]
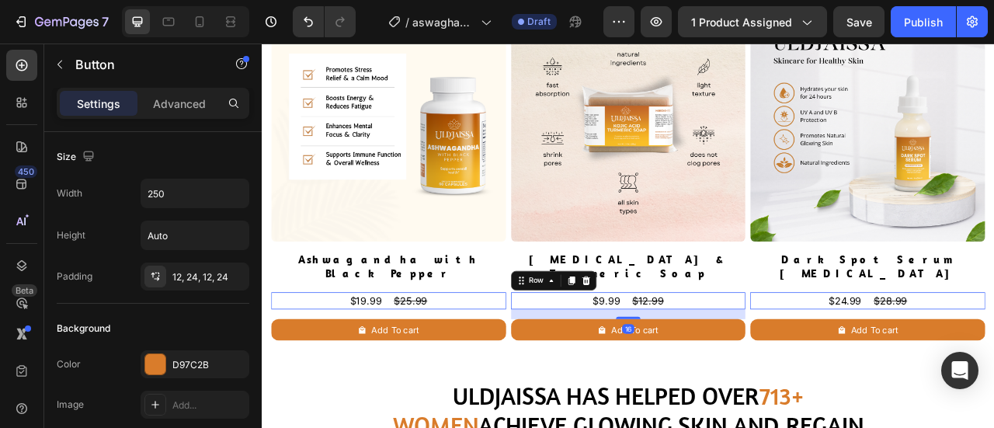
click at [262, 43] on div "16" at bounding box center [262, 43] width 0 height 0
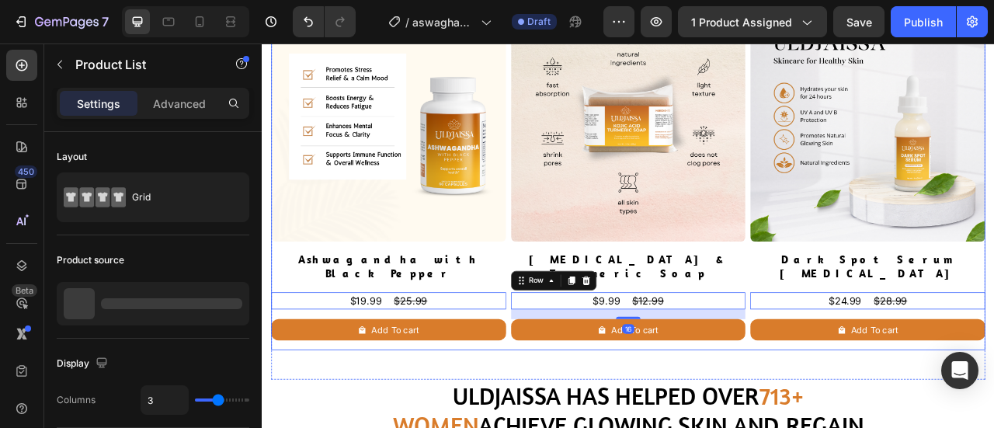
click at [570, 347] on div "Product Images Ashwagandha with Black Pepper Product Title $19.99 Product Price…" at bounding box center [727, 214] width 909 height 437
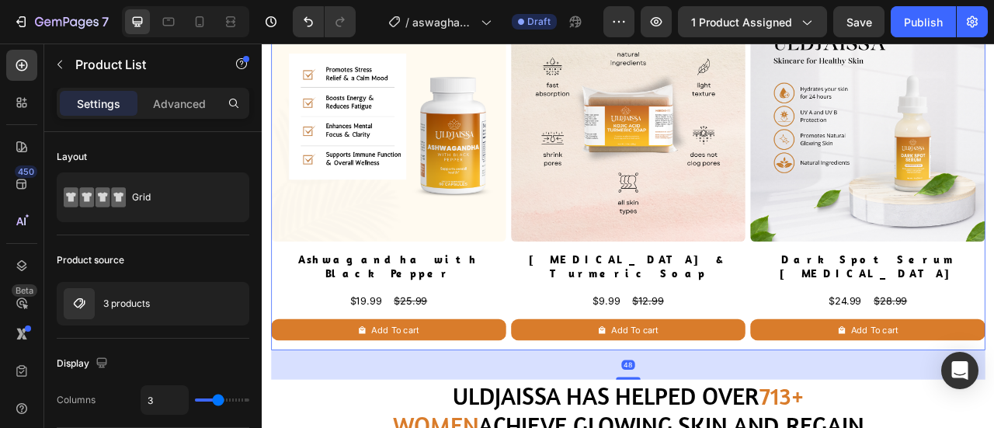
scroll to position [29, 0]
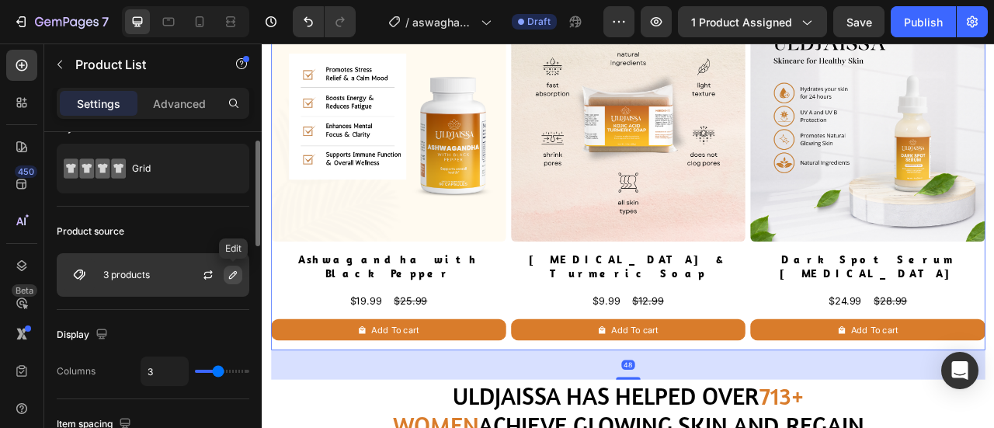
click at [236, 273] on icon "button" at bounding box center [233, 275] width 8 height 8
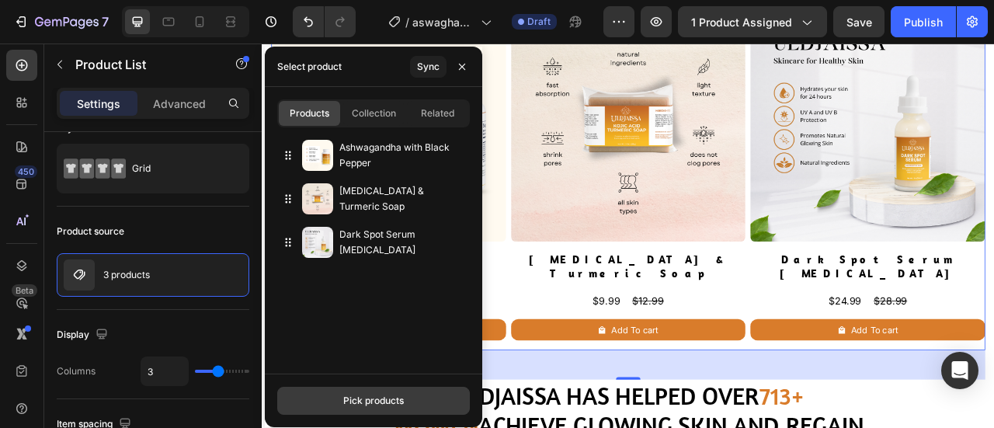
click at [353, 404] on div "Pick products" at bounding box center [373, 401] width 61 height 14
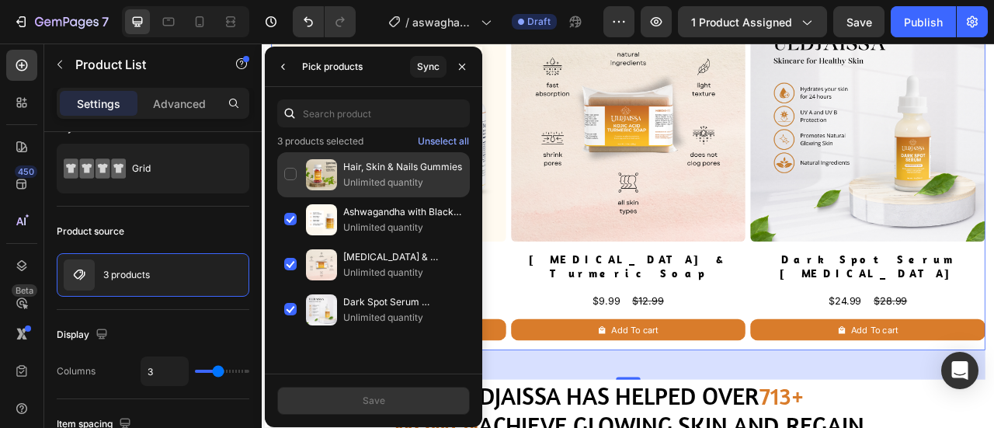
drag, startPoint x: 294, startPoint y: 159, endPoint x: 294, endPoint y: 172, distance: 12.4
click at [294, 197] on div "Hair, Skin & Nails Gummies Unlimited quantity" at bounding box center [373, 219] width 193 height 45
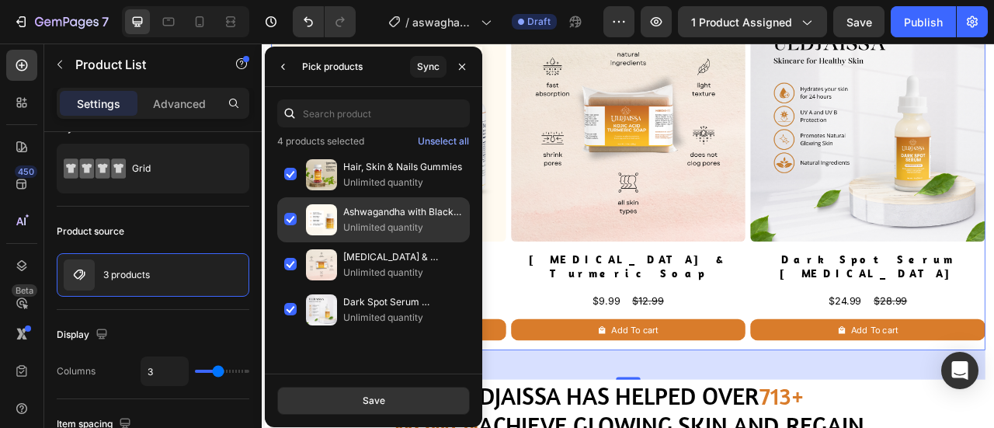
click at [297, 242] on div "Ashwagandha with Black Pepper Unlimited quantity" at bounding box center [373, 264] width 193 height 45
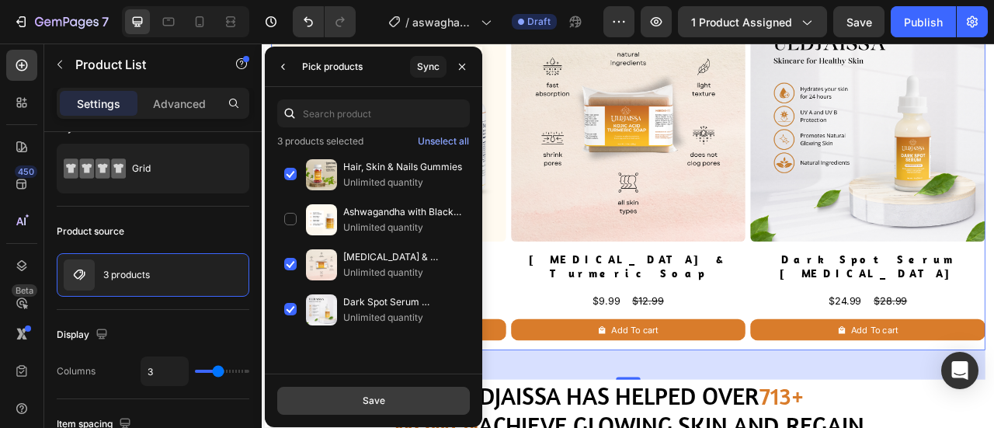
click at [370, 404] on div "Save" at bounding box center [374, 401] width 23 height 14
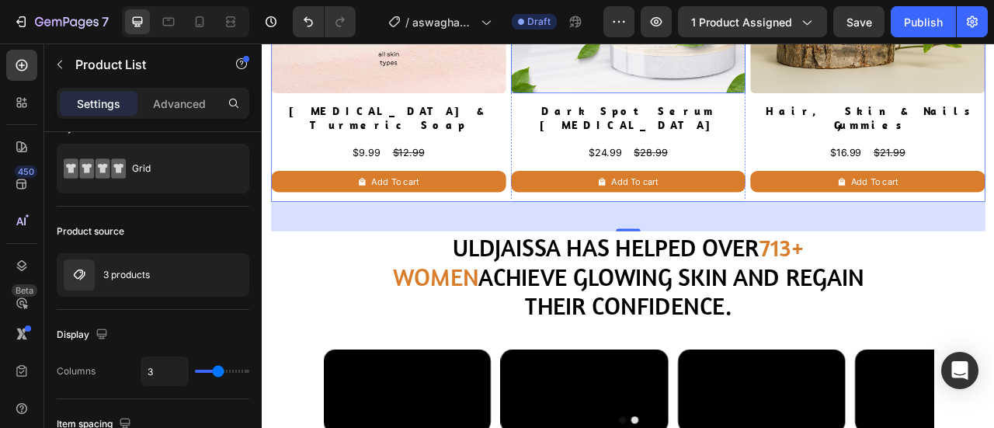
scroll to position [3462, 0]
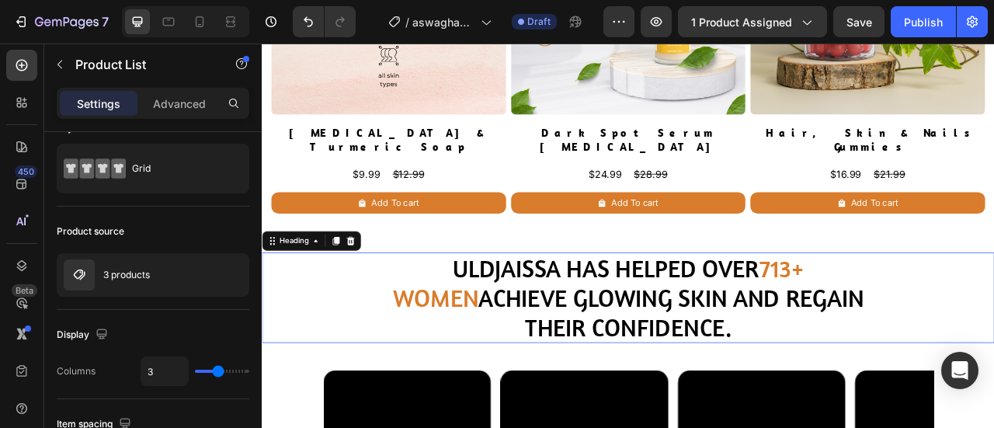
click at [291, 309] on div "Uldjaissa has helped over 713+ women achieve glowing skin and regain their conf…" at bounding box center [728, 366] width 932 height 115
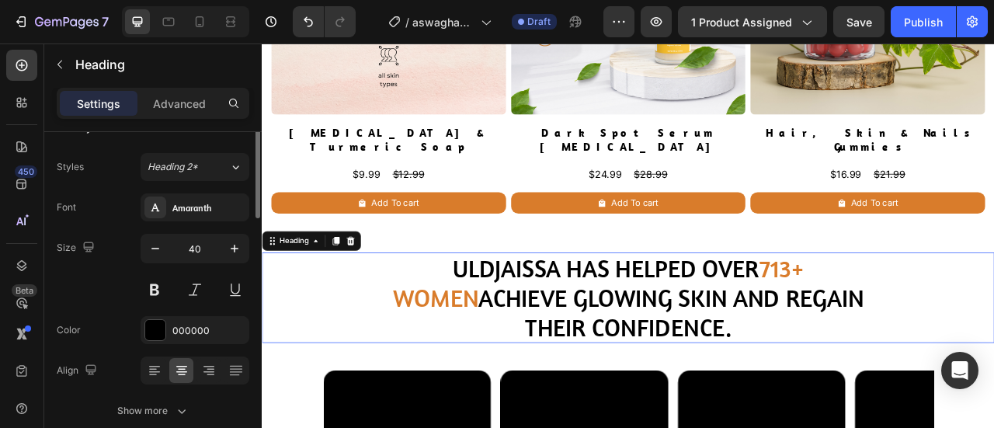
scroll to position [0, 0]
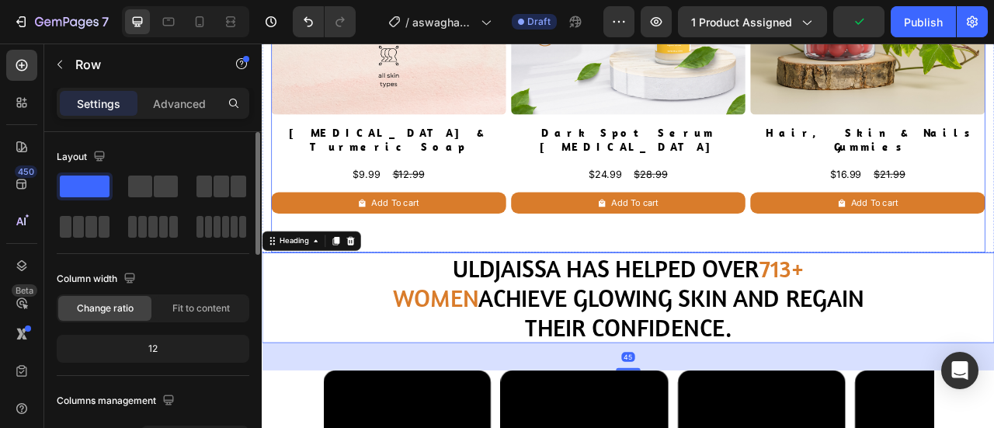
click at [473, 266] on div "Frequently bought together Heading Discover Kelocare’s expertly paired, plant-b…" at bounding box center [727, 66] width 909 height 486
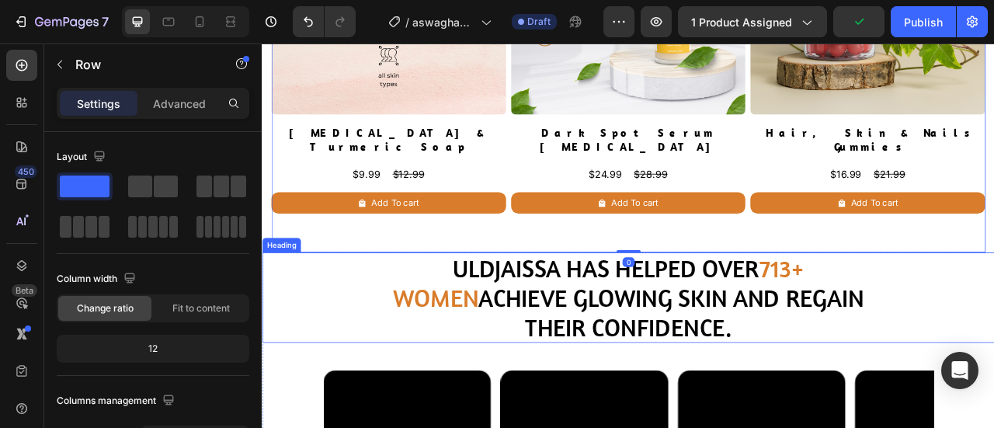
click at [993, 350] on div "Uldjaissa has helped over 713+ women achieve glowing skin and regain their conf…" at bounding box center [728, 366] width 932 height 115
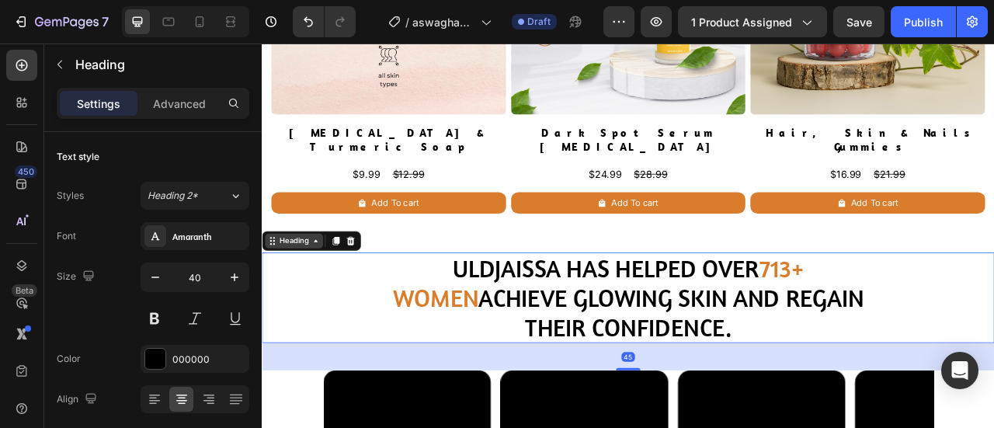
click at [304, 282] on div "Heading" at bounding box center [325, 294] width 126 height 25
click at [323, 285] on div "Heading" at bounding box center [303, 294] width 74 height 19
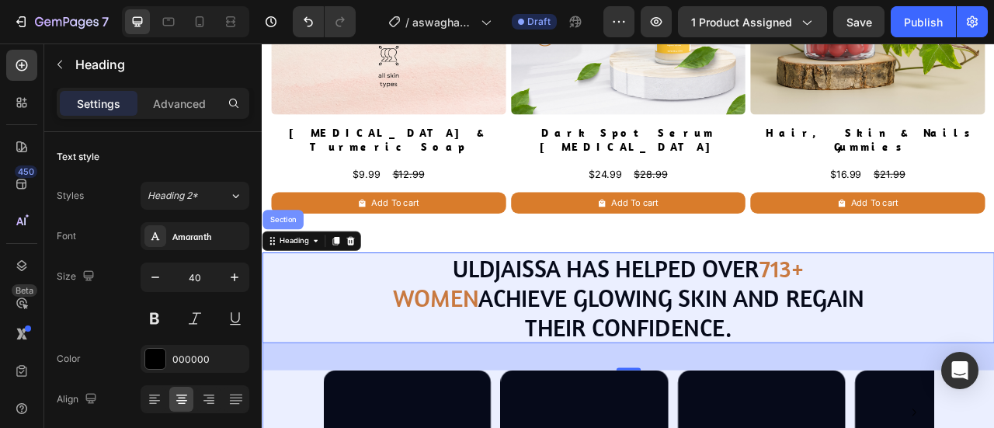
click at [306, 255] on div "Section" at bounding box center [289, 267] width 52 height 25
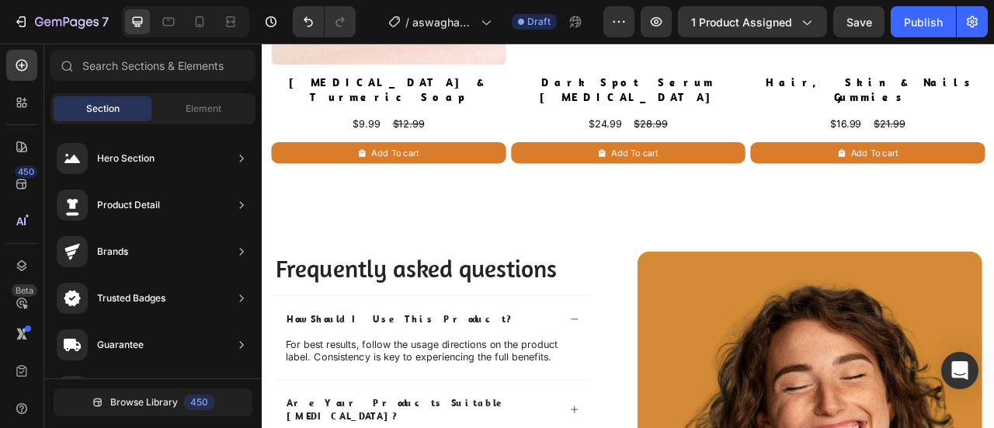
scroll to position [3500, 0]
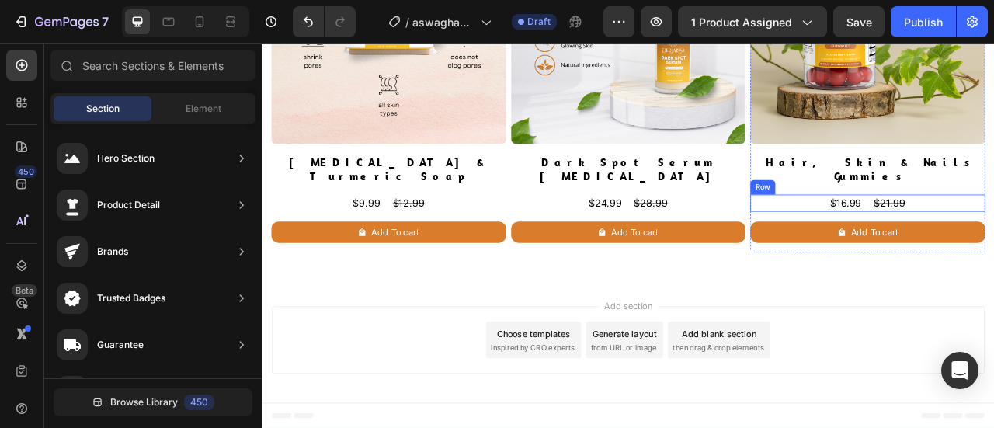
scroll to position [3402, 0]
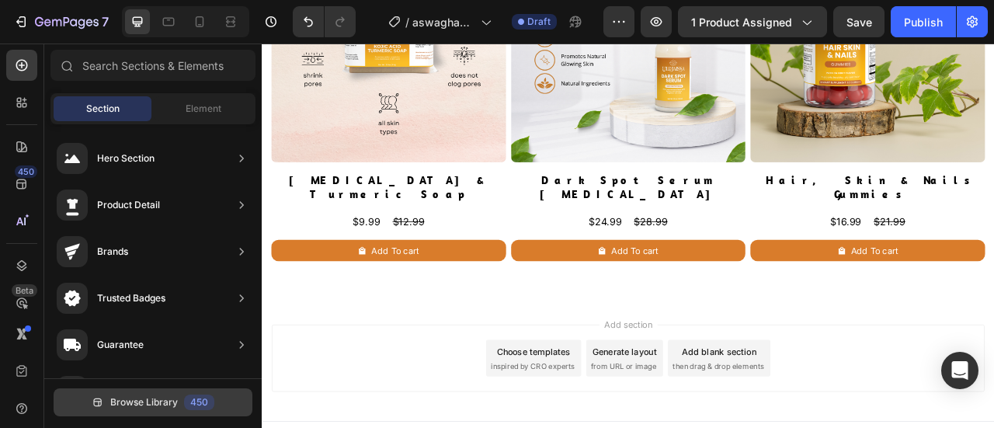
click at [141, 403] on span "Browse Library" at bounding box center [144, 402] width 68 height 14
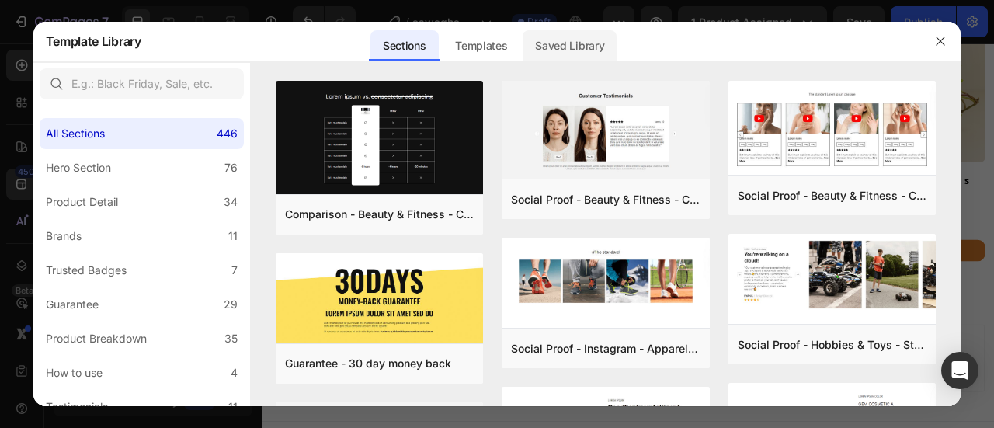
click at [556, 39] on div "Saved Library" at bounding box center [570, 45] width 94 height 31
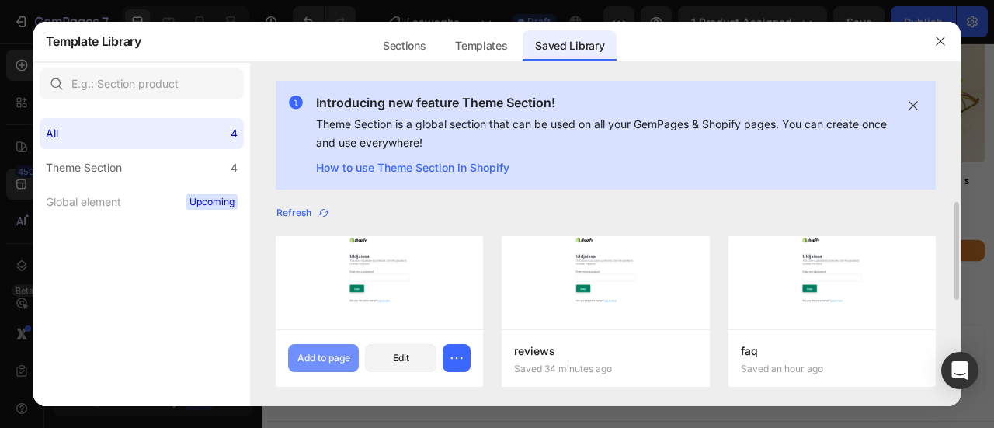
click at [323, 356] on div "Add to page" at bounding box center [323, 358] width 53 height 14
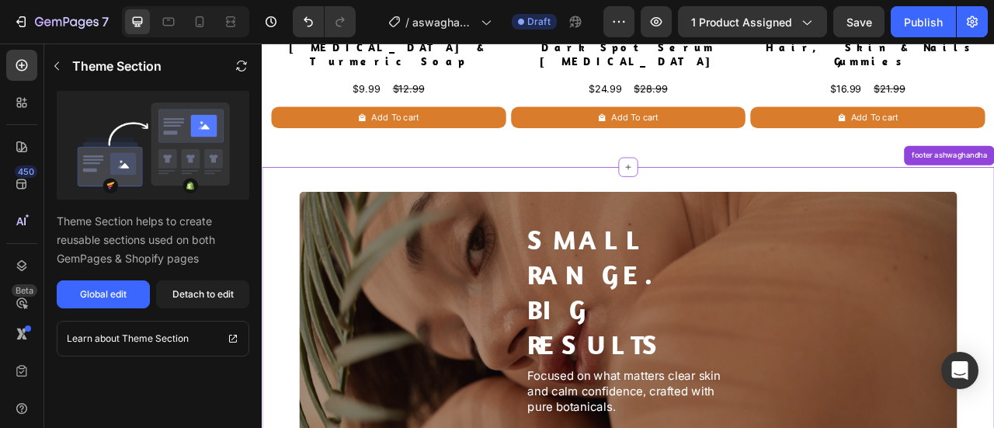
scroll to position [3574, 0]
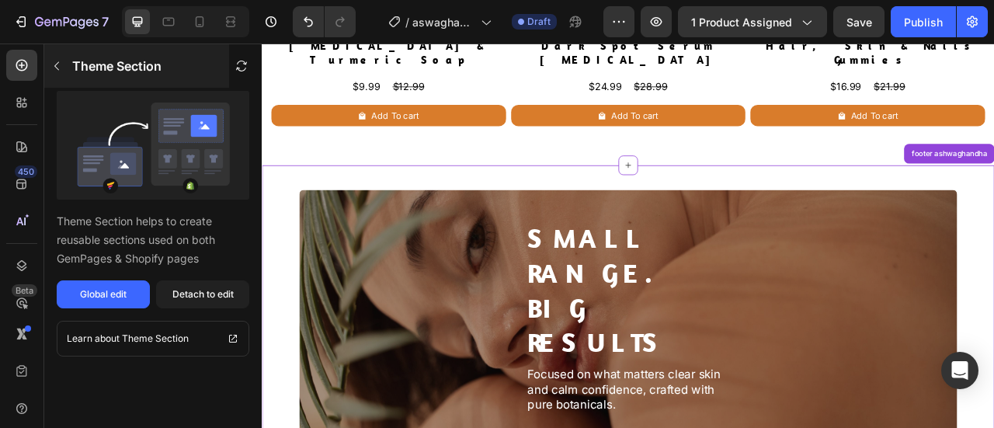
click at [57, 69] on icon "button" at bounding box center [56, 66] width 12 height 12
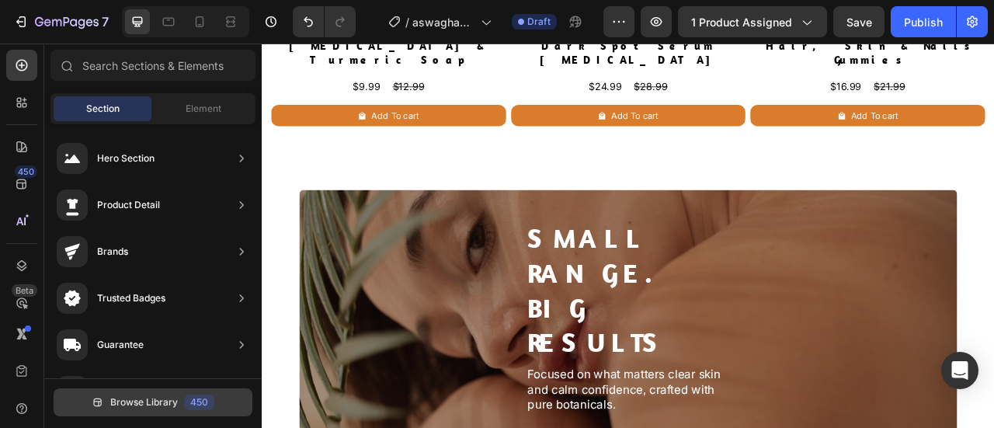
click at [173, 399] on span "Browse Library" at bounding box center [144, 402] width 68 height 14
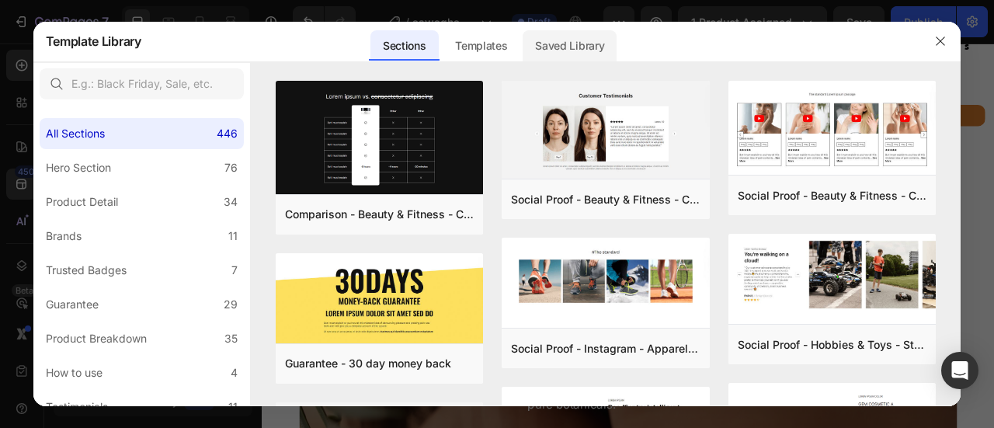
click at [575, 46] on div "Saved Library" at bounding box center [570, 45] width 94 height 31
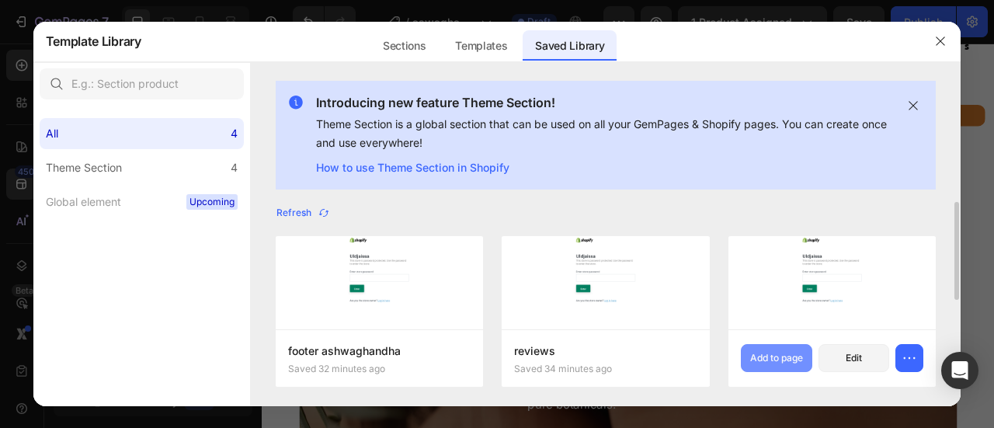
click at [751, 350] on button "Add to page" at bounding box center [776, 358] width 71 height 28
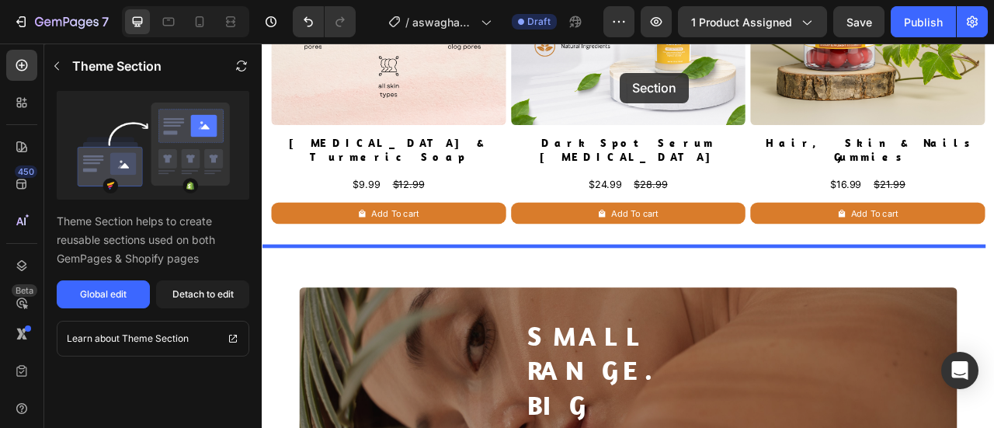
scroll to position [3421, 0]
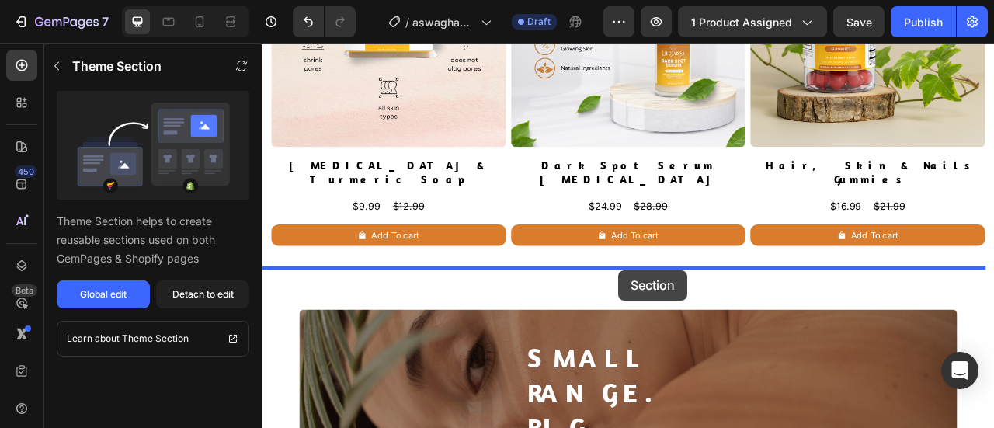
drag, startPoint x: 707, startPoint y: 230, endPoint x: 716, endPoint y: 332, distance: 102.2
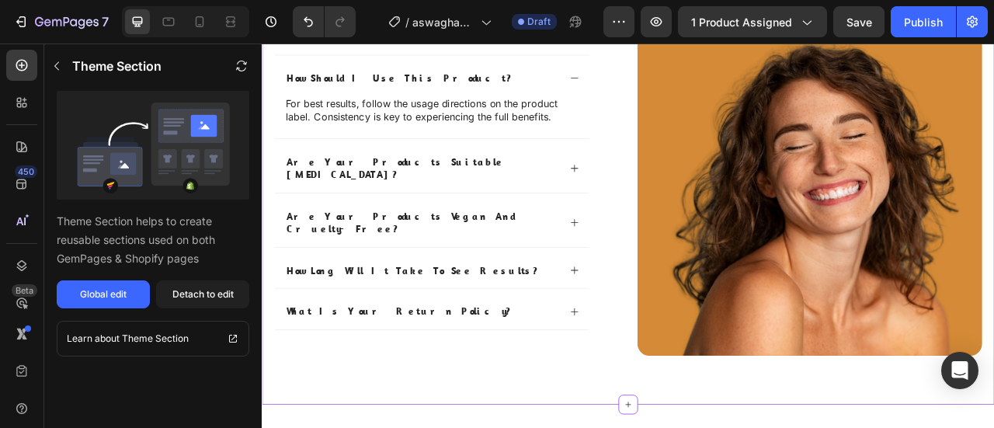
scroll to position [3818, 0]
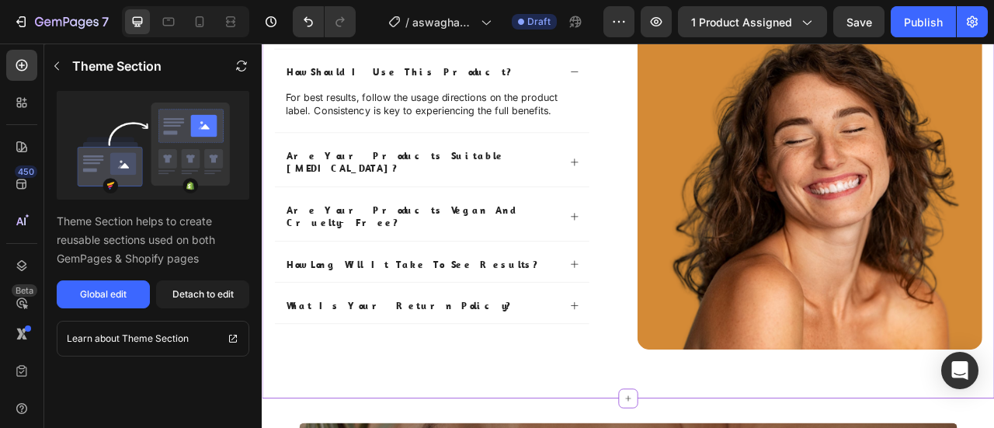
click at [493, 190] on p "are your products suitable [MEDICAL_DATA]?" at bounding box center [466, 194] width 346 height 33
click at [493, 189] on p "are your products suitable [MEDICAL_DATA]?" at bounding box center [466, 194] width 346 height 33
click at [225, 301] on button "Detach to edit" at bounding box center [202, 294] width 93 height 28
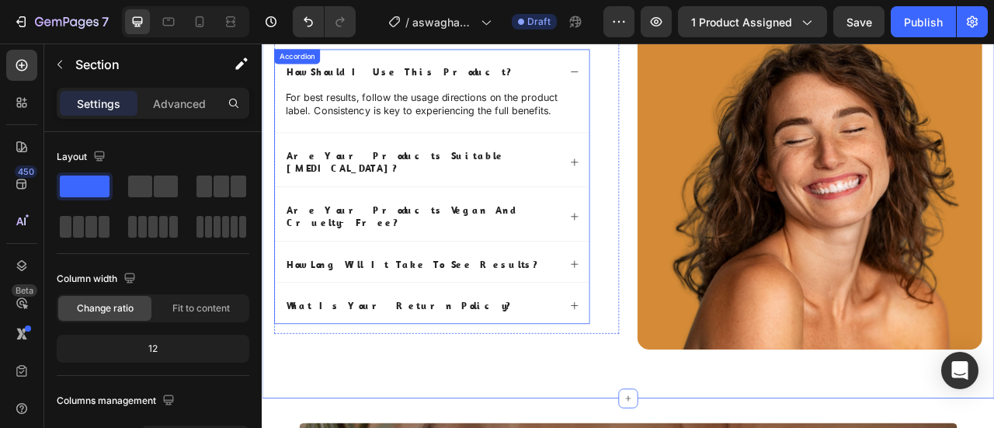
click at [455, 185] on p "are your products suitable [MEDICAL_DATA]?" at bounding box center [466, 194] width 346 height 33
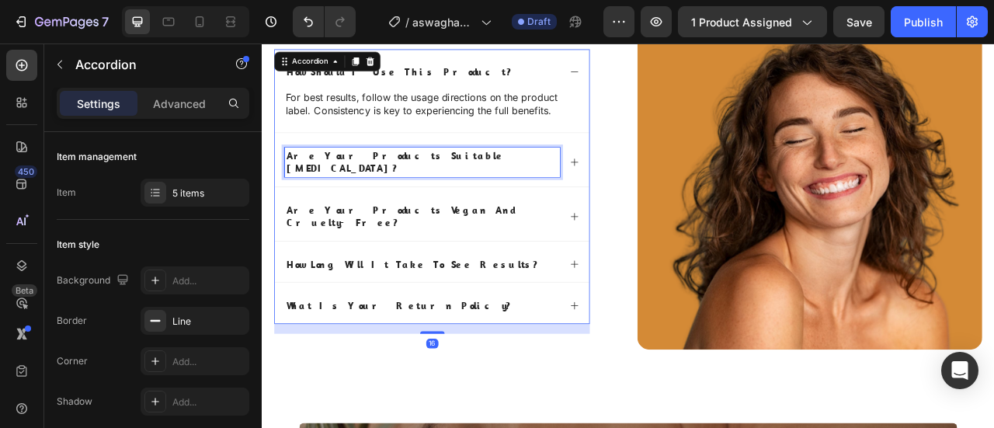
click at [455, 185] on p "are your products suitable [MEDICAL_DATA]?" at bounding box center [466, 194] width 346 height 33
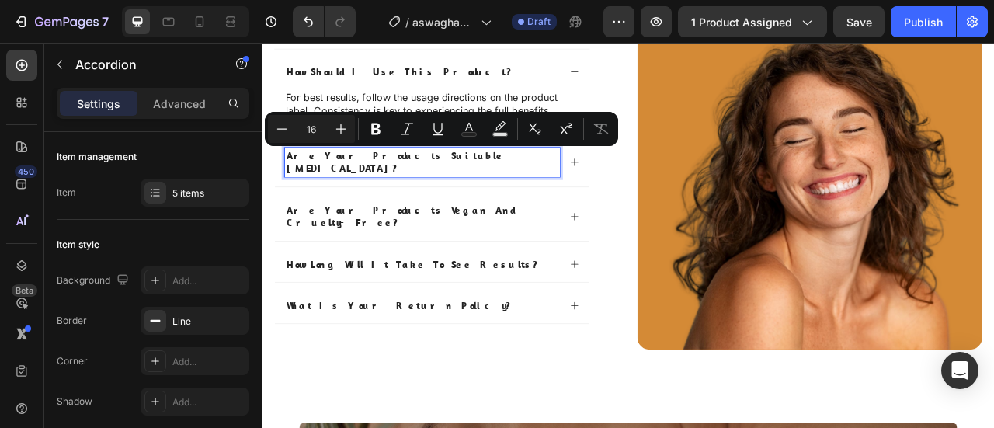
copy p "are your products suitable [MEDICAL_DATA]?"
click at [551, 245] on div "are your products vegan and cruelty-free?" at bounding box center [465, 263] width 350 height 37
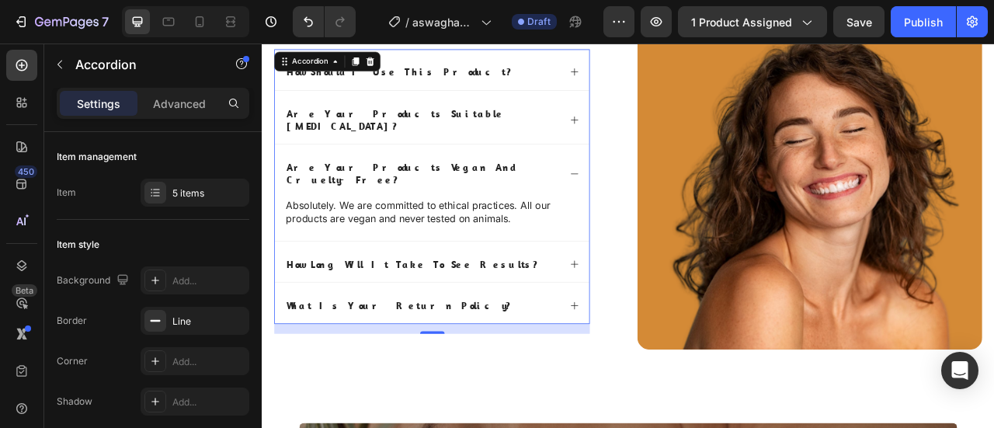
click at [588, 190] on div "are your products vegan and cruelty-free?" at bounding box center [465, 208] width 350 height 37
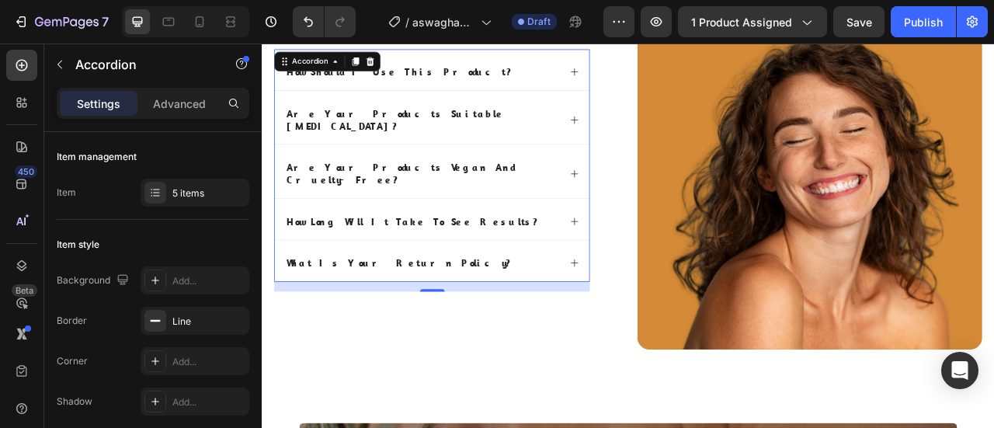
click at [555, 259] on div "how long will it take to see results?" at bounding box center [465, 269] width 350 height 21
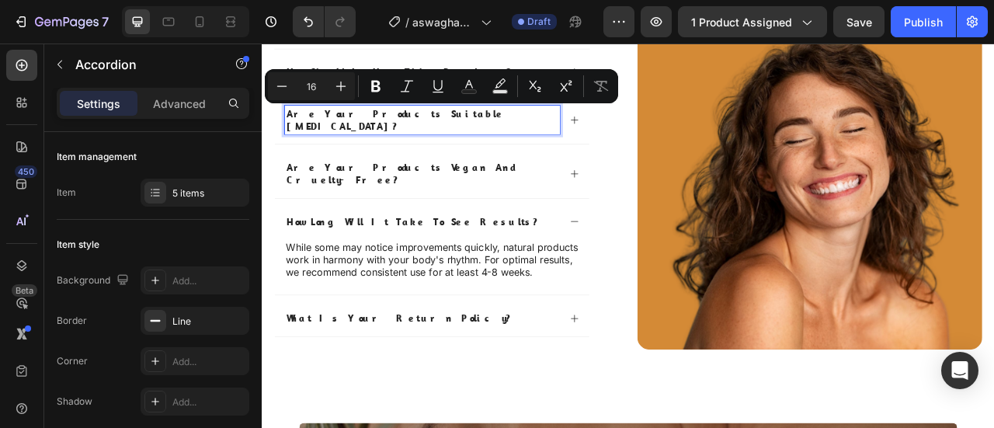
click at [444, 130] on p "are your products suitable [MEDICAL_DATA]?" at bounding box center [466, 140] width 346 height 33
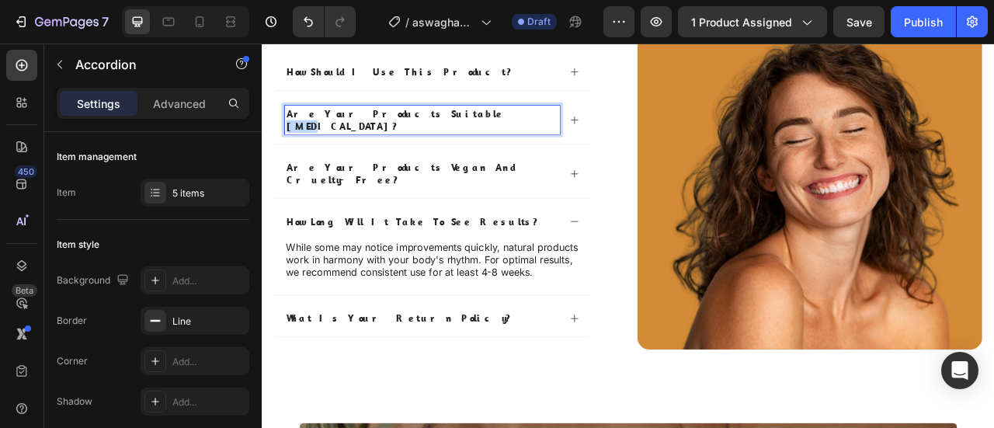
click at [444, 130] on p "are your products suitable [MEDICAL_DATA]?" at bounding box center [466, 140] width 346 height 33
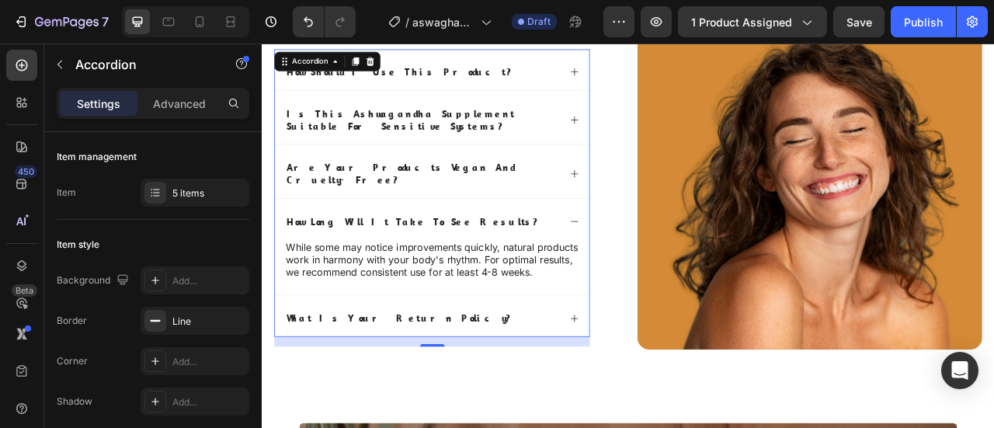
click at [637, 145] on div "Is this Ashwagandha supplement suitable for sensitive systems?" at bounding box center [478, 137] width 400 height 68
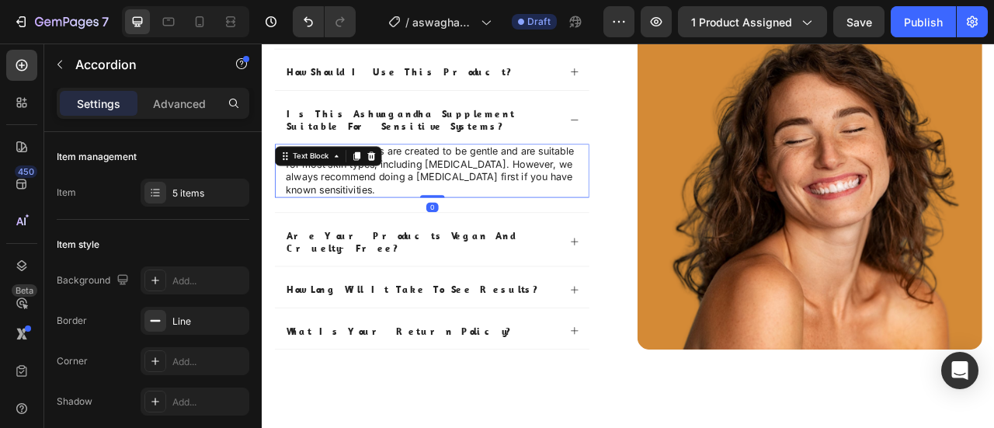
click at [459, 220] on p "Yes, our formulations are created to be gentle and are suitable for most skin t…" at bounding box center [478, 204] width 372 height 64
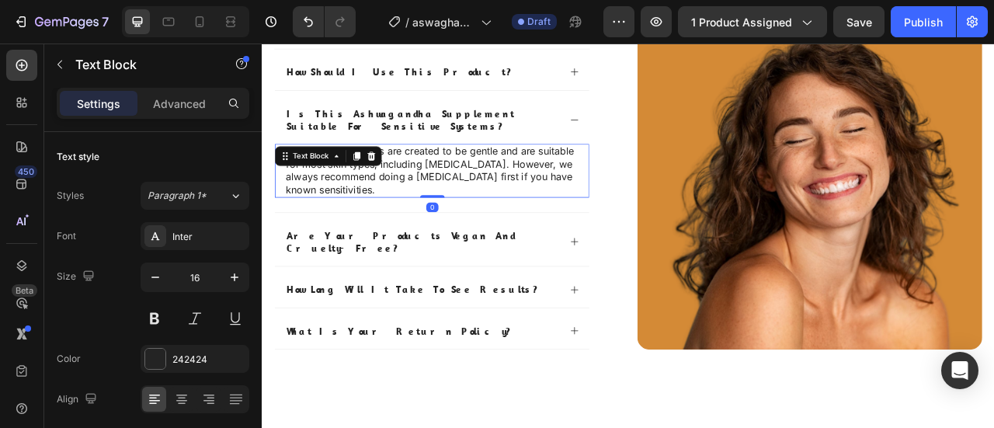
click at [459, 220] on p "Yes, our formulations are created to be gentle and are suitable for most skin t…" at bounding box center [478, 204] width 372 height 64
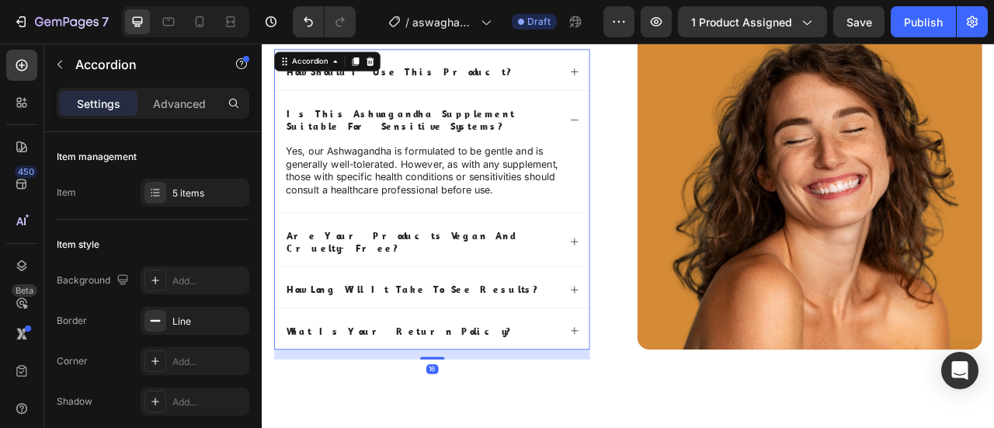
click at [659, 146] on div "Is this Ashwagandha supplement suitable for sensitive systems?" at bounding box center [478, 137] width 400 height 68
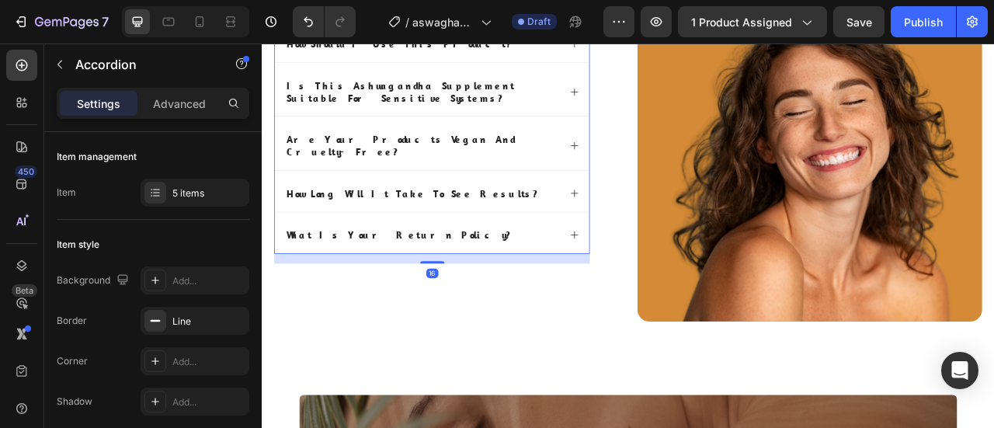
scroll to position [3859, 0]
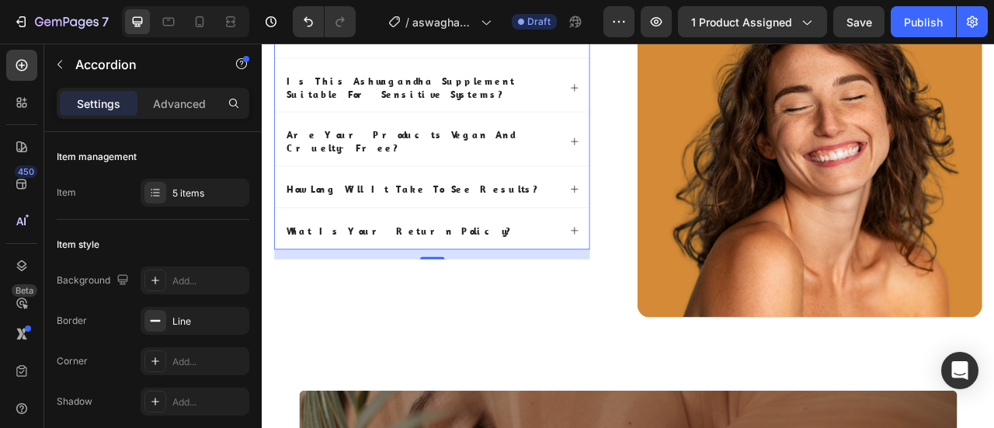
click at [544, 220] on div "how long will it take to see results?" at bounding box center [478, 226] width 400 height 52
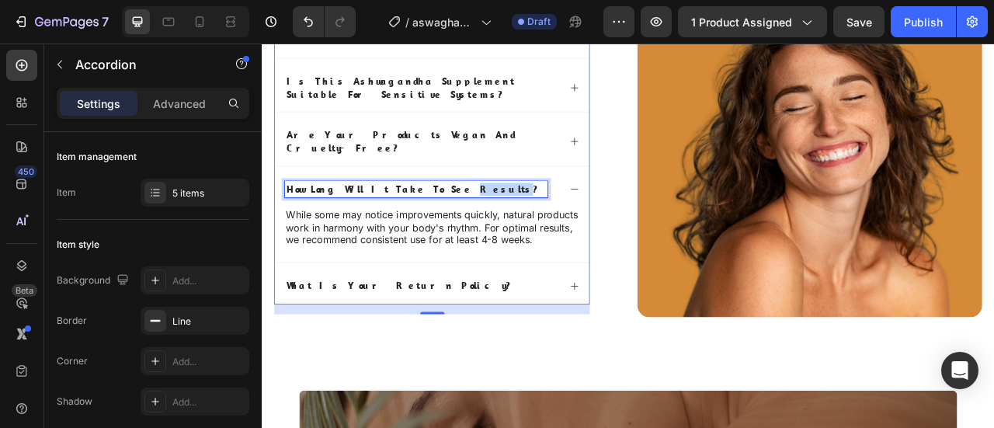
click at [453, 221] on p "how long will it take to see results?" at bounding box center [458, 229] width 330 height 16
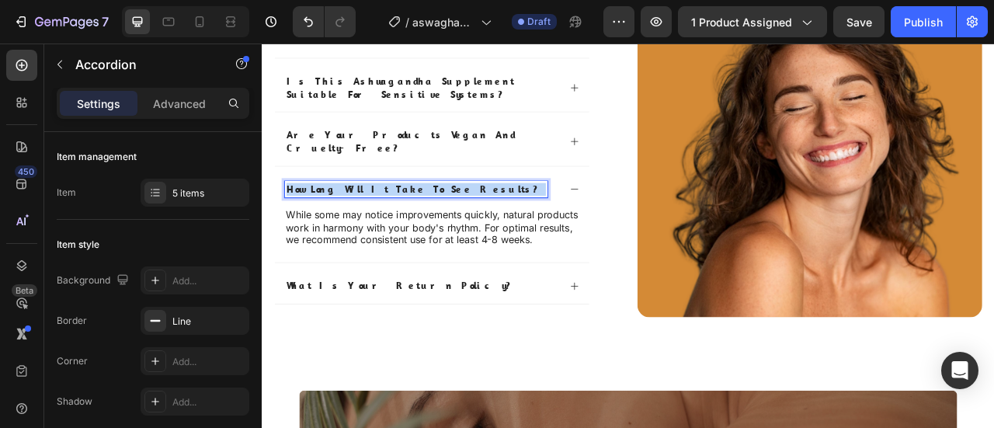
click at [454, 221] on p "how long will it take to see results?" at bounding box center [458, 229] width 330 height 16
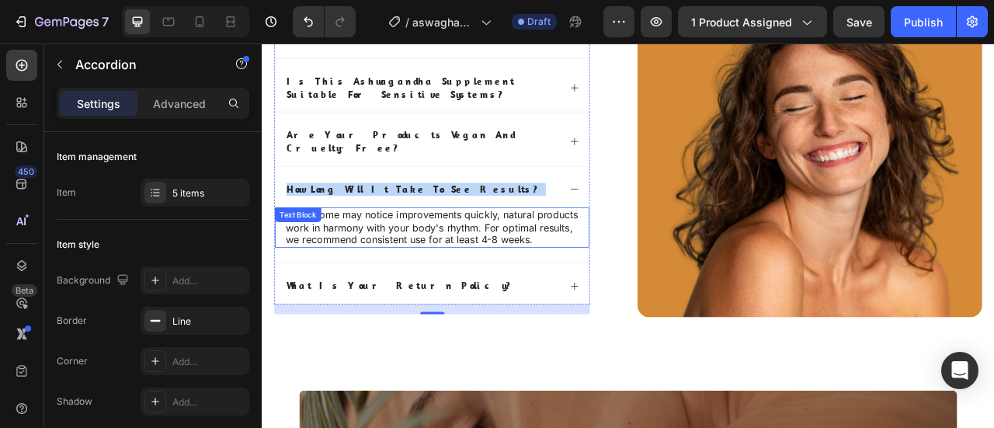
click at [370, 262] on p "While some may notice improvements quickly, natural products work in harmony wi…" at bounding box center [478, 277] width 372 height 48
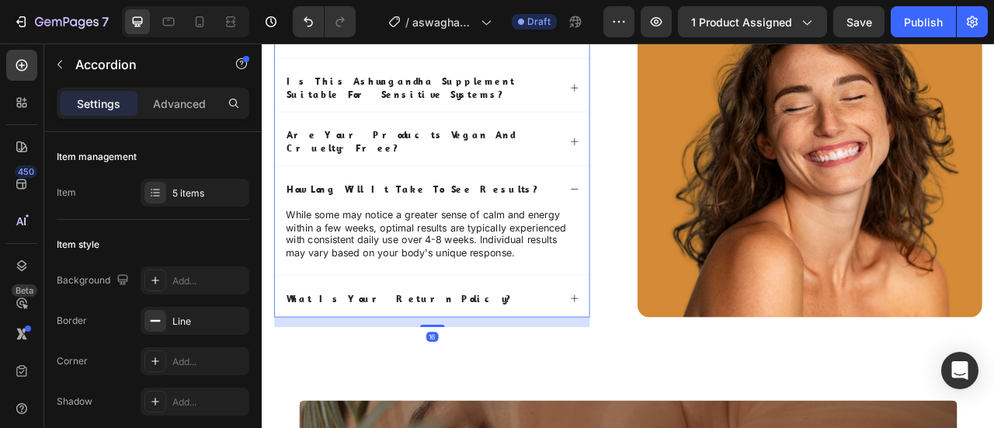
click at [642, 200] on div "how long will it take to see results?" at bounding box center [478, 226] width 400 height 52
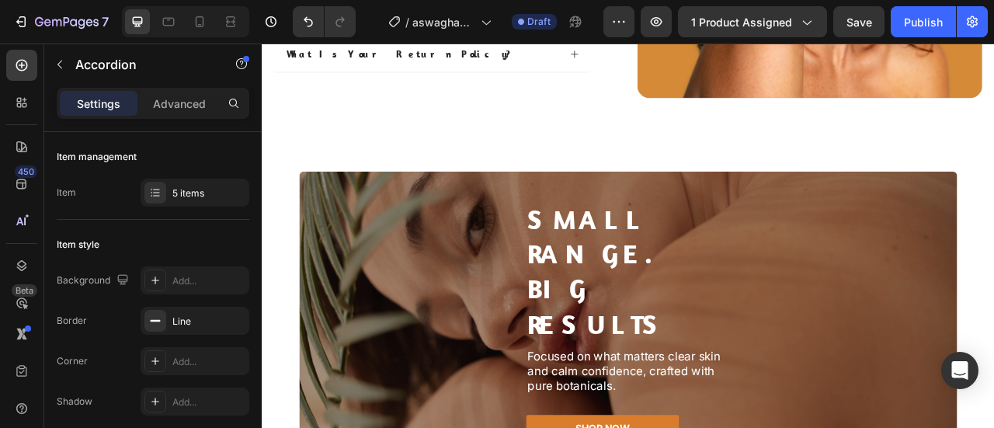
scroll to position [4135, 0]
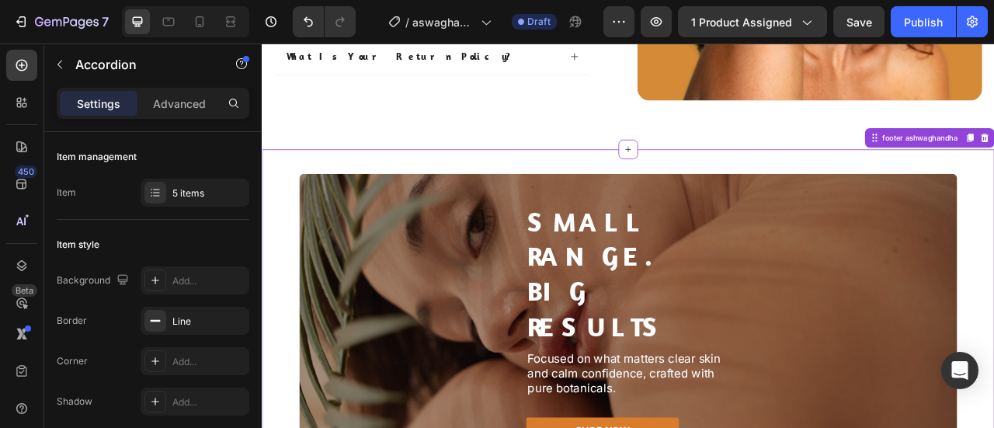
click at [993, 286] on div "Small Range. Big Results Heading Focused on what matters clear skin and calm co…" at bounding box center [727, 403] width 837 height 314
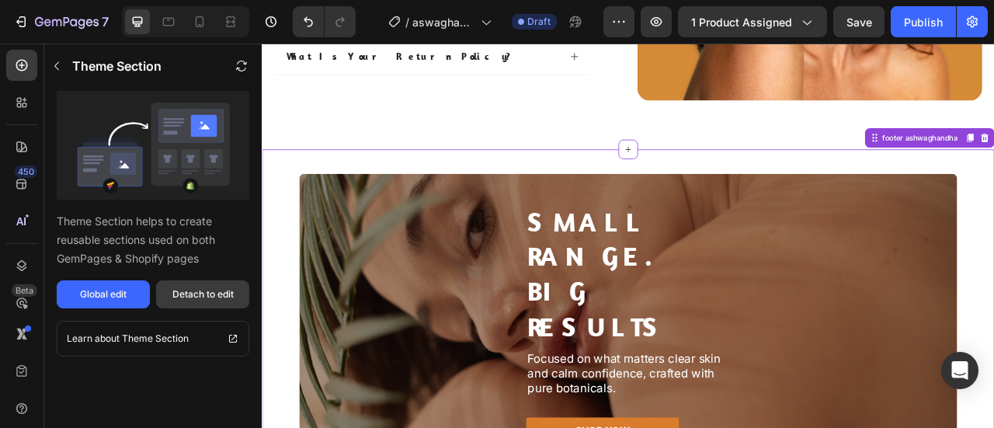
click at [215, 291] on div "Detach to edit" at bounding box center [202, 294] width 61 height 14
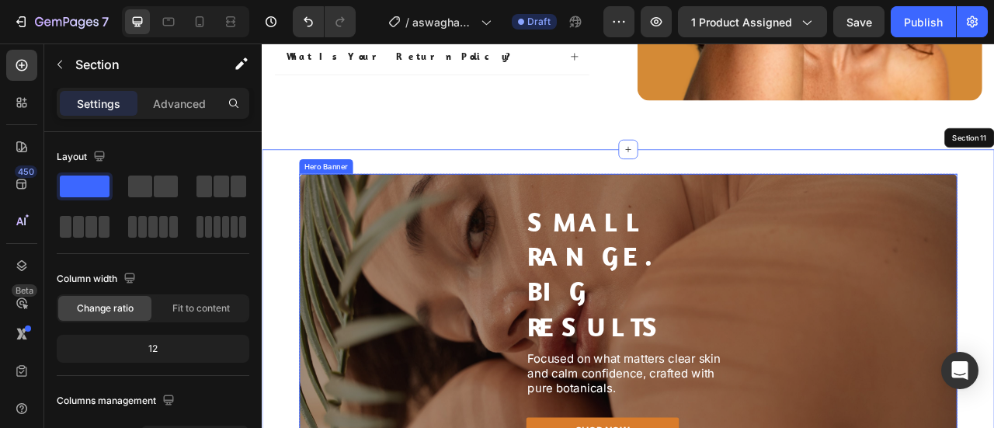
click at [933, 255] on div "Overlay" at bounding box center [727, 403] width 837 height 388
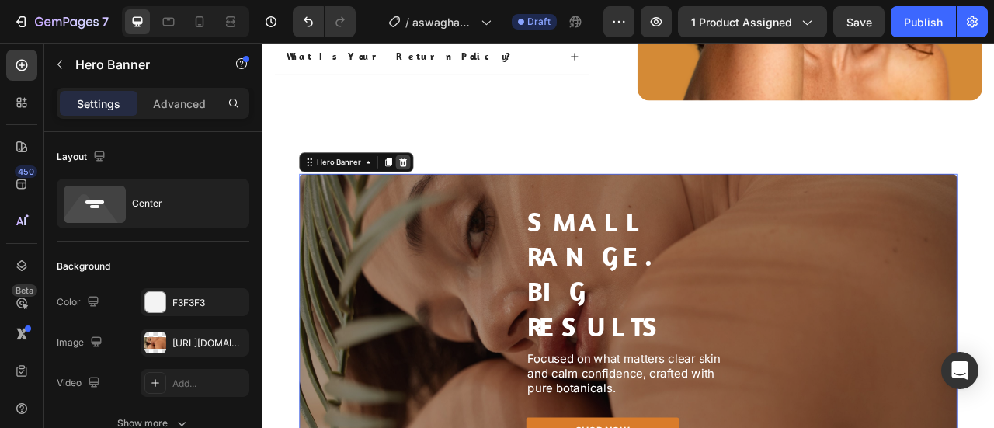
click at [447, 189] on icon at bounding box center [441, 194] width 10 height 11
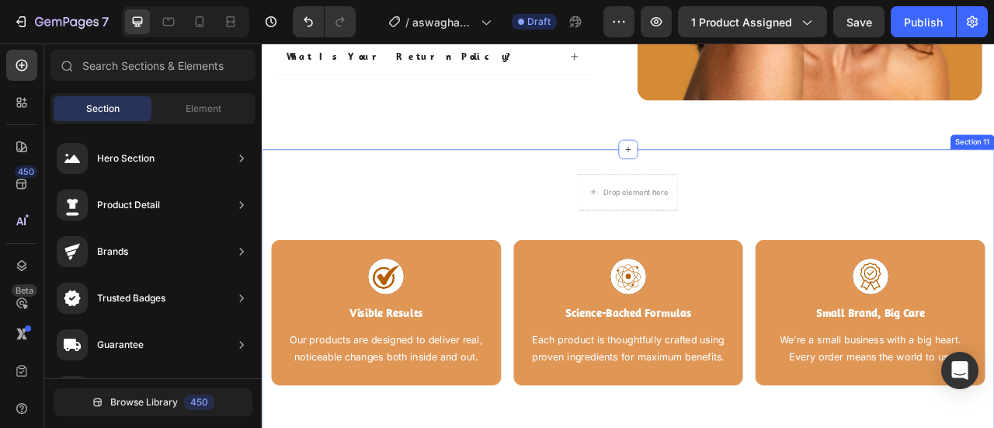
click at [600, 214] on div "Drop element here Row Image Visible Results Heading Our products are designed t…" at bounding box center [727, 362] width 909 height 307
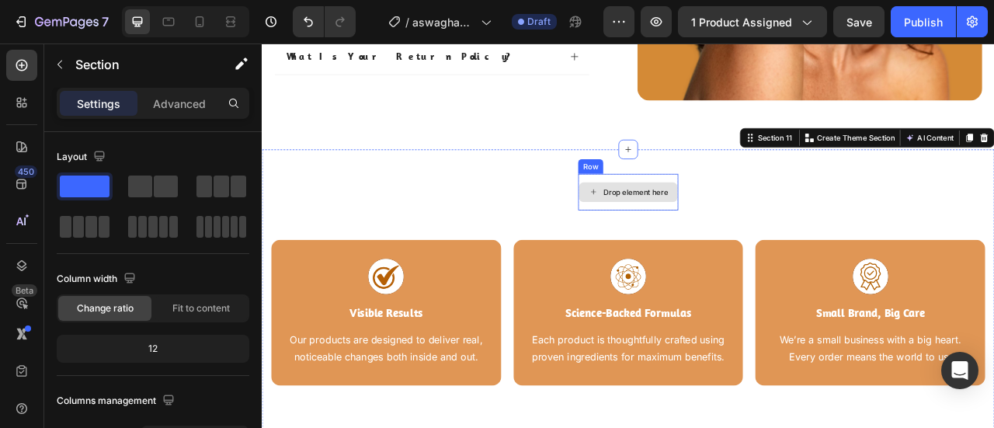
click at [736, 229] on div "Drop element here" at bounding box center [737, 232] width 82 height 12
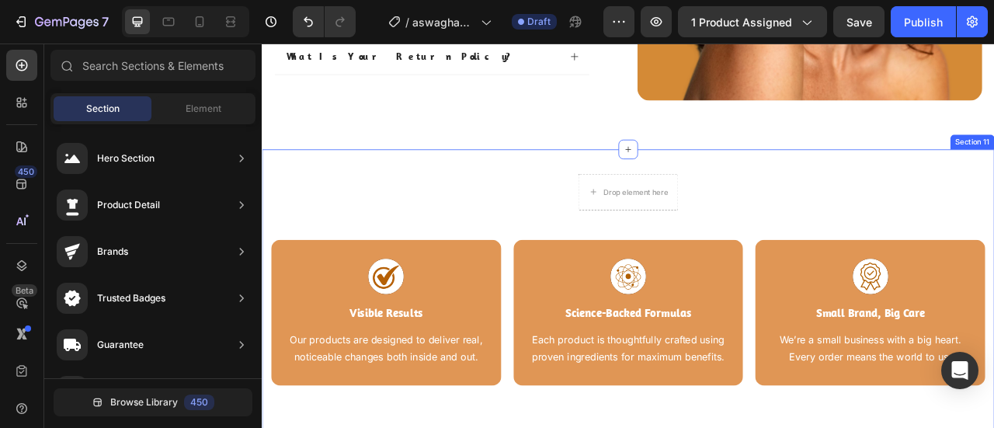
drag, startPoint x: 813, startPoint y: 214, endPoint x: 793, endPoint y: 223, distance: 22.2
click at [813, 214] on div "Drop element here Row Image Visible Results Heading Our products are designed t…" at bounding box center [727, 362] width 909 height 307
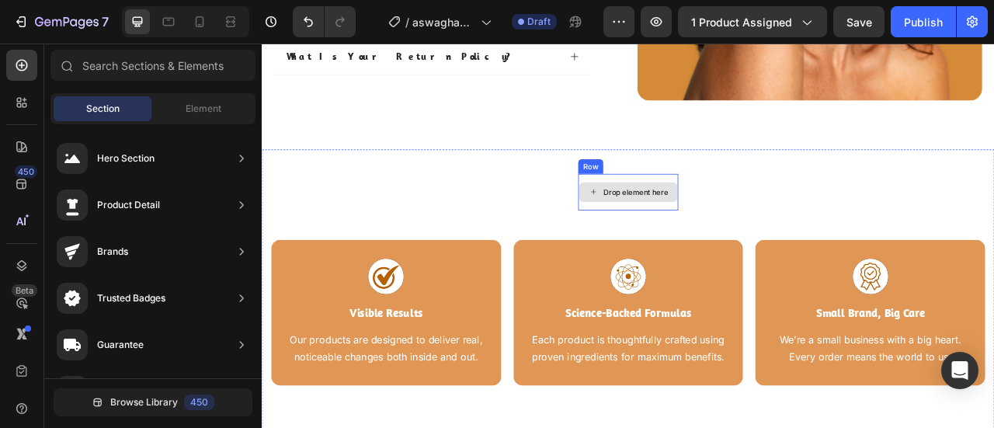
click at [766, 226] on div "Drop element here" at bounding box center [737, 232] width 82 height 12
click at [747, 220] on div "Drop element here" at bounding box center [728, 232] width 126 height 25
click at [747, 226] on div "Drop element here" at bounding box center [737, 232] width 82 height 12
click at [774, 238] on div "Drop element here" at bounding box center [727, 232] width 127 height 47
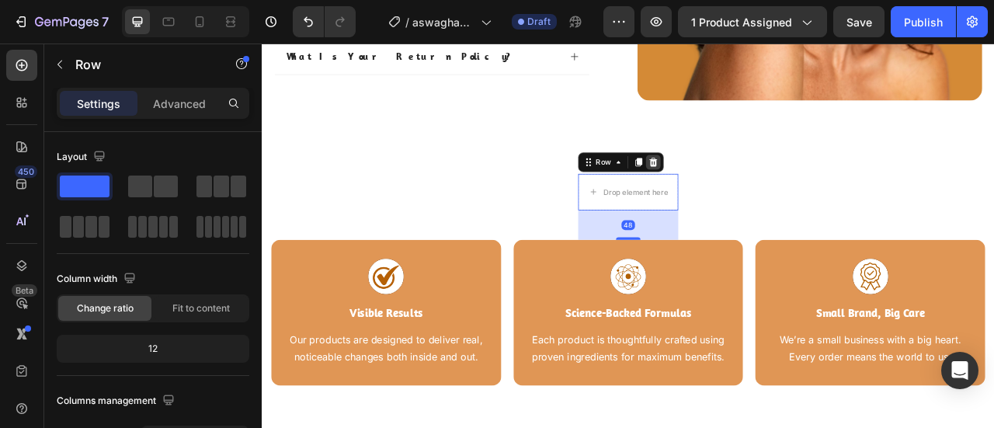
click at [755, 189] on icon at bounding box center [760, 194] width 10 height 11
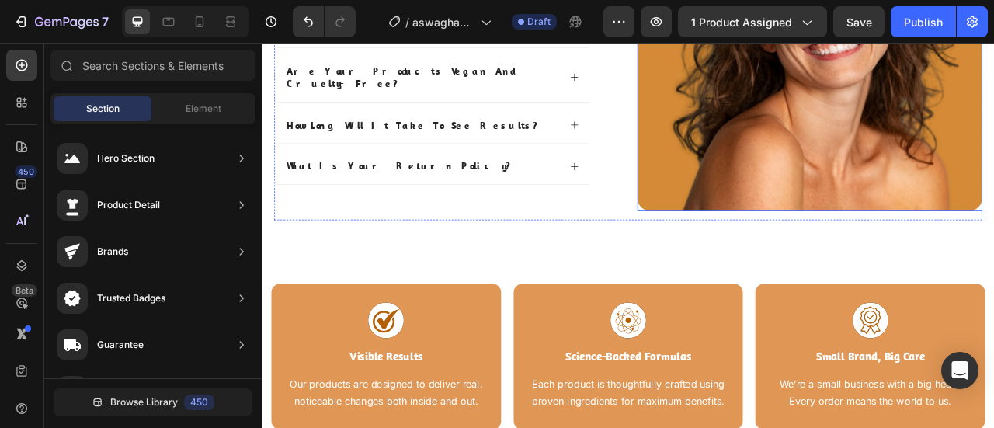
click at [673, 222] on div "Image Frequently asked questions Heading how should i use this product? For bes…" at bounding box center [496, 42] width 439 height 451
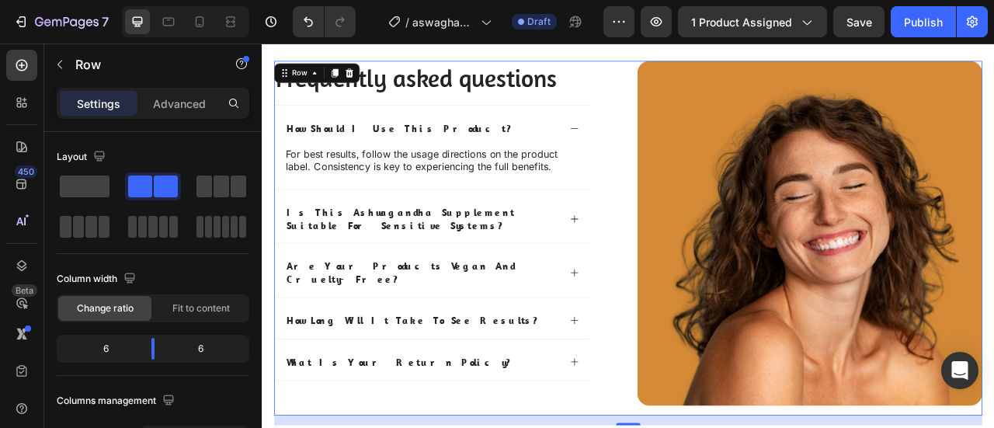
scroll to position [3317, 0]
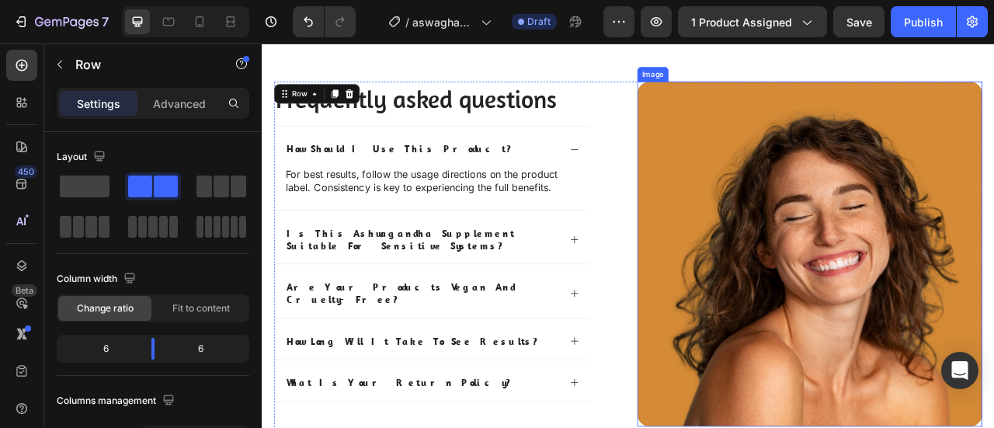
click at [827, 257] on img at bounding box center [958, 311] width 439 height 439
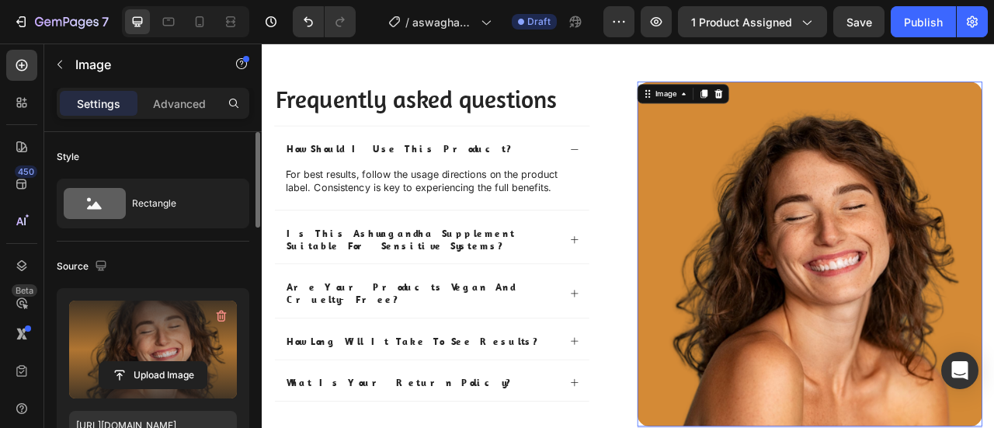
click at [135, 327] on label at bounding box center [153, 350] width 168 height 98
click at [135, 362] on input "file" at bounding box center [152, 375] width 107 height 26
click at [134, 315] on label at bounding box center [153, 350] width 168 height 98
click at [134, 362] on input "file" at bounding box center [152, 375] width 107 height 26
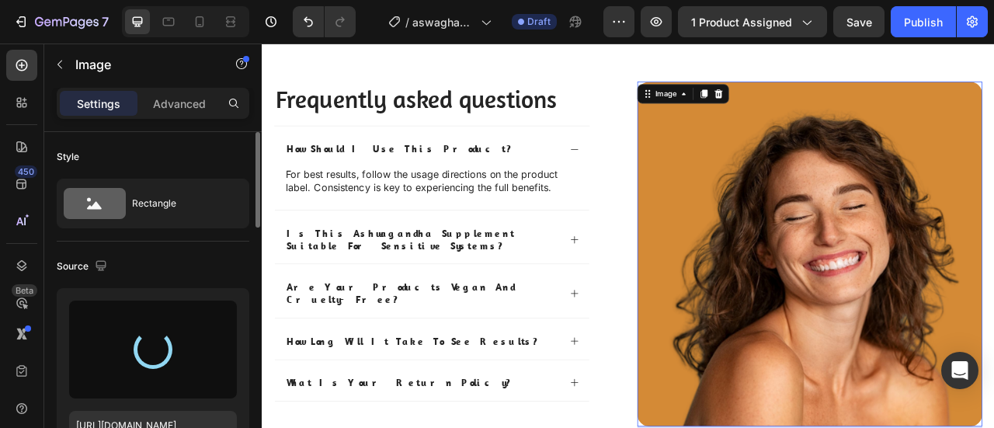
type input "[URL][DOMAIN_NAME]"
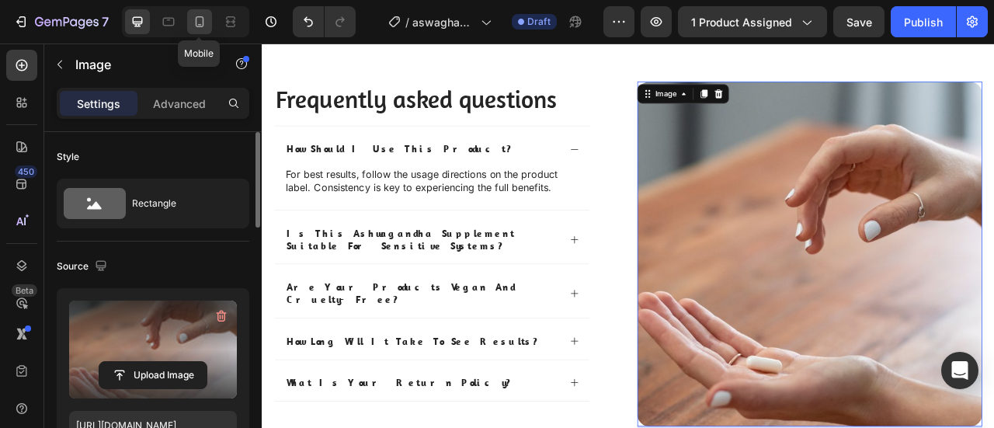
click at [196, 27] on icon at bounding box center [200, 22] width 16 height 16
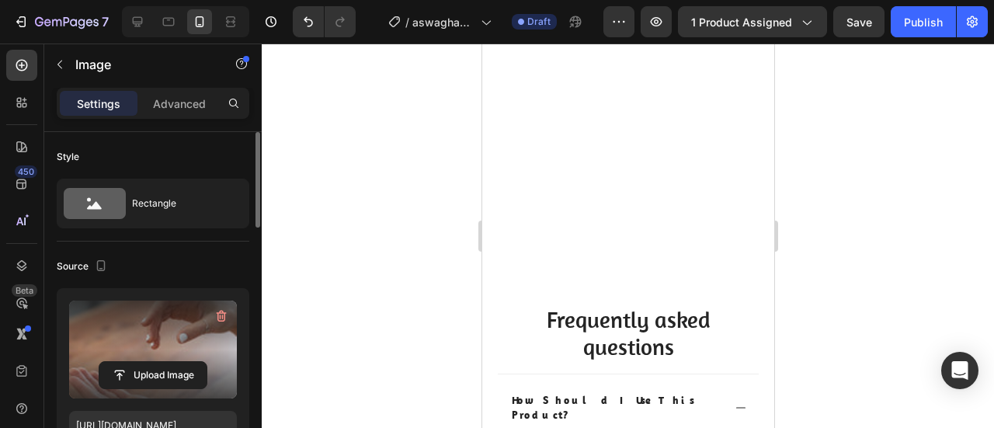
scroll to position [3715, 0]
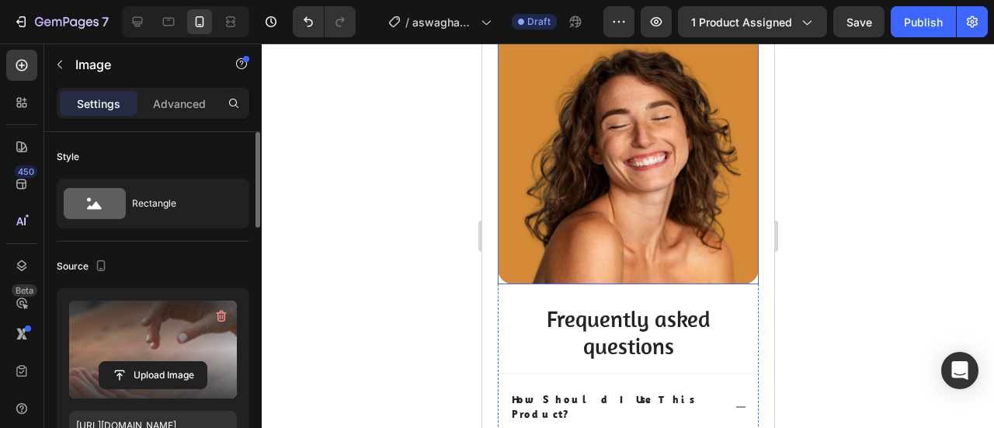
click at [610, 207] on img at bounding box center [627, 153] width 261 height 261
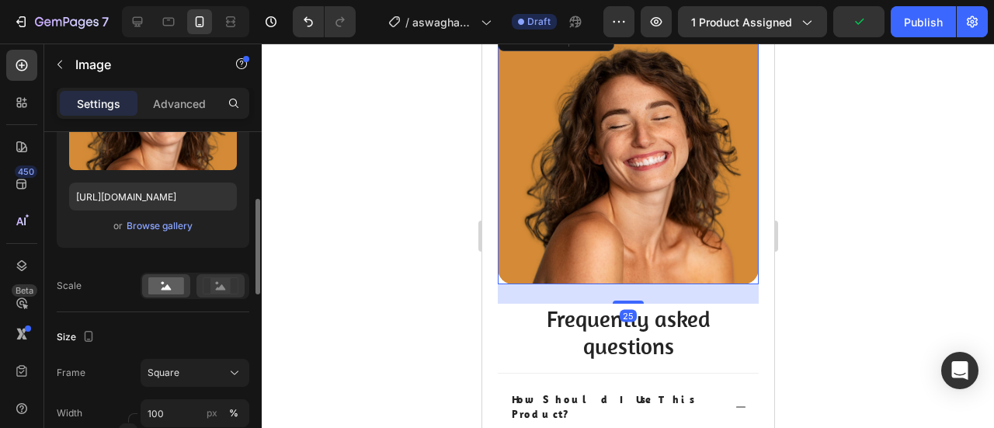
scroll to position [231, 0]
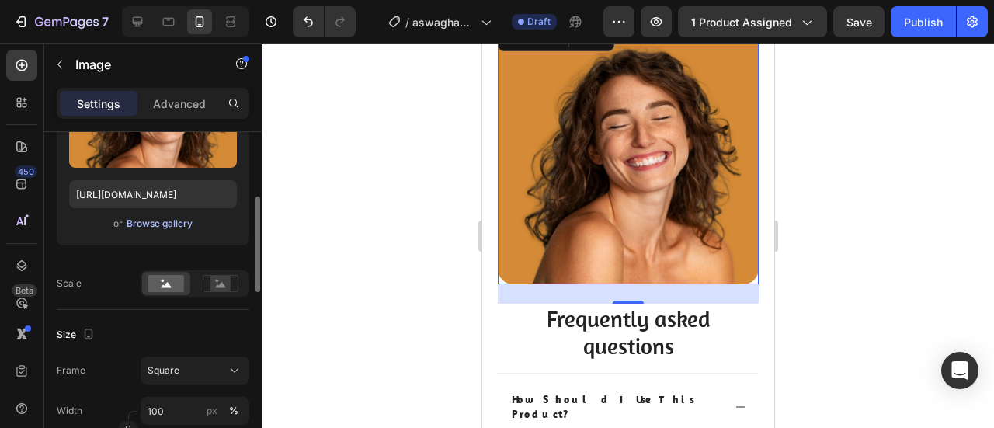
click at [179, 223] on div "Browse gallery" at bounding box center [160, 224] width 66 height 14
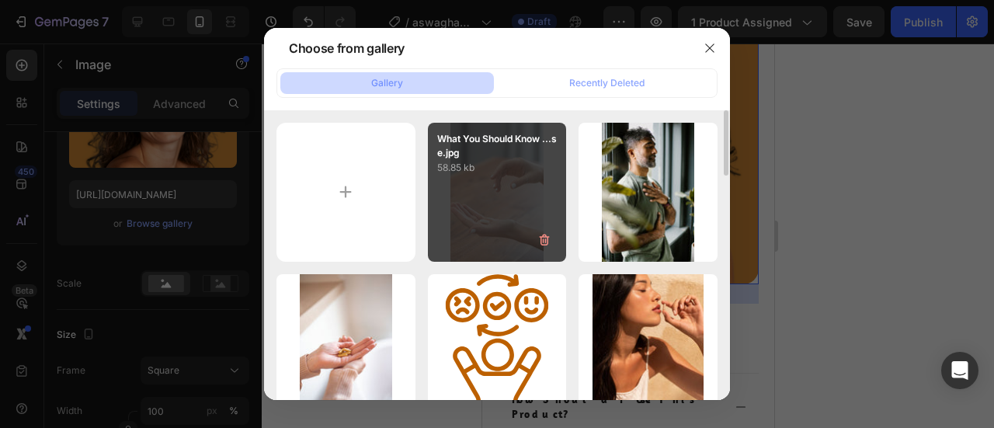
click at [497, 179] on div "What You Should Know ...se.jpg 58.85 kb" at bounding box center [497, 192] width 139 height 139
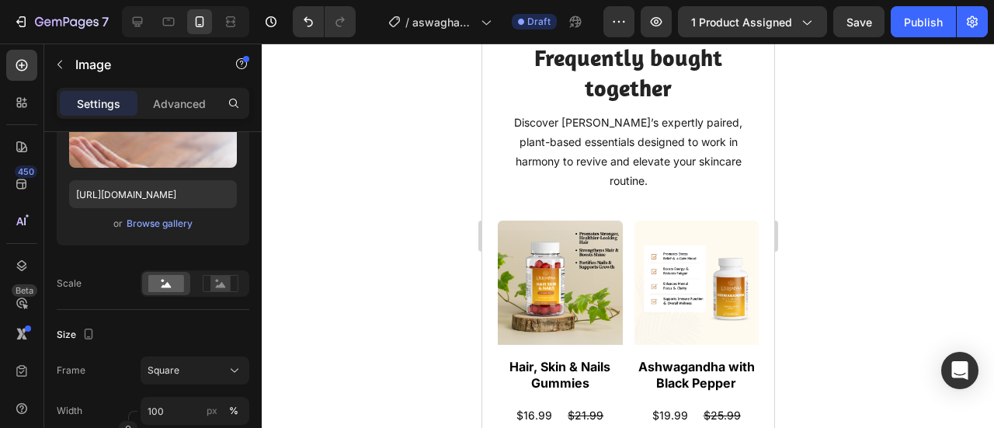
scroll to position [3164, 0]
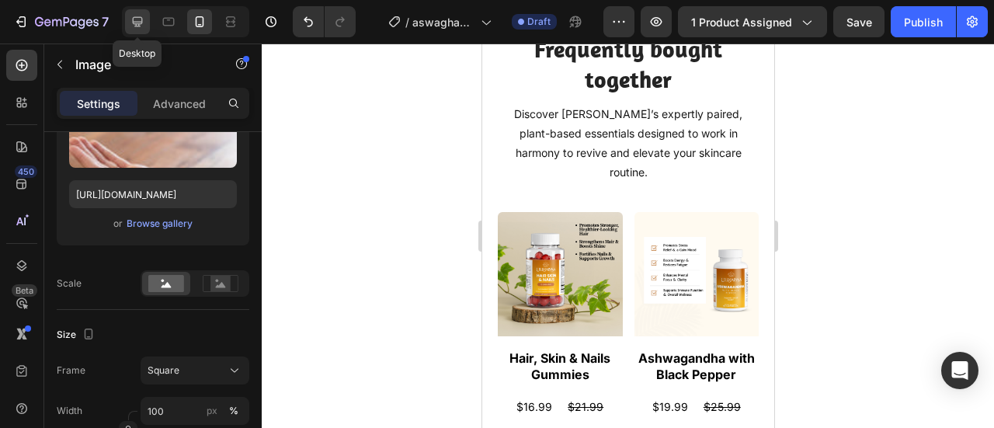
click at [137, 33] on div "Desktop" at bounding box center [185, 21] width 127 height 31
click at [137, 29] on icon at bounding box center [138, 22] width 16 height 16
type input "https://placehold.co/736x1104?text=Image"
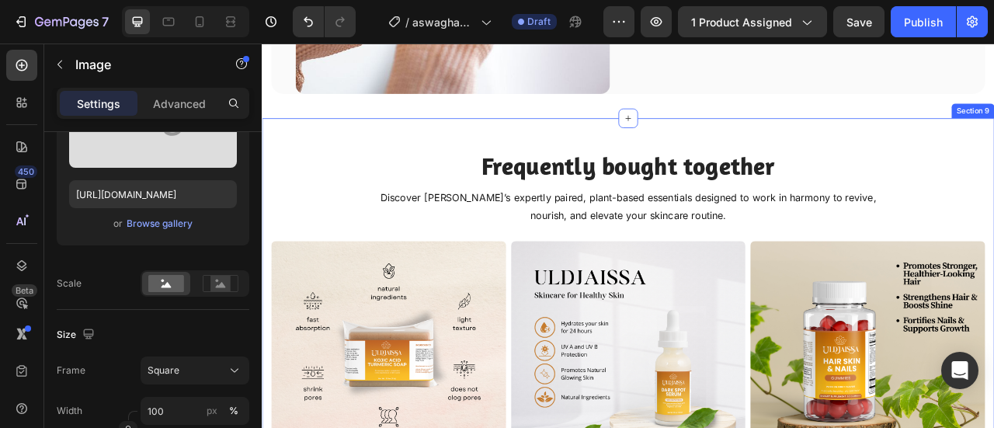
scroll to position [3024, 0]
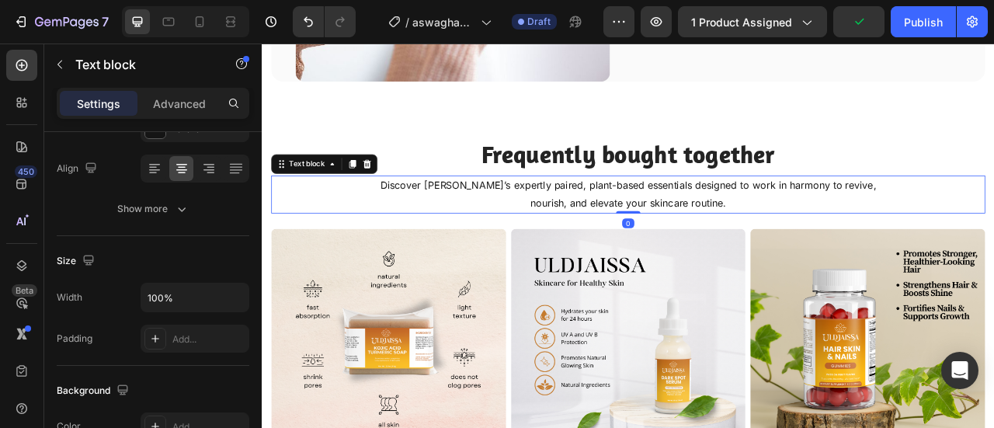
click at [498, 217] on p "Discover Uldjaissa’s expertly paired, plant-based essentials designed to work i…" at bounding box center [727, 235] width 673 height 45
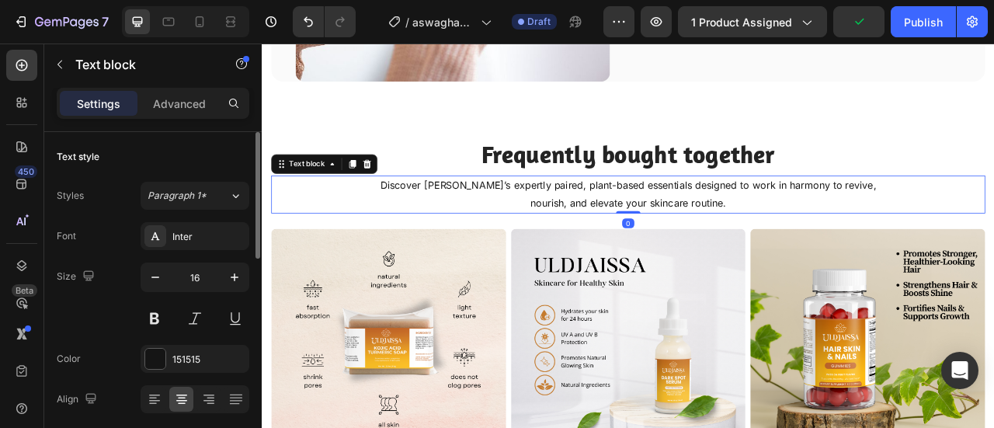
click at [499, 219] on p "Discover Uldjaissa’s expertly paired, plant-based essentials designed to work i…" at bounding box center [727, 235] width 673 height 45
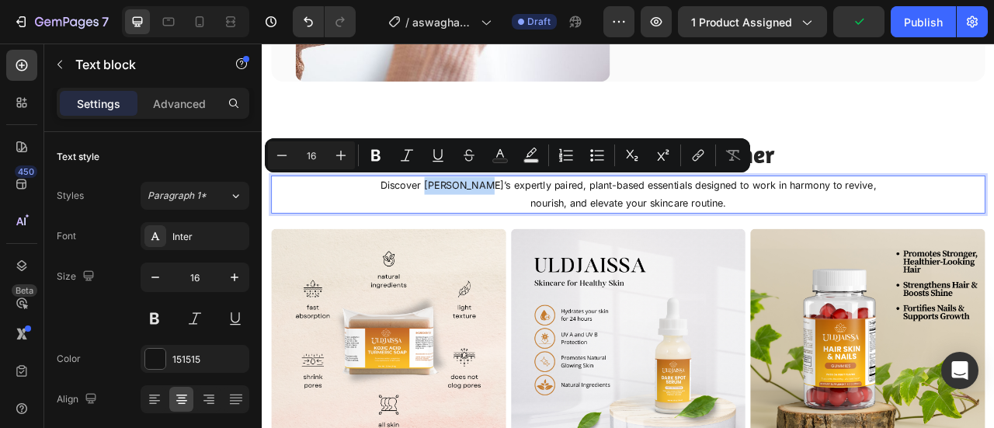
drag, startPoint x: 499, startPoint y: 219, endPoint x: 456, endPoint y: 218, distance: 42.7
click at [456, 218] on p "Discover Uldjaissa’s expertly paired, plant-based essentials designed to work i…" at bounding box center [727, 235] width 673 height 45
click at [473, 217] on p "Discover Uldjaissa’s expertly paired, plant-based essentials designed to work i…" at bounding box center [727, 235] width 673 height 45
click at [516, 220] on p "Discover Uldjaissa’s expertly paired, plant-based essentials designed to work i…" at bounding box center [727, 235] width 673 height 45
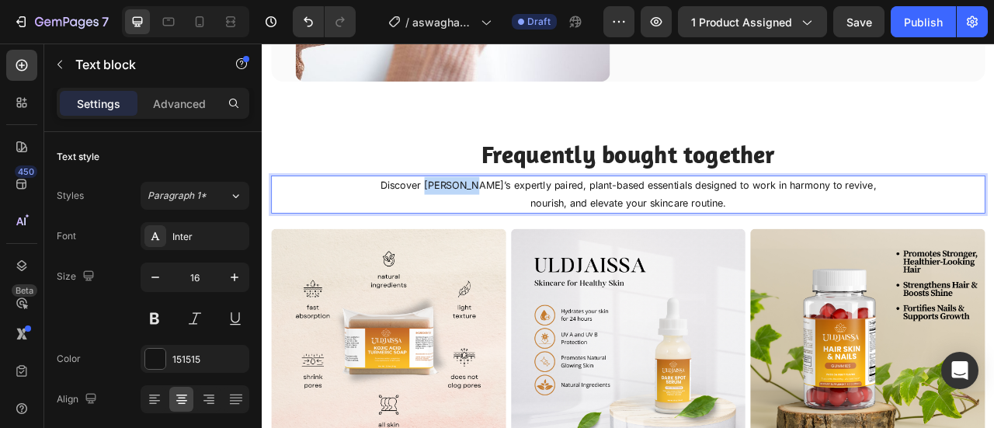
drag, startPoint x: 502, startPoint y: 220, endPoint x: 451, endPoint y: 218, distance: 50.5
click at [451, 218] on p "Discover Uldjaissa’s expertly paired, plant-based essentials designed to work i…" at bounding box center [727, 235] width 673 height 45
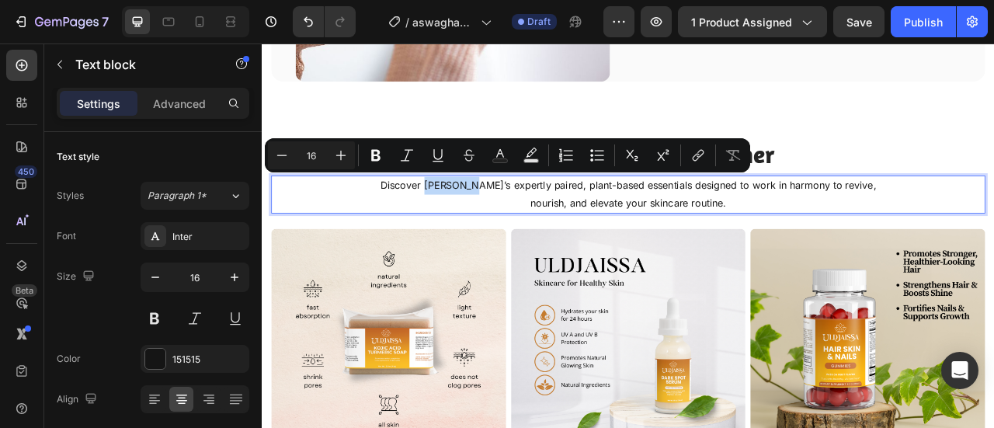
copy p "Uldjaissa"
click at [919, 21] on div "Publish" at bounding box center [923, 22] width 39 height 16
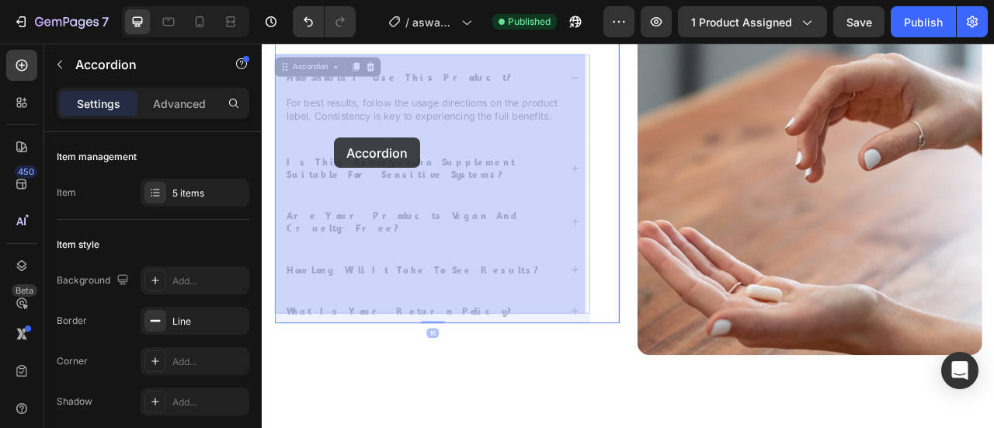
scroll to position [3404, 0]
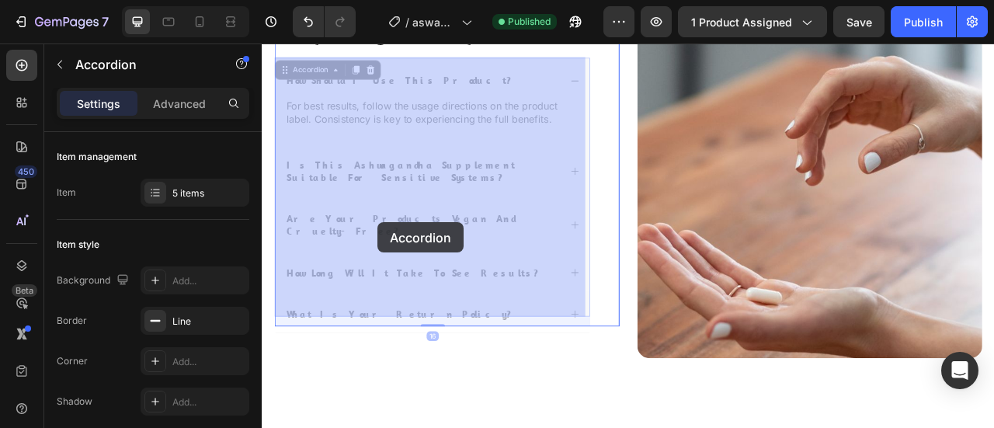
drag, startPoint x: 525, startPoint y: 94, endPoint x: 409, endPoint y: 271, distance: 211.5
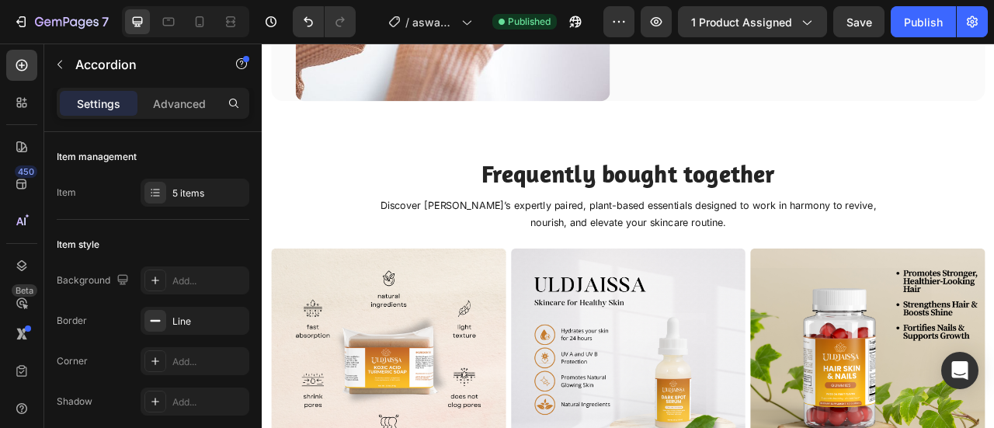
scroll to position [3003, 0]
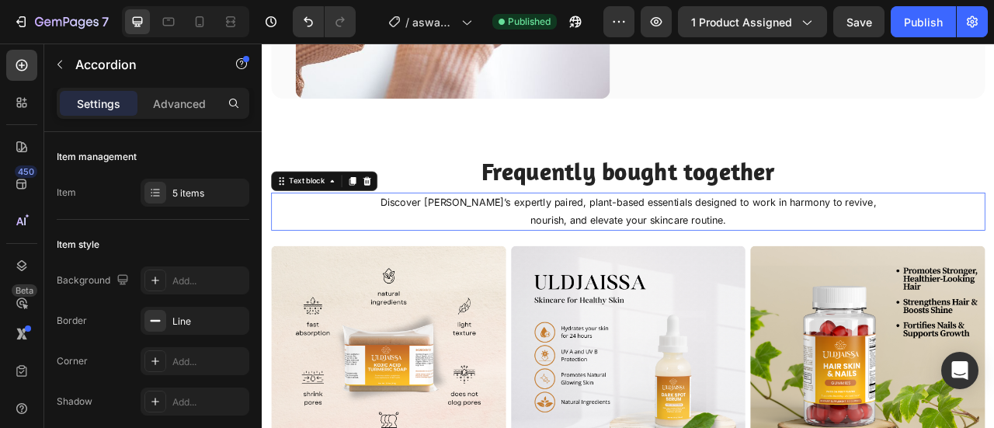
click at [497, 242] on p "Discover Uldjaissa’s expertly paired, plant-based essentials designed to work i…" at bounding box center [727, 257] width 673 height 45
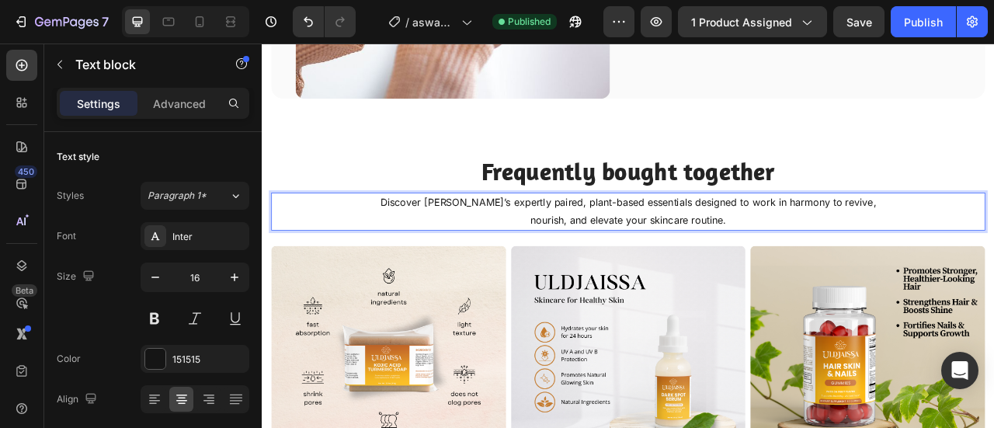
click at [501, 245] on p "Discover Uldjaissa’s expertly paired, plant-based essentials designed to work i…" at bounding box center [727, 257] width 673 height 45
drag, startPoint x: 501, startPoint y: 245, endPoint x: 456, endPoint y: 246, distance: 45.1
click at [456, 246] on p "Discover Uldjaissa’s expertly paired, plant-based essentials designed to work i…" at bounding box center [727, 257] width 673 height 45
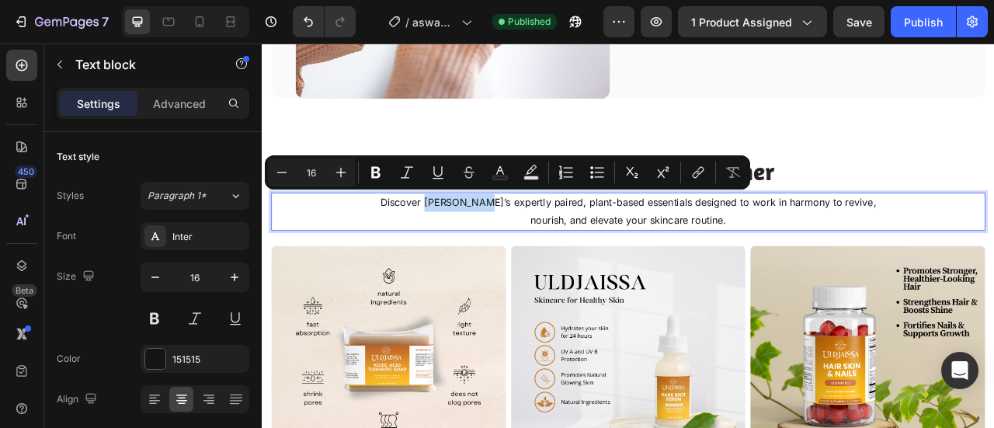
click at [495, 244] on p "Discover Uldjaissa’s expertly paired, plant-based essentials designed to work i…" at bounding box center [727, 257] width 673 height 45
click at [499, 239] on p "Discover Uldjaissa’s expertly paired, plant-based essentials designed to work i…" at bounding box center [727, 257] width 673 height 45
click at [499, 241] on p "Discover Uldjaissa’s expertly paired, plant-based essentials designed to work i…" at bounding box center [727, 257] width 673 height 45
click at [454, 245] on p "Discover Uldjaissa’s expertly paired, plant-based essentials designed to work i…" at bounding box center [727, 257] width 673 height 45
drag, startPoint x: 450, startPoint y: 245, endPoint x: 501, endPoint y: 245, distance: 50.5
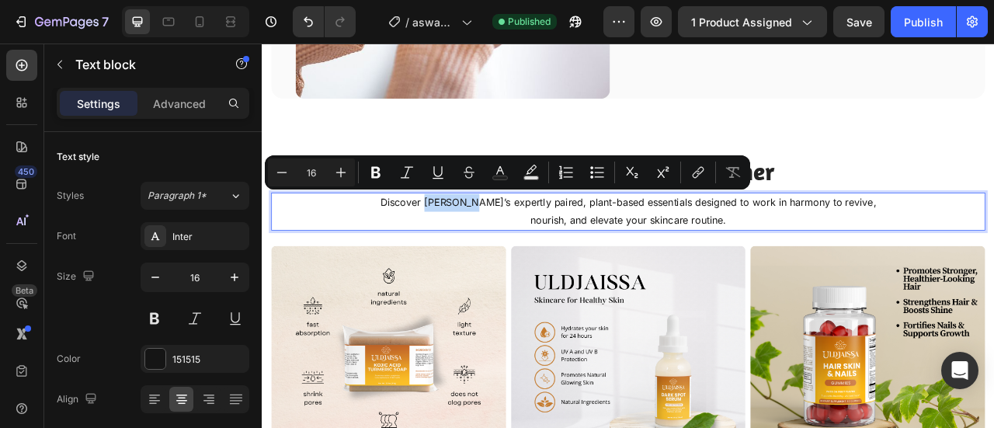
click at [501, 245] on p "Discover Uldjaissa’s expertly paired, plant-based essentials designed to work i…" at bounding box center [727, 257] width 673 height 45
copy p "Uldjaissa"
click at [203, 19] on icon at bounding box center [200, 22] width 16 height 16
type input "14"
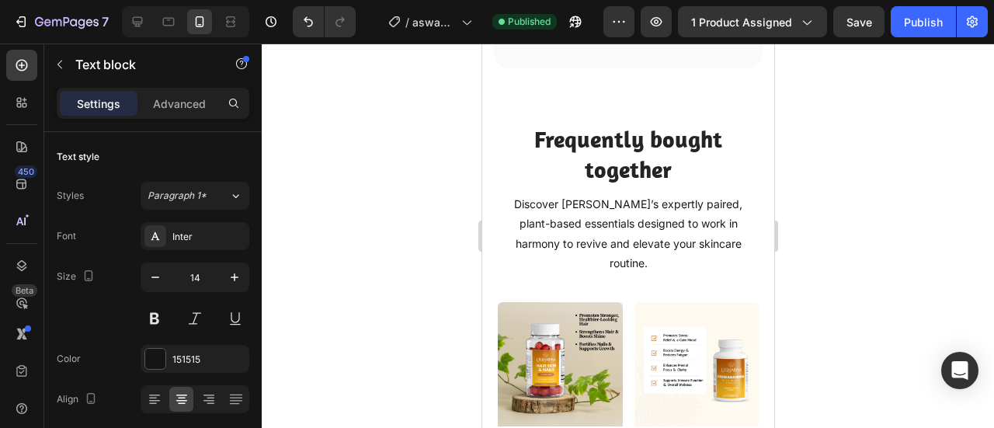
scroll to position [3050, 0]
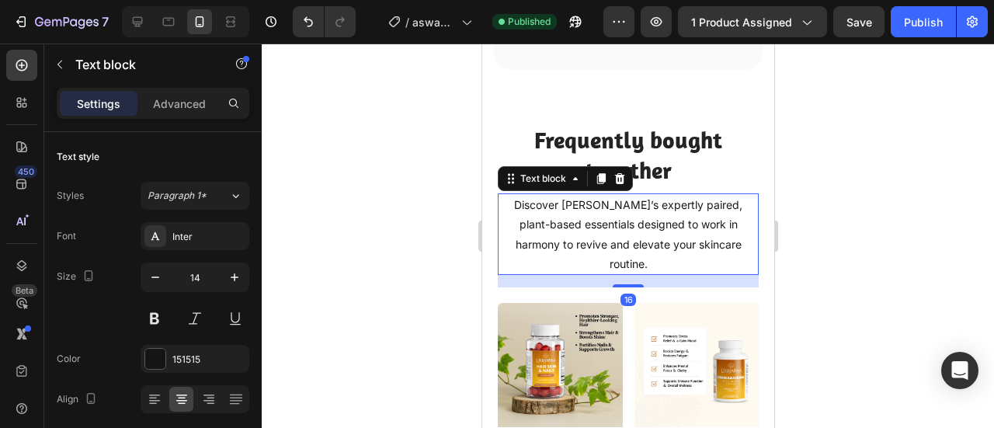
click at [609, 229] on p "Discover Kelocare’s expertly paired, plant-based essentials designed to work in…" at bounding box center [627, 234] width 242 height 78
click at [603, 228] on p "Discover Kelocare’s expertly paired, plant-based essentials designed to work in…" at bounding box center [627, 234] width 242 height 78
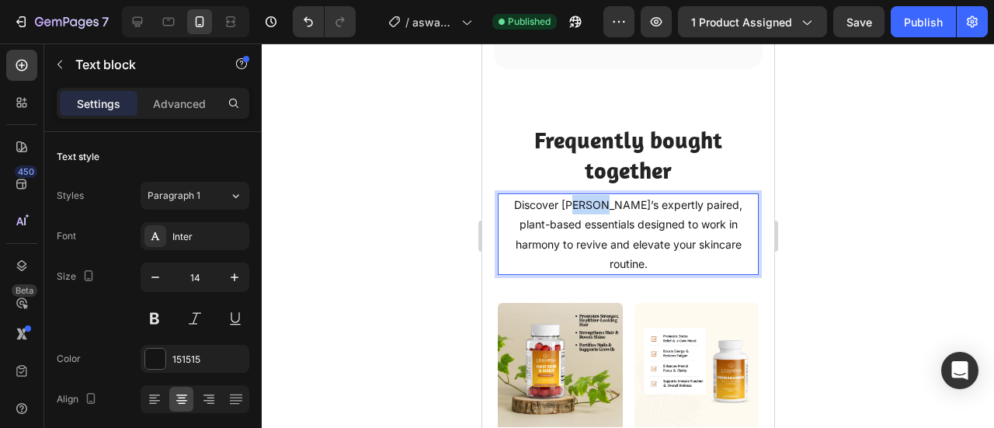
drag, startPoint x: 603, startPoint y: 228, endPoint x: 570, endPoint y: 227, distance: 32.7
click at [572, 227] on p "Discover Kelocare’s expertly paired, plant-based essentials designed to work in…" at bounding box center [627, 234] width 242 height 78
click at [563, 226] on p "Discover Kelocare’s expertly paired, plant-based essentials designed to work in…" at bounding box center [627, 234] width 242 height 78
drag, startPoint x: 559, startPoint y: 226, endPoint x: 605, endPoint y: 225, distance: 45.8
click at [605, 225] on p "Discover Kelocare’s expertly paired, plant-based essentials designed to work in…" at bounding box center [627, 234] width 242 height 78
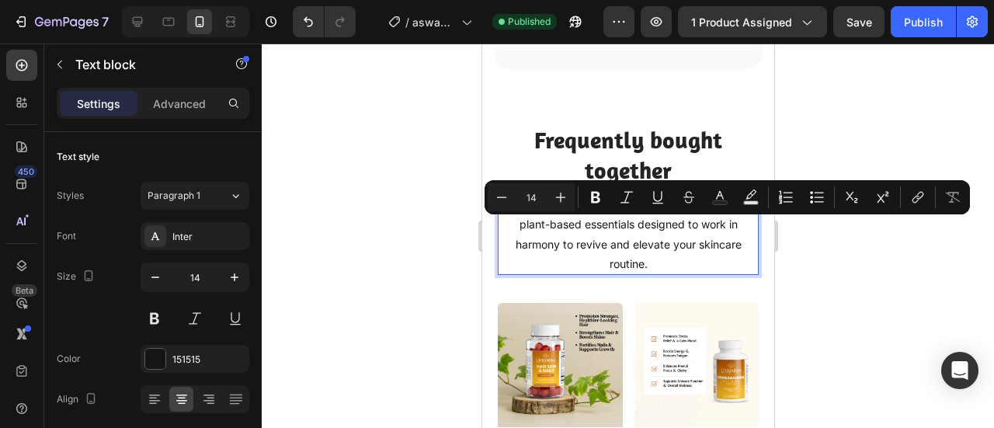
drag, startPoint x: 605, startPoint y: 225, endPoint x: 561, endPoint y: 224, distance: 44.3
click at [561, 224] on p "Discover Kelocare’s expertly paired, plant-based essentials designed to work in…" at bounding box center [627, 234] width 242 height 78
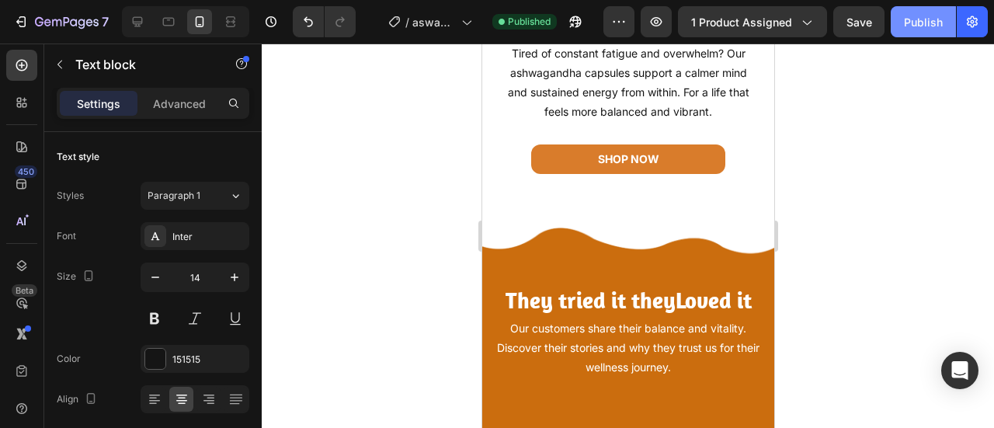
click at [920, 24] on div "Publish" at bounding box center [923, 22] width 39 height 16
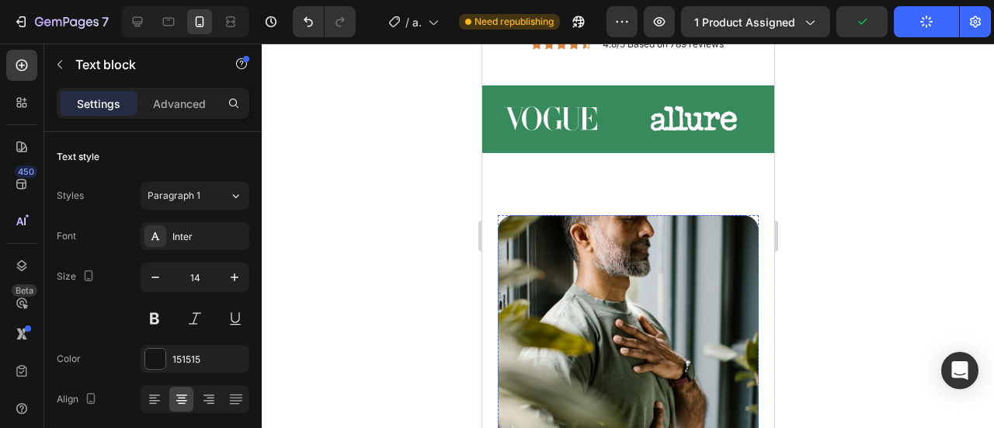
scroll to position [1271, 0]
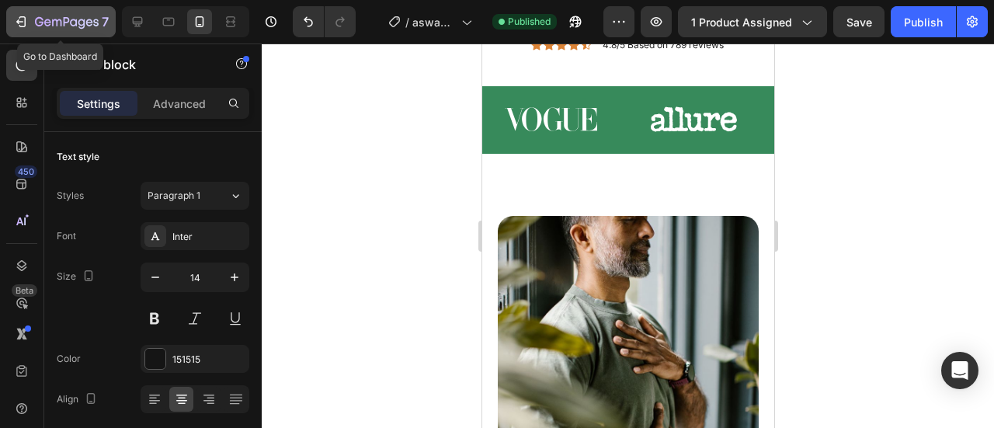
click at [14, 23] on icon "button" at bounding box center [21, 22] width 16 height 16
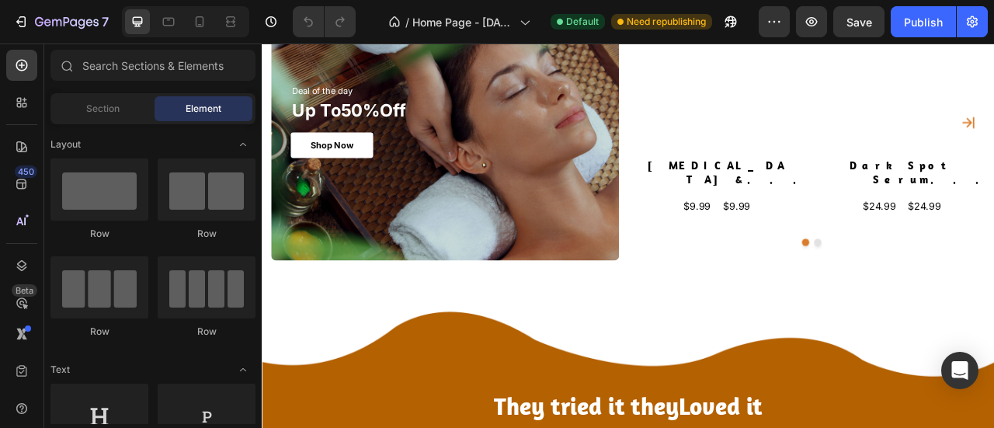
scroll to position [1602, 0]
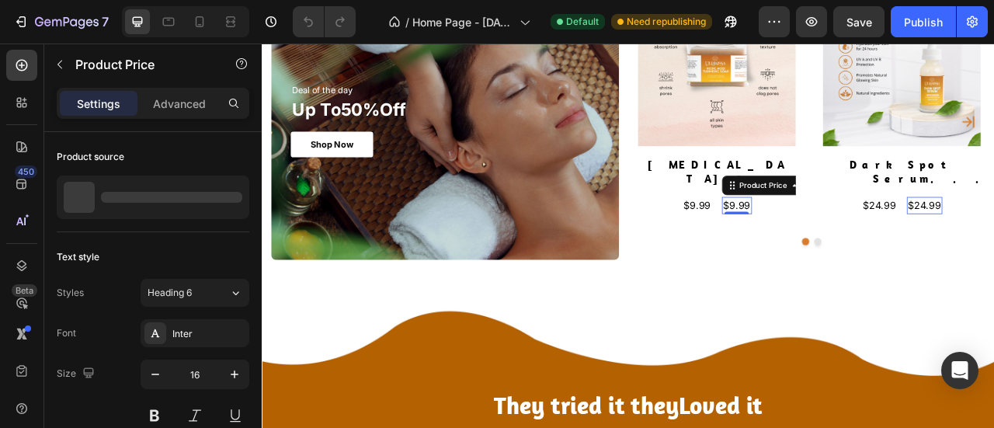
click at [857, 238] on div "$9.99 Product Price Edit content in Shopify 0 Product Price Edit content in Sho…" at bounding box center [866, 249] width 38 height 22
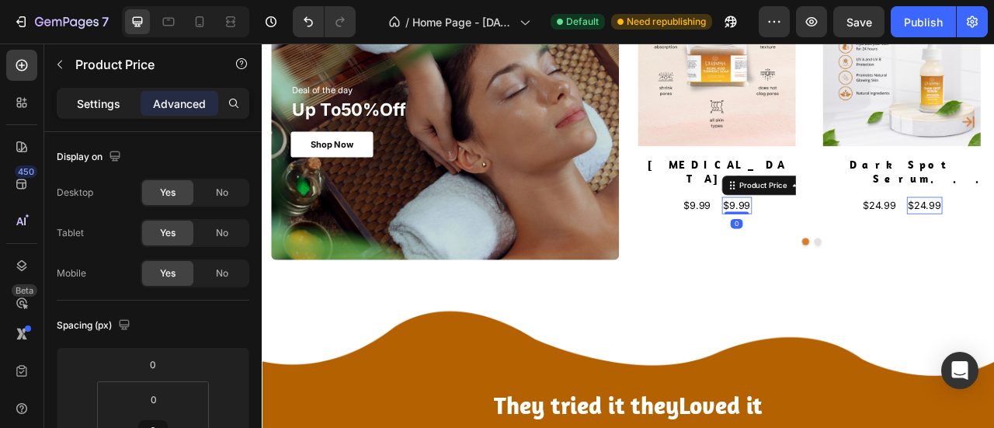
click at [99, 113] on div "Settings" at bounding box center [99, 103] width 78 height 25
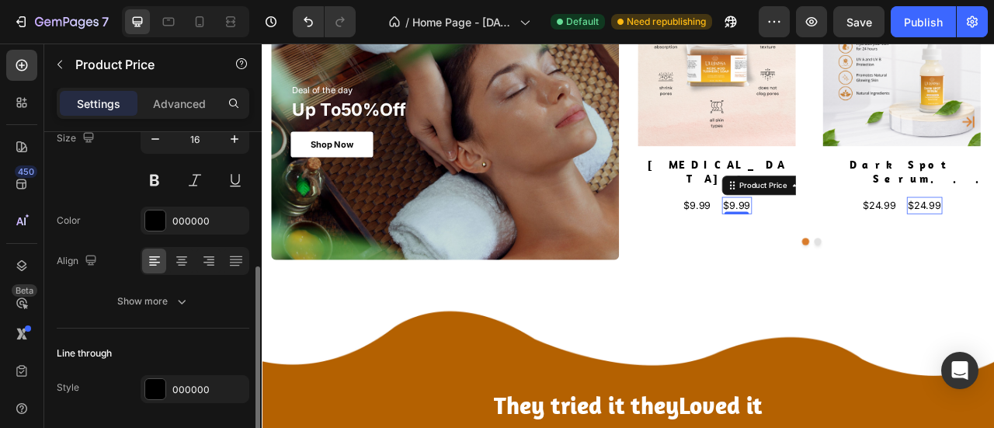
scroll to position [283, 0]
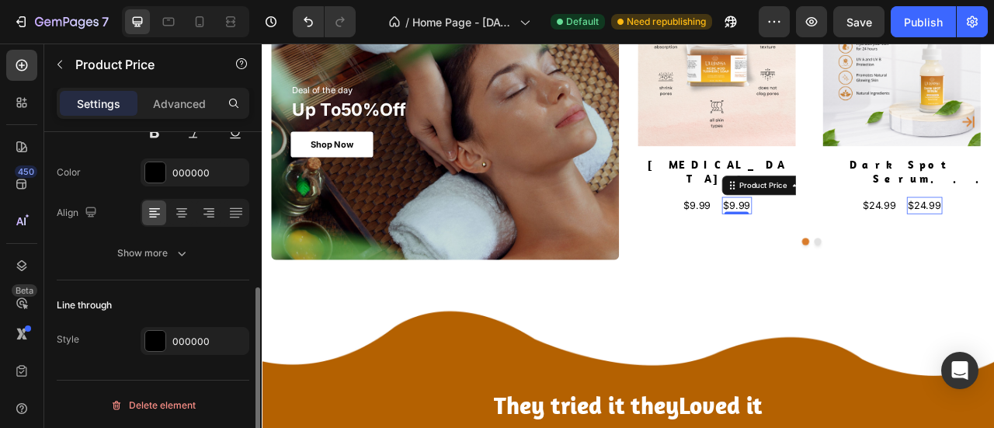
click at [134, 254] on div "Show more" at bounding box center [153, 253] width 72 height 16
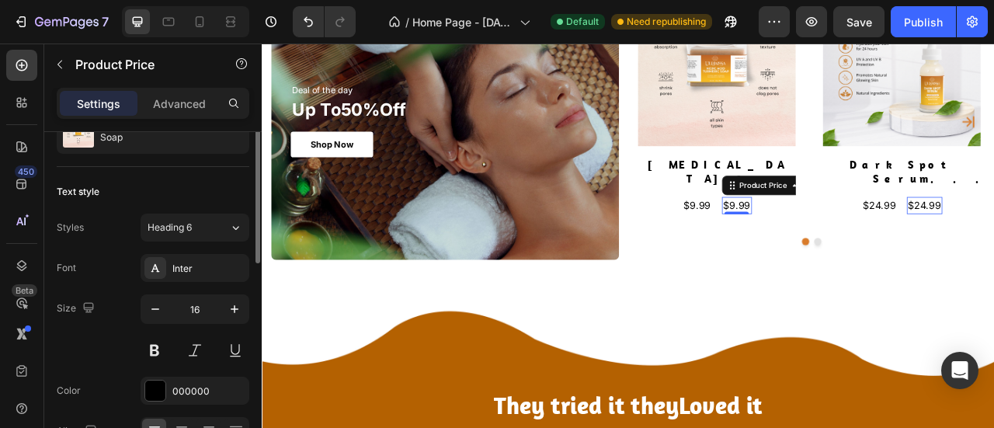
scroll to position [0, 0]
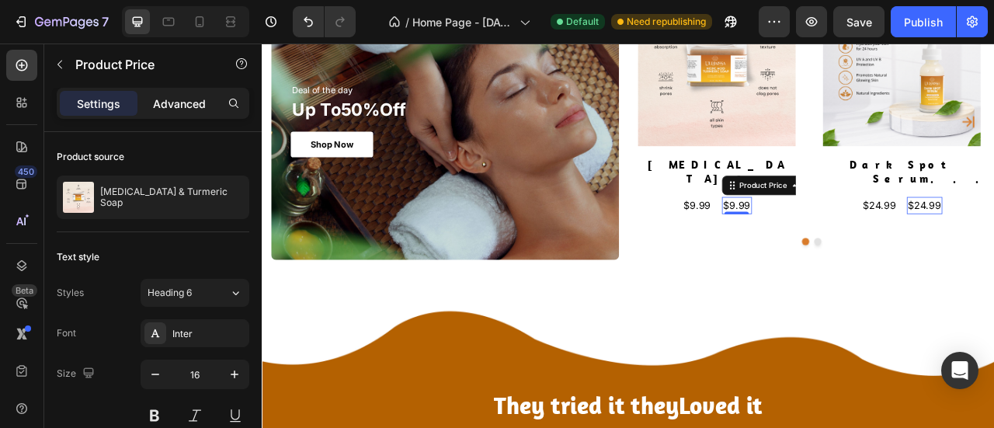
click at [197, 113] on div "Advanced" at bounding box center [180, 103] width 78 height 25
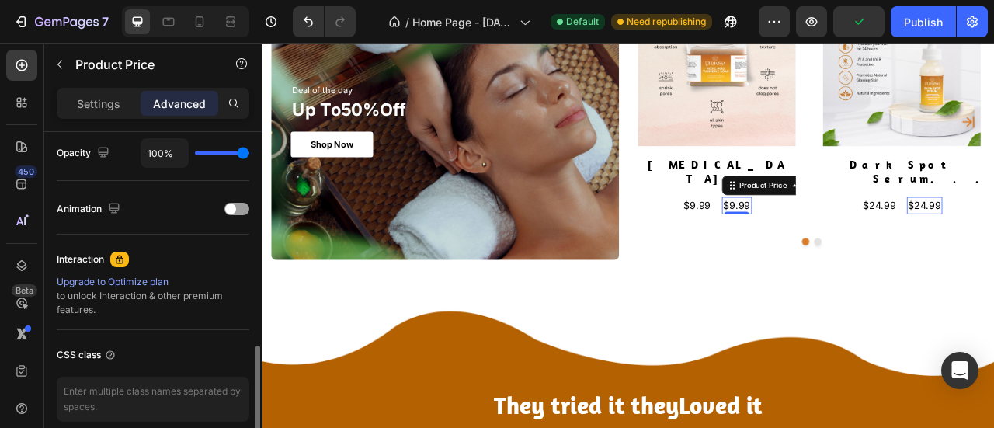
scroll to position [634, 0]
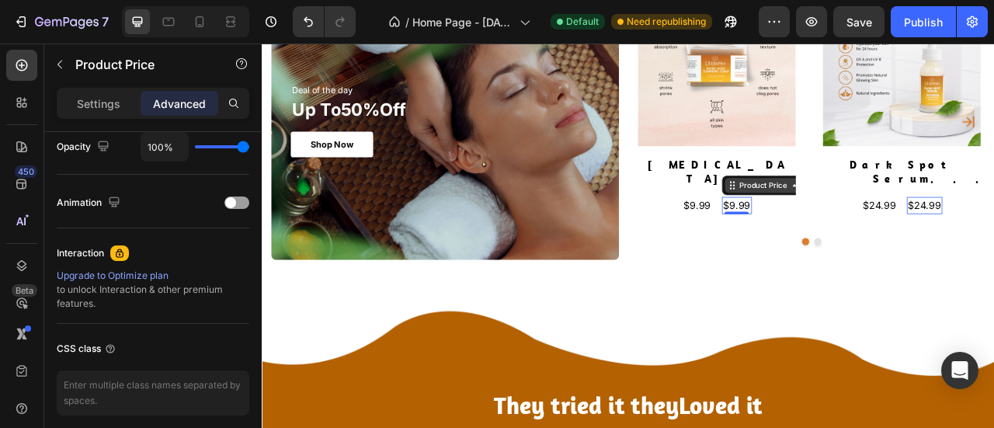
click at [915, 217] on div "Product Price" at bounding box center [899, 224] width 67 height 14
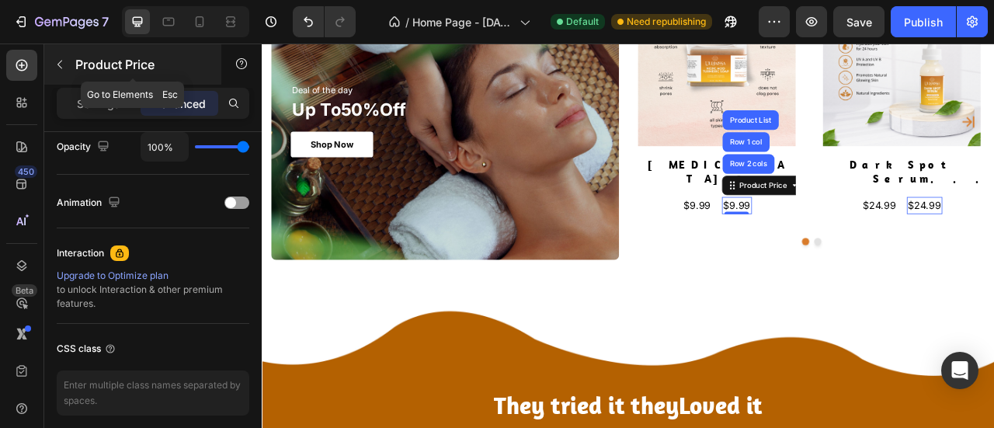
click at [67, 71] on button "button" at bounding box center [59, 64] width 25 height 25
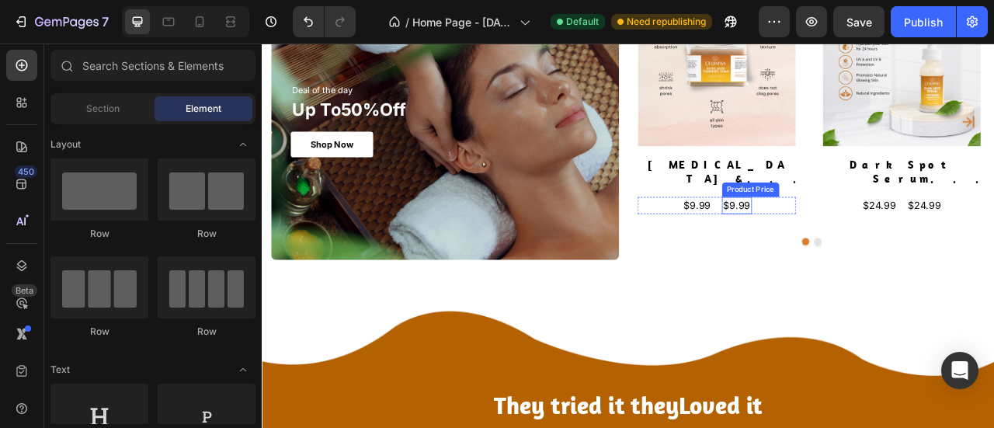
click at [857, 238] on div "$9.99" at bounding box center [866, 249] width 38 height 22
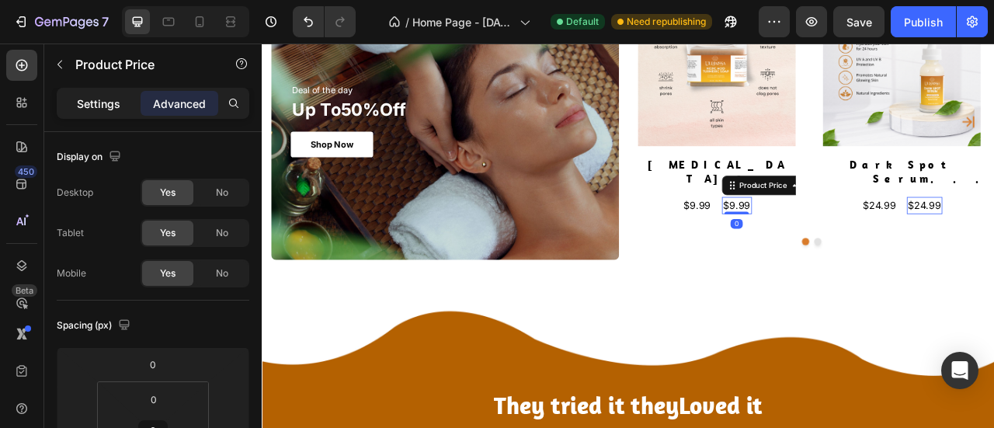
click at [111, 106] on p "Settings" at bounding box center [98, 104] width 43 height 16
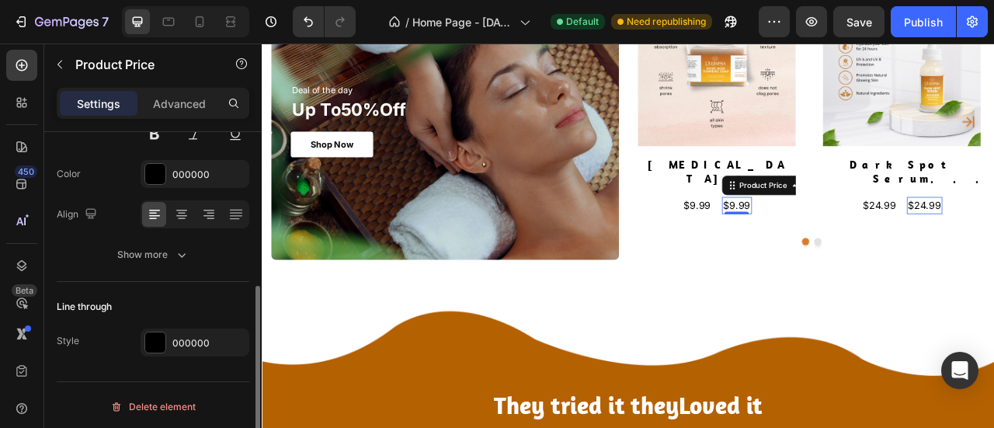
scroll to position [283, 0]
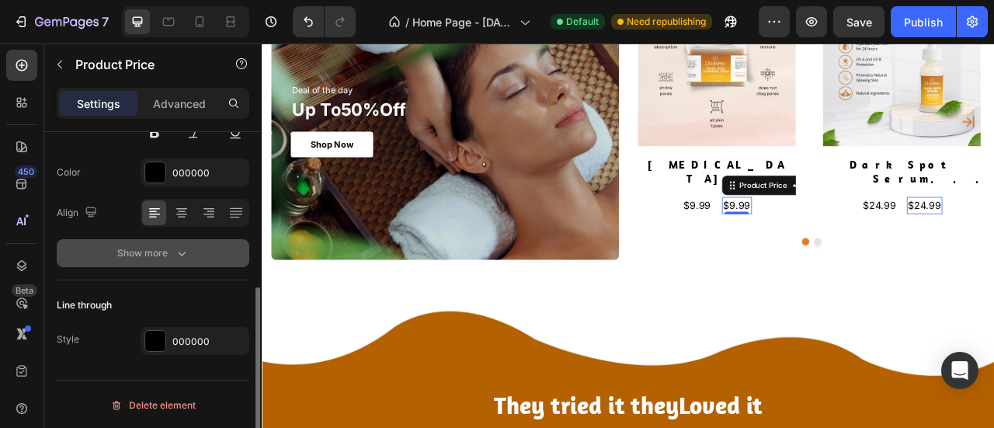
click at [150, 252] on div "Show more" at bounding box center [153, 253] width 72 height 16
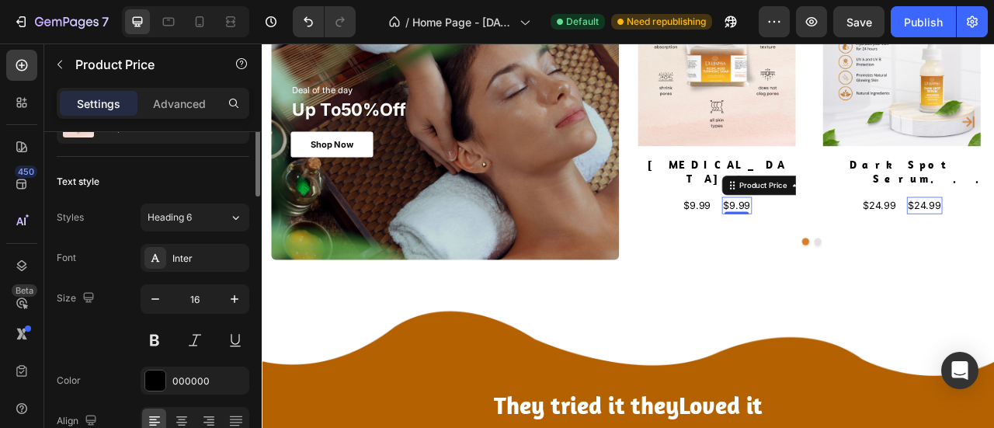
scroll to position [0, 0]
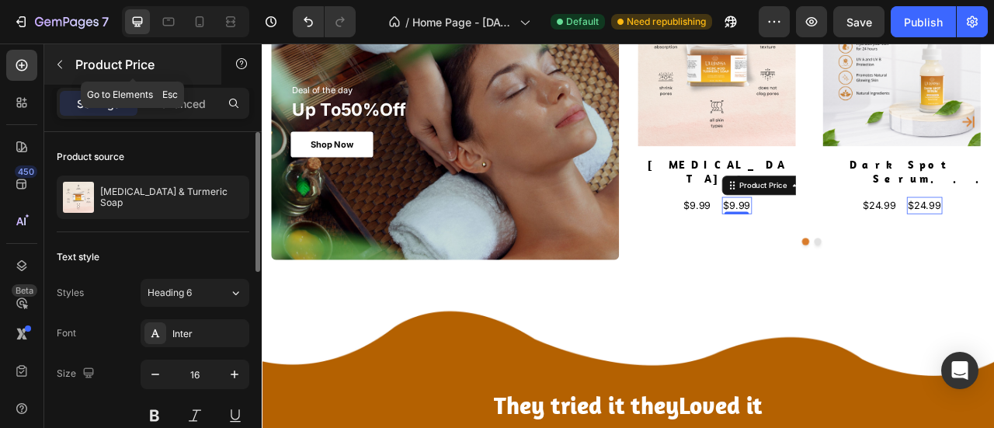
click at [65, 65] on icon "button" at bounding box center [60, 64] width 12 height 12
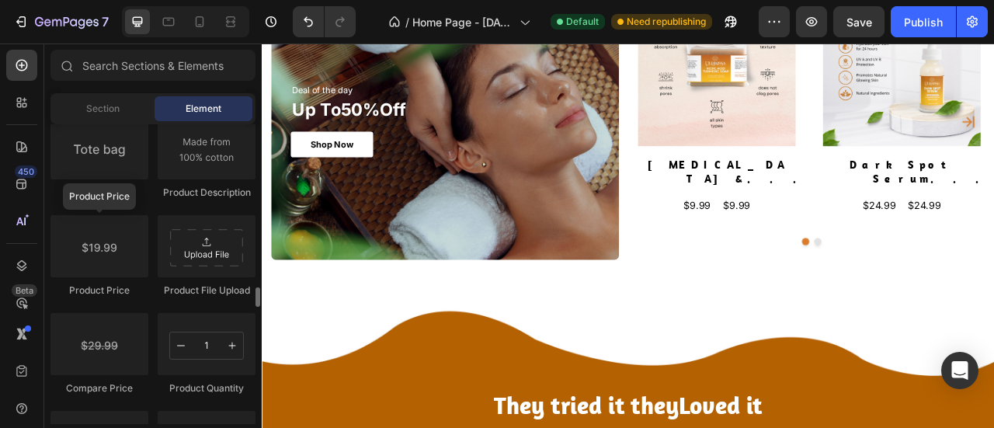
scroll to position [2513, 0]
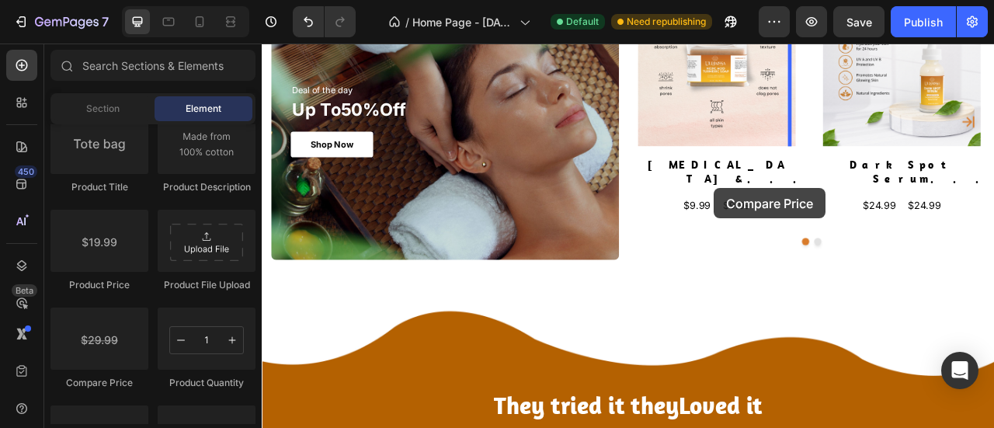
drag, startPoint x: 355, startPoint y: 388, endPoint x: 837, endPoint y: 228, distance: 508.4
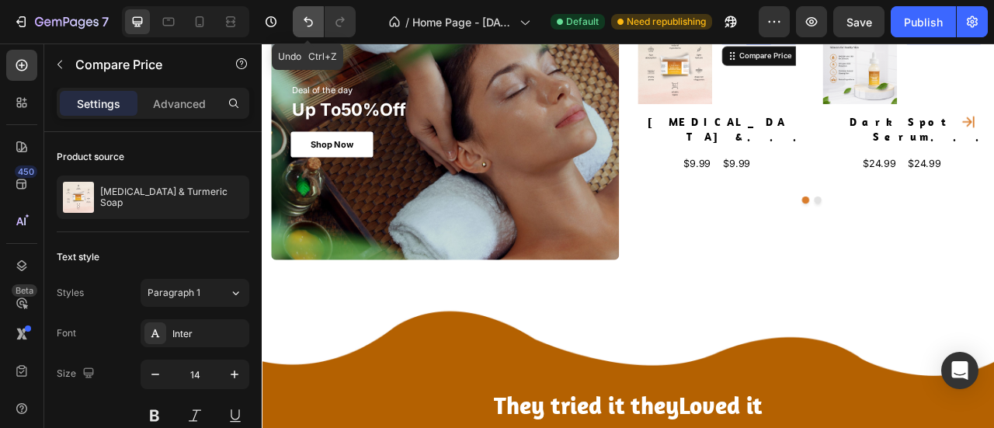
click at [308, 21] on icon "Undo/Redo" at bounding box center [309, 22] width 16 height 16
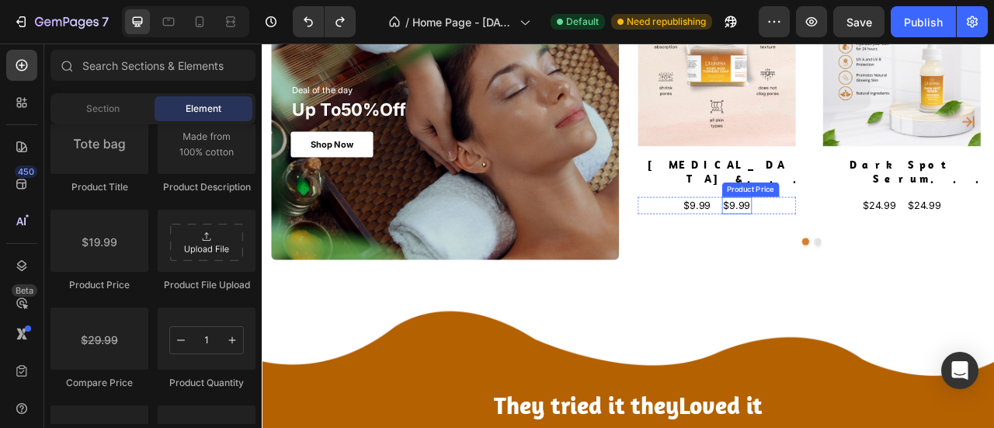
click at [859, 238] on div "$9.99" at bounding box center [866, 249] width 38 height 22
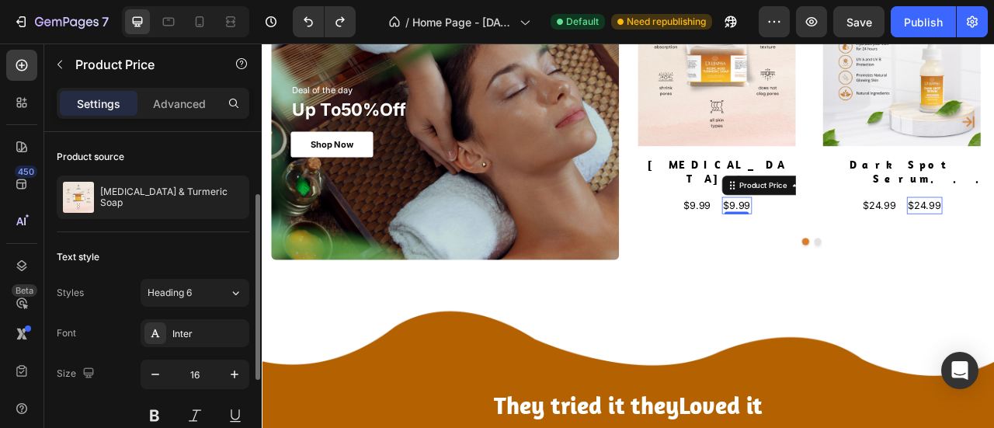
scroll to position [283, 0]
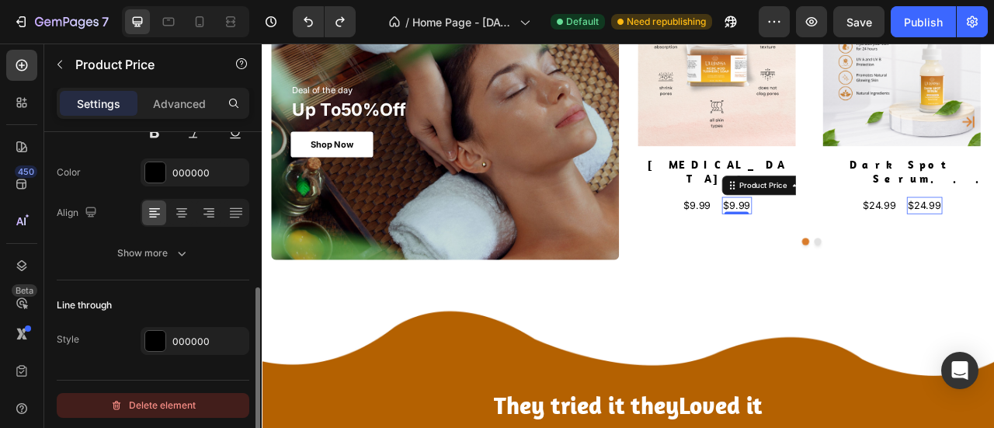
click at [138, 400] on div "Delete element" at bounding box center [152, 405] width 85 height 19
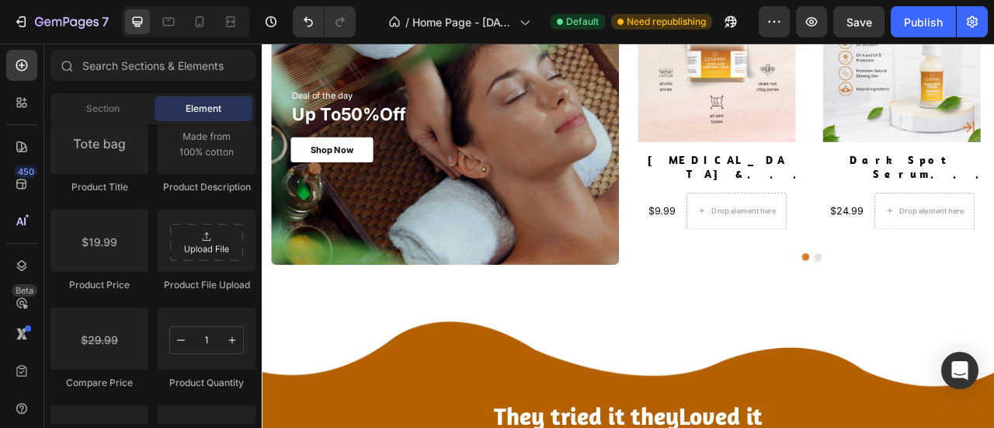
scroll to position [1609, 0]
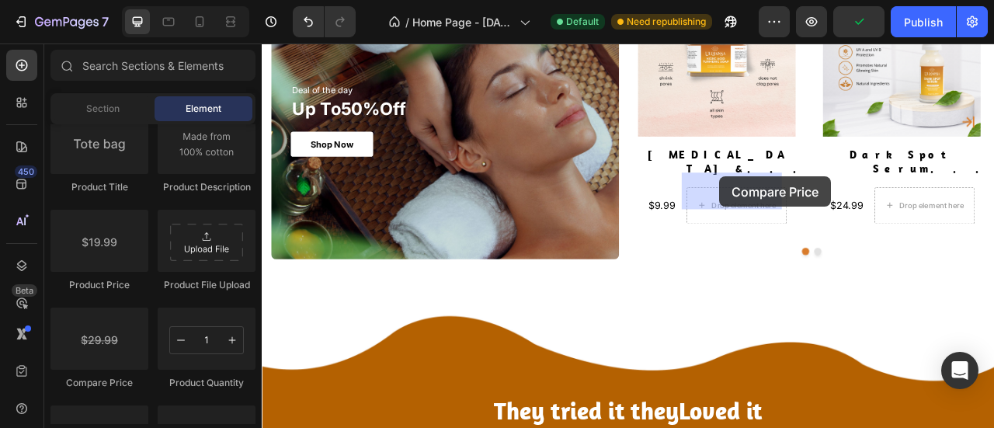
drag, startPoint x: 364, startPoint y: 391, endPoint x: 840, endPoint y: 238, distance: 500.1
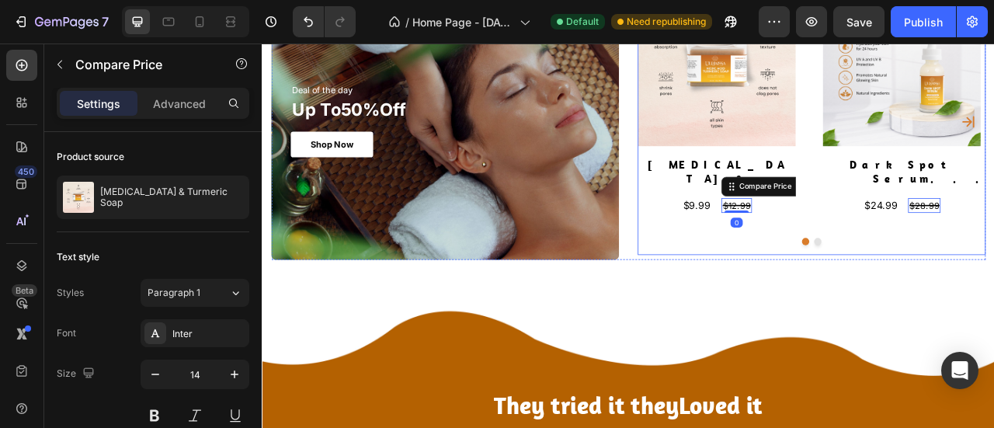
click at [962, 300] on div "Product Images [MEDICAL_DATA] & Turmeric Soap Product Title $9.99 Product Price…" at bounding box center [960, 143] width 443 height 340
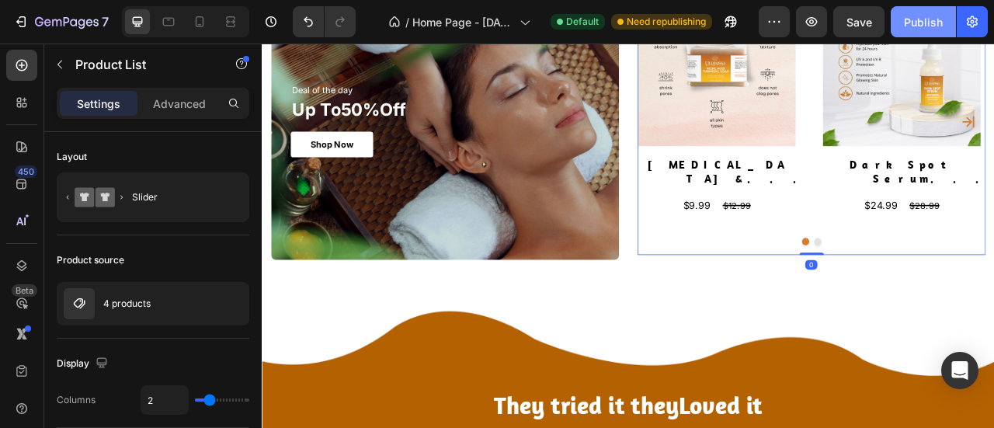
click at [926, 31] on button "Publish" at bounding box center [923, 21] width 65 height 31
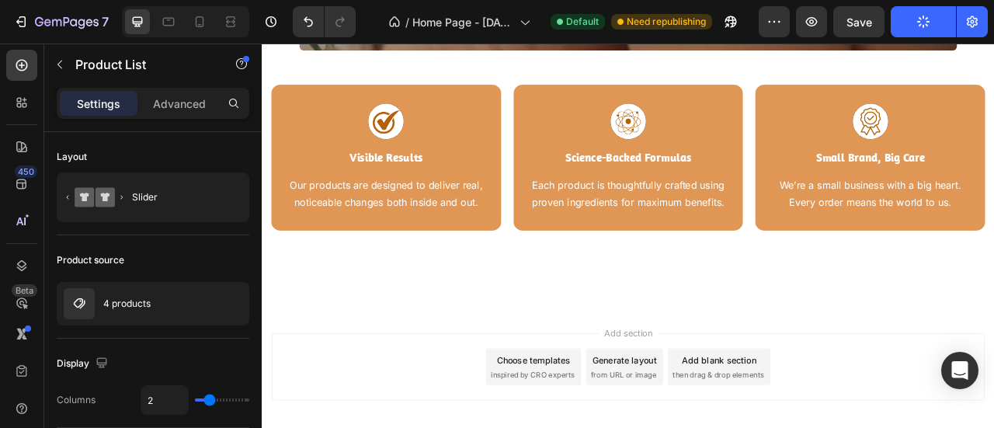
scroll to position [4059, 0]
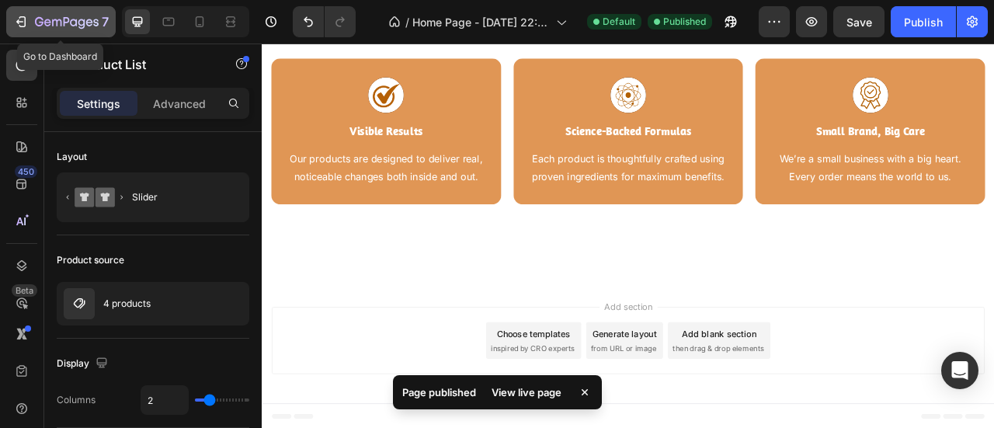
click at [10, 24] on button "7" at bounding box center [61, 21] width 110 height 31
